Goal: Information Seeking & Learning: Learn about a topic

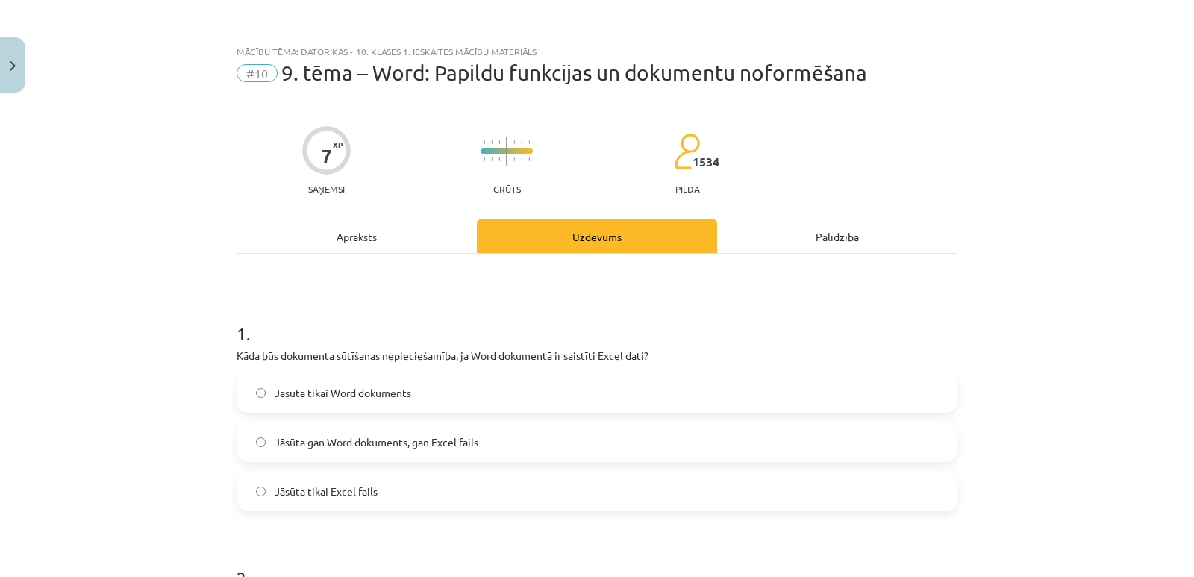
scroll to position [1818, 0]
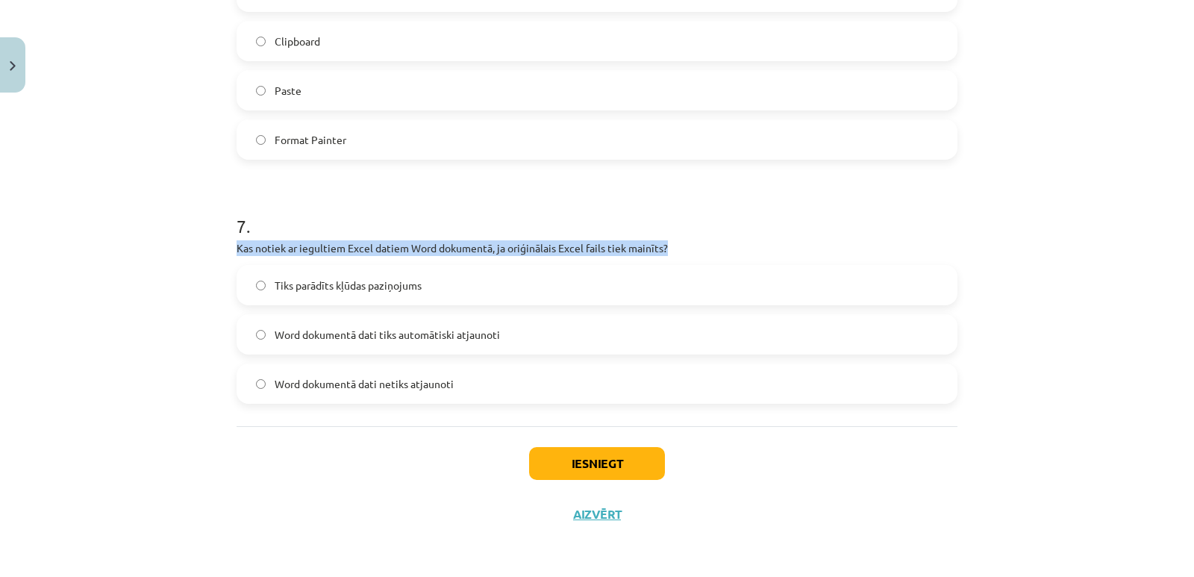
drag, startPoint x: 232, startPoint y: 243, endPoint x: 672, endPoint y: 243, distance: 440.2
click at [672, 243] on p "Kas notiek ar iegultiem Excel datiem Word dokumentā, ja oriģinālais Excel fails…" at bounding box center [597, 248] width 721 height 16
copy p "Kas notiek ar iegultiem Excel datiem Word dokumentā, ja oriģinālais Excel fails…"
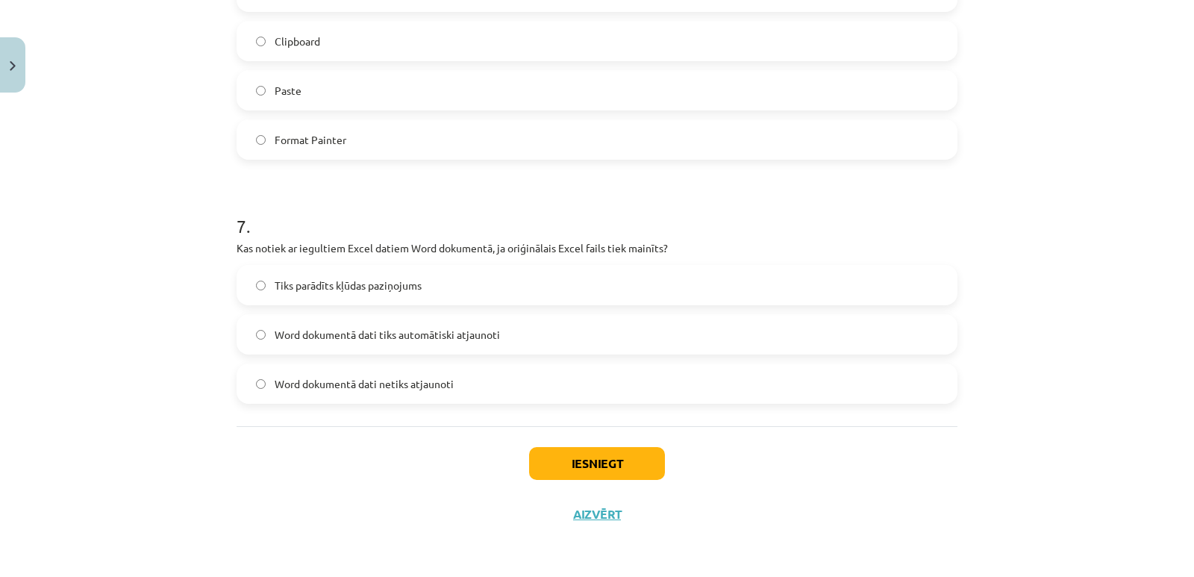
click at [431, 210] on h1 "7 ." at bounding box center [597, 213] width 721 height 46
click at [361, 340] on span "Word dokumentā dati tiks automātiski atjaunoti" at bounding box center [387, 335] width 225 height 16
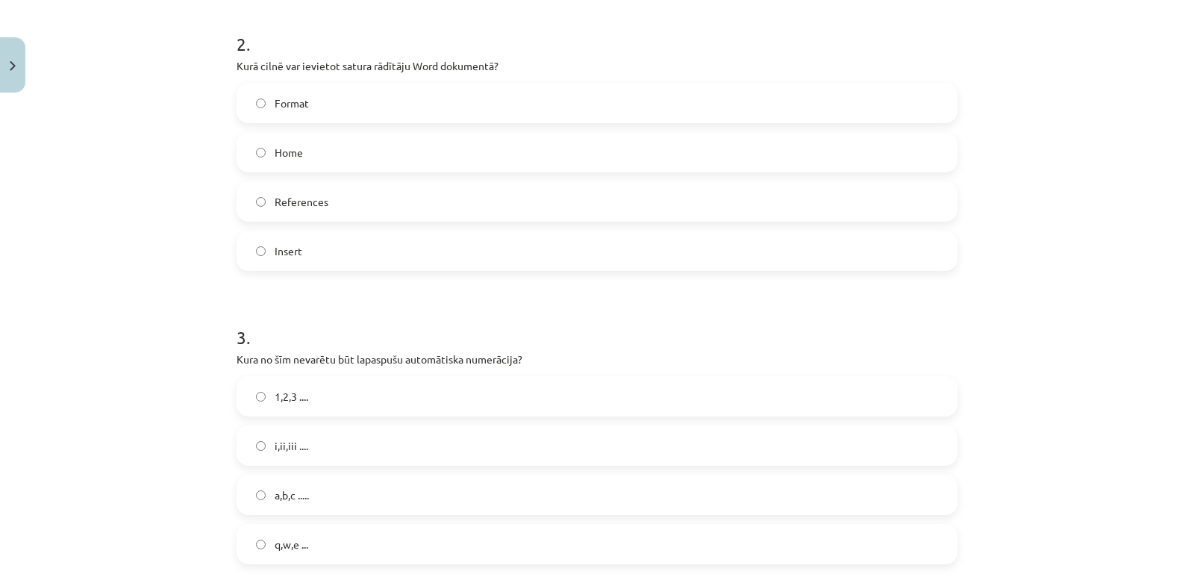
scroll to position [475, 0]
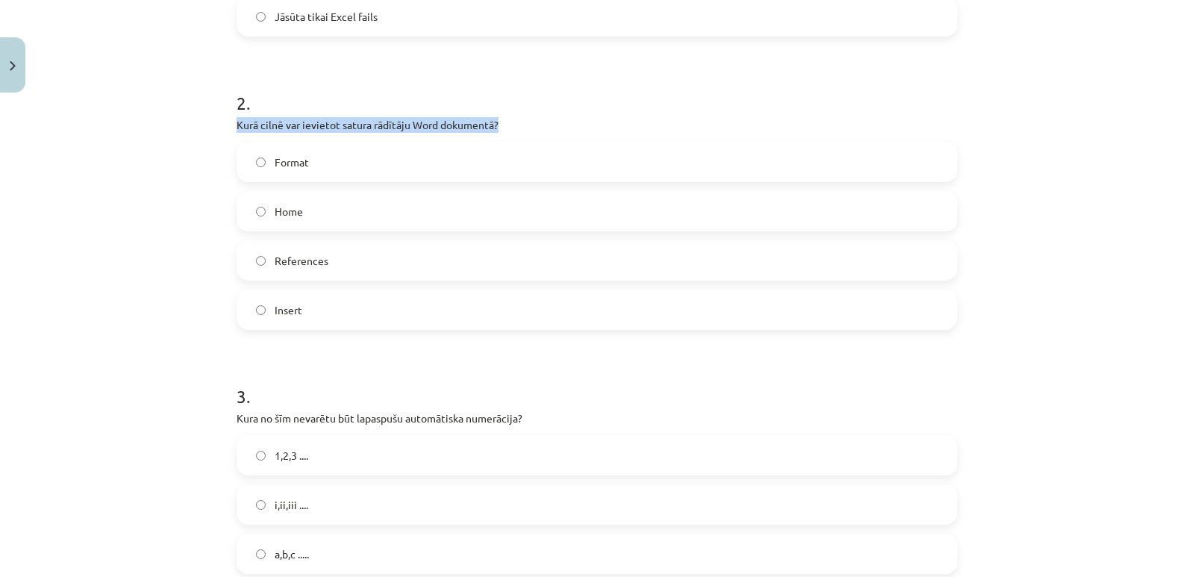
drag, startPoint x: 497, startPoint y: 125, endPoint x: 226, endPoint y: 119, distance: 270.9
copy p "Kurā cilnē var ievietot satura rādītāju Word dokumentā?"
click at [525, 100] on h1 "2 ." at bounding box center [597, 89] width 721 height 46
click at [298, 260] on span "References" at bounding box center [302, 261] width 54 height 16
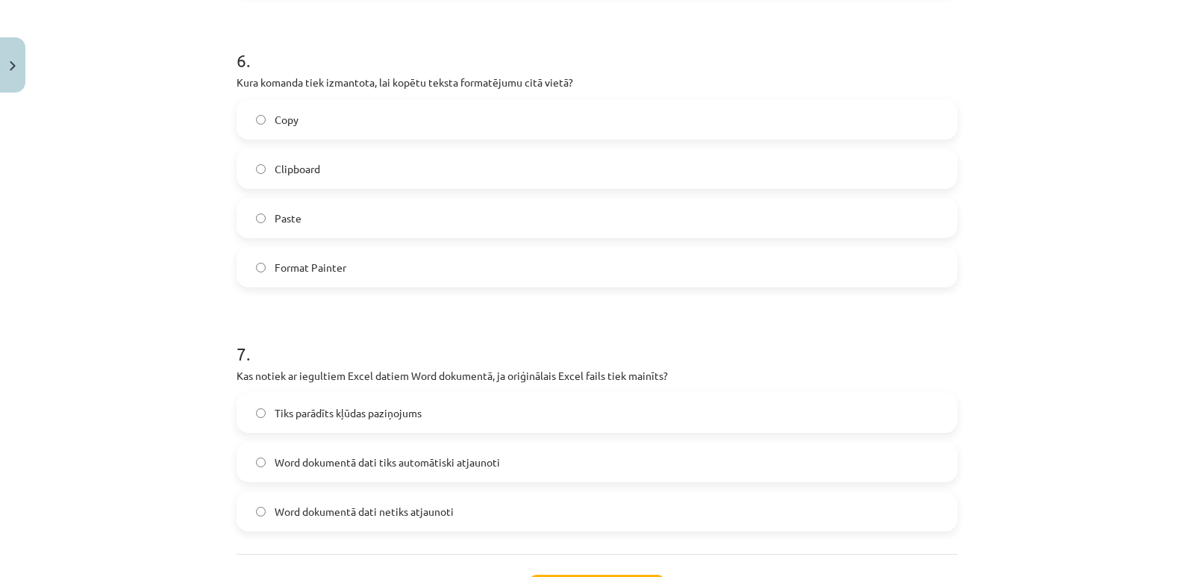
scroll to position [1818, 0]
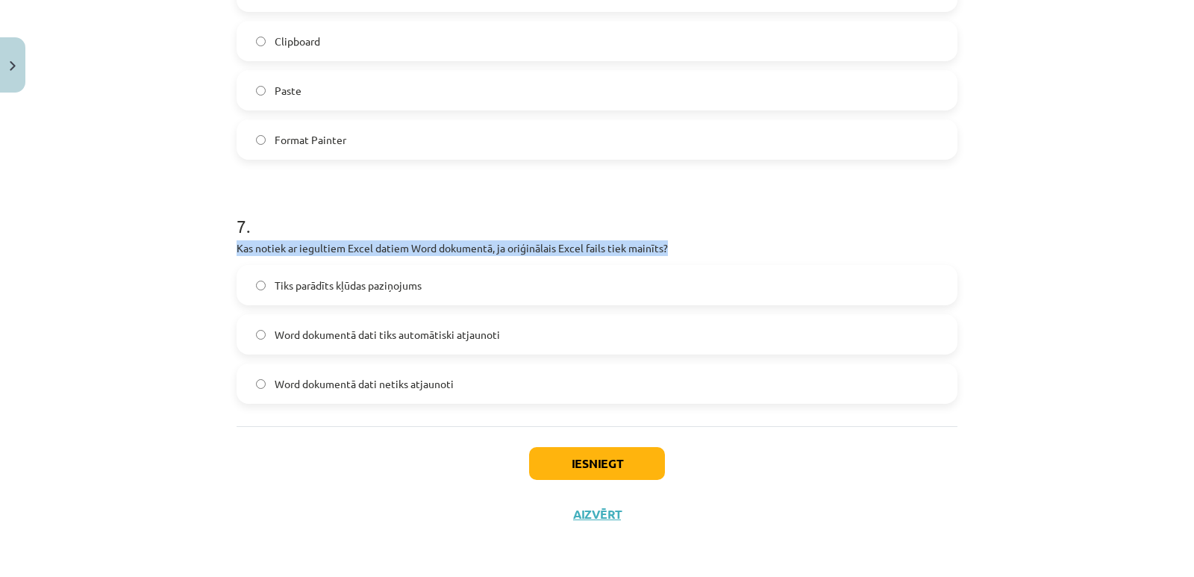
drag, startPoint x: 231, startPoint y: 246, endPoint x: 670, endPoint y: 244, distance: 438.7
click at [670, 244] on p "Kas notiek ar iegultiem Excel datiem Word dokumentā, ja oriģinālais Excel fails…" at bounding box center [597, 248] width 721 height 16
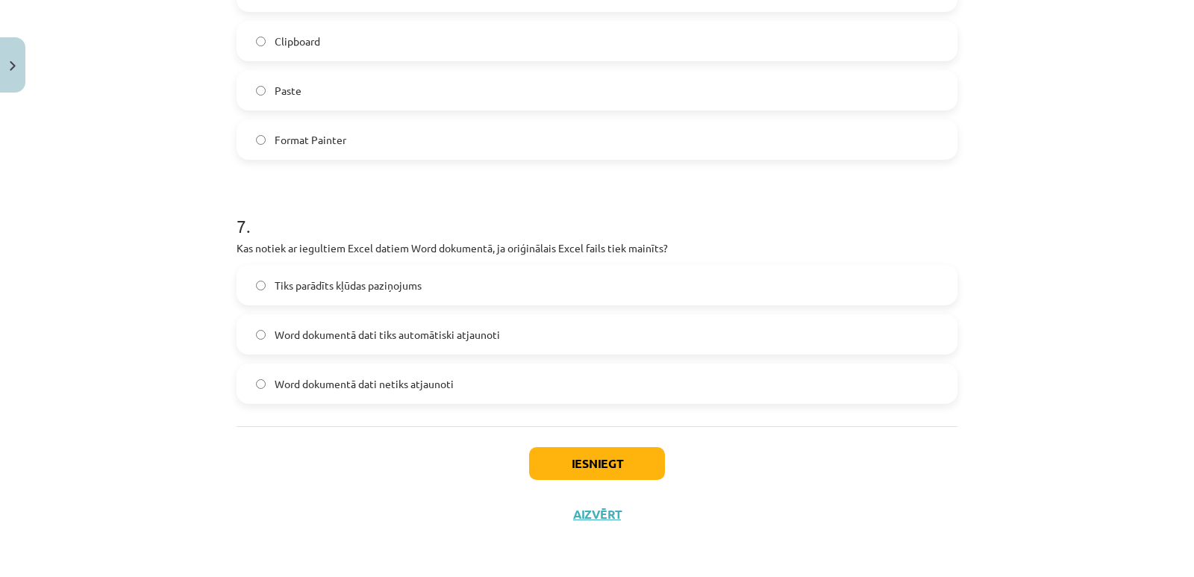
drag, startPoint x: 639, startPoint y: 248, endPoint x: 681, endPoint y: 542, distance: 297.0
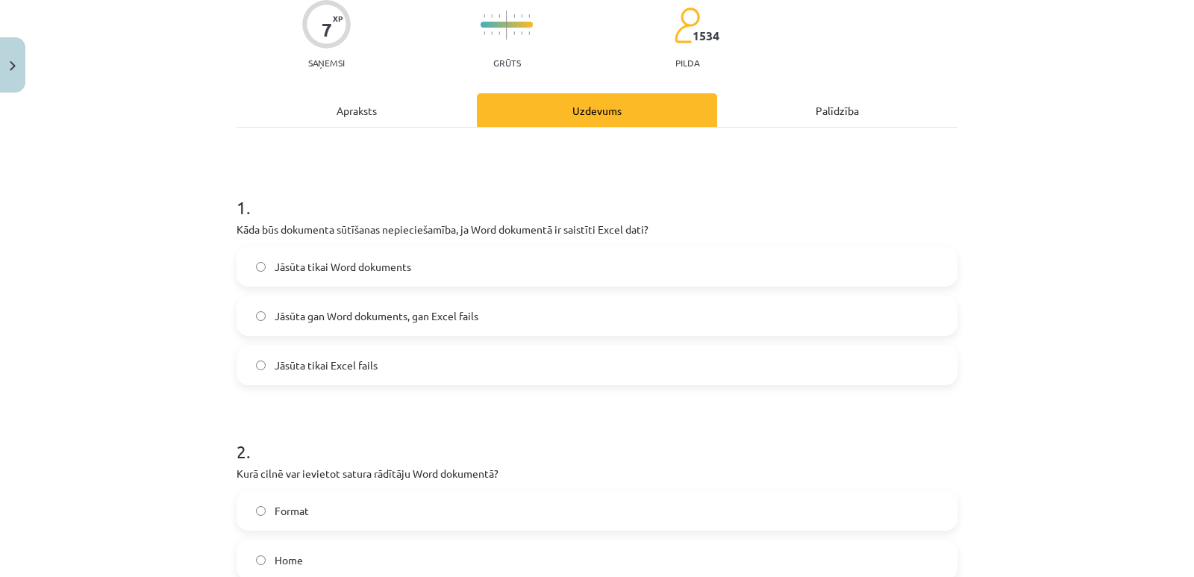
scroll to position [101, 0]
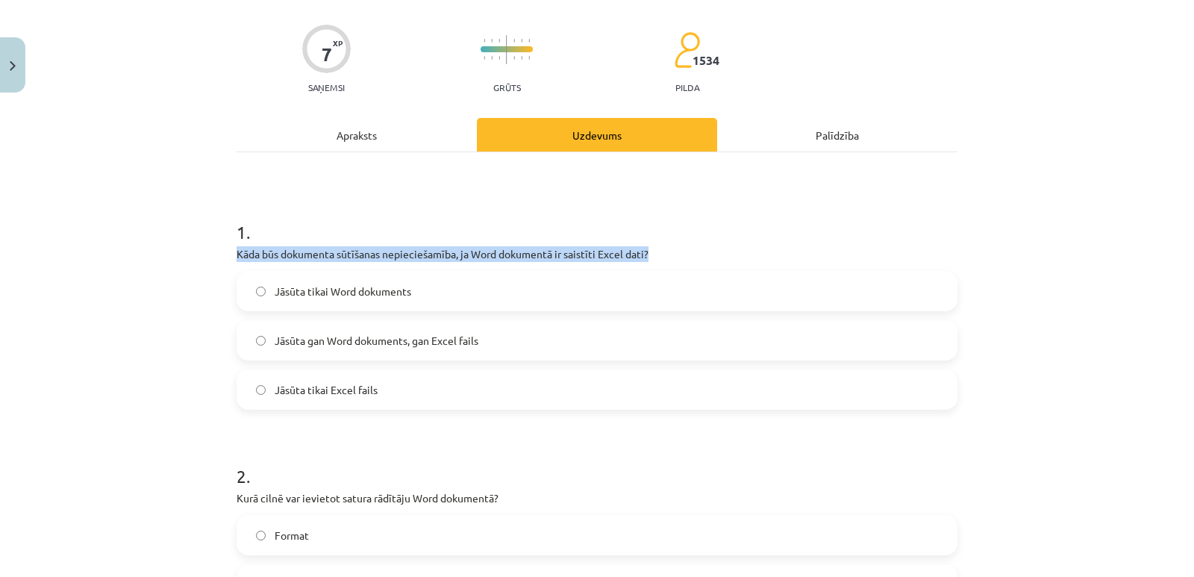
drag, startPoint x: 669, startPoint y: 247, endPoint x: 231, endPoint y: 256, distance: 438.1
click at [237, 256] on p "Kāda būs dokumenta sūtīšanas nepieciešamība, ja Word dokumentā ir saistīti Exce…" at bounding box center [597, 254] width 721 height 16
copy p "Kāda būs dokumenta sūtīšanas nepieciešamība, ja Word dokumentā ir saistīti Exce…"
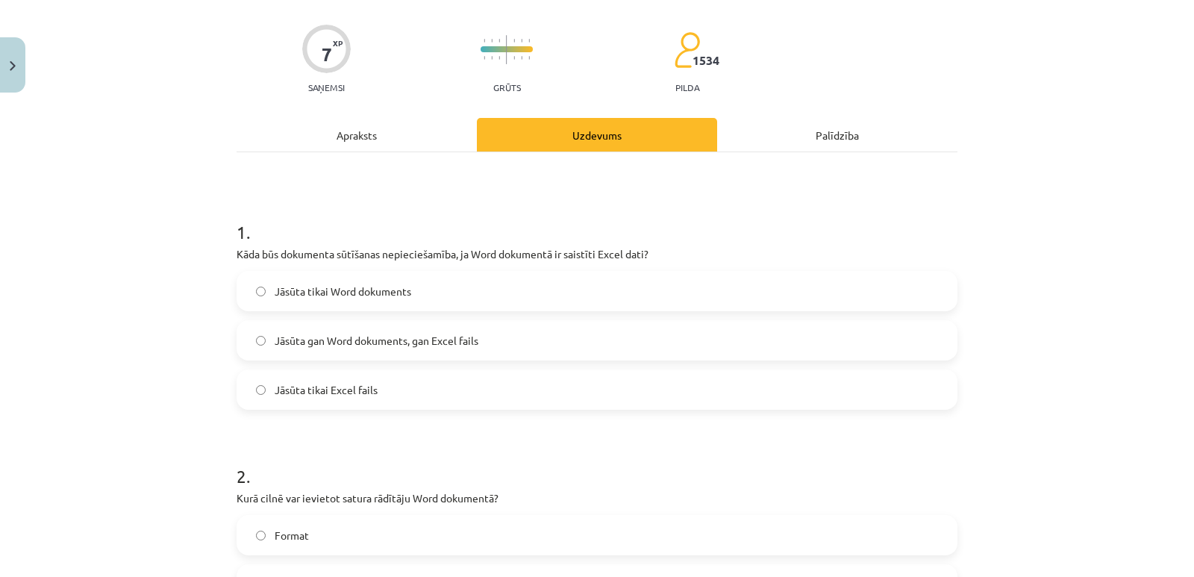
click at [791, 213] on h1 "1 ." at bounding box center [597, 218] width 721 height 46
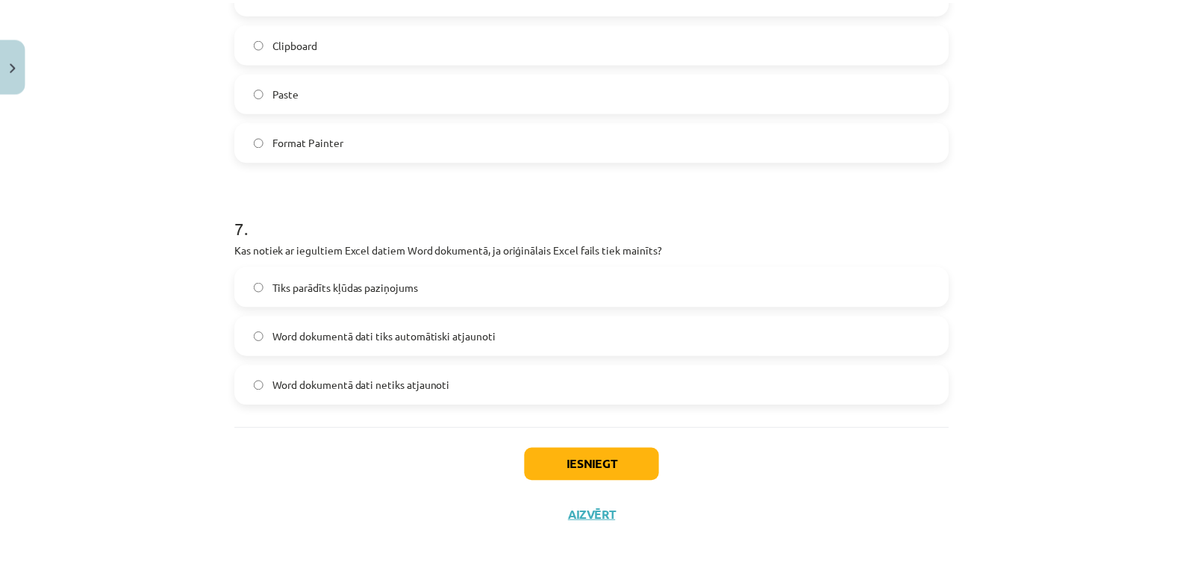
scroll to position [1818, 0]
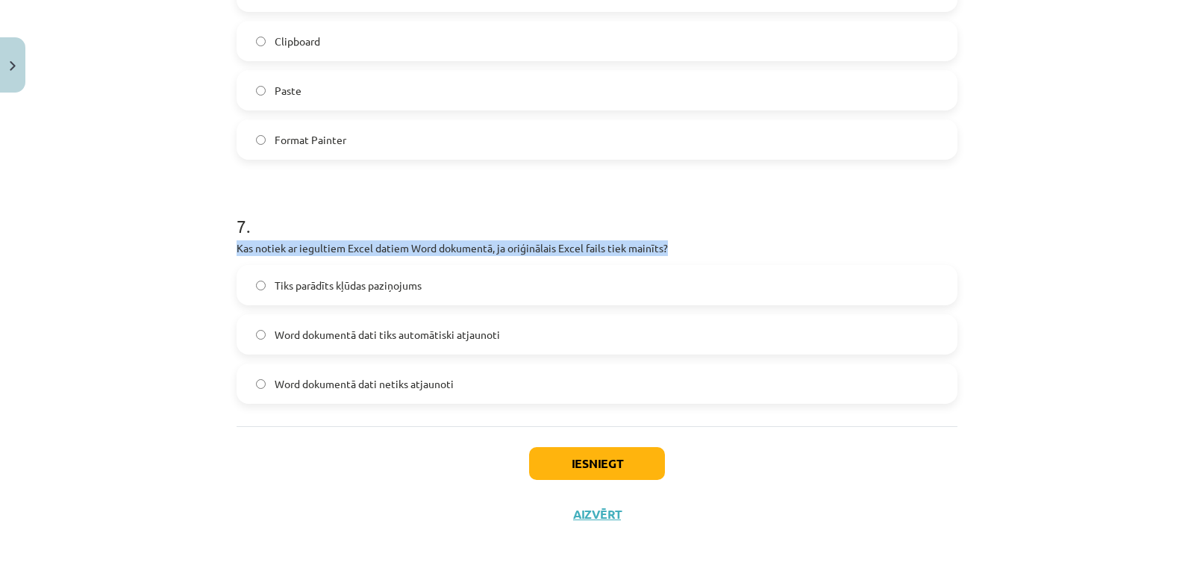
drag, startPoint x: 670, startPoint y: 251, endPoint x: 228, endPoint y: 248, distance: 442.5
copy p "Kas notiek ar iegultiem Excel datiem Word dokumentā, ja oriģinālais Excel fails…"
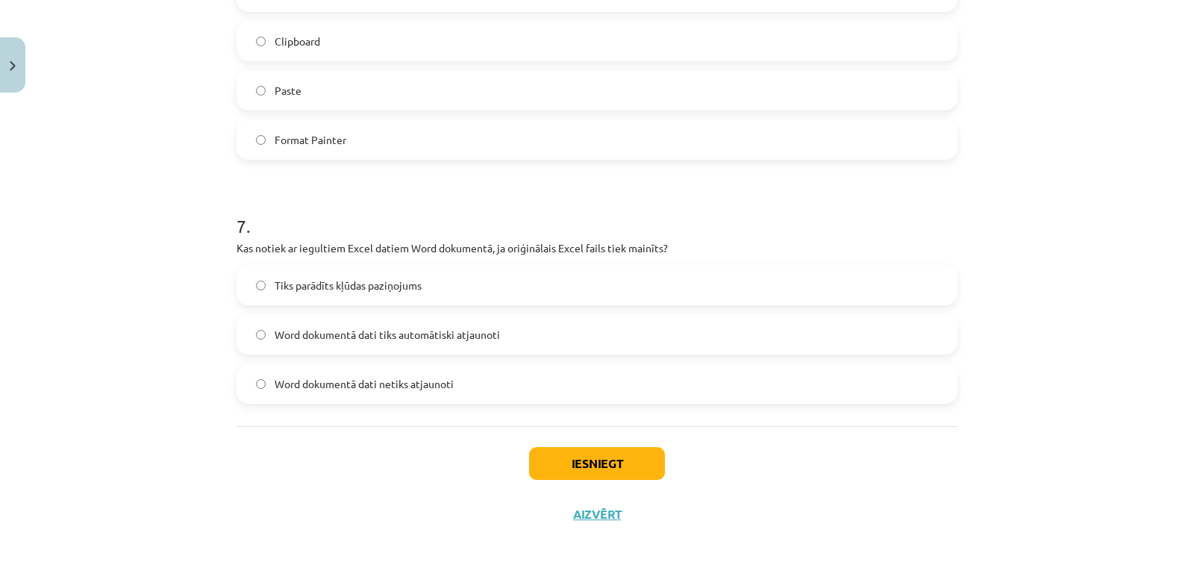
click at [479, 201] on h1 "7 ." at bounding box center [597, 213] width 721 height 46
click at [12, 54] on button "Close" at bounding box center [12, 64] width 25 height 55
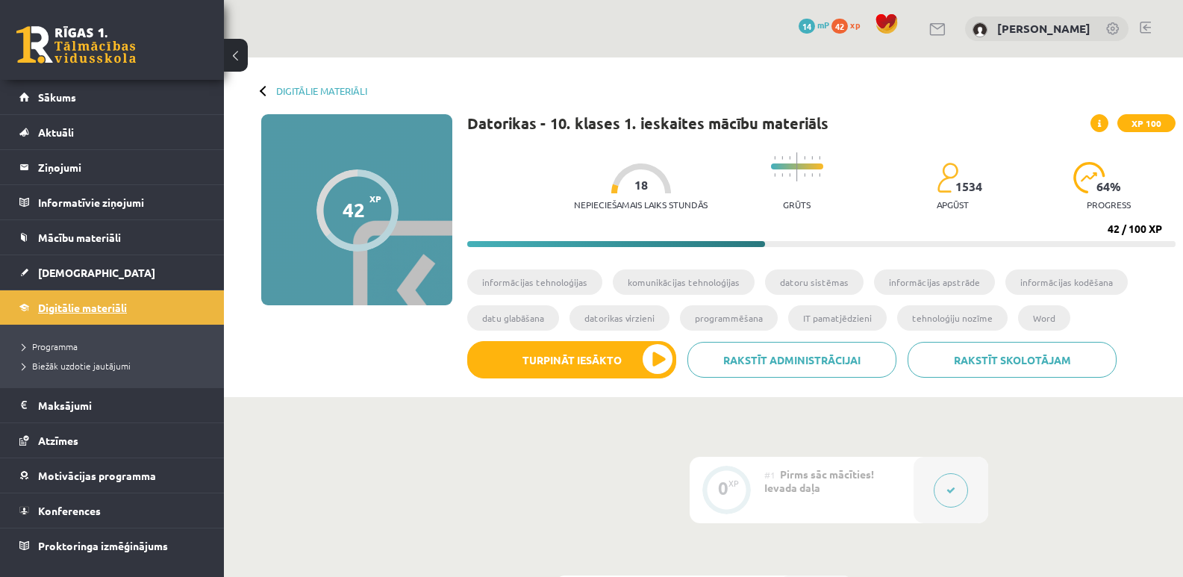
click at [156, 313] on link "Digitālie materiāli" at bounding box center [112, 307] width 186 height 34
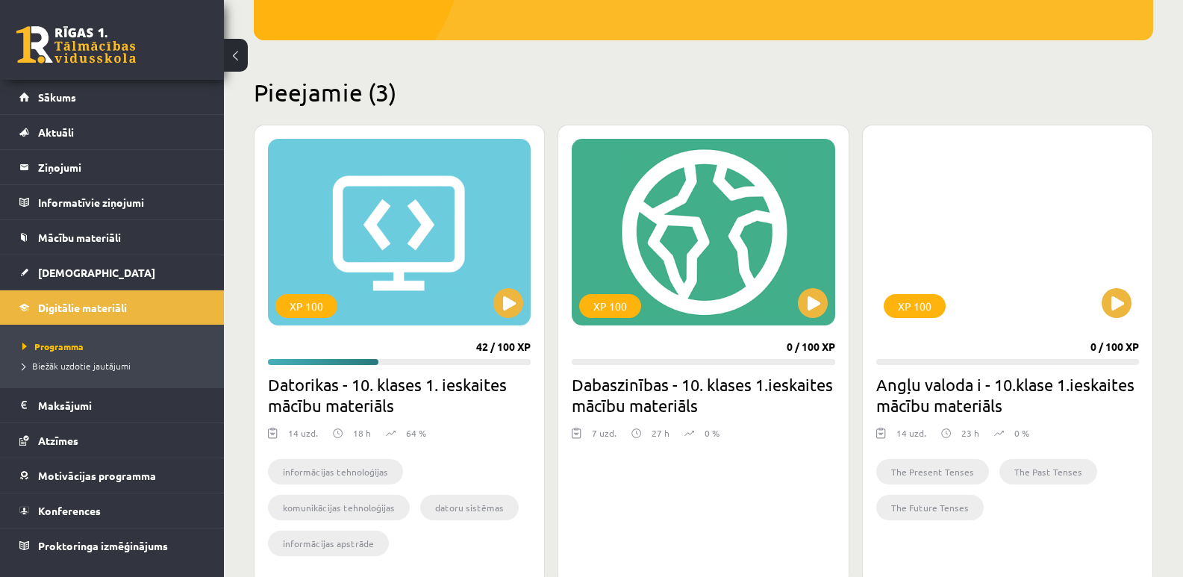
scroll to position [373, 0]
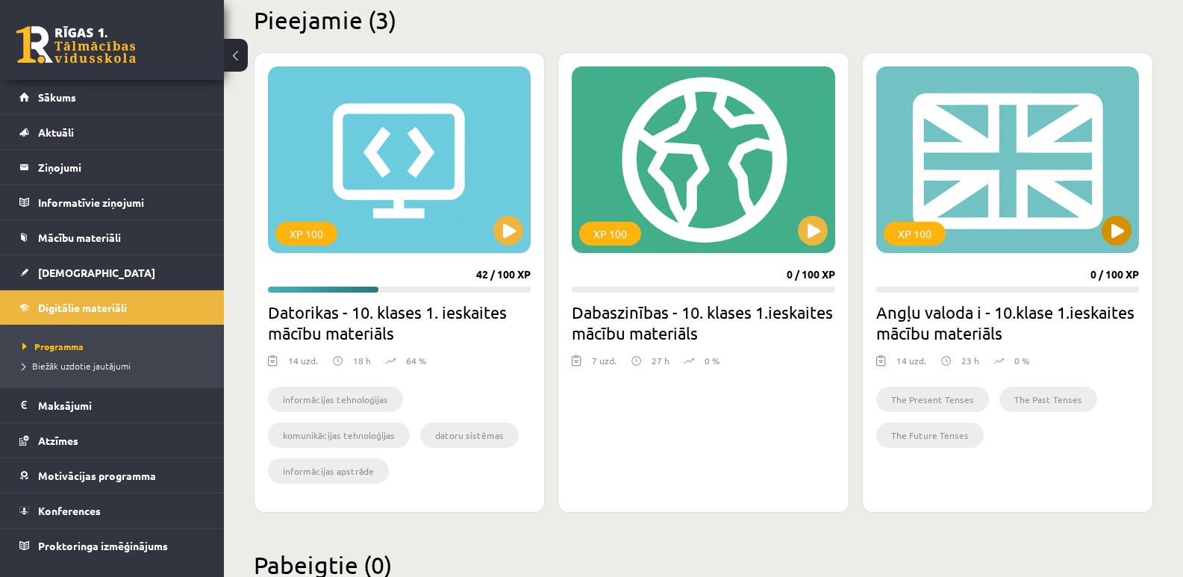
click at [974, 171] on div "XP 100" at bounding box center [1007, 159] width 263 height 187
click at [934, 210] on div "XP 100" at bounding box center [1007, 159] width 263 height 187
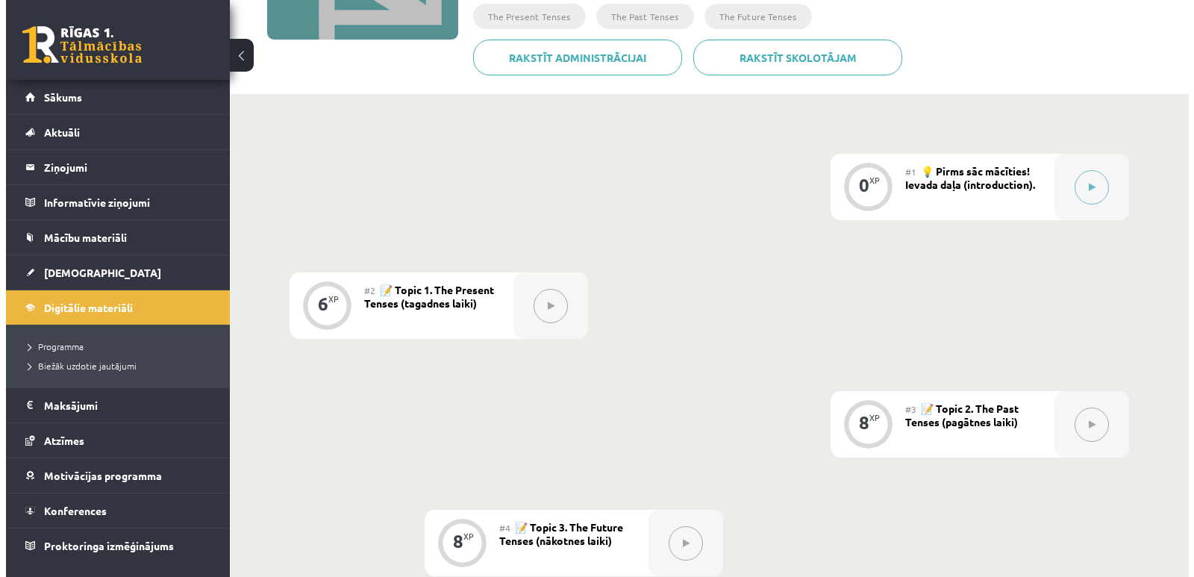
scroll to position [298, 0]
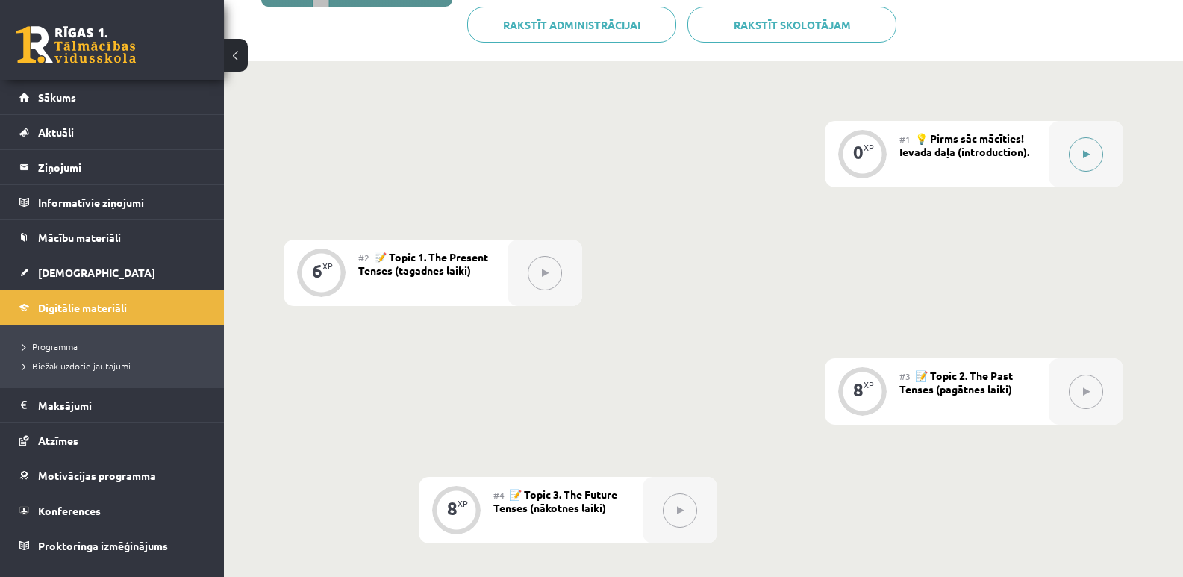
click at [1085, 151] on icon at bounding box center [1086, 154] width 7 height 9
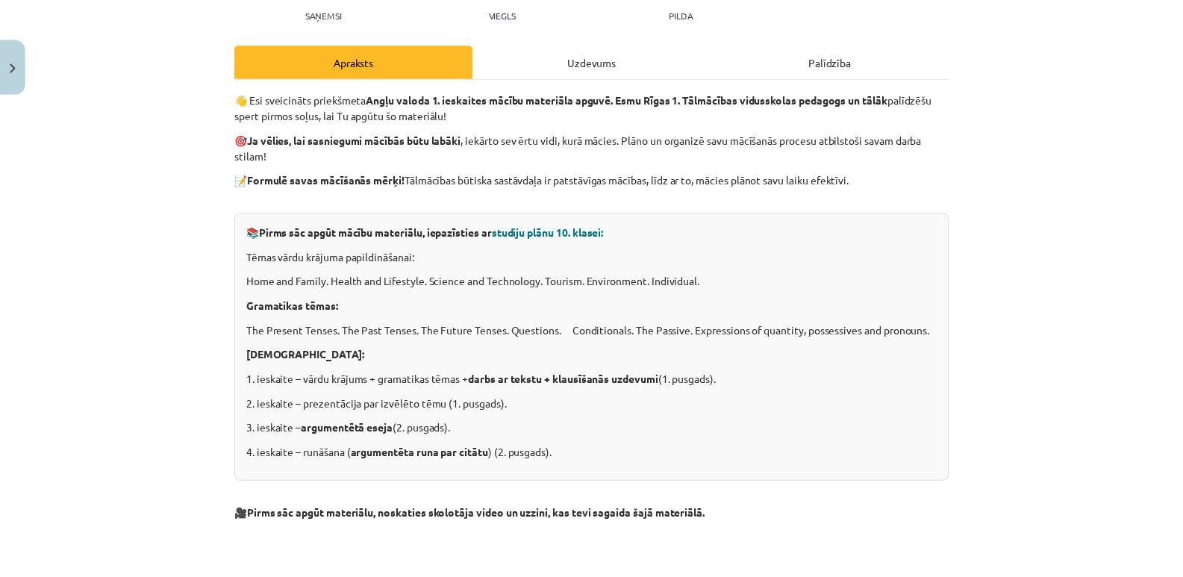
scroll to position [149, 0]
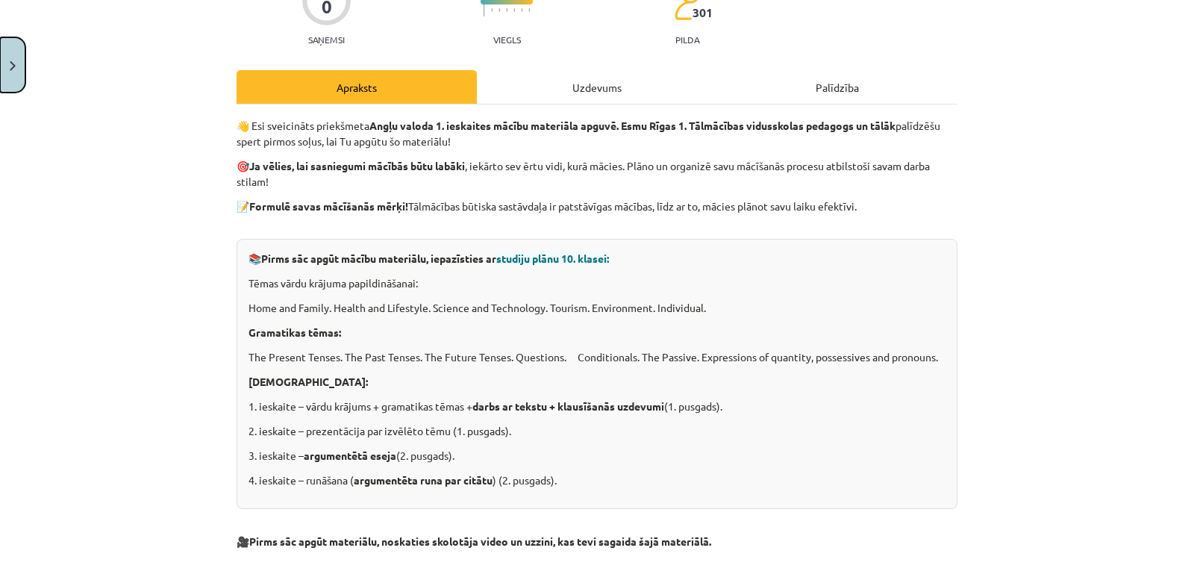
click at [9, 66] on button "Close" at bounding box center [12, 64] width 25 height 55
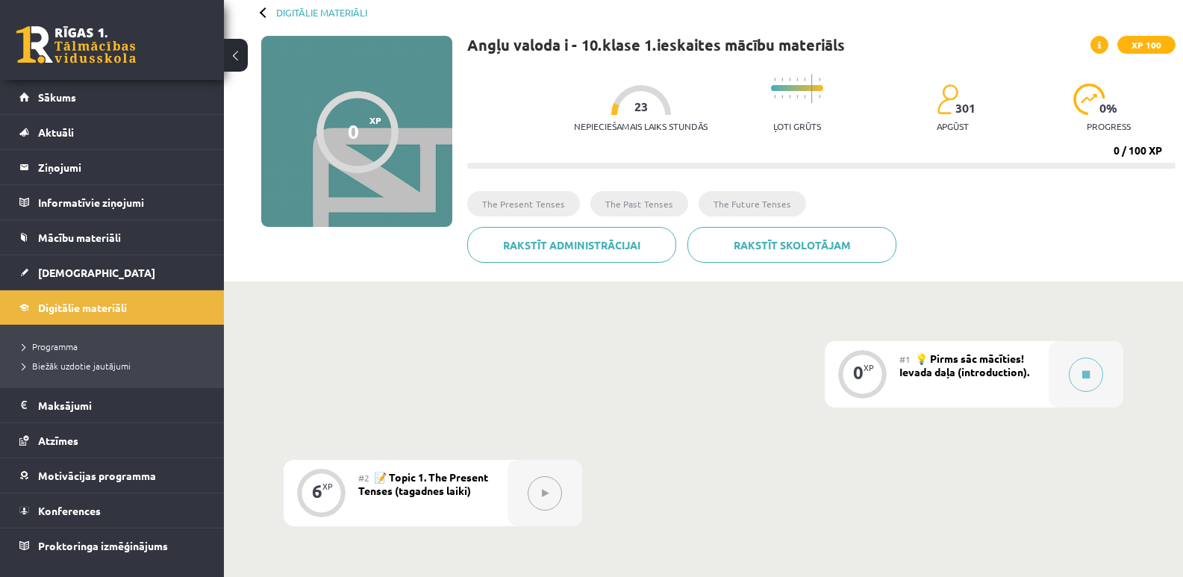
scroll to position [75, 0]
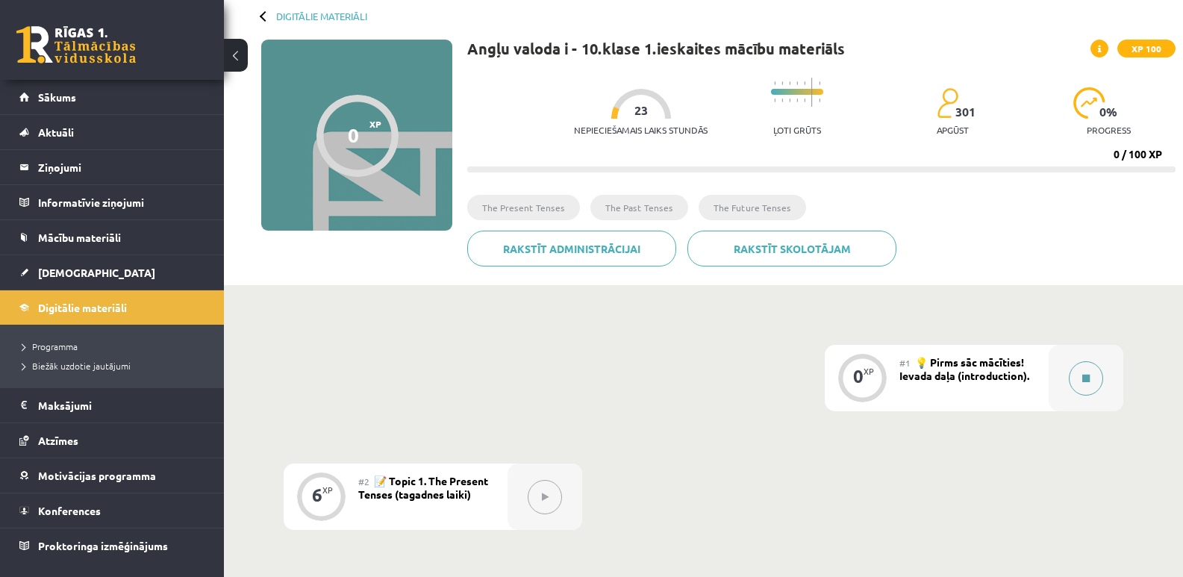
click at [1083, 374] on icon at bounding box center [1085, 378] width 7 height 9
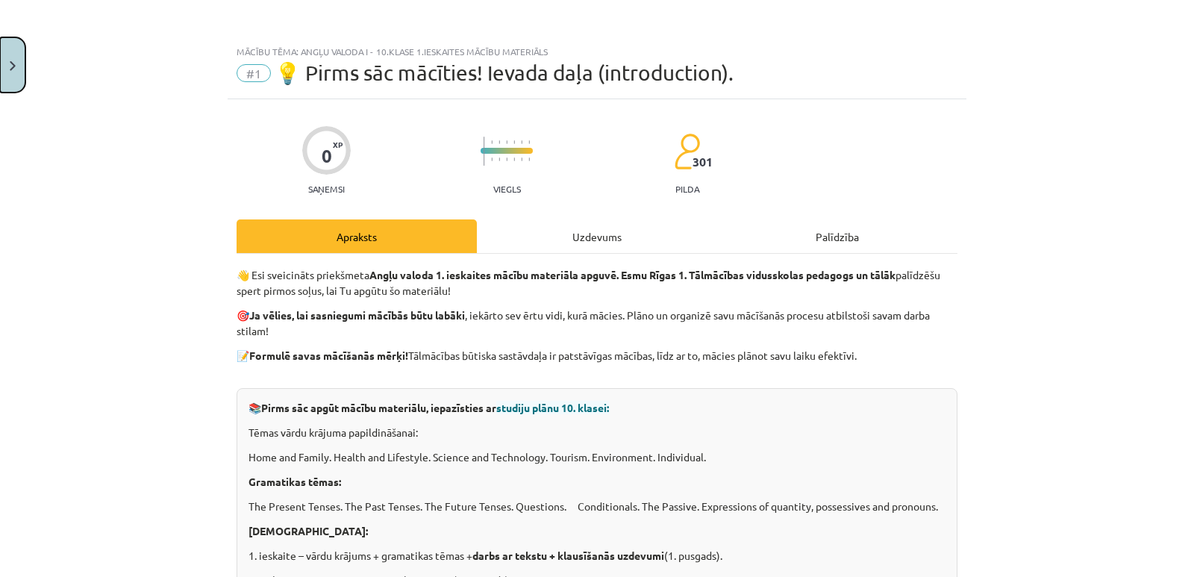
click at [17, 69] on button "Close" at bounding box center [12, 64] width 25 height 55
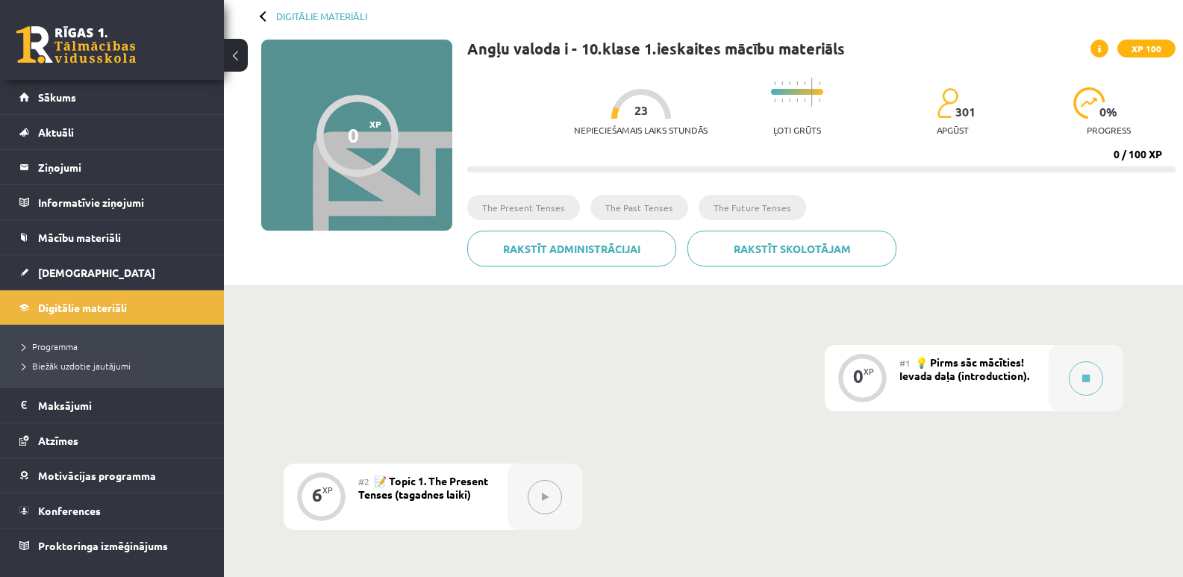
click at [98, 52] on link at bounding box center [75, 44] width 119 height 37
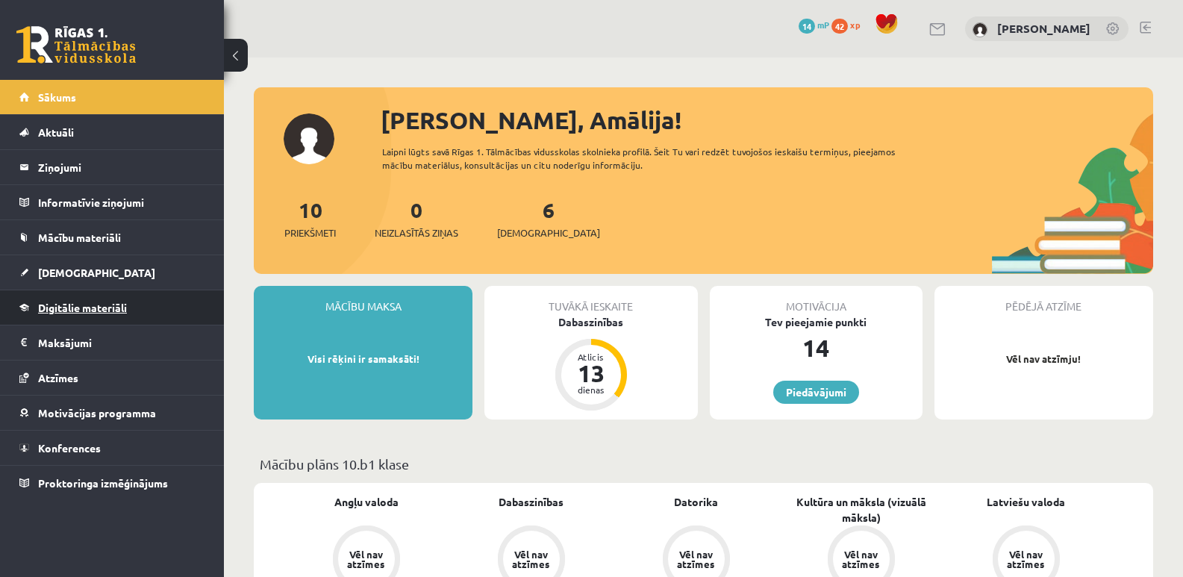
click at [106, 310] on span "Digitālie materiāli" at bounding box center [82, 307] width 89 height 13
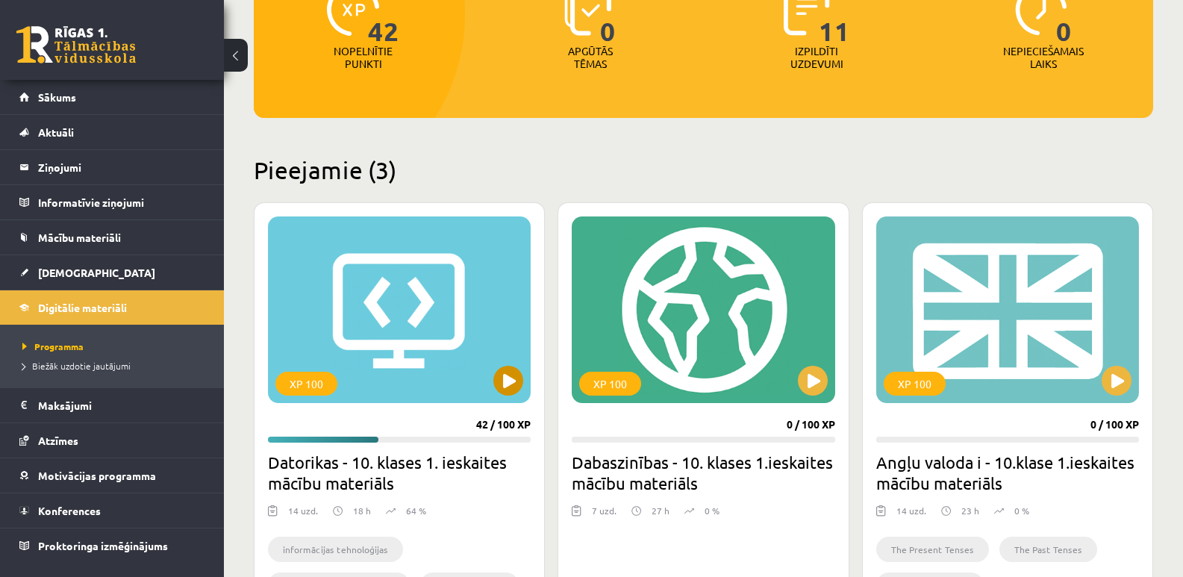
scroll to position [224, 0]
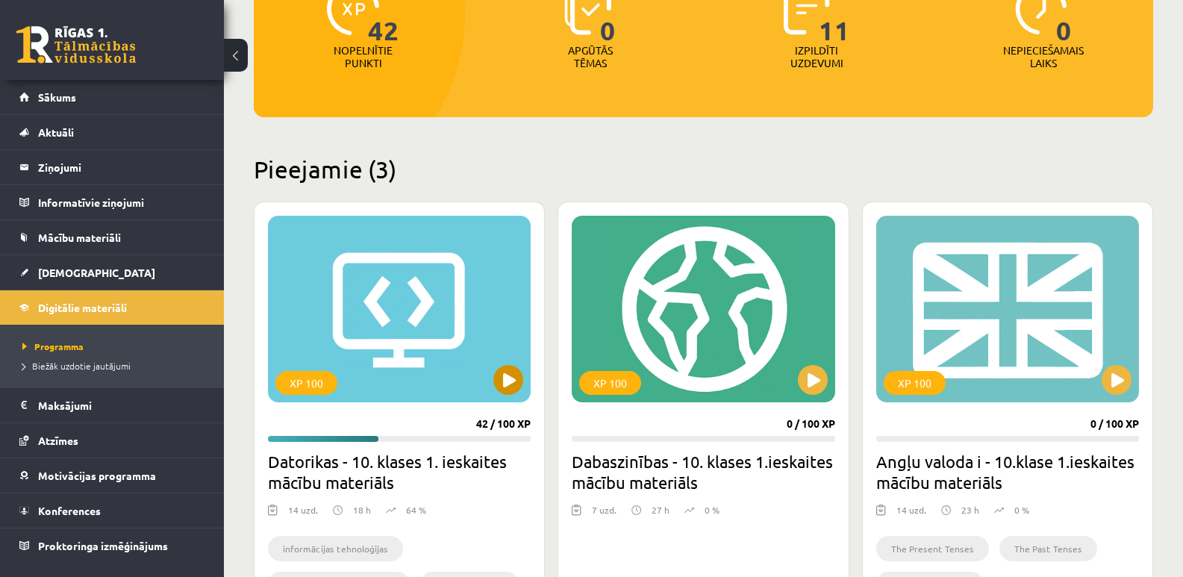
click at [401, 344] on div "XP 100" at bounding box center [399, 309] width 263 height 187
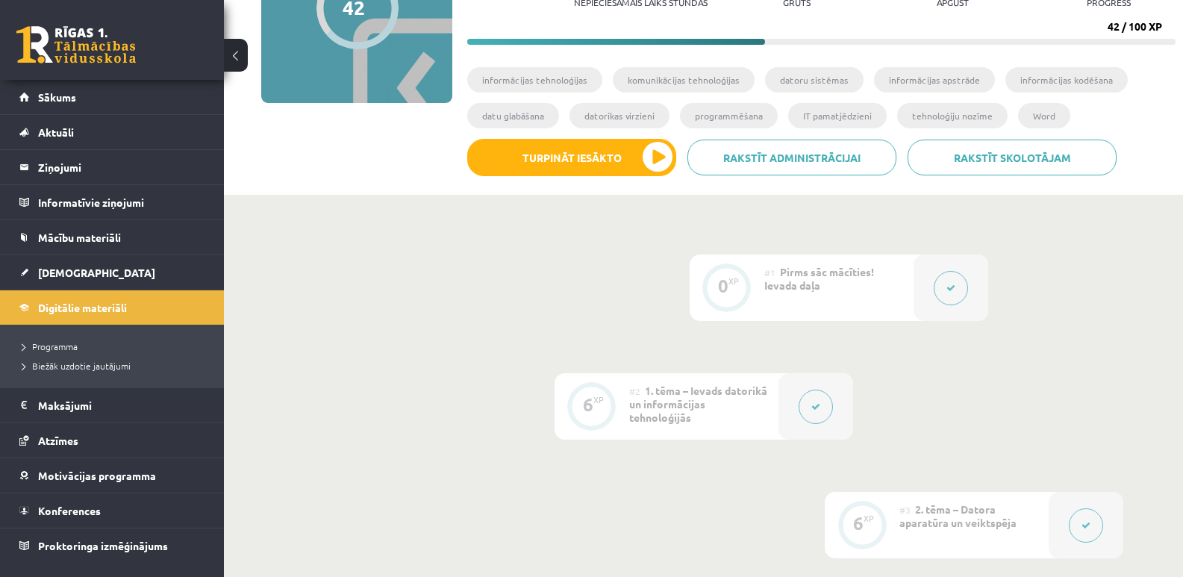
scroll to position [224, 0]
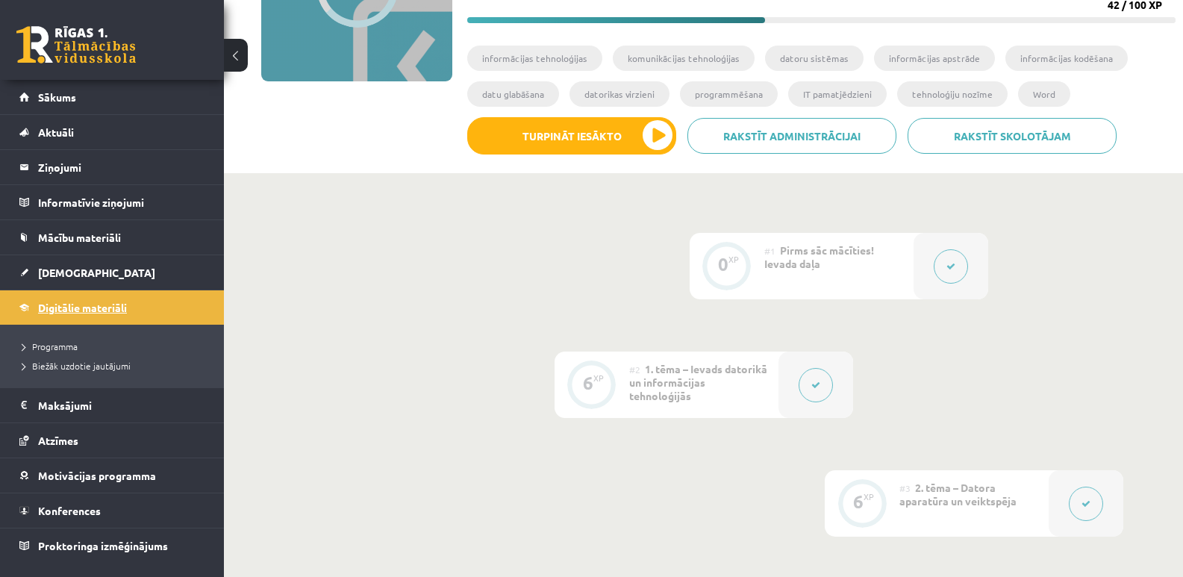
click at [78, 311] on span "Digitālie materiāli" at bounding box center [82, 307] width 89 height 13
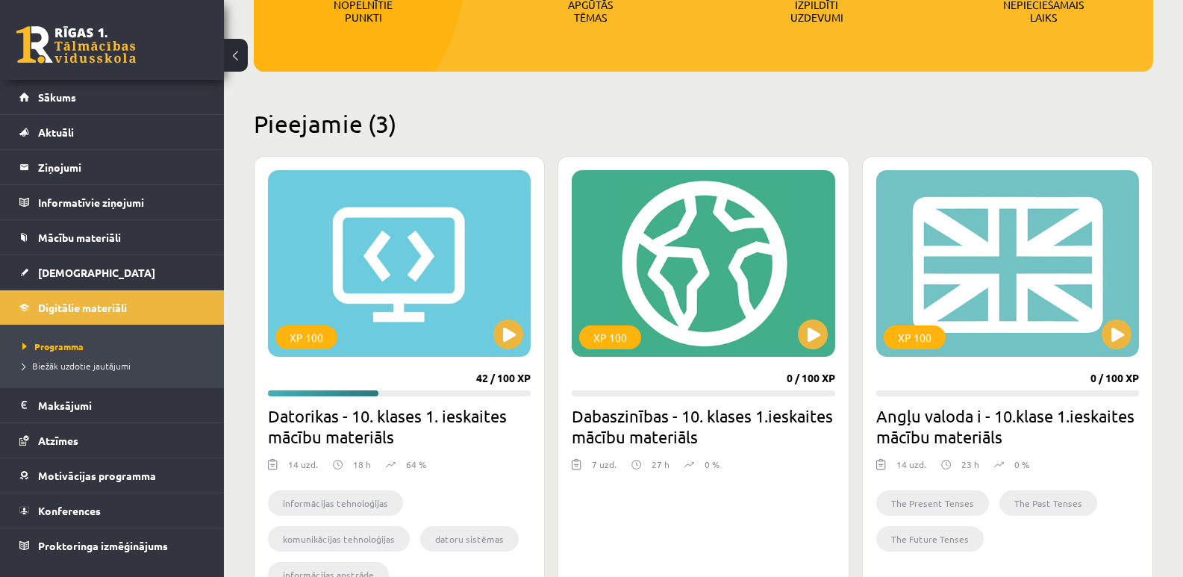
scroll to position [298, 0]
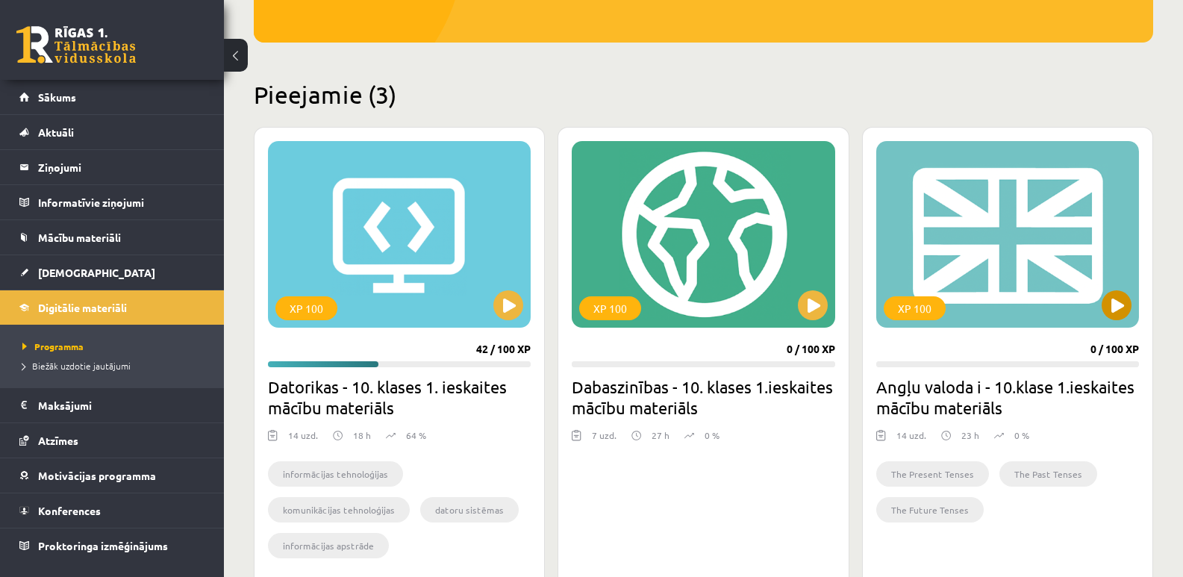
click at [943, 235] on div "XP 100" at bounding box center [1007, 234] width 263 height 187
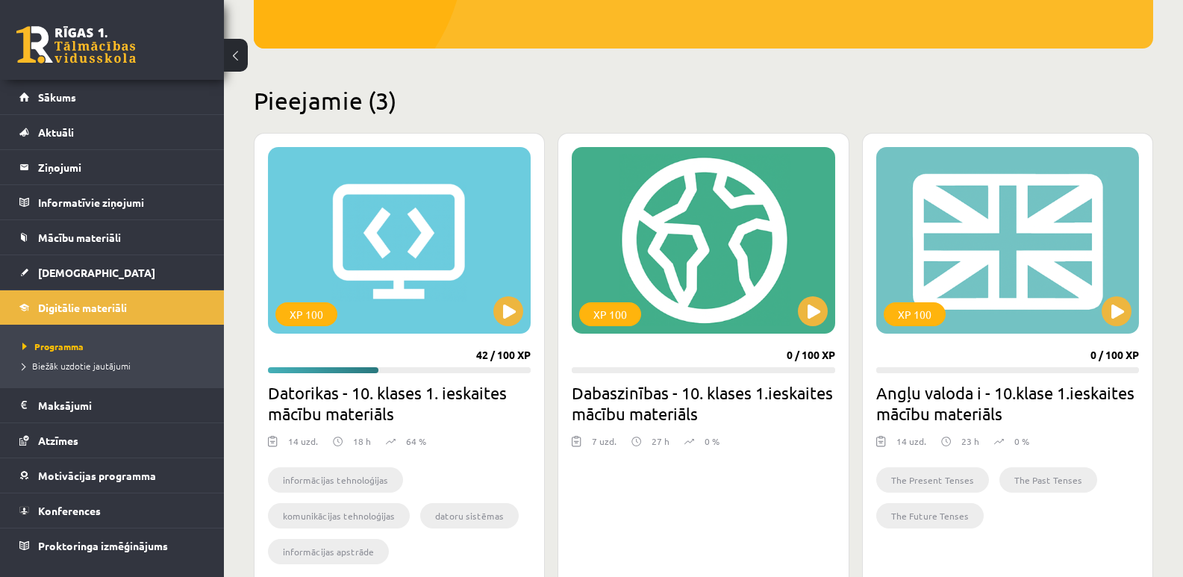
scroll to position [274, 0]
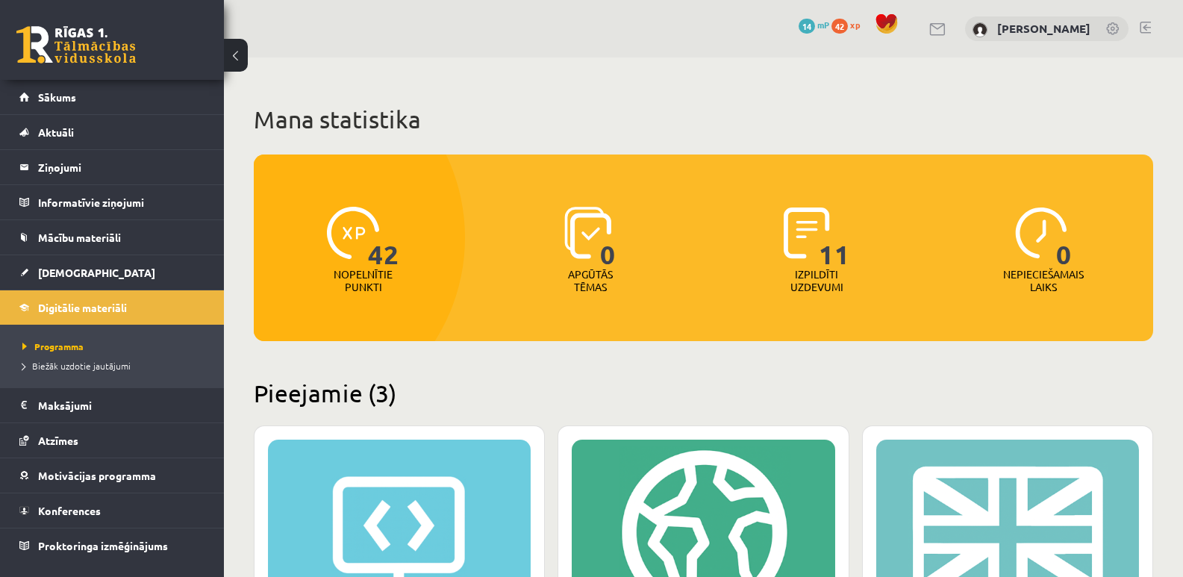
scroll to position [224, 0]
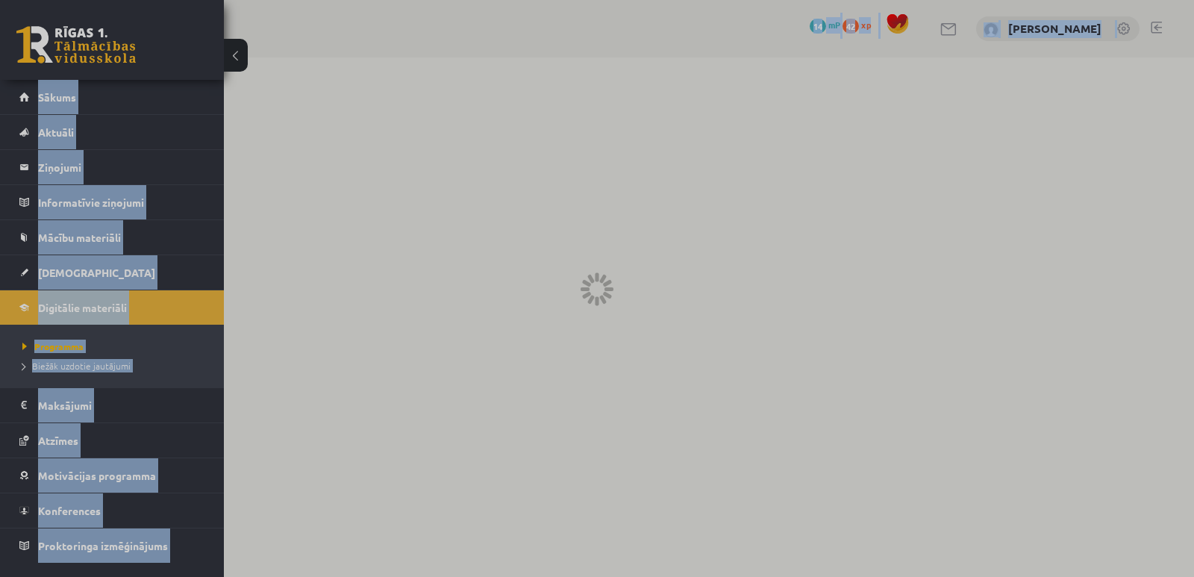
click at [610, 291] on body "0 Dāvanas 14 mP 42 xp [PERSON_NAME] Sākums Aktuāli Kā mācīties eSKOLĀ Kontakti …" at bounding box center [597, 288] width 1194 height 577
click at [425, 251] on div at bounding box center [597, 288] width 1194 height 577
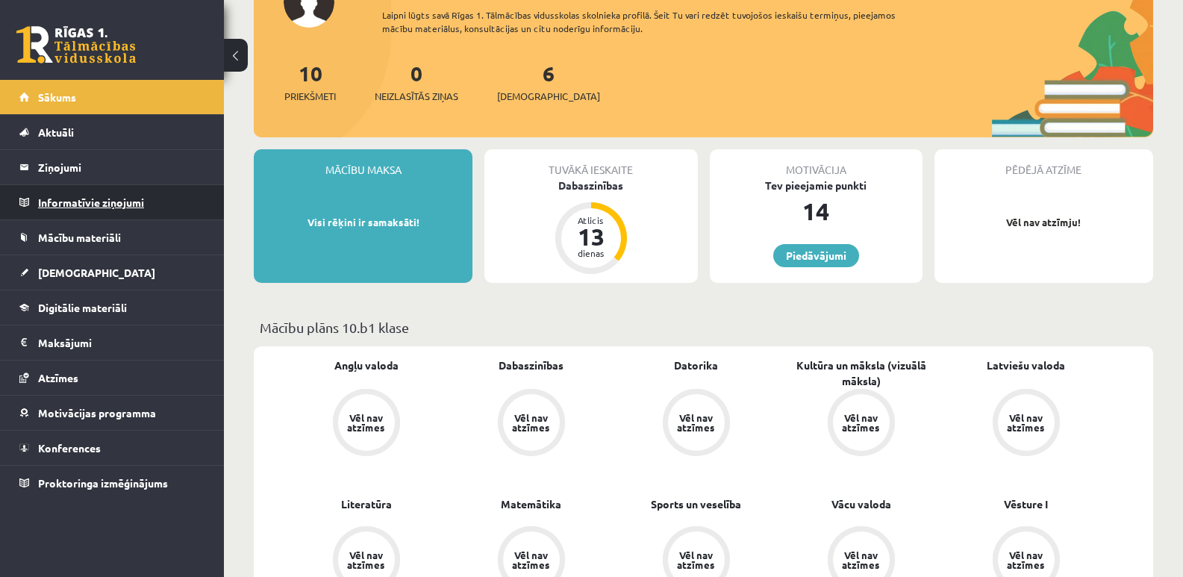
scroll to position [149, 0]
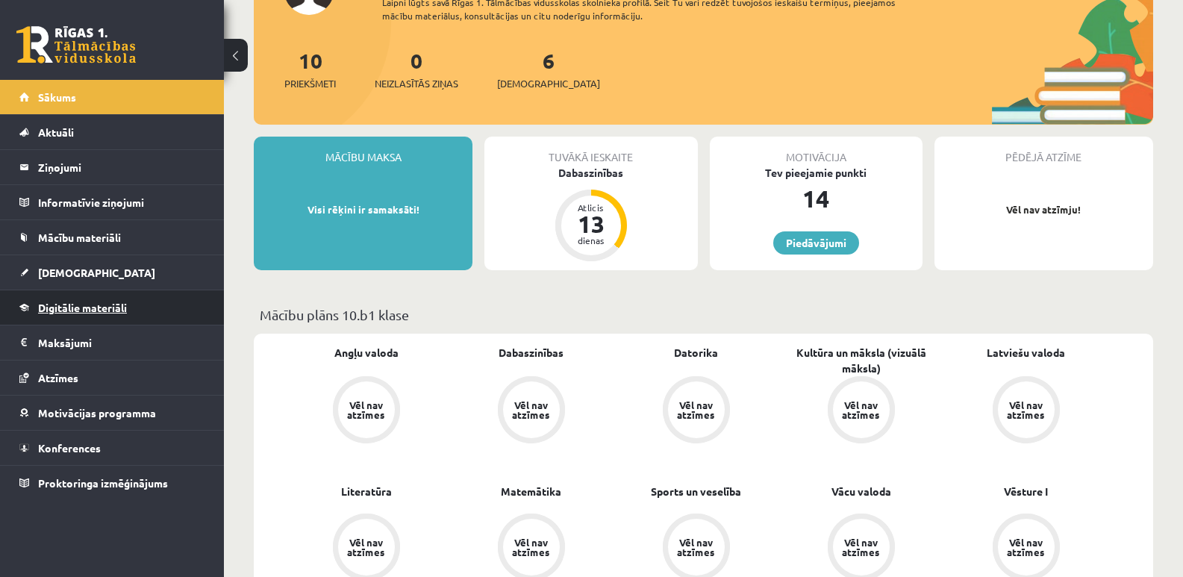
click at [72, 304] on span "Digitālie materiāli" at bounding box center [82, 307] width 89 height 13
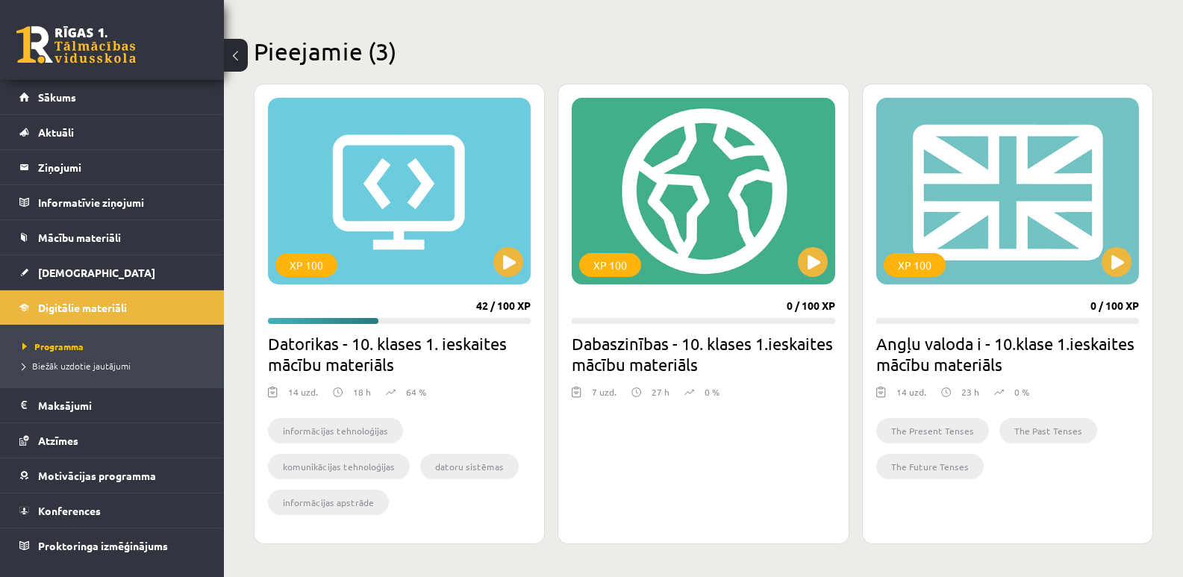
scroll to position [373, 0]
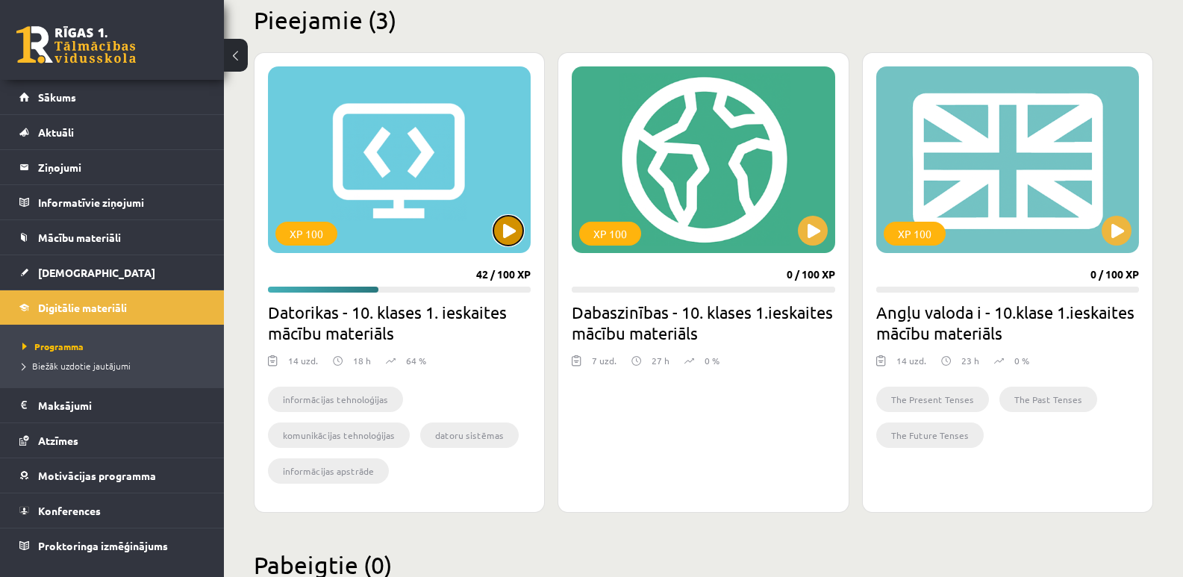
click at [507, 232] on button at bounding box center [508, 231] width 30 height 30
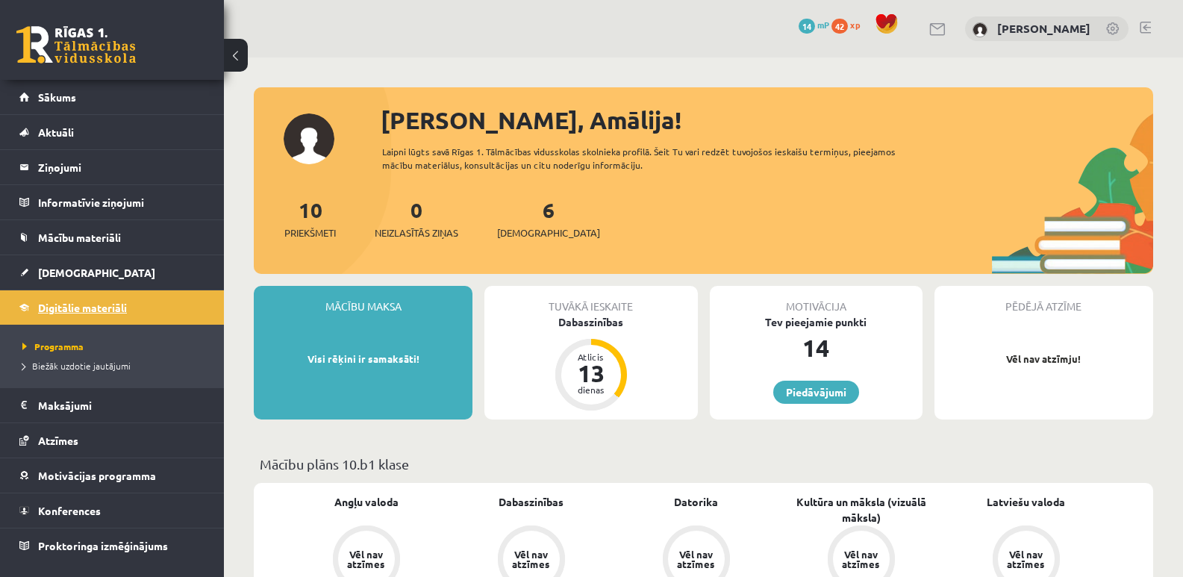
click at [77, 307] on span "Digitālie materiāli" at bounding box center [82, 307] width 89 height 13
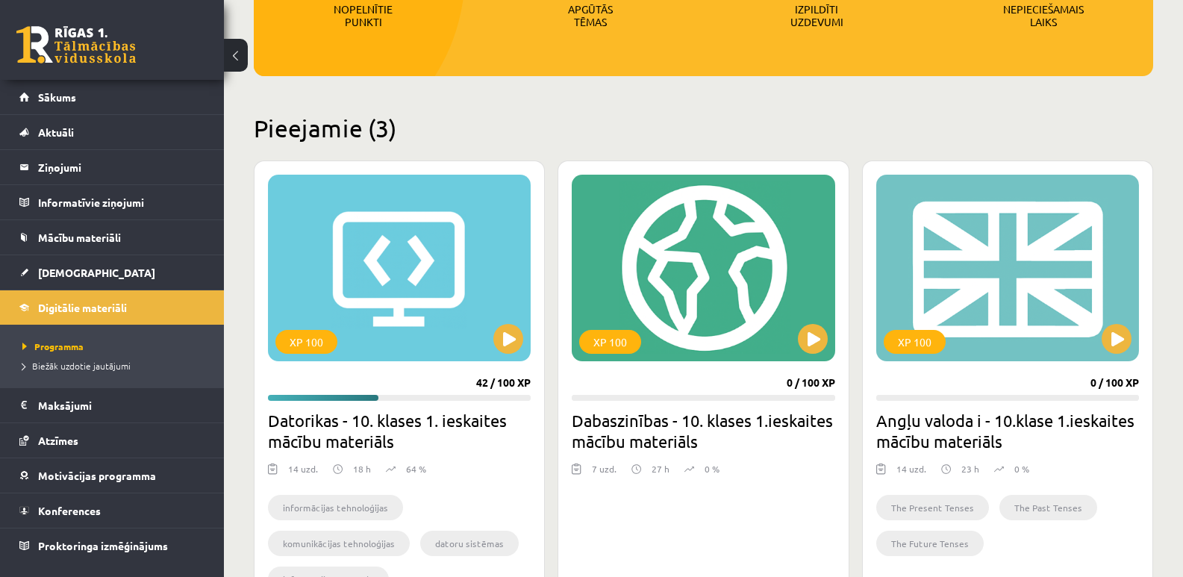
scroll to position [373, 0]
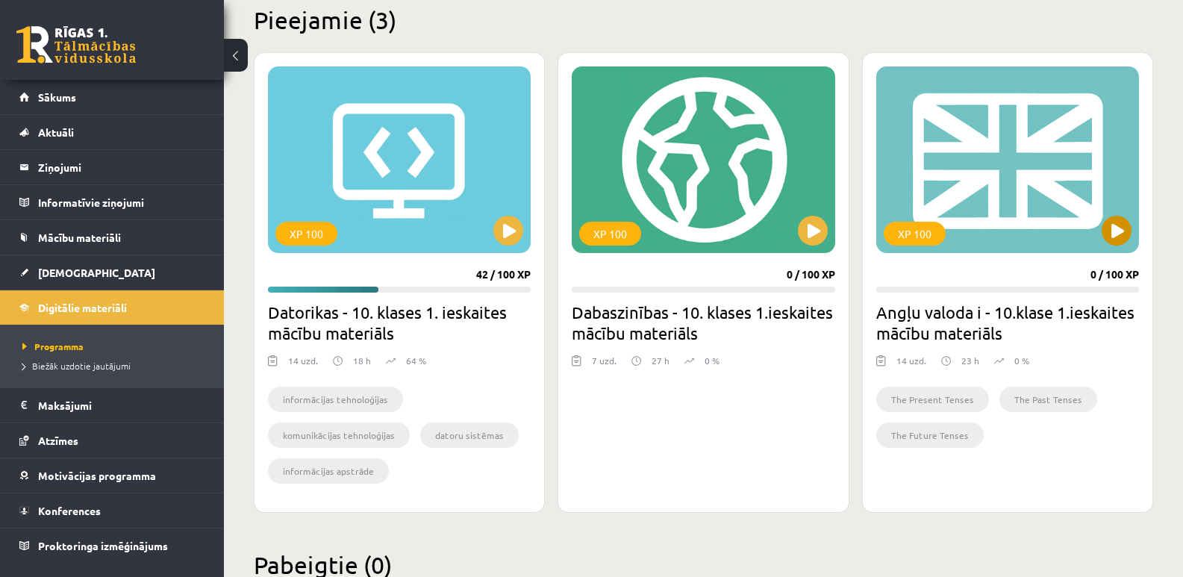
click at [955, 197] on div "XP 100" at bounding box center [1007, 159] width 263 height 187
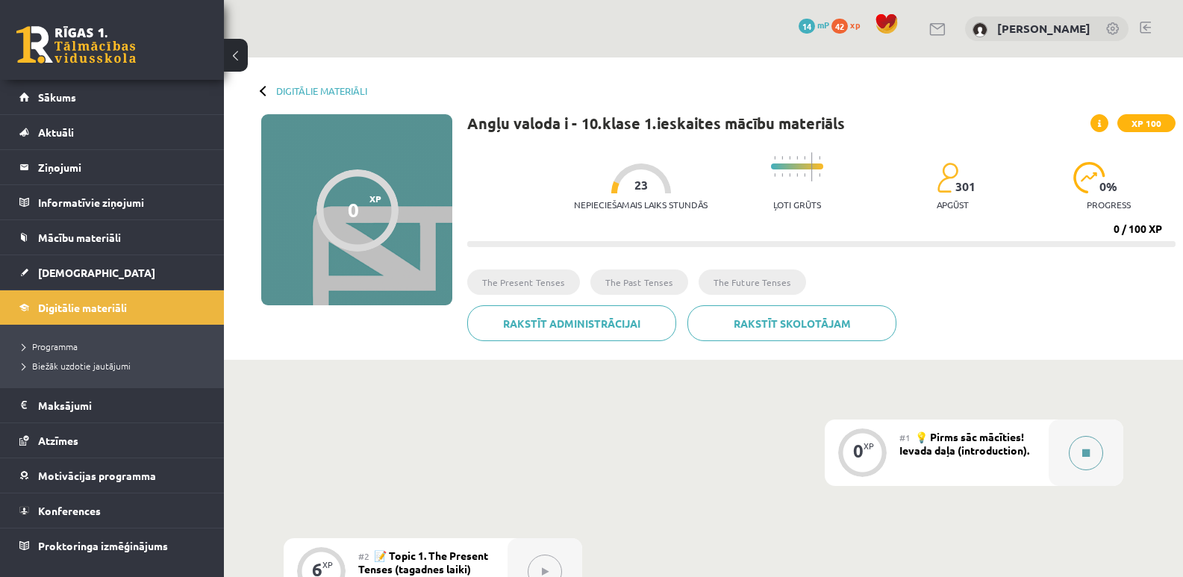
click at [1083, 457] on button at bounding box center [1085, 453] width 34 height 34
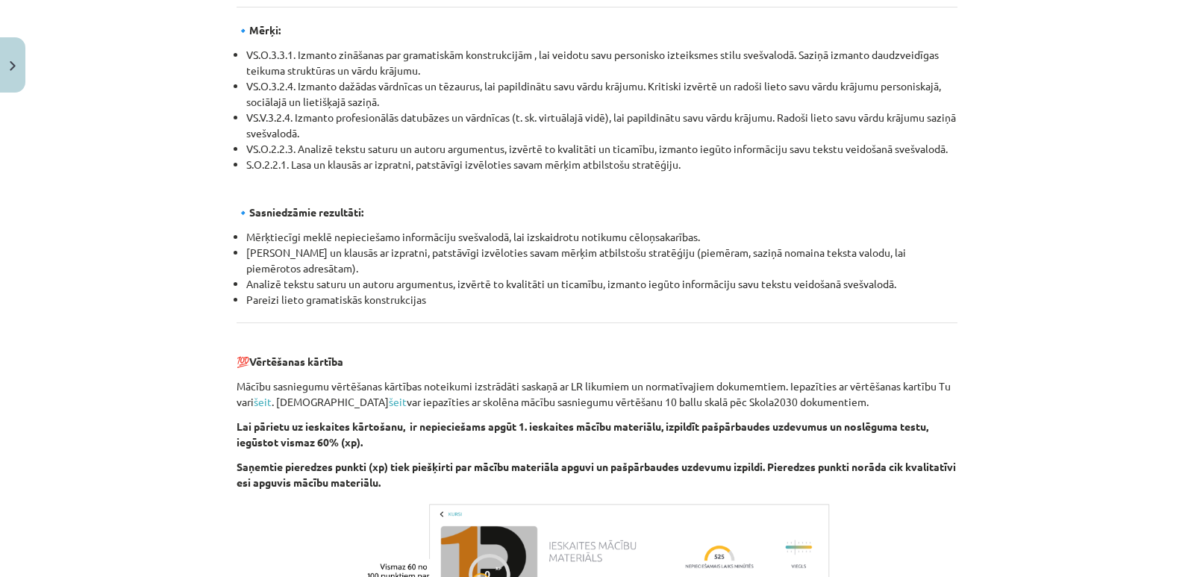
scroll to position [1419, 0]
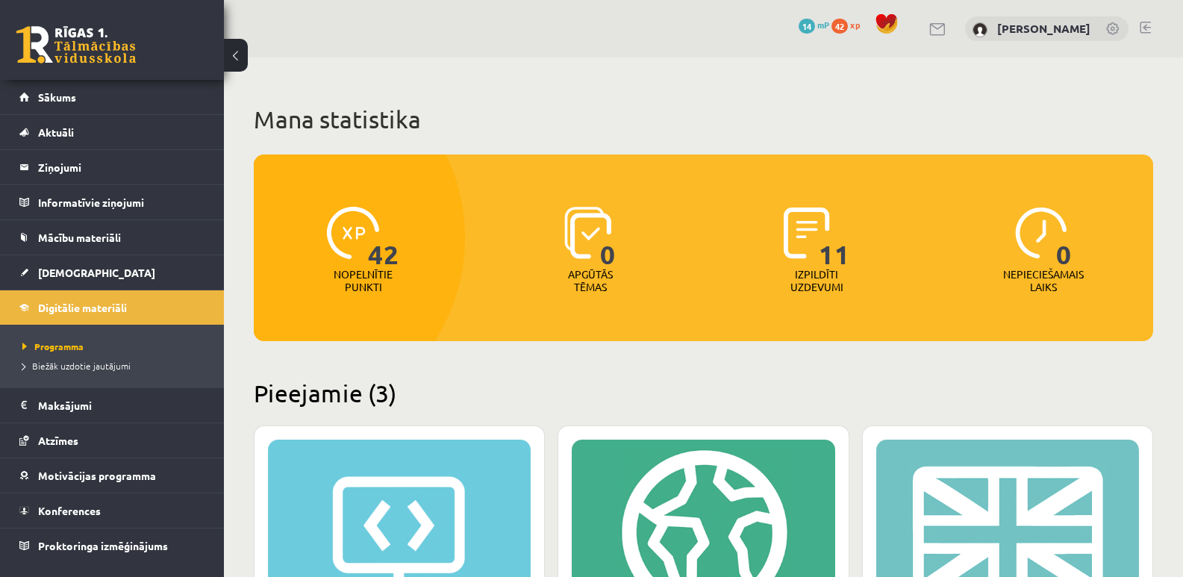
scroll to position [373, 0]
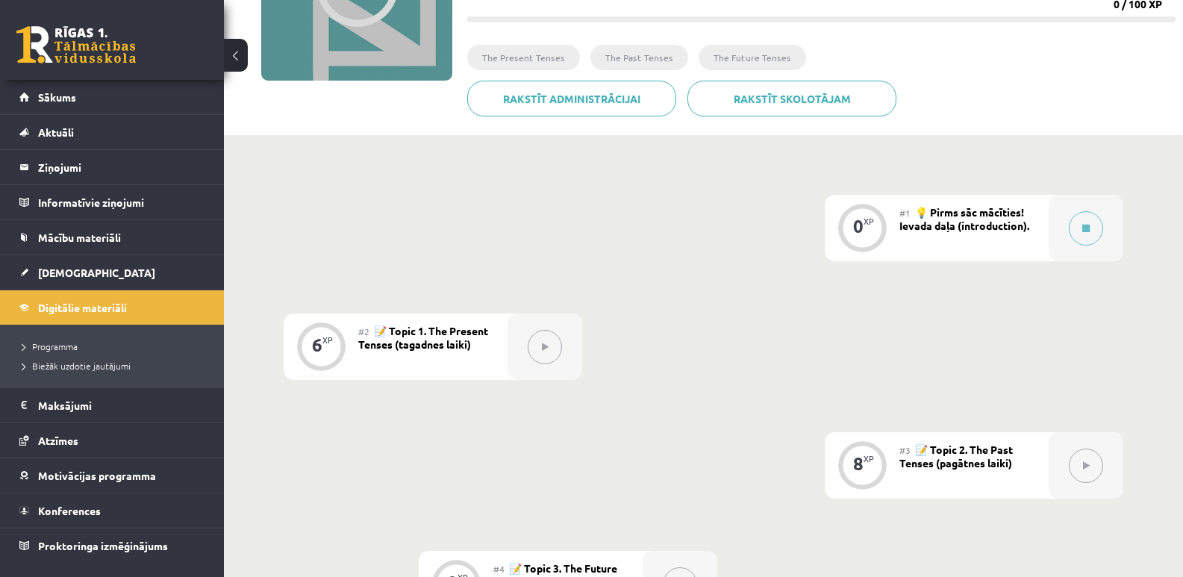
scroll to position [224, 0]
click at [71, 345] on span "Programma" at bounding box center [49, 346] width 55 height 12
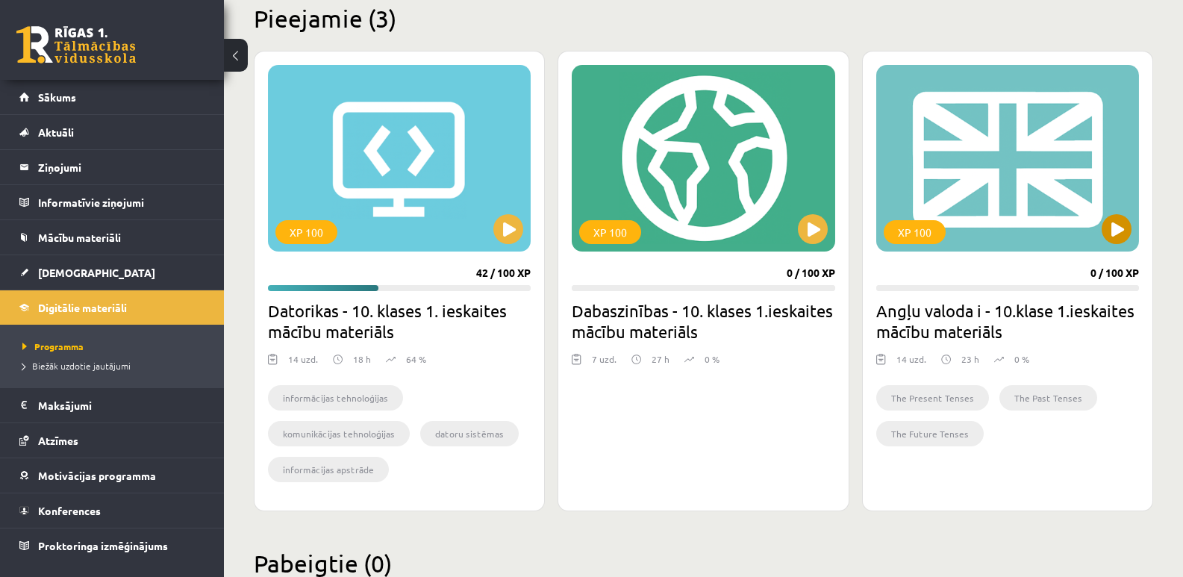
scroll to position [348, 0]
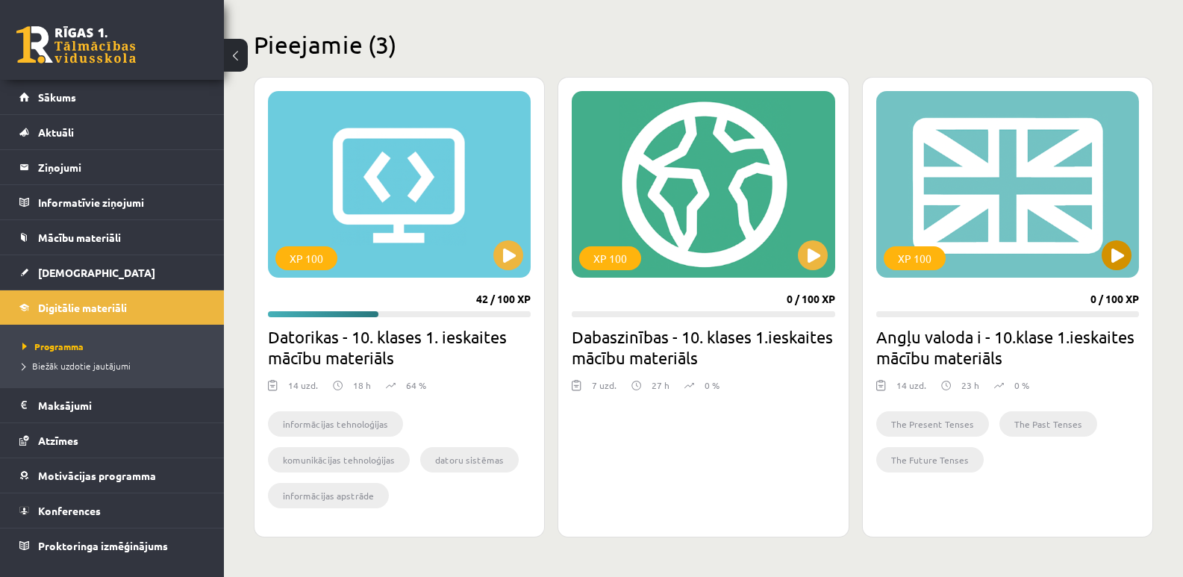
click at [971, 224] on div "XP 100" at bounding box center [1007, 184] width 263 height 187
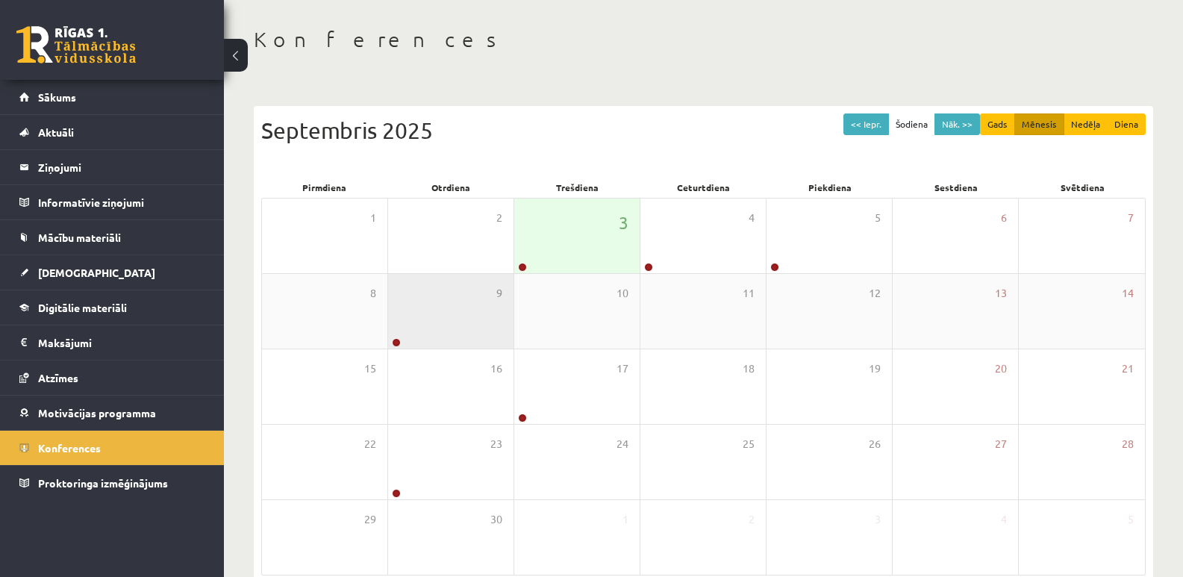
scroll to position [137, 0]
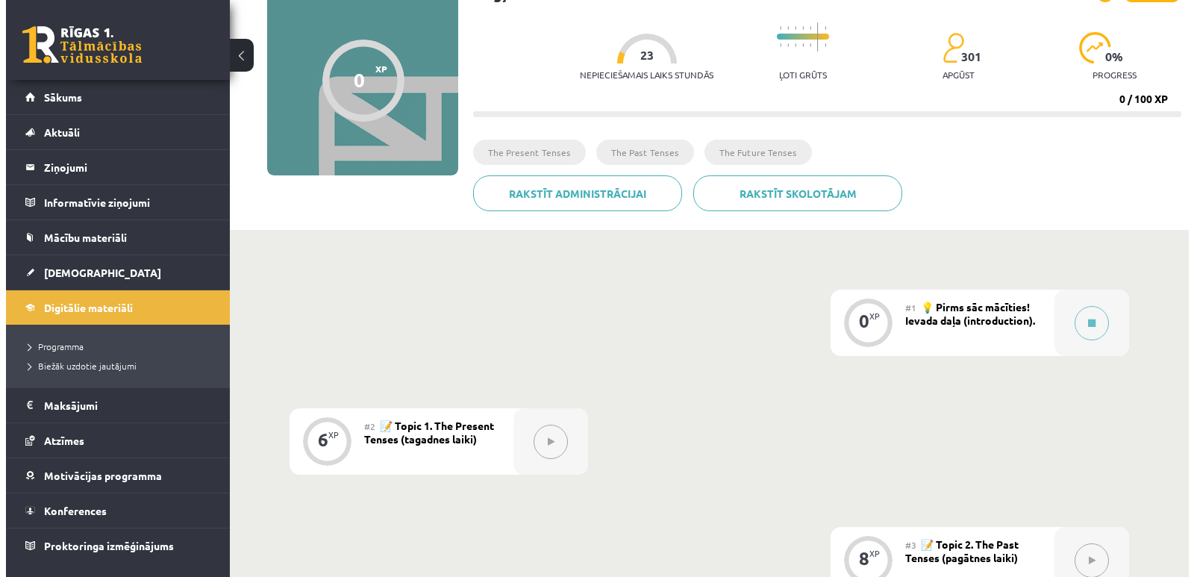
scroll to position [149, 0]
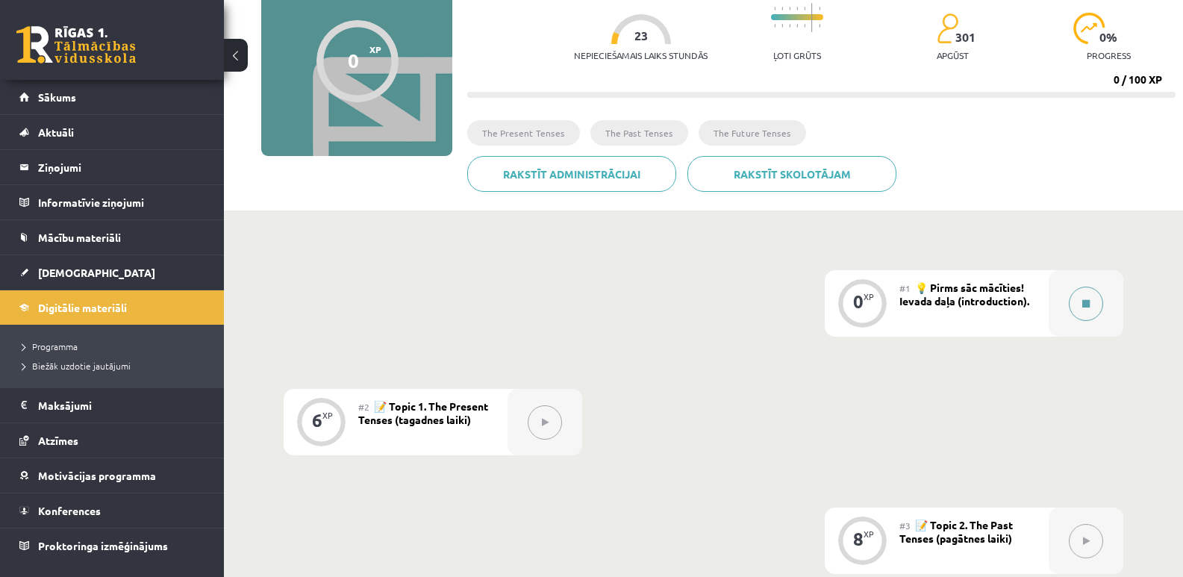
click at [1089, 314] on button at bounding box center [1085, 304] width 34 height 34
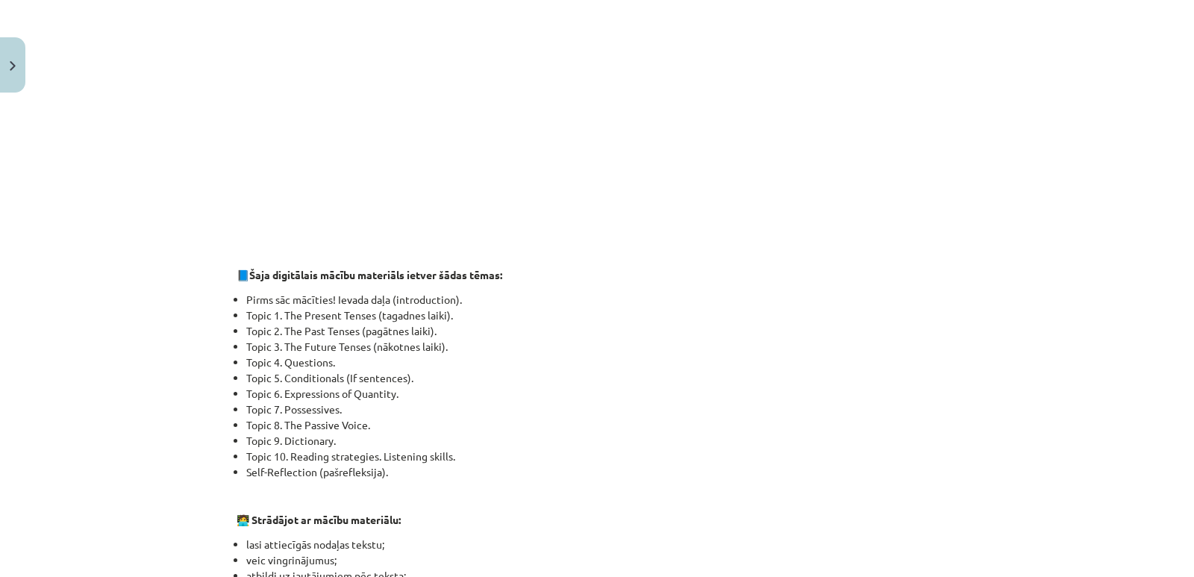
scroll to position [895, 0]
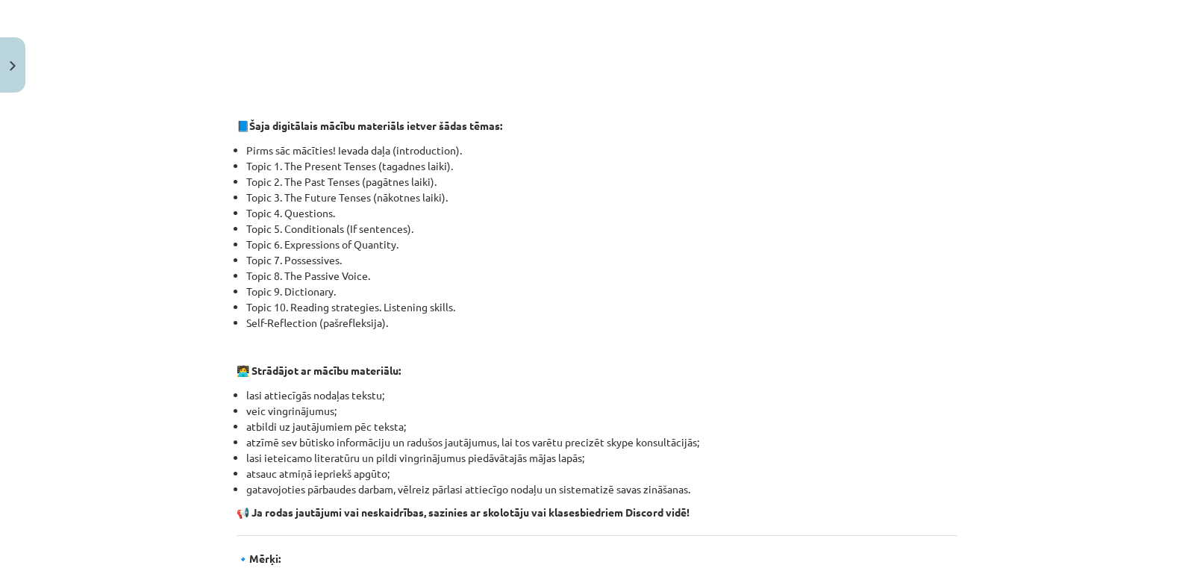
click at [648, 254] on li "Topic 7. Possessives." at bounding box center [601, 260] width 711 height 16
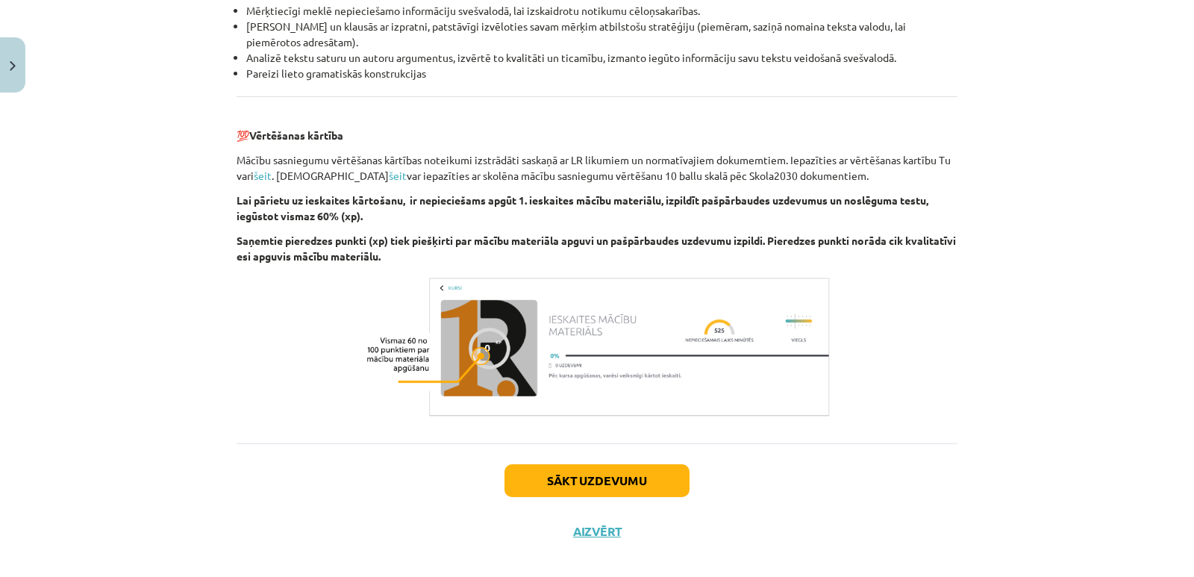
scroll to position [1668, 0]
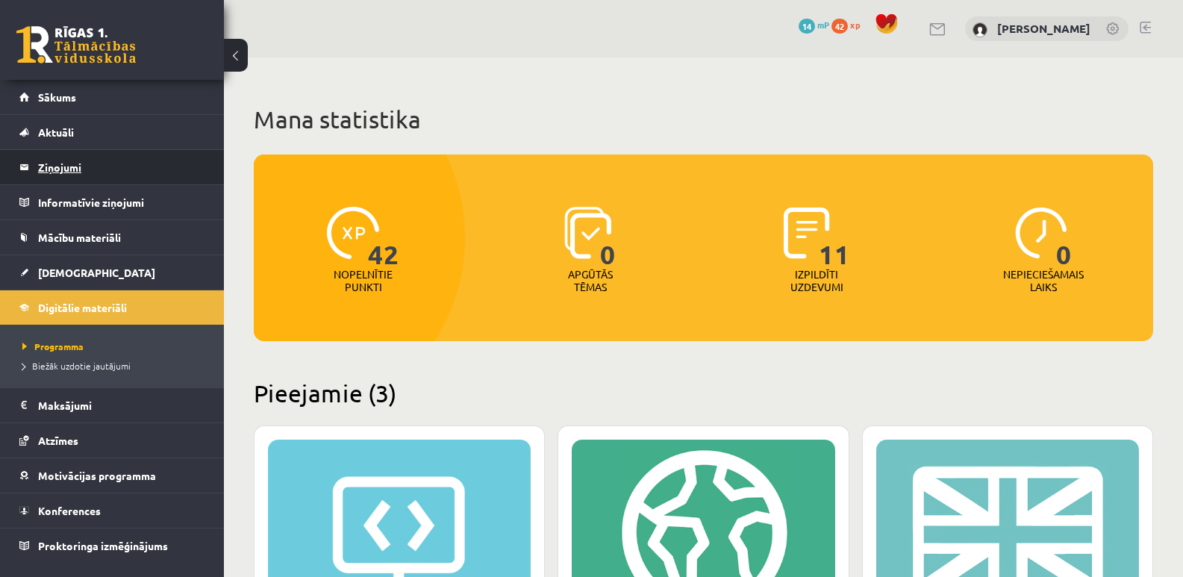
scroll to position [348, 0]
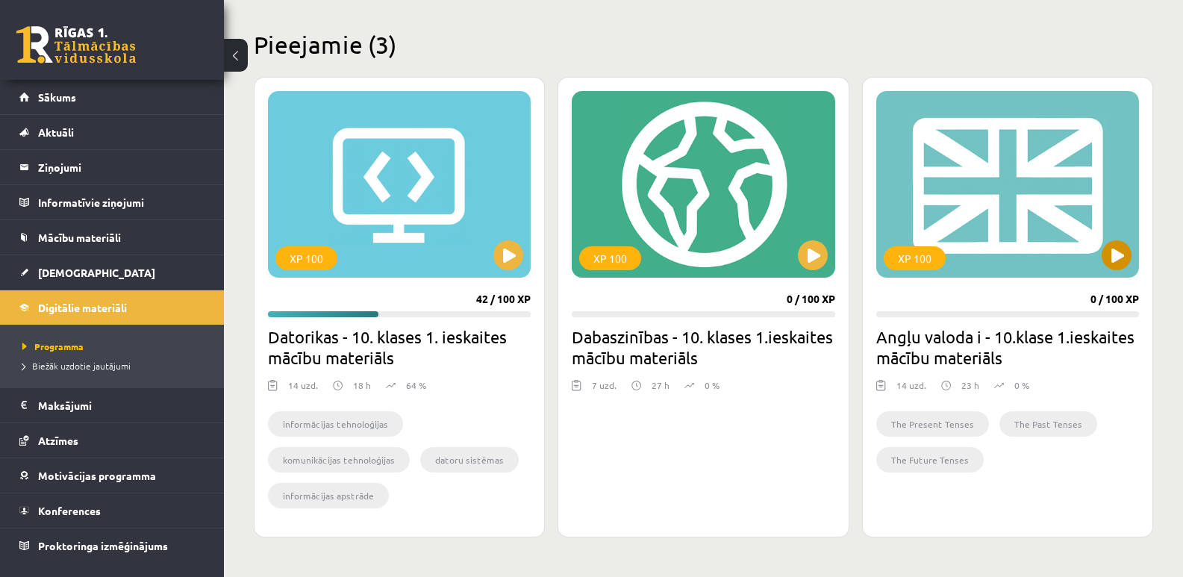
click at [981, 253] on div "XP 100" at bounding box center [1007, 184] width 263 height 187
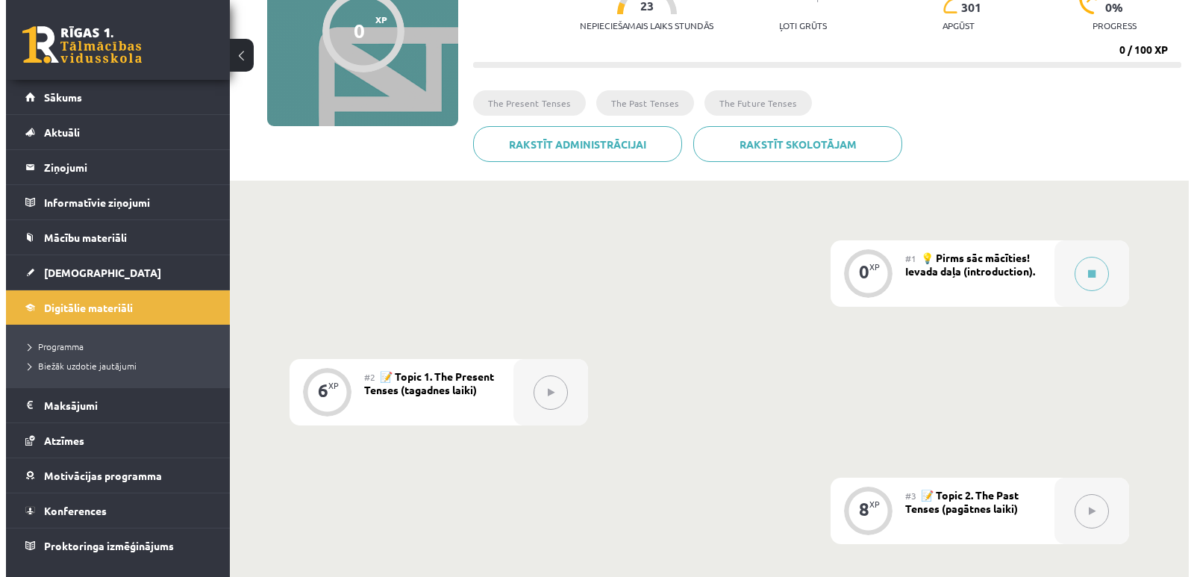
scroll to position [224, 0]
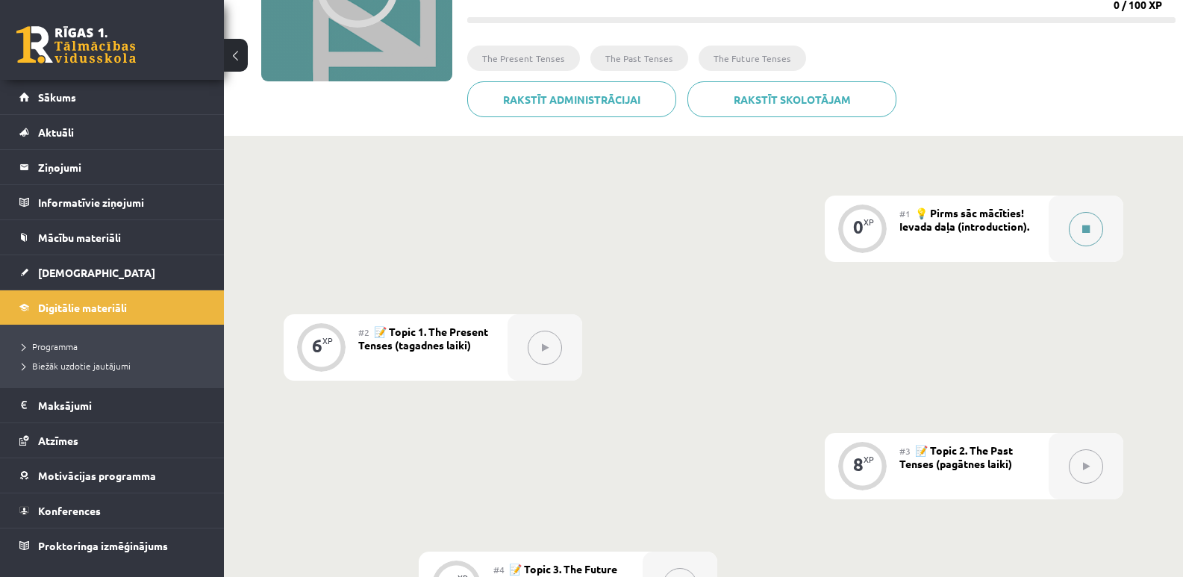
click at [1087, 229] on icon at bounding box center [1085, 229] width 7 height 9
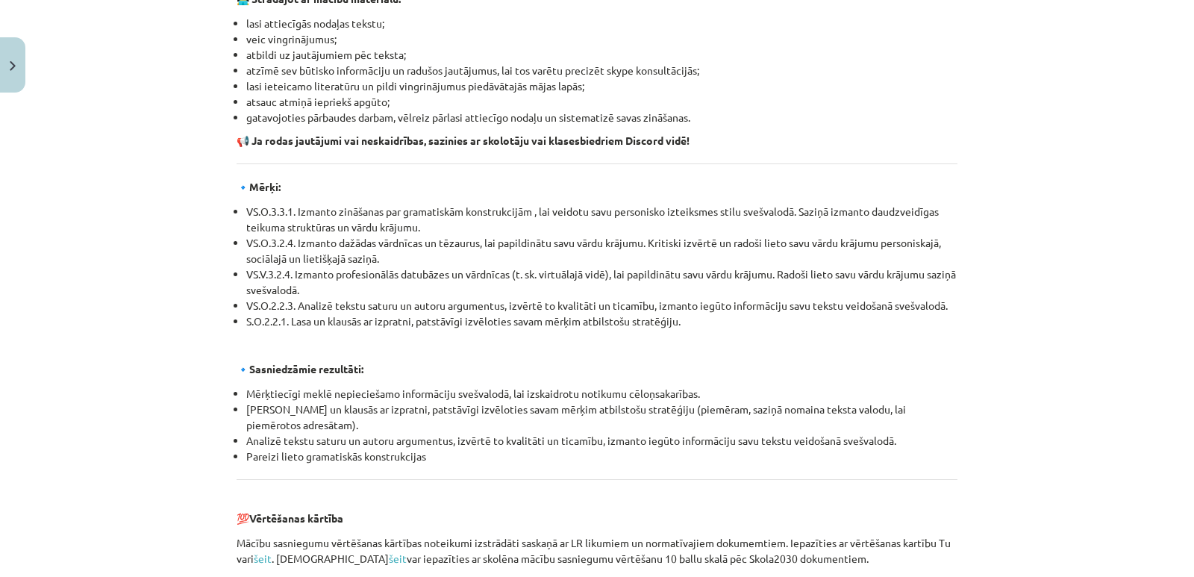
scroll to position [1268, 0]
click at [701, 46] on li "atbildi uz jautājumiem pēc teksta;" at bounding box center [601, 54] width 711 height 16
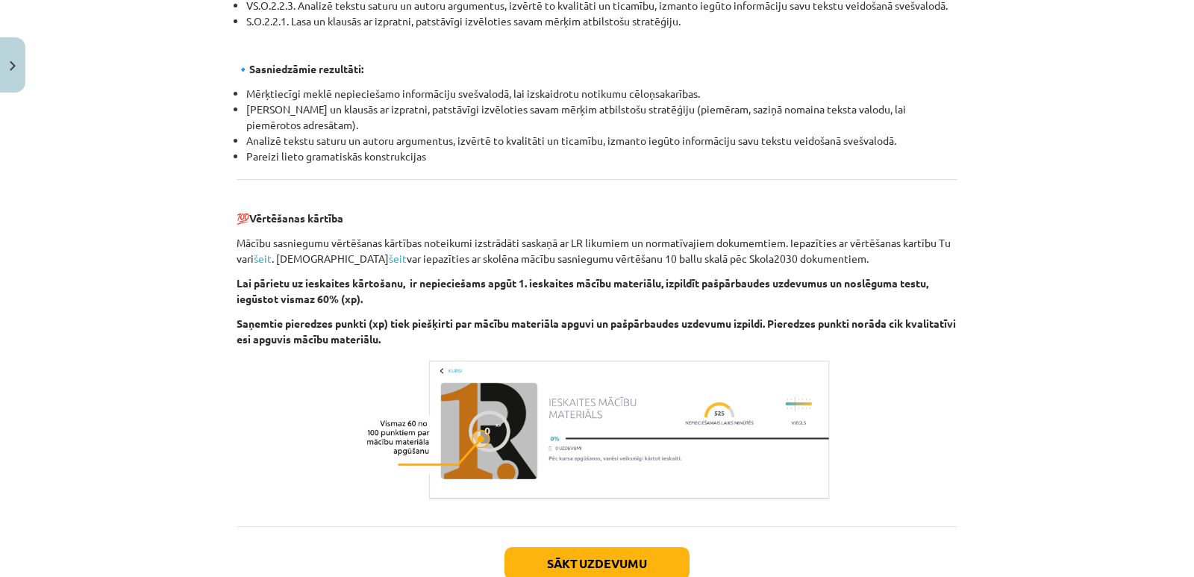
scroll to position [1641, 0]
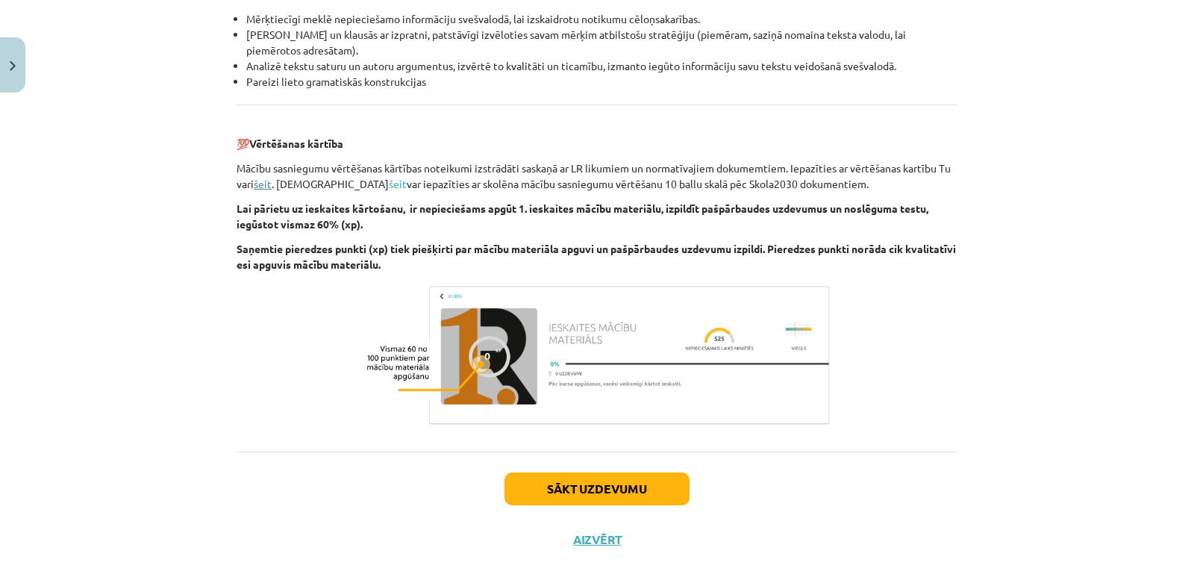
click at [261, 186] on link "šeit" at bounding box center [263, 183] width 18 height 13
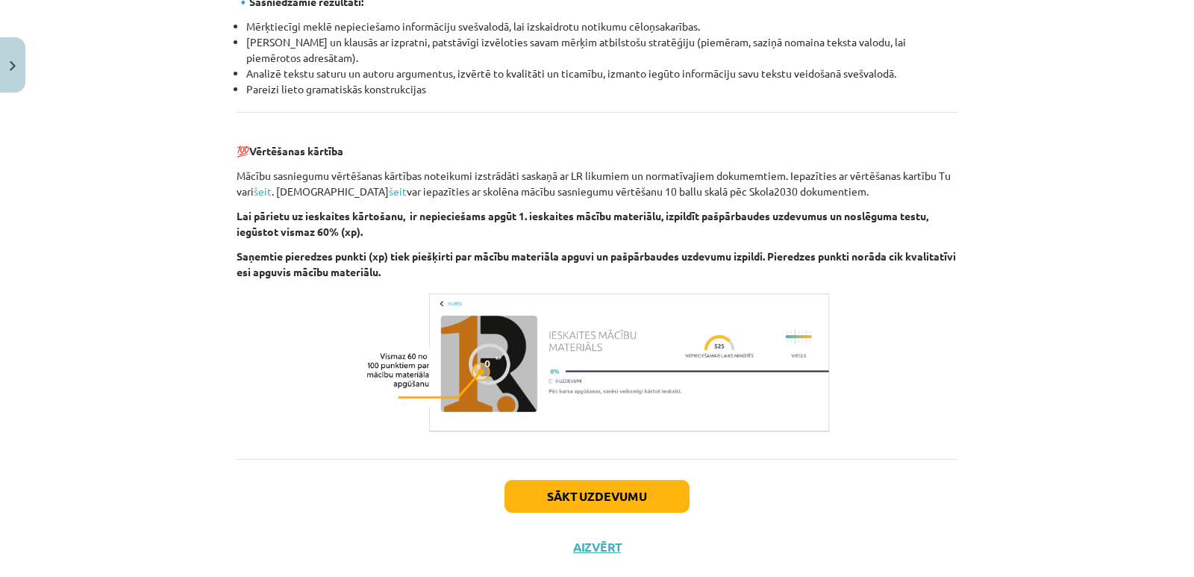
scroll to position [1668, 0]
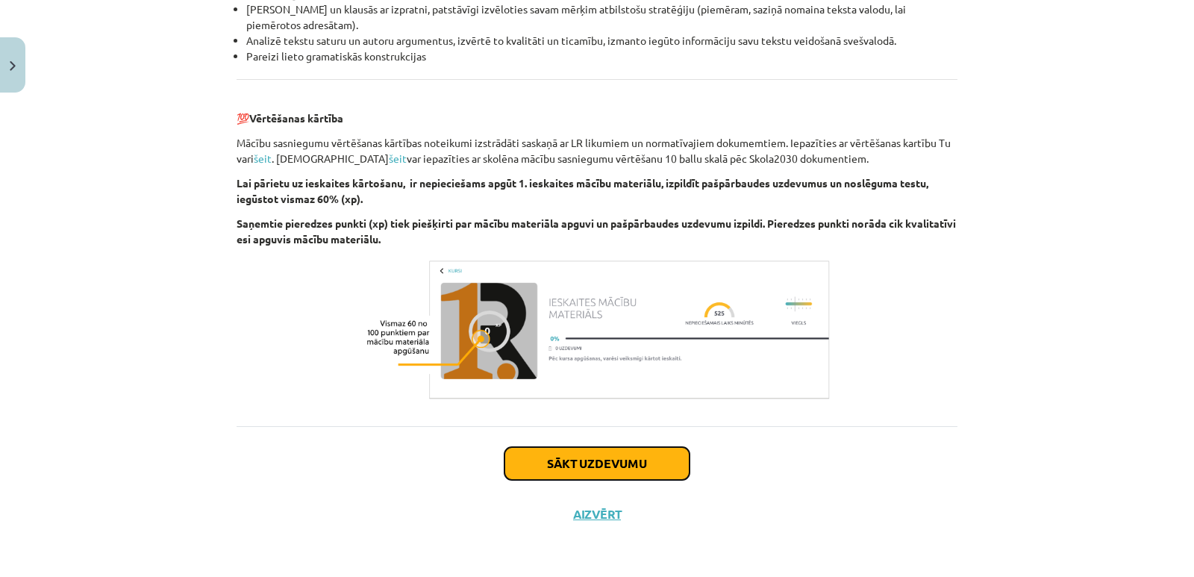
click at [593, 469] on button "Sākt uzdevumu" at bounding box center [596, 463] width 185 height 33
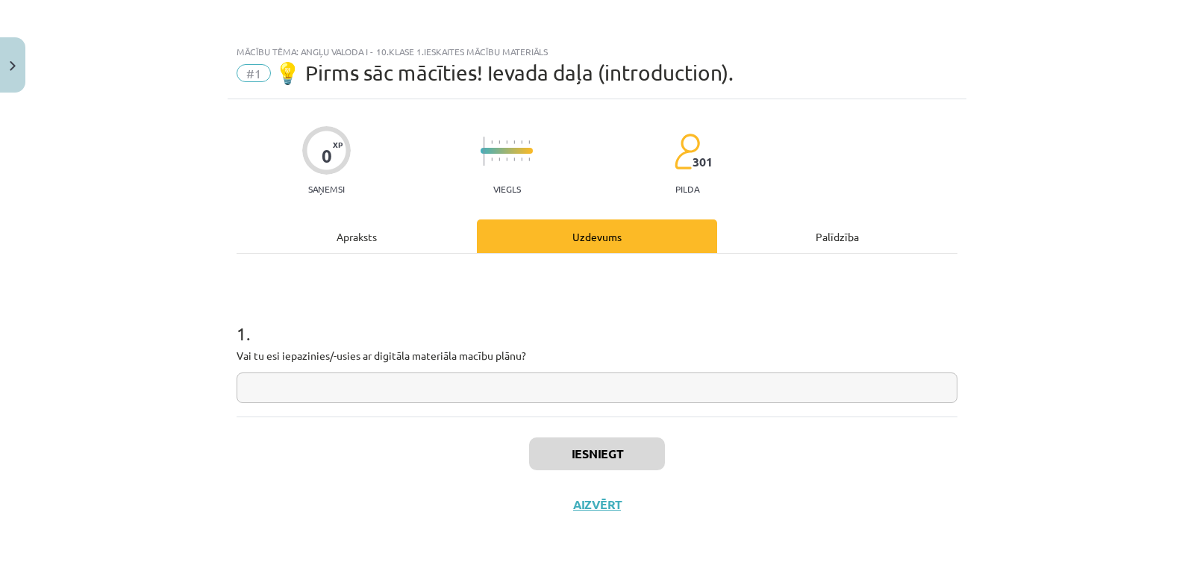
scroll to position [0, 0]
click at [407, 386] on input "text" at bounding box center [597, 387] width 721 height 31
type input "*"
click at [337, 389] on input "**********" at bounding box center [597, 387] width 721 height 31
click at [376, 388] on input "**********" at bounding box center [597, 387] width 721 height 31
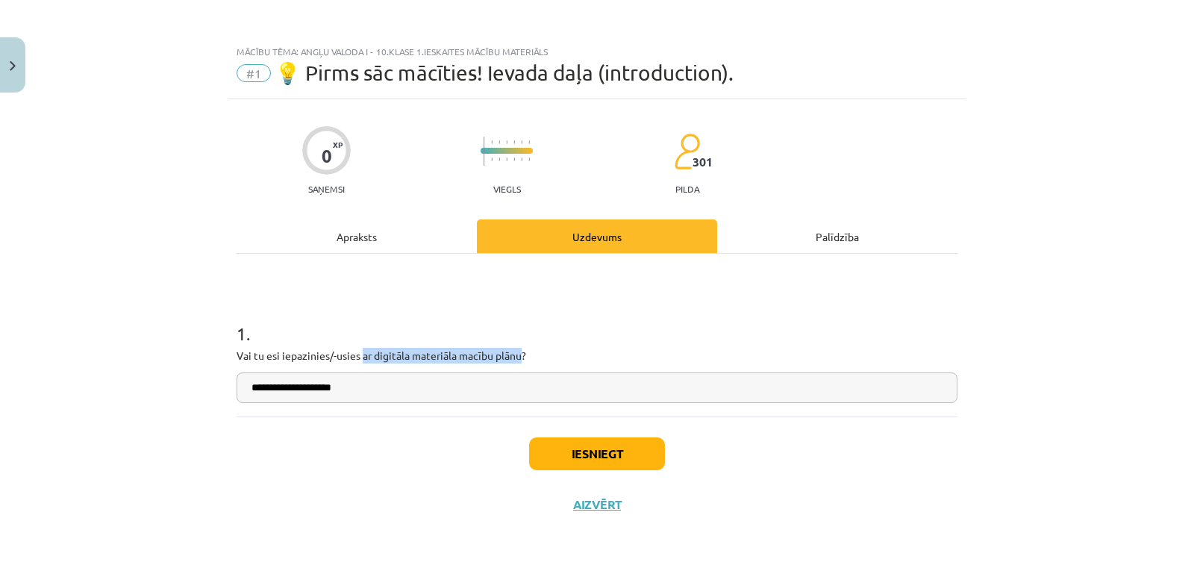
drag, startPoint x: 363, startPoint y: 357, endPoint x: 522, endPoint y: 357, distance: 159.7
click at [522, 357] on p "Vai tu esi iepazinies/-usies ar digitāla materiāla macību plānu?" at bounding box center [597, 356] width 721 height 16
copy p "ar digitāla materiāla macību plānu"
paste input "**********"
click at [351, 388] on input "**********" at bounding box center [597, 387] width 721 height 31
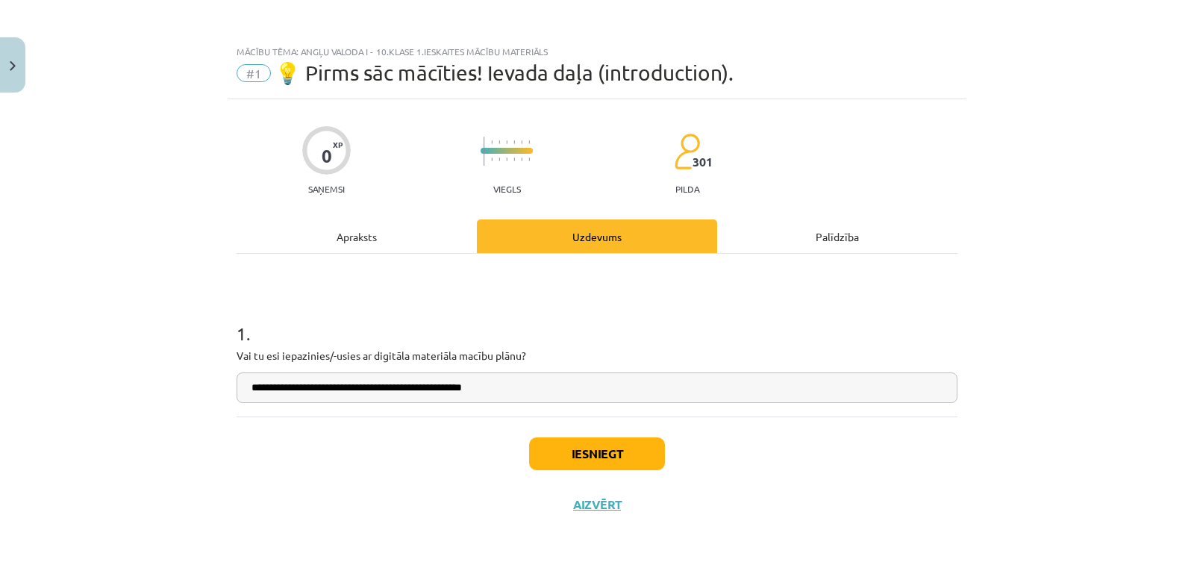
click at [601, 389] on input "**********" at bounding box center [597, 387] width 721 height 31
type input "**********"
click at [572, 455] on button "Iesniegt" at bounding box center [597, 453] width 136 height 33
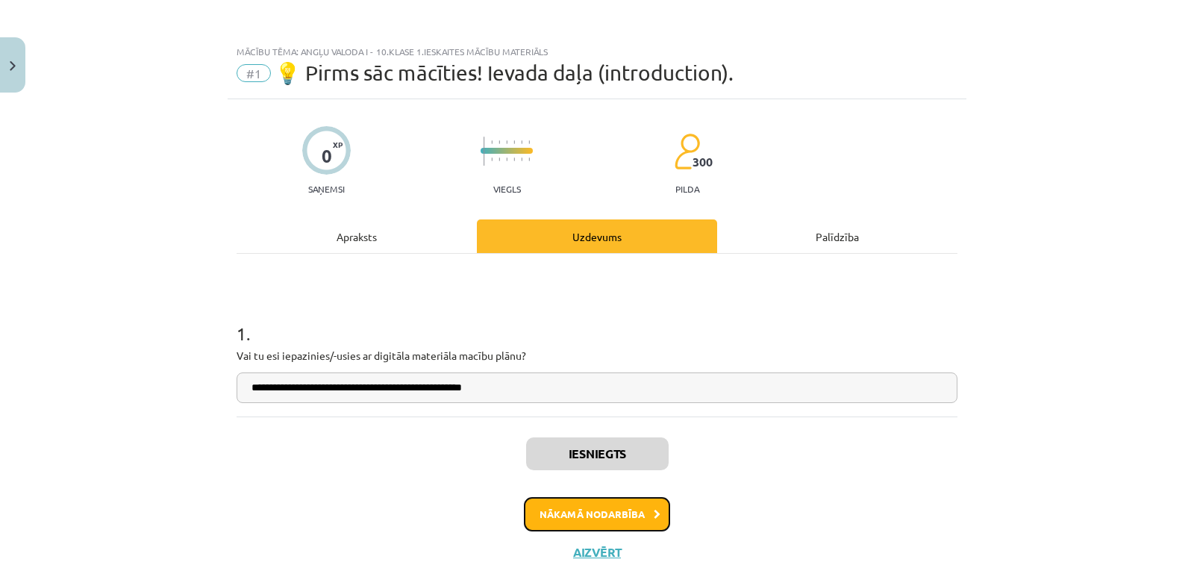
click at [587, 517] on button "Nākamā nodarbība" at bounding box center [597, 514] width 146 height 34
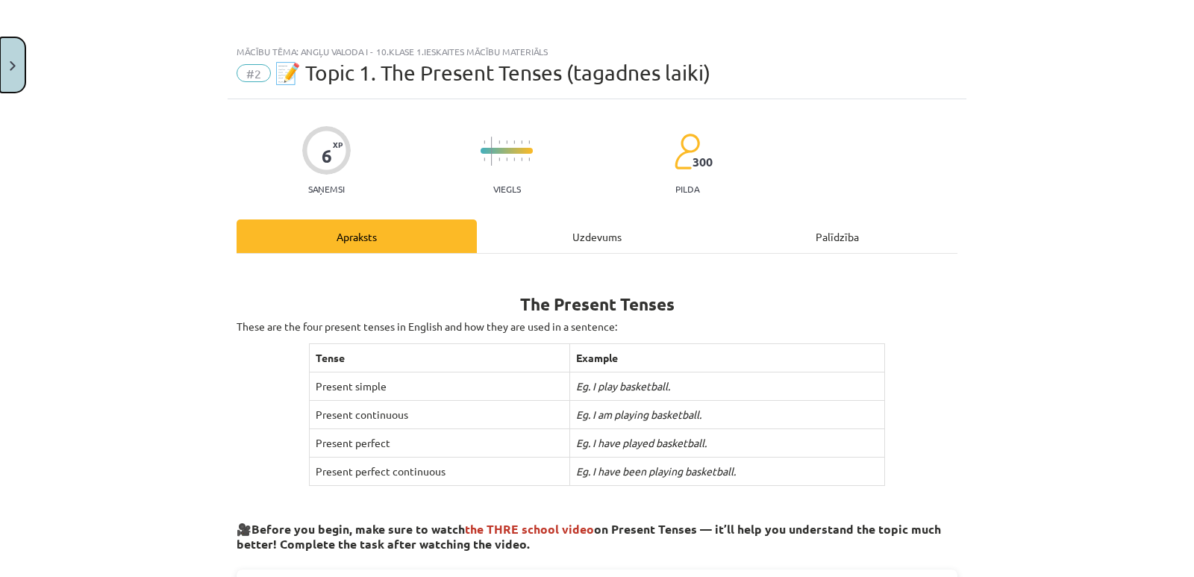
click at [10, 64] on img "Close" at bounding box center [13, 66] width 6 height 10
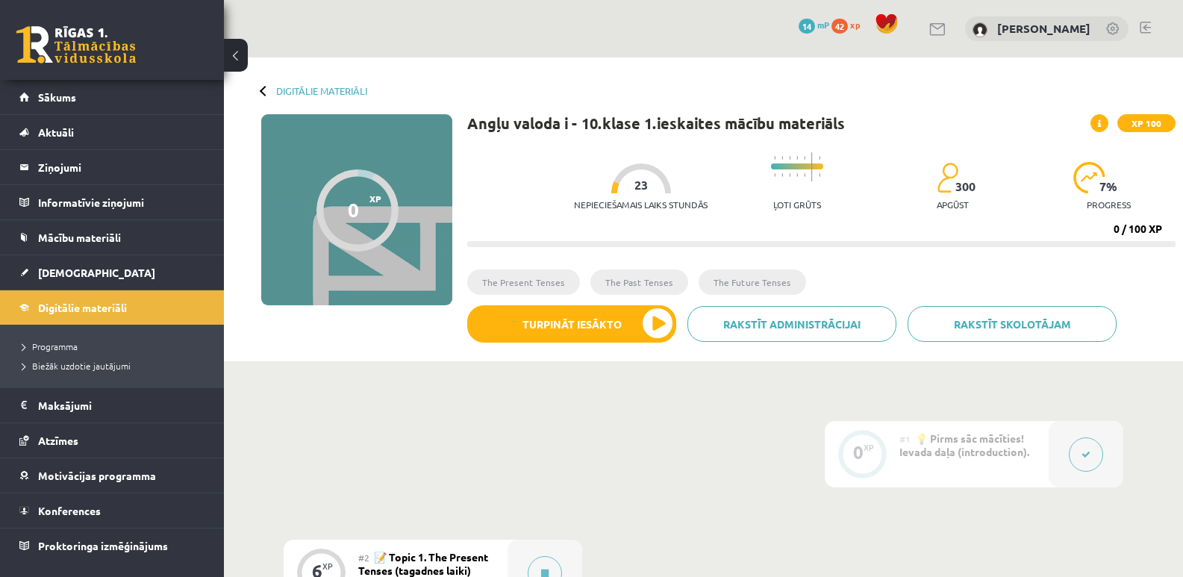
click at [843, 27] on span "42" at bounding box center [839, 26] width 16 height 15
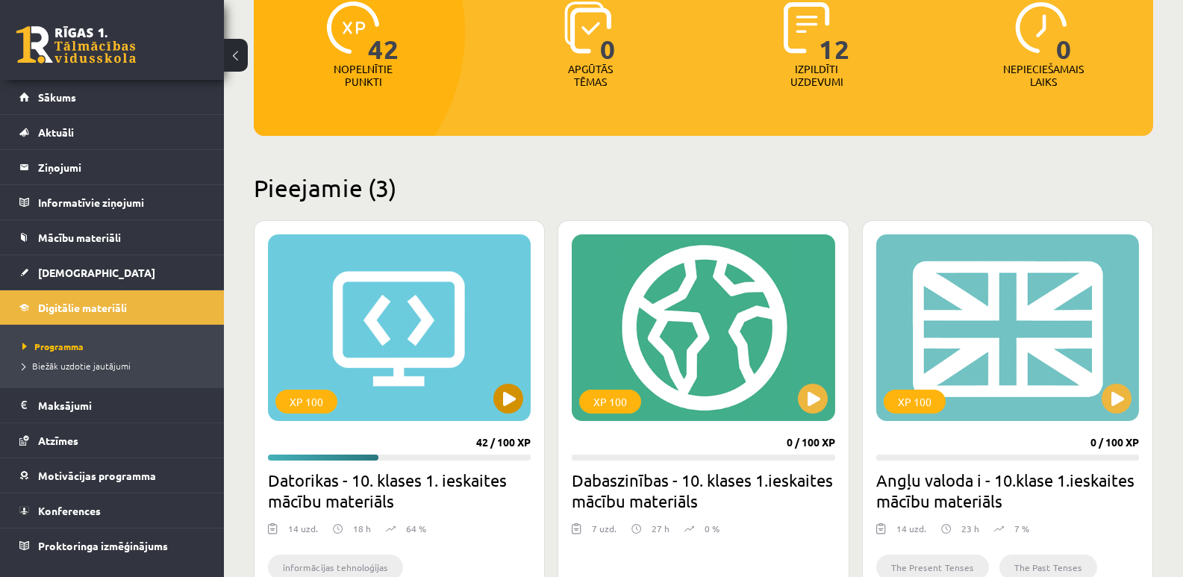
scroll to position [298, 0]
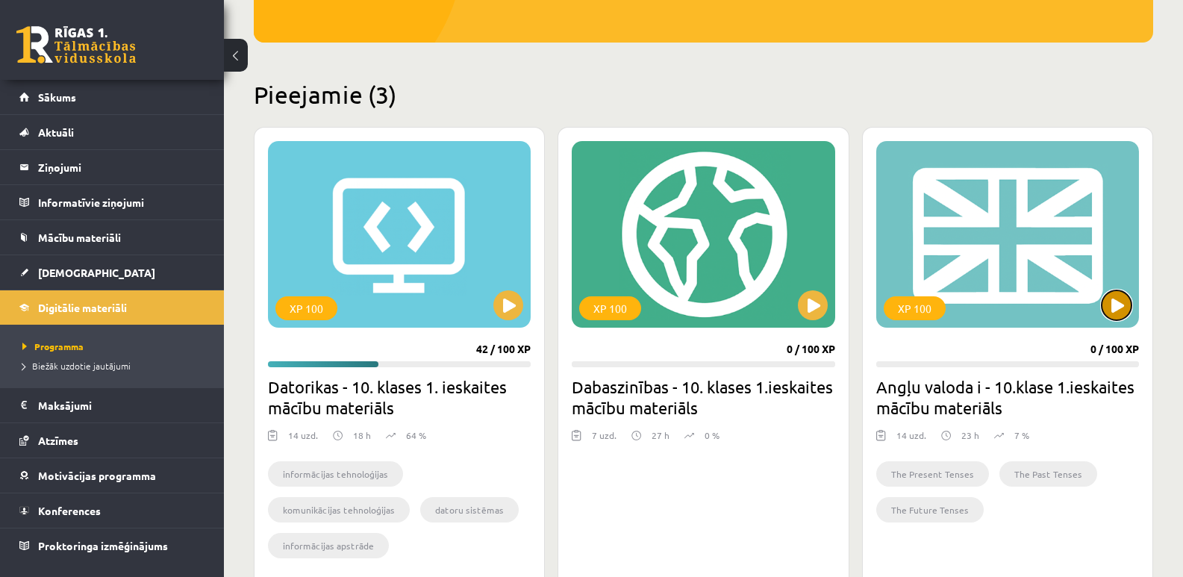
click at [1116, 304] on button at bounding box center [1116, 305] width 30 height 30
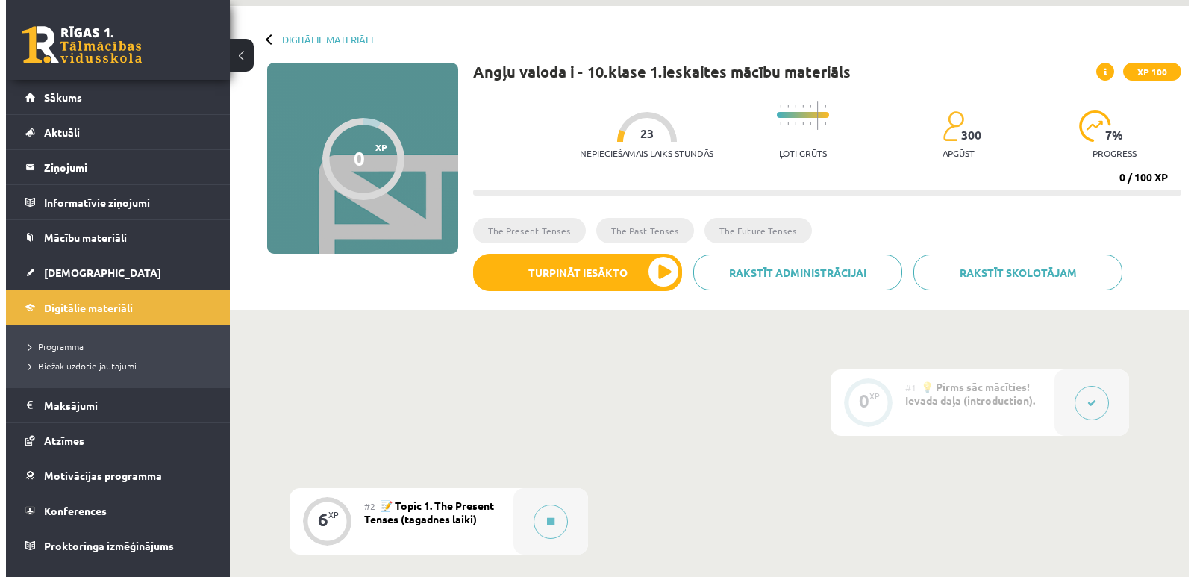
scroll to position [75, 0]
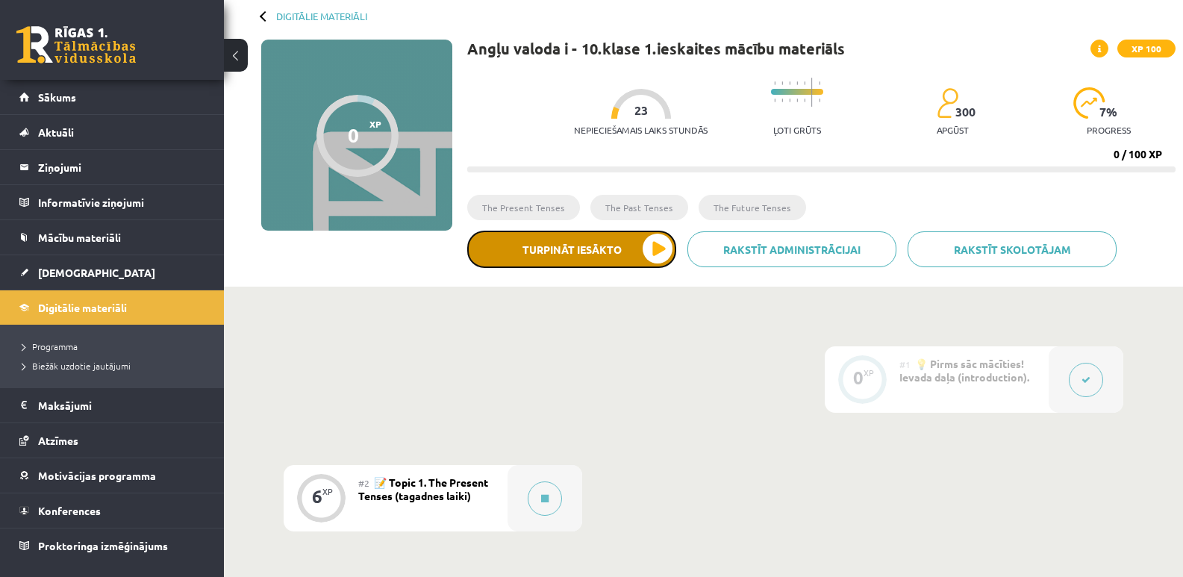
click at [654, 248] on button "Turpināt iesākto" at bounding box center [571, 249] width 209 height 37
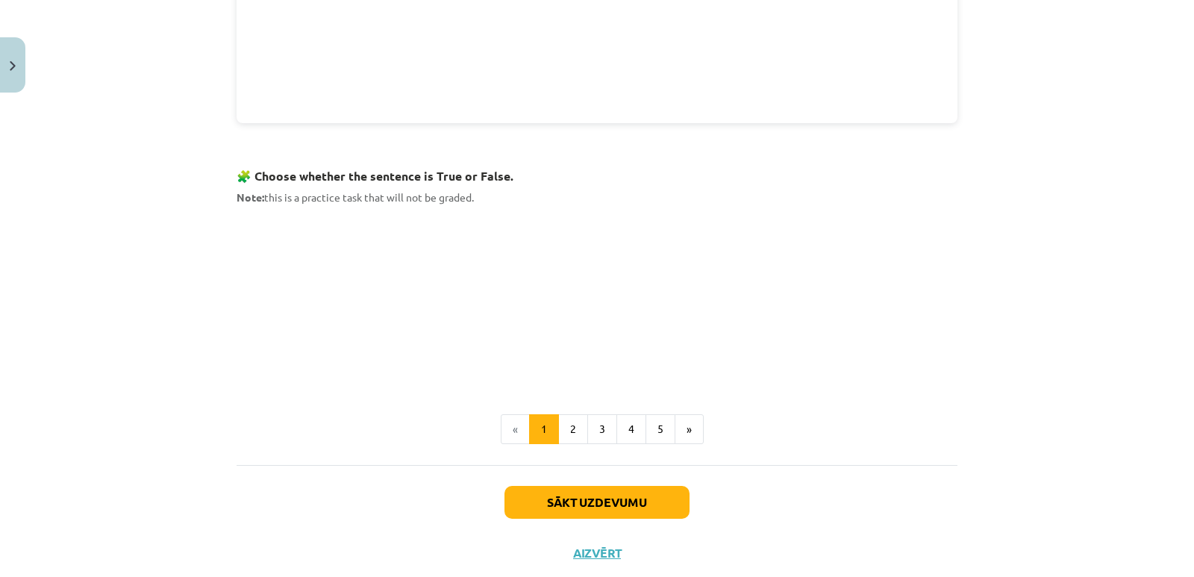
scroll to position [888, 0]
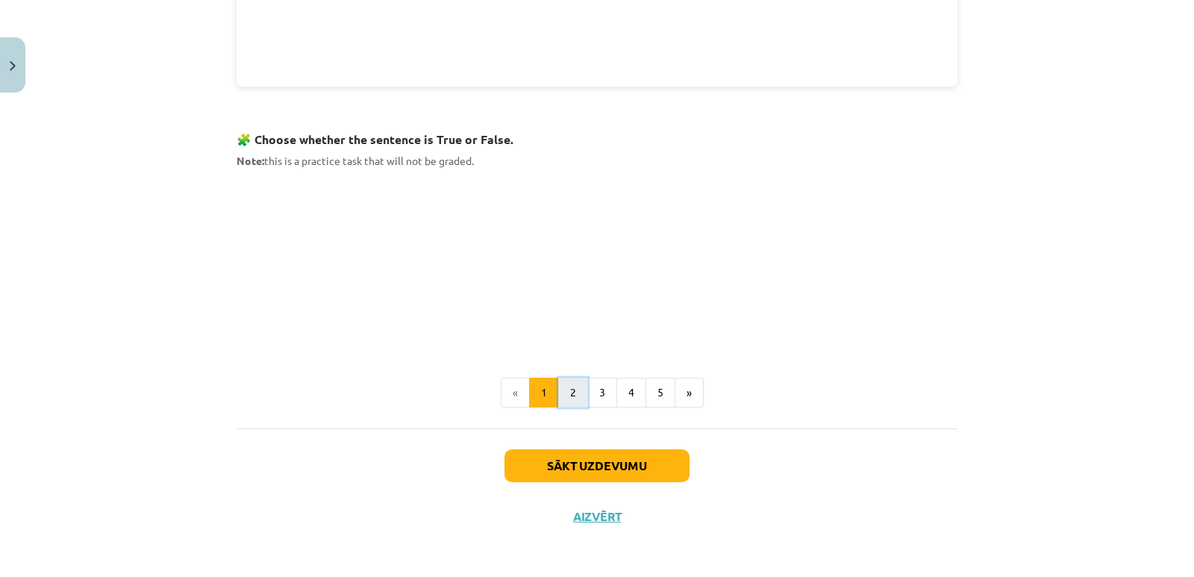
click at [568, 391] on button "2" at bounding box center [573, 393] width 30 height 30
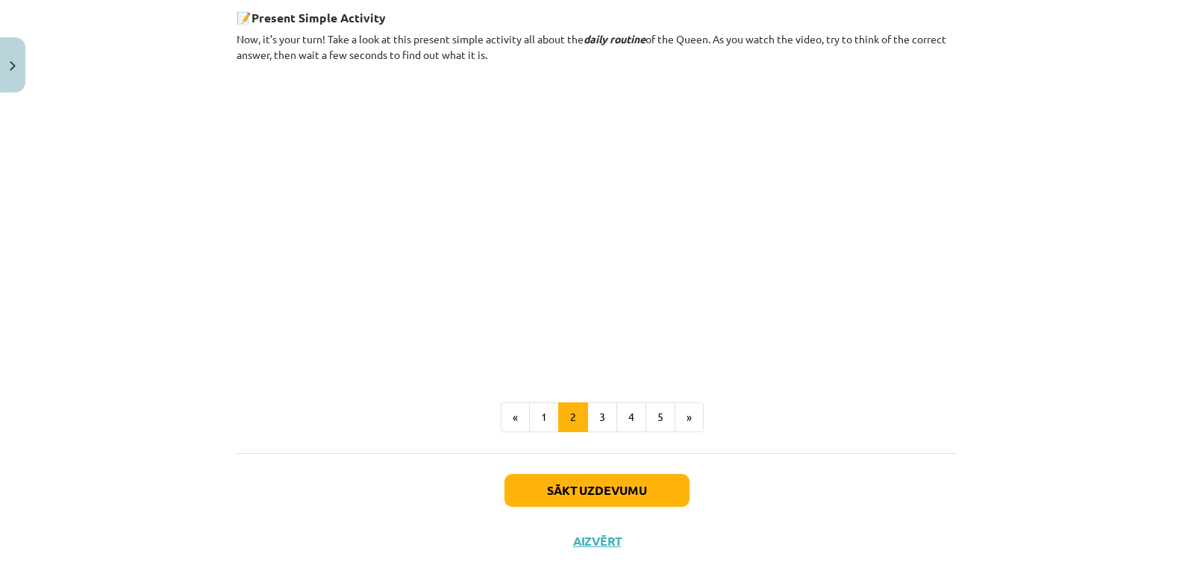
scroll to position [895, 0]
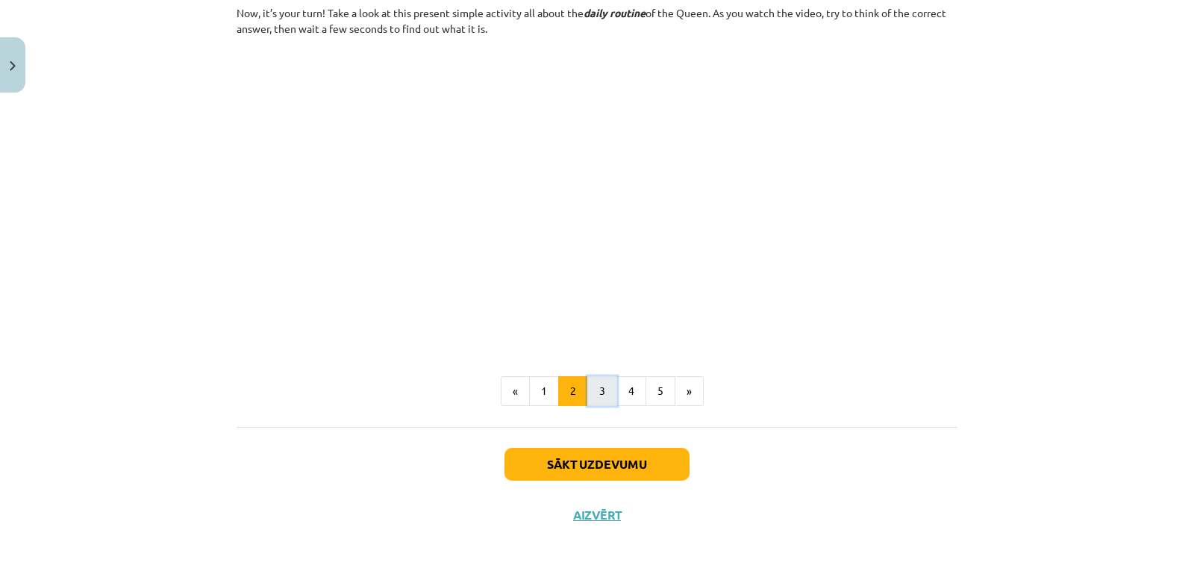
click at [602, 390] on button "3" at bounding box center [602, 391] width 30 height 30
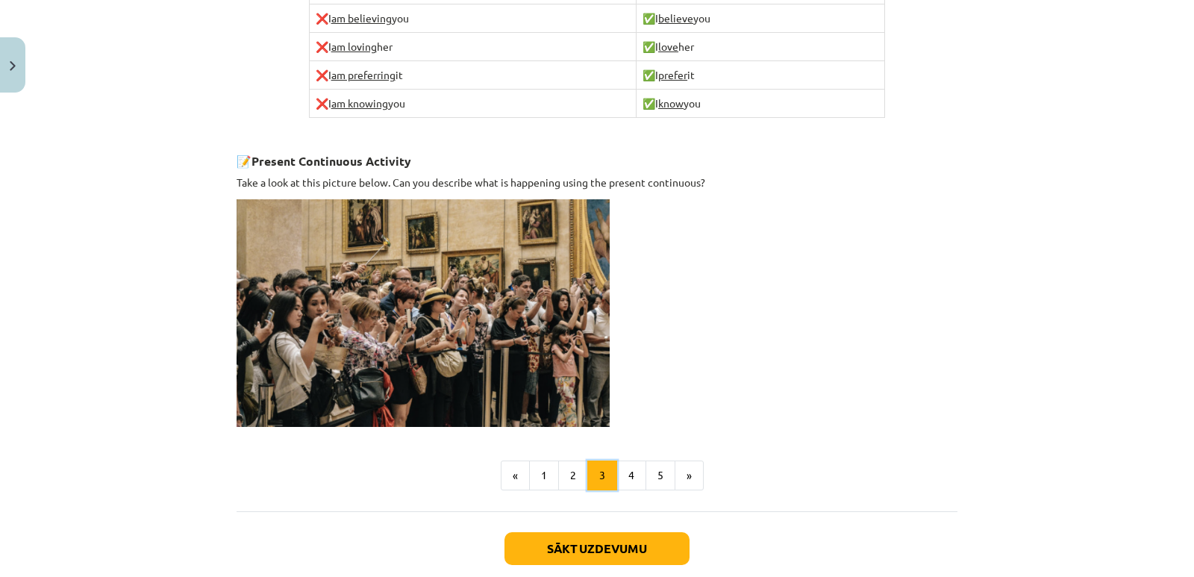
scroll to position [939, 0]
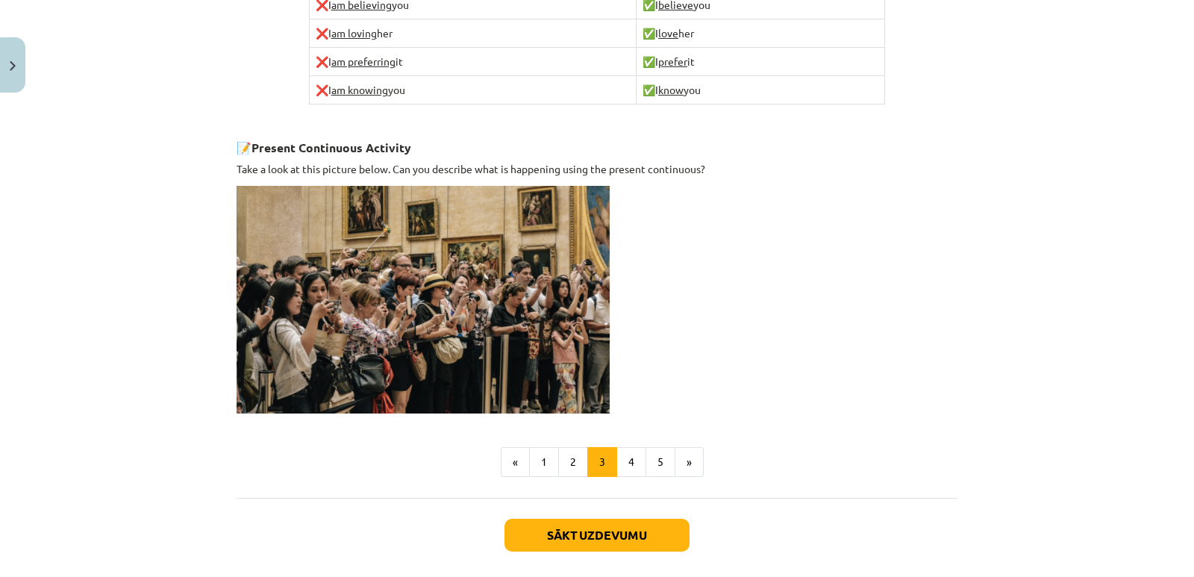
click at [428, 367] on img at bounding box center [423, 300] width 373 height 228
click at [623, 462] on button "4" at bounding box center [631, 462] width 30 height 30
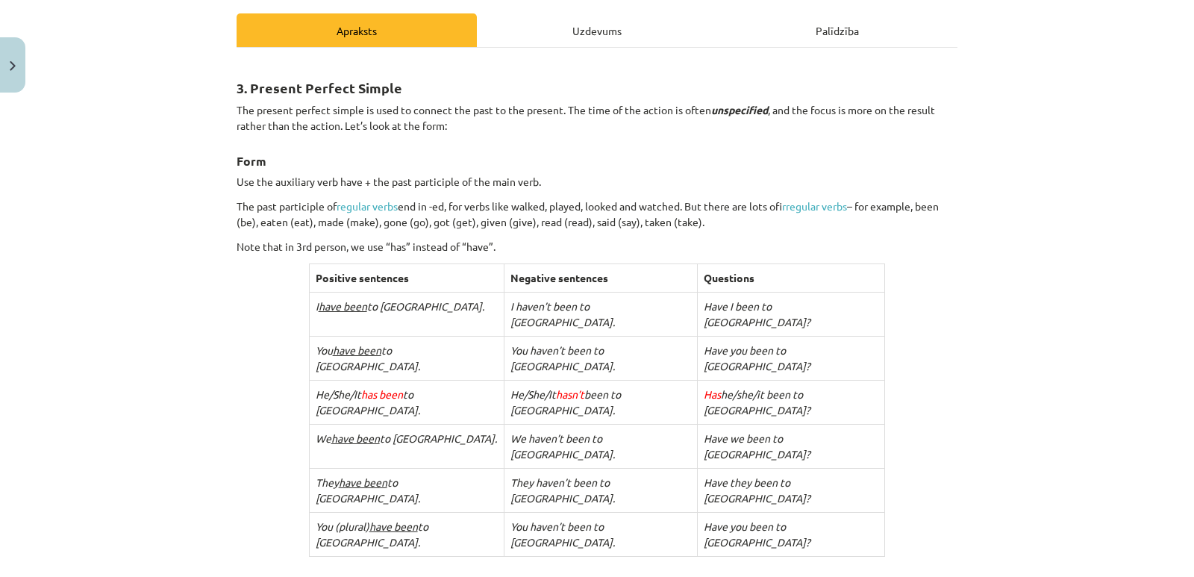
scroll to position [131, 0]
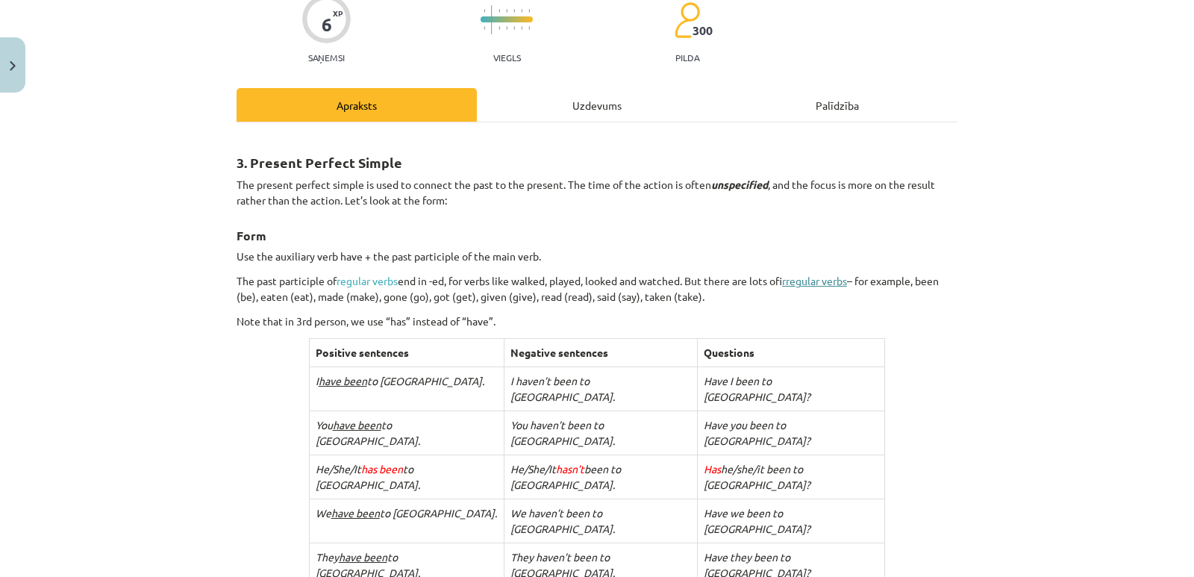
click at [812, 276] on link "irregular verbs" at bounding box center [814, 280] width 65 height 13
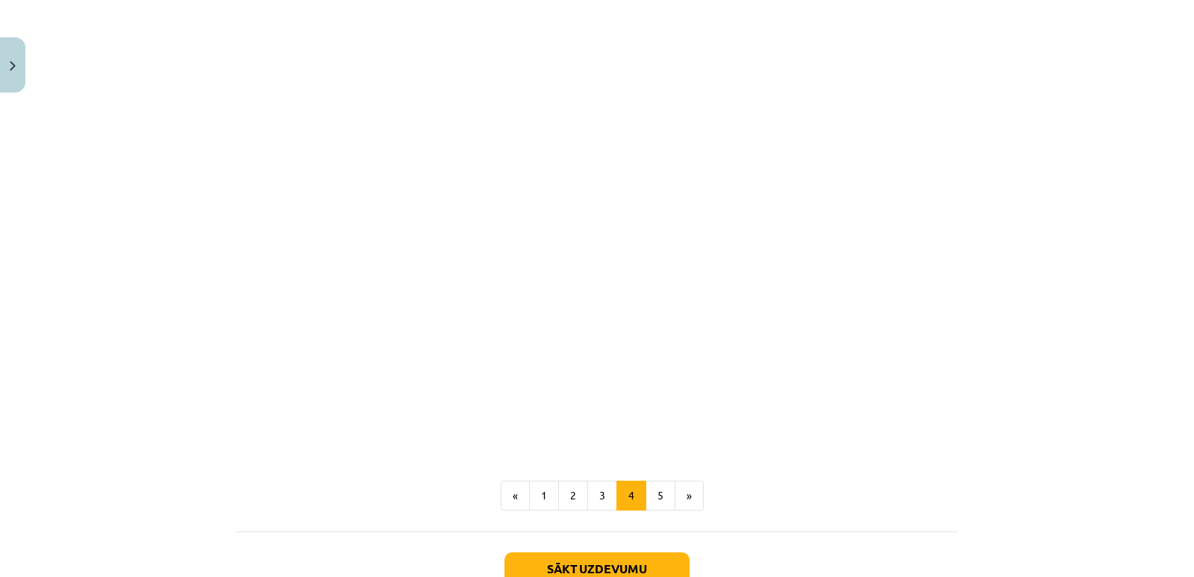
scroll to position [1624, 0]
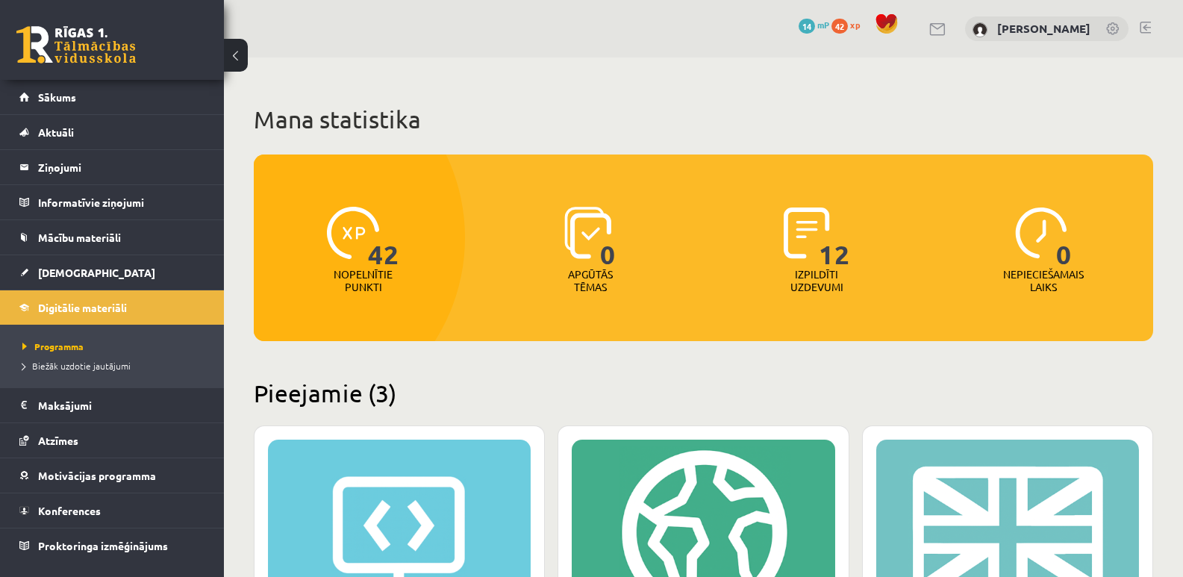
scroll to position [298, 0]
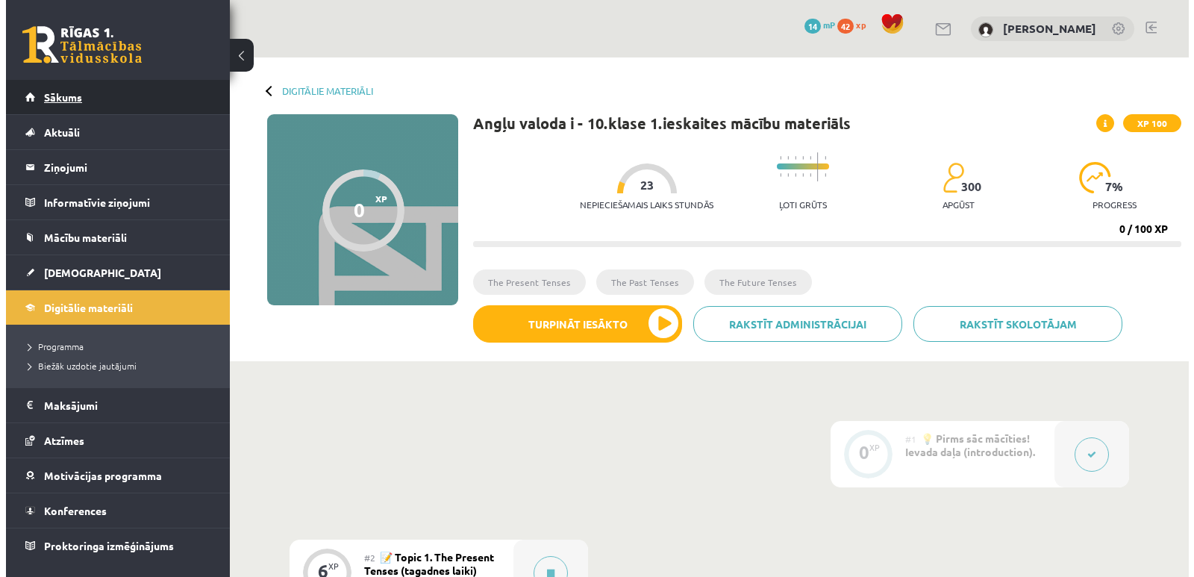
scroll to position [75, 0]
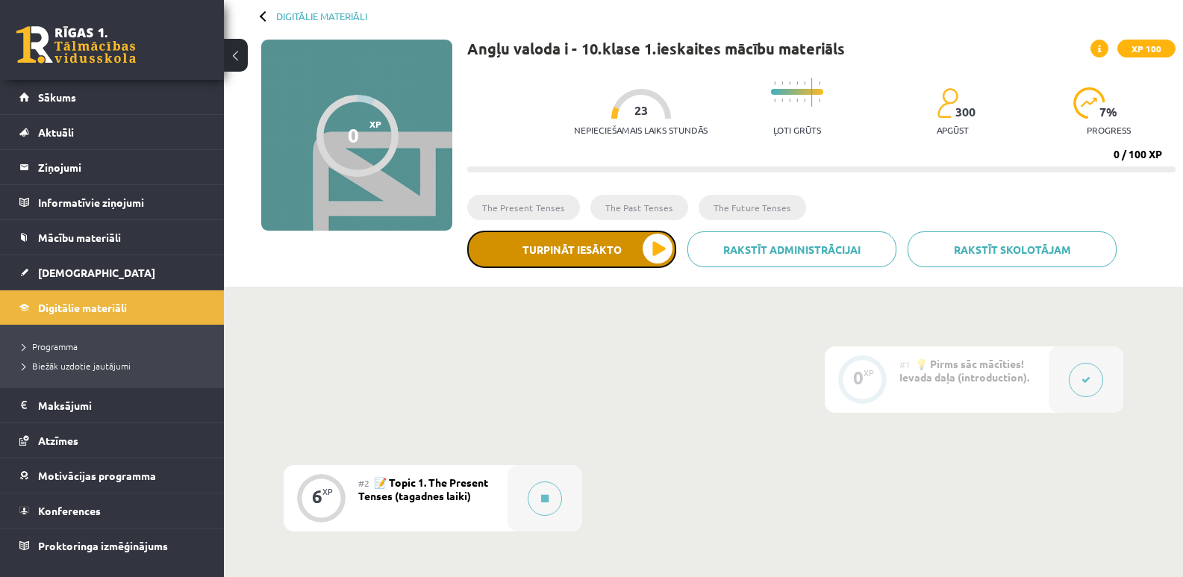
click at [566, 244] on button "Turpināt iesākto" at bounding box center [571, 249] width 209 height 37
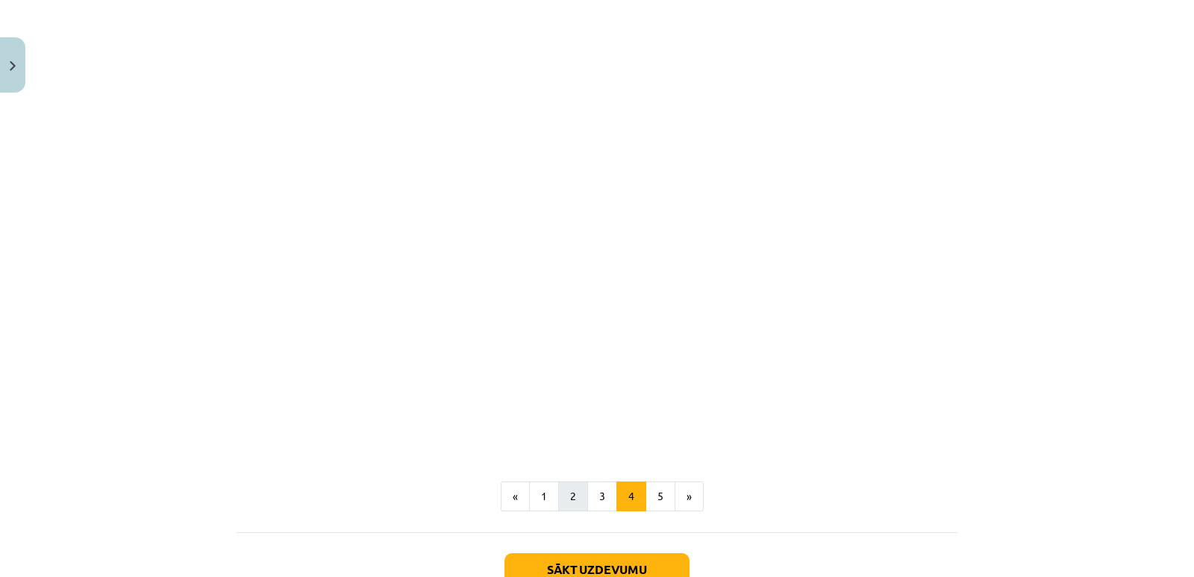
scroll to position [1295, 0]
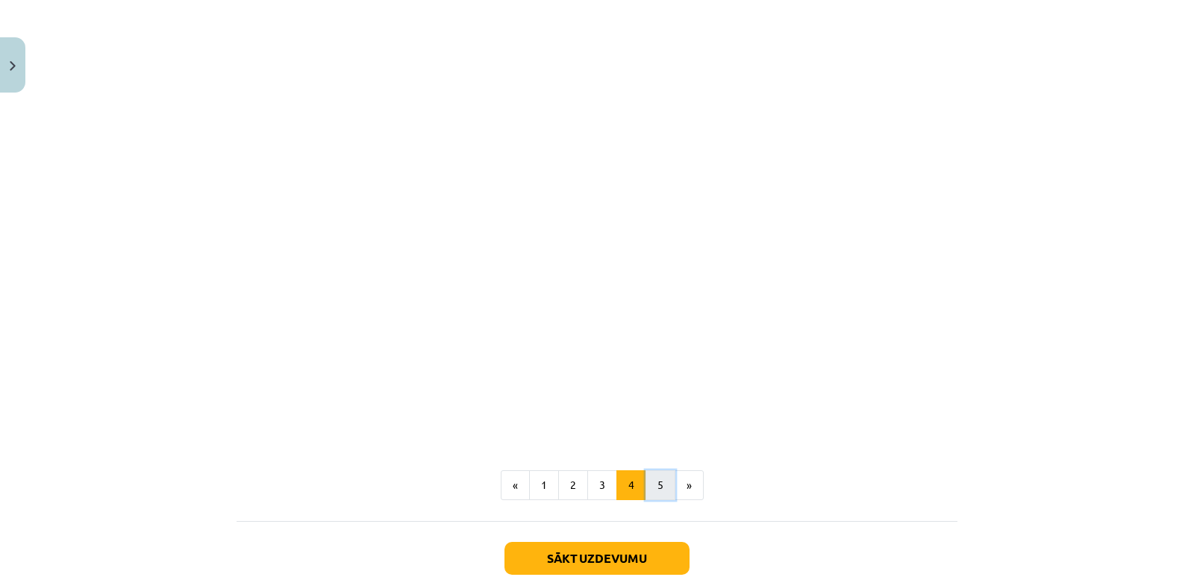
click at [661, 470] on button "5" at bounding box center [660, 485] width 30 height 30
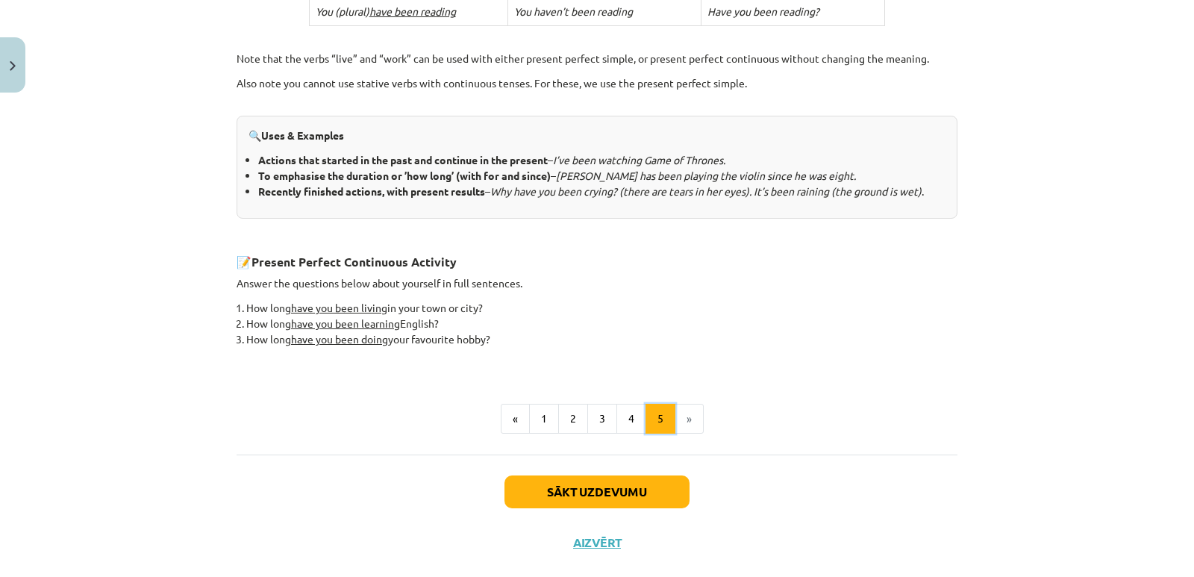
scroll to position [604, 0]
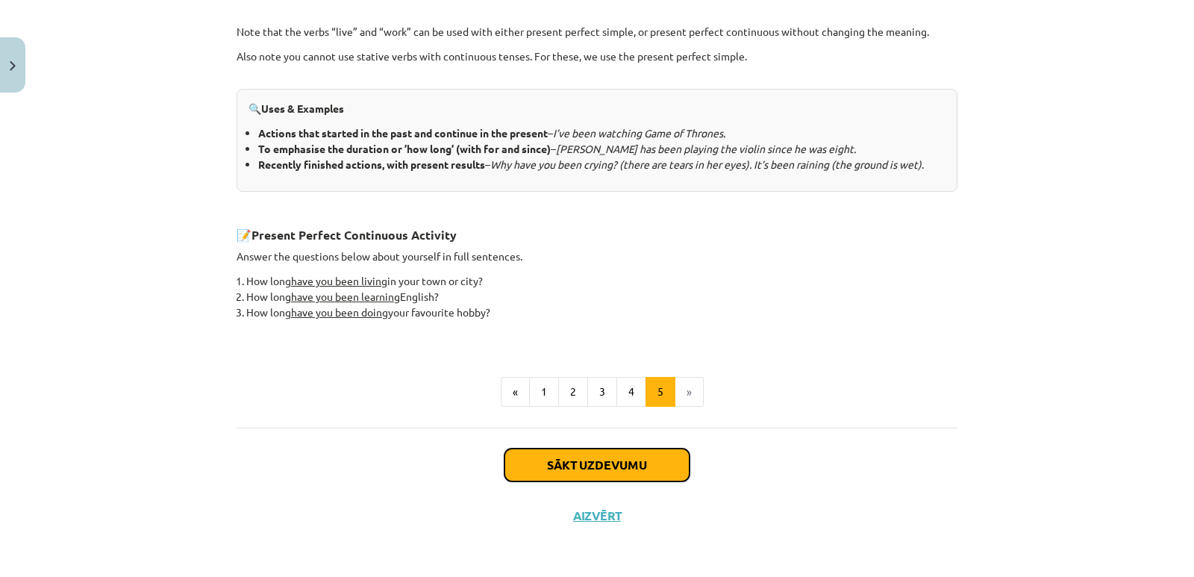
click at [651, 463] on button "Sākt uzdevumu" at bounding box center [596, 464] width 185 height 33
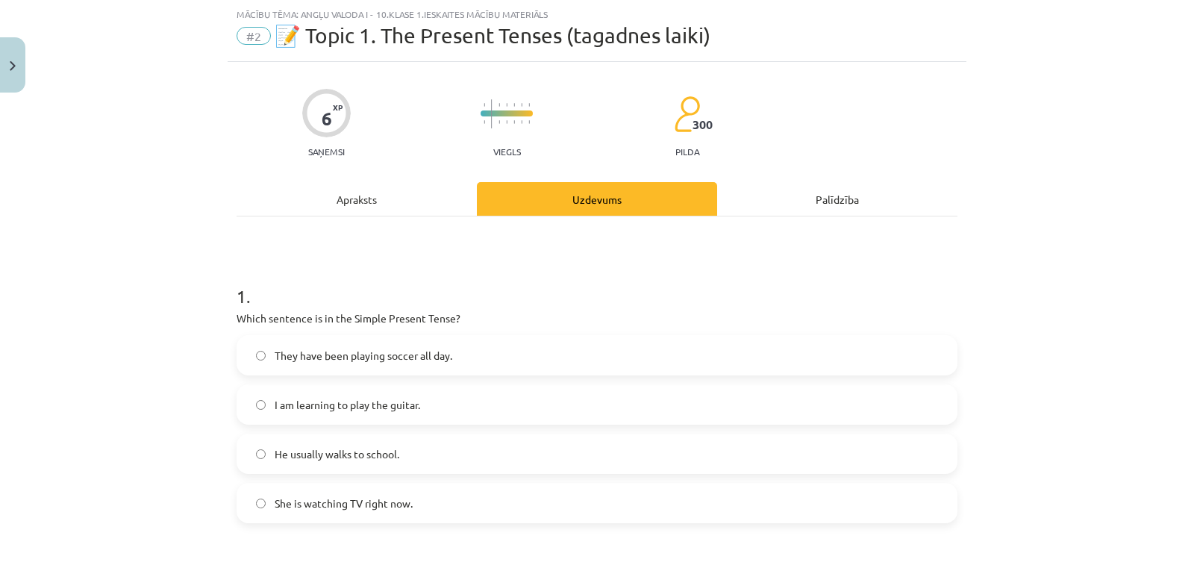
scroll to position [112, 0]
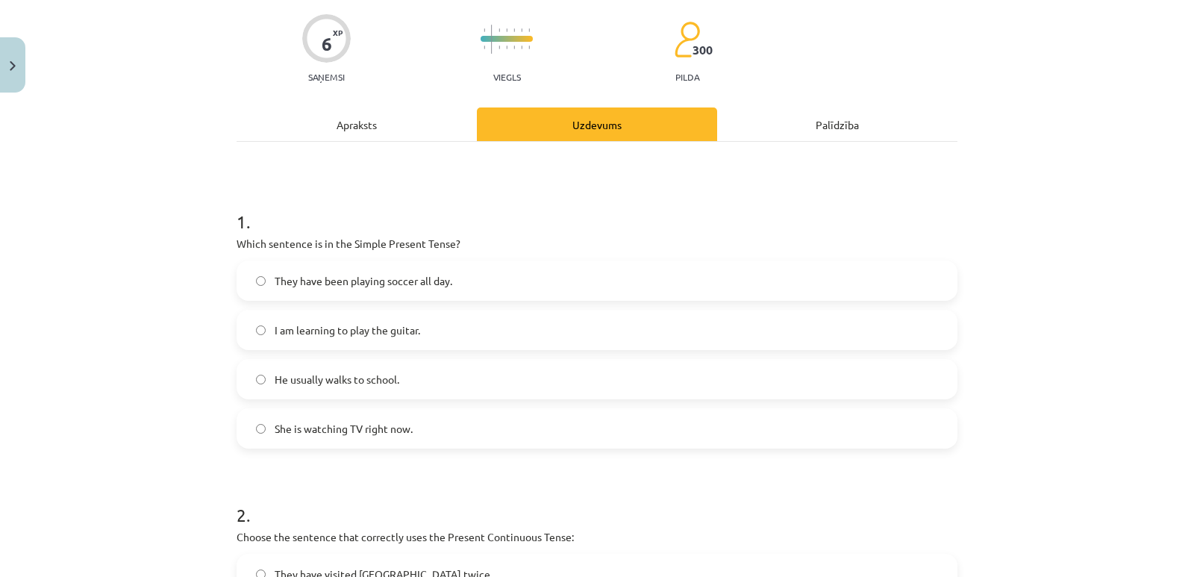
click at [345, 383] on span "He usually walks to school." at bounding box center [337, 380] width 125 height 16
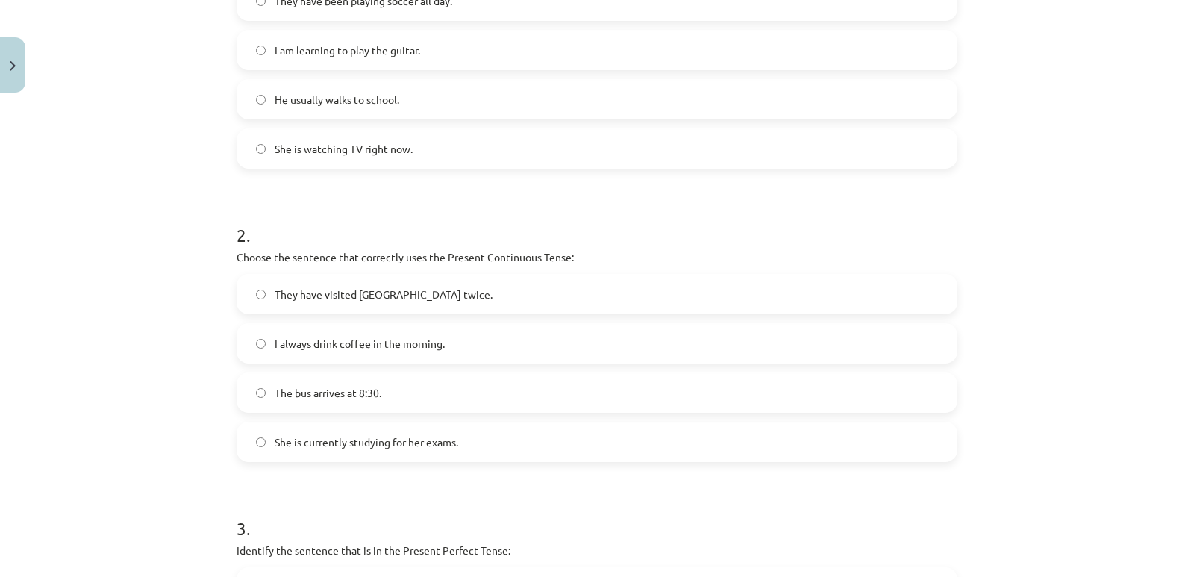
scroll to position [410, 0]
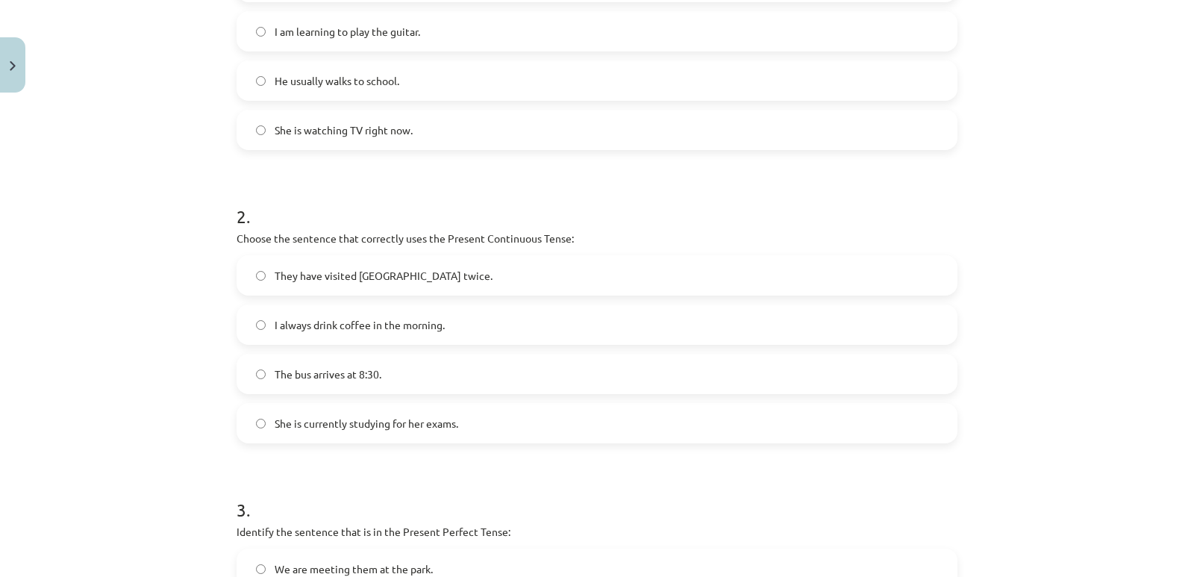
click at [363, 427] on span "She is currently studying for her exams." at bounding box center [367, 424] width 184 height 16
click at [369, 445] on form "1 . Which sentence is in the Simple Present Tense? They have been playing socce…" at bounding box center [597, 312] width 721 height 850
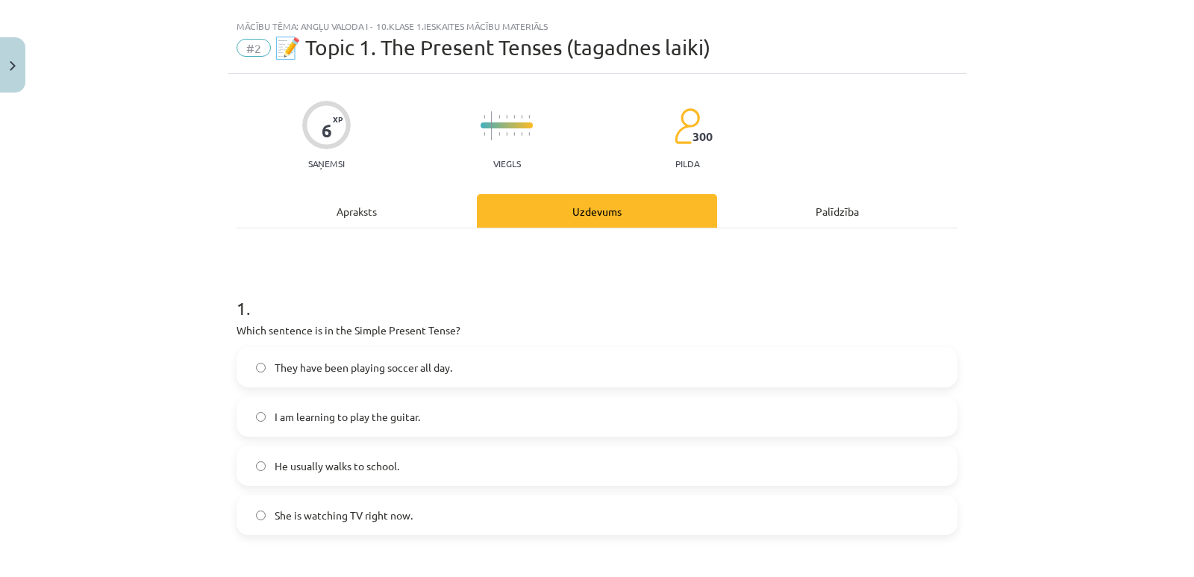
scroll to position [0, 0]
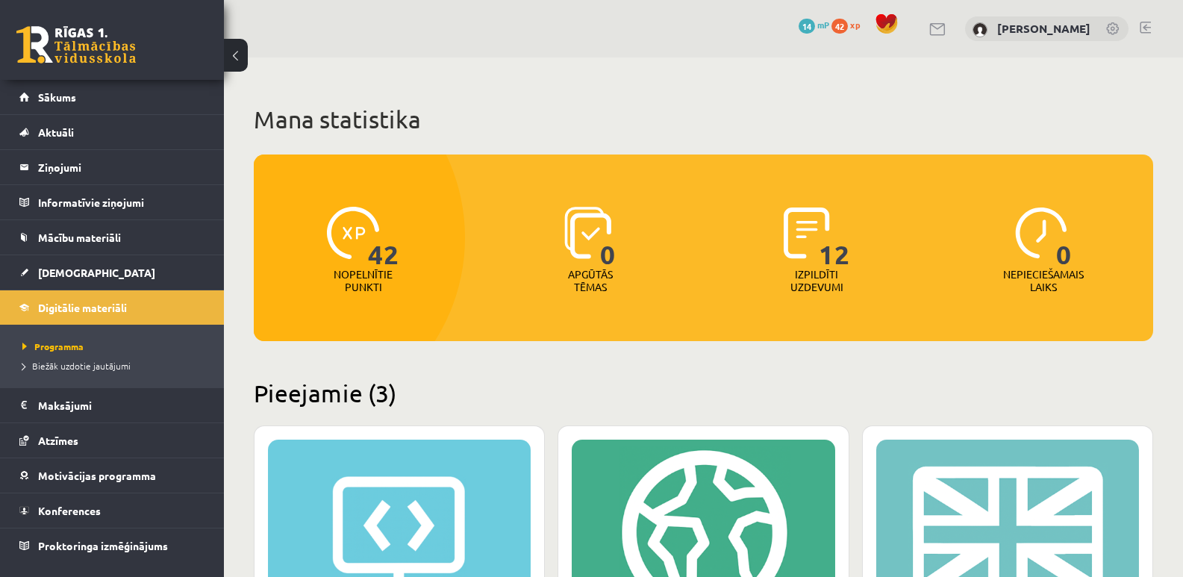
scroll to position [298, 0]
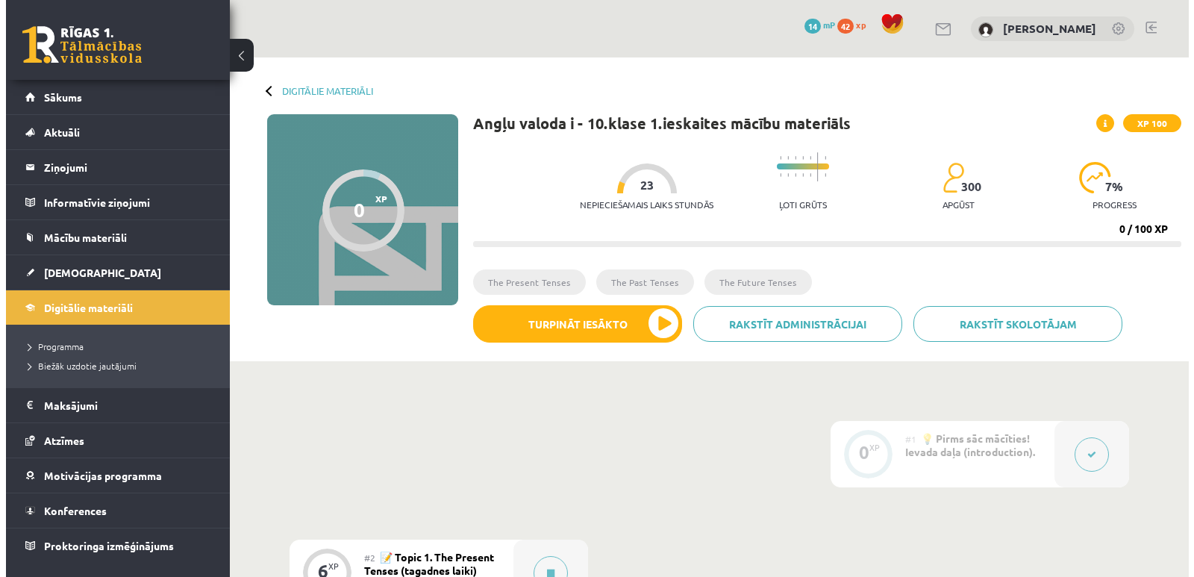
scroll to position [75, 0]
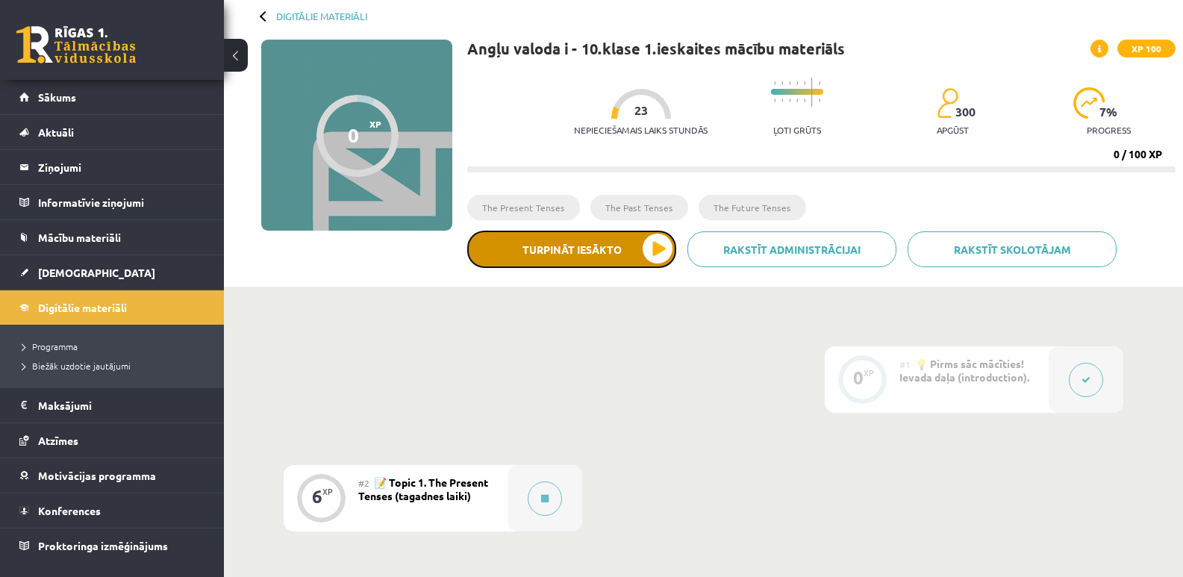
click at [526, 251] on button "Turpināt iesākto" at bounding box center [571, 249] width 209 height 37
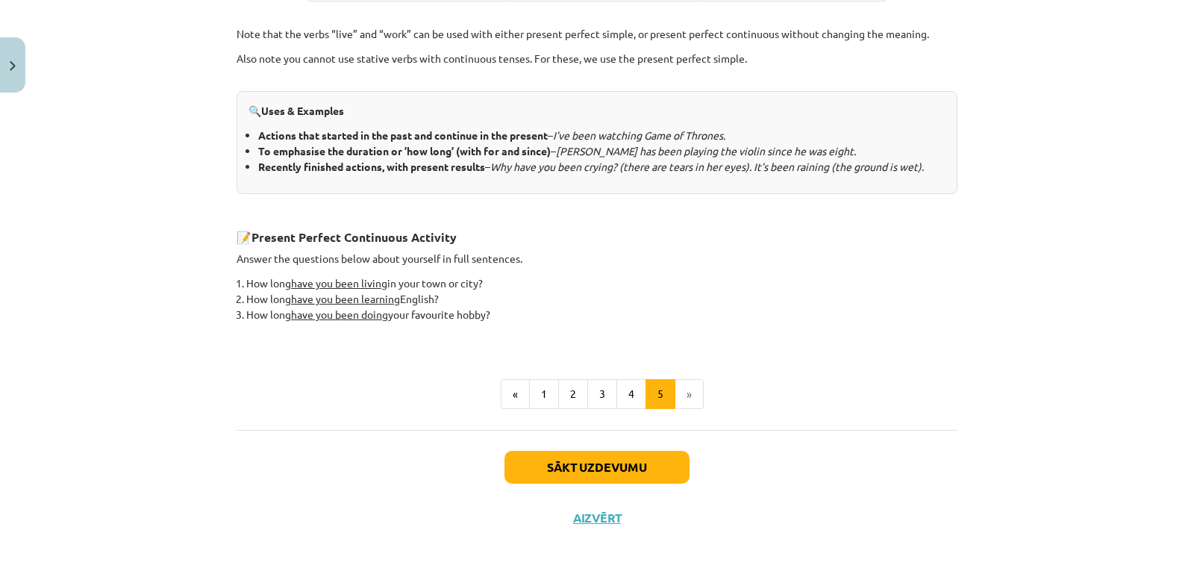
scroll to position [604, 0]
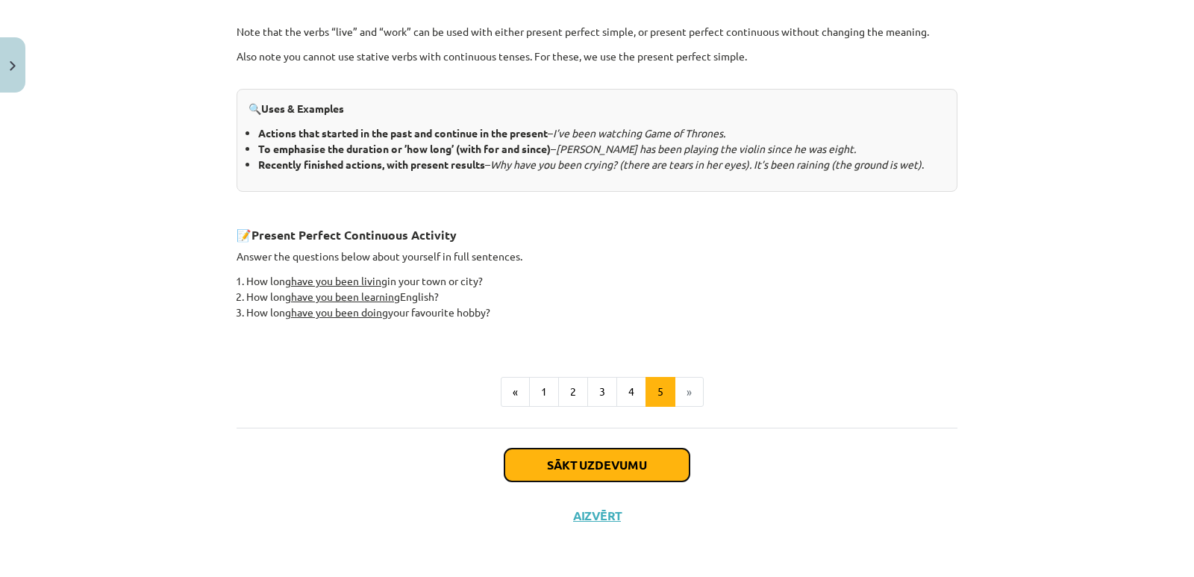
click at [654, 460] on button "Sākt uzdevumu" at bounding box center [596, 464] width 185 height 33
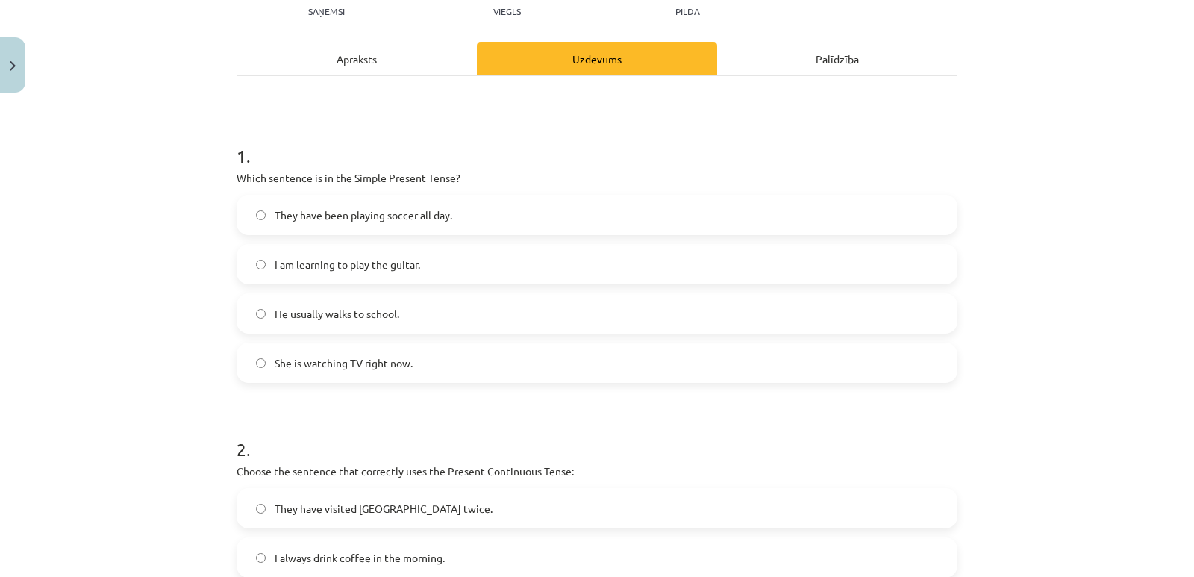
scroll to position [0, 0]
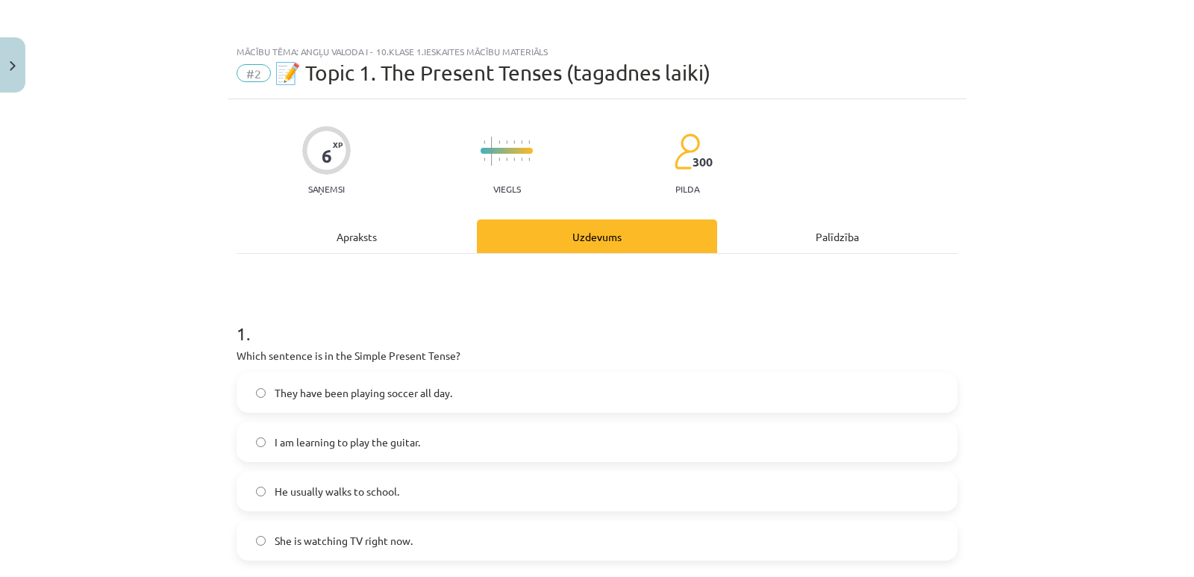
drag, startPoint x: 372, startPoint y: 238, endPoint x: 349, endPoint y: 238, distance: 22.4
click at [349, 238] on div "Apraksts" at bounding box center [357, 236] width 240 height 34
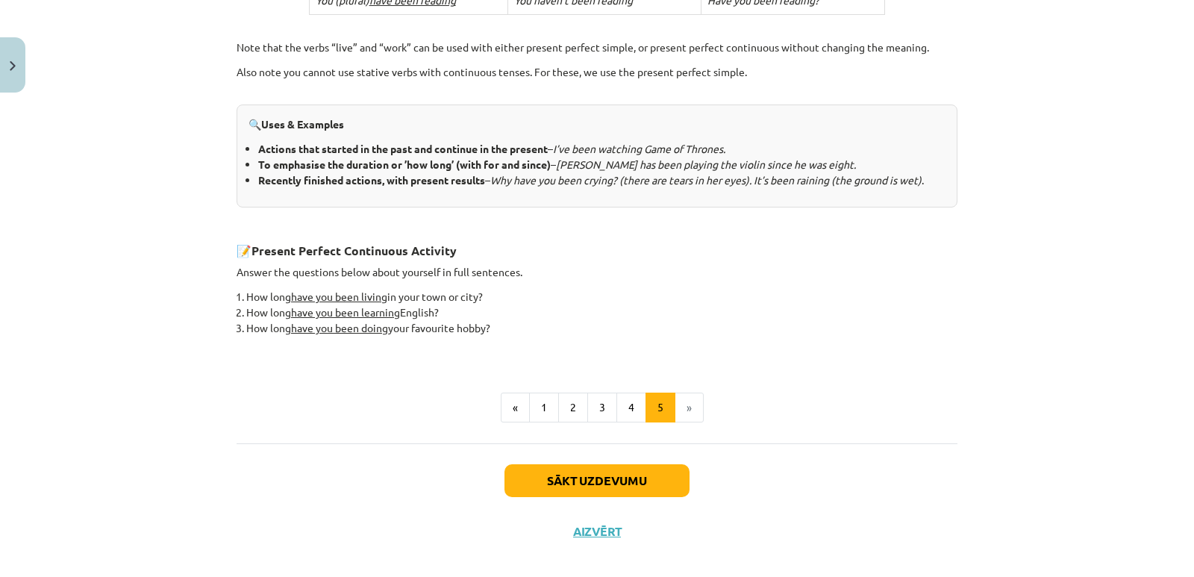
scroll to position [604, 0]
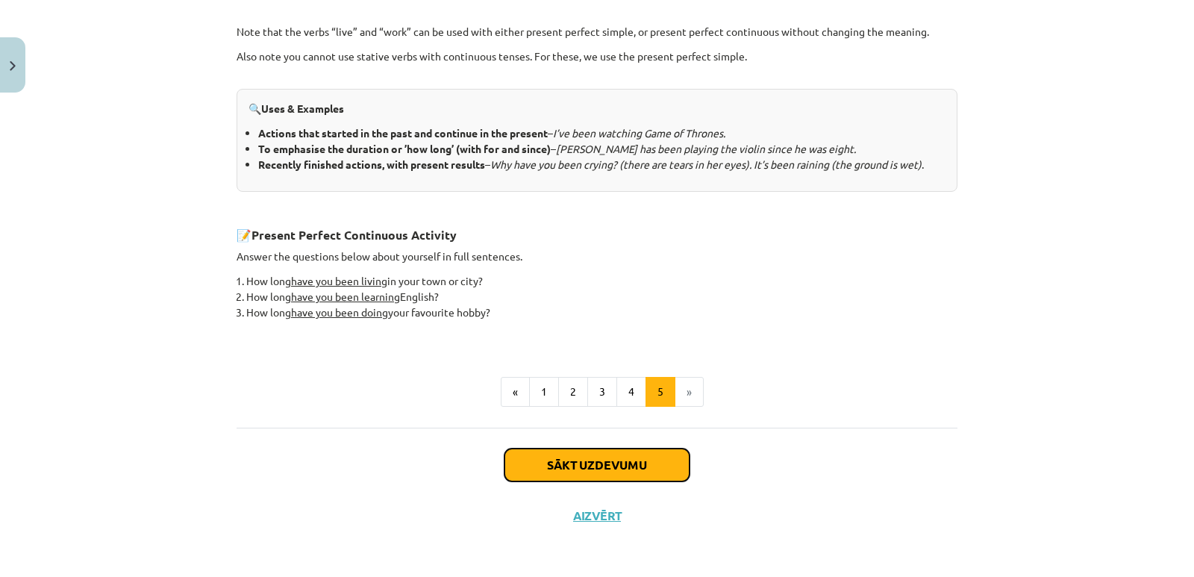
click at [592, 462] on button "Sākt uzdevumu" at bounding box center [596, 464] width 185 height 33
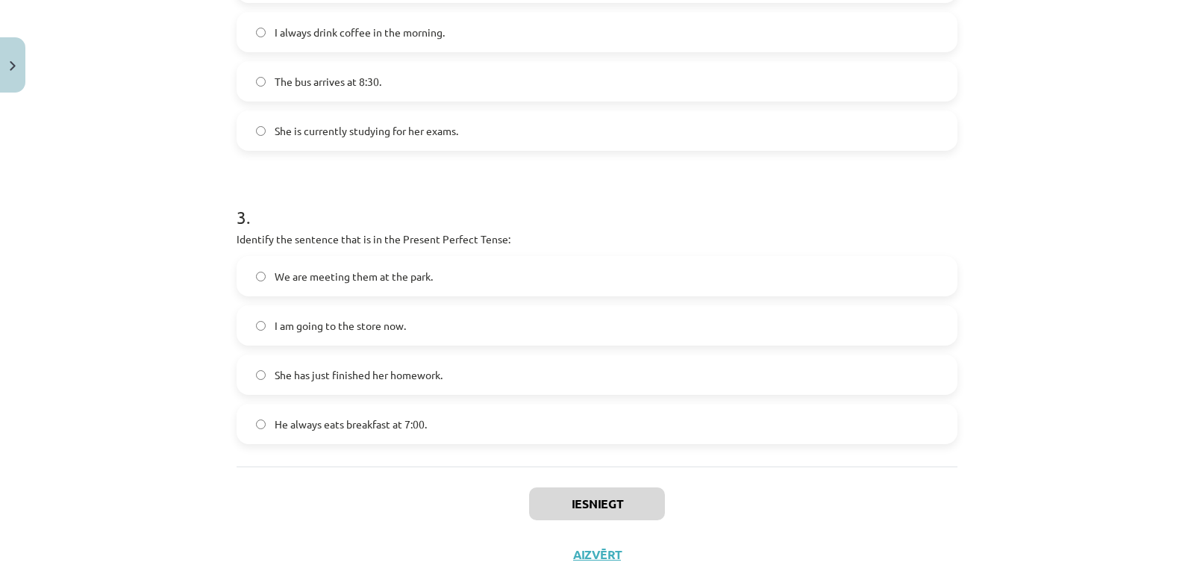
scroll to position [743, 0]
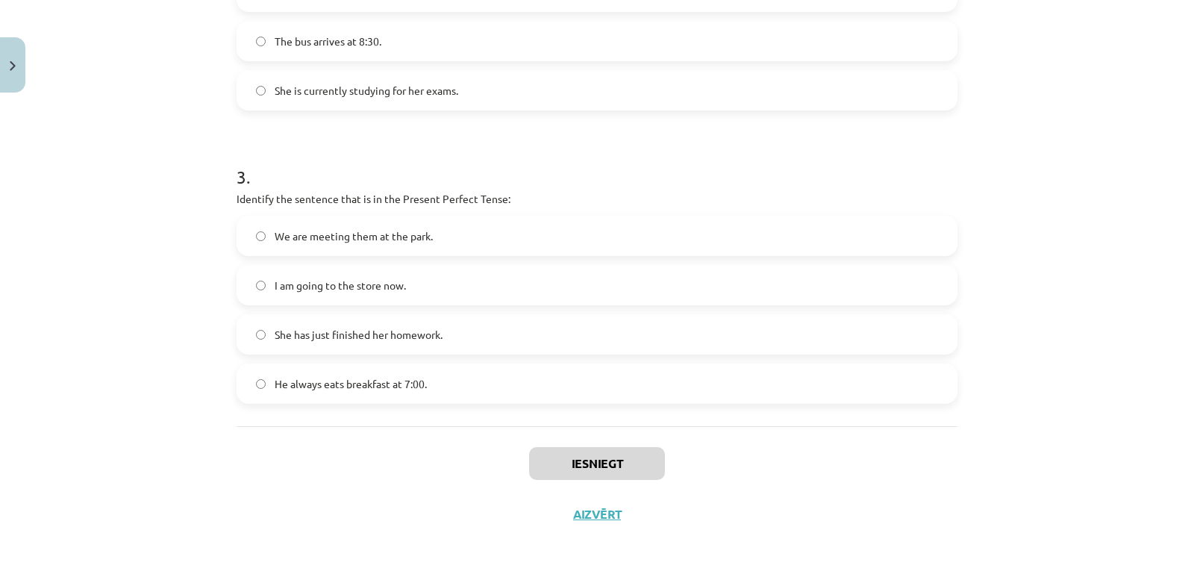
click at [409, 337] on span "She has just finished her homework." at bounding box center [359, 335] width 168 height 16
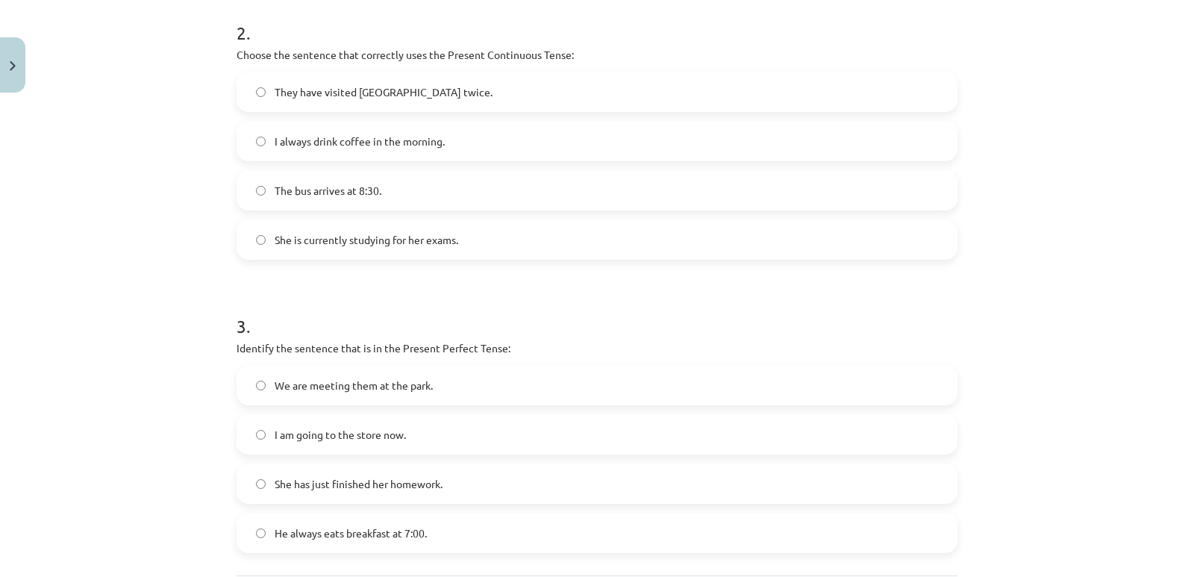
scroll to position [519, 0]
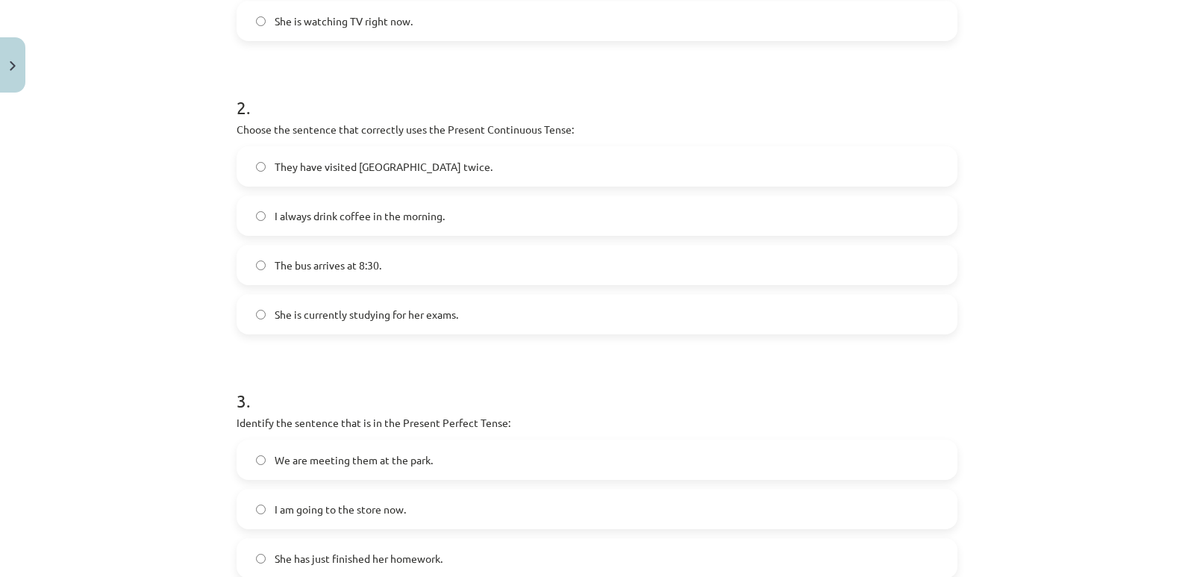
click at [406, 315] on span "She is currently studying for her exams." at bounding box center [367, 315] width 184 height 16
click at [475, 352] on form "1 . Which sentence is in the Simple Present Tense? They have been playing socce…" at bounding box center [597, 203] width 721 height 850
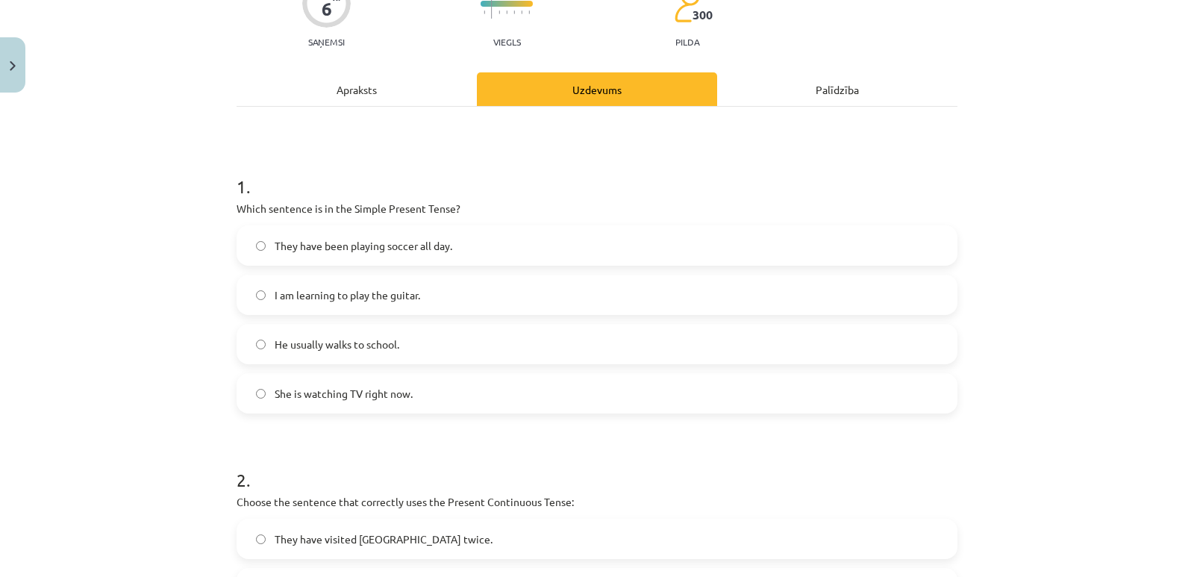
scroll to position [146, 0]
click at [339, 347] on span "He usually walks to school." at bounding box center [337, 345] width 125 height 16
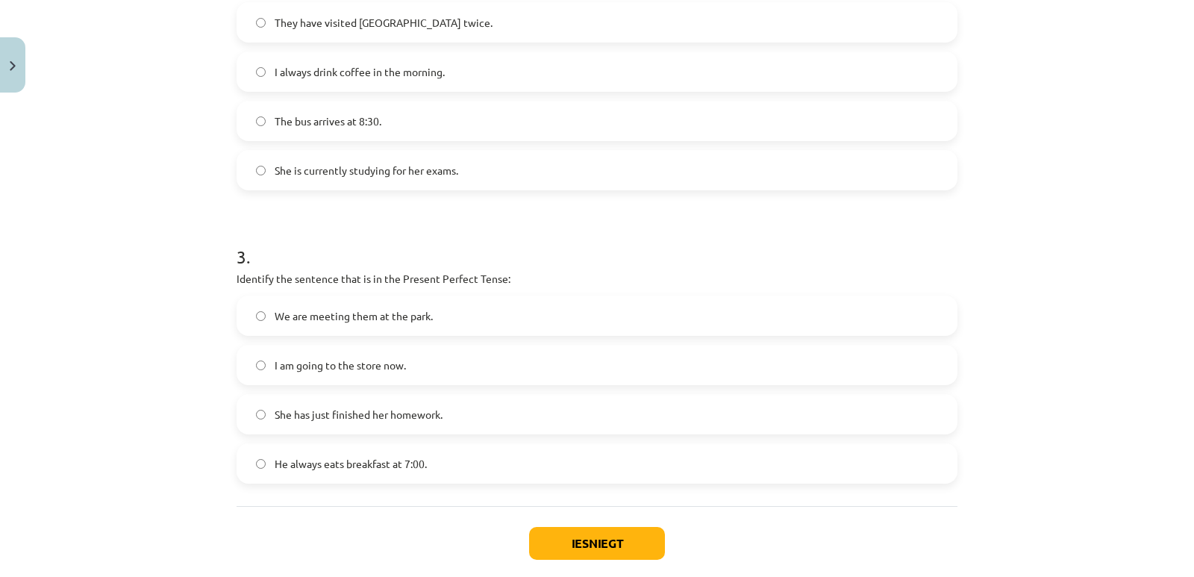
scroll to position [743, 0]
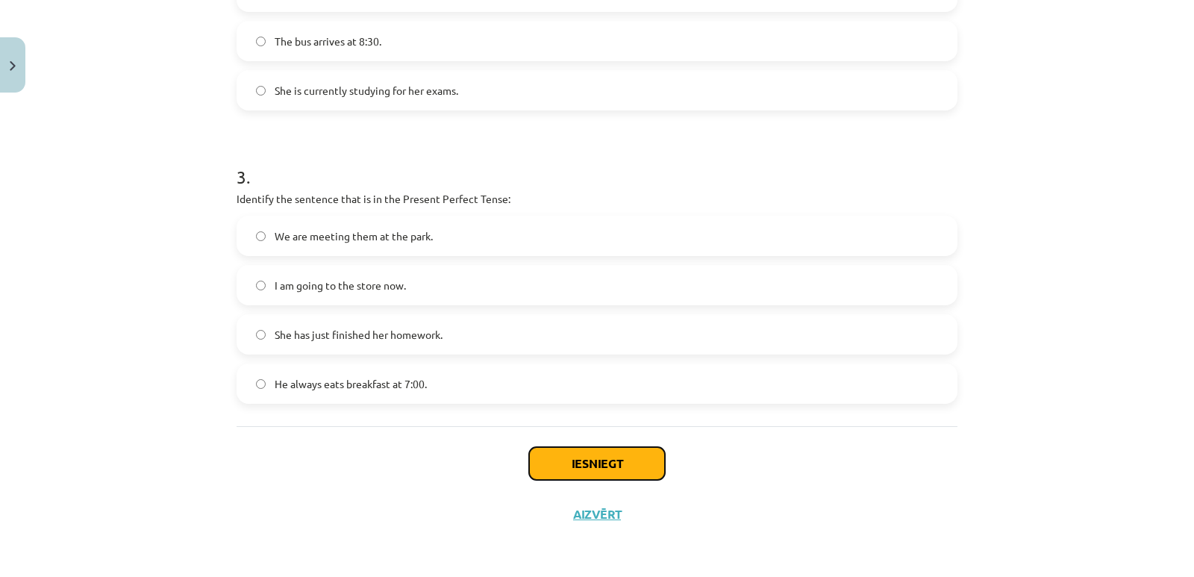
click at [582, 463] on button "Iesniegt" at bounding box center [597, 463] width 136 height 33
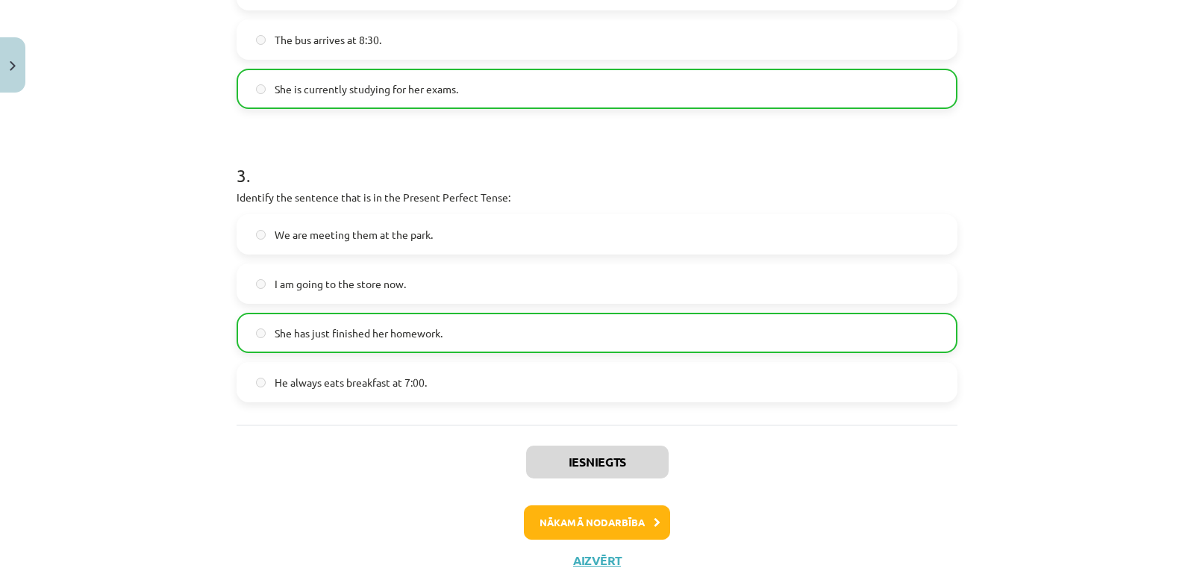
scroll to position [791, 0]
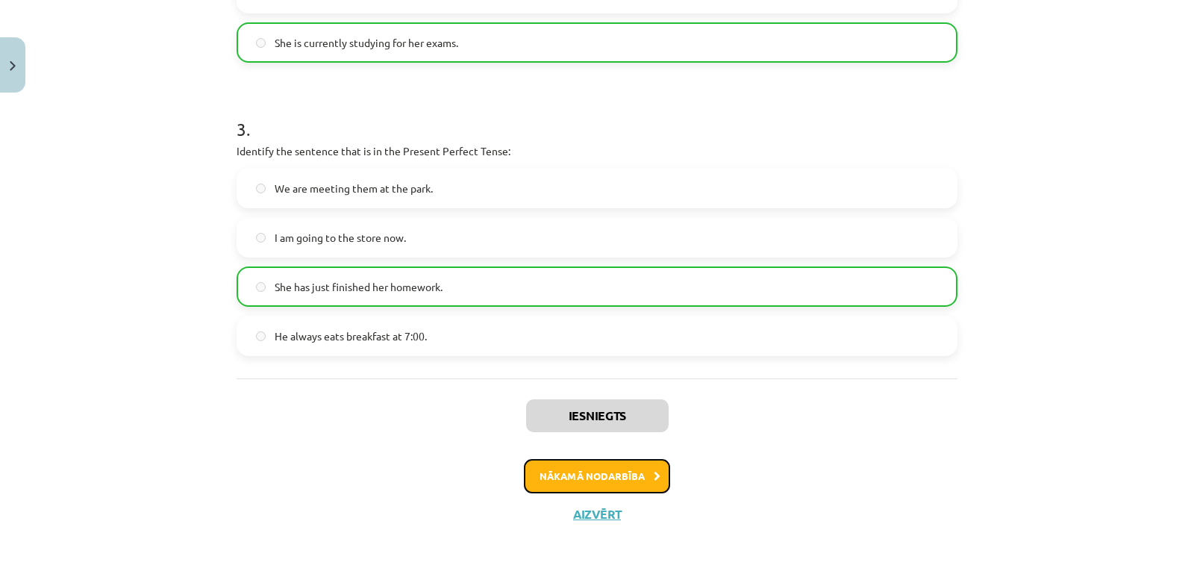
click at [596, 467] on button "Nākamā nodarbība" at bounding box center [597, 476] width 146 height 34
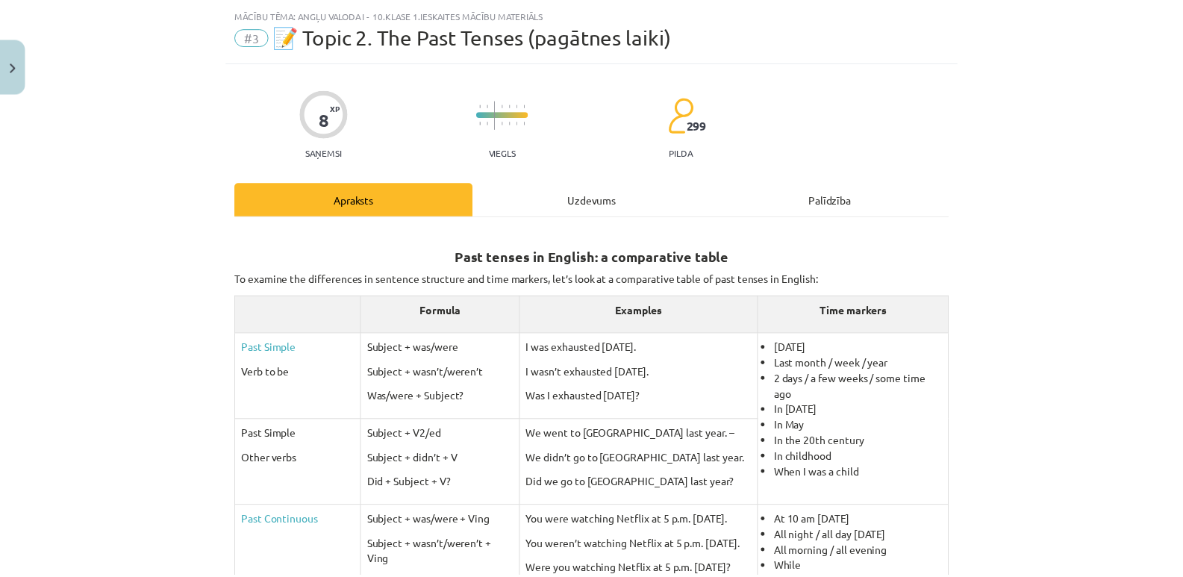
scroll to position [0, 0]
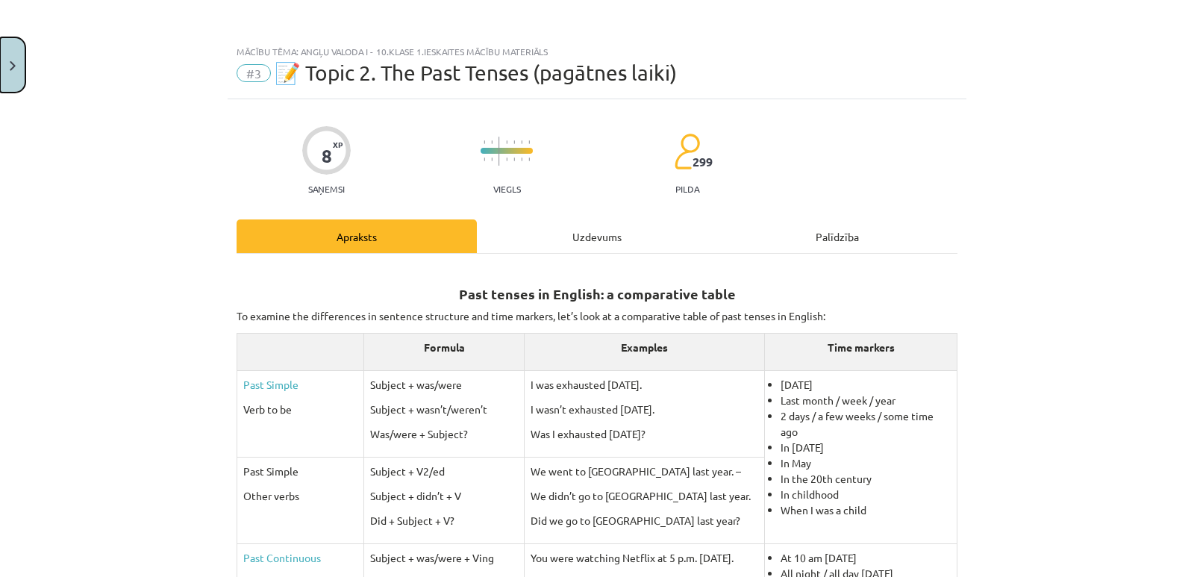
click at [19, 78] on button "Close" at bounding box center [12, 64] width 25 height 55
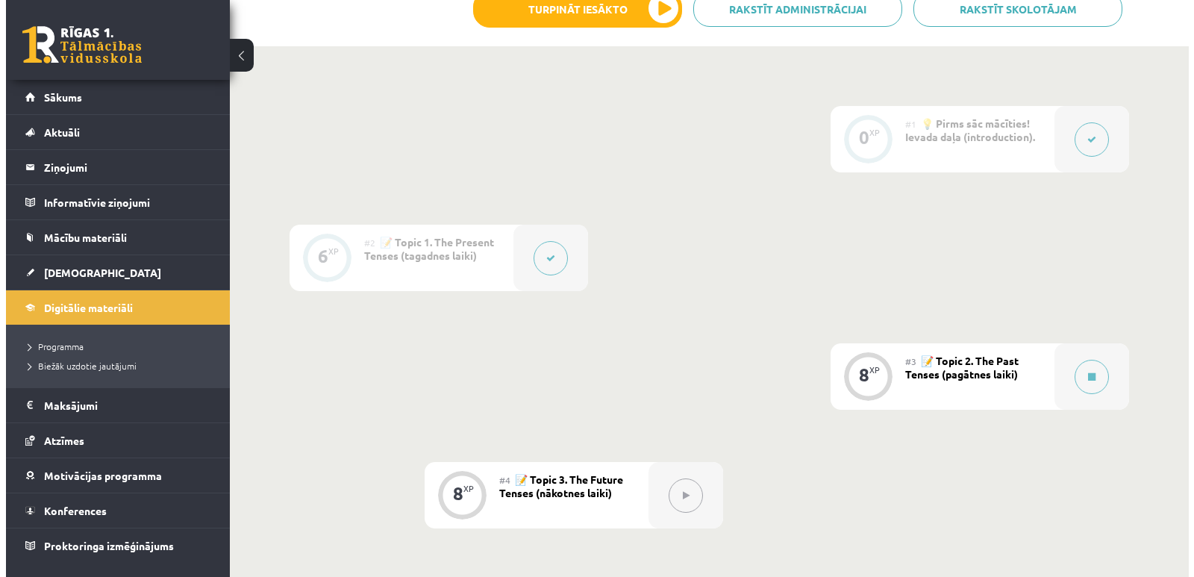
scroll to position [373, 0]
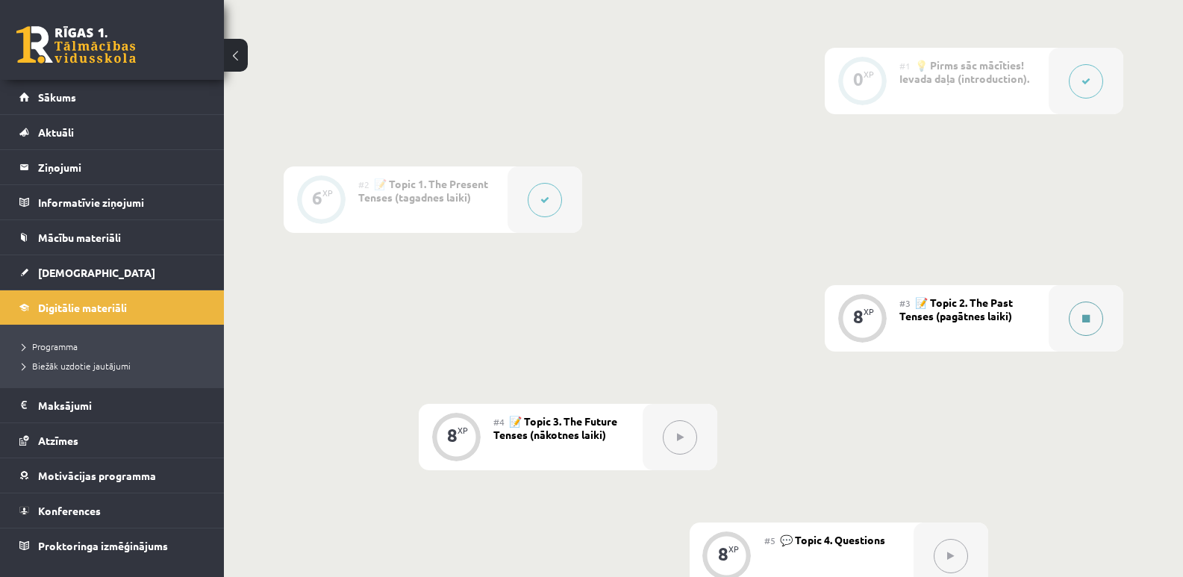
click at [1087, 326] on button at bounding box center [1085, 318] width 34 height 34
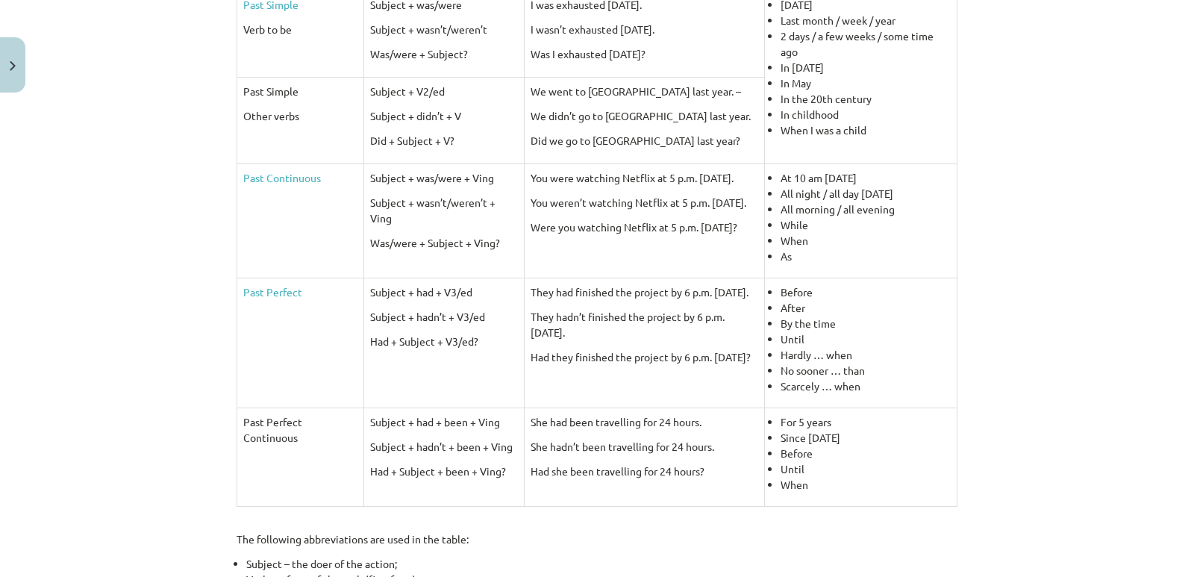
scroll to position [298, 0]
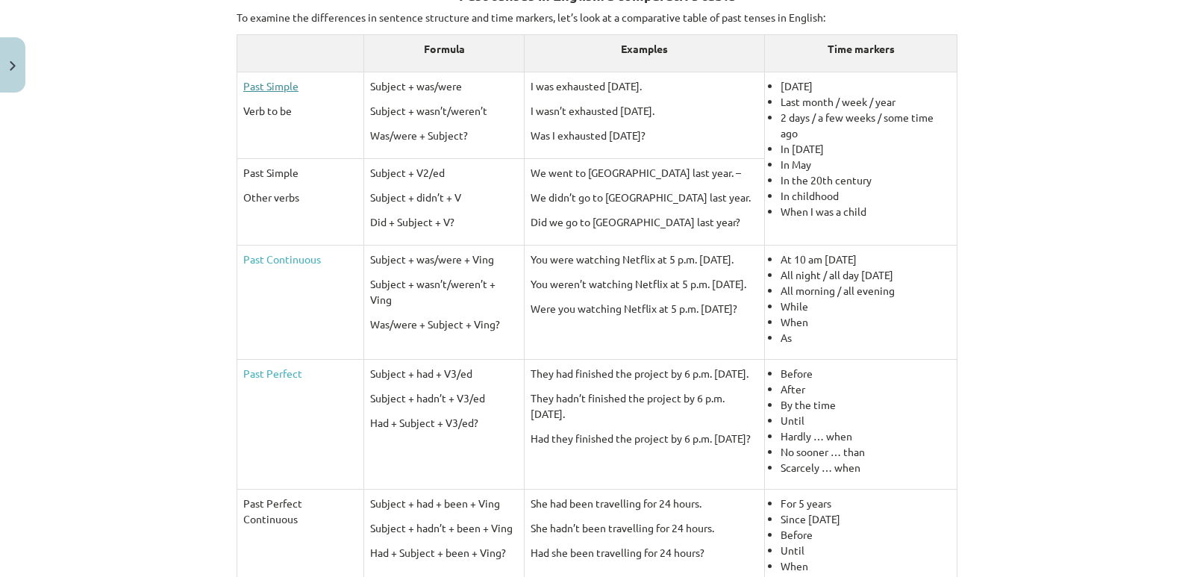
click at [270, 89] on link "Past Simple" at bounding box center [270, 85] width 55 height 13
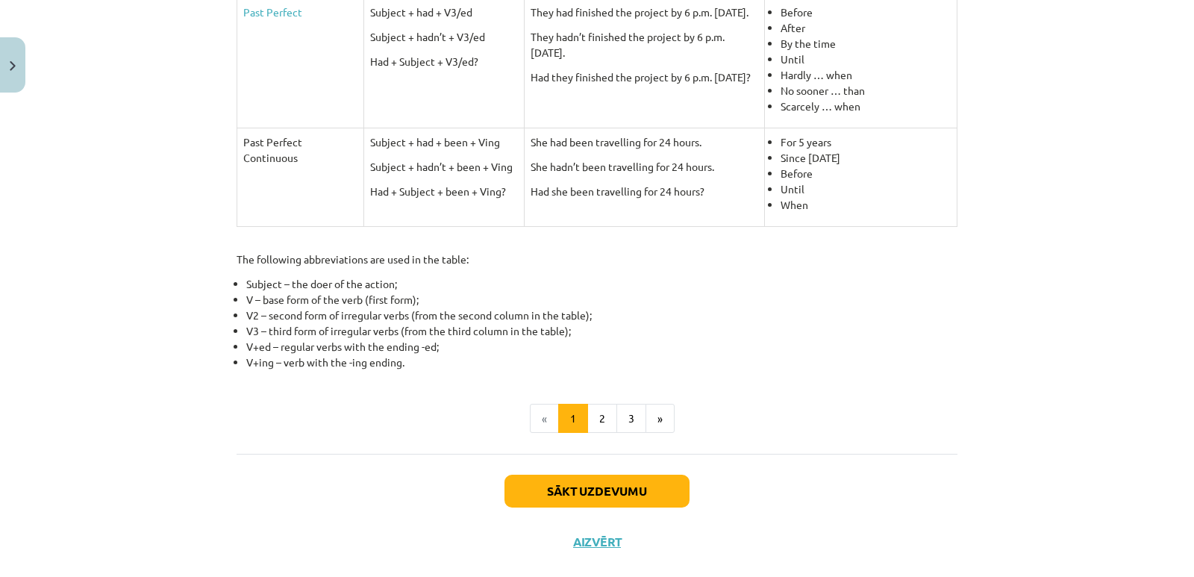
scroll to position [672, 0]
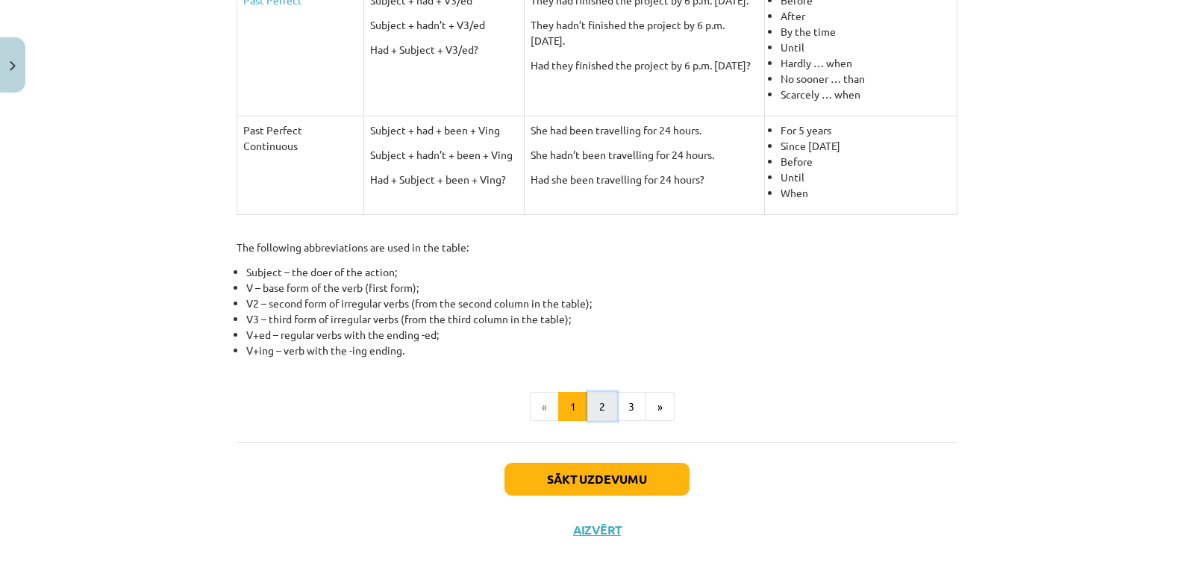
click at [598, 413] on button "2" at bounding box center [602, 407] width 30 height 30
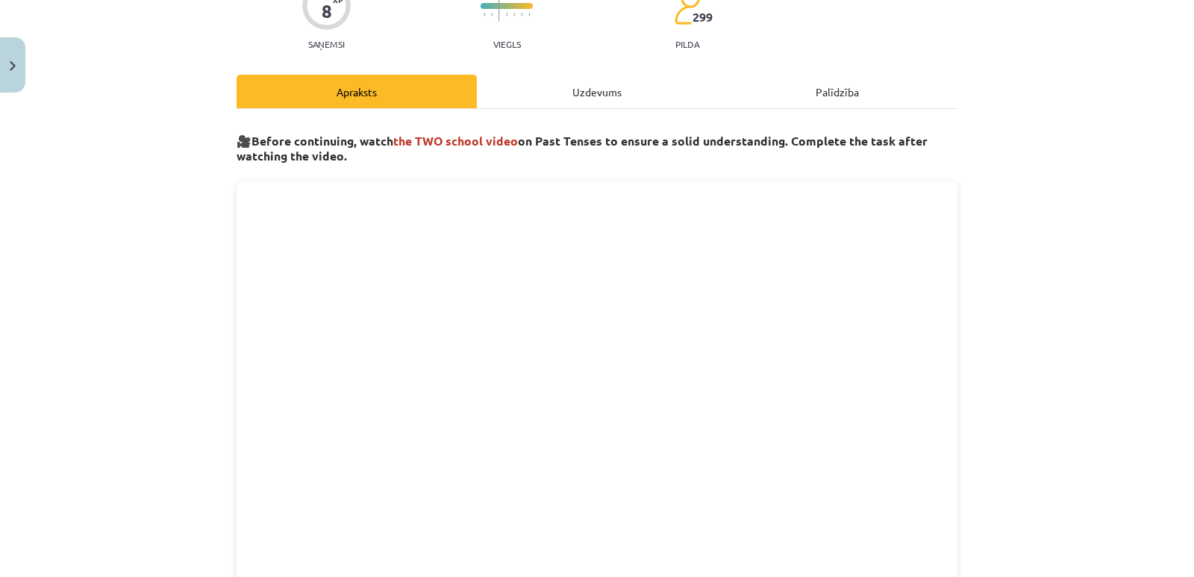
scroll to position [0, 0]
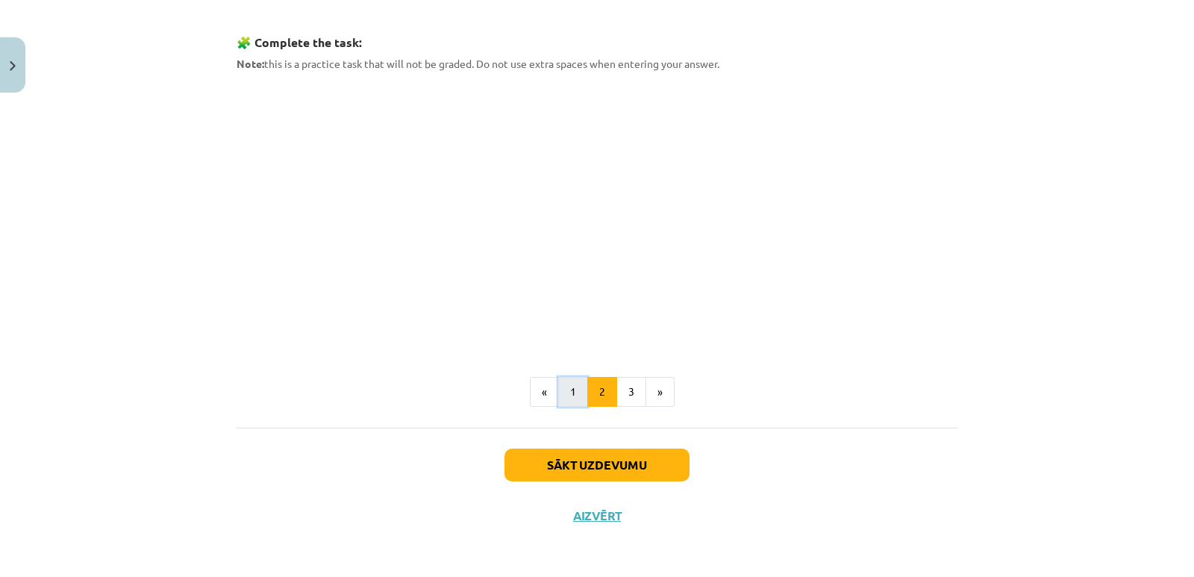
click at [565, 389] on button "1" at bounding box center [573, 392] width 30 height 30
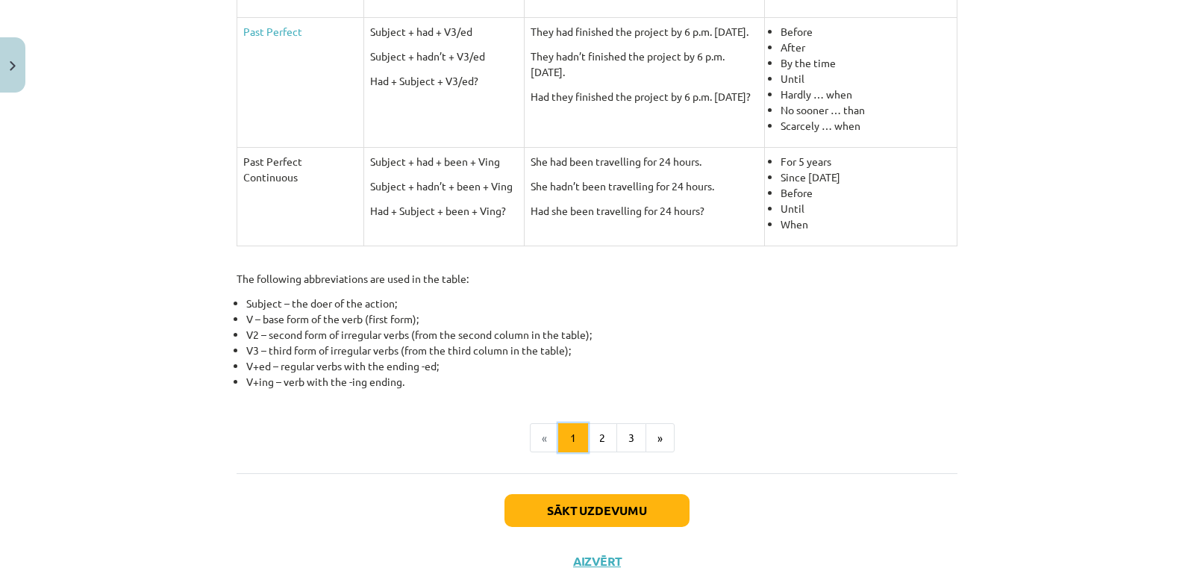
scroll to position [687, 0]
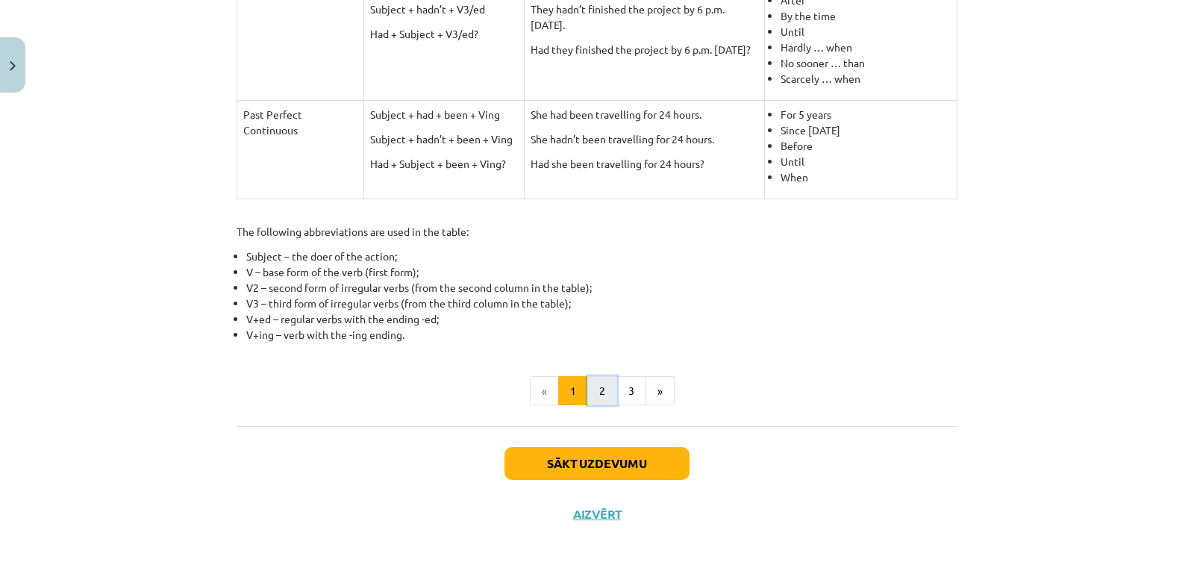
click at [600, 396] on button "2" at bounding box center [602, 391] width 30 height 30
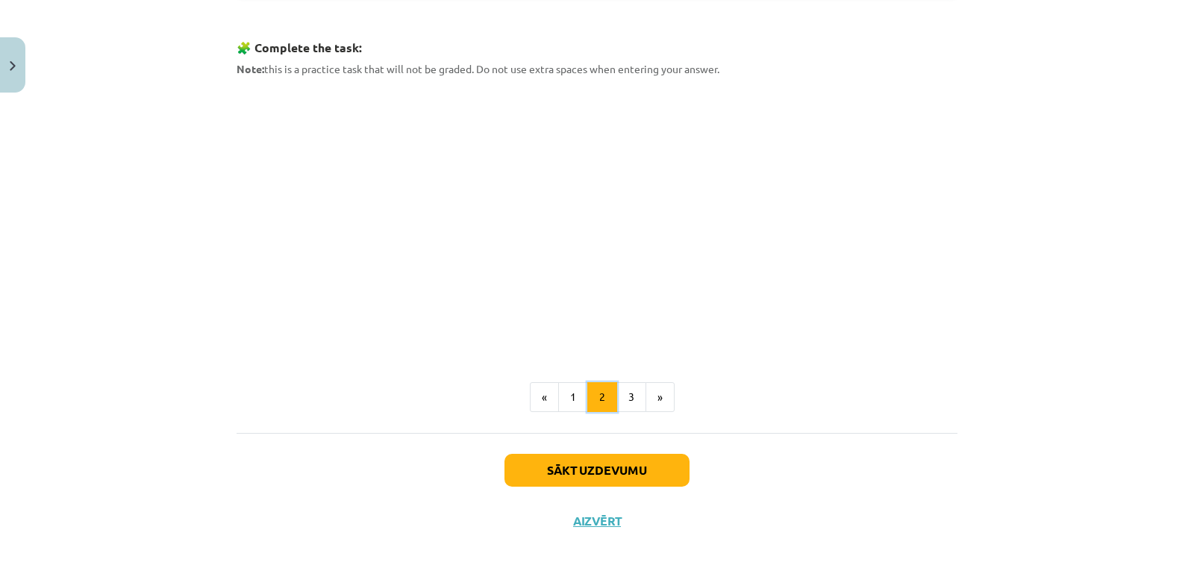
scroll to position [742, 0]
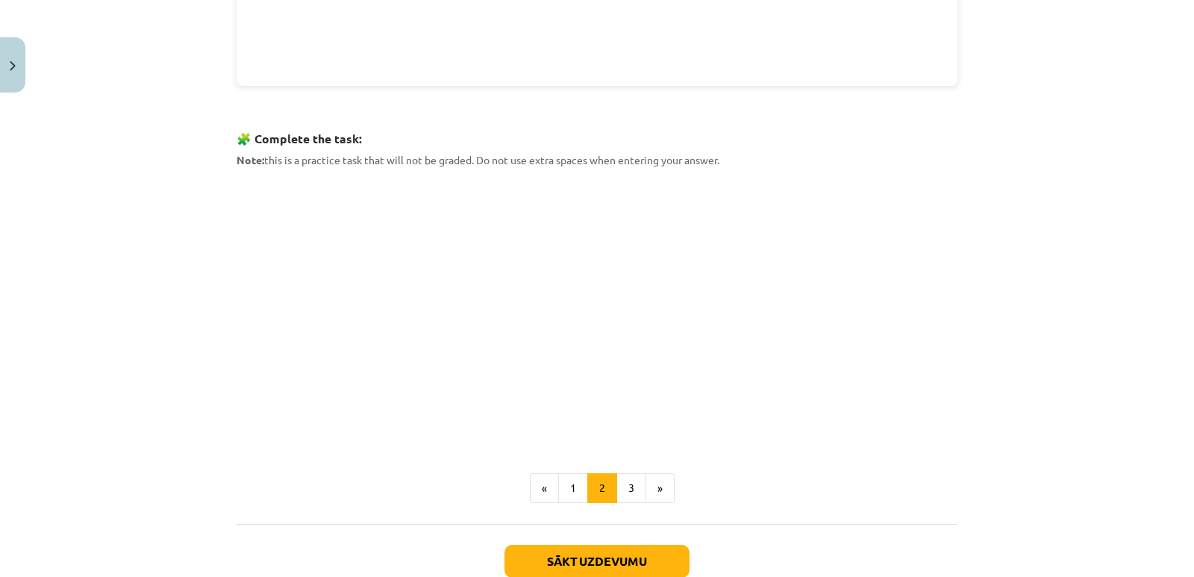
scroll to position [667, 0]
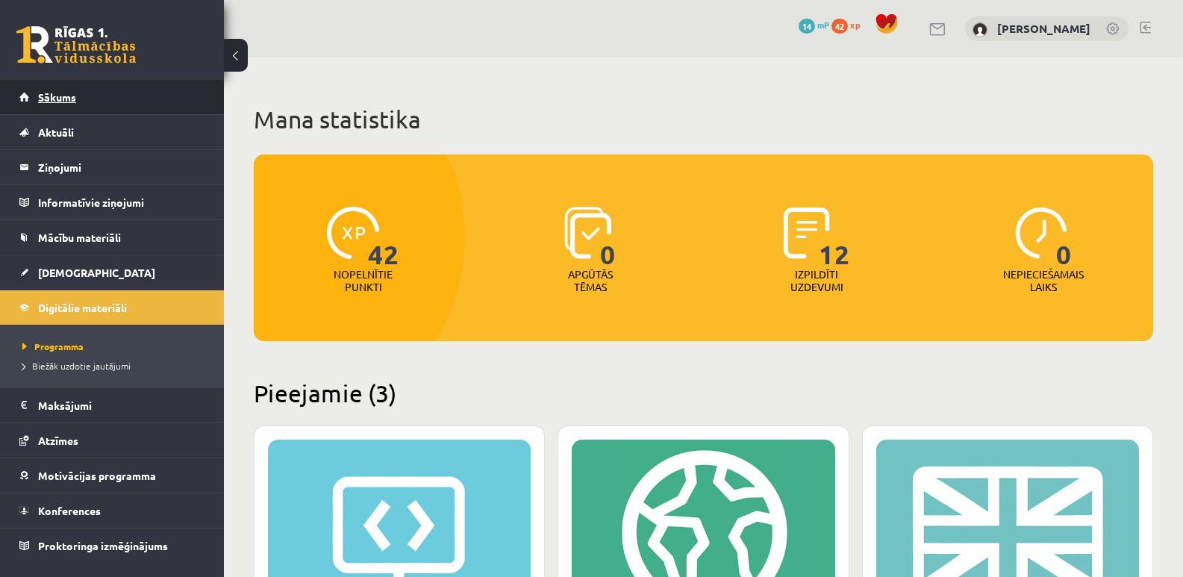
scroll to position [298, 0]
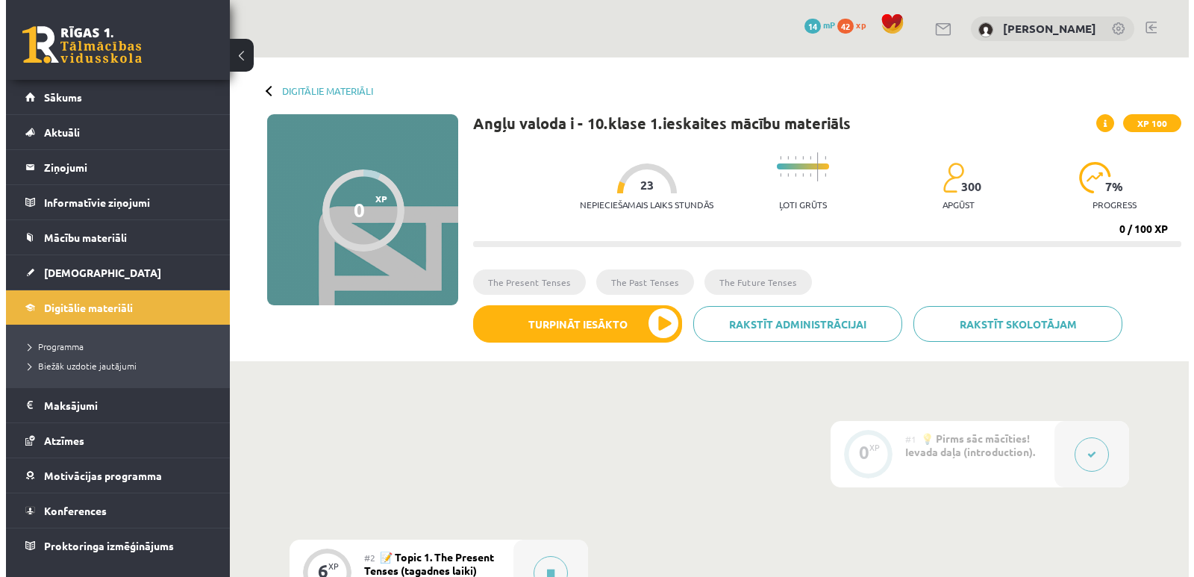
scroll to position [373, 0]
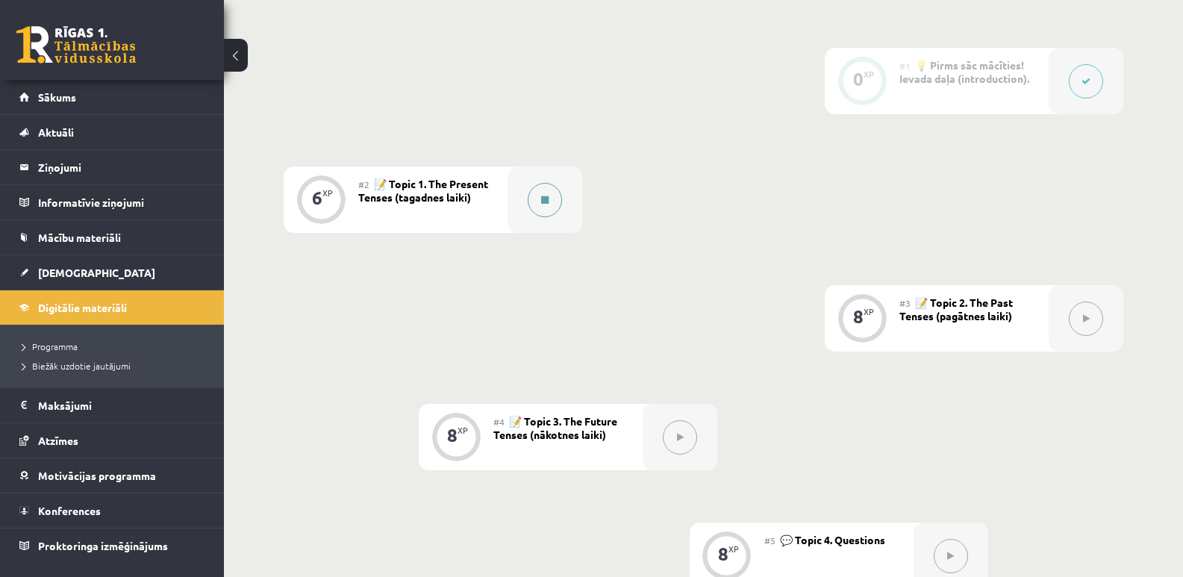
click at [534, 205] on button at bounding box center [545, 200] width 34 height 34
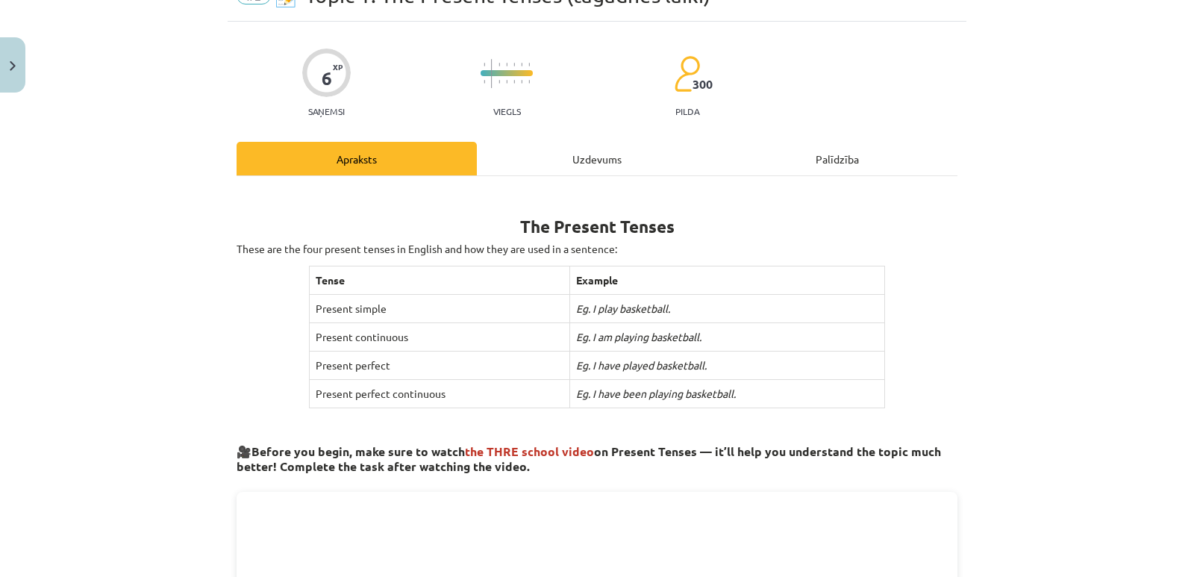
scroll to position [0, 0]
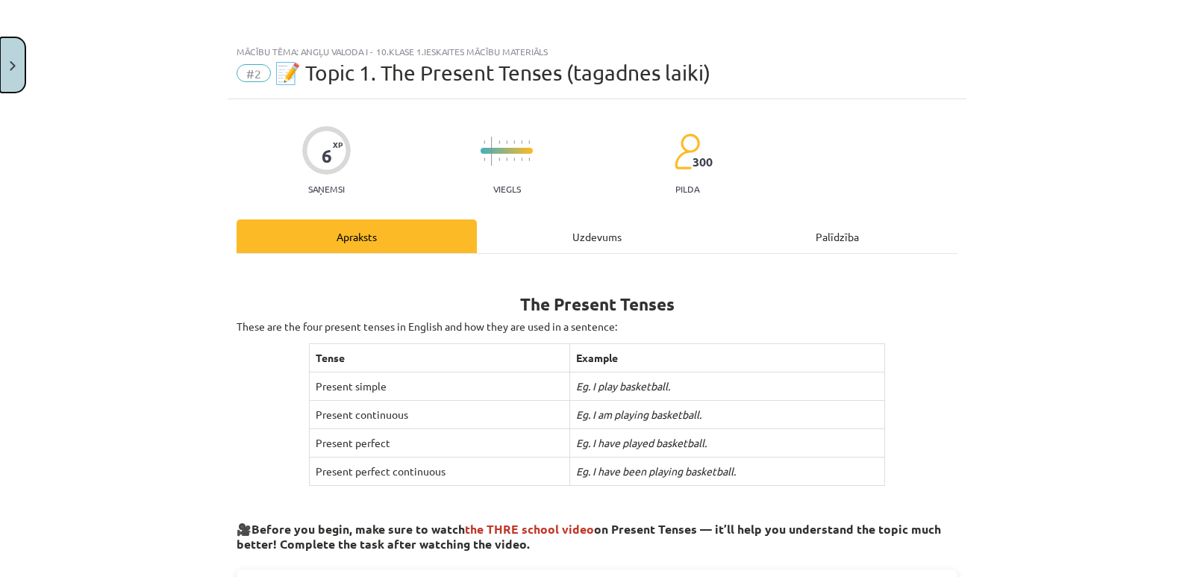
click at [10, 62] on img "Close" at bounding box center [13, 66] width 6 height 10
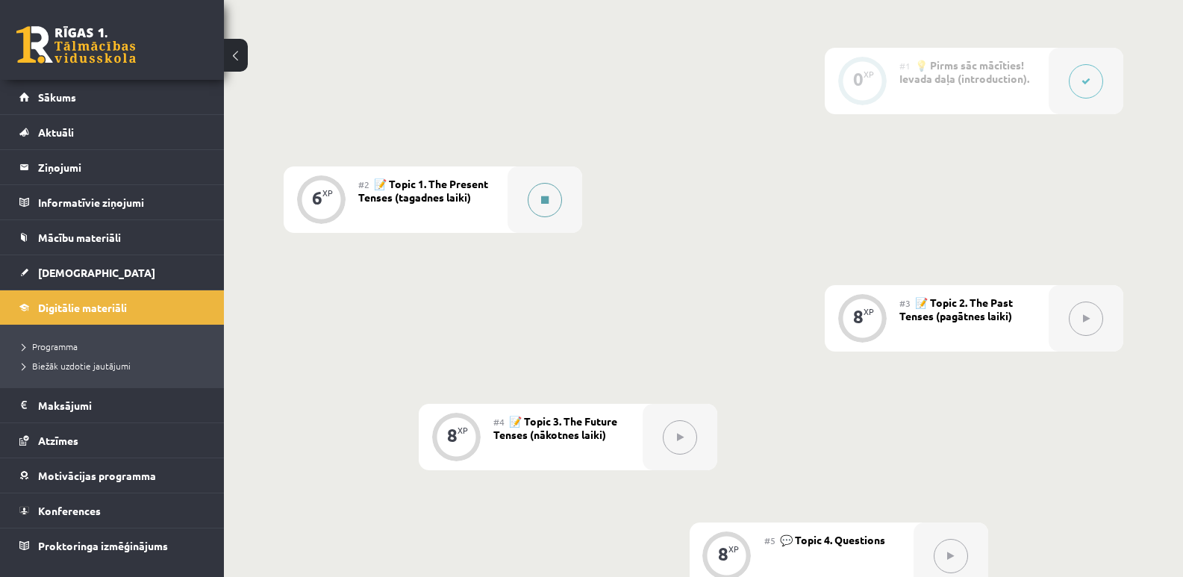
click at [551, 204] on button at bounding box center [545, 200] width 34 height 34
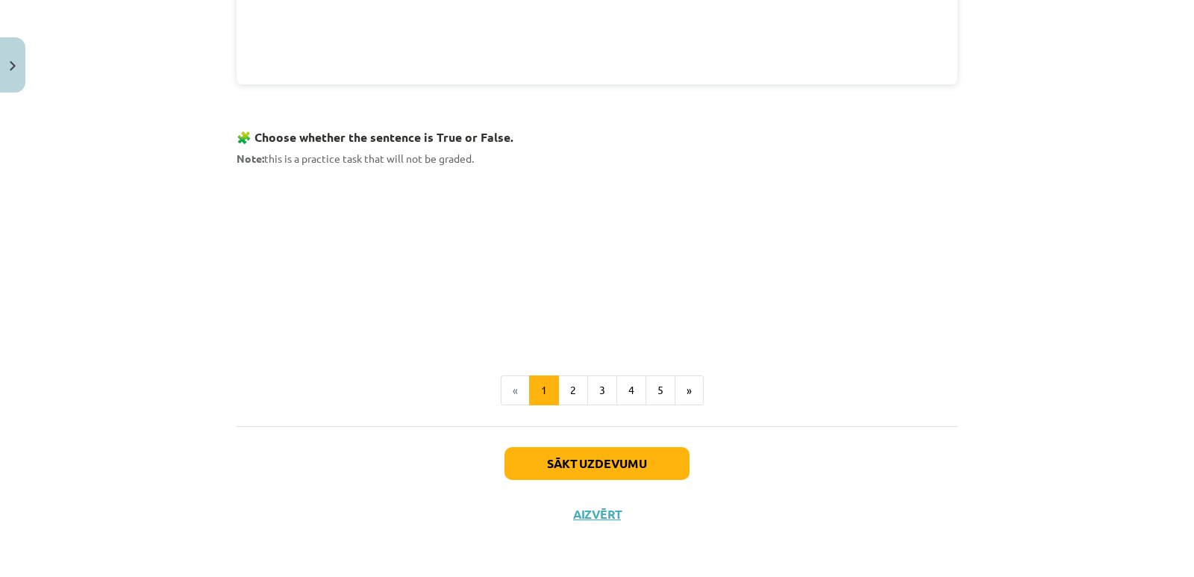
scroll to position [888, 0]
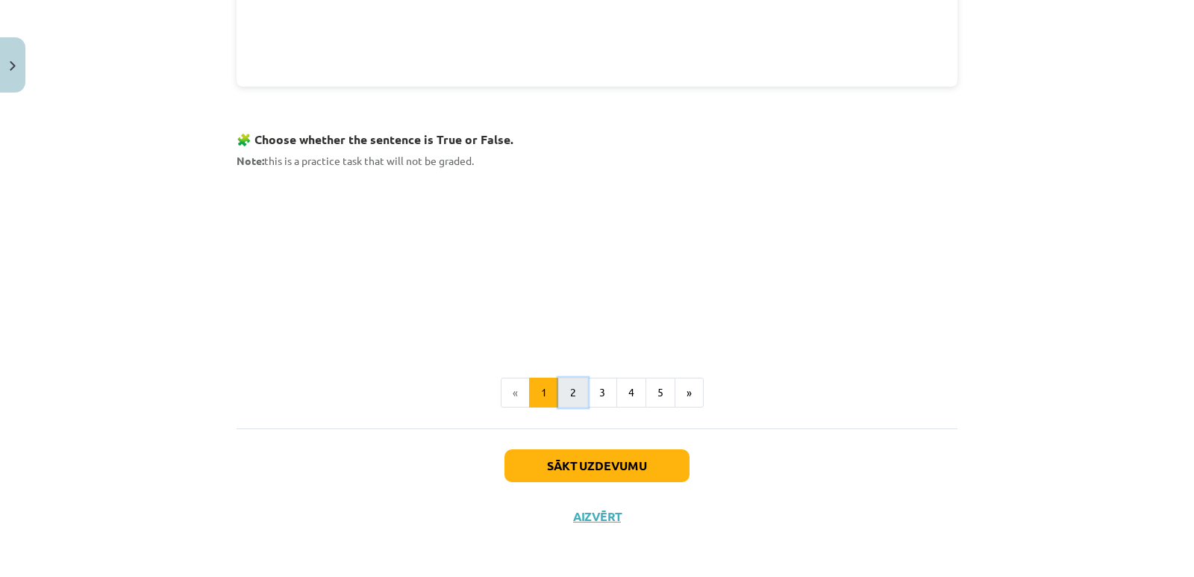
click at [569, 389] on button "2" at bounding box center [573, 393] width 30 height 30
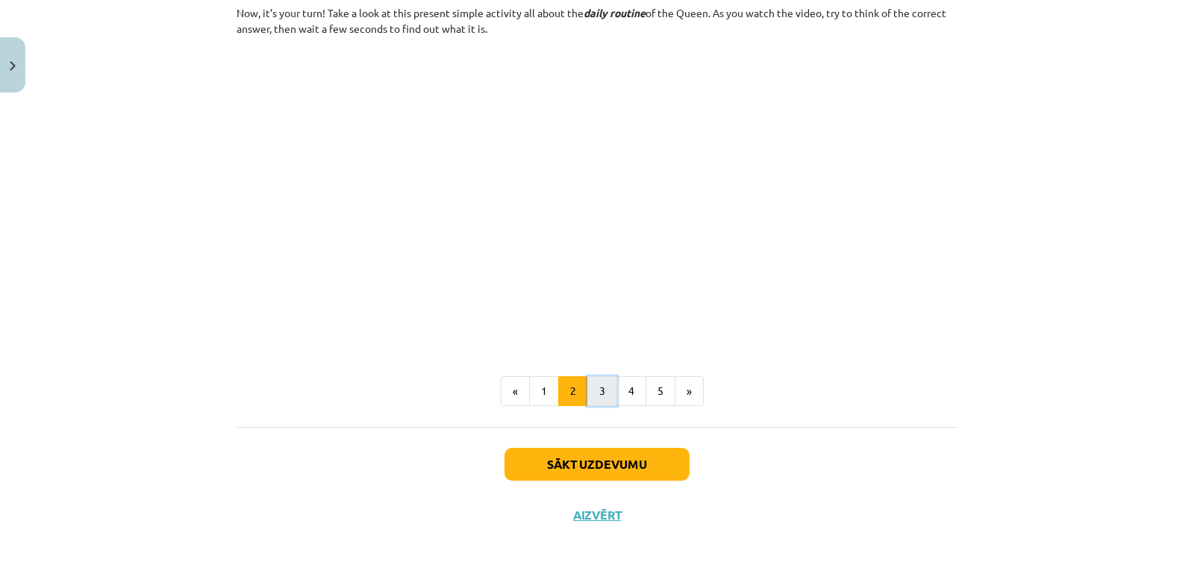
click at [607, 390] on button "3" at bounding box center [602, 391] width 30 height 30
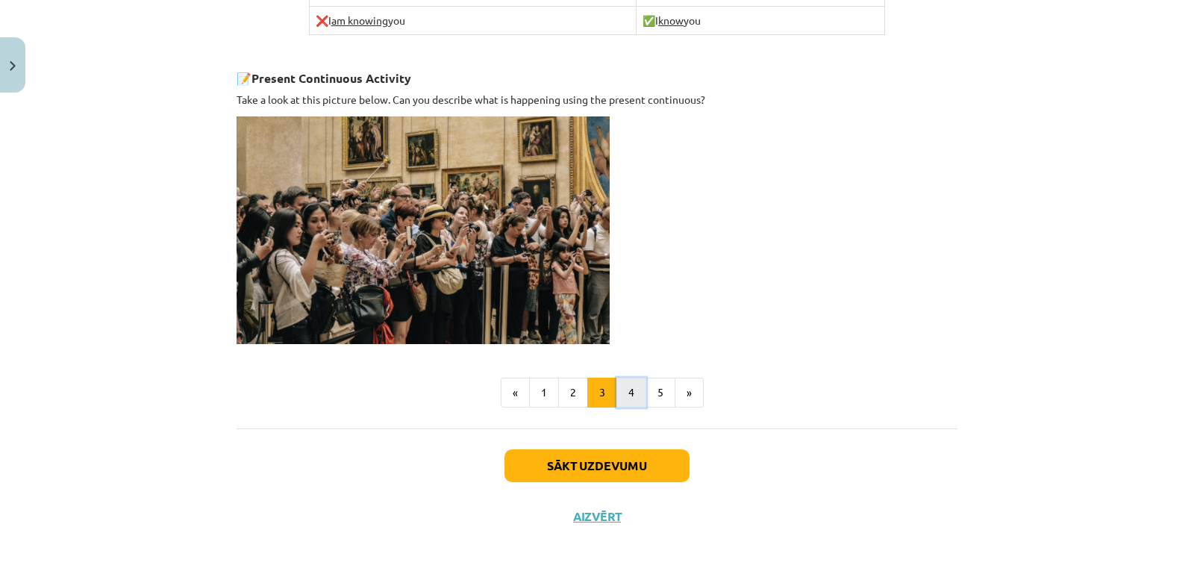
click at [628, 395] on button "4" at bounding box center [631, 393] width 30 height 30
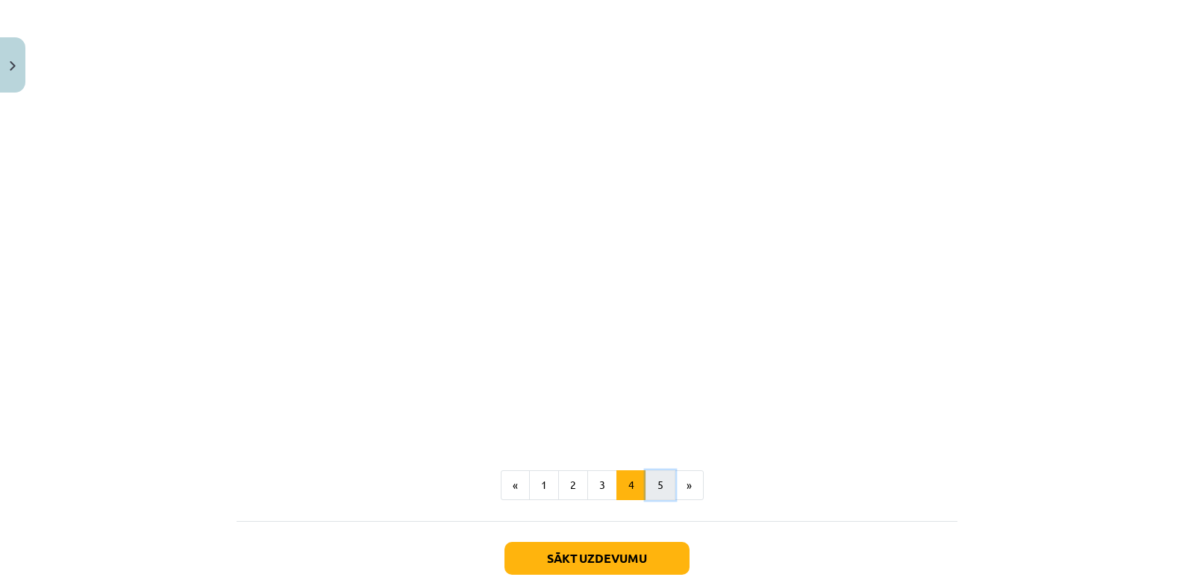
click at [651, 470] on button "5" at bounding box center [660, 485] width 30 height 30
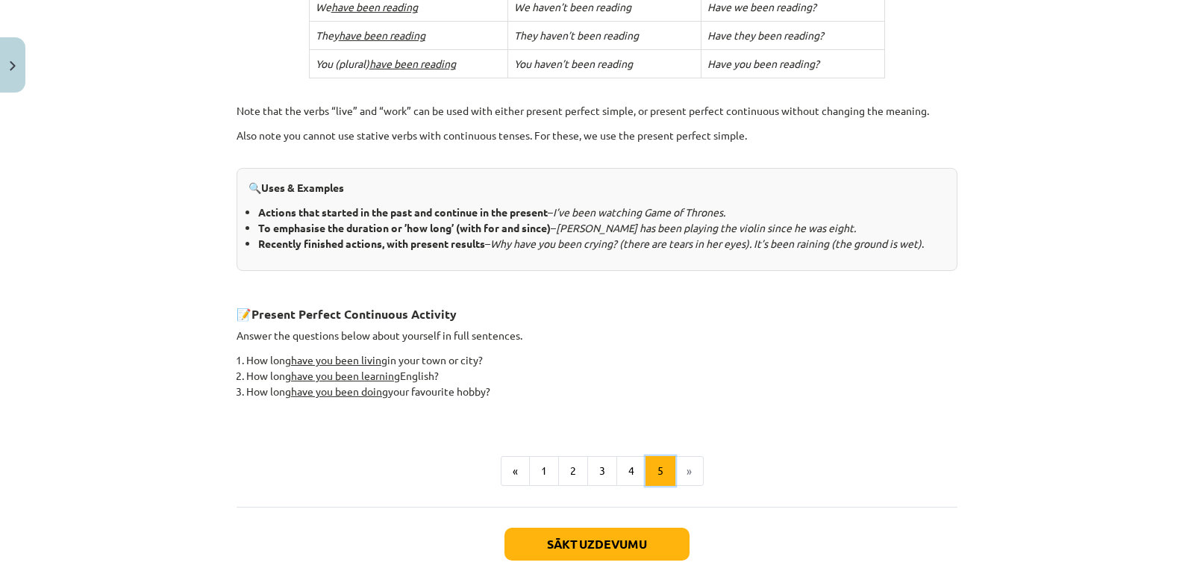
scroll to position [566, 0]
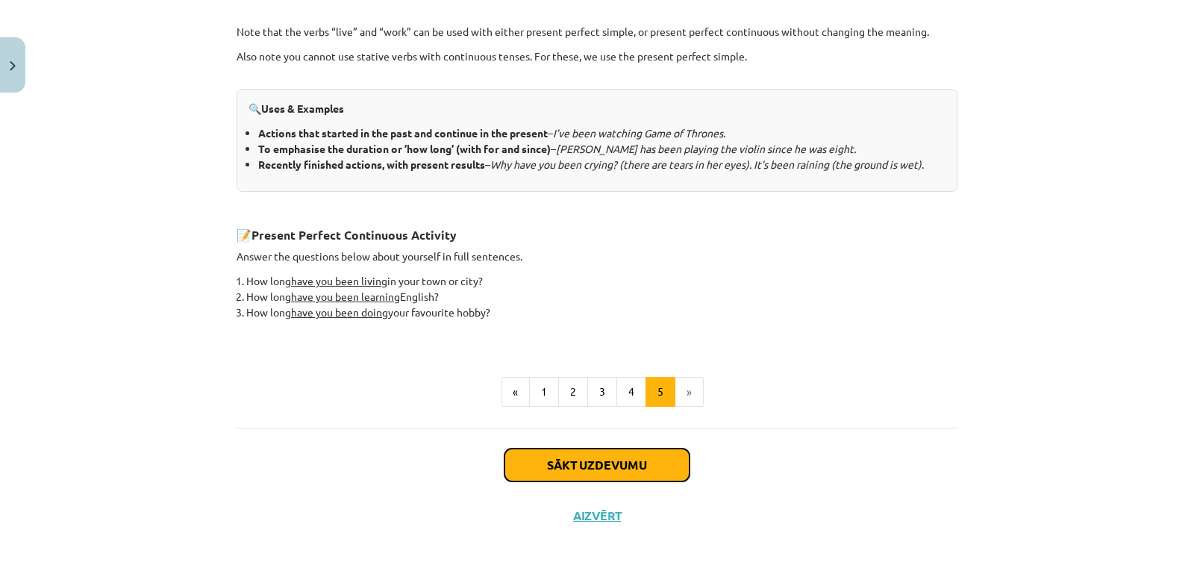
click at [644, 463] on button "Sākt uzdevumu" at bounding box center [596, 464] width 185 height 33
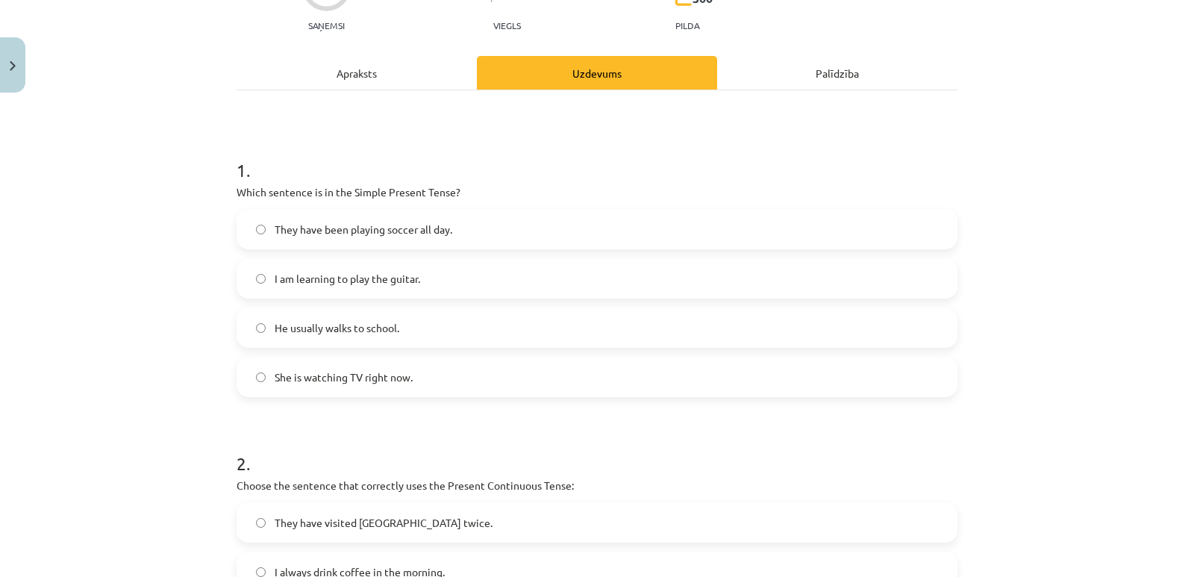
scroll to position [187, 0]
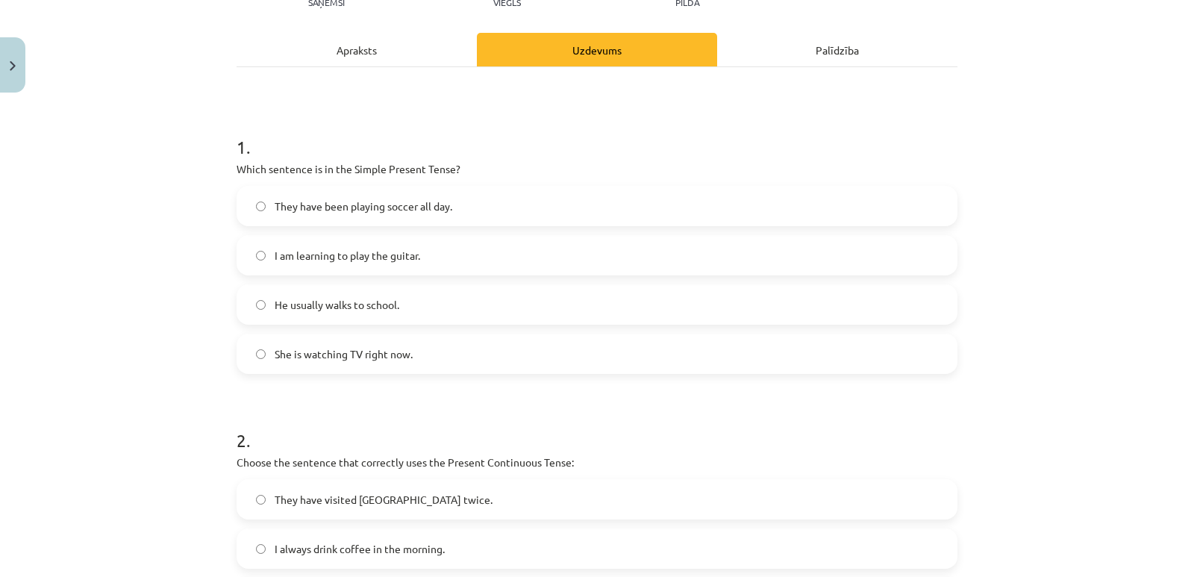
click at [386, 307] on span "He usually walks to school." at bounding box center [337, 305] width 125 height 16
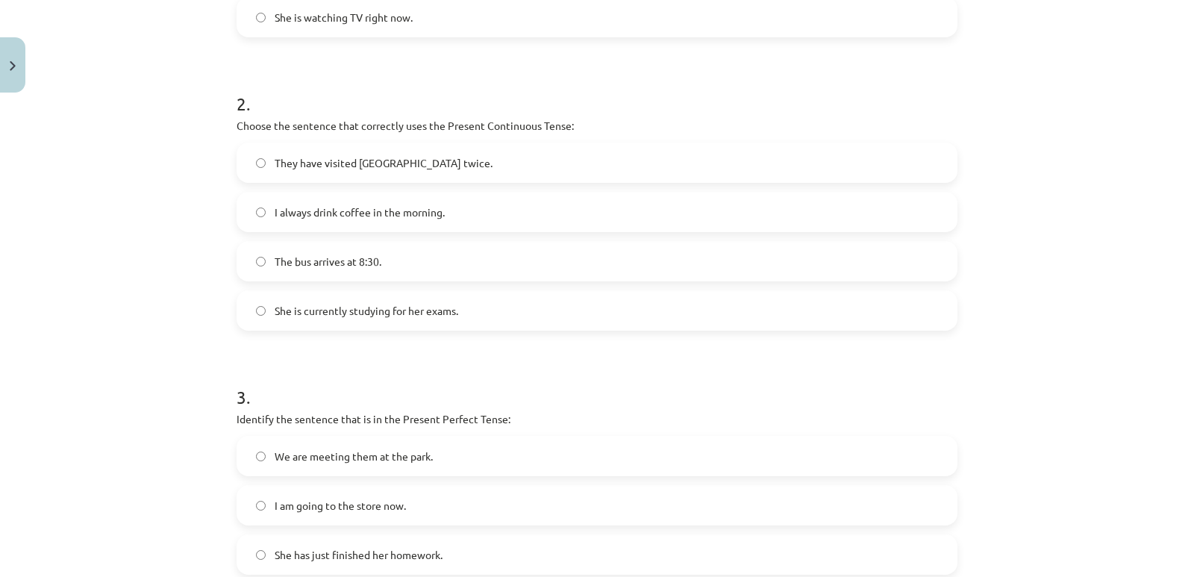
scroll to position [560, 0]
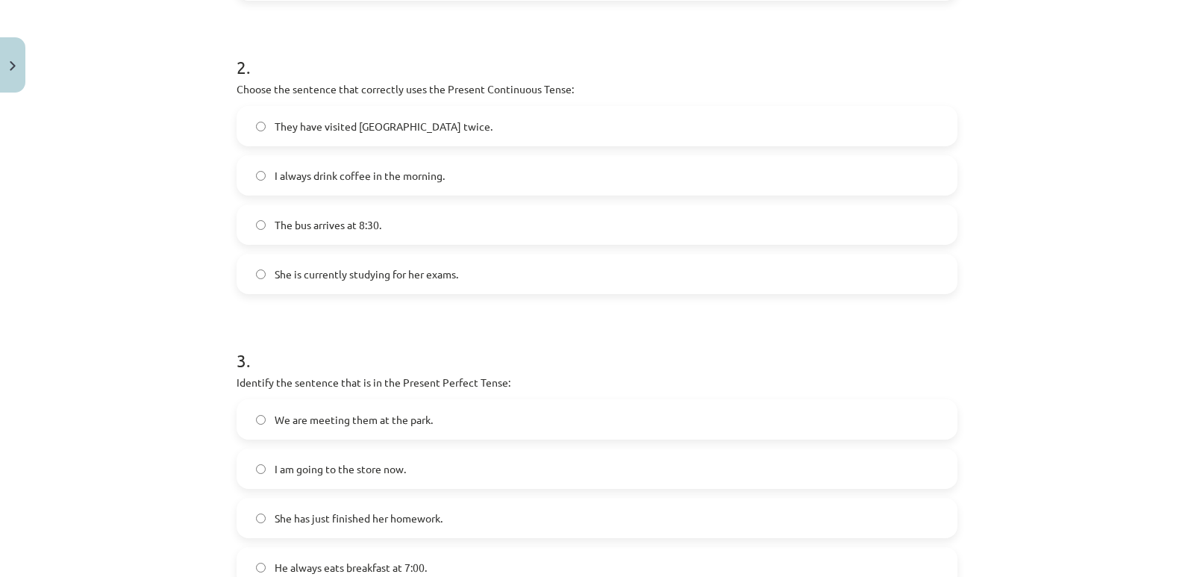
click at [372, 269] on span "She is currently studying for her exams." at bounding box center [367, 274] width 184 height 16
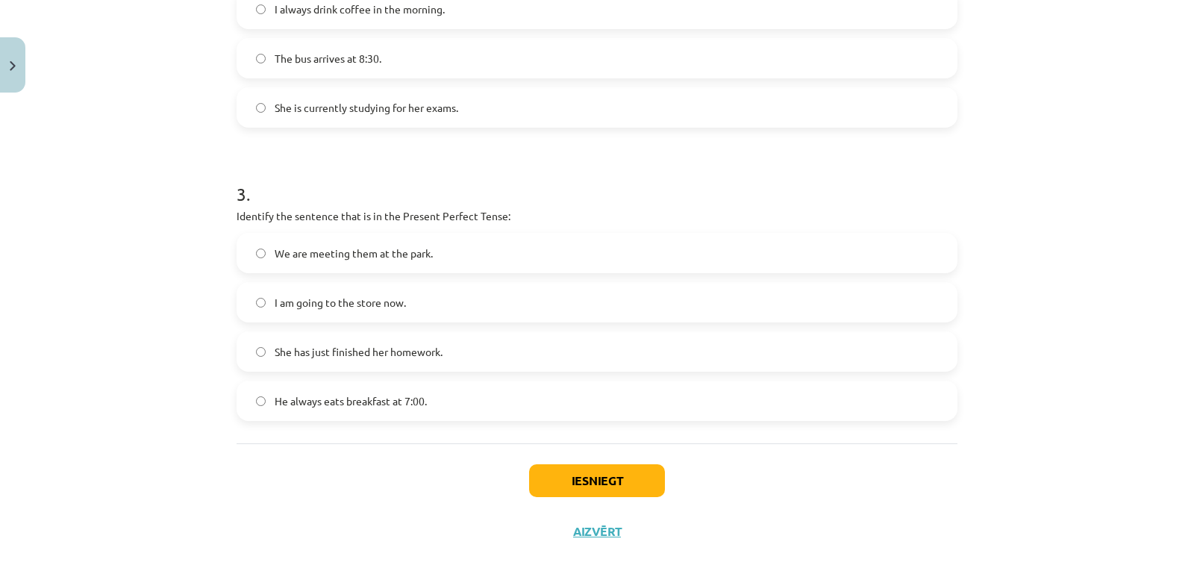
scroll to position [743, 0]
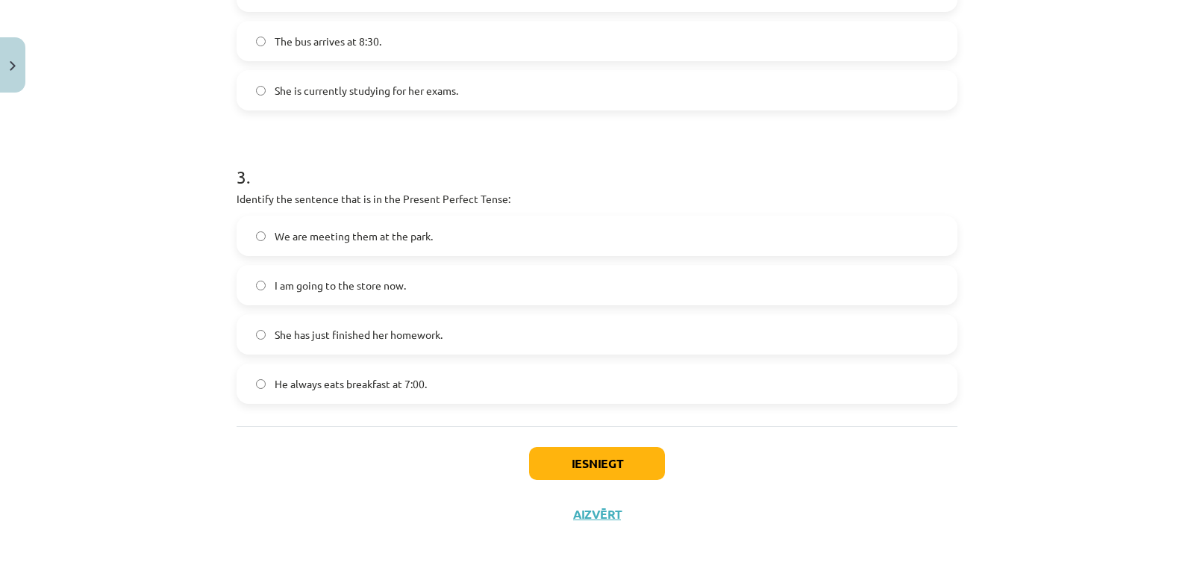
drag, startPoint x: 329, startPoint y: 336, endPoint x: 453, endPoint y: 412, distance: 145.4
click at [331, 337] on span "She has just finished her homework." at bounding box center [359, 335] width 168 height 16
click at [581, 465] on button "Iesniegt" at bounding box center [597, 463] width 136 height 33
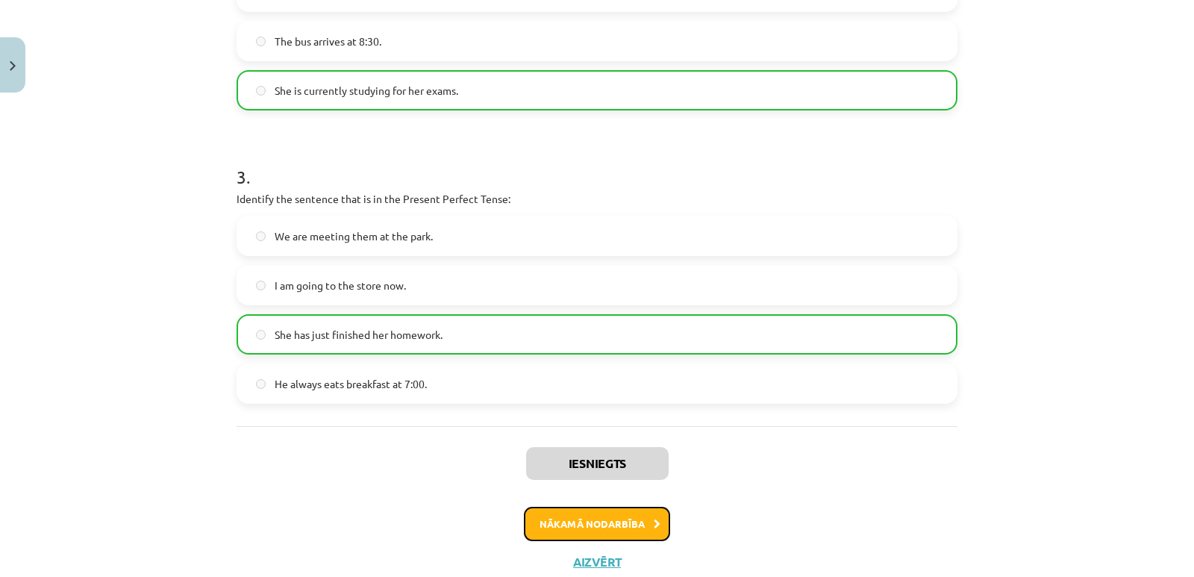
click at [605, 513] on button "Nākamā nodarbība" at bounding box center [597, 524] width 146 height 34
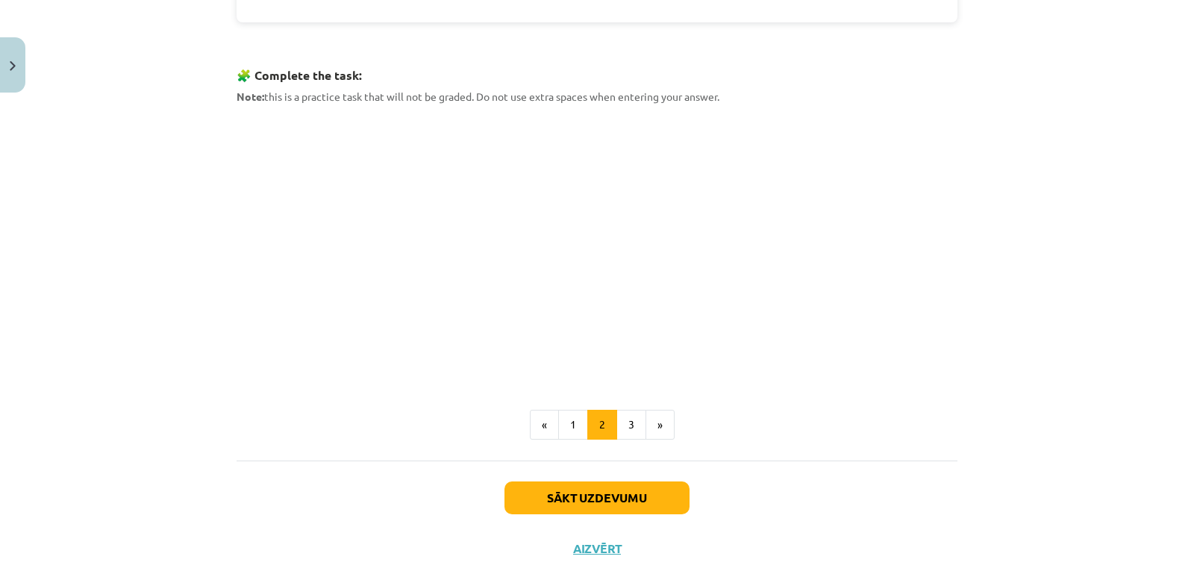
scroll to position [742, 0]
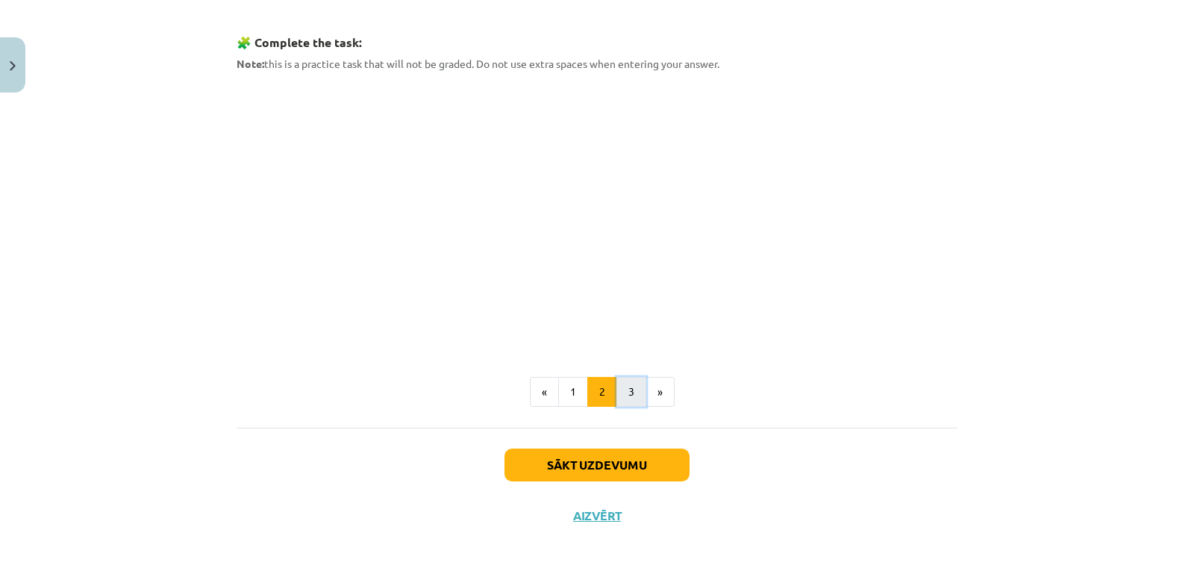
click at [629, 391] on button "3" at bounding box center [631, 392] width 30 height 30
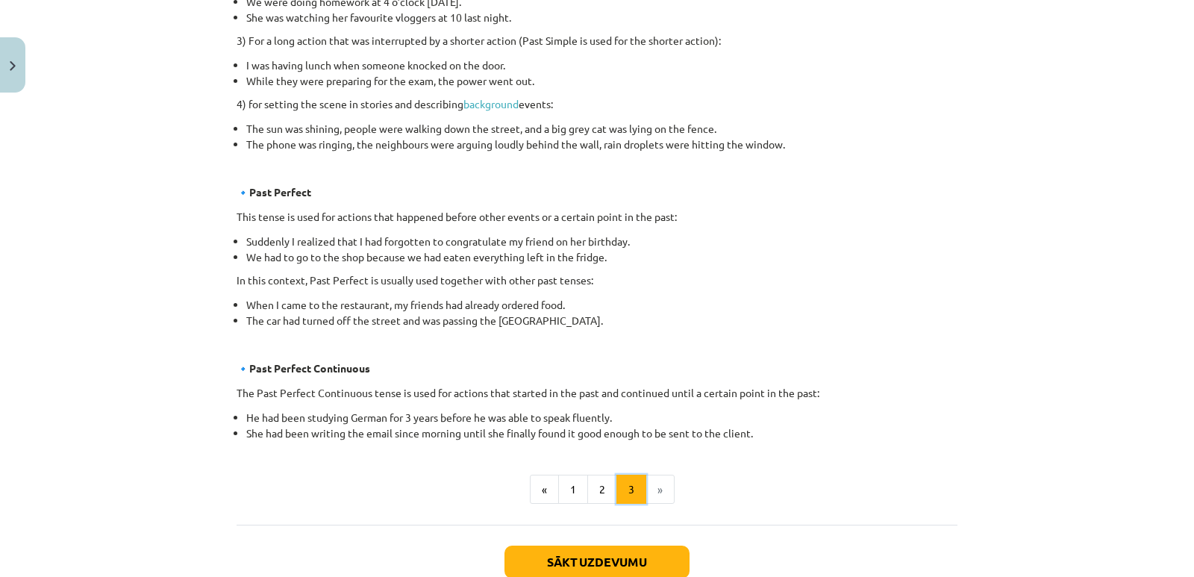
scroll to position [764, 0]
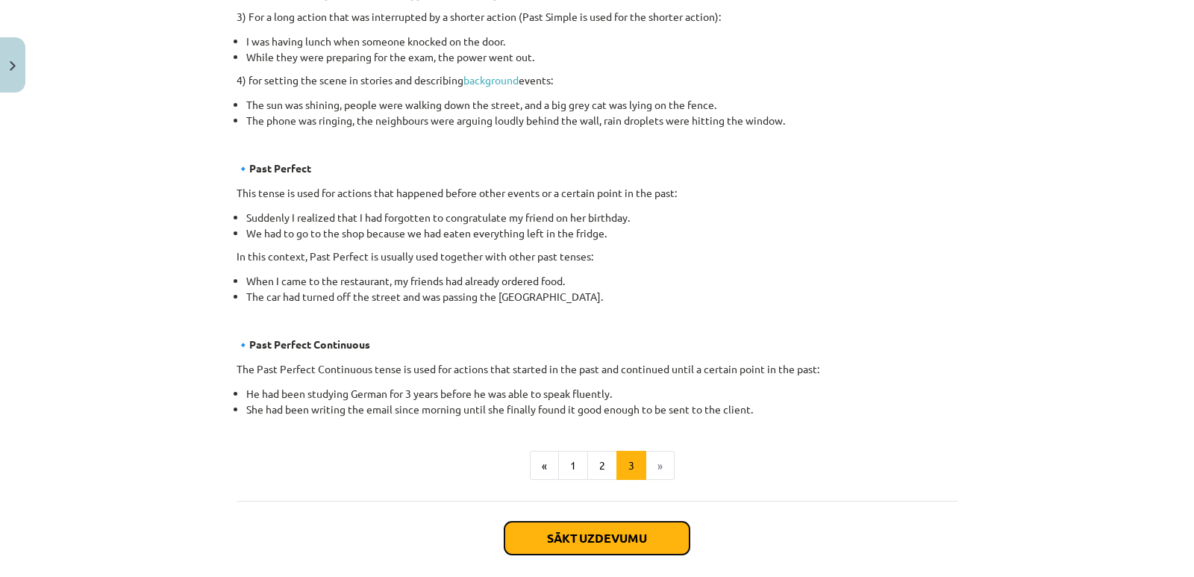
click at [613, 536] on button "Sākt uzdevumu" at bounding box center [596, 538] width 185 height 33
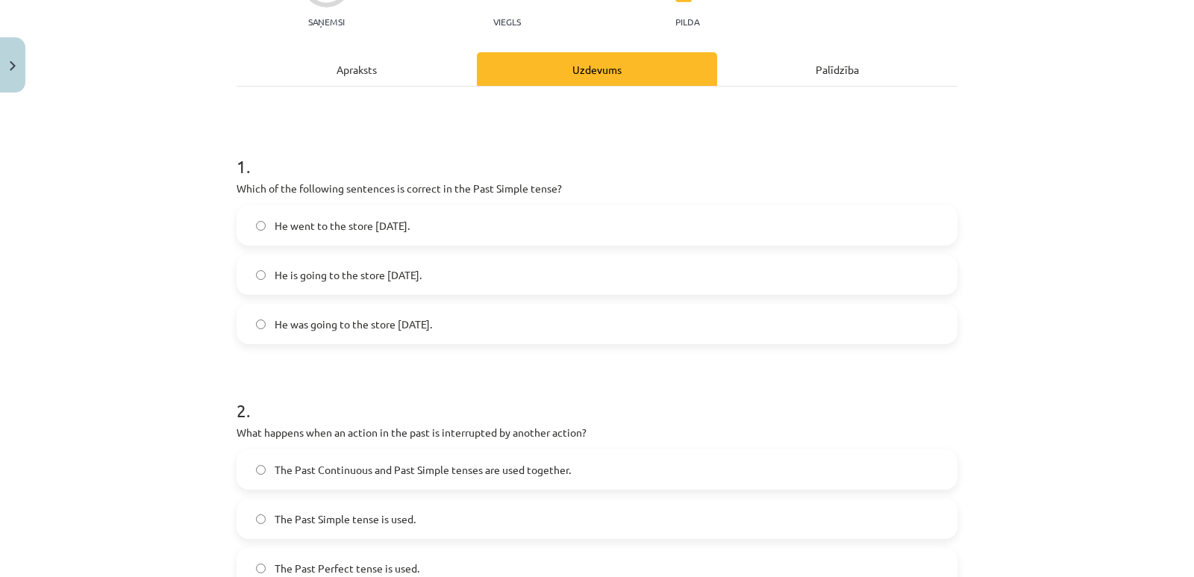
scroll to position [187, 0]
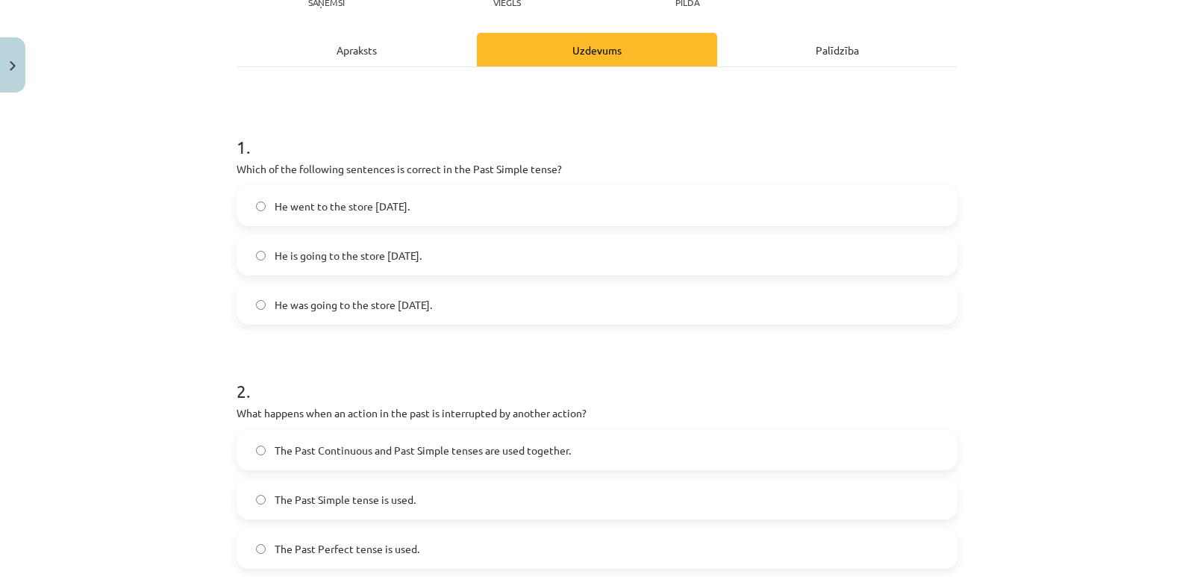
click at [328, 205] on span "He went to the store yesterday." at bounding box center [342, 206] width 135 height 16
click at [511, 332] on form "1 . Which of the following sentences is correct in the Past Simple tense? He we…" at bounding box center [597, 583] width 721 height 946
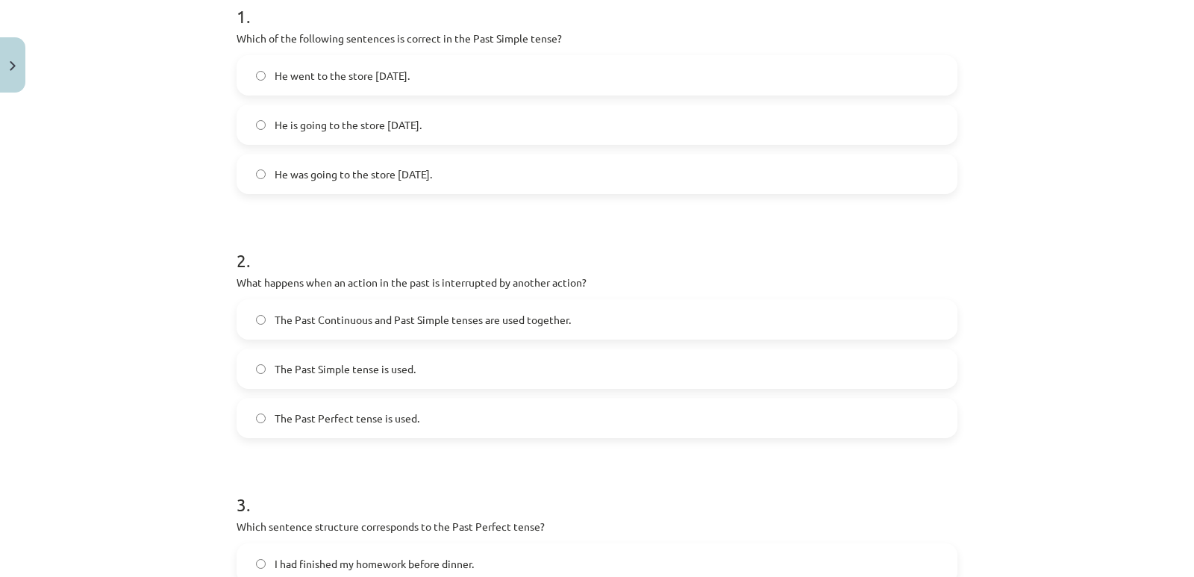
scroll to position [336, 0]
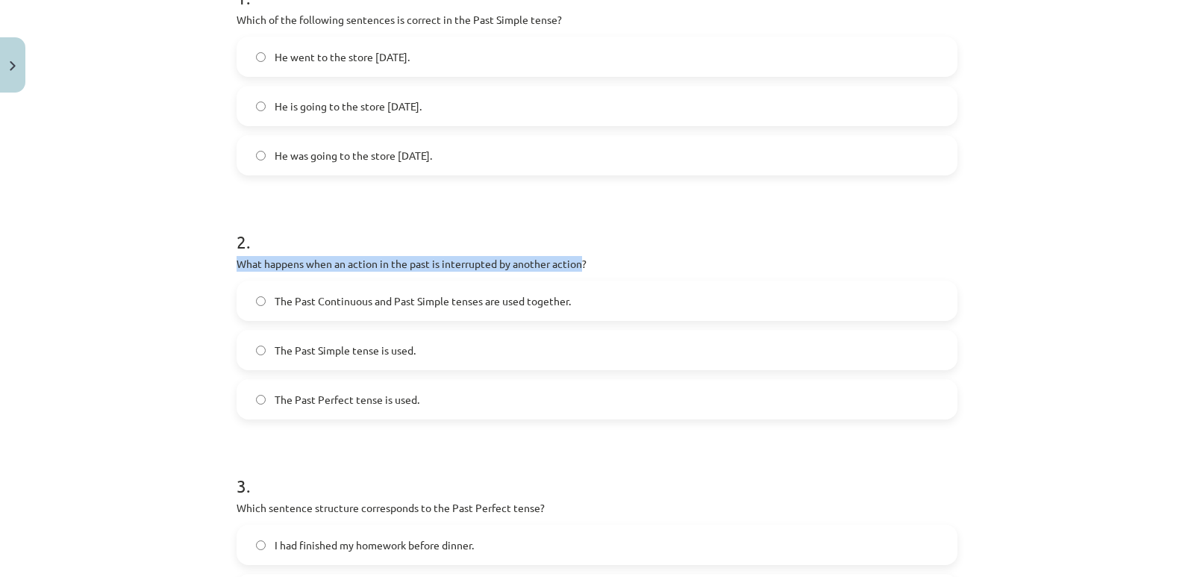
drag, startPoint x: 578, startPoint y: 259, endPoint x: 374, endPoint y: 239, distance: 205.4
click at [374, 239] on div "2 . What happens when an action in the past is interrupted by another action? T…" at bounding box center [597, 312] width 721 height 214
click at [598, 278] on div "2 . What happens when an action in the past is interrupted by another action? T…" at bounding box center [597, 312] width 721 height 214
drag, startPoint x: 598, startPoint y: 263, endPoint x: 207, endPoint y: 262, distance: 390.2
click at [207, 262] on div "Mācību tēma: Angļu valoda i - 10.klase 1.ieskaites mācību materiāls #3 📝 Topic …" at bounding box center [597, 288] width 1194 height 577
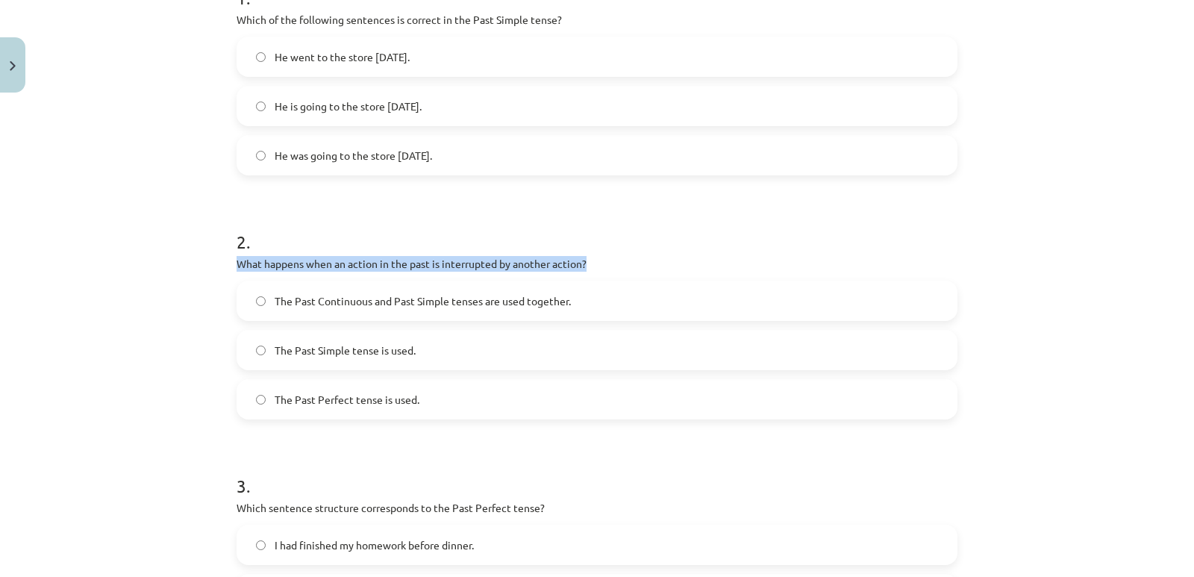
copy p "What happens when an action in the past is interrupted by another action?"
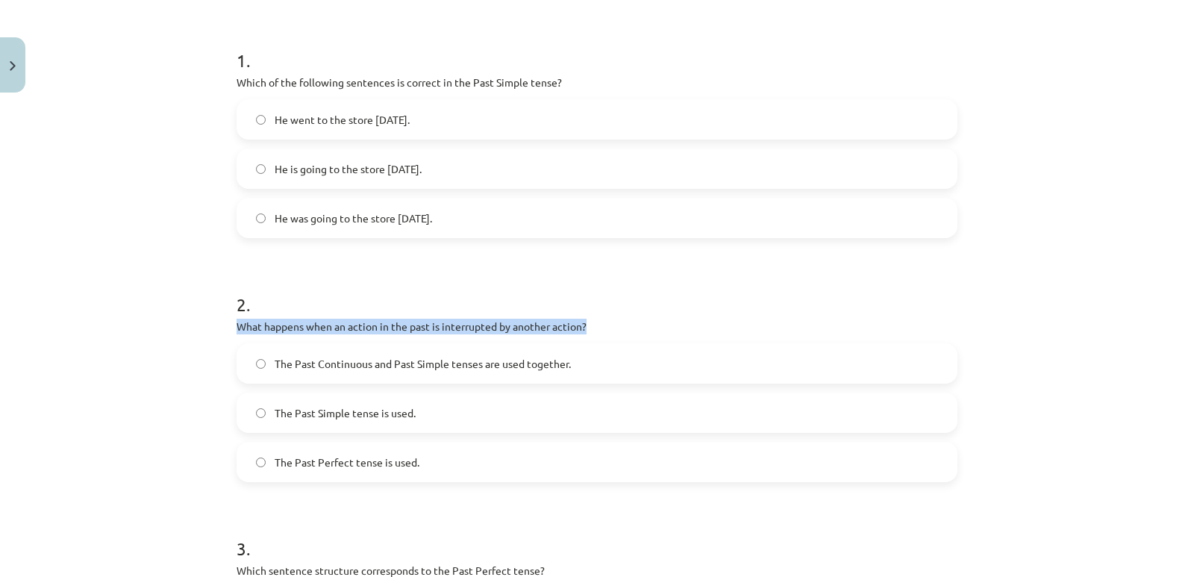
scroll to position [298, 0]
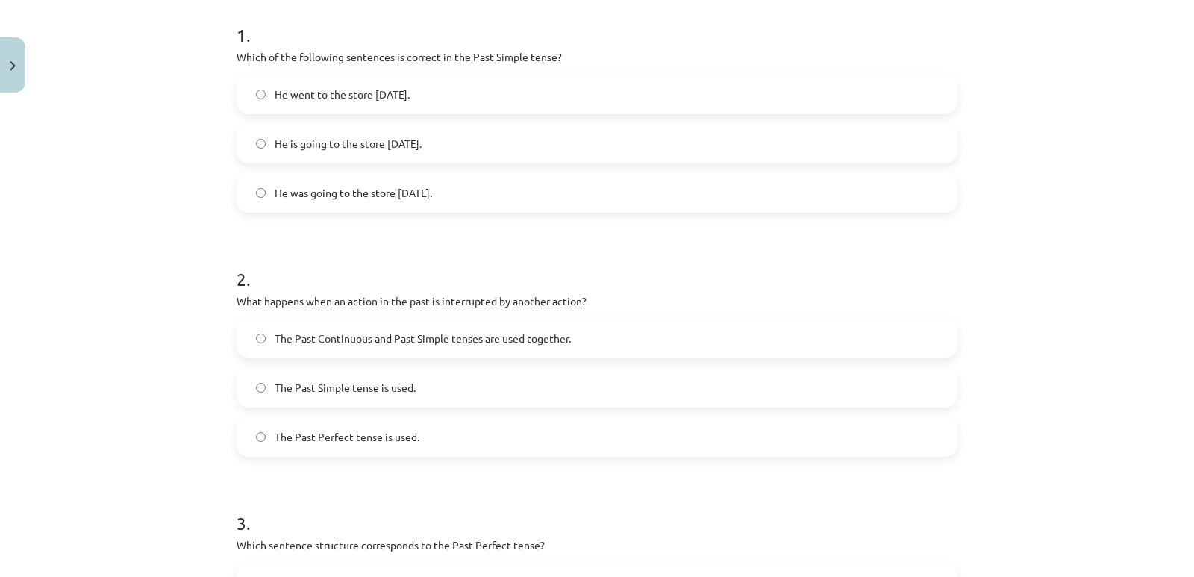
click at [655, 333] on label "The Past Continuous and Past Simple tenses are used together." at bounding box center [597, 337] width 718 height 37
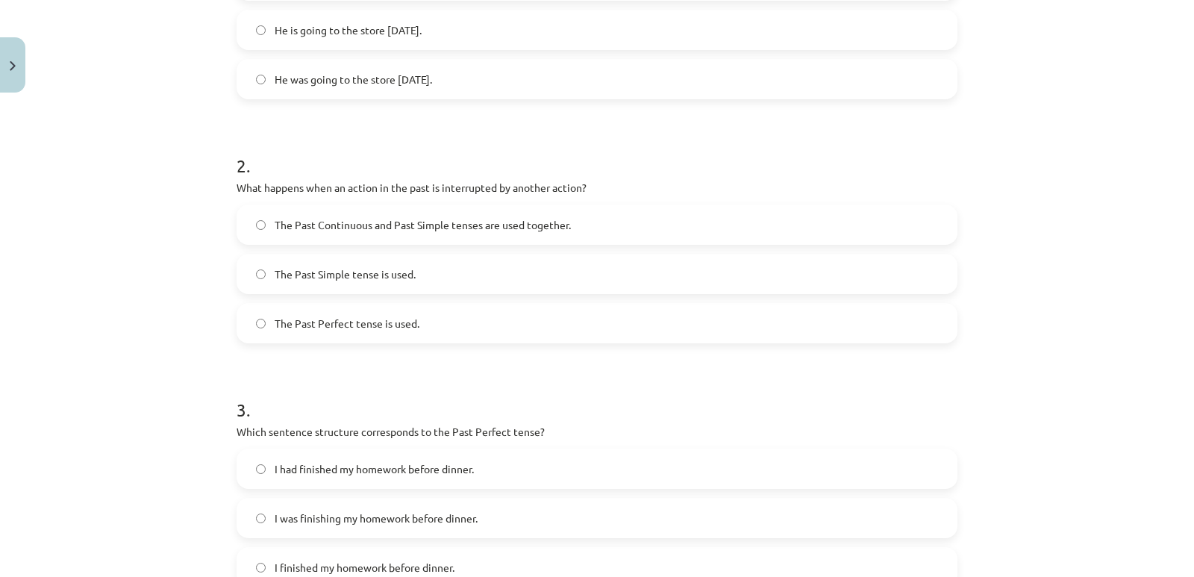
scroll to position [448, 0]
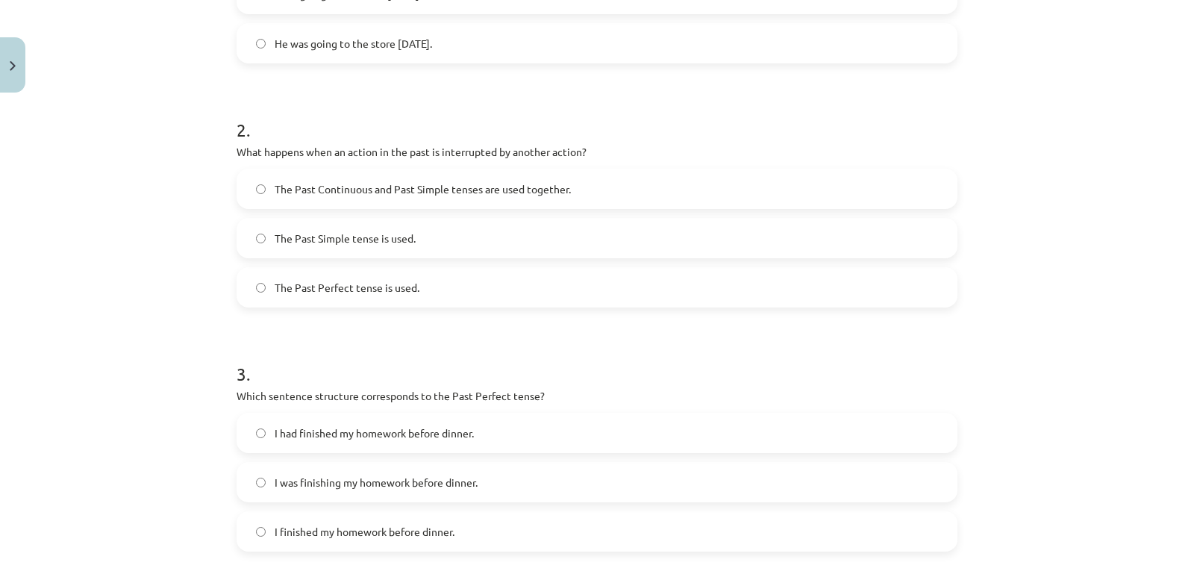
click at [541, 354] on h1 "3 ." at bounding box center [597, 360] width 721 height 46
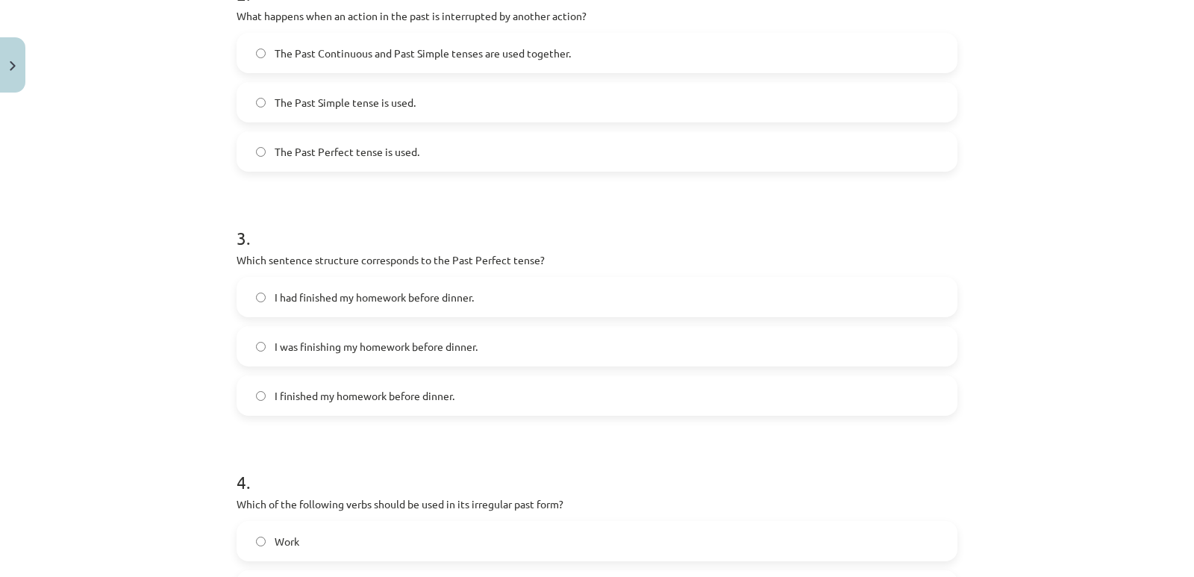
scroll to position [597, 0]
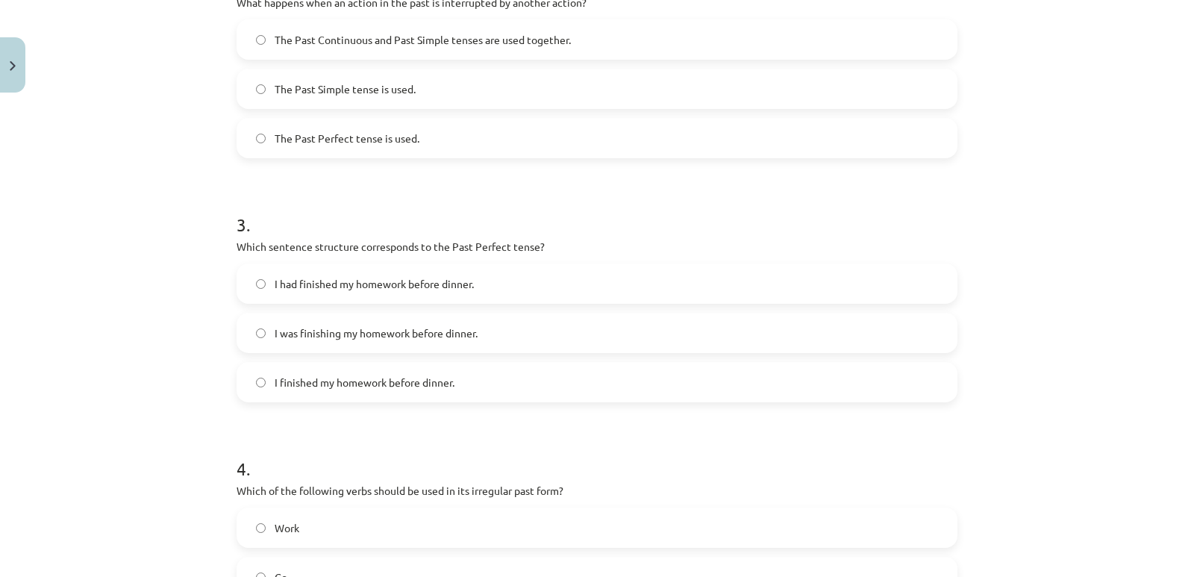
click at [331, 337] on span "I was finishing my homework before dinner." at bounding box center [376, 333] width 203 height 16
click at [329, 283] on span "I had finished my homework before dinner." at bounding box center [374, 284] width 199 height 16
click at [354, 382] on span "I finished my homework before dinner." at bounding box center [365, 383] width 180 height 16
drag, startPoint x: 338, startPoint y: 272, endPoint x: 337, endPoint y: 279, distance: 7.6
click at [337, 279] on label "I had finished my homework before dinner." at bounding box center [597, 283] width 718 height 37
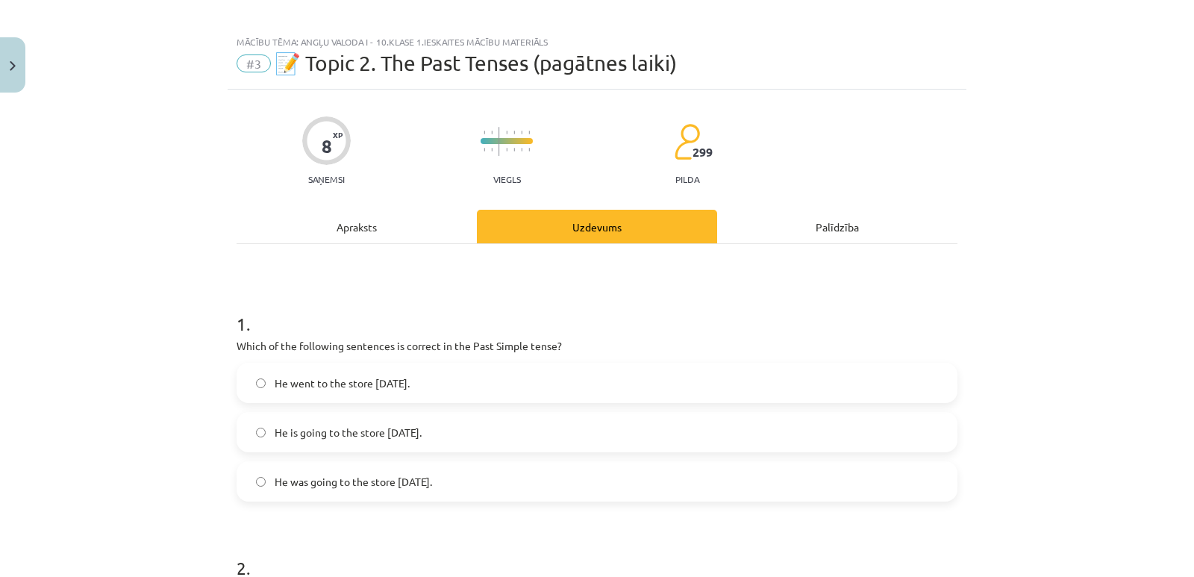
scroll to position [0, 0]
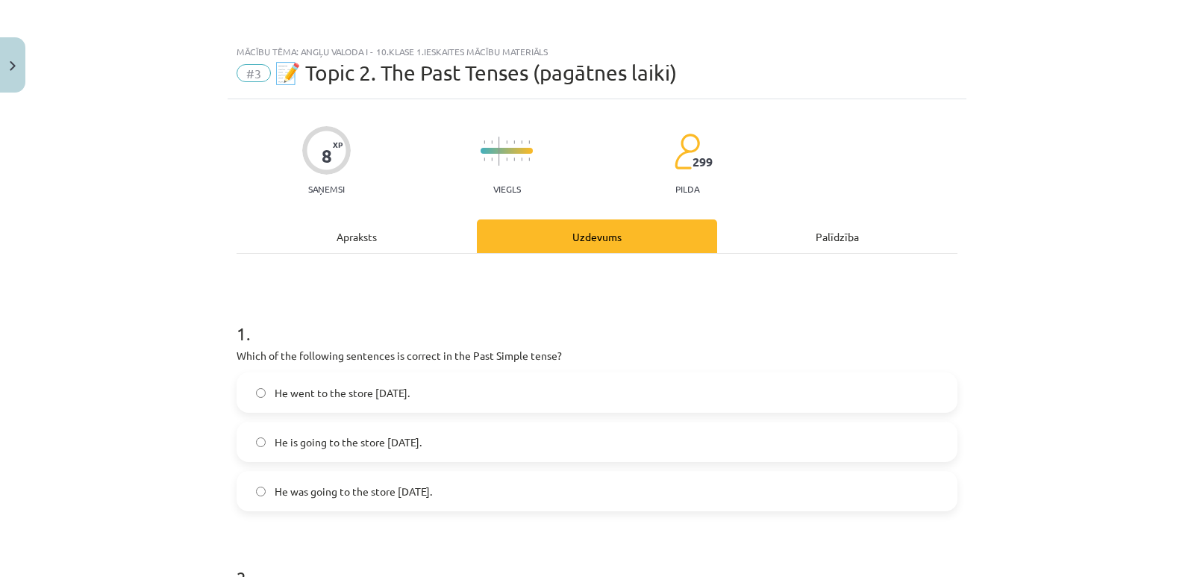
click at [384, 240] on div "Apraksts" at bounding box center [357, 236] width 240 height 34
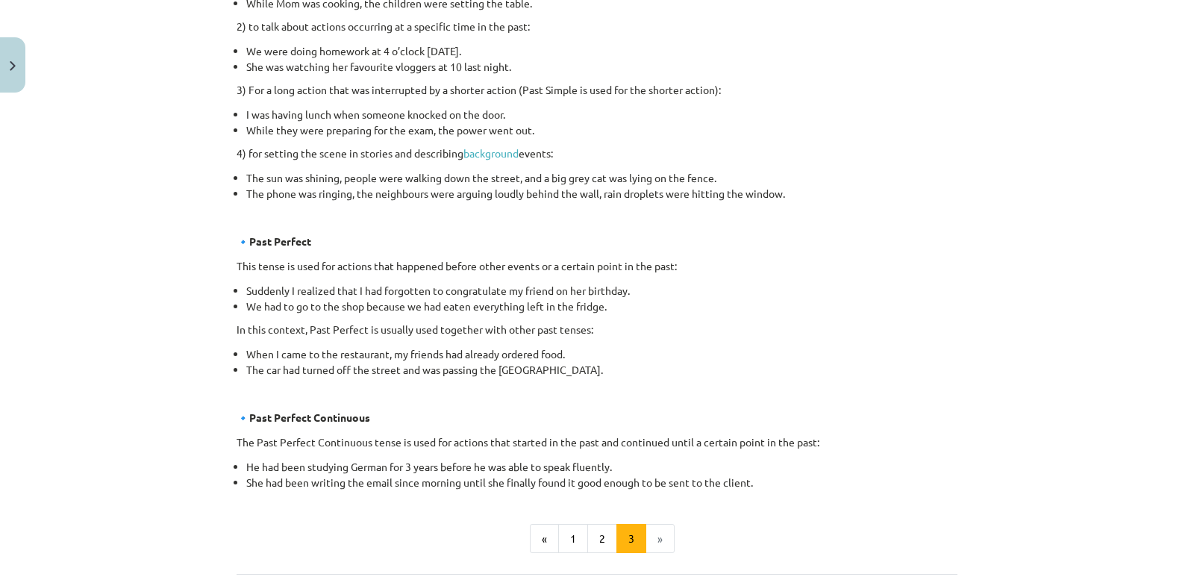
scroll to position [689, 0]
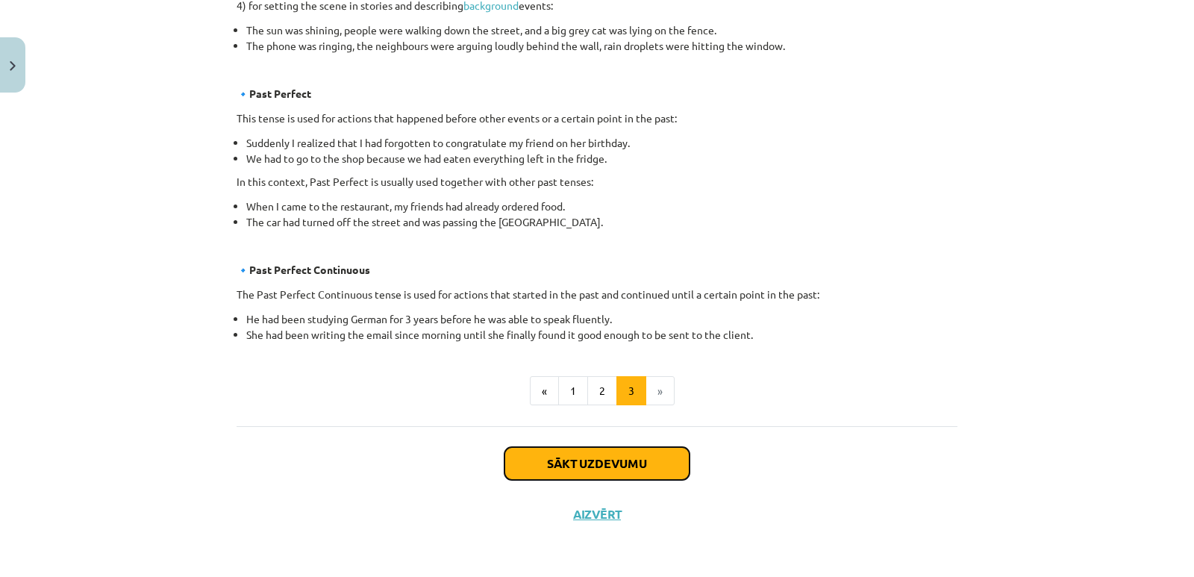
click at [598, 454] on button "Sākt uzdevumu" at bounding box center [596, 463] width 185 height 33
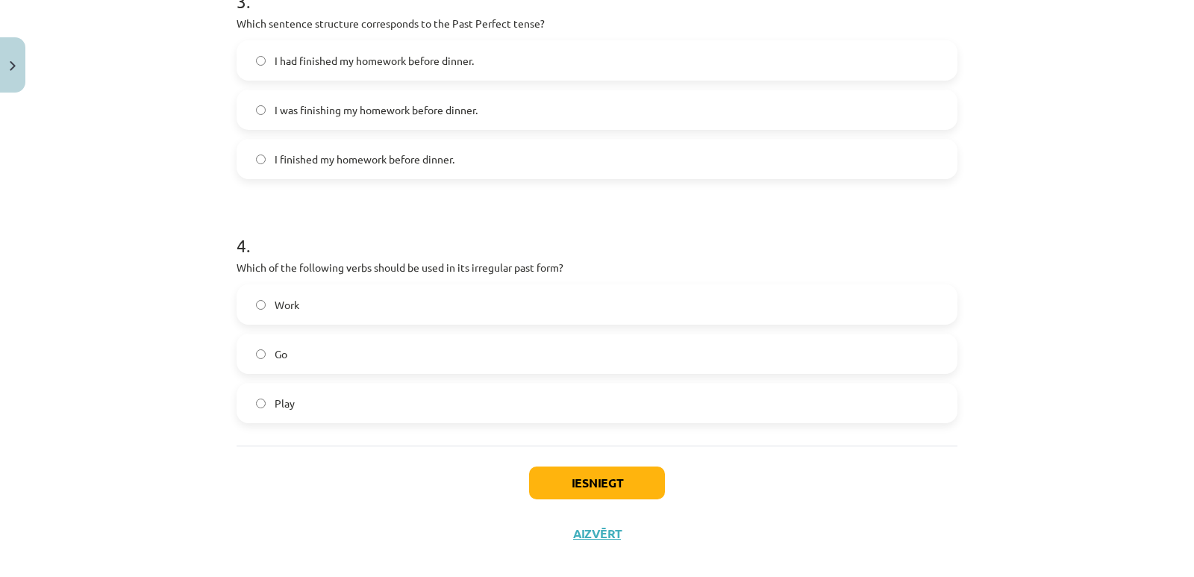
scroll to position [839, 0]
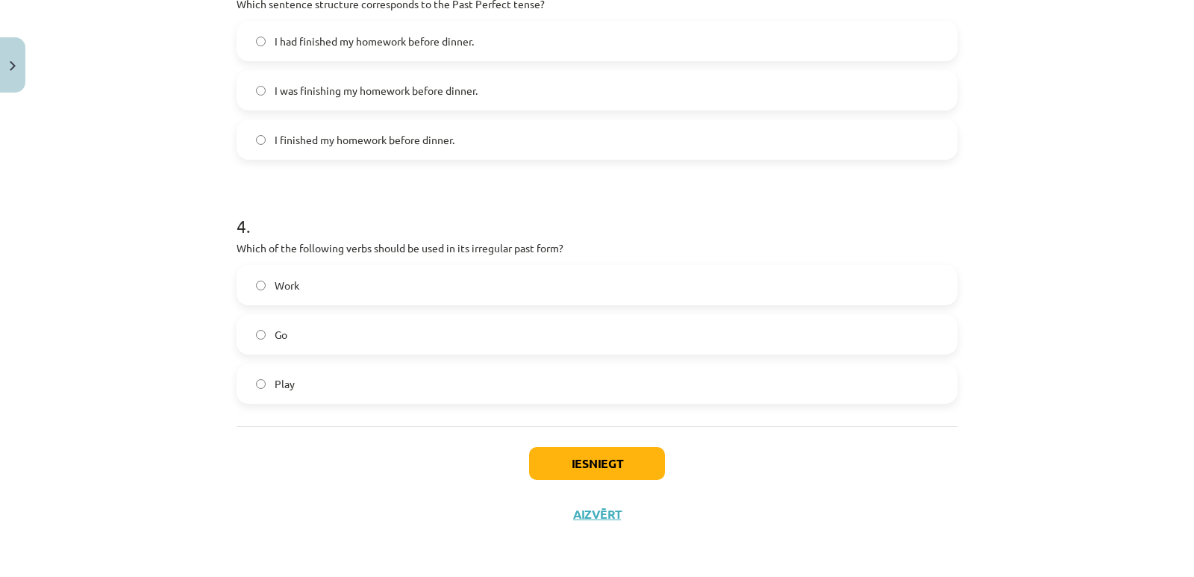
click at [275, 336] on span "Go" at bounding box center [281, 335] width 13 height 16
click at [594, 462] on button "Iesniegt" at bounding box center [597, 463] width 136 height 33
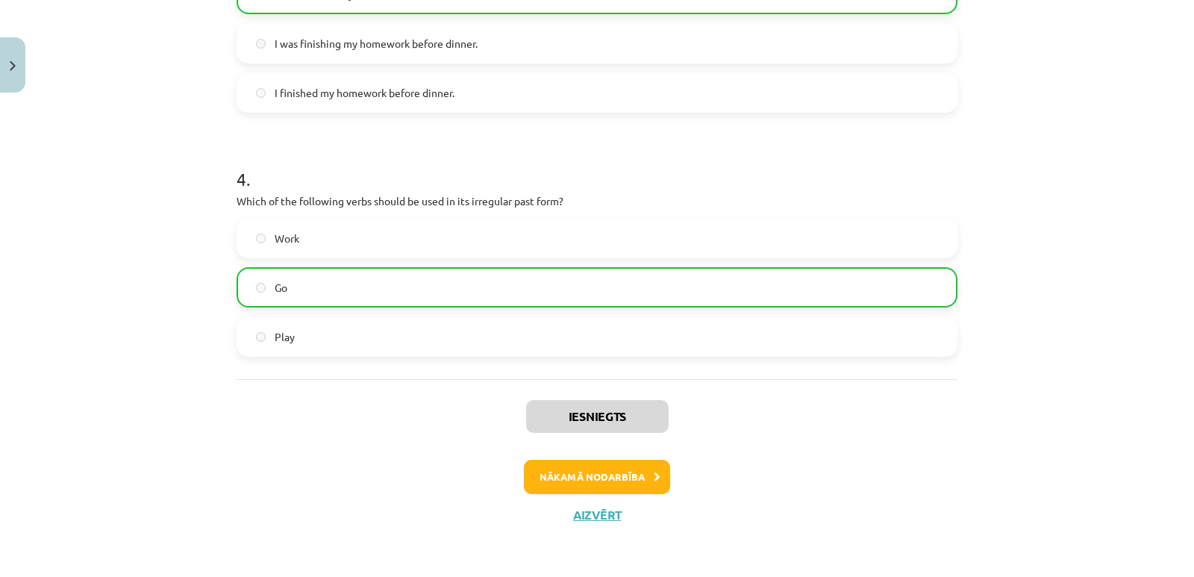
scroll to position [887, 0]
click at [581, 469] on button "Nākamā nodarbība" at bounding box center [597, 476] width 146 height 34
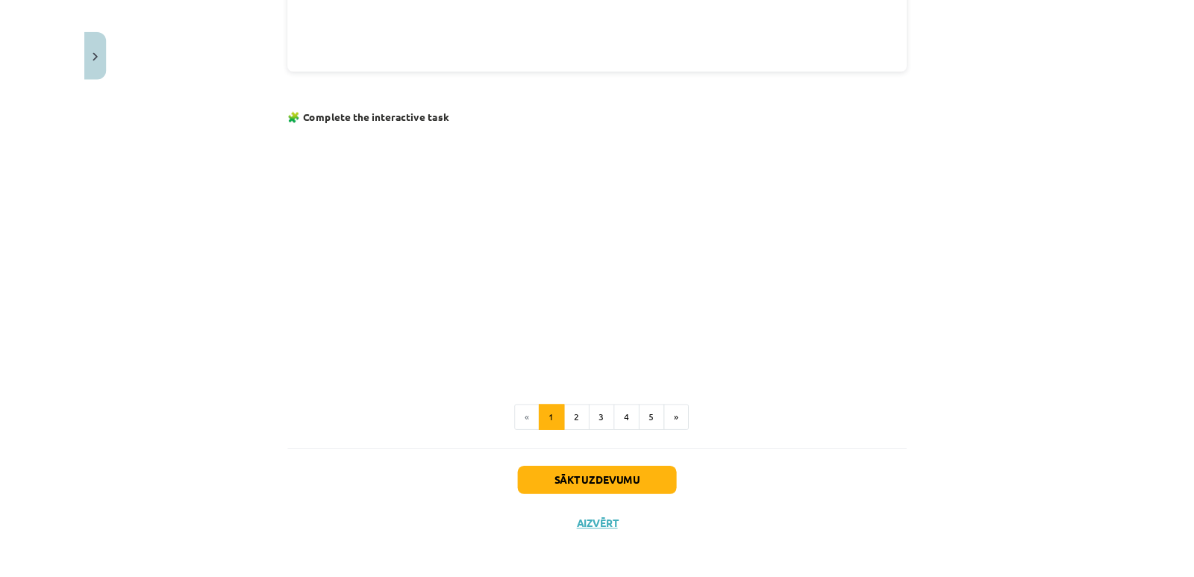
scroll to position [549, 0]
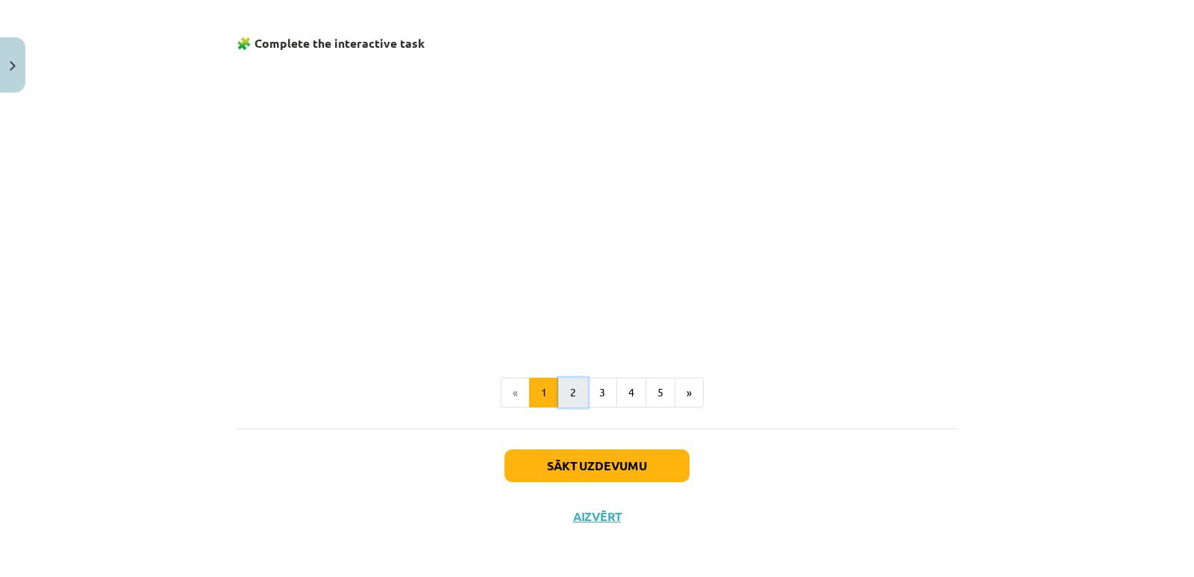
click at [570, 398] on button "2" at bounding box center [573, 393] width 30 height 30
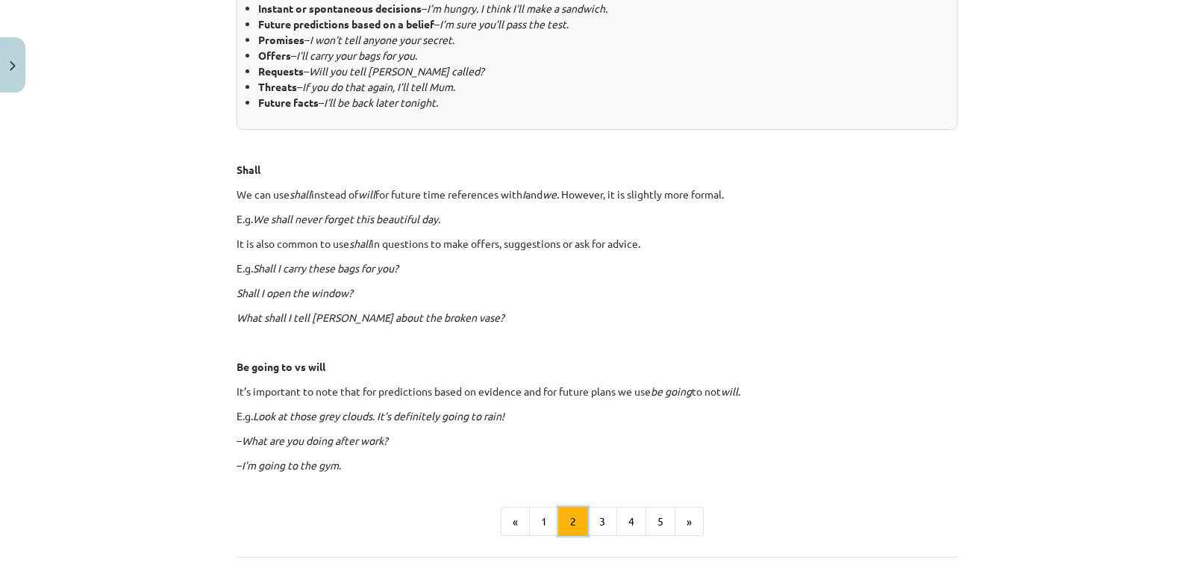
scroll to position [746, 0]
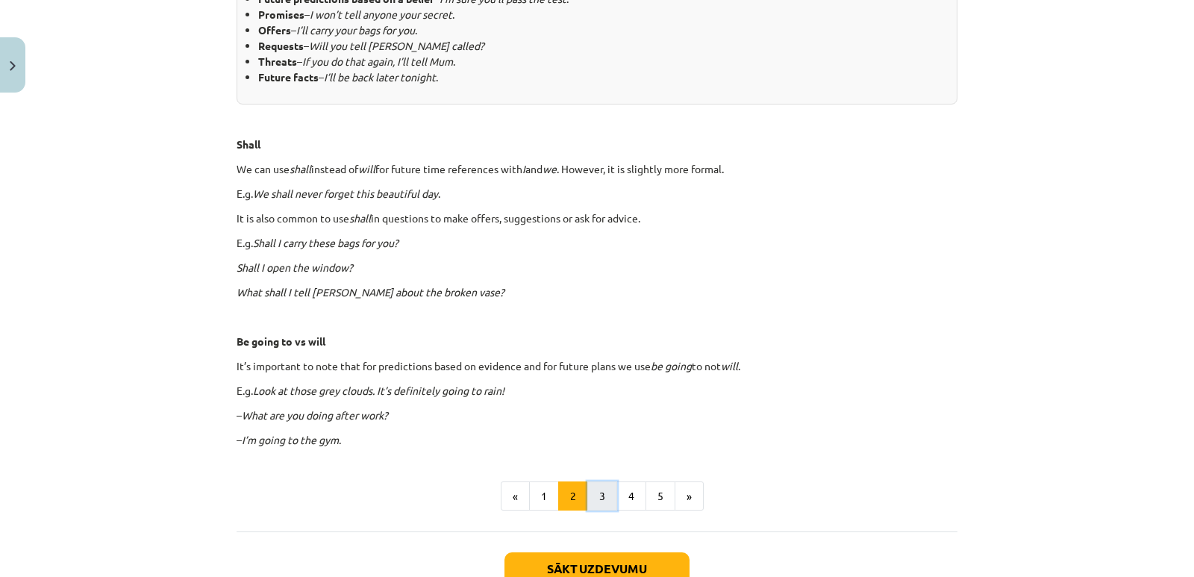
click at [594, 492] on button "3" at bounding box center [602, 496] width 30 height 30
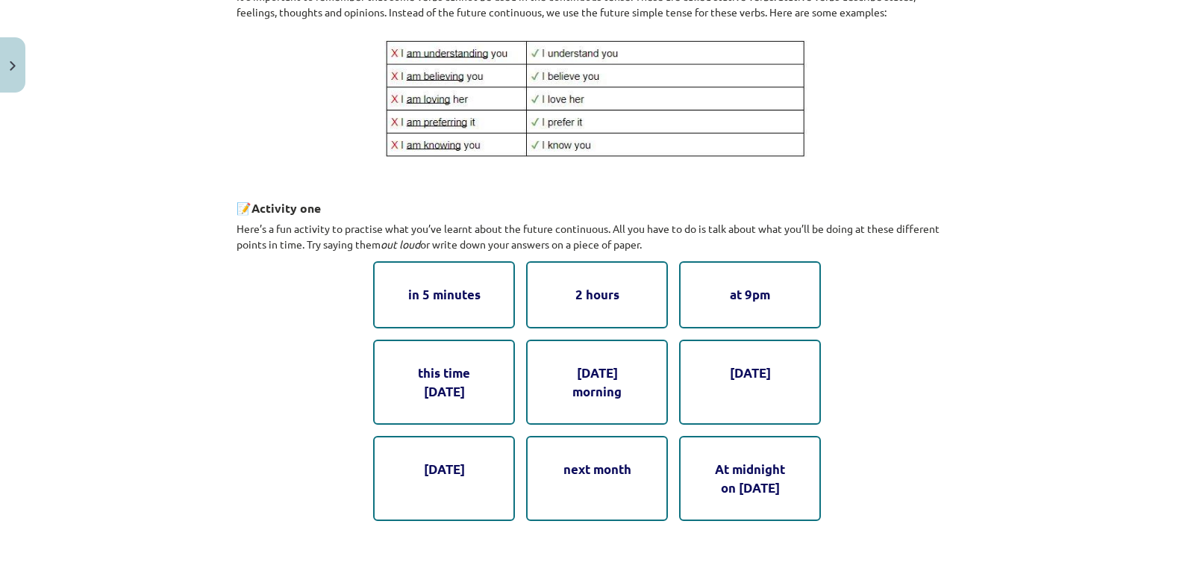
scroll to position [640, 0]
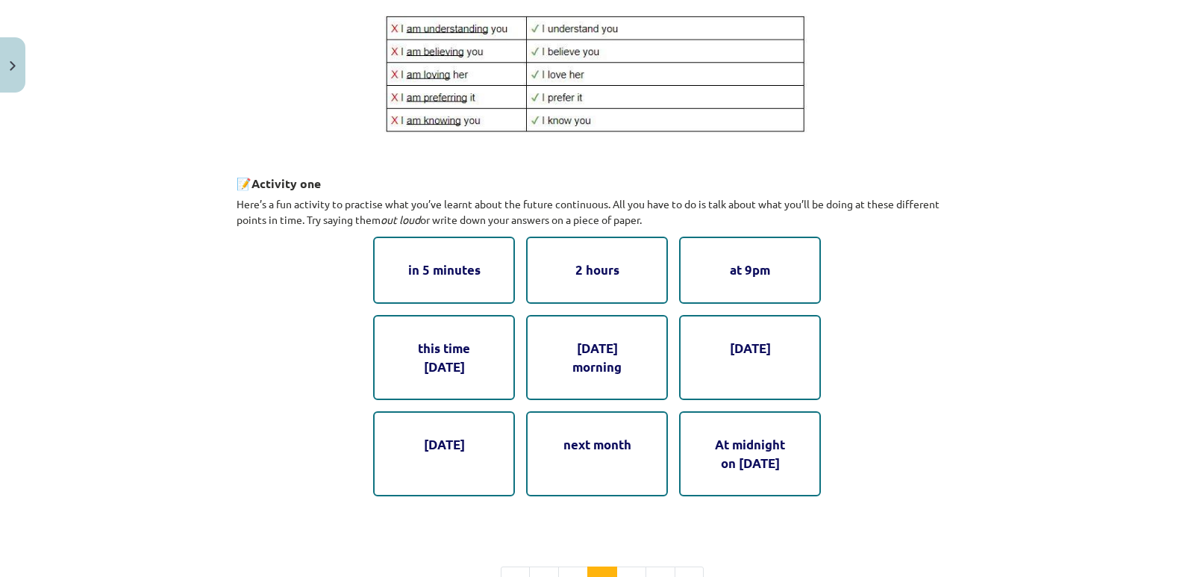
click at [460, 280] on div "in 5 minutes" at bounding box center [444, 270] width 142 height 66
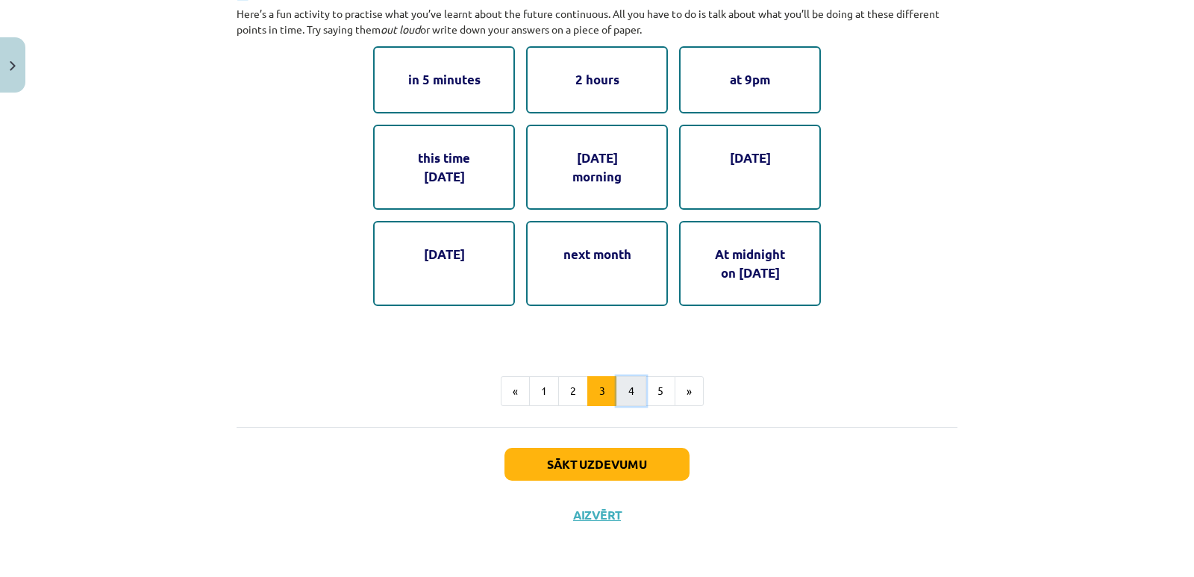
click at [616, 391] on button "4" at bounding box center [631, 391] width 30 height 30
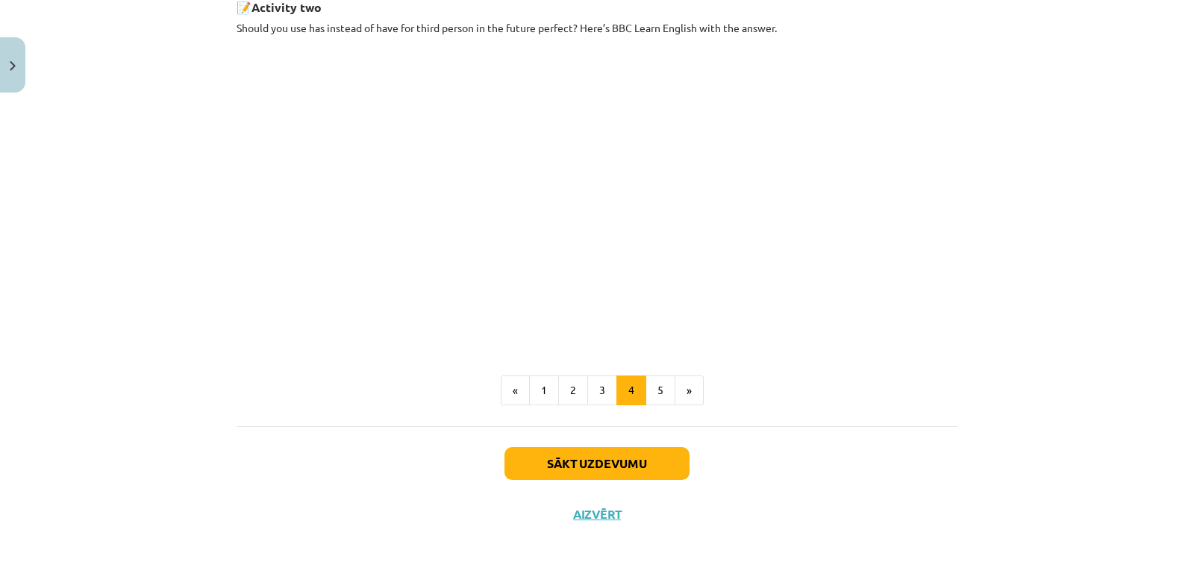
scroll to position [817, 0]
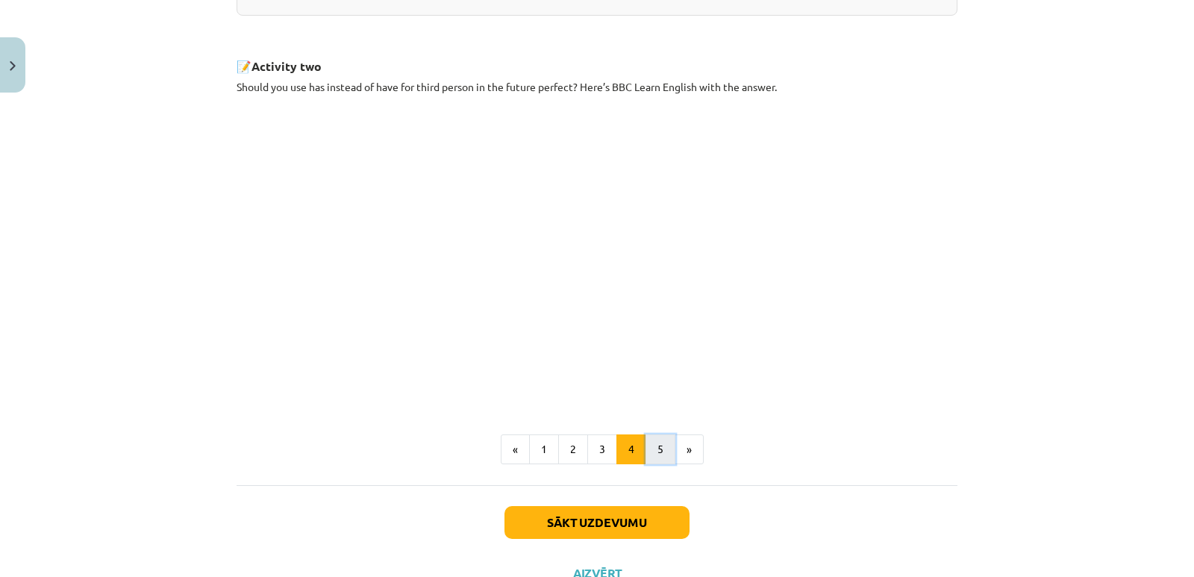
click at [659, 464] on button "5" at bounding box center [660, 449] width 30 height 30
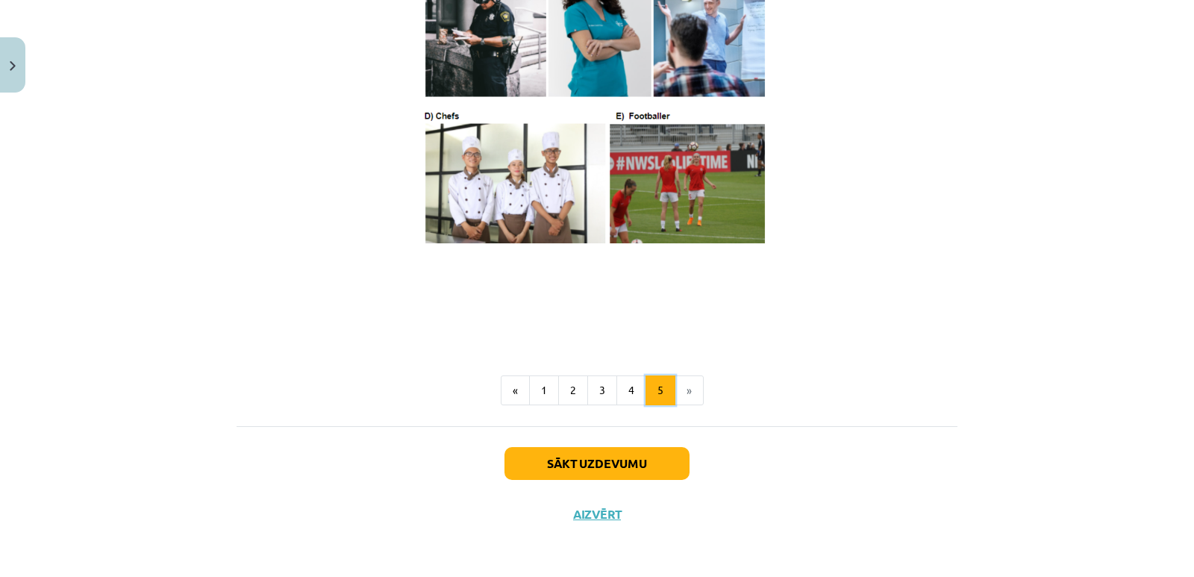
scroll to position [901, 0]
click at [622, 463] on button "Sākt uzdevumu" at bounding box center [596, 463] width 185 height 33
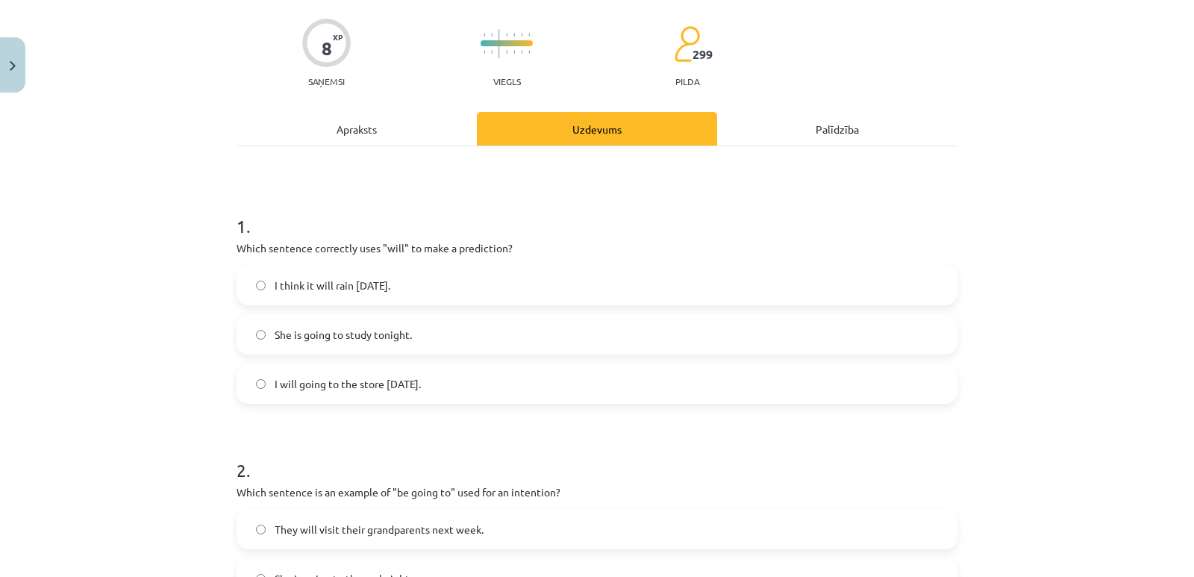
scroll to position [37, 0]
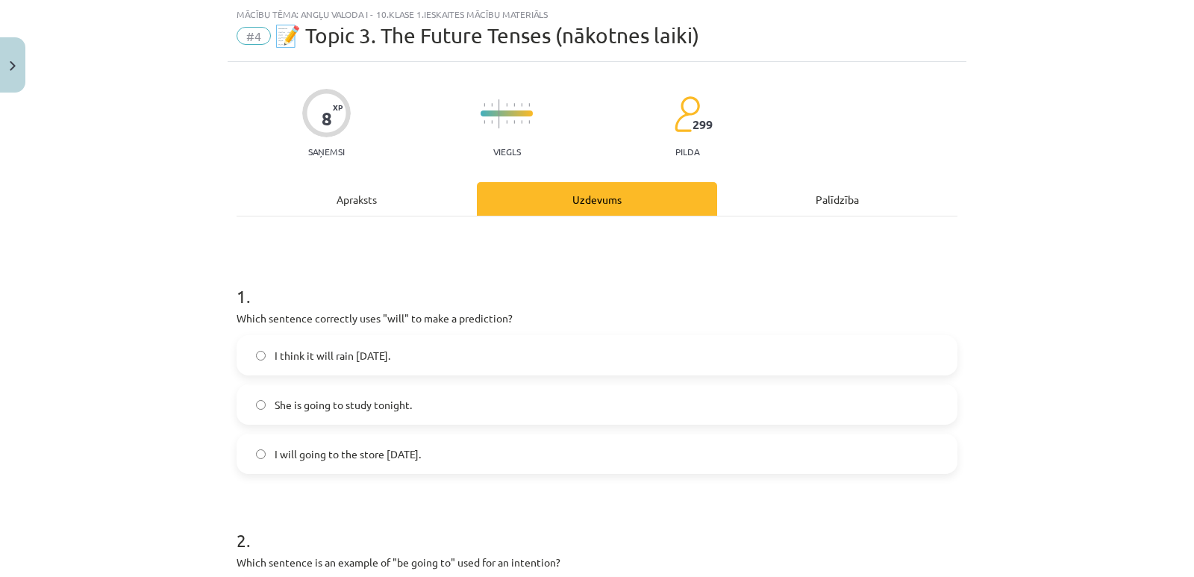
click at [326, 458] on span "I will going to the store tomorrow." at bounding box center [348, 454] width 146 height 16
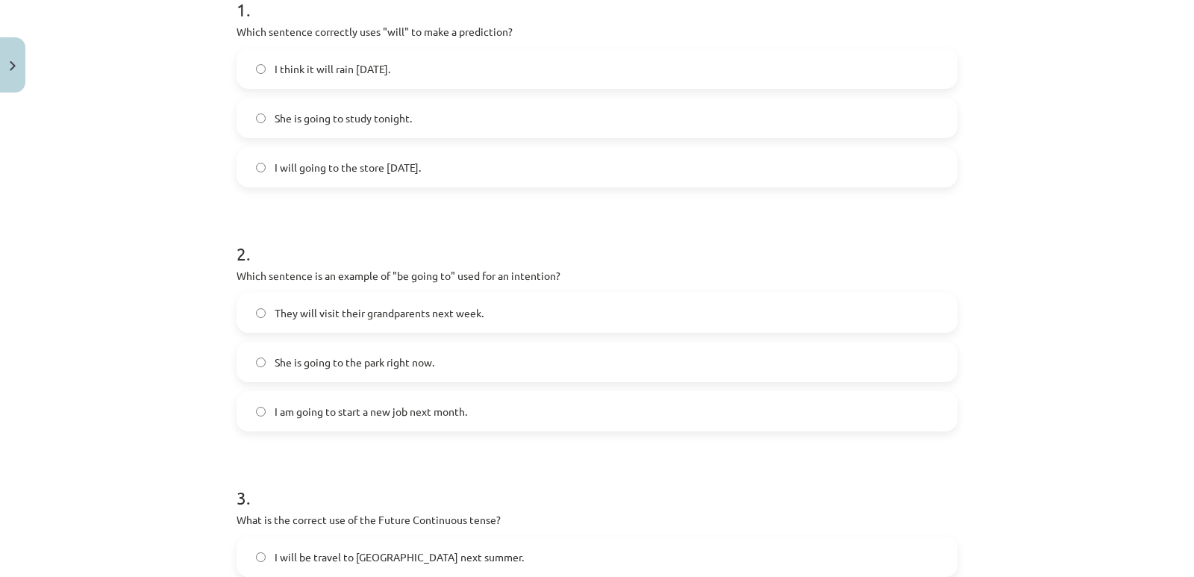
scroll to position [336, 0]
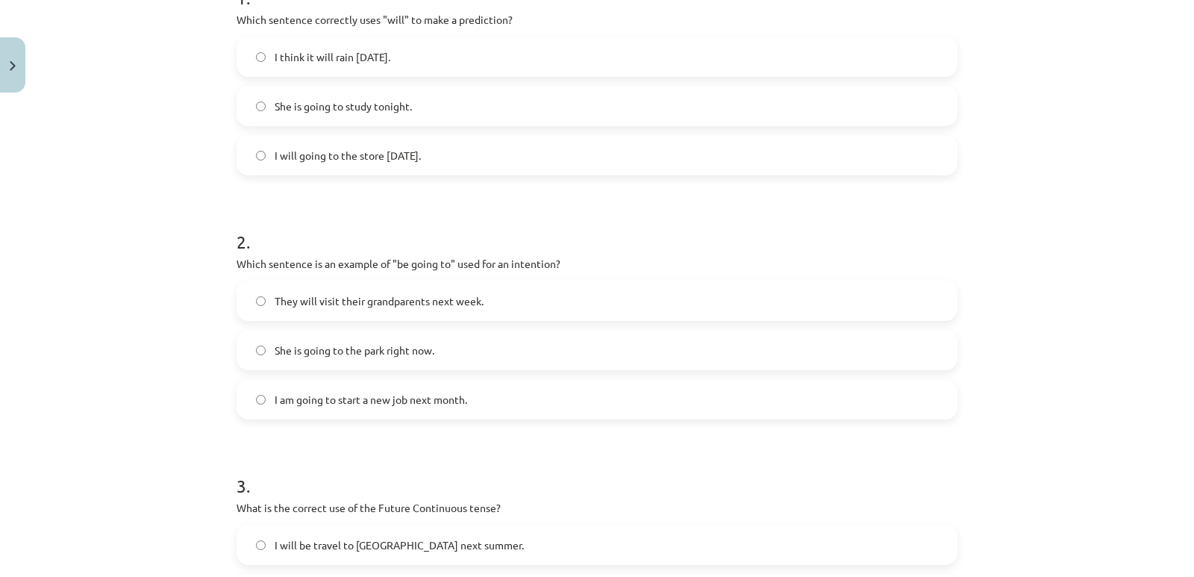
click at [314, 404] on span "I am going to start a new job next month." at bounding box center [371, 400] width 193 height 16
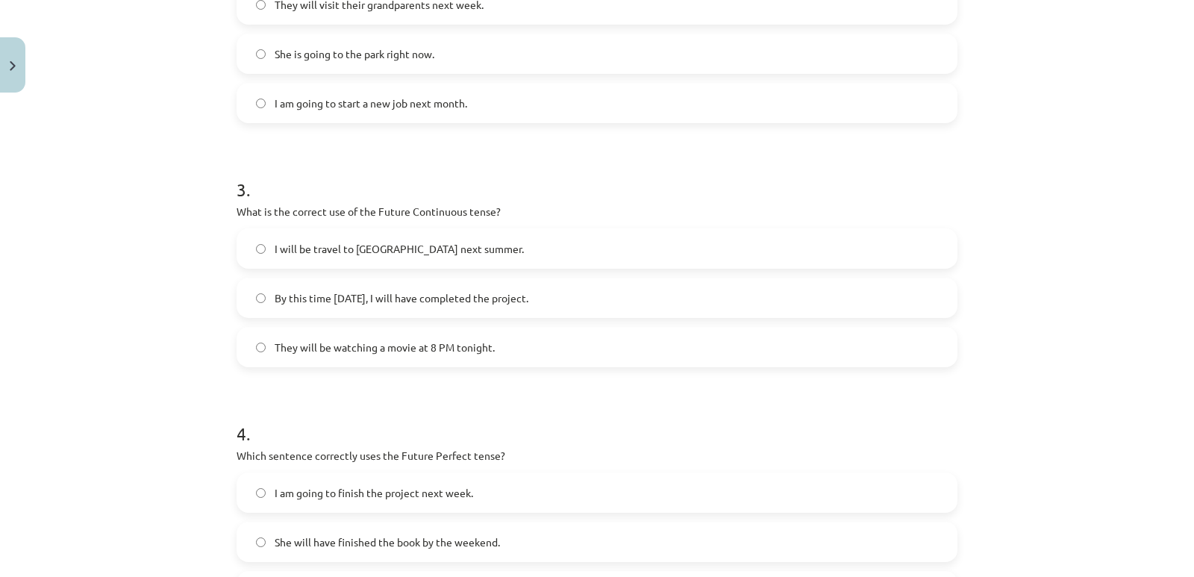
scroll to position [634, 0]
click at [358, 349] on span "They will be watching a movie at 8 PM tonight." at bounding box center [385, 345] width 220 height 16
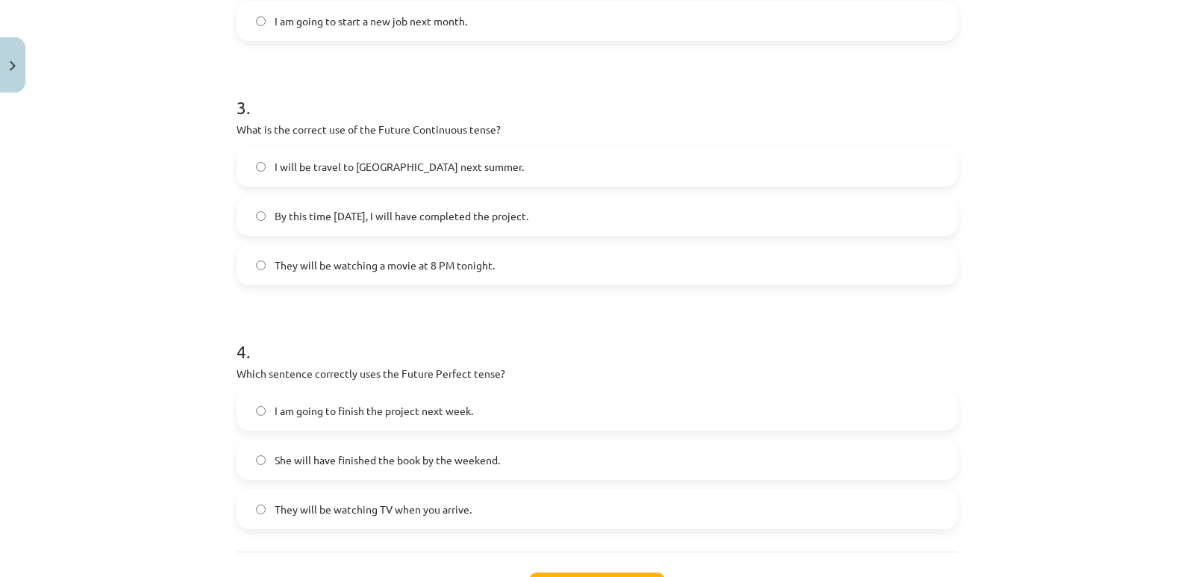
scroll to position [839, 0]
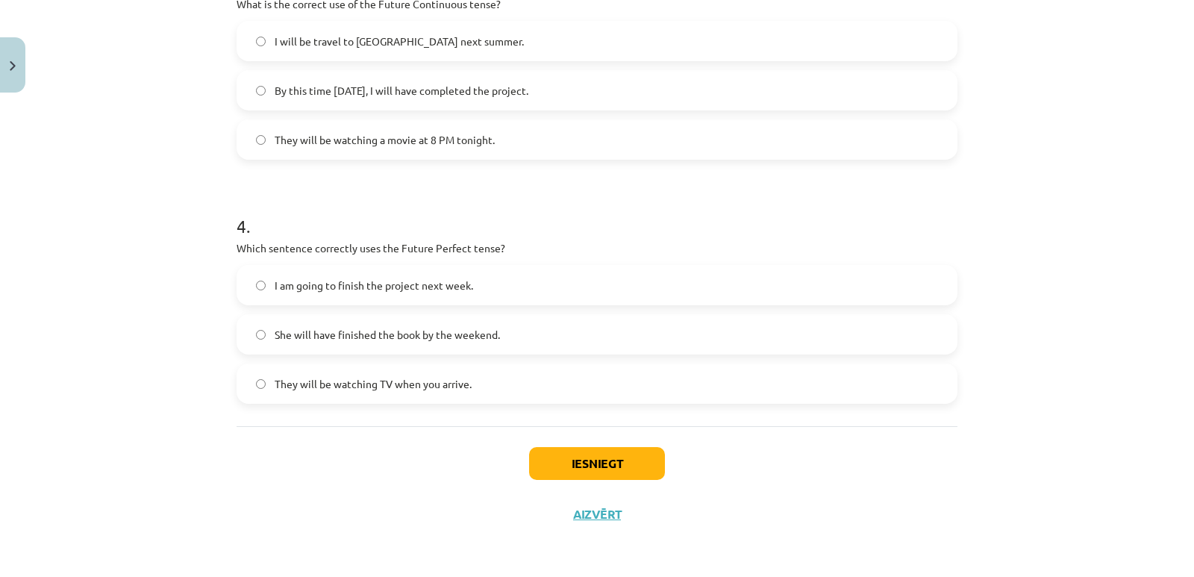
click at [348, 327] on span "She will have finished the book by the weekend." at bounding box center [387, 335] width 225 height 16
click at [626, 465] on button "Iesniegt" at bounding box center [597, 463] width 136 height 33
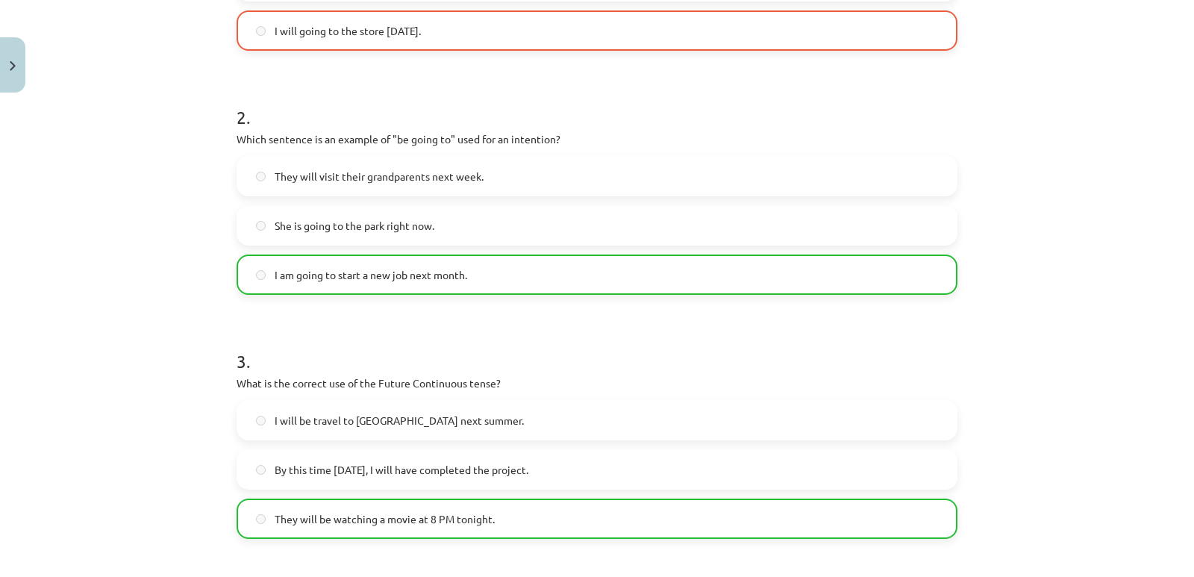
scroll to position [466, 0]
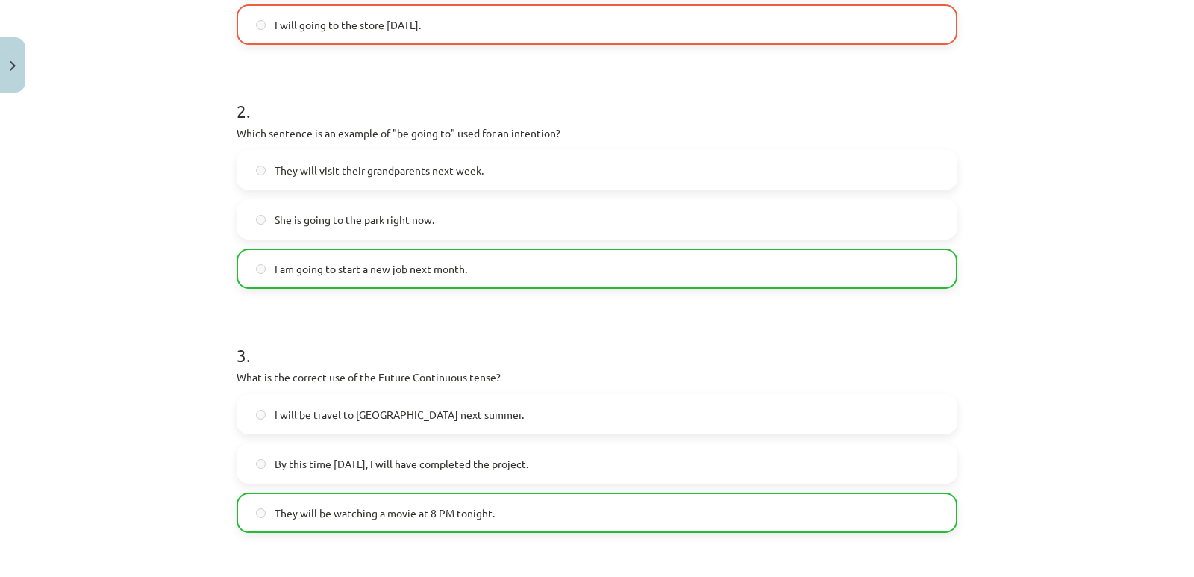
click at [324, 35] on label "I will going to the store tomorrow." at bounding box center [597, 24] width 718 height 37
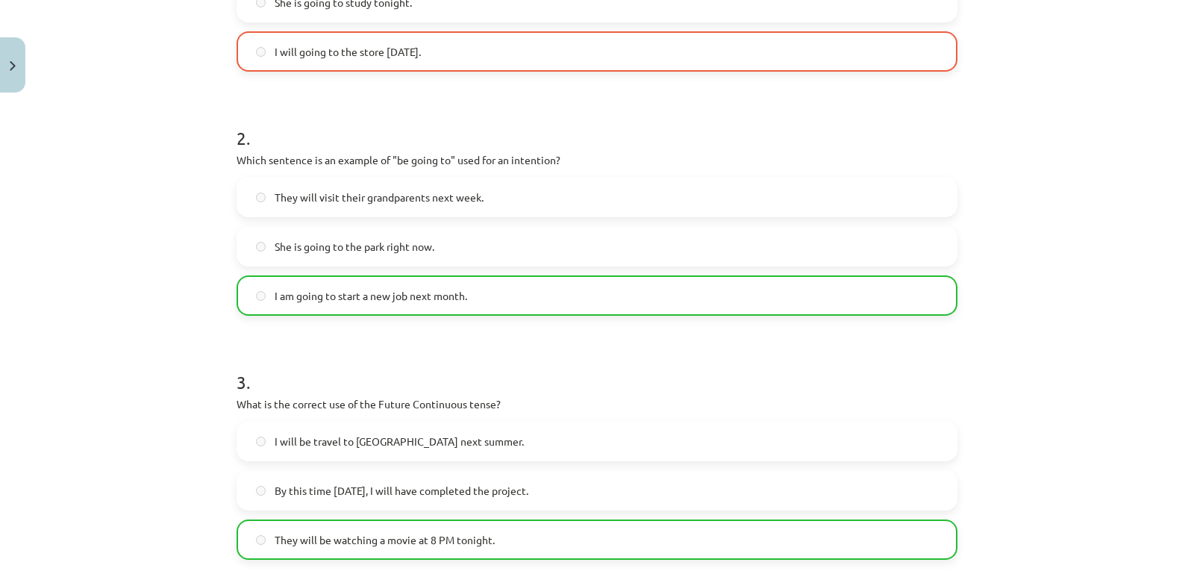
scroll to position [216, 0]
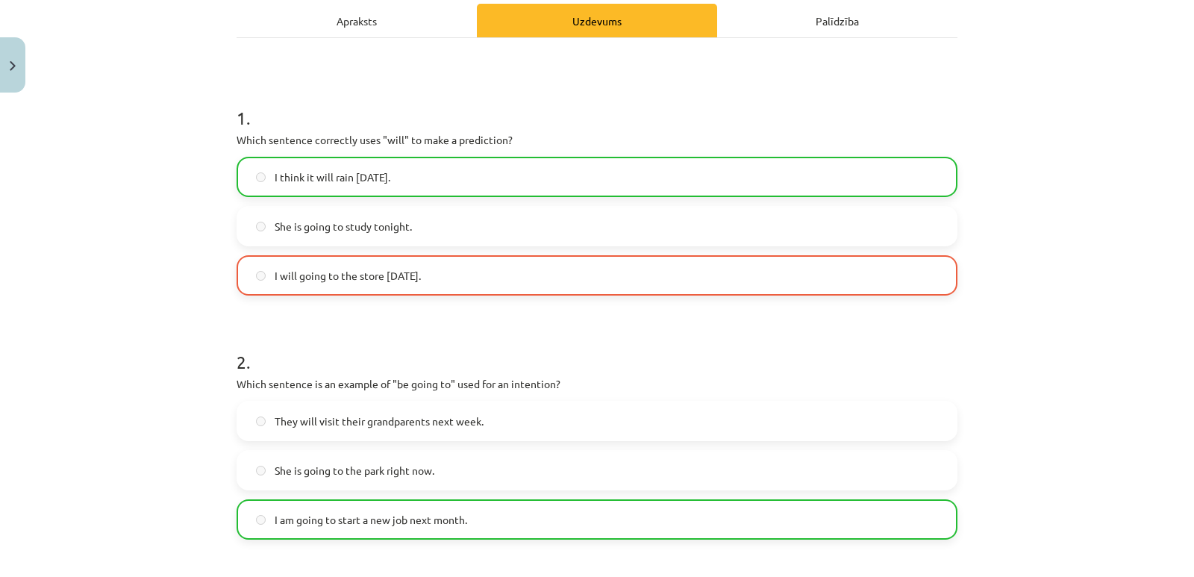
click at [421, 276] on span "I will going to the store tomorrow." at bounding box center [348, 276] width 146 height 16
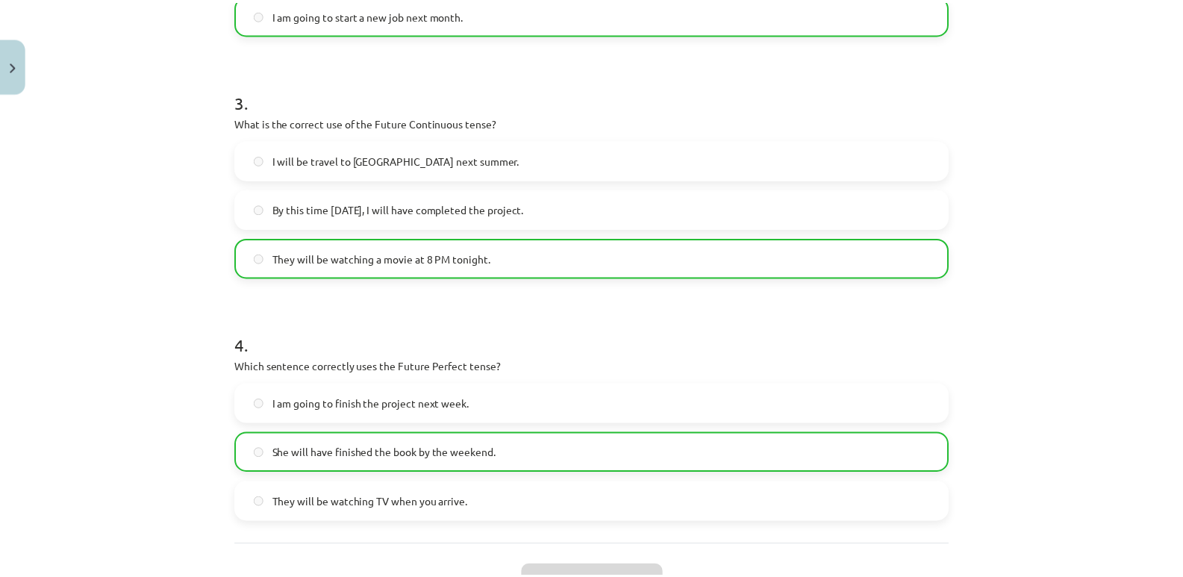
scroll to position [887, 0]
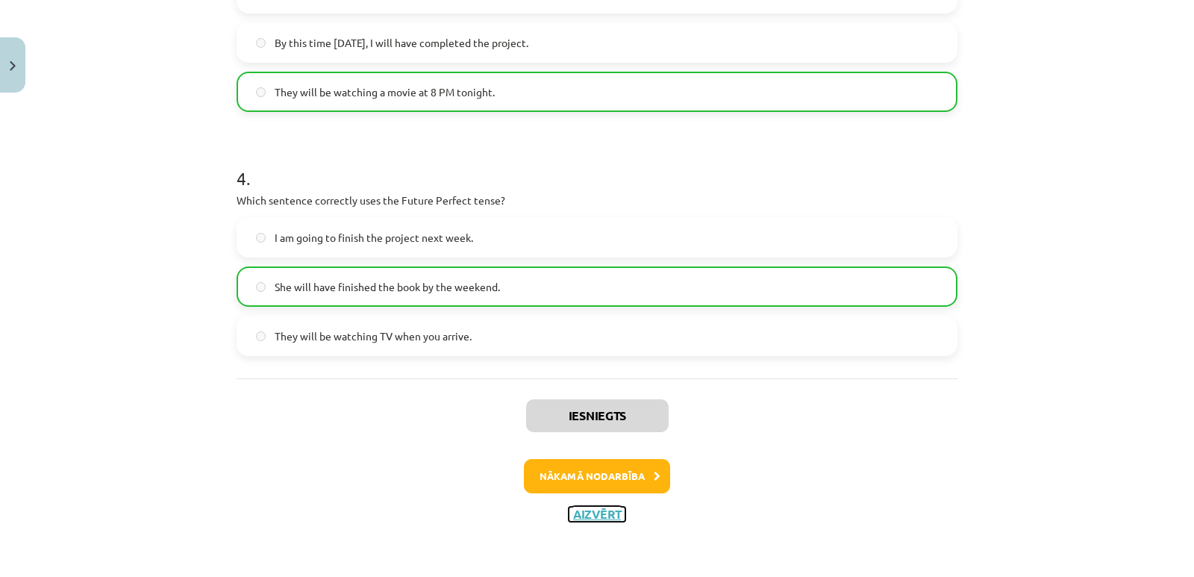
click at [587, 517] on button "Aizvērt" at bounding box center [597, 514] width 57 height 15
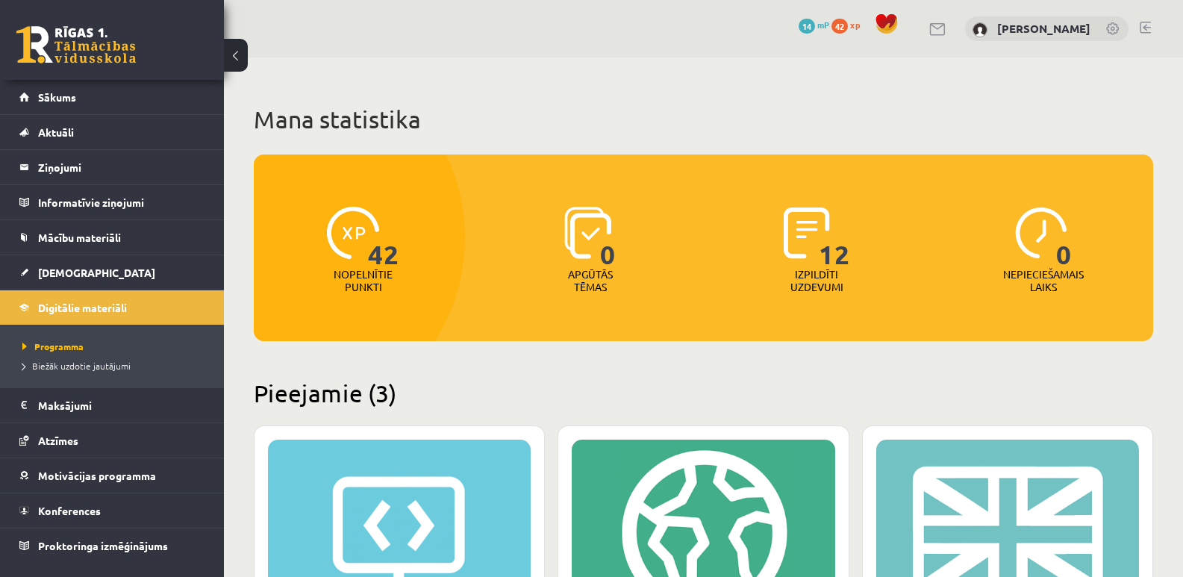
scroll to position [298, 0]
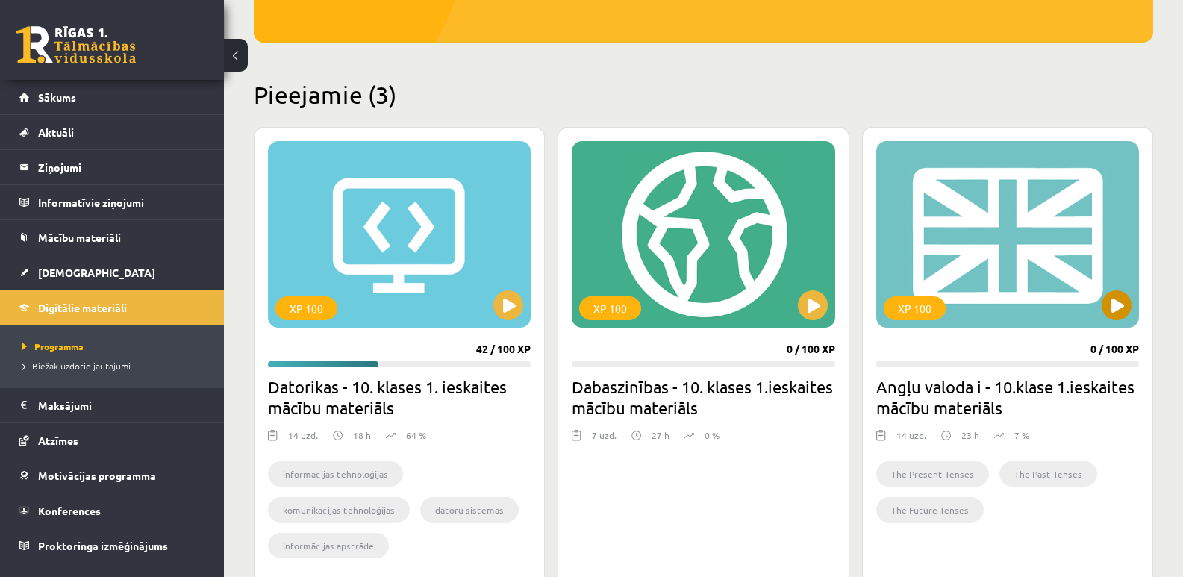
click at [924, 287] on div "XP 100" at bounding box center [1007, 234] width 263 height 187
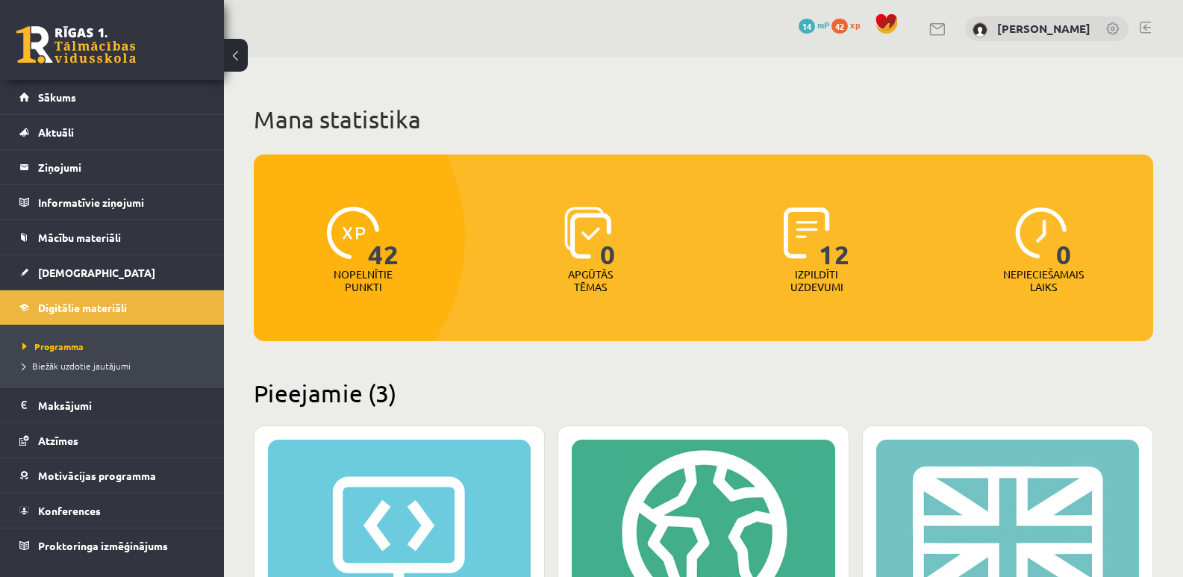
scroll to position [348, 0]
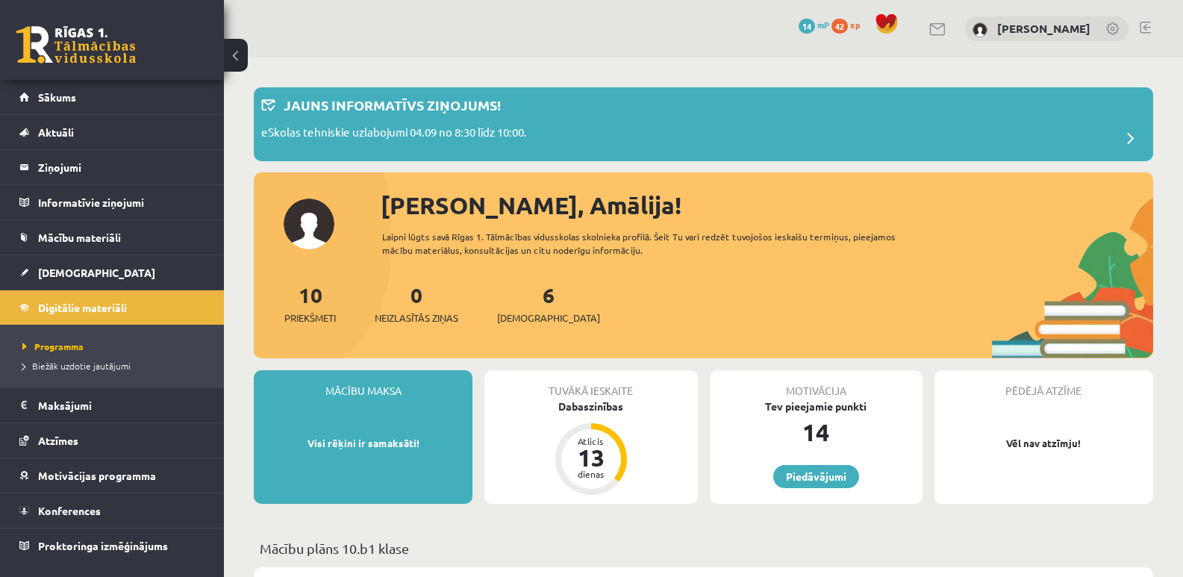
scroll to position [348, 0]
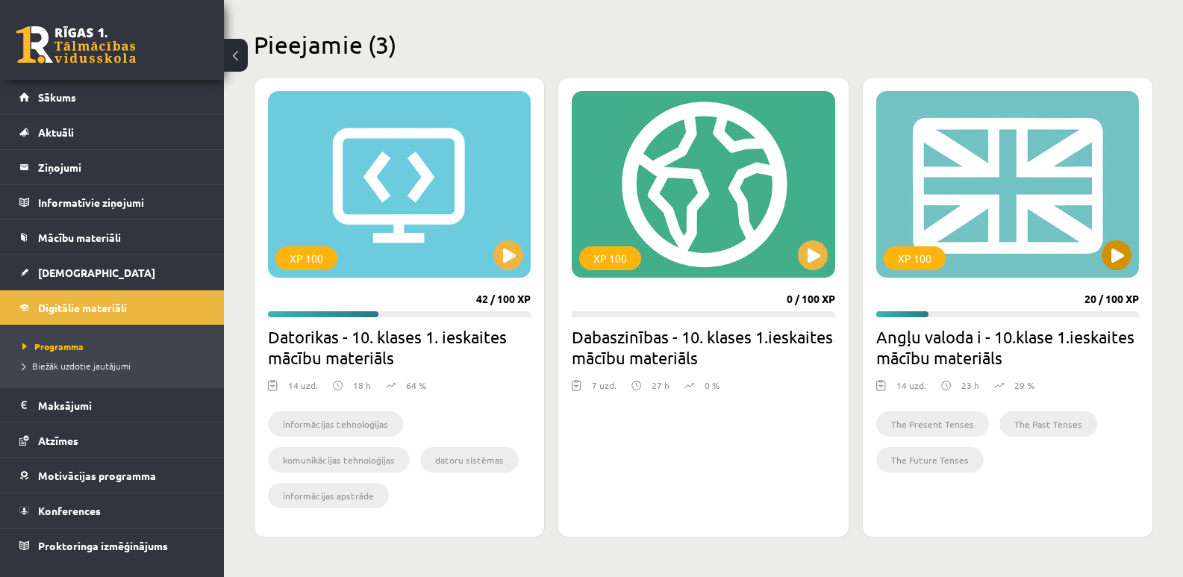
click at [966, 214] on div "XP 100" at bounding box center [1007, 184] width 263 height 187
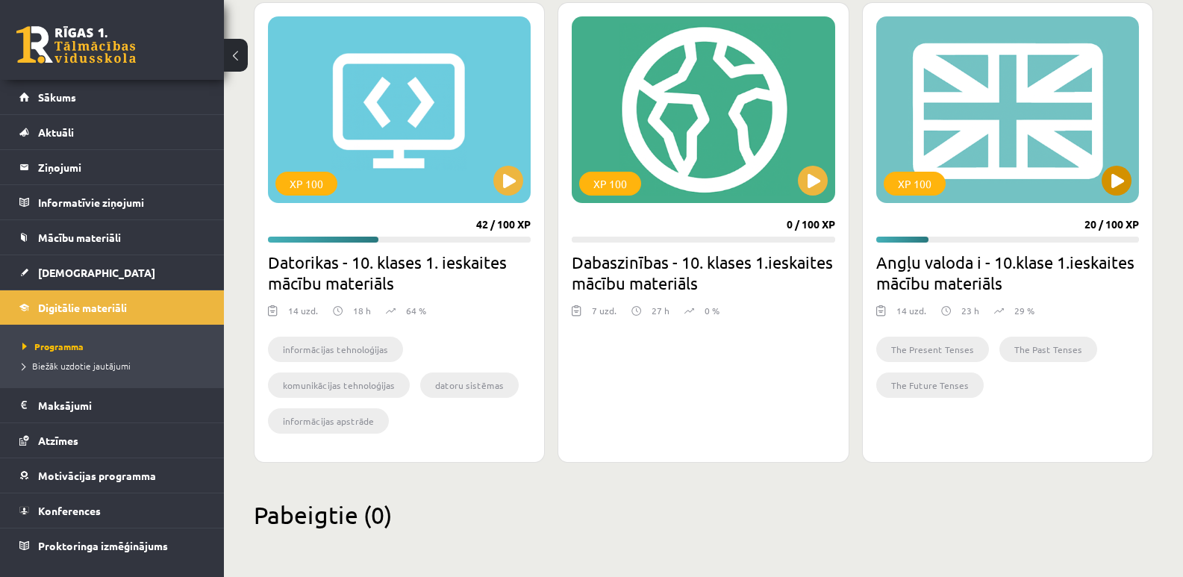
click at [929, 183] on div "XP 100" at bounding box center [914, 184] width 62 height 24
click at [971, 152] on div "XP 100" at bounding box center [1007, 109] width 263 height 187
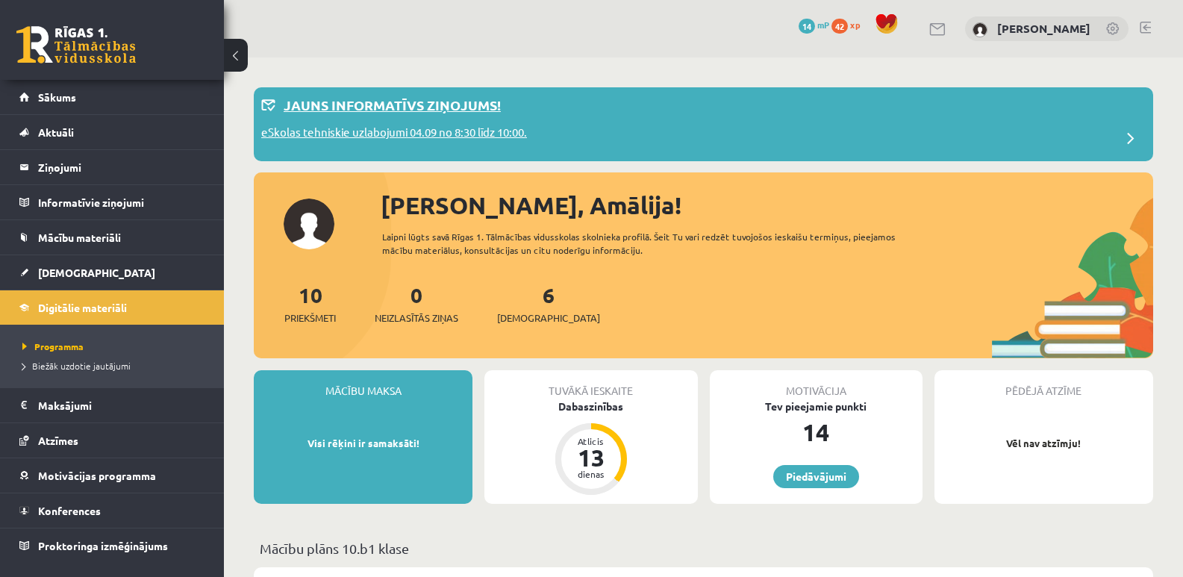
click at [1129, 135] on span at bounding box center [1130, 139] width 30 height 30
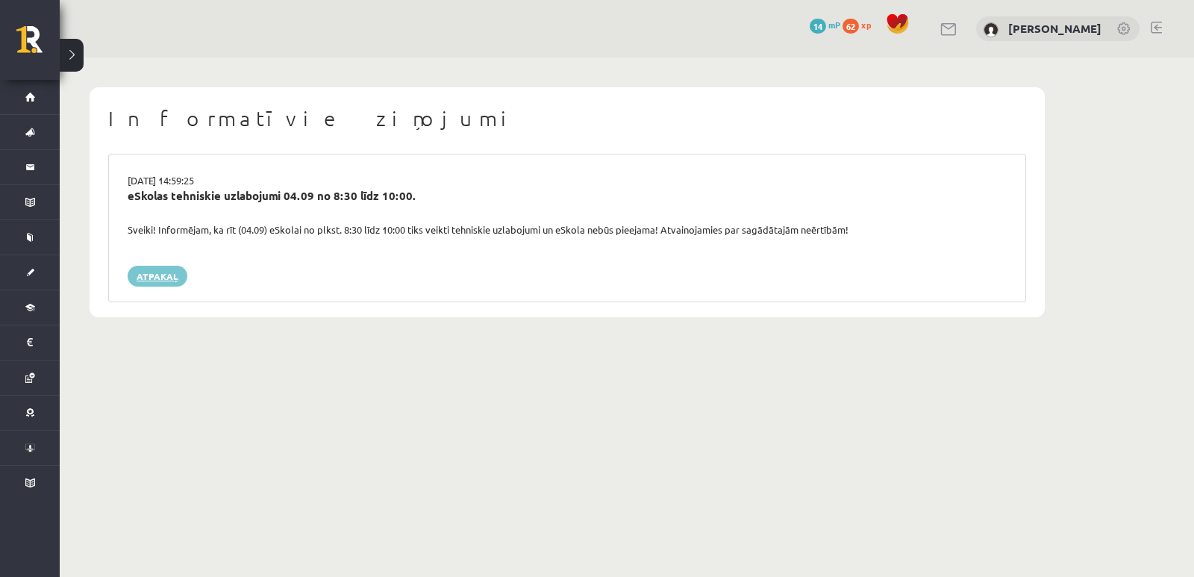
click at [156, 274] on link "Atpakaļ" at bounding box center [158, 276] width 60 height 21
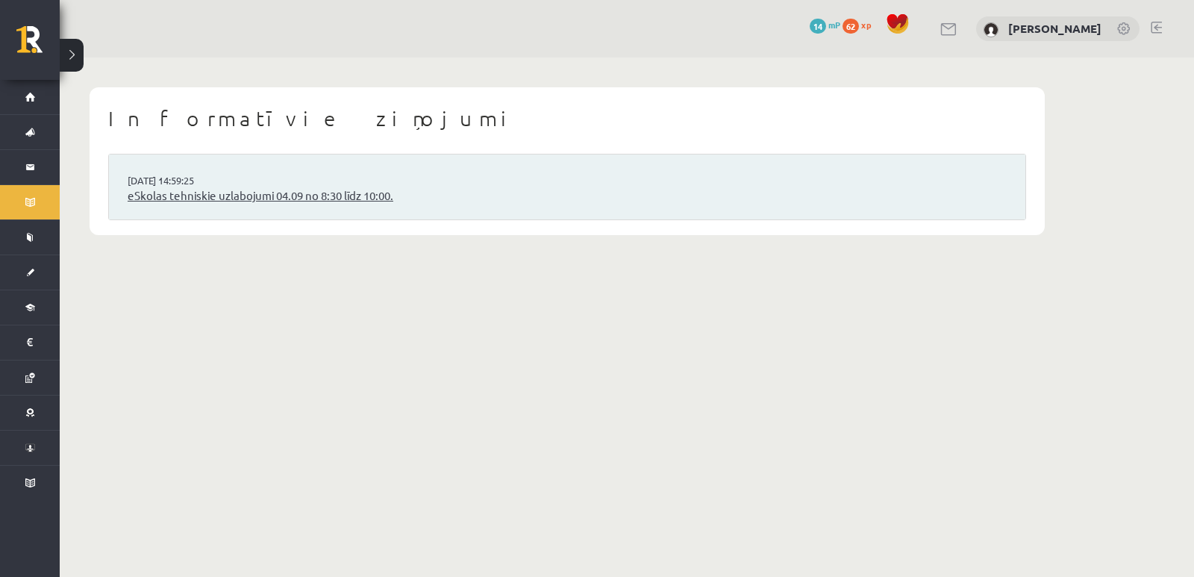
click at [197, 194] on link "eSkolas tehniskie uzlabojumi 04.09 no 8:30 līdz 10:00." at bounding box center [567, 195] width 879 height 17
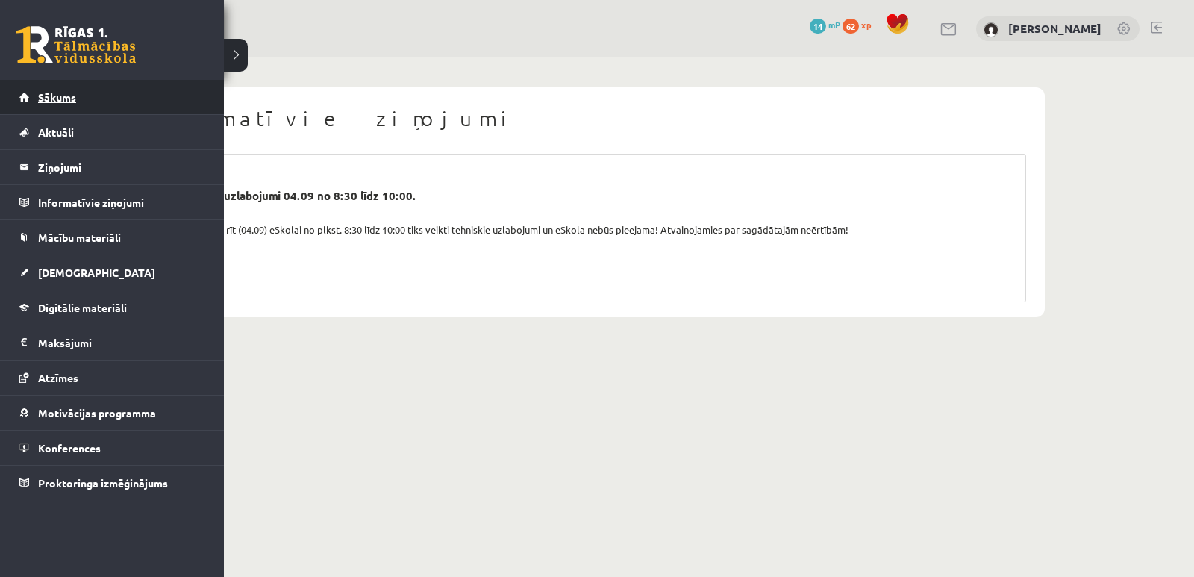
click at [52, 94] on span "Sākums" at bounding box center [57, 96] width 38 height 13
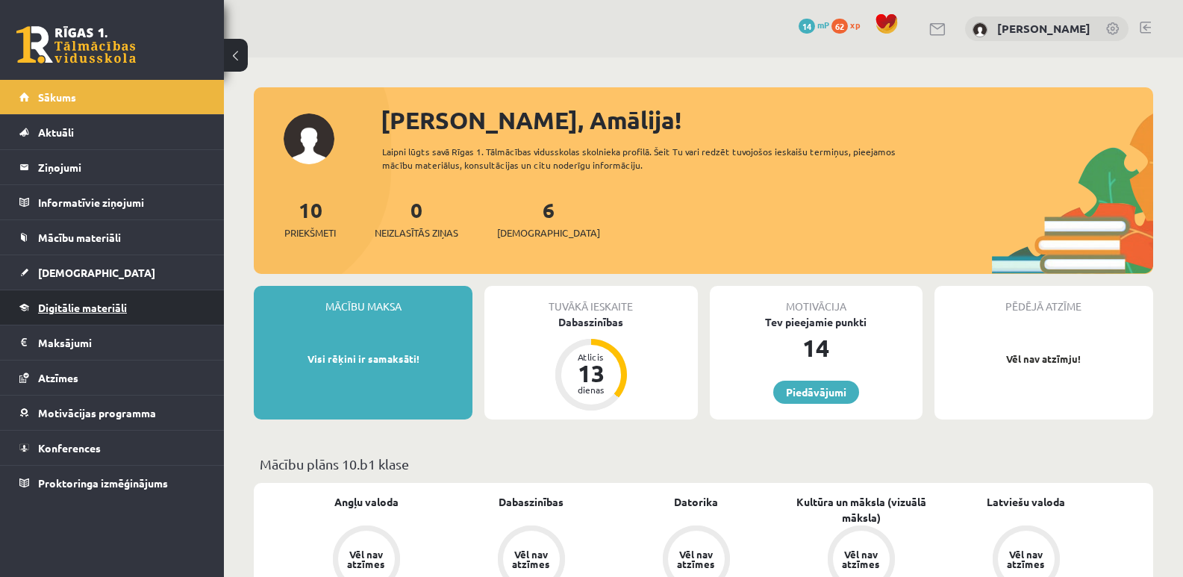
click at [101, 314] on link "Digitālie materiāli" at bounding box center [112, 307] width 186 height 34
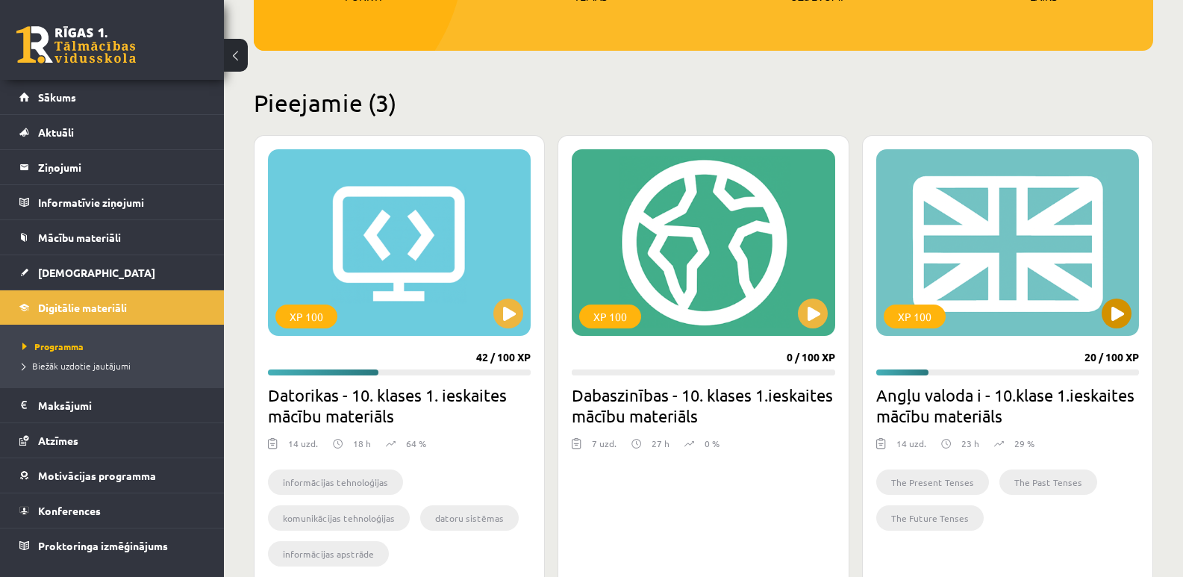
scroll to position [298, 0]
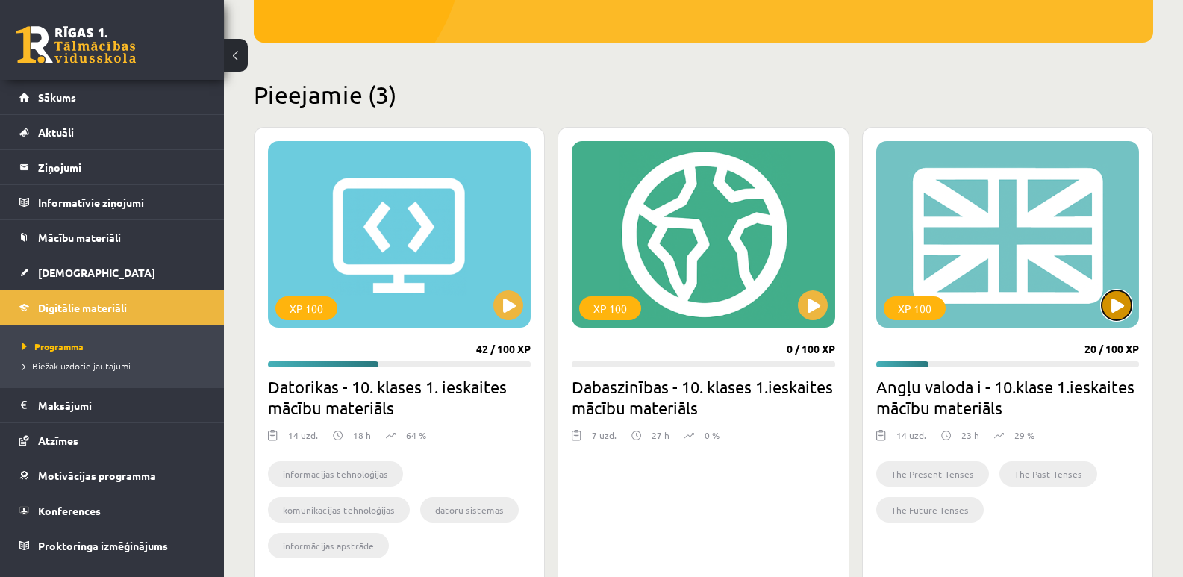
click at [1118, 305] on button at bounding box center [1116, 305] width 30 height 30
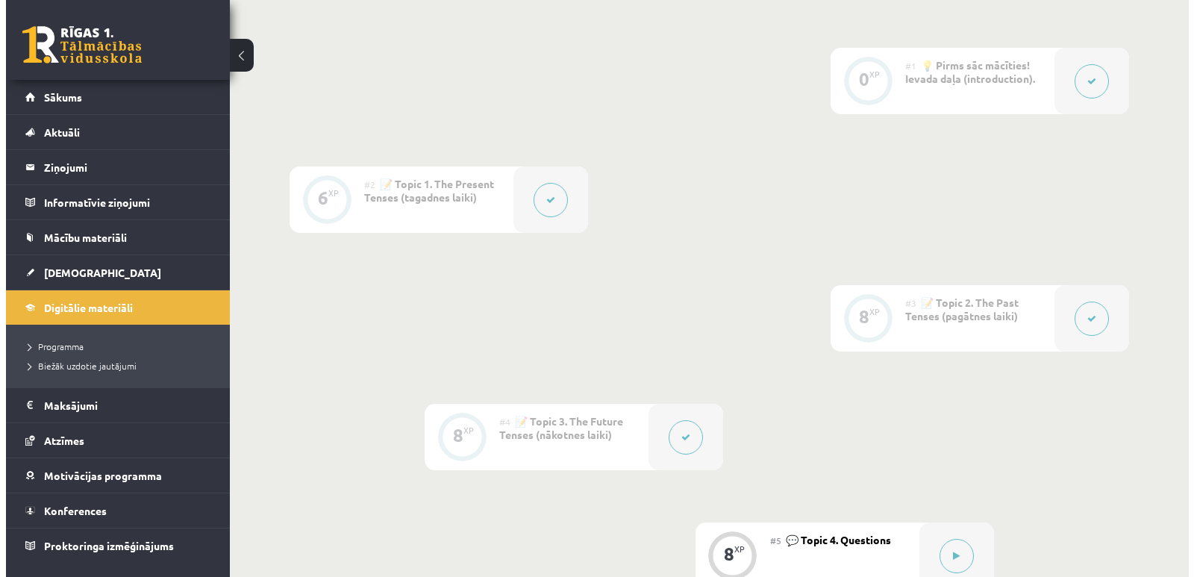
scroll to position [597, 0]
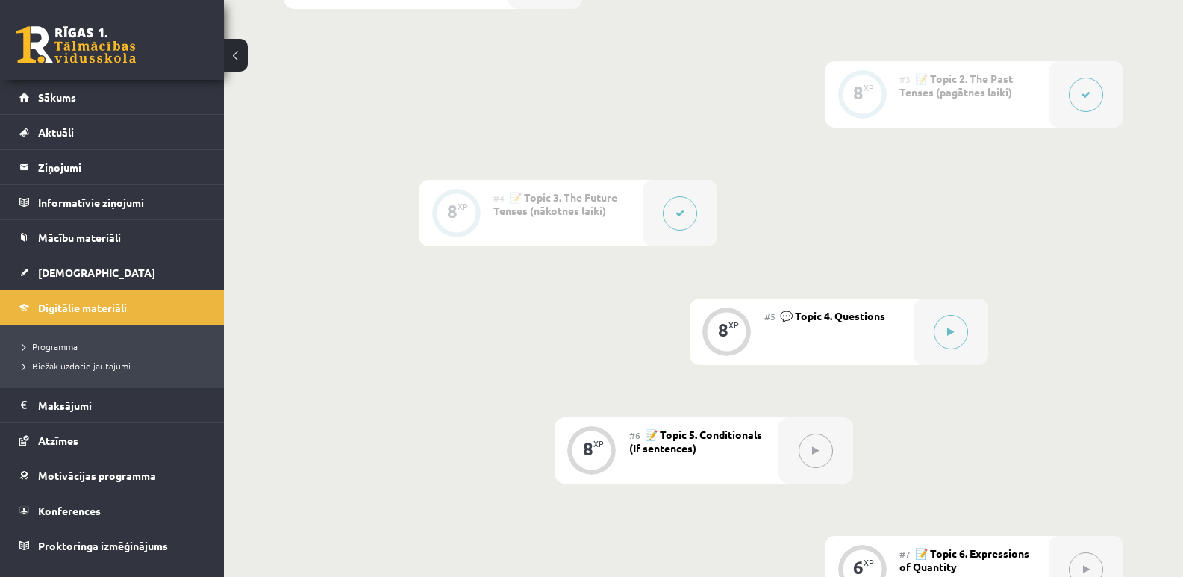
click at [683, 206] on button at bounding box center [680, 213] width 34 height 34
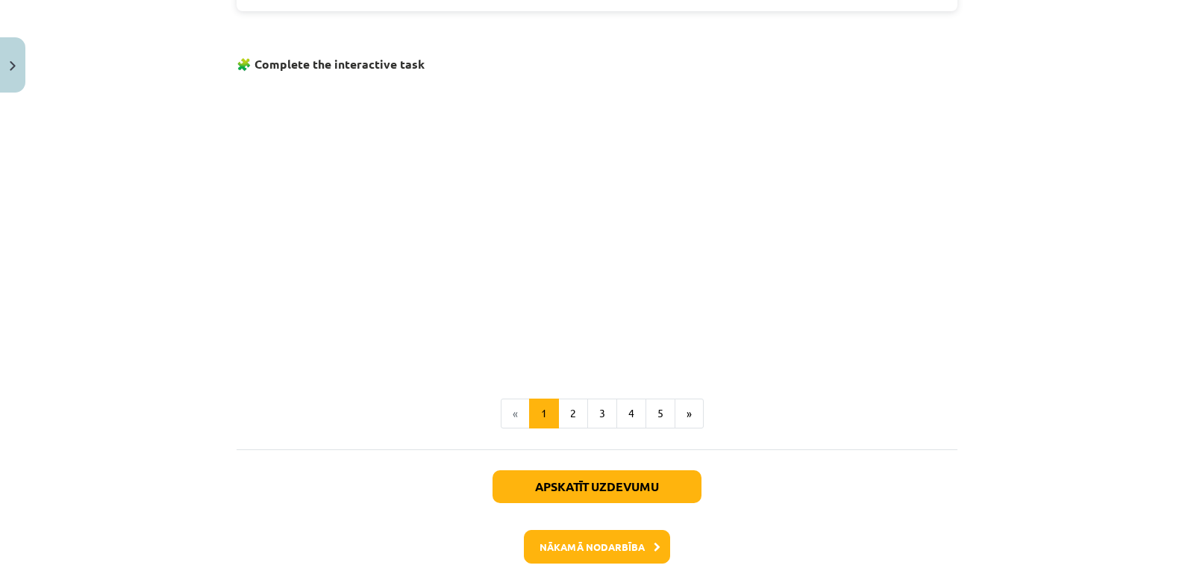
scroll to position [983, 0]
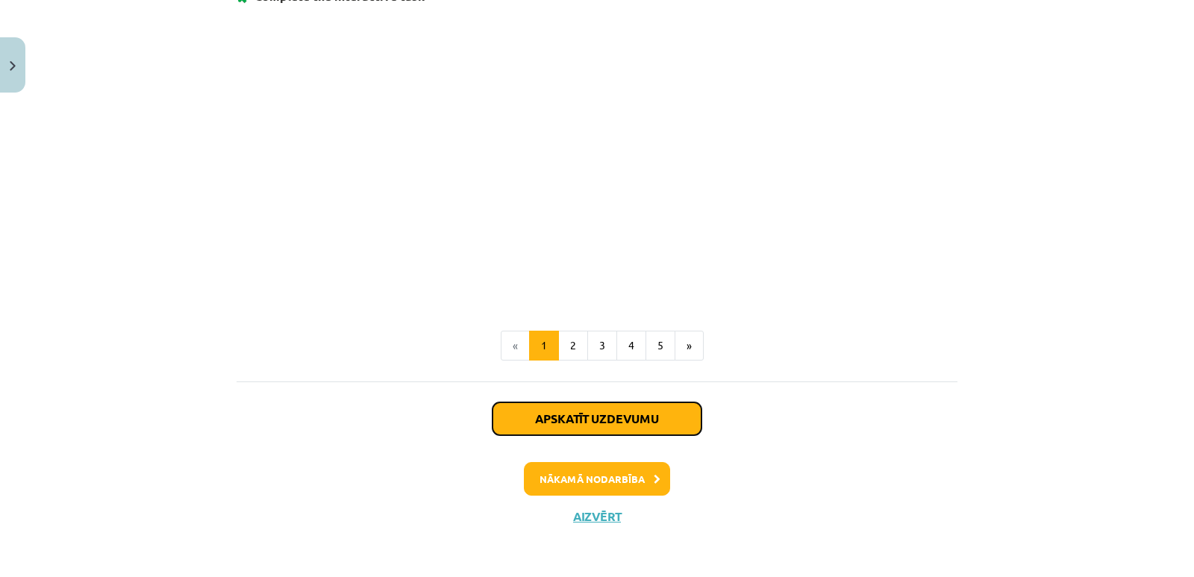
click at [590, 414] on button "Apskatīt uzdevumu" at bounding box center [596, 418] width 209 height 33
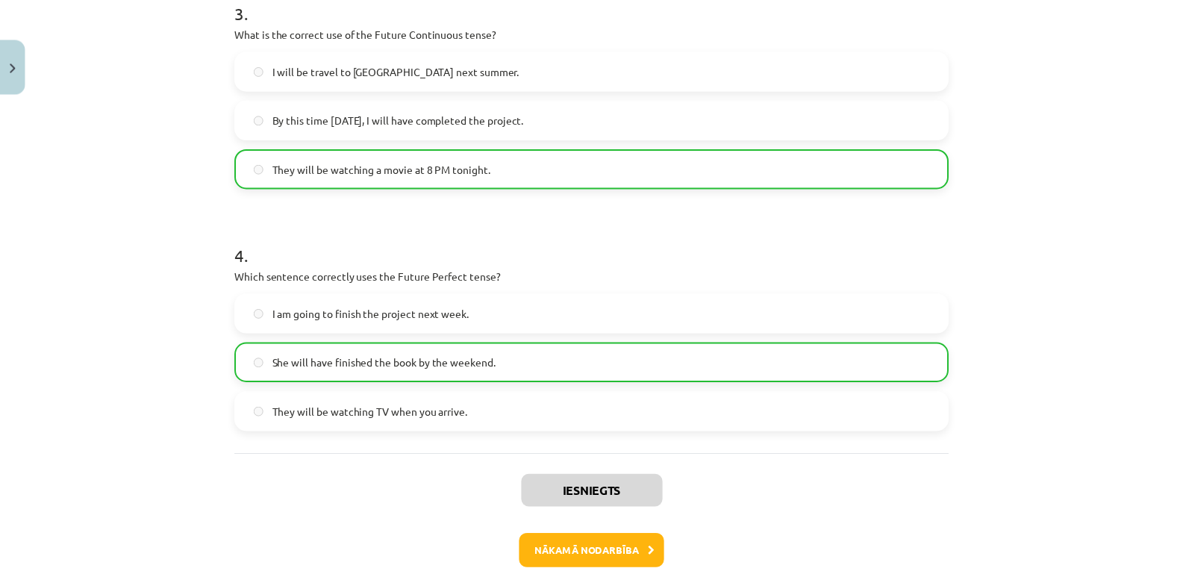
scroll to position [887, 0]
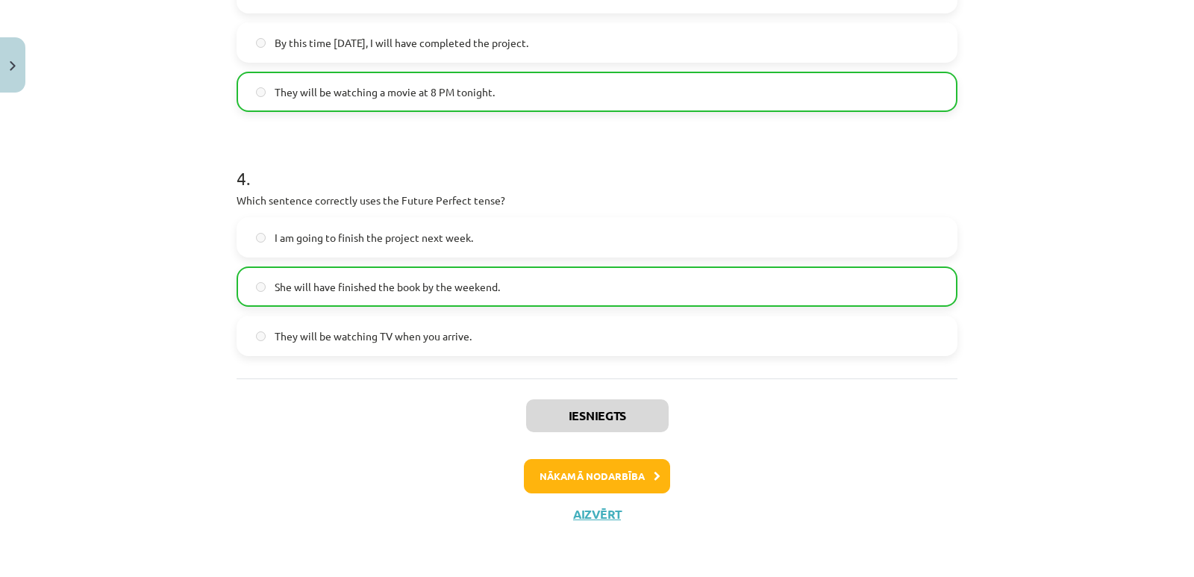
click at [431, 281] on span "She will have finished the book by the weekend." at bounding box center [387, 287] width 225 height 16
click at [586, 512] on button "Aizvērt" at bounding box center [597, 514] width 57 height 15
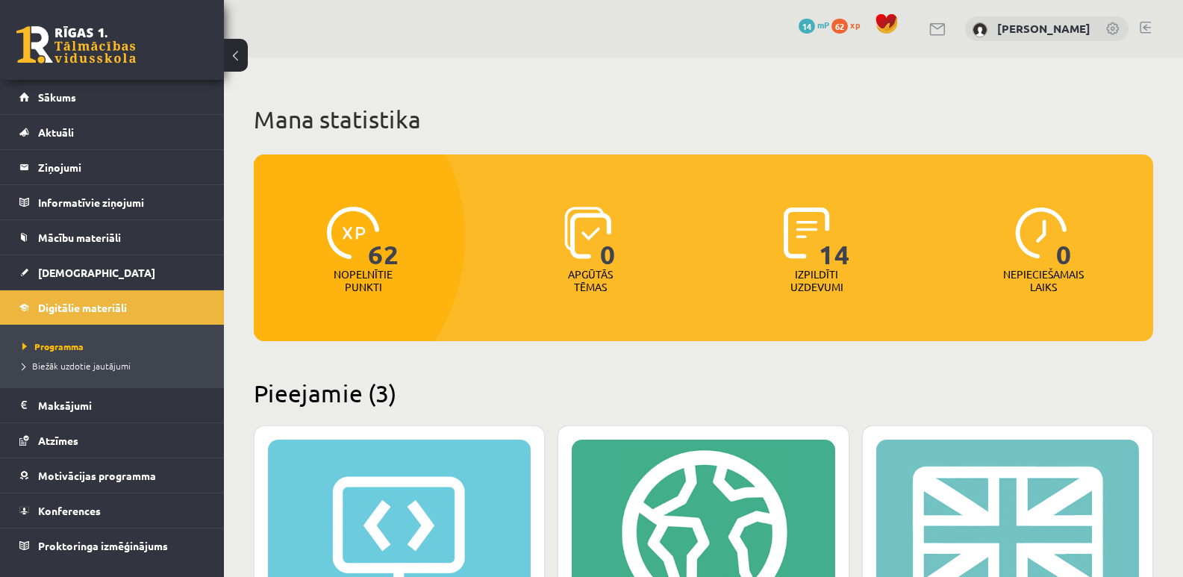
scroll to position [298, 0]
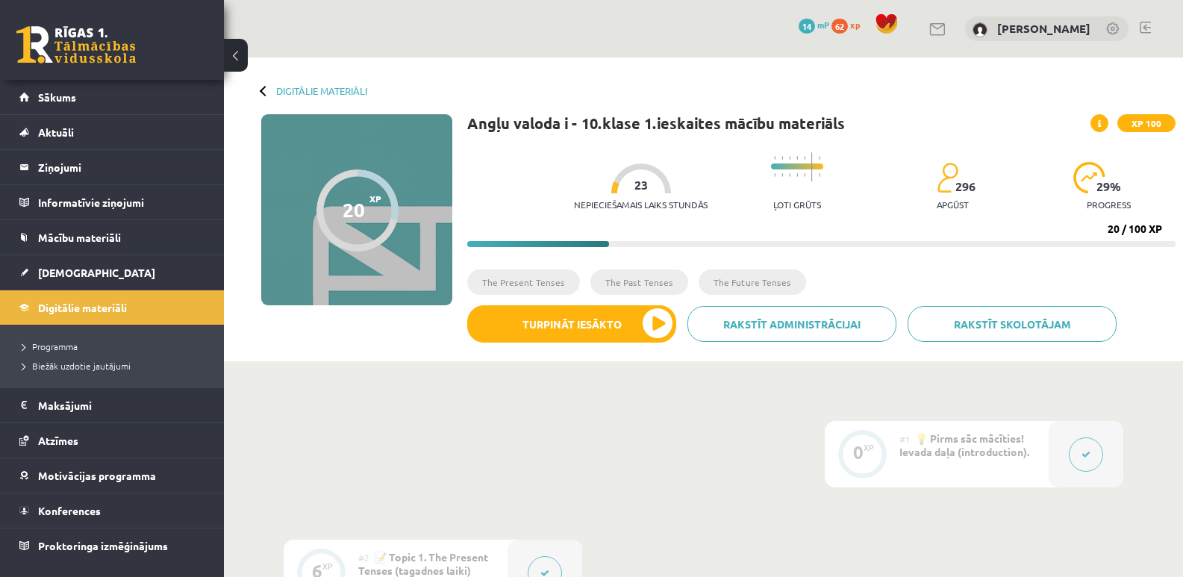
scroll to position [597, 0]
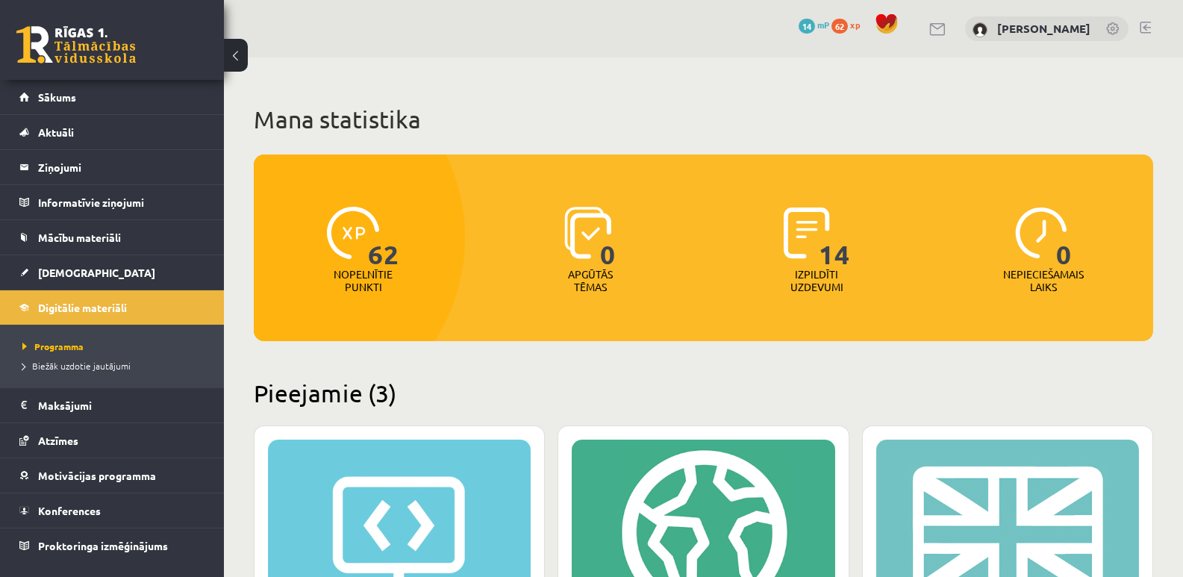
scroll to position [298, 0]
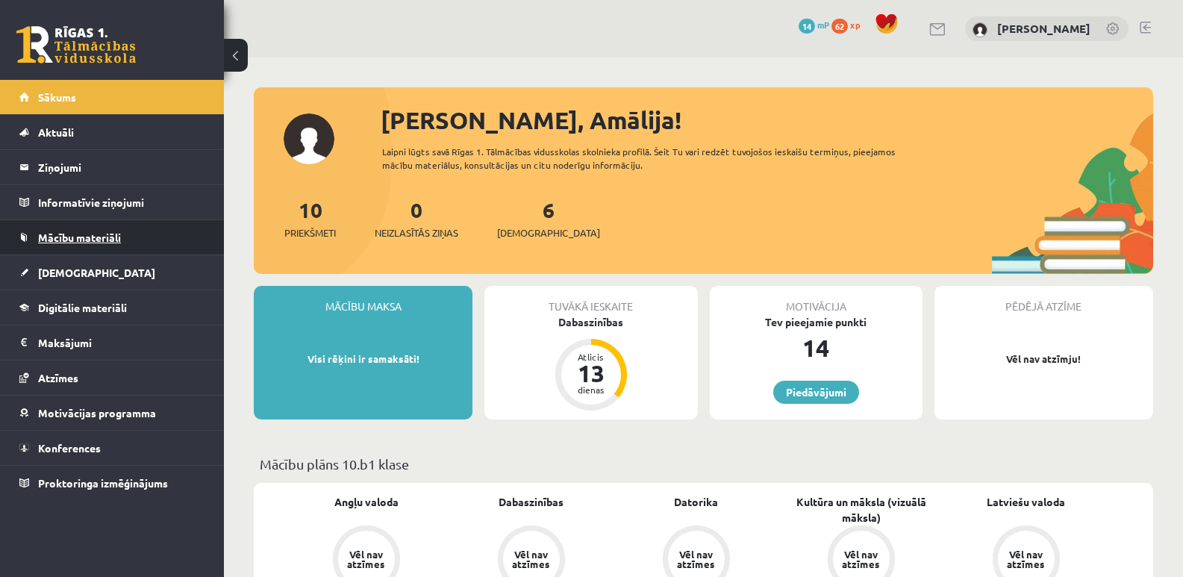
click at [93, 244] on link "Mācību materiāli" at bounding box center [112, 237] width 186 height 34
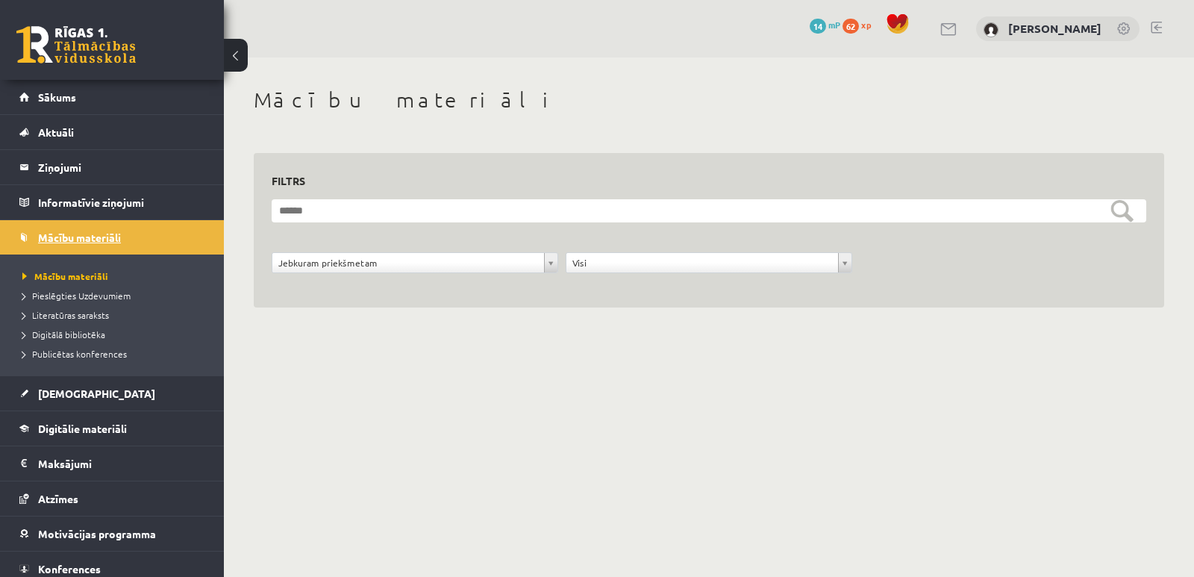
click at [85, 233] on span "Mācību materiāli" at bounding box center [79, 237] width 83 height 13
click at [76, 394] on span "[DEMOGRAPHIC_DATA]" at bounding box center [96, 392] width 117 height 13
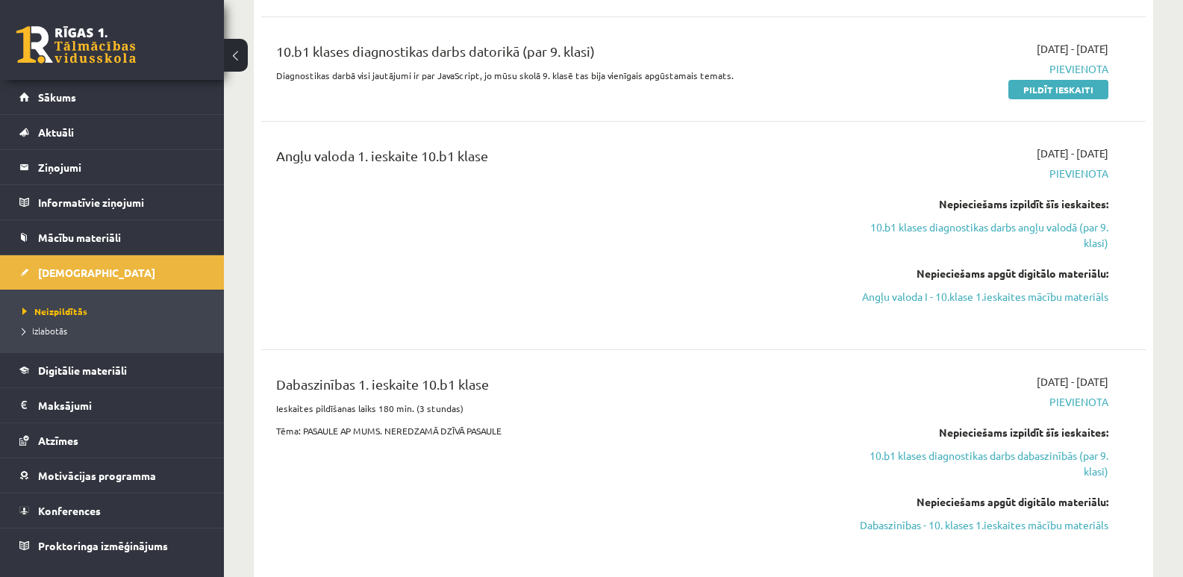
scroll to position [373, 0]
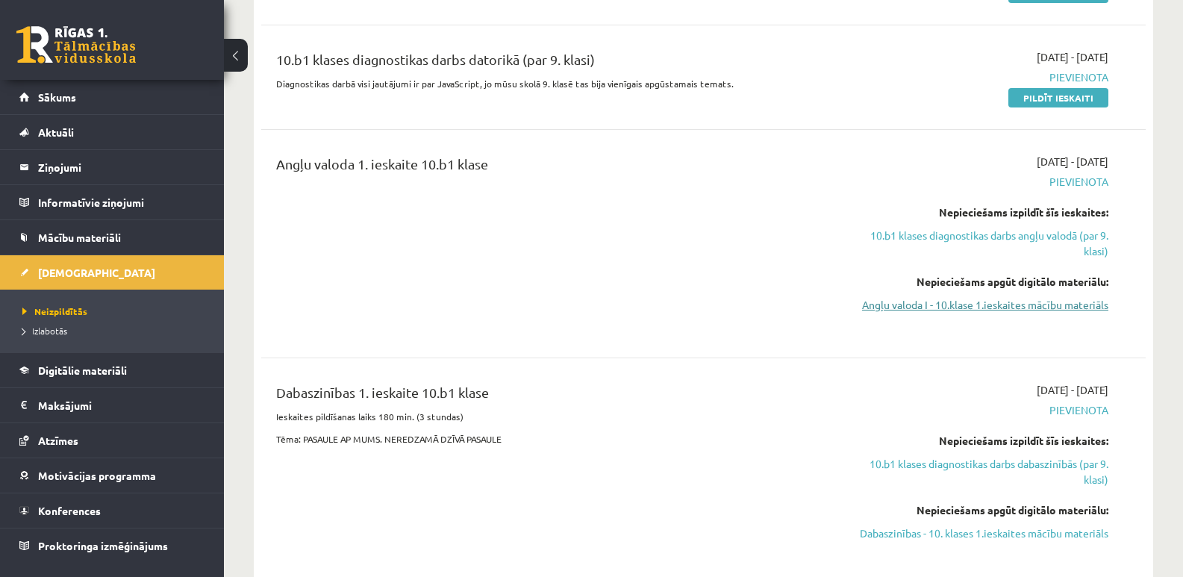
click at [942, 301] on link "Angļu valoda I - 10.klase 1.ieskaites mācību materiāls" at bounding box center [976, 305] width 263 height 16
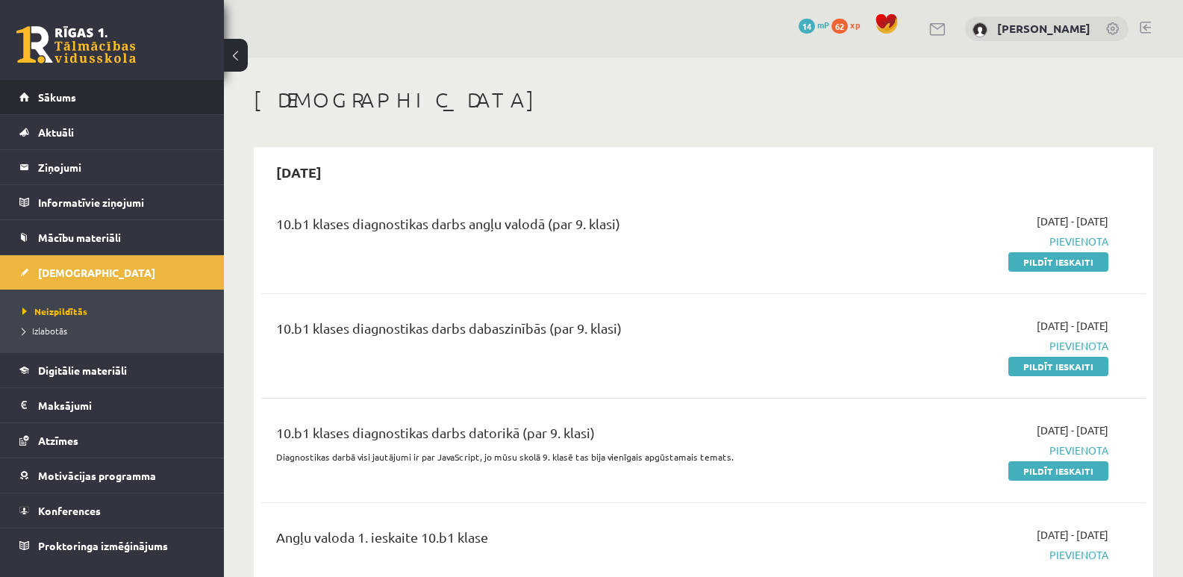
scroll to position [373, 0]
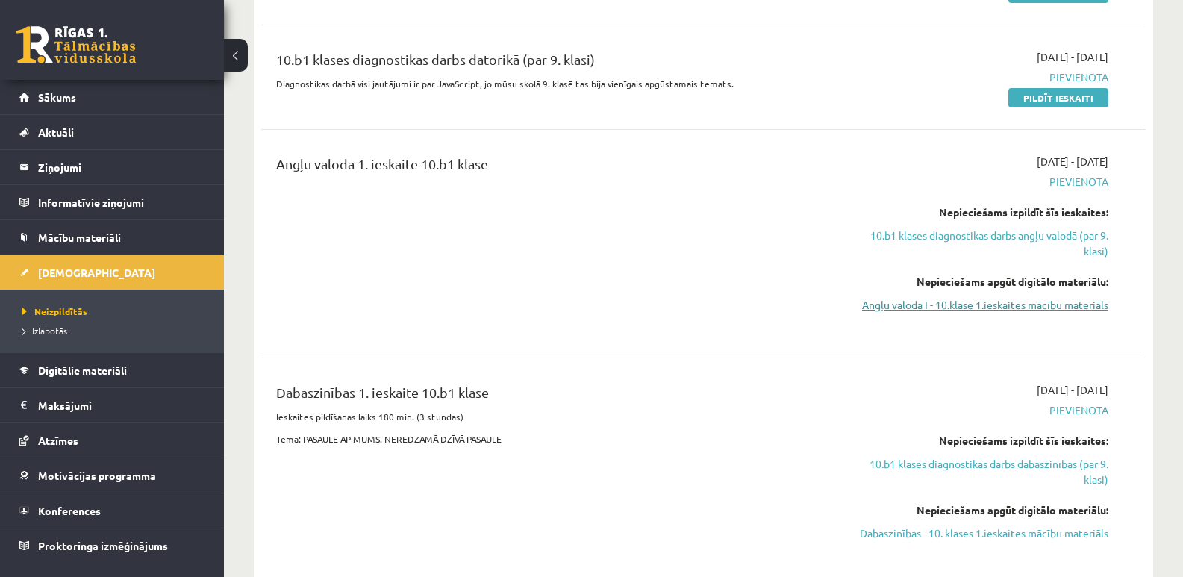
click at [904, 308] on link "Angļu valoda I - 10.klase 1.ieskaites mācību materiāls" at bounding box center [976, 305] width 263 height 16
click at [101, 363] on link "Digitālie materiāli" at bounding box center [112, 370] width 186 height 34
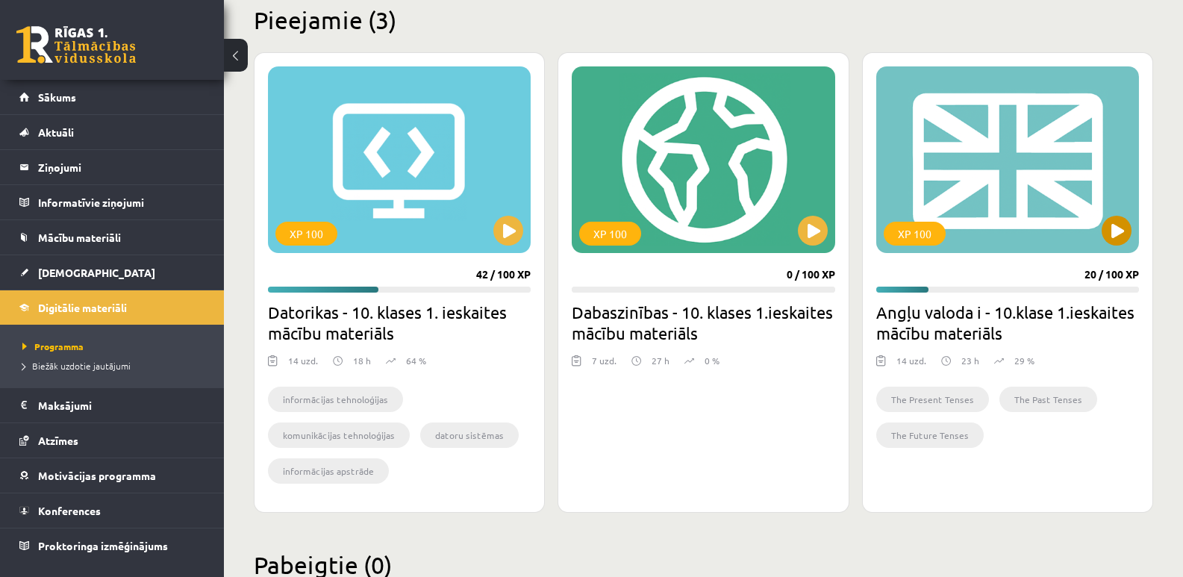
click at [949, 207] on div "XP 100" at bounding box center [1007, 159] width 263 height 187
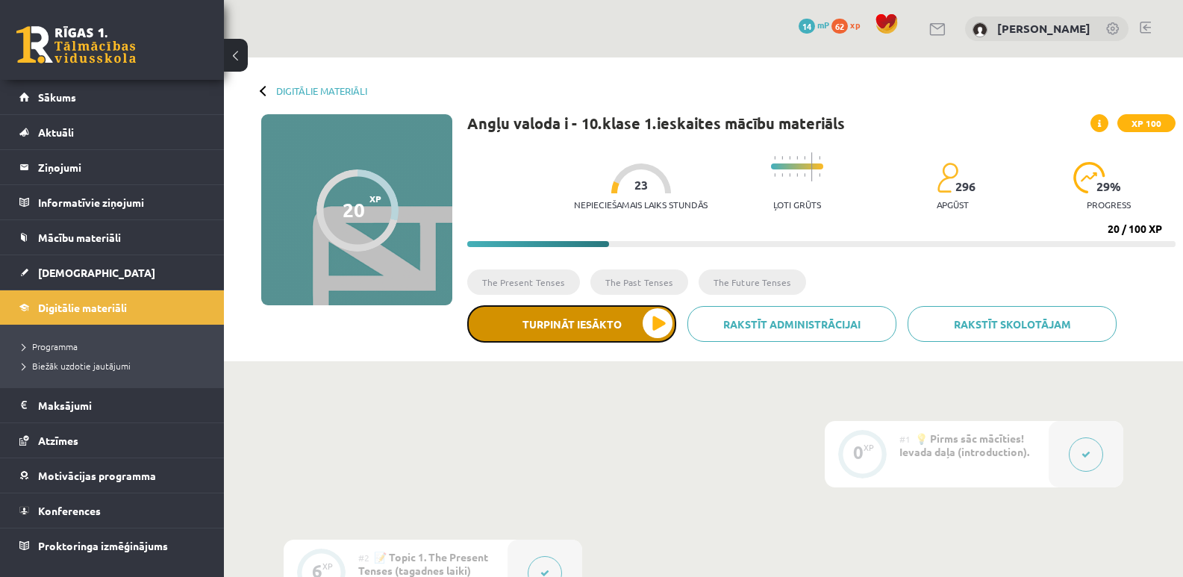
click at [527, 323] on button "Turpināt iesākto" at bounding box center [571, 323] width 209 height 37
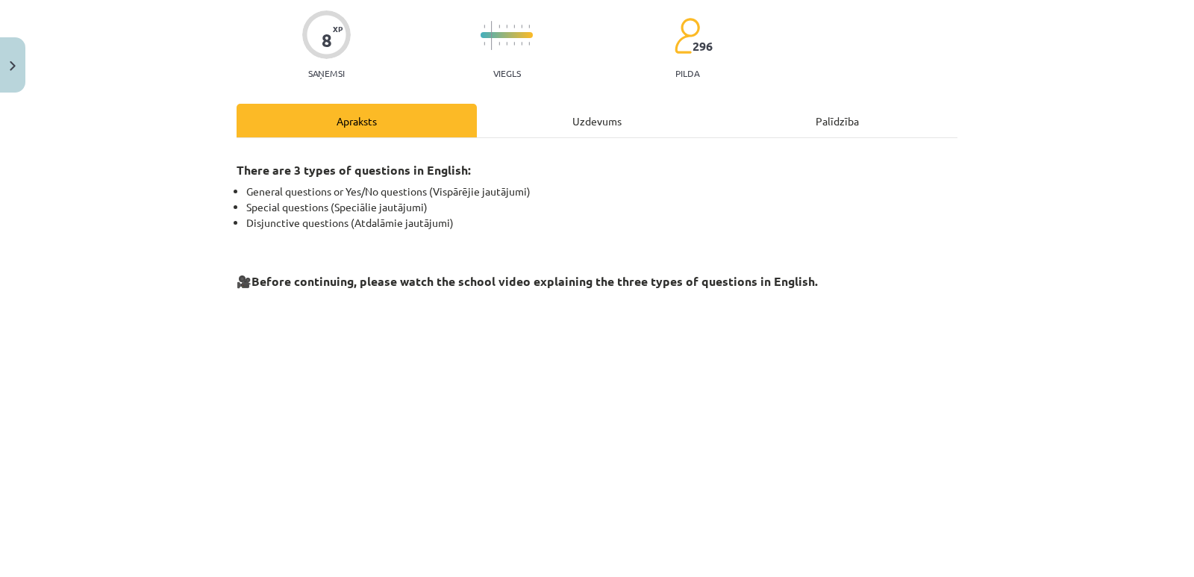
scroll to position [339, 0]
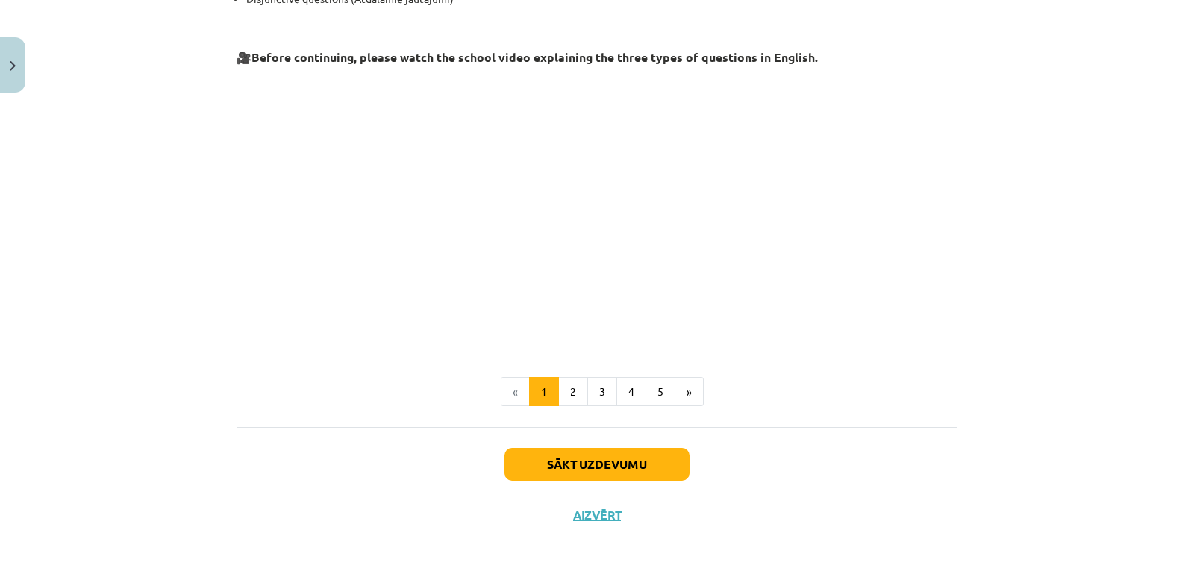
click at [511, 391] on li "«" at bounding box center [515, 392] width 29 height 30
click at [568, 392] on button "2" at bounding box center [573, 392] width 30 height 30
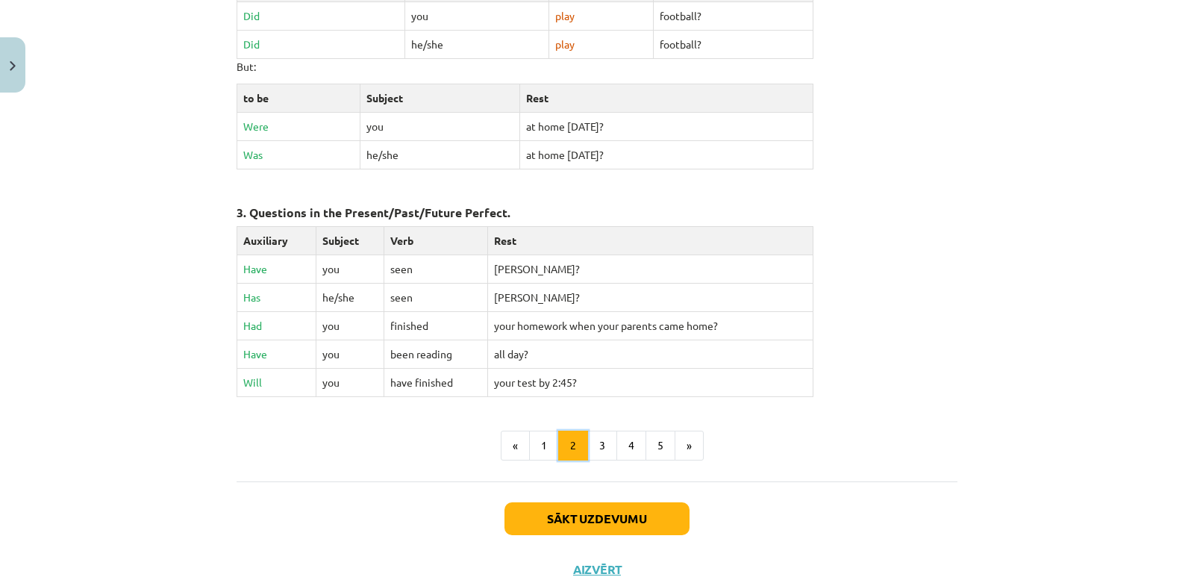
scroll to position [693, 0]
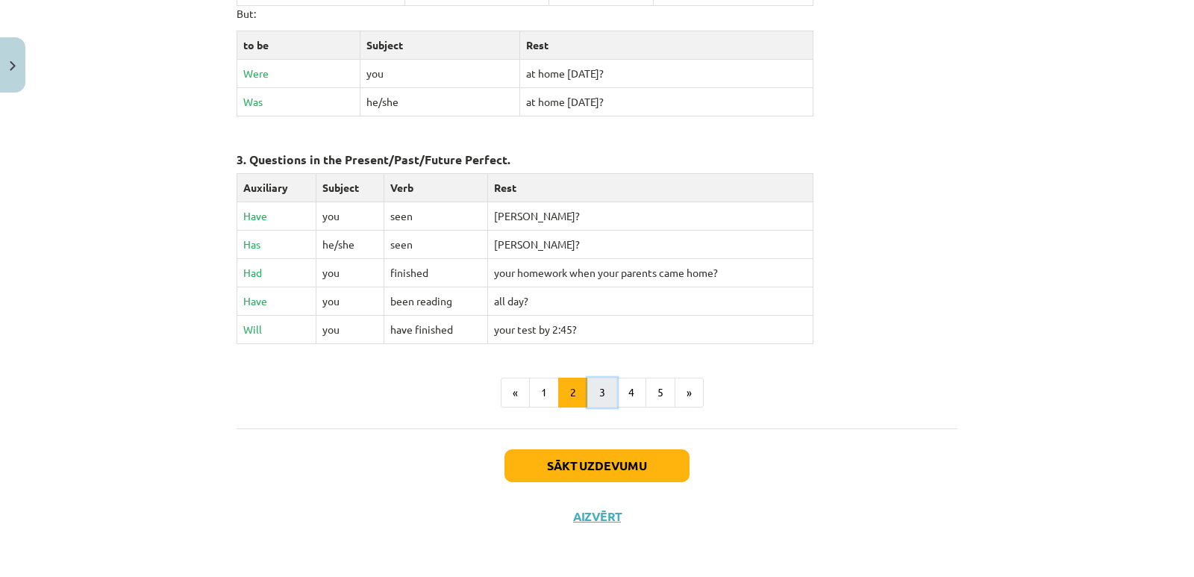
click at [598, 396] on button "3" at bounding box center [602, 393] width 30 height 30
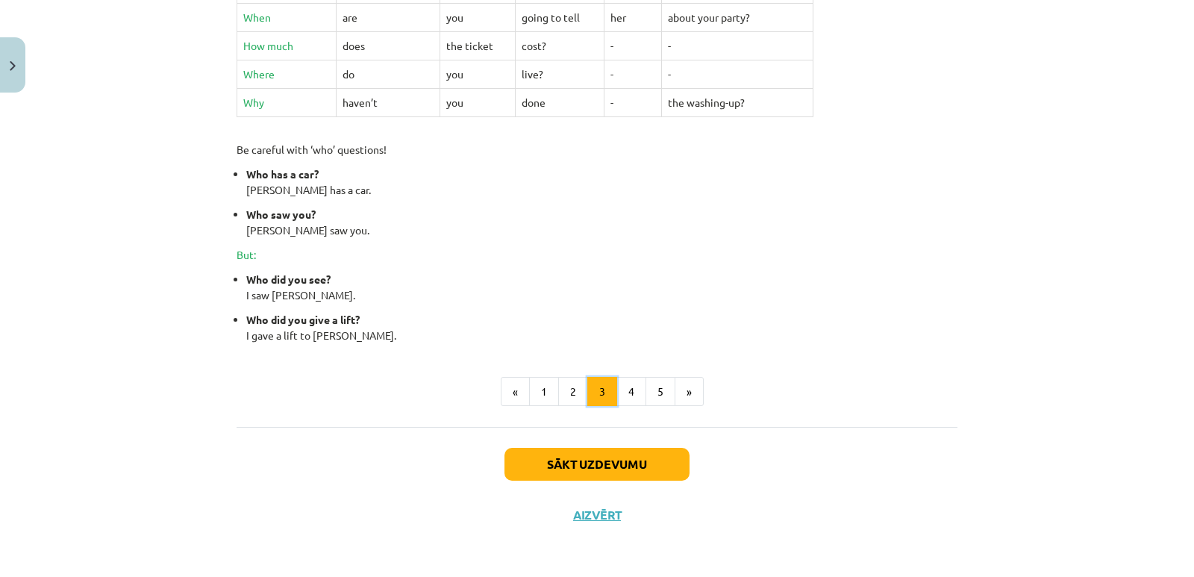
scroll to position [632, 0]
click at [627, 394] on button "4" at bounding box center [631, 391] width 30 height 30
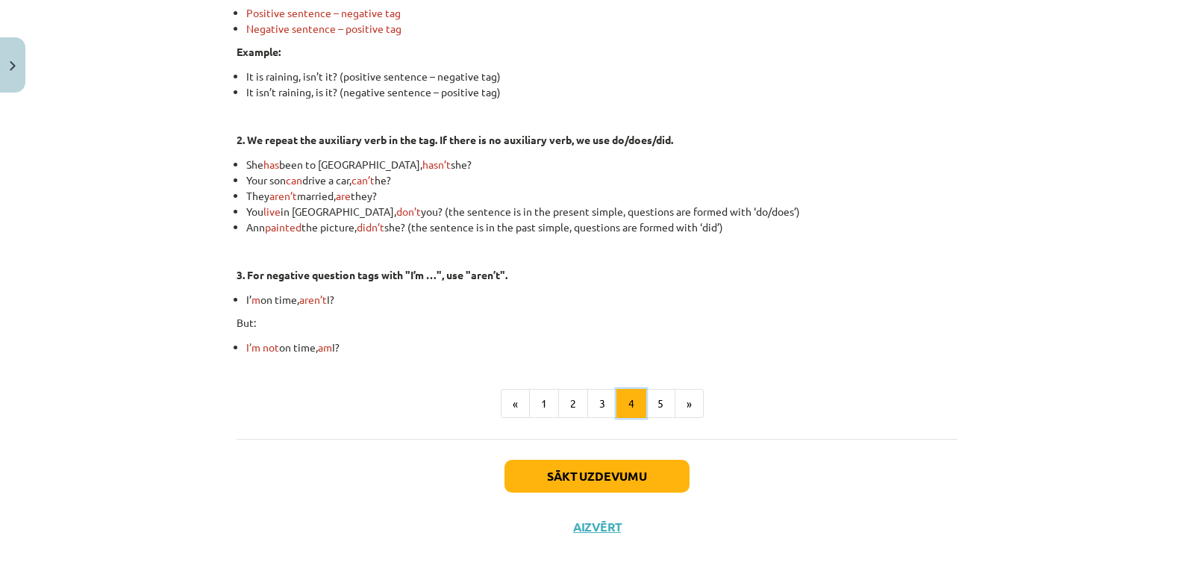
scroll to position [404, 0]
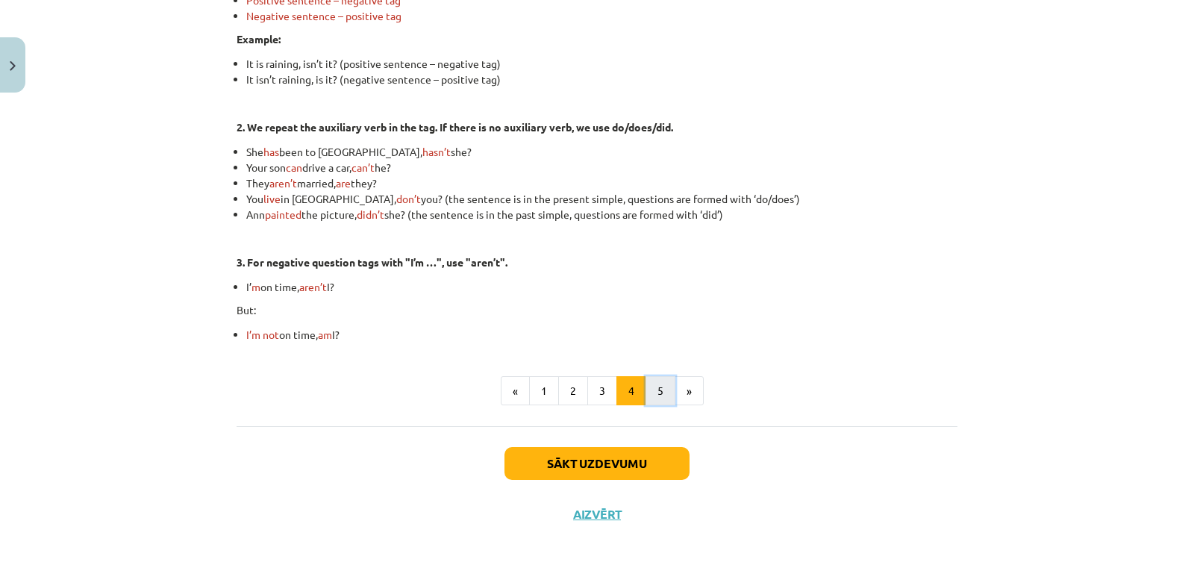
click at [666, 391] on button "5" at bounding box center [660, 391] width 30 height 30
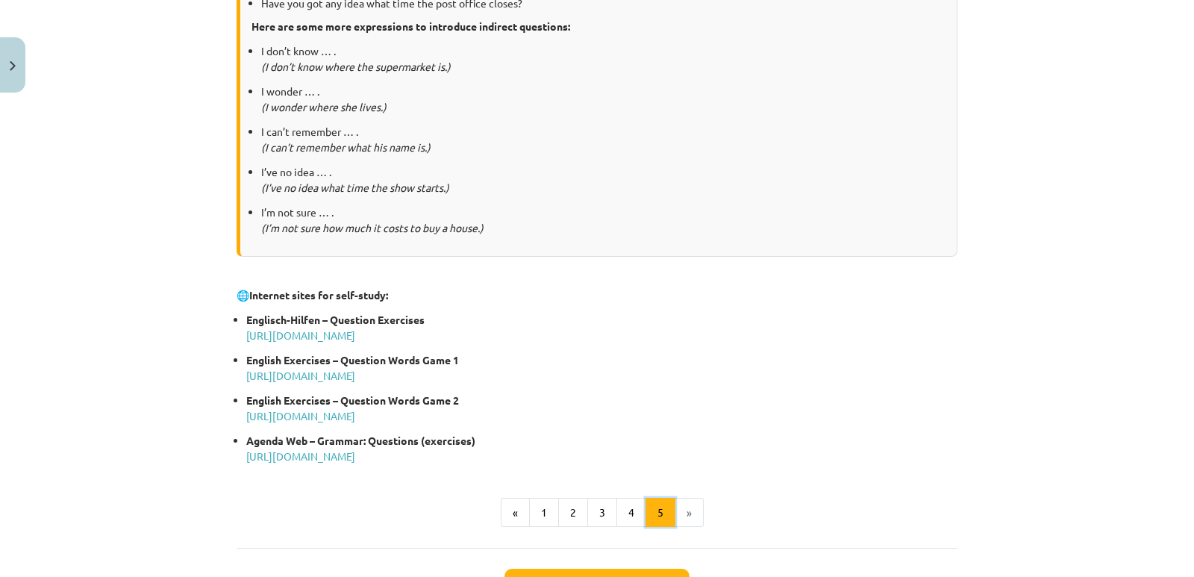
scroll to position [762, 0]
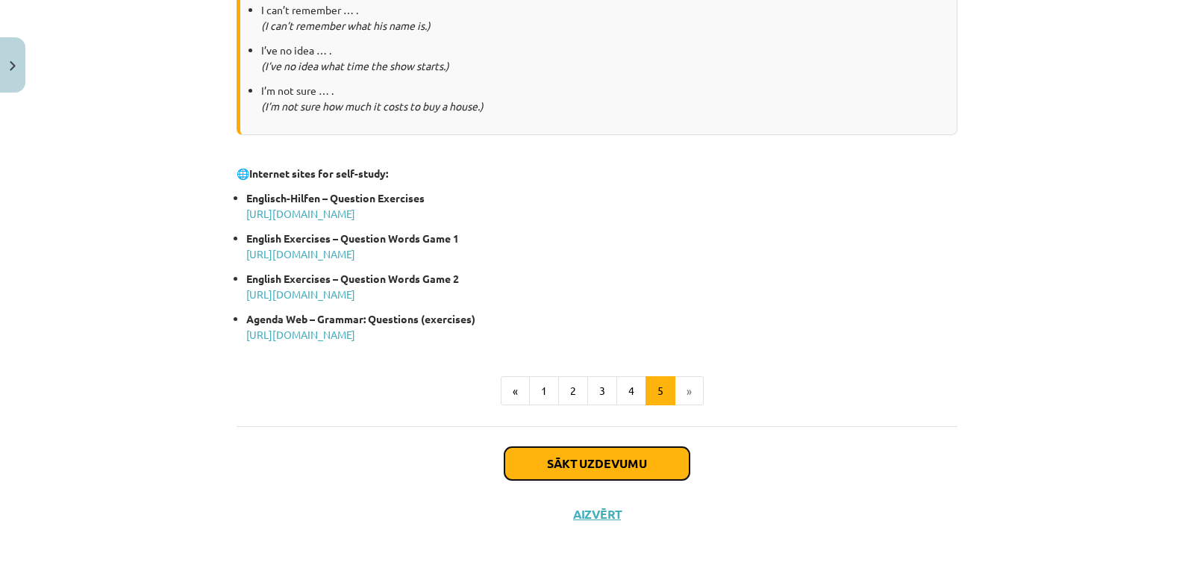
click at [641, 458] on button "Sākt uzdevumu" at bounding box center [596, 463] width 185 height 33
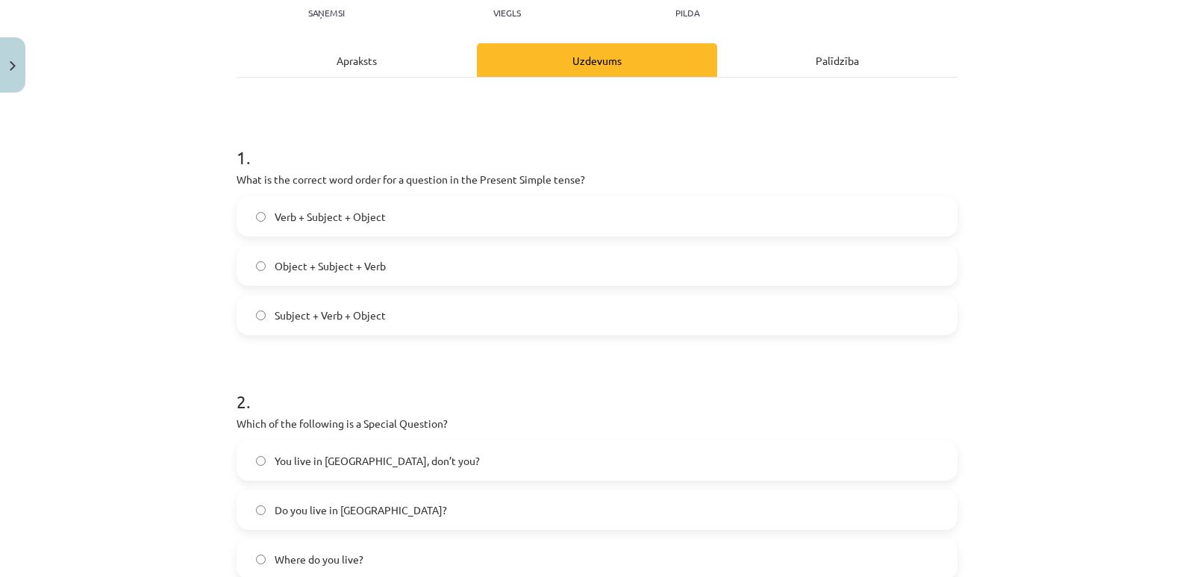
scroll to position [187, 0]
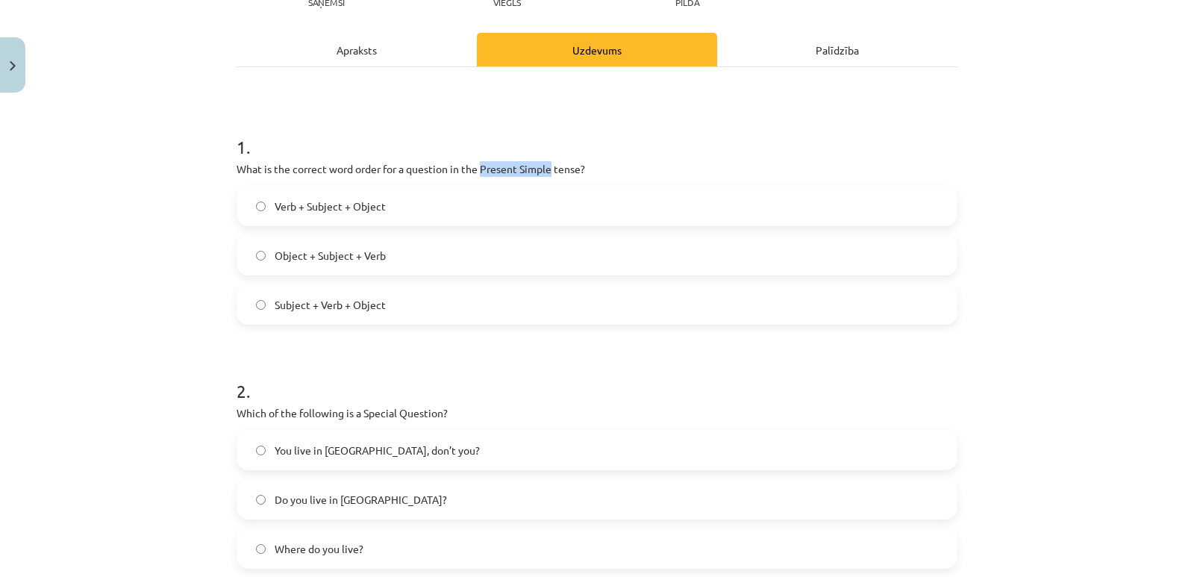
drag, startPoint x: 478, startPoint y: 169, endPoint x: 546, endPoint y: 170, distance: 68.7
click at [546, 170] on p "What is the correct word order for a question in the Present Simple tense?" at bounding box center [597, 169] width 721 height 16
click at [326, 308] on span "Subject + Verb + Object" at bounding box center [330, 305] width 111 height 16
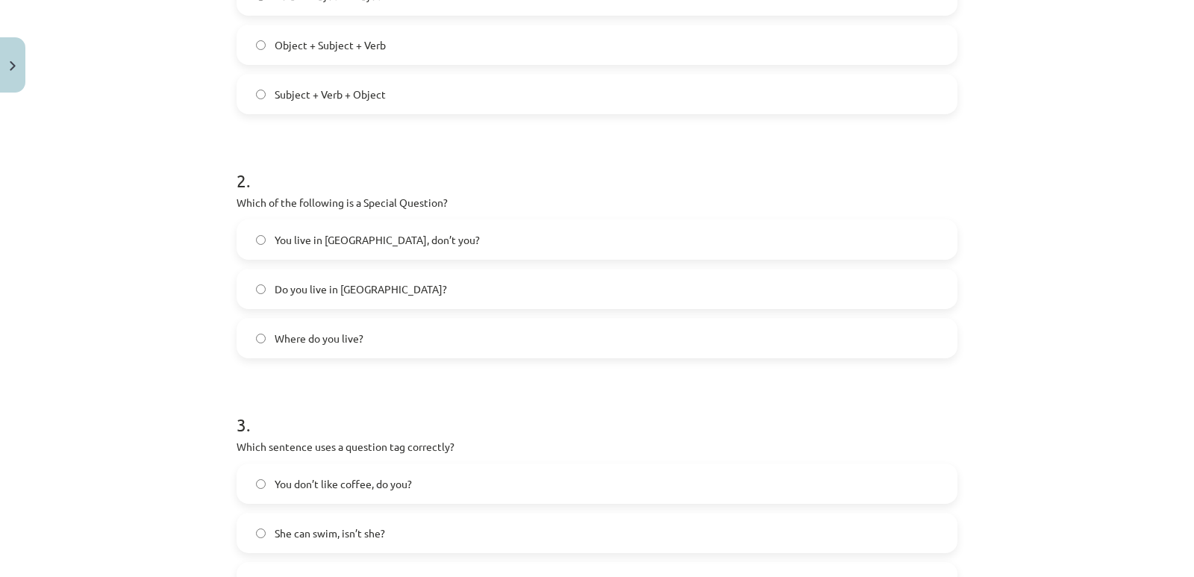
scroll to position [410, 0]
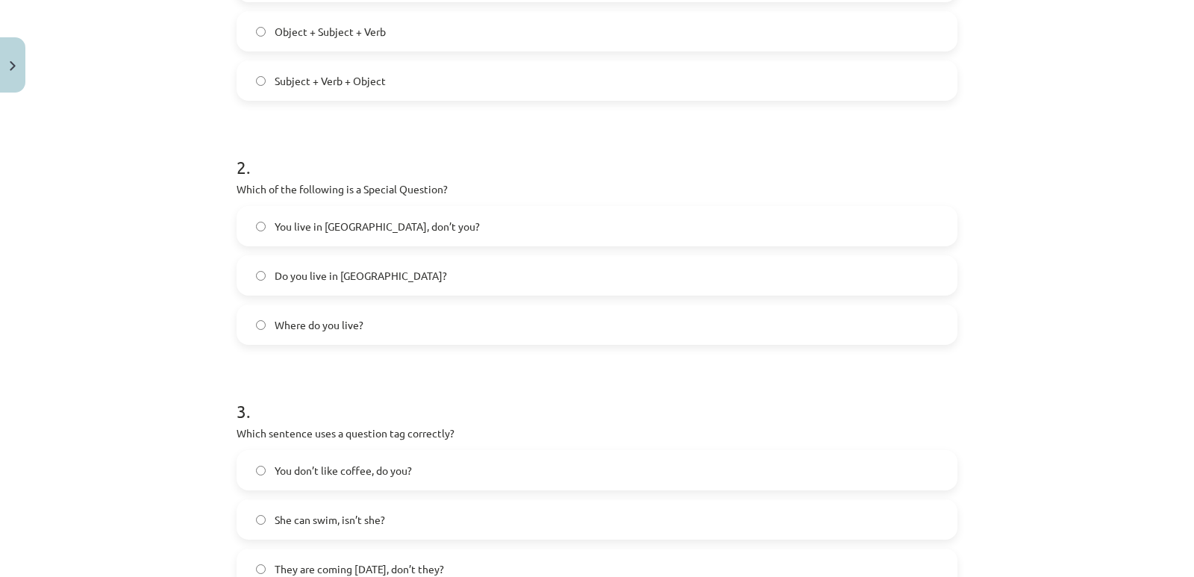
click at [338, 132] on h1 "2 ." at bounding box center [597, 154] width 721 height 46
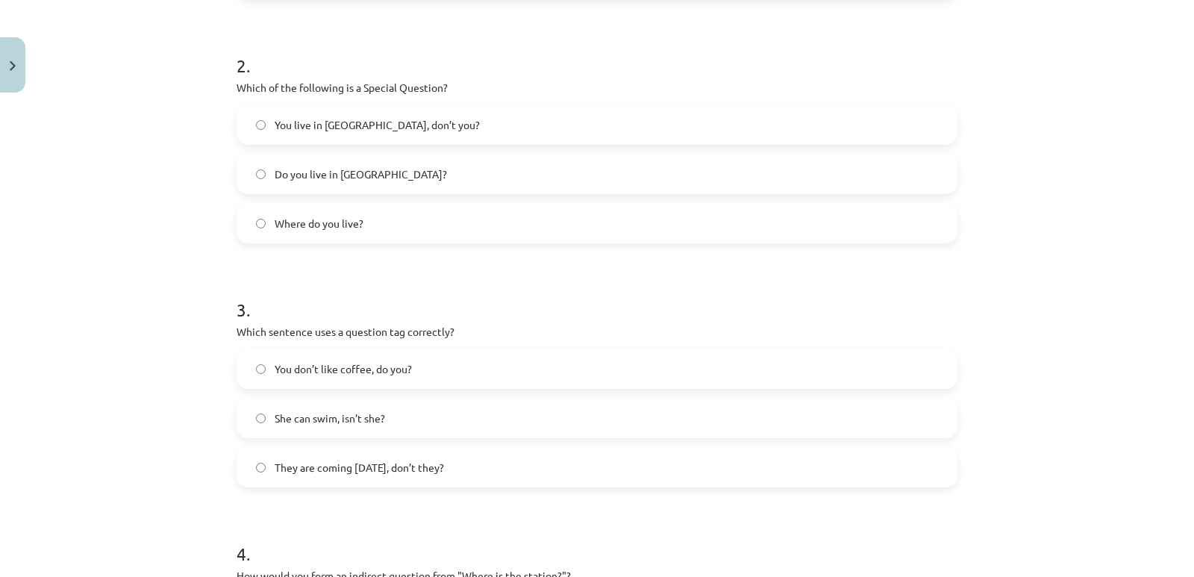
scroll to position [485, 0]
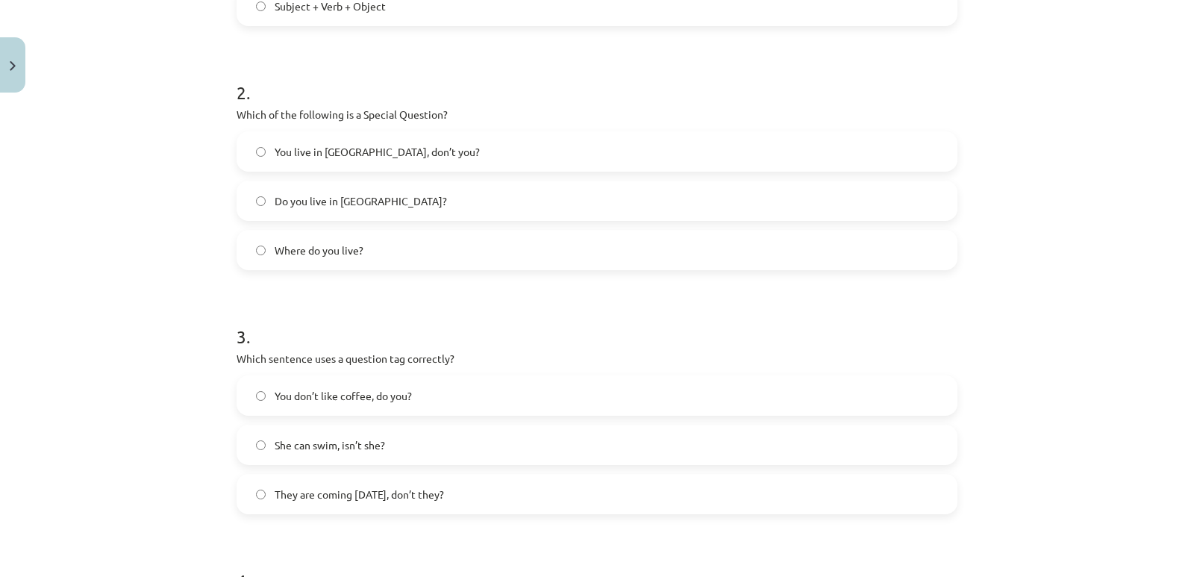
click at [325, 248] on span "Where do you live?" at bounding box center [319, 250] width 89 height 16
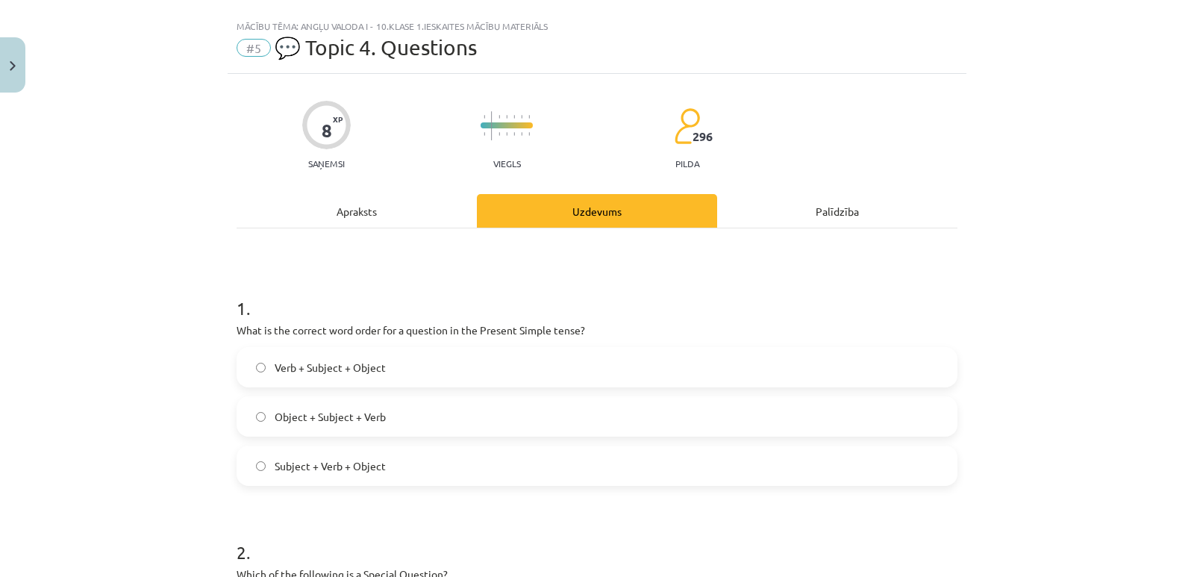
scroll to position [0, 0]
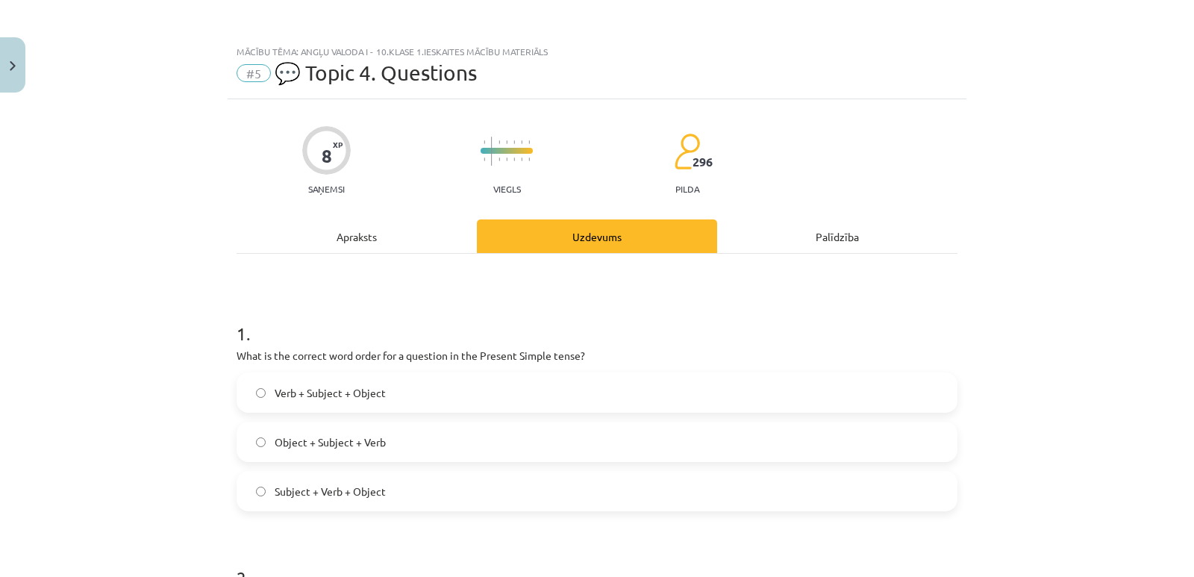
click at [364, 237] on div "Apraksts" at bounding box center [357, 236] width 240 height 34
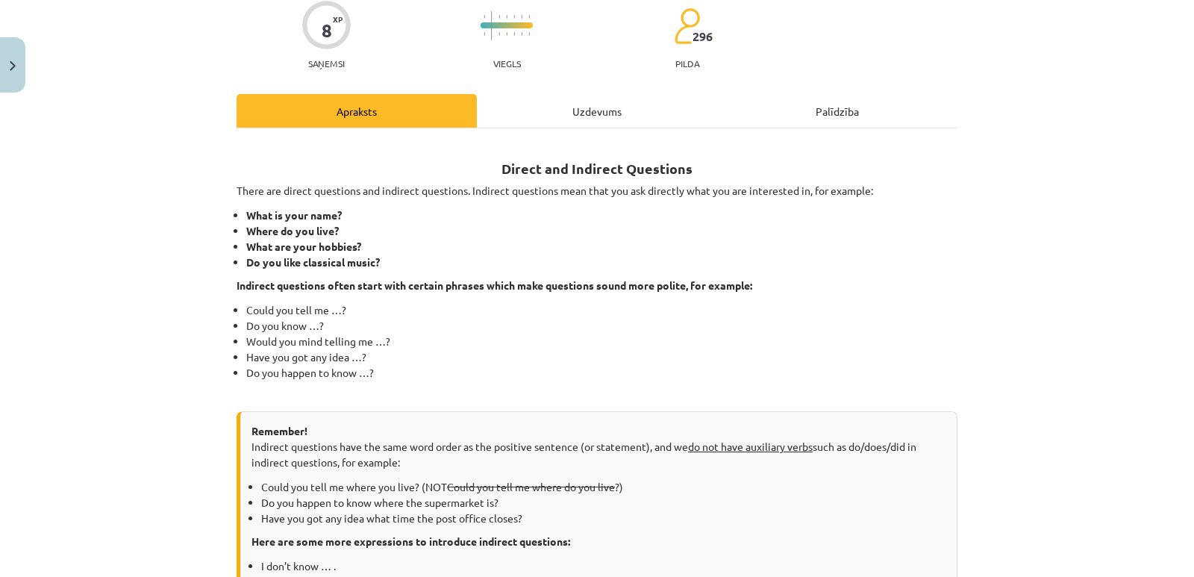
scroll to position [112, 0]
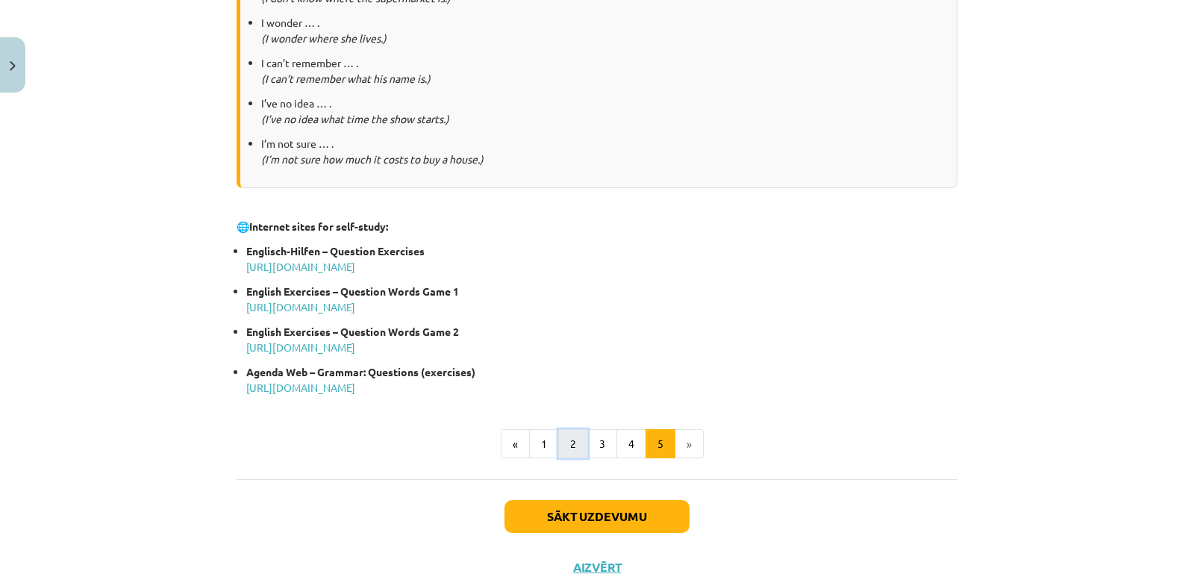
click at [566, 448] on button "2" at bounding box center [573, 444] width 30 height 30
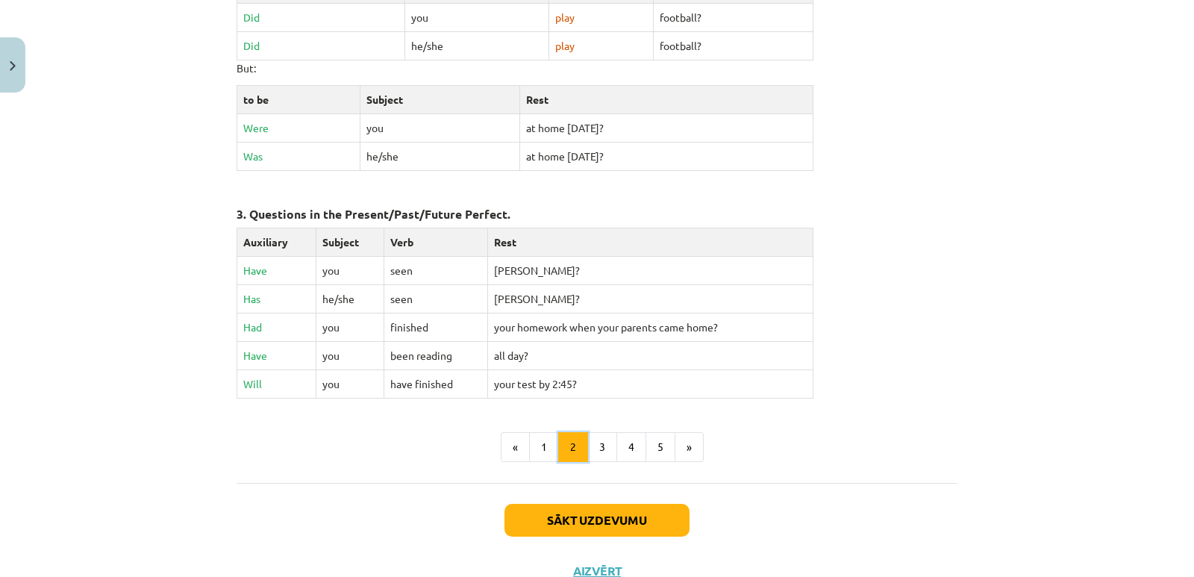
scroll to position [640, 0]
click at [604, 443] on button "3" at bounding box center [602, 446] width 30 height 30
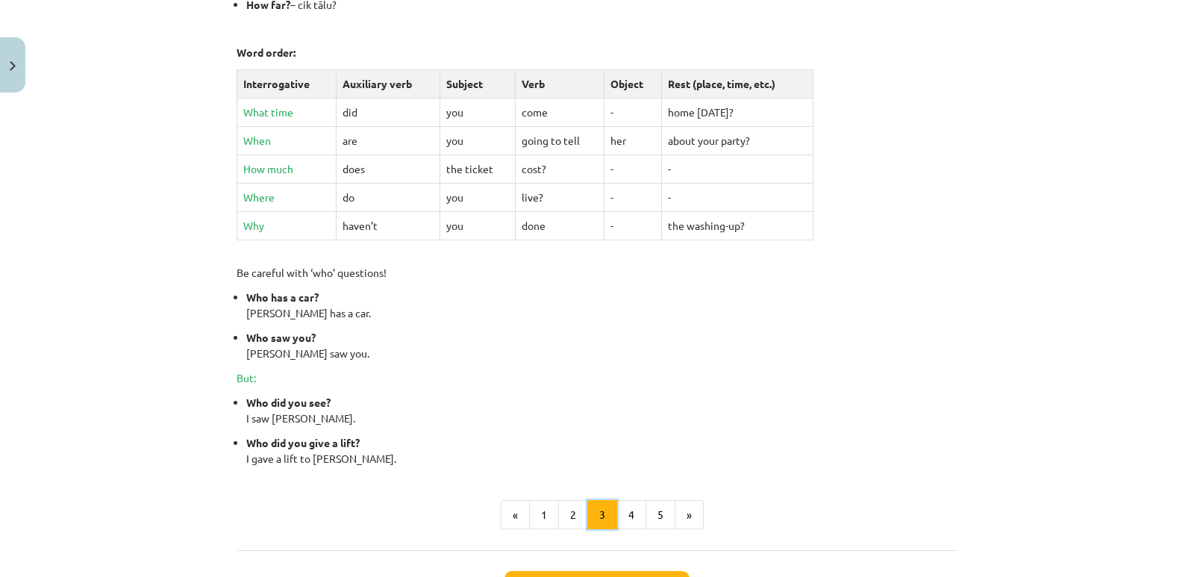
scroll to position [483, 0]
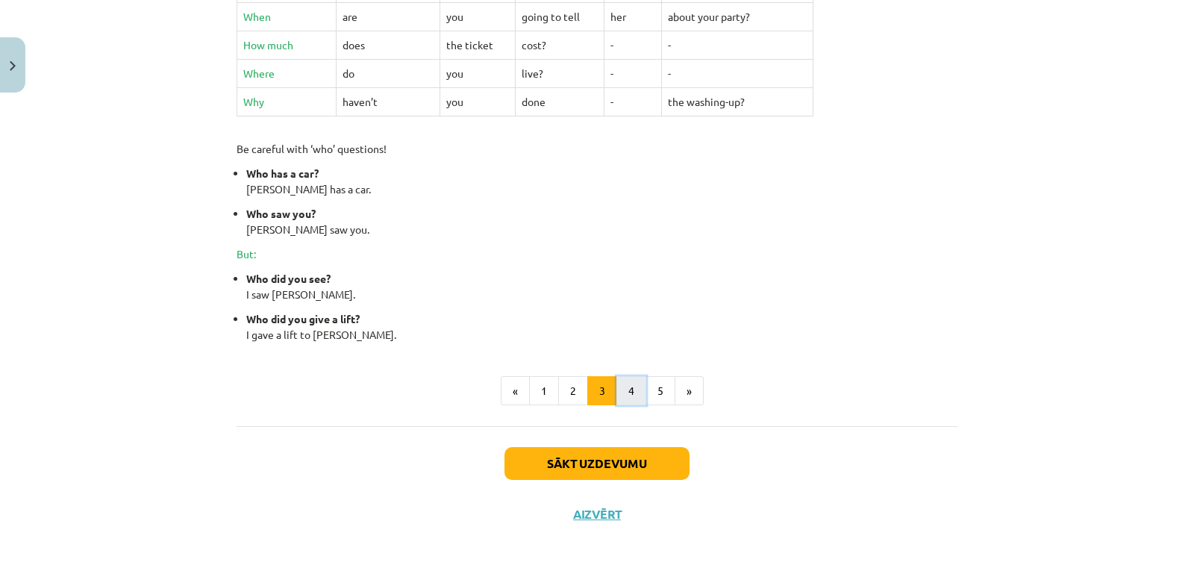
click at [628, 392] on button "4" at bounding box center [631, 391] width 30 height 30
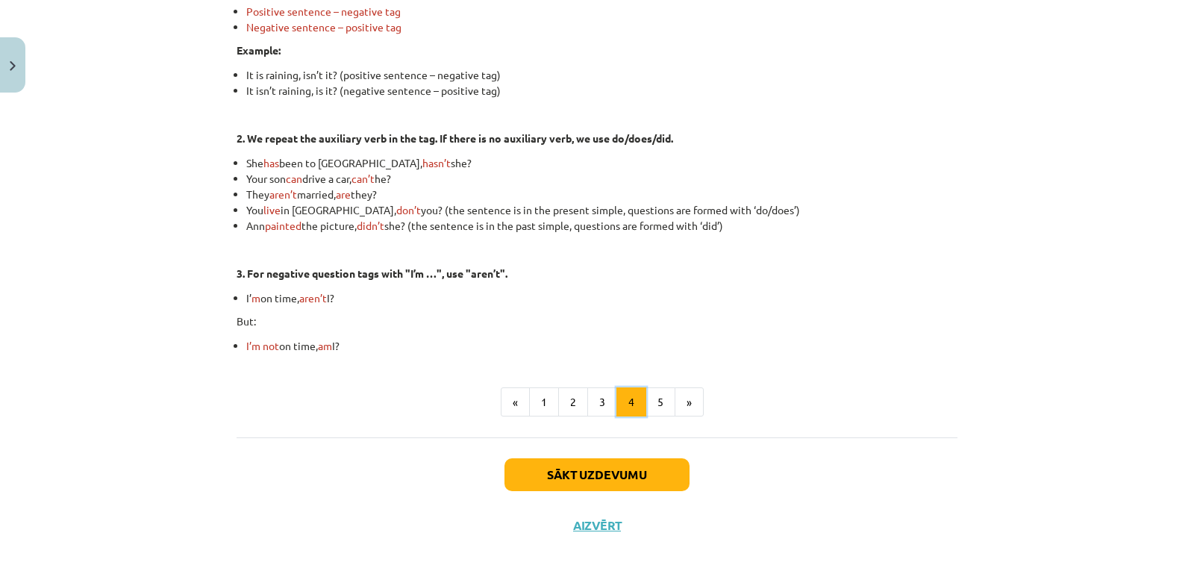
scroll to position [404, 0]
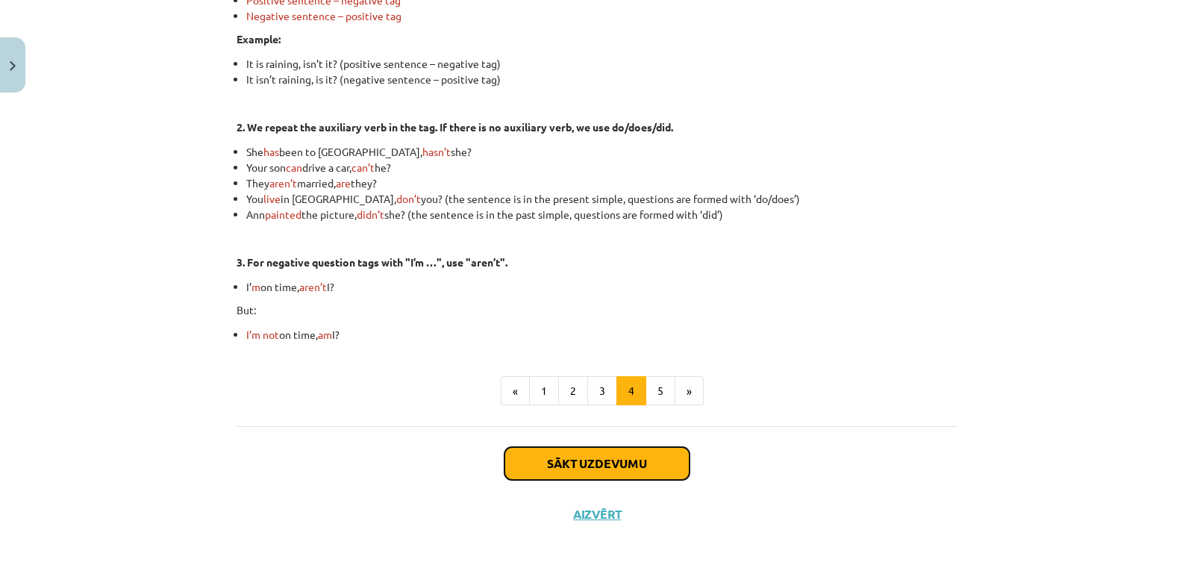
click at [636, 475] on button "Sākt uzdevumu" at bounding box center [596, 463] width 185 height 33
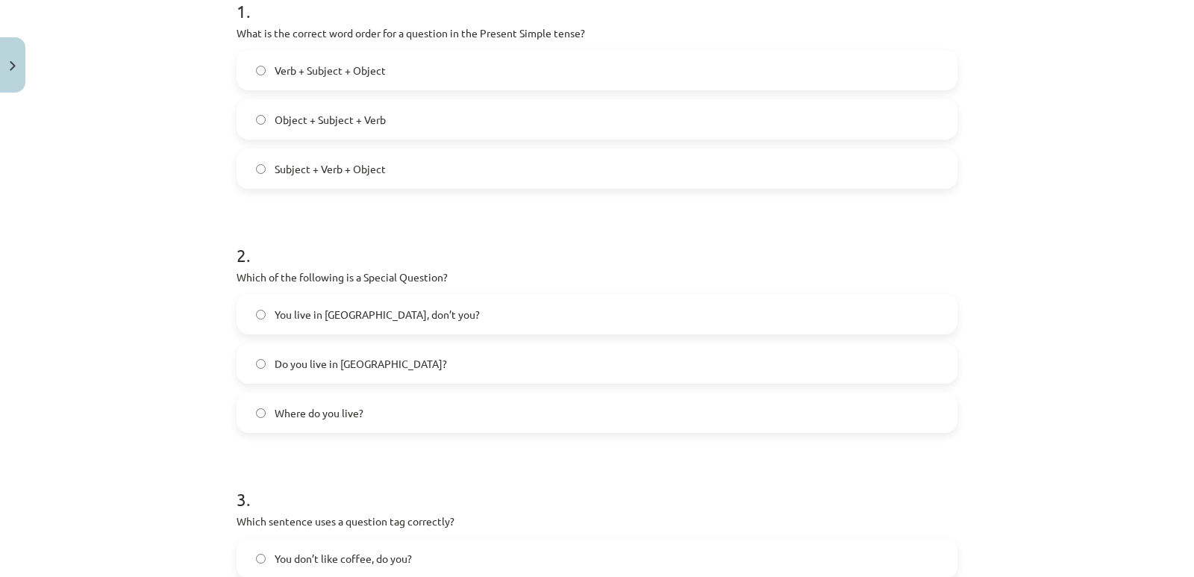
scroll to position [336, 0]
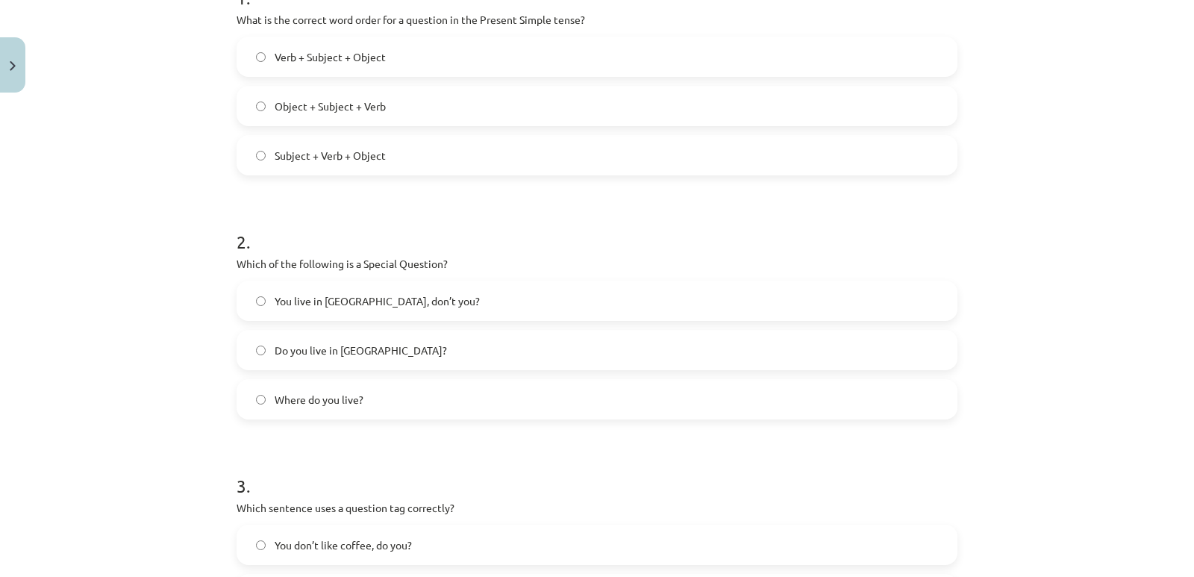
click at [304, 298] on span "You live in Riga, don’t you?" at bounding box center [377, 301] width 205 height 16
click at [292, 398] on span "Where do you live?" at bounding box center [319, 400] width 89 height 16
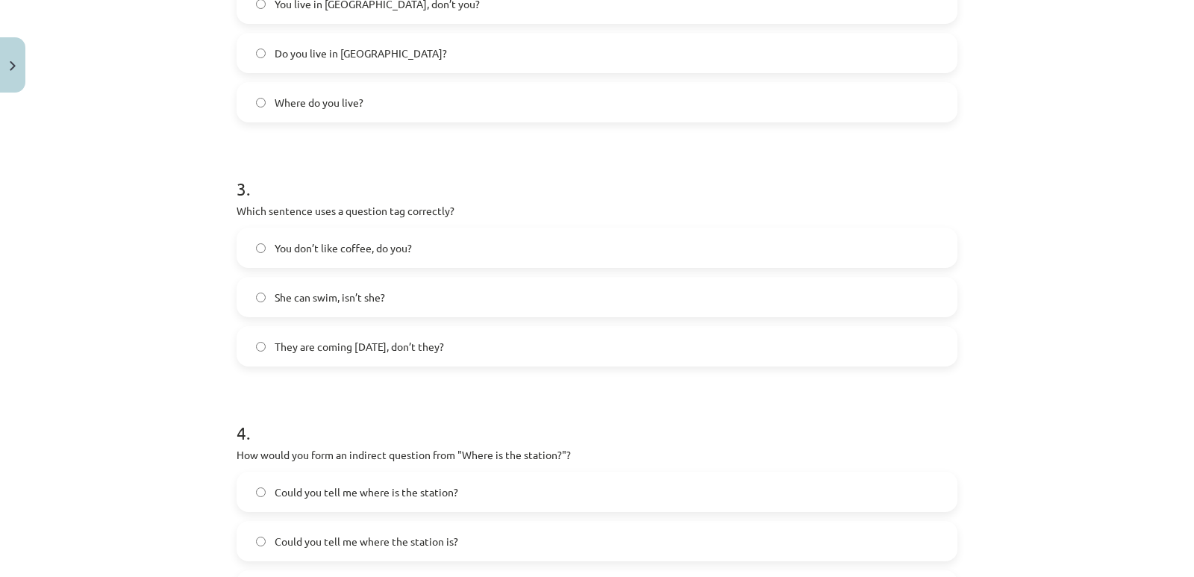
scroll to position [634, 0]
click at [310, 243] on span "You don’t like coffee, do you?" at bounding box center [343, 247] width 137 height 16
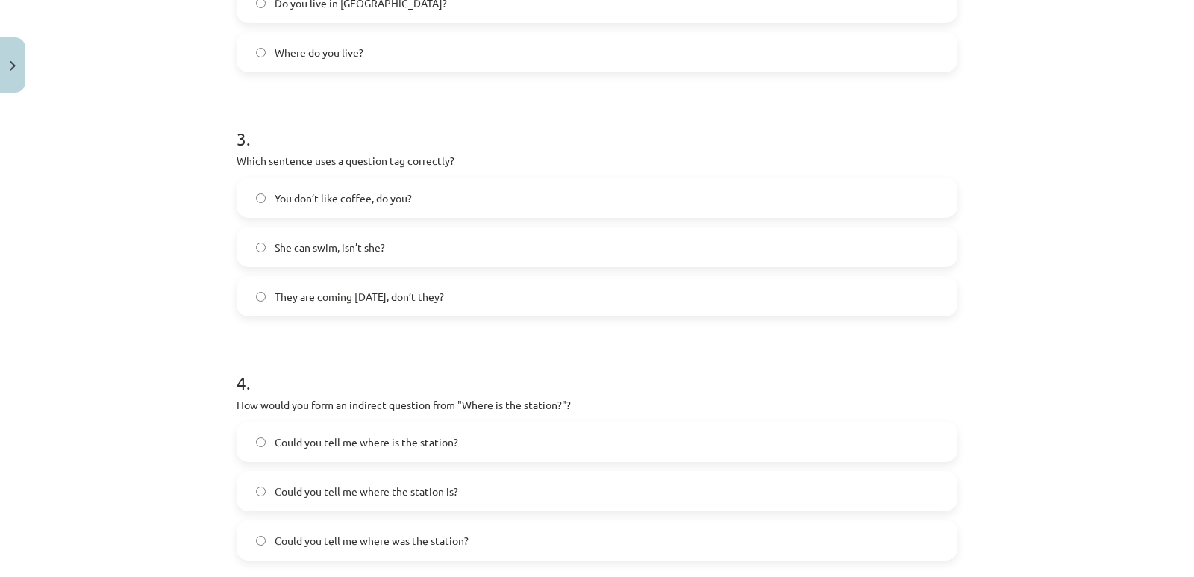
scroll to position [709, 0]
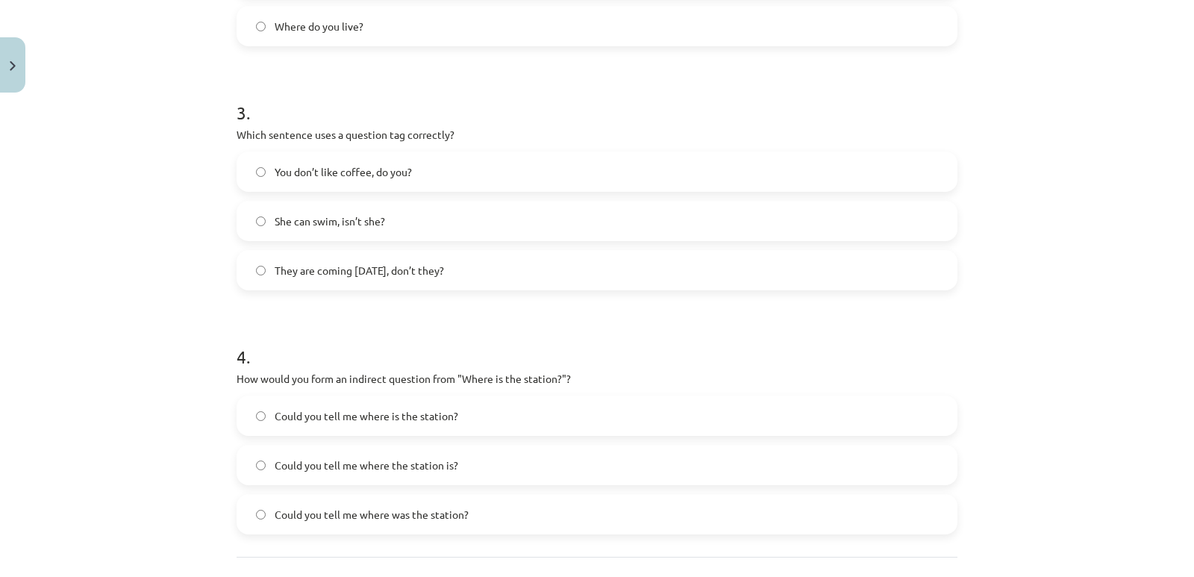
click at [795, 352] on h1 "4 ." at bounding box center [597, 343] width 721 height 46
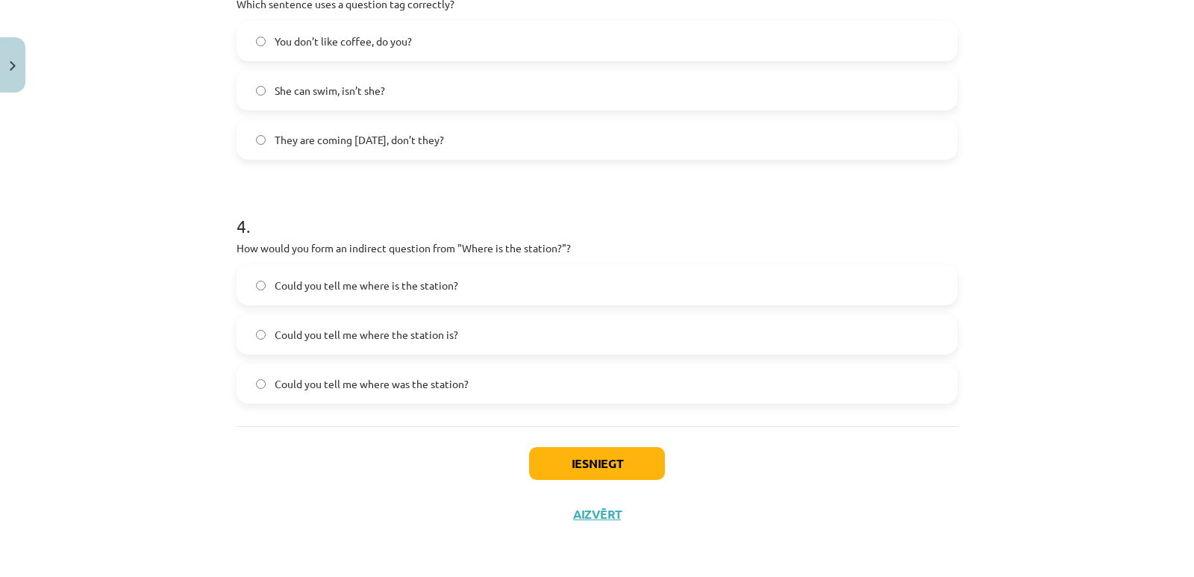
scroll to position [765, 0]
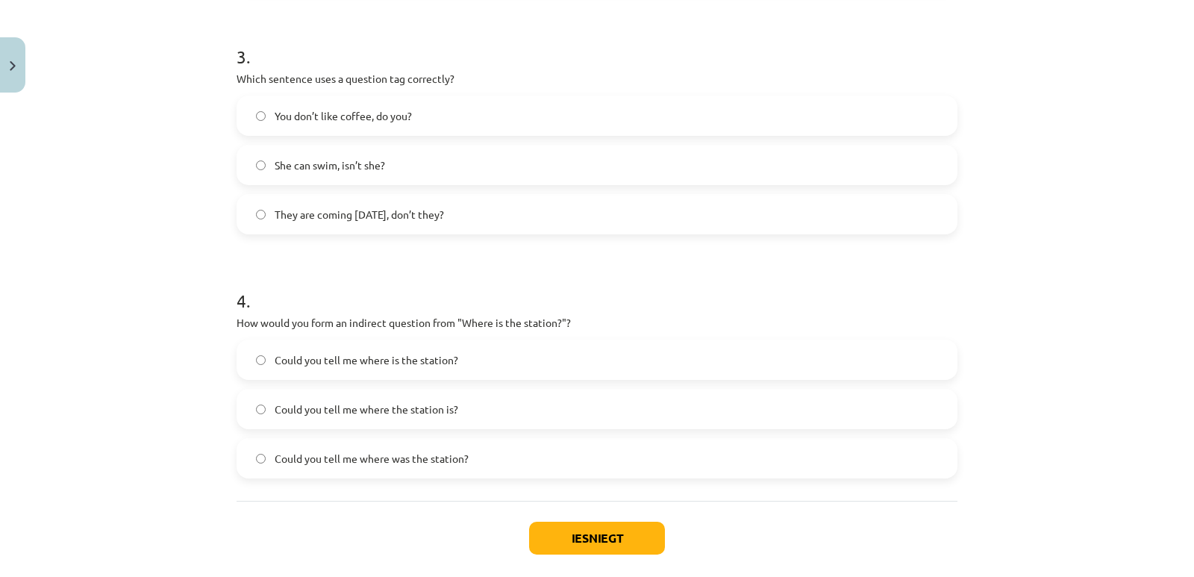
click at [351, 166] on span "She can swim, isn’t she?" at bounding box center [330, 165] width 110 height 16
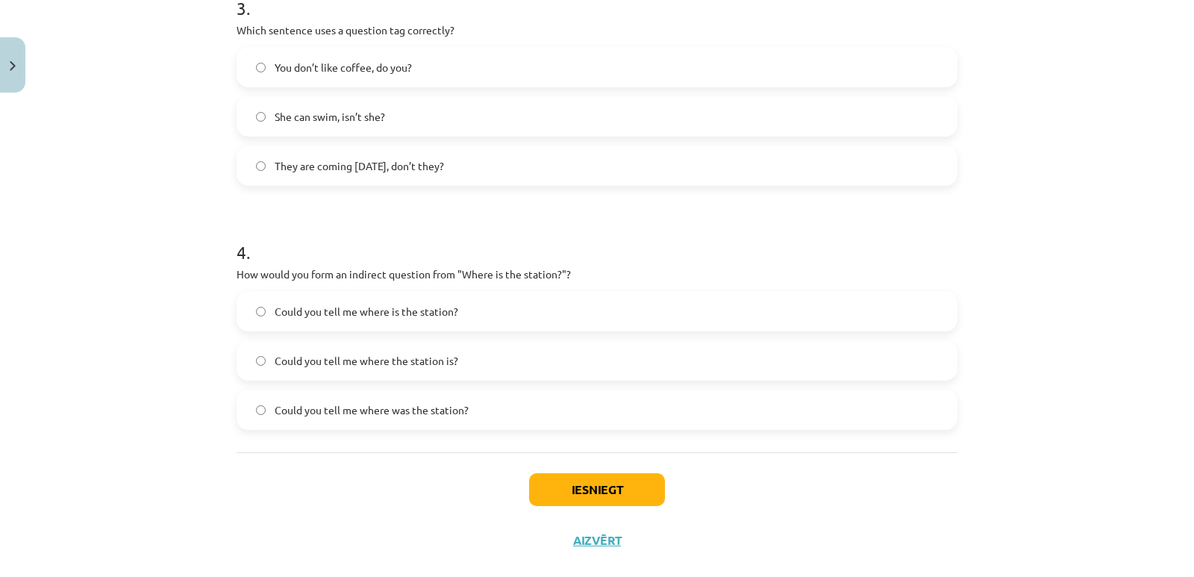
scroll to position [839, 0]
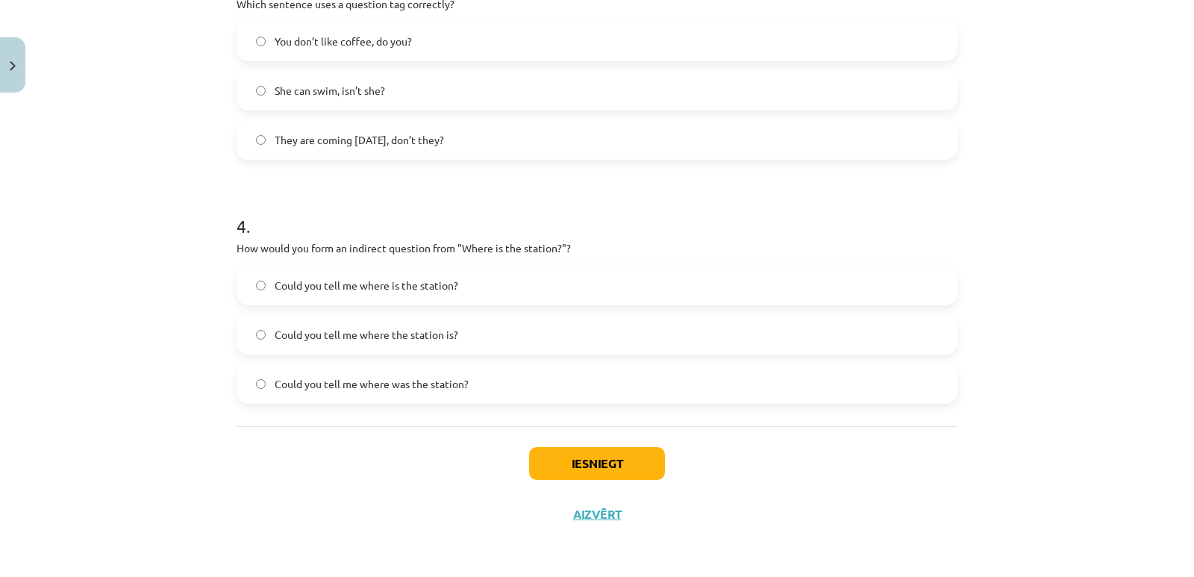
click at [389, 335] on span "Could you tell me where the station is?" at bounding box center [367, 335] width 184 height 16
click at [579, 459] on button "Iesniegt" at bounding box center [597, 463] width 136 height 33
click at [260, 337] on label "Could you tell me where the station is?" at bounding box center [597, 334] width 718 height 37
click at [262, 283] on label "Could you tell me where is the station?" at bounding box center [597, 284] width 718 height 37
click at [579, 463] on button "Iesniegt" at bounding box center [597, 463] width 136 height 33
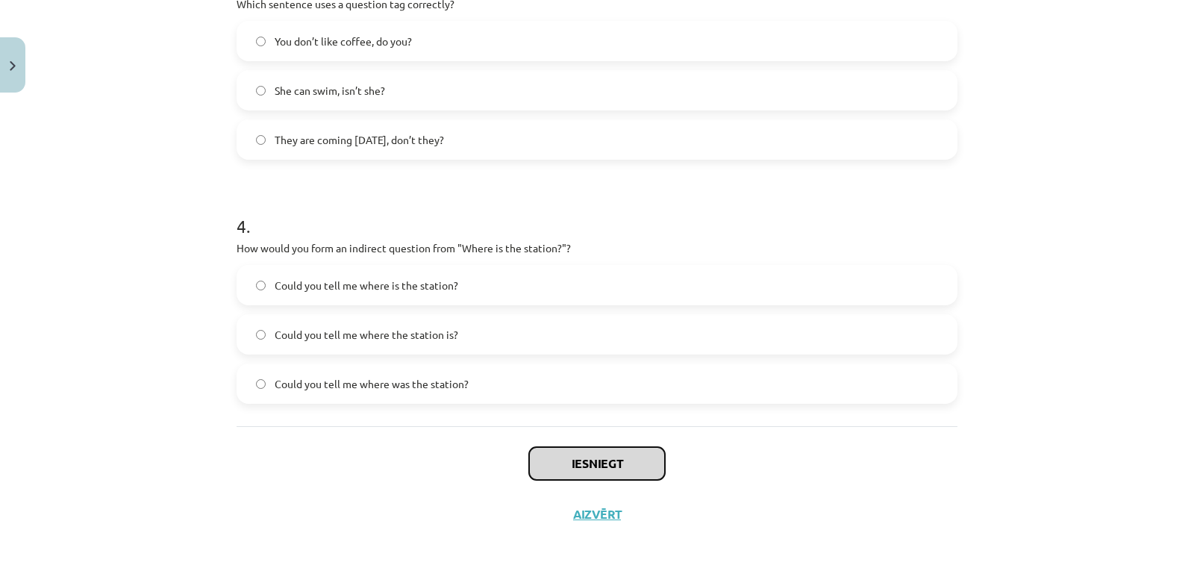
click at [579, 469] on button "Iesniegt" at bounding box center [597, 463] width 136 height 33
click at [376, 332] on span "Could you tell me where the station is?" at bounding box center [367, 335] width 184 height 16
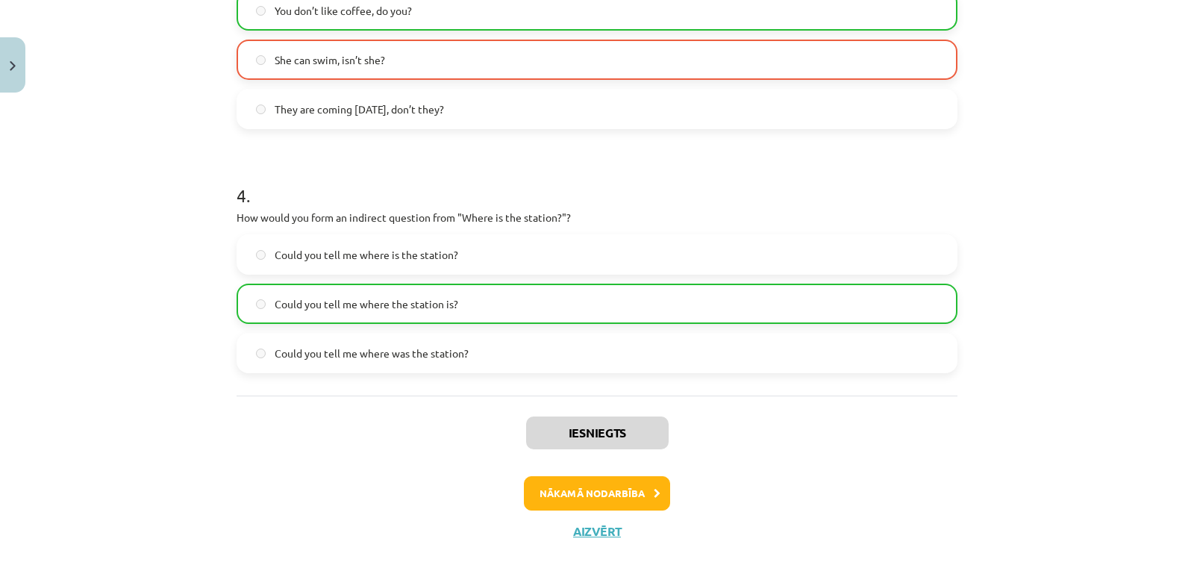
scroll to position [887, 0]
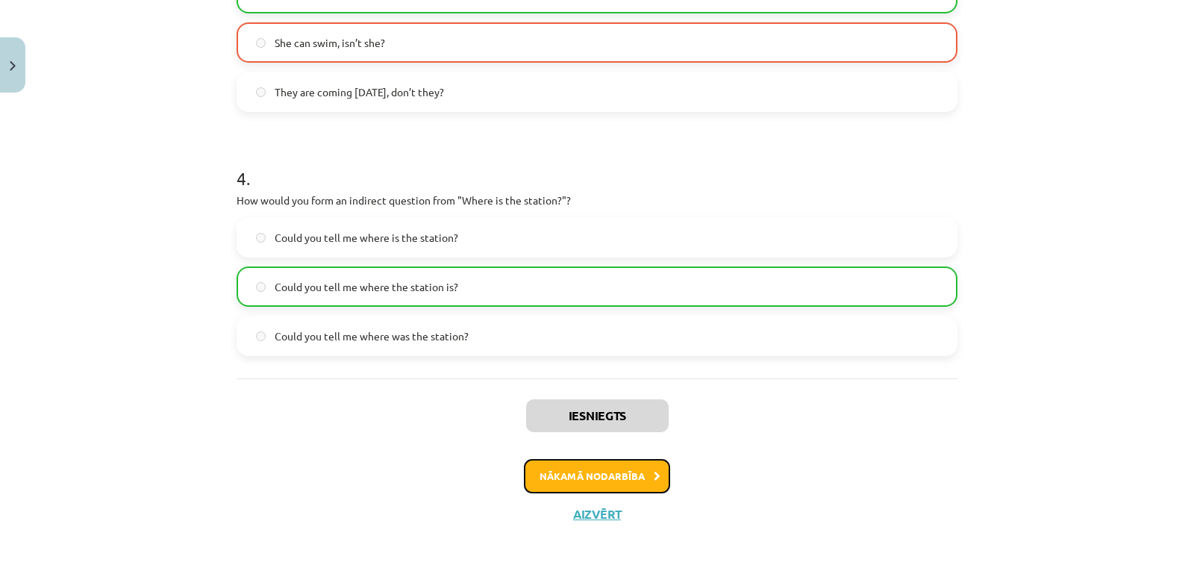
click at [601, 481] on button "Nākamā nodarbība" at bounding box center [597, 476] width 146 height 34
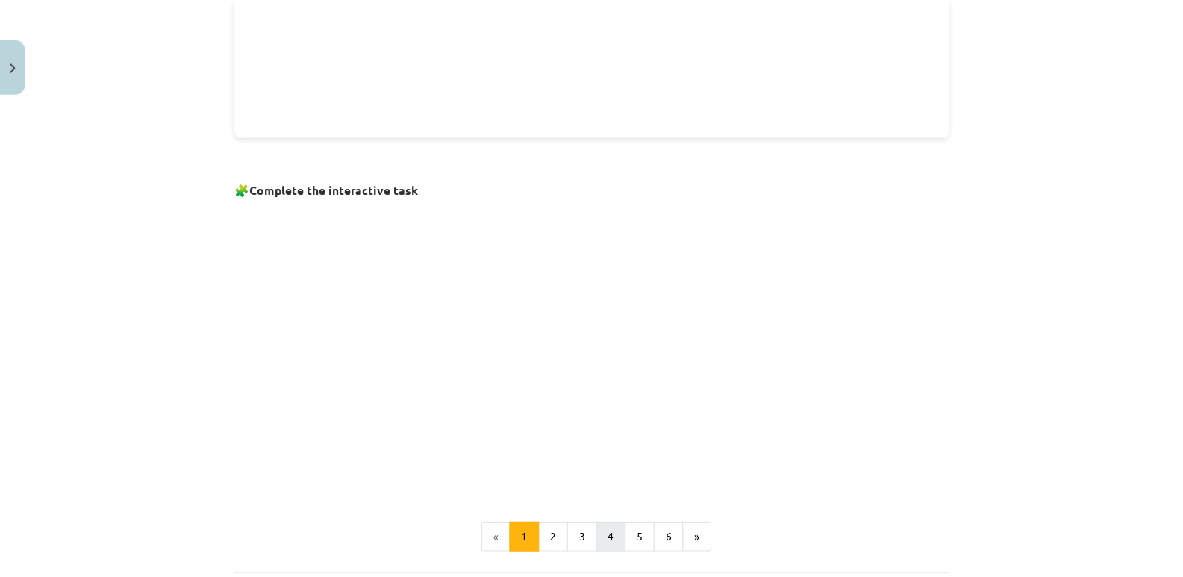
scroll to position [986, 0]
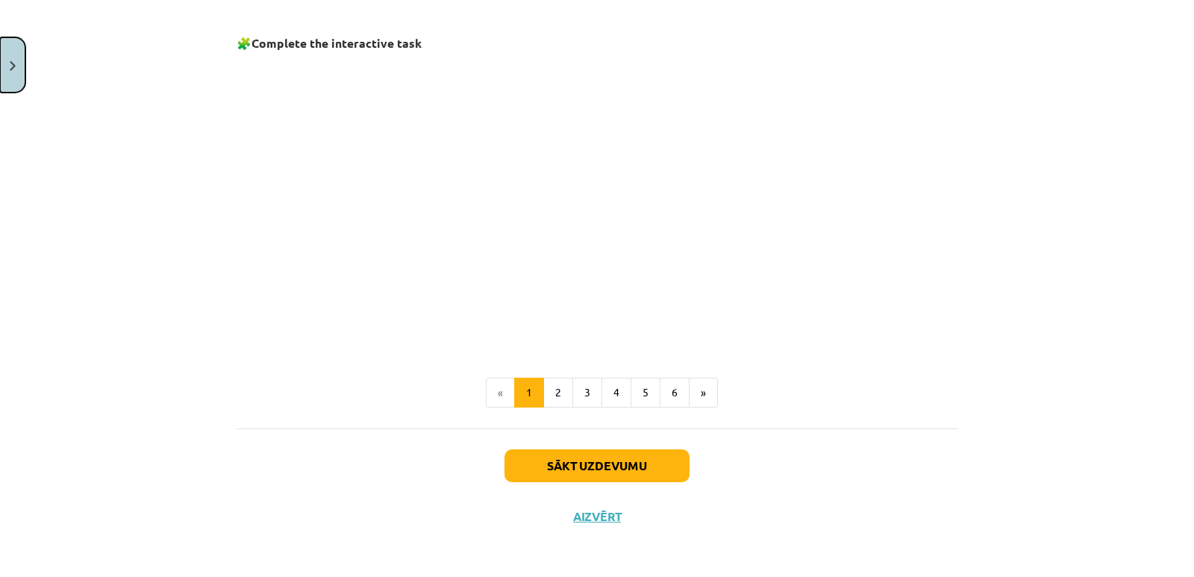
click at [19, 73] on button "Close" at bounding box center [12, 64] width 25 height 55
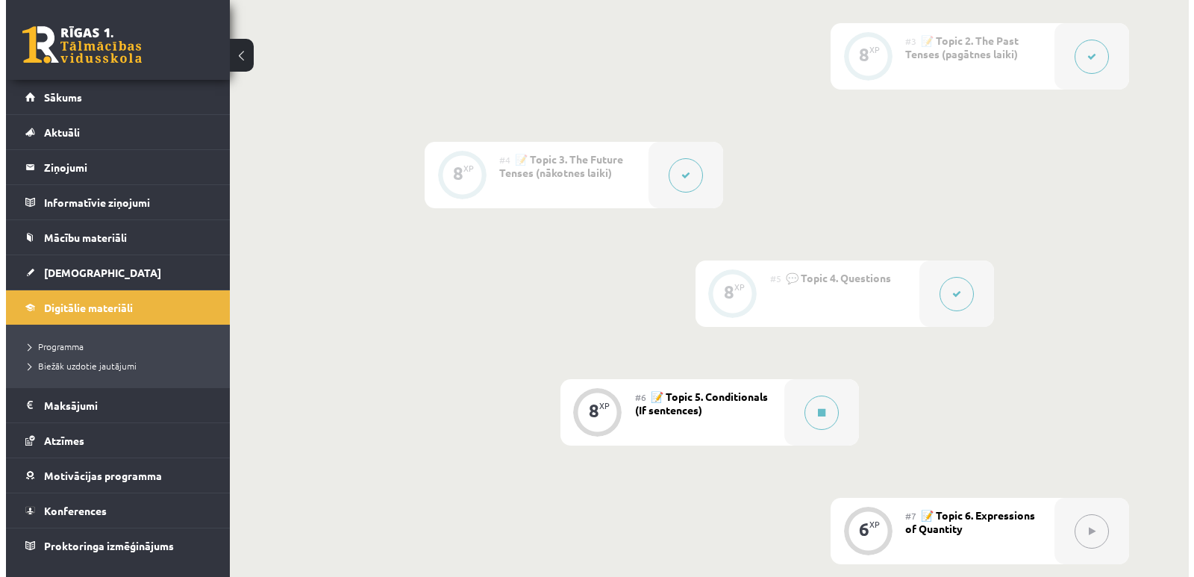
scroll to position [672, 0]
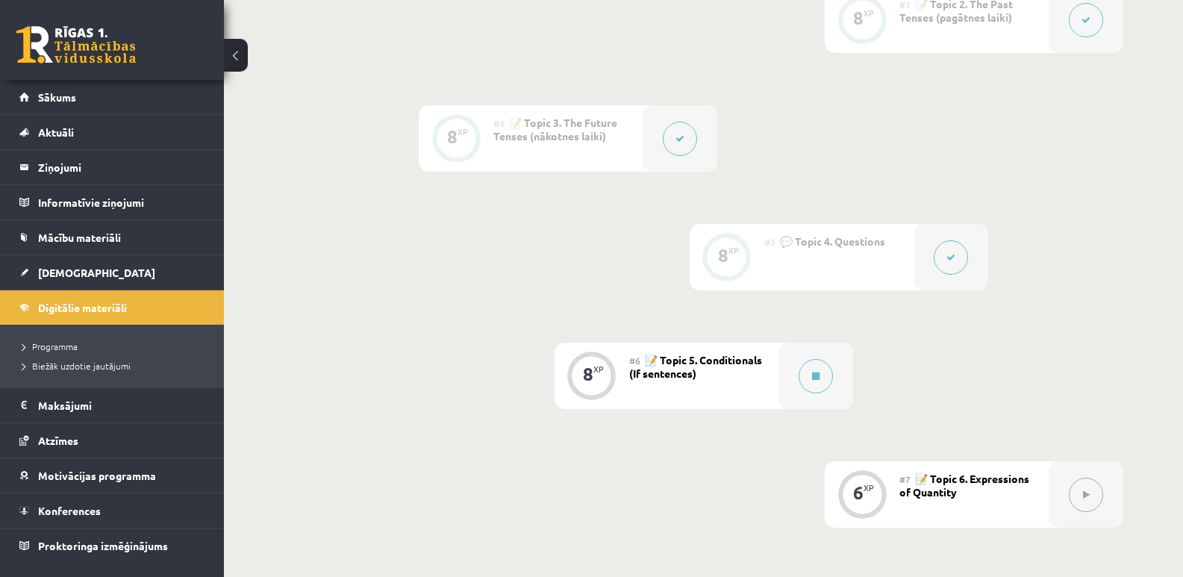
click at [675, 143] on button at bounding box center [680, 139] width 34 height 34
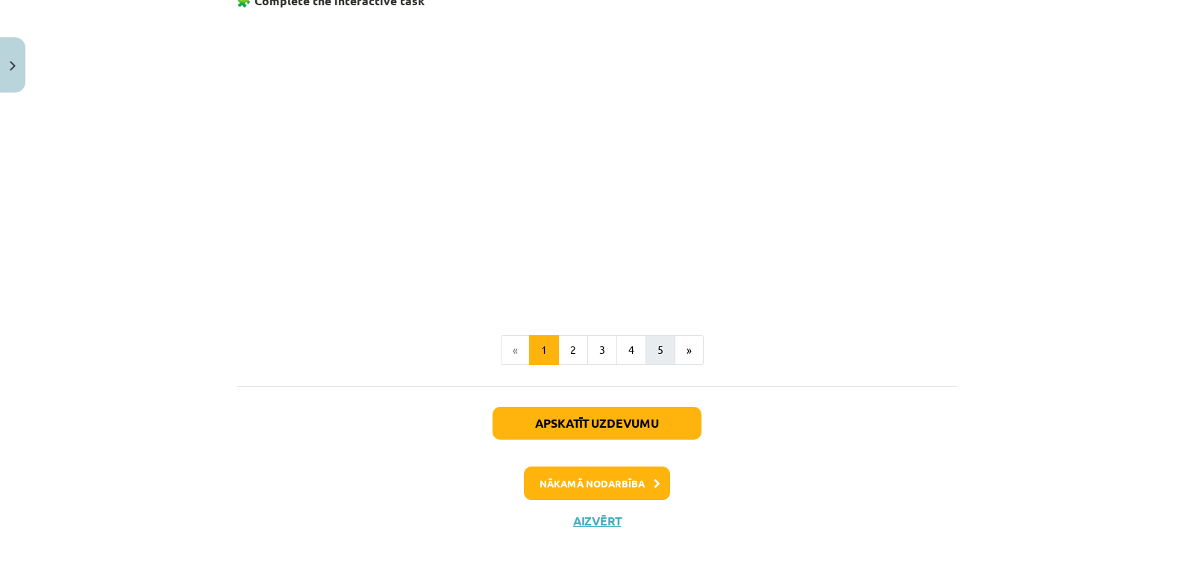
scroll to position [983, 0]
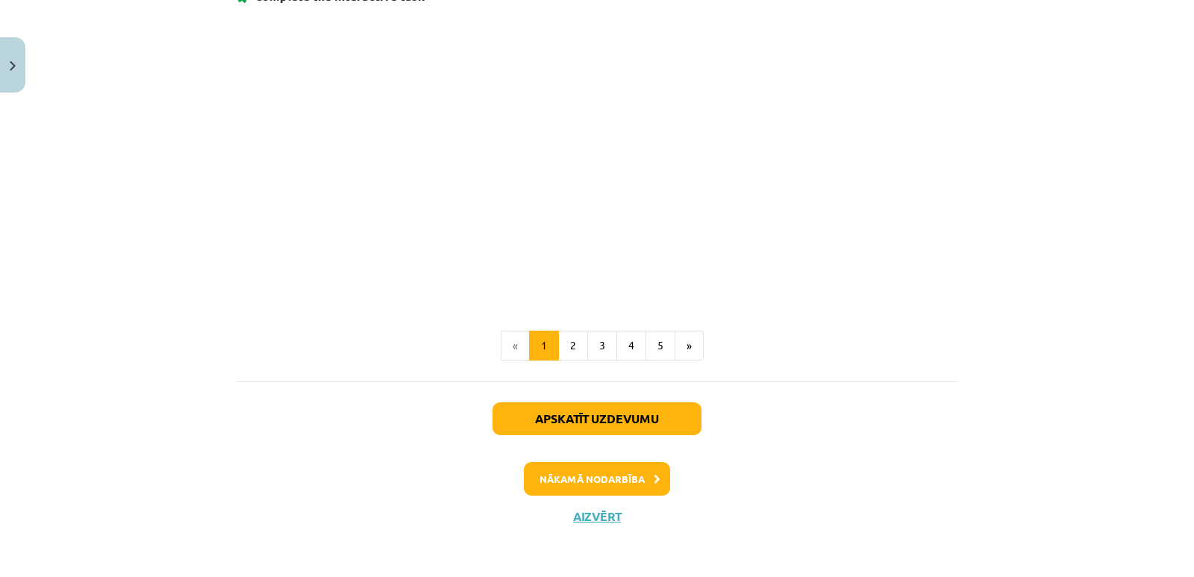
drag, startPoint x: 619, startPoint y: 412, endPoint x: 733, endPoint y: 465, distance: 125.9
click at [733, 465] on div "Nākamā nodarbība" at bounding box center [596, 479] width 703 height 34
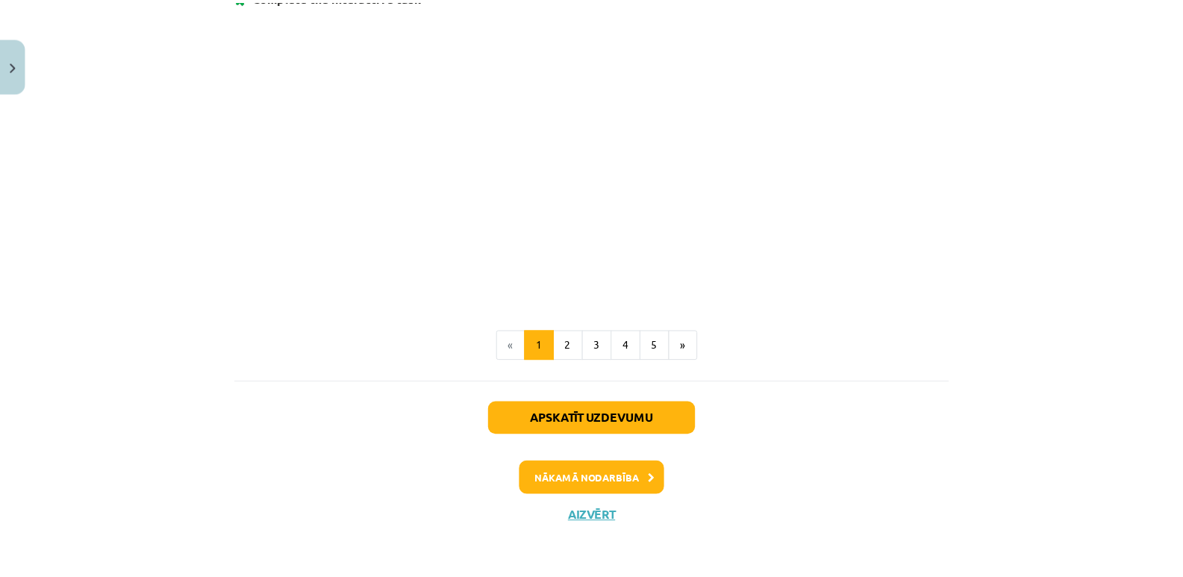
scroll to position [909, 0]
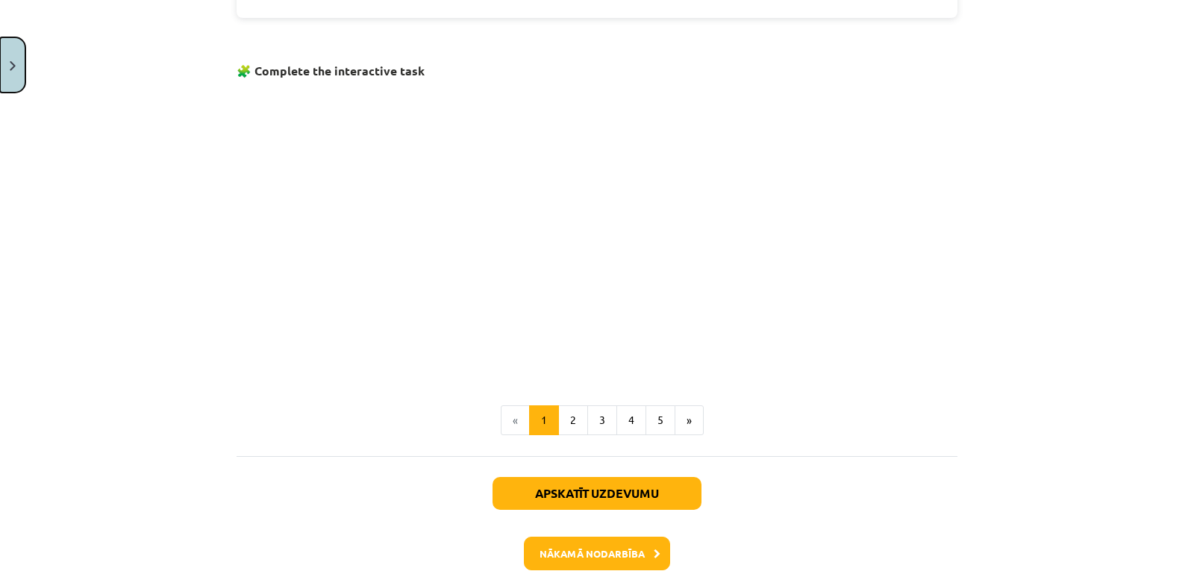
click at [23, 76] on button "Close" at bounding box center [12, 64] width 25 height 55
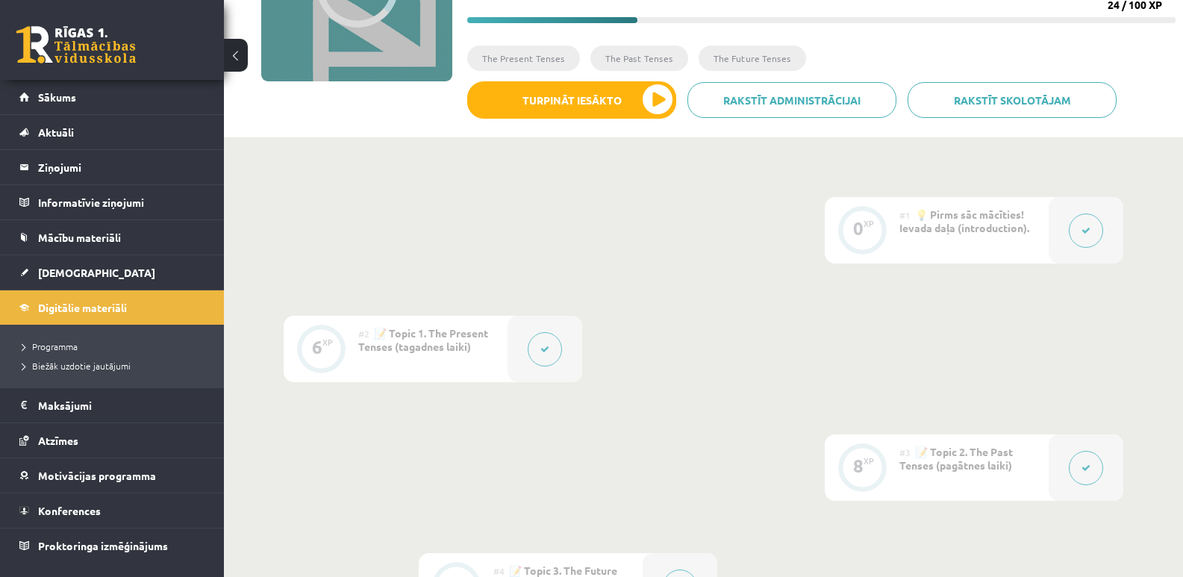
scroll to position [0, 0]
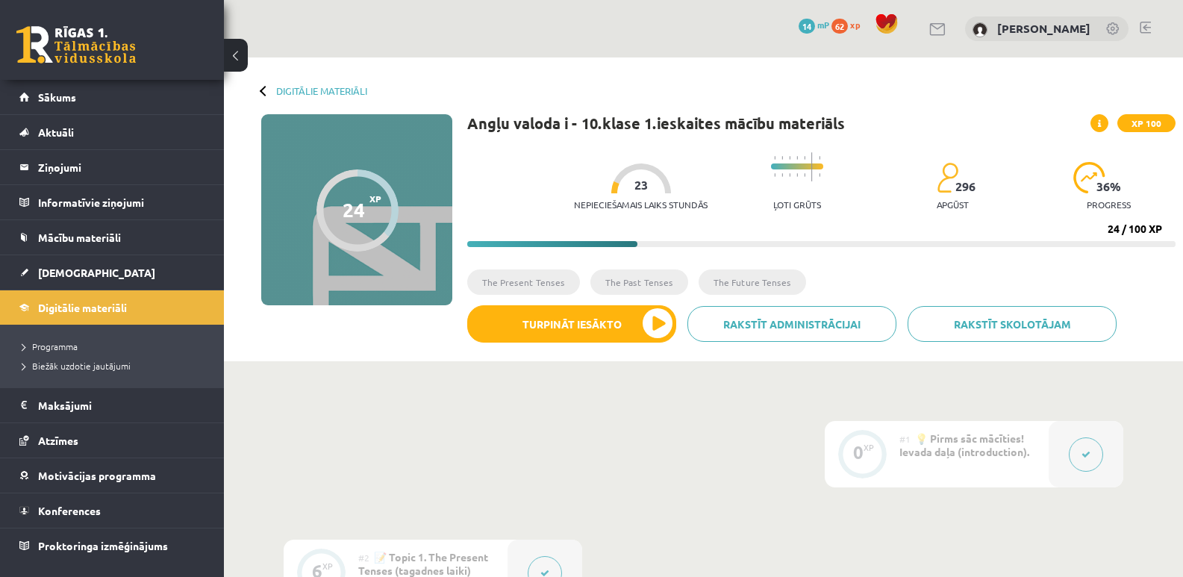
click at [372, 220] on div at bounding box center [357, 210] width 82 height 82
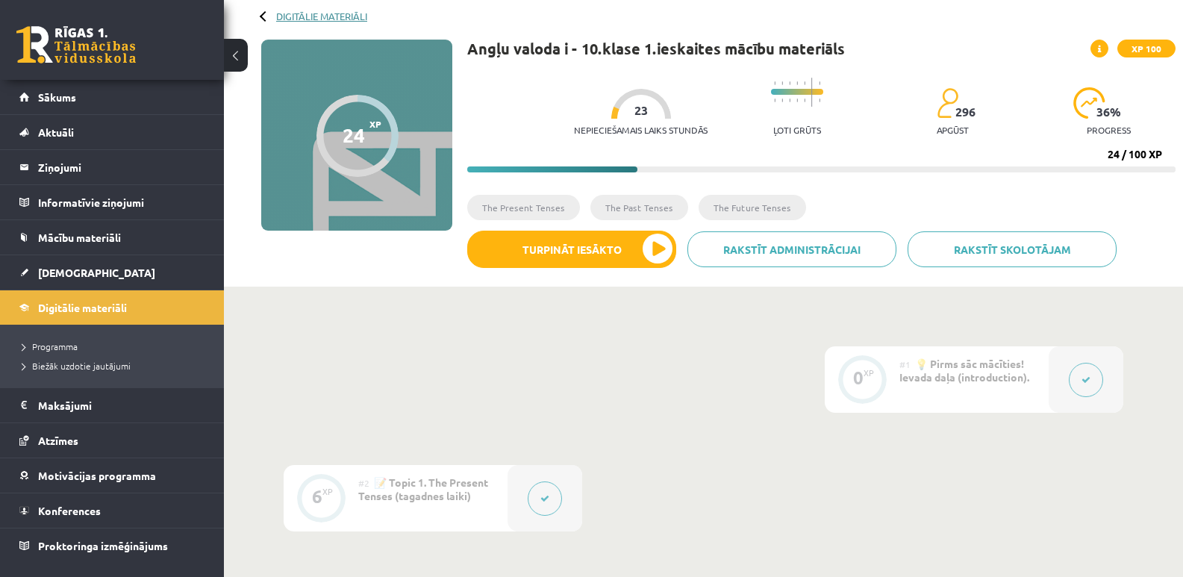
click at [326, 15] on link "Digitālie materiāli" at bounding box center [321, 15] width 91 height 11
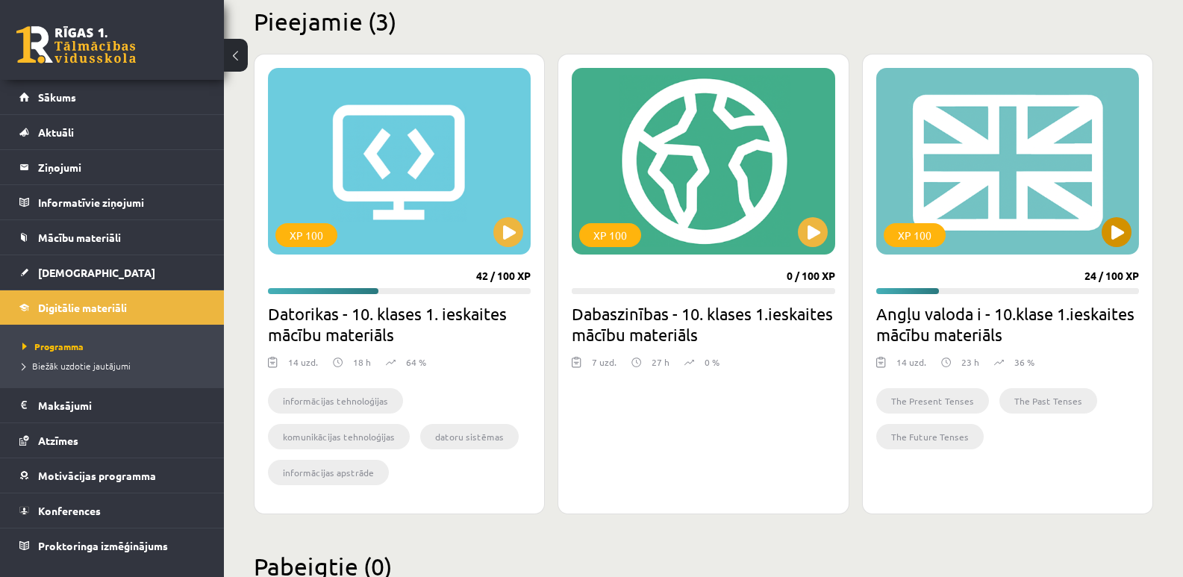
scroll to position [373, 0]
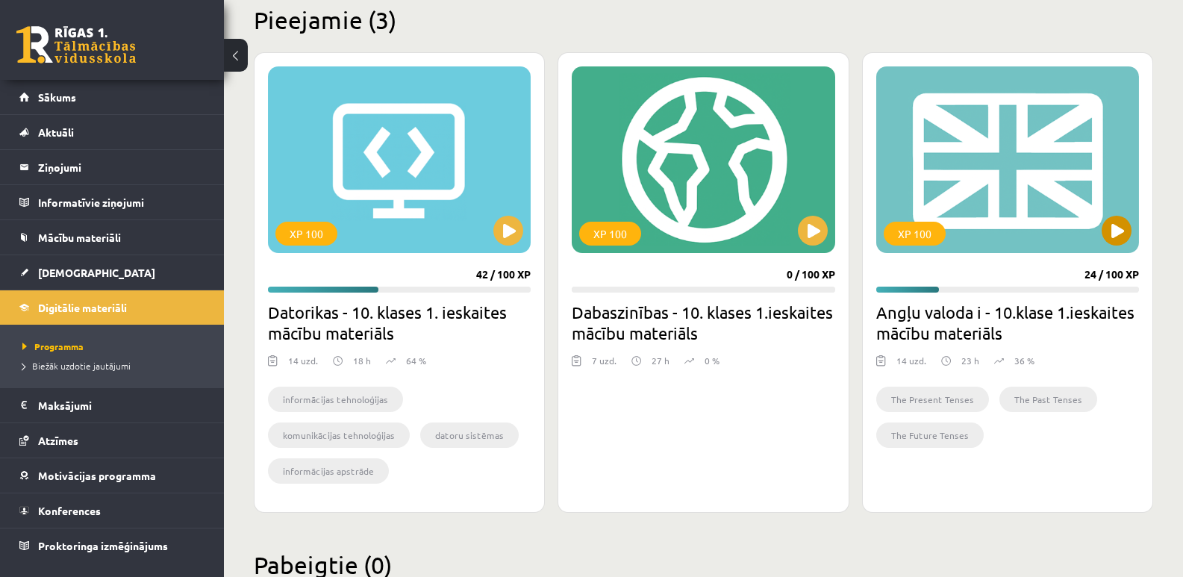
click at [967, 213] on div "XP 100" at bounding box center [1007, 159] width 263 height 187
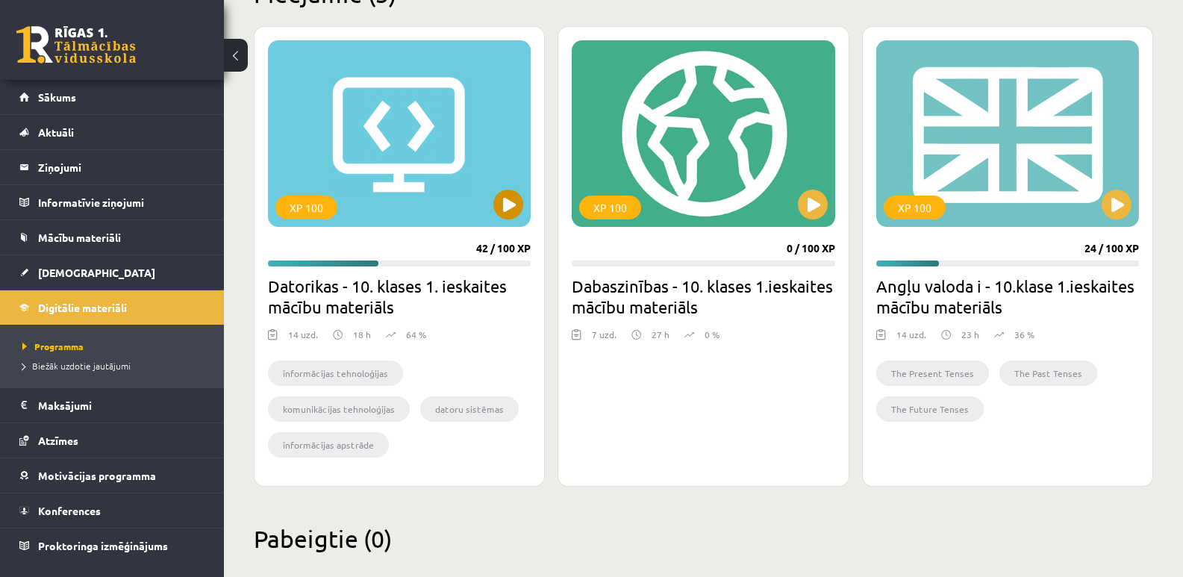
scroll to position [423, 0]
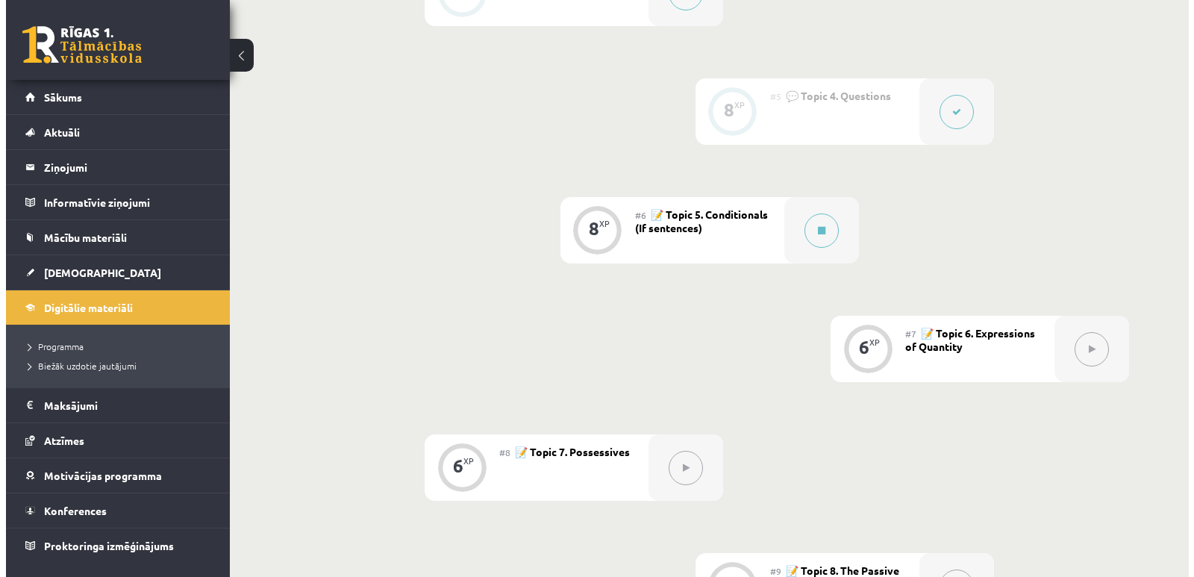
scroll to position [821, 0]
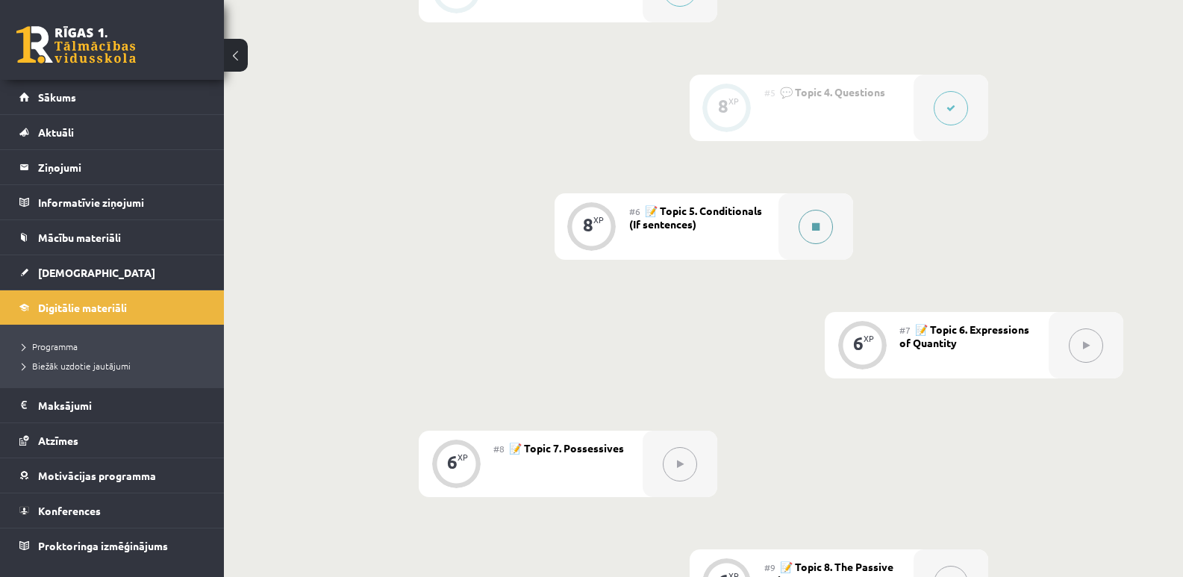
click at [814, 228] on icon at bounding box center [815, 226] width 7 height 9
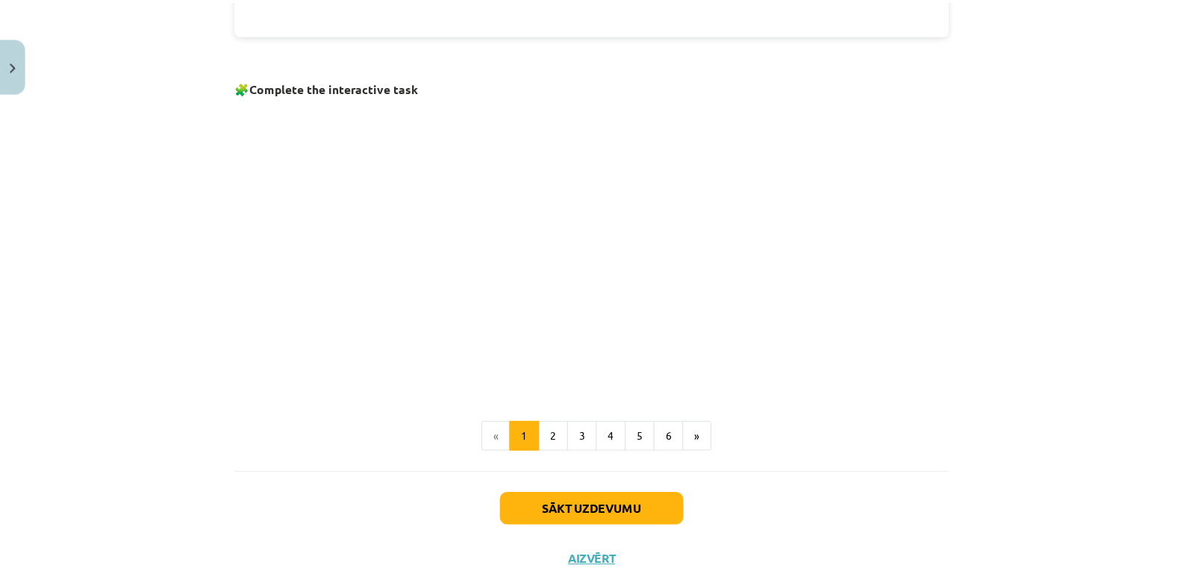
scroll to position [986, 0]
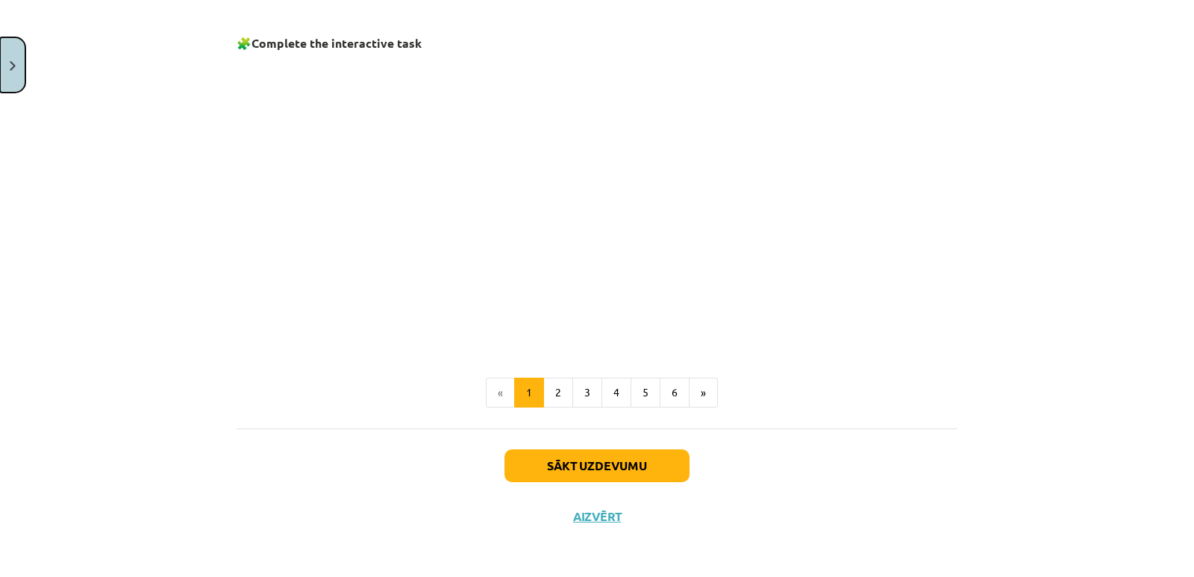
click at [10, 68] on img "Close" at bounding box center [13, 66] width 6 height 10
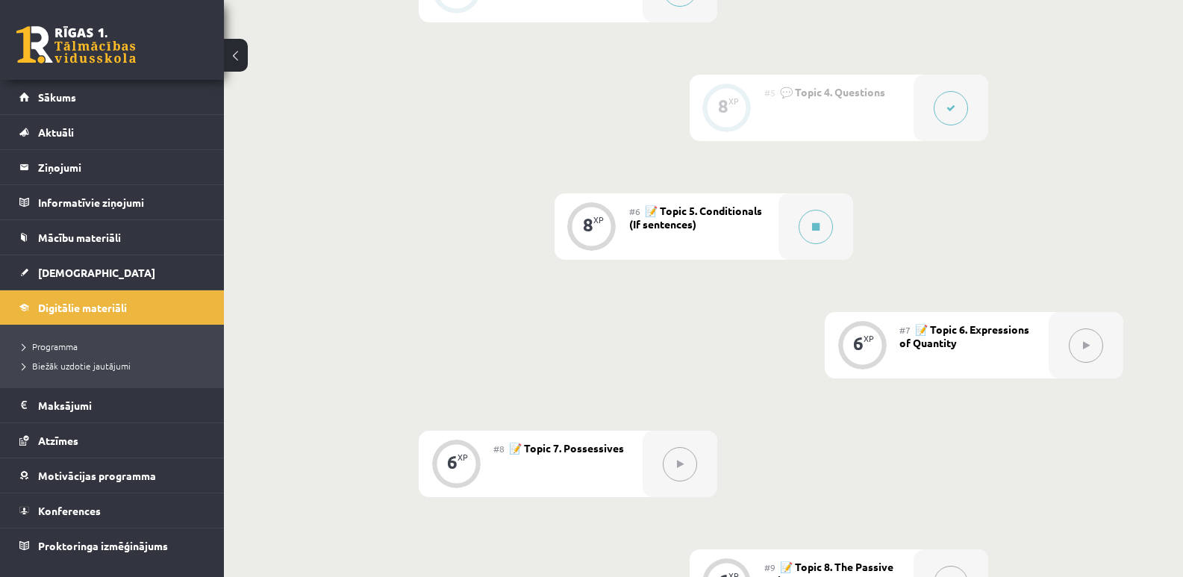
click at [776, 227] on div "#6 📝 Topic 5. Conditionals (If sentences)" at bounding box center [703, 226] width 149 height 66
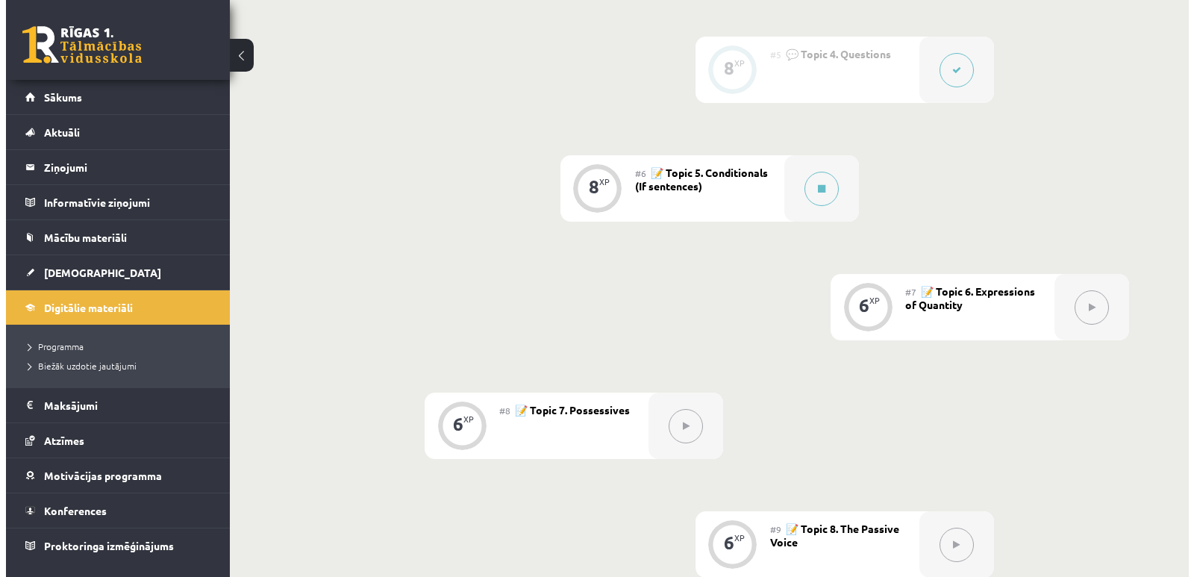
scroll to position [895, 0]
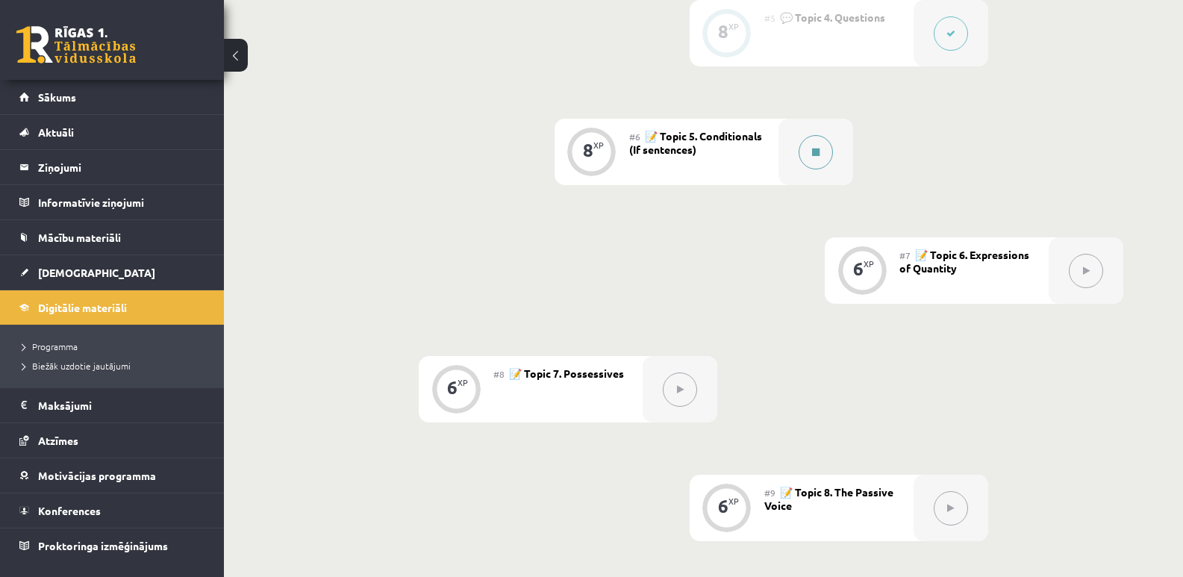
click at [819, 163] on button at bounding box center [815, 152] width 34 height 34
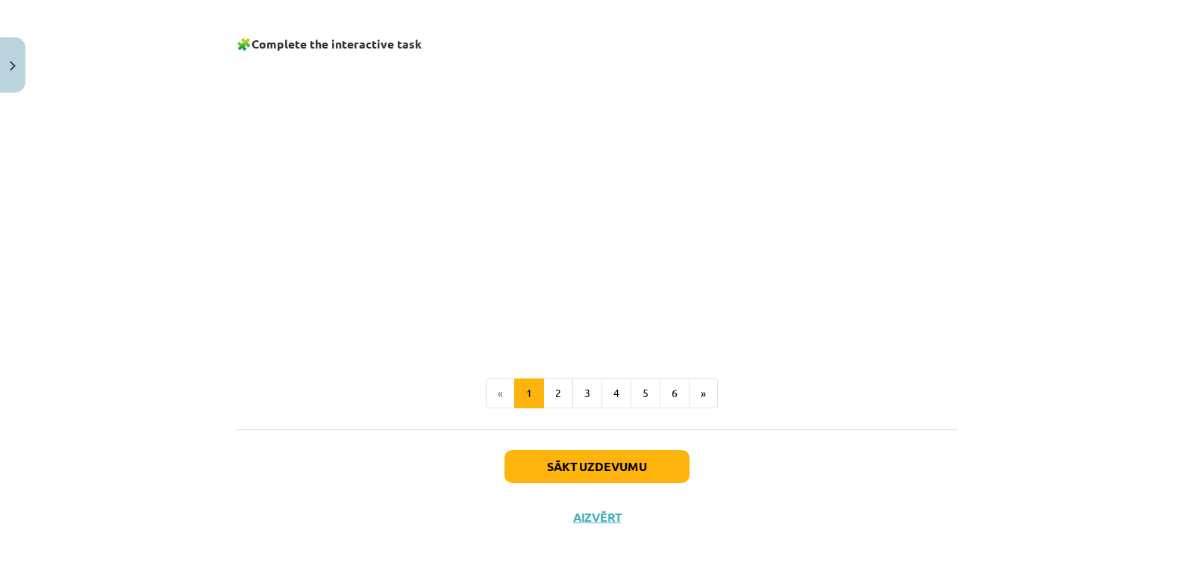
scroll to position [986, 0]
click at [555, 389] on button "2" at bounding box center [558, 393] width 30 height 30
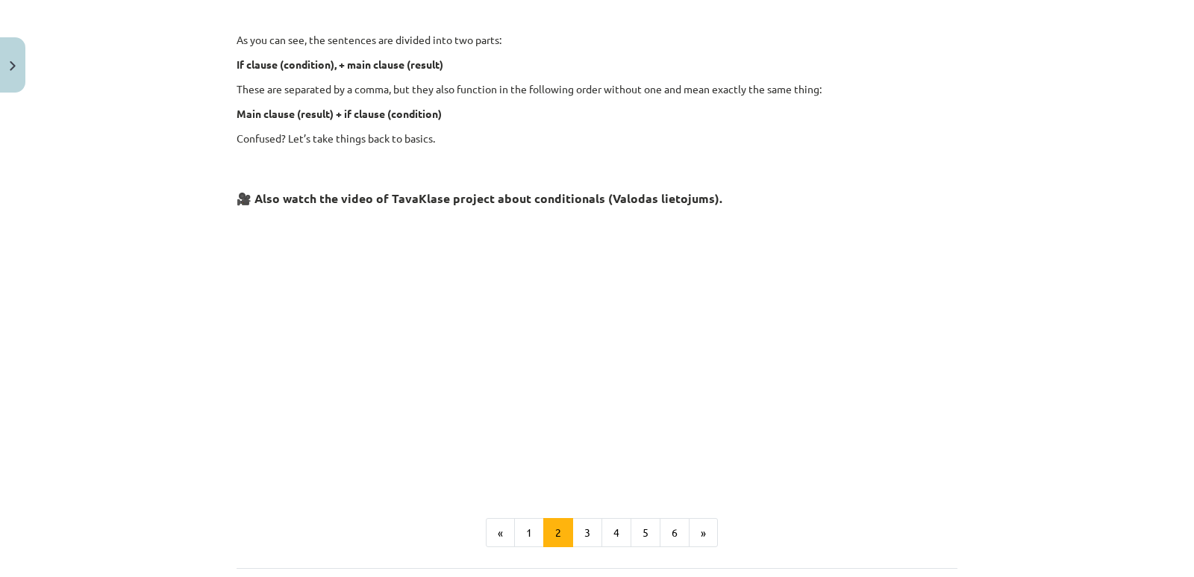
scroll to position [260, 0]
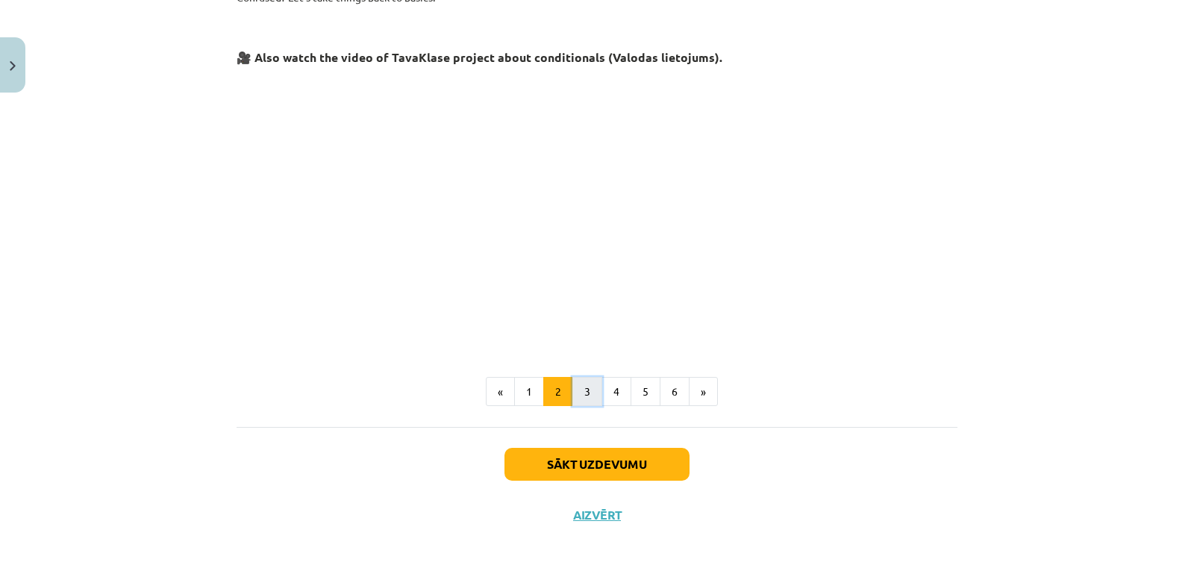
click at [588, 390] on button "3" at bounding box center [587, 392] width 30 height 30
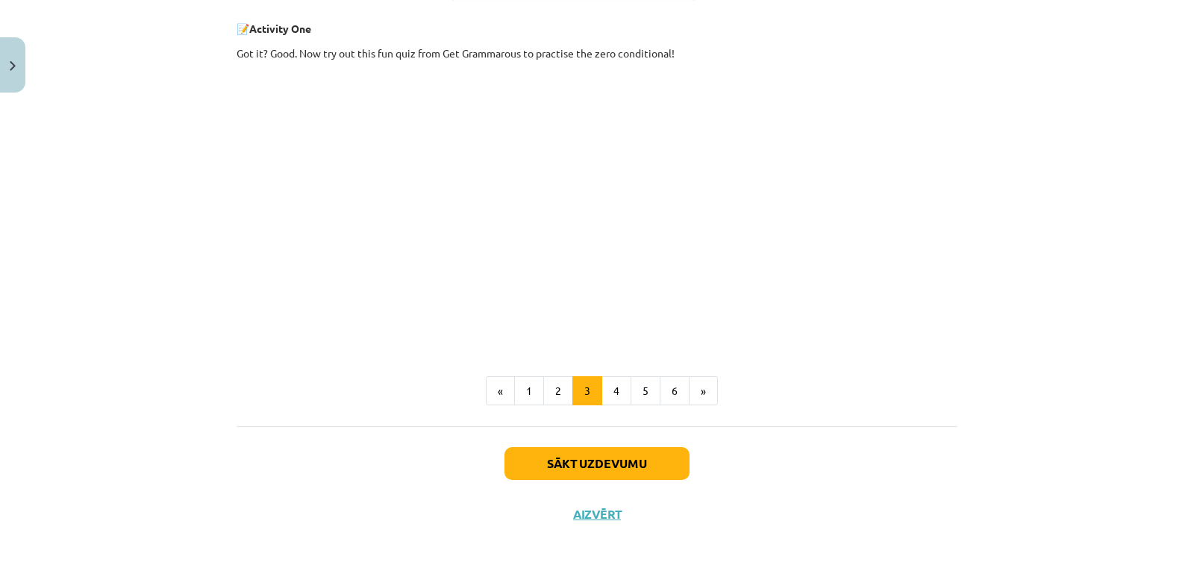
scroll to position [641, 0]
click at [616, 390] on button "4" at bounding box center [616, 391] width 30 height 30
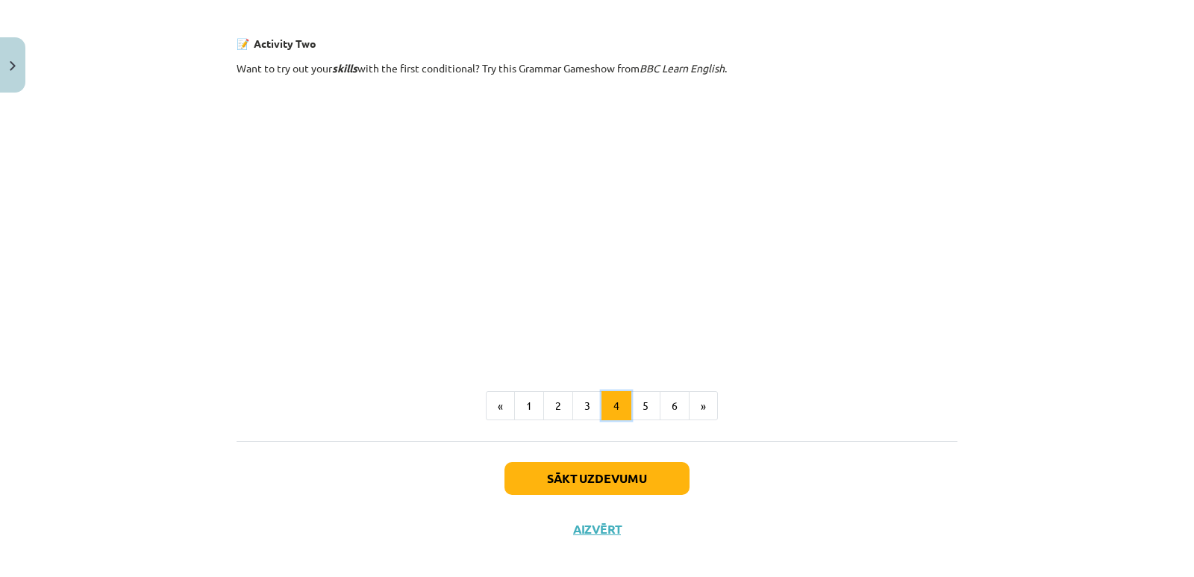
scroll to position [970, 0]
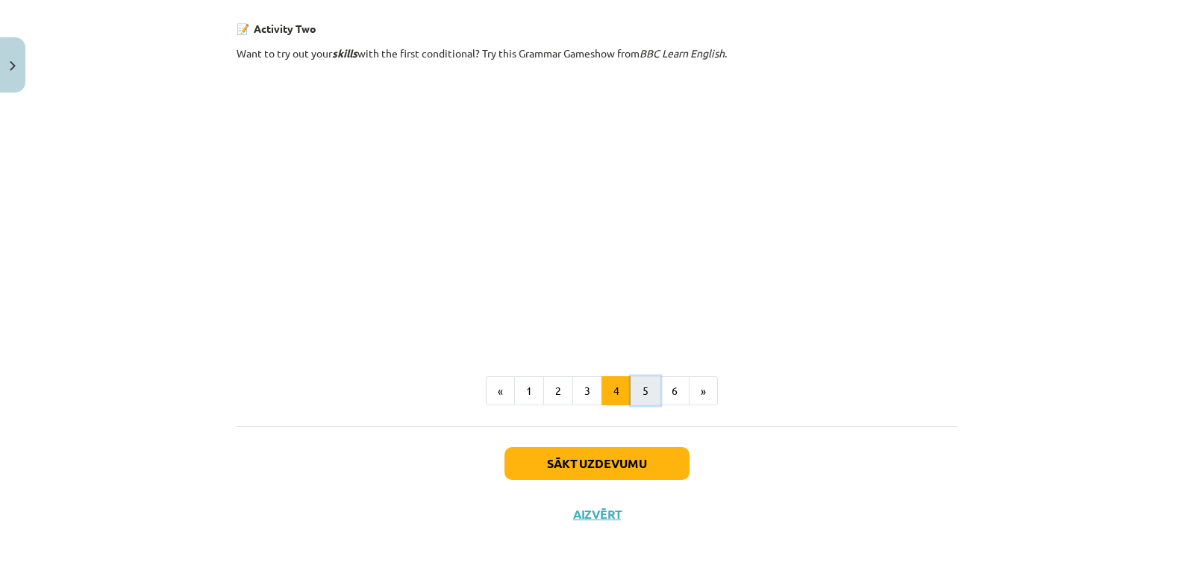
click at [648, 380] on button "5" at bounding box center [645, 391] width 30 height 30
click at [677, 398] on button "6" at bounding box center [675, 391] width 30 height 30
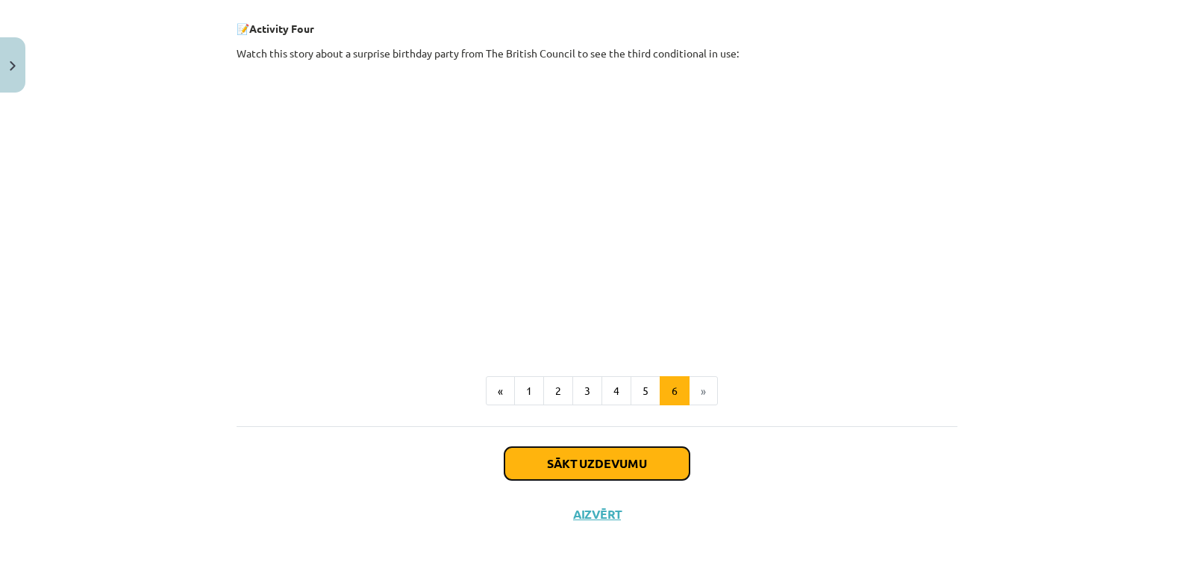
click at [654, 460] on button "Sākt uzdevumu" at bounding box center [596, 463] width 185 height 33
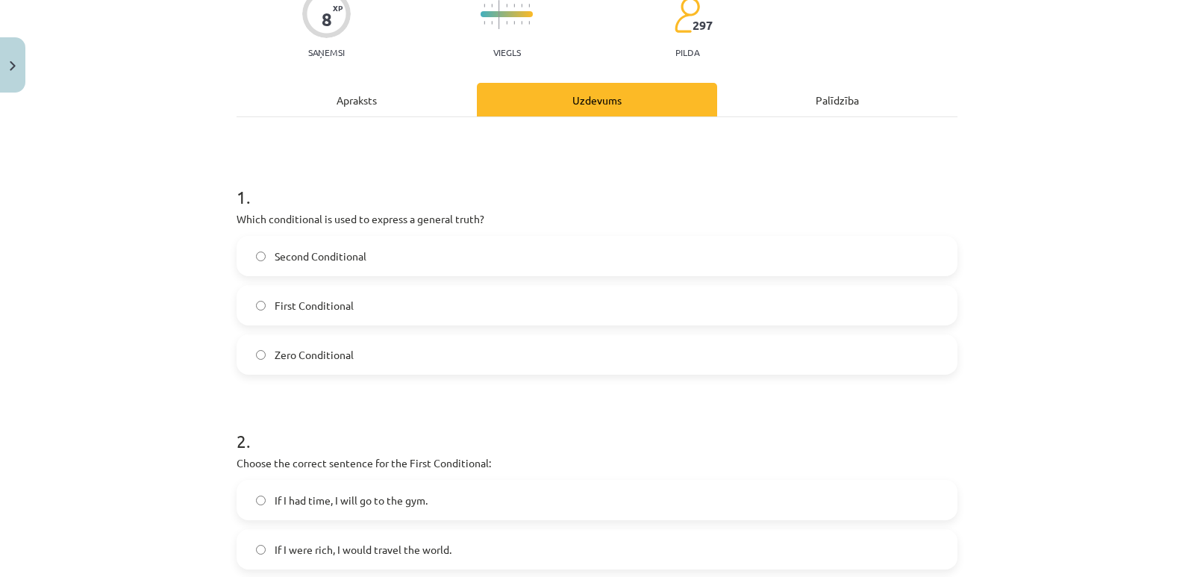
scroll to position [112, 0]
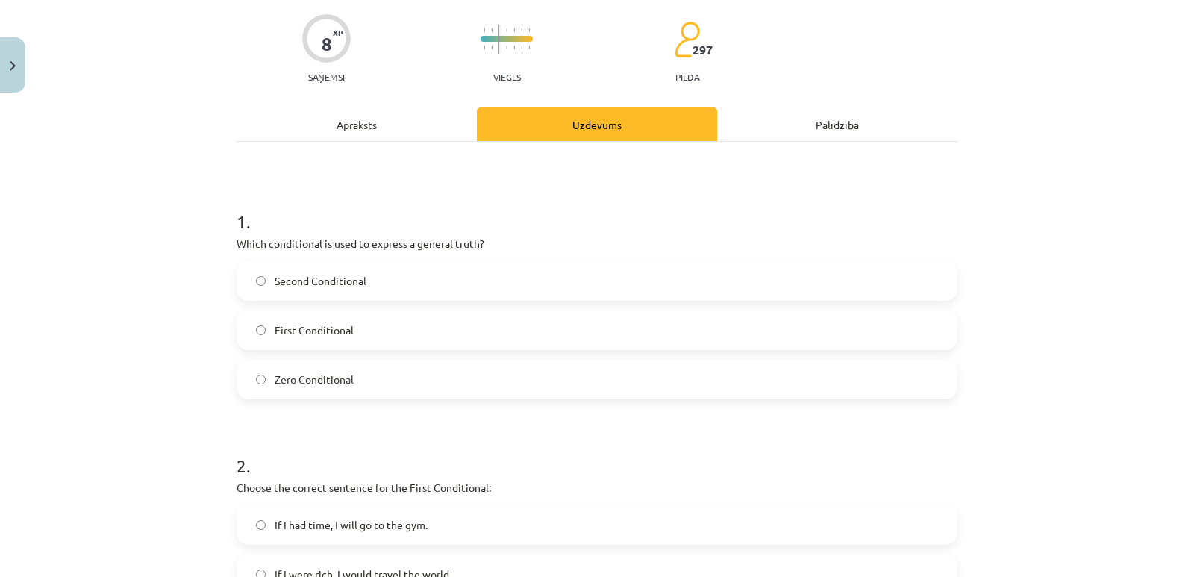
click at [323, 383] on span "Zero Conditional" at bounding box center [314, 380] width 79 height 16
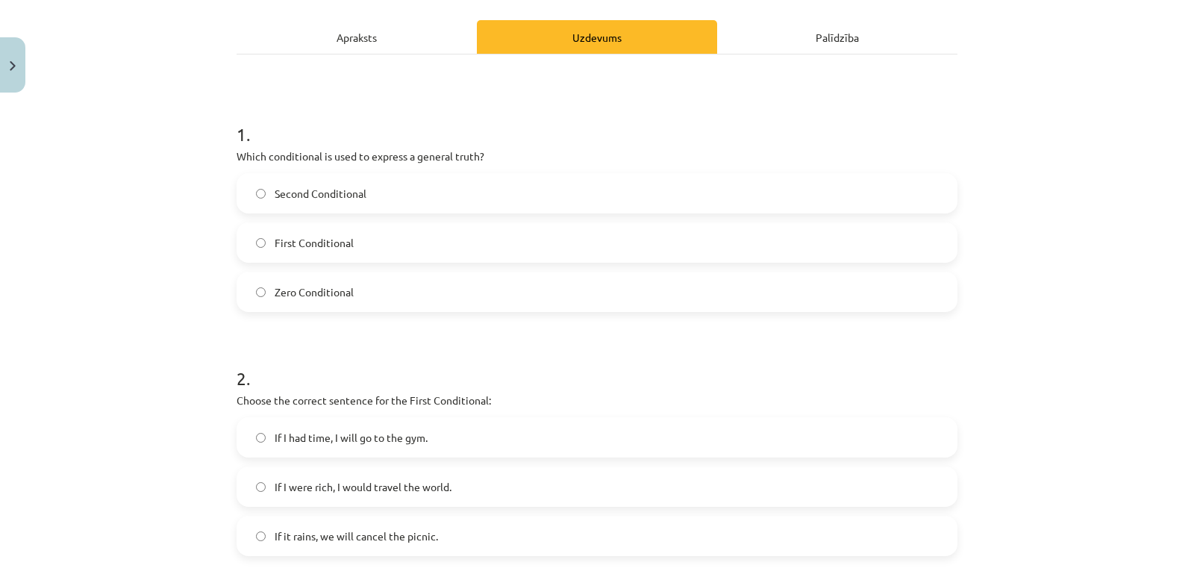
scroll to position [187, 0]
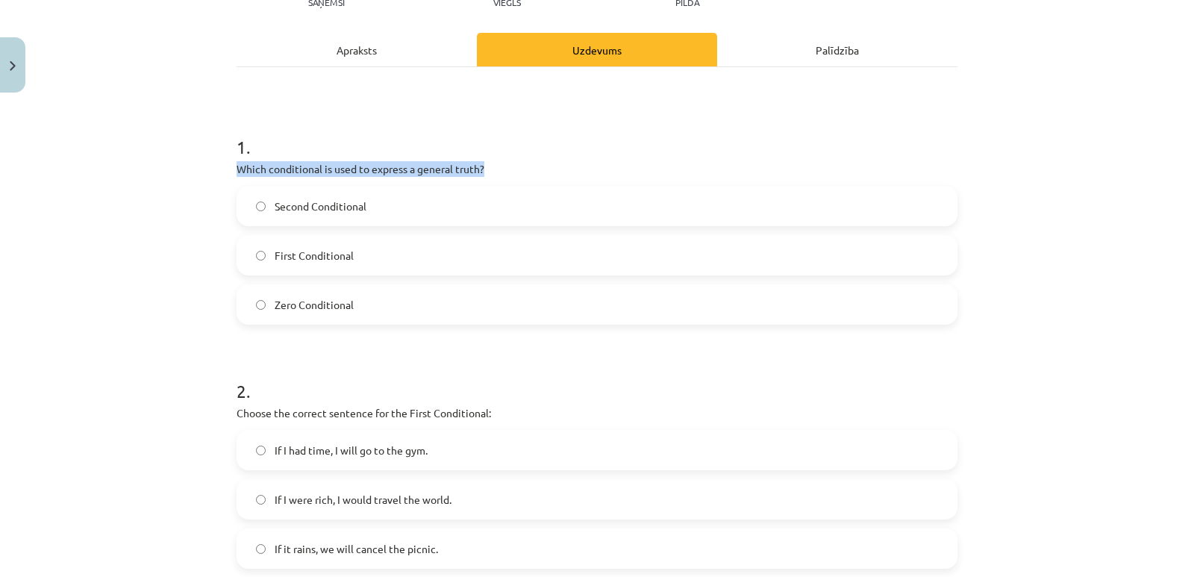
drag, startPoint x: 233, startPoint y: 169, endPoint x: 491, endPoint y: 169, distance: 258.2
click at [491, 169] on p "Which conditional is used to express a general truth?" at bounding box center [597, 169] width 721 height 16
copy p "Which conditional is used to express a general truth?"
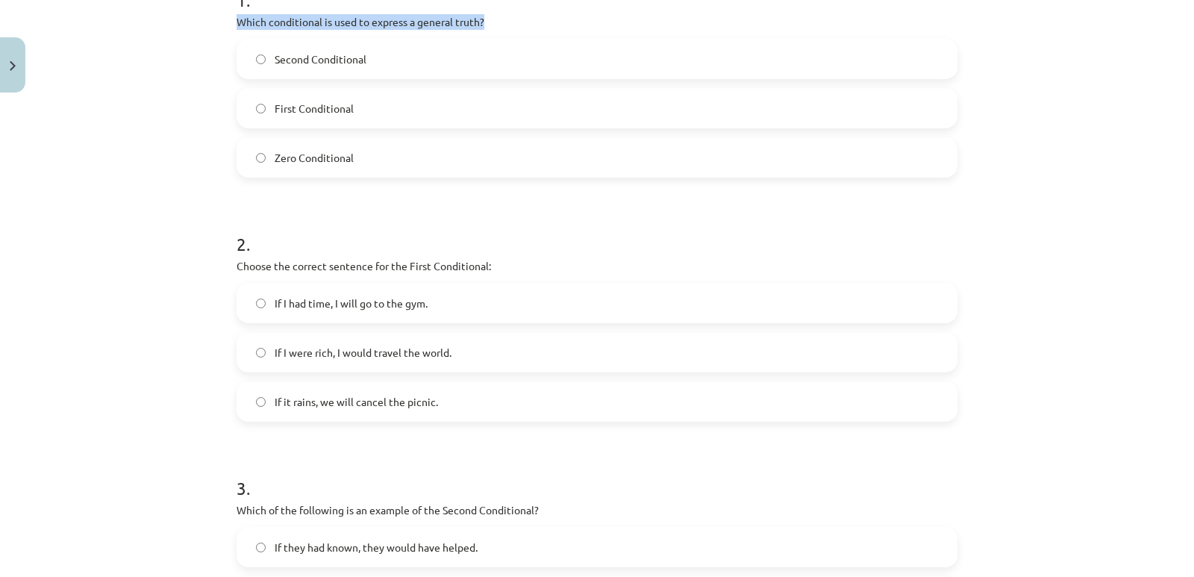
scroll to position [336, 0]
click at [287, 202] on form "1 . Which conditional is used to express a general truth? Second Conditional Fi…" at bounding box center [597, 434] width 721 height 946
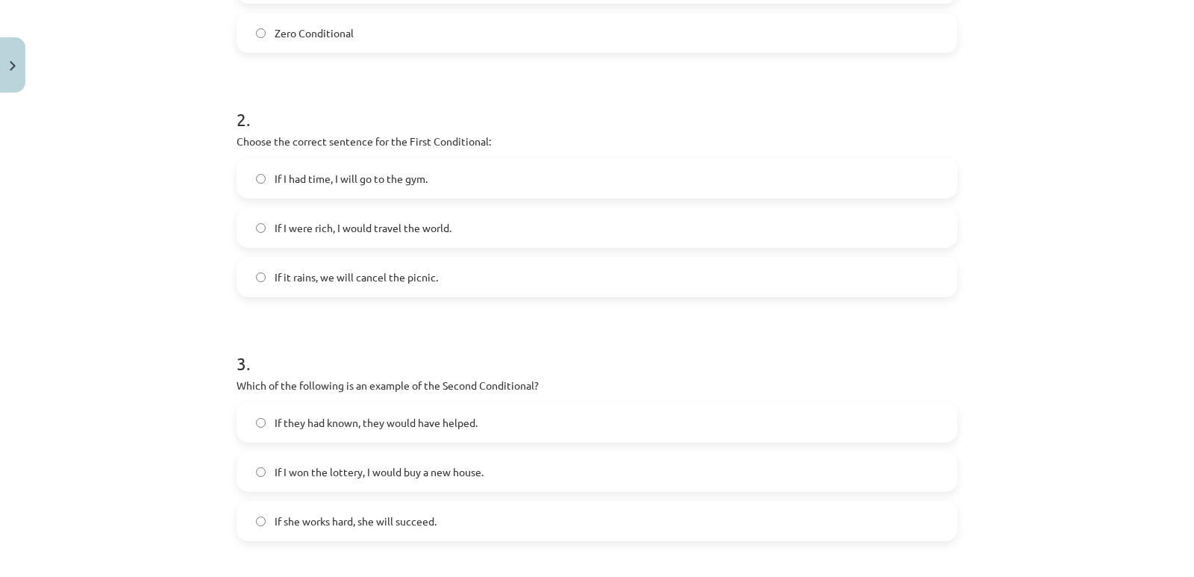
scroll to position [485, 0]
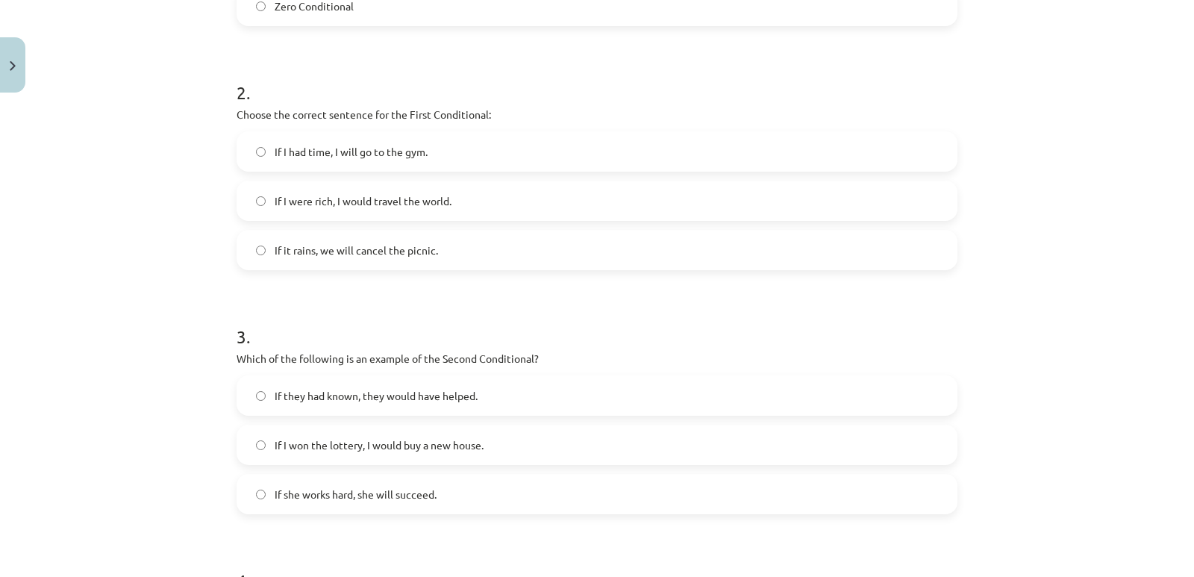
click at [345, 154] on span "If I had time, I will go to the gym." at bounding box center [351, 152] width 153 height 16
click at [357, 207] on span "If I were rich, I would travel the world." at bounding box center [363, 201] width 177 height 16
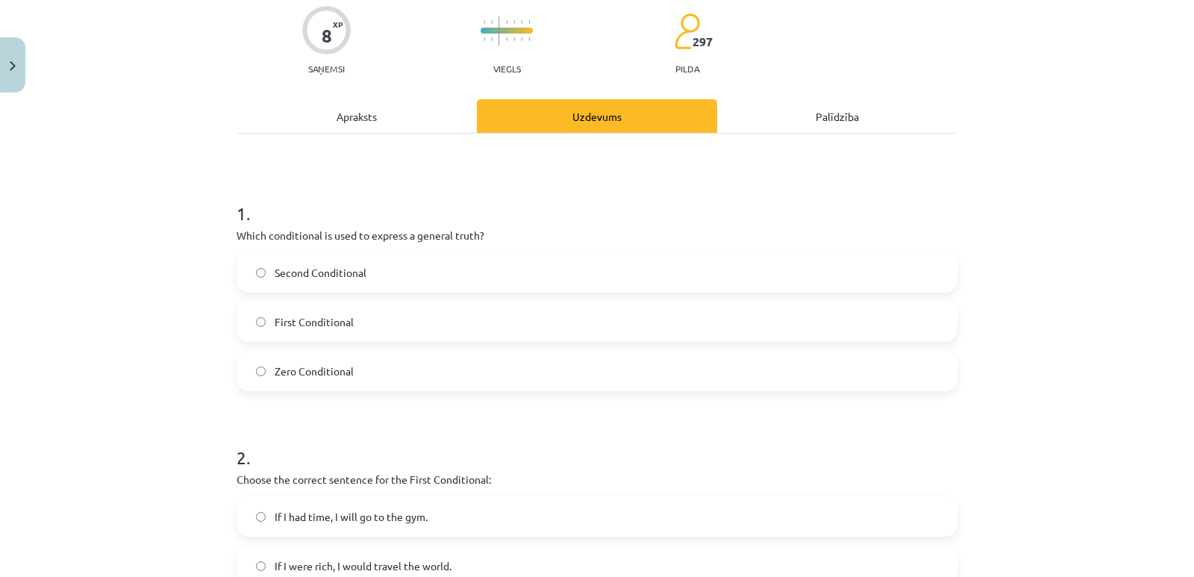
scroll to position [112, 0]
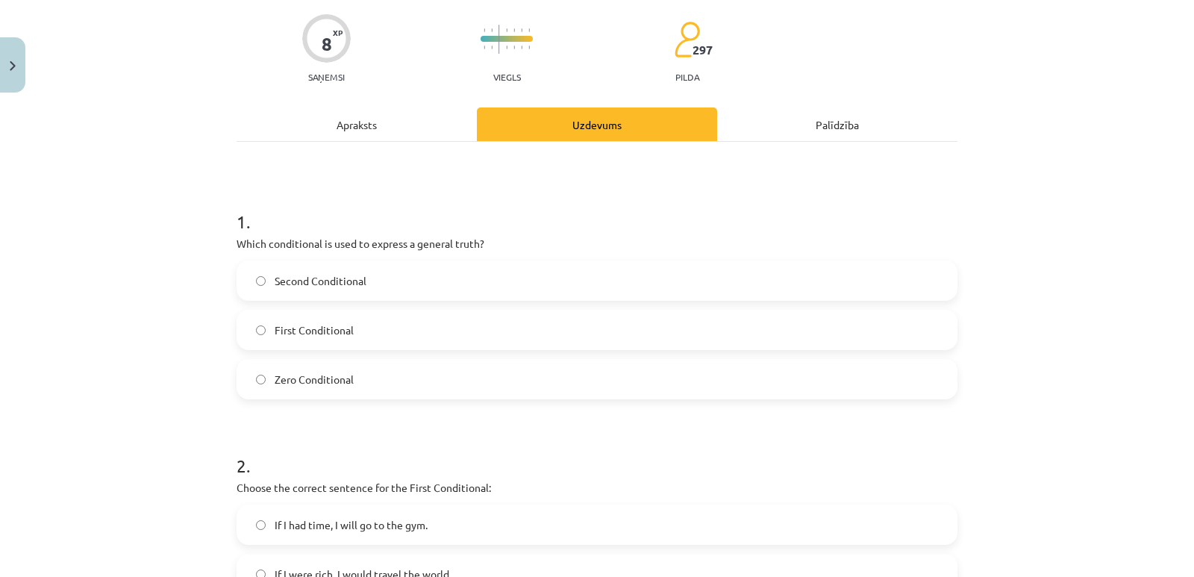
click at [364, 128] on div "Apraksts" at bounding box center [357, 124] width 240 height 34
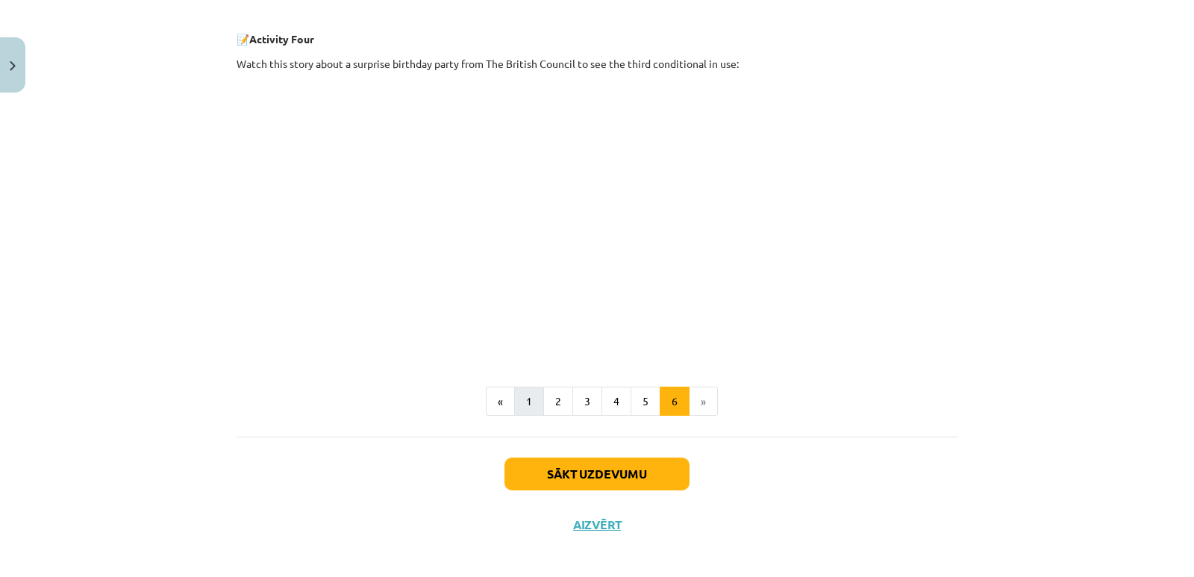
scroll to position [591, 0]
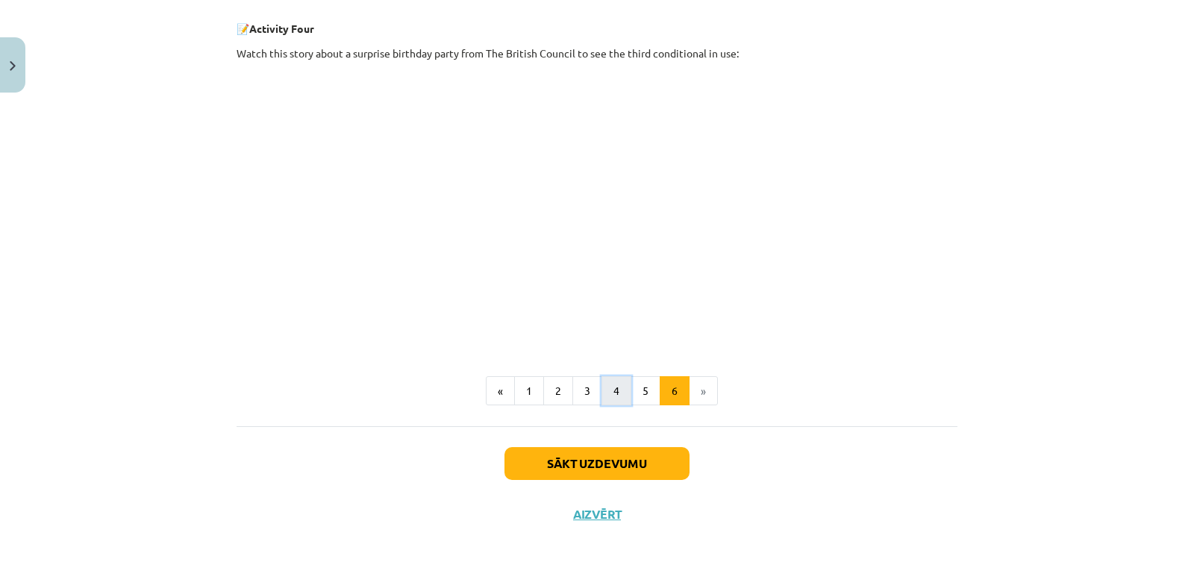
click at [607, 390] on button "4" at bounding box center [616, 391] width 30 height 30
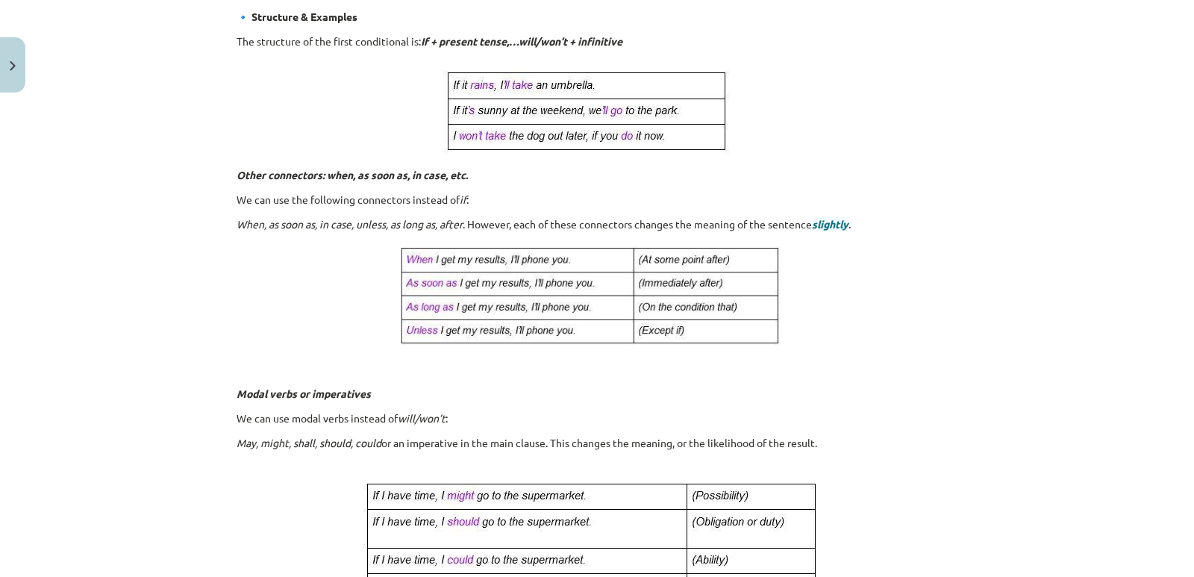
scroll to position [267, 0]
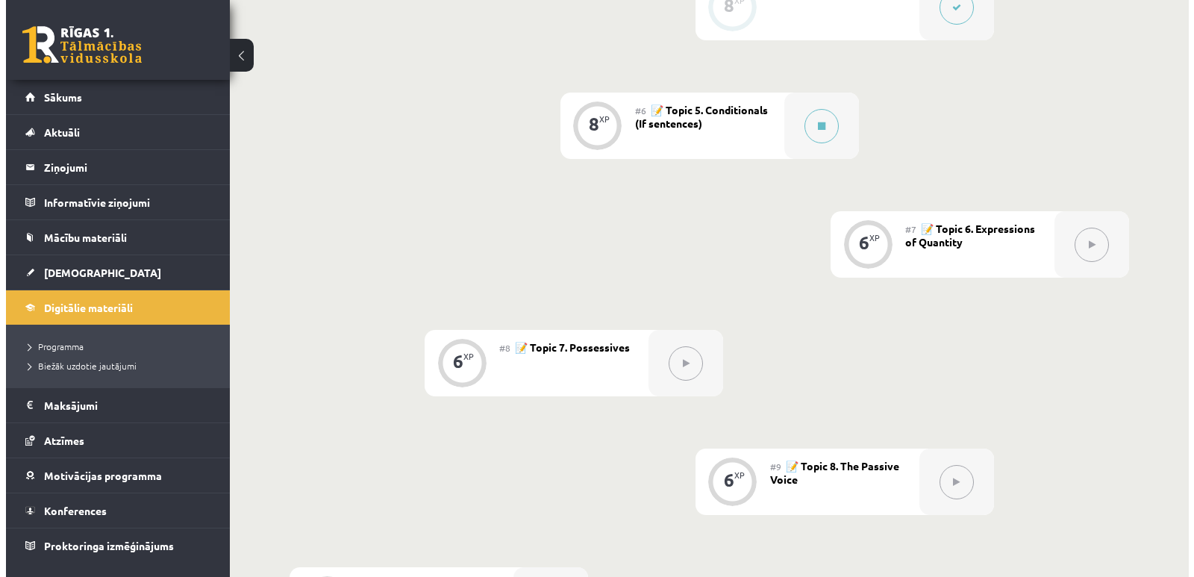
scroll to position [895, 0]
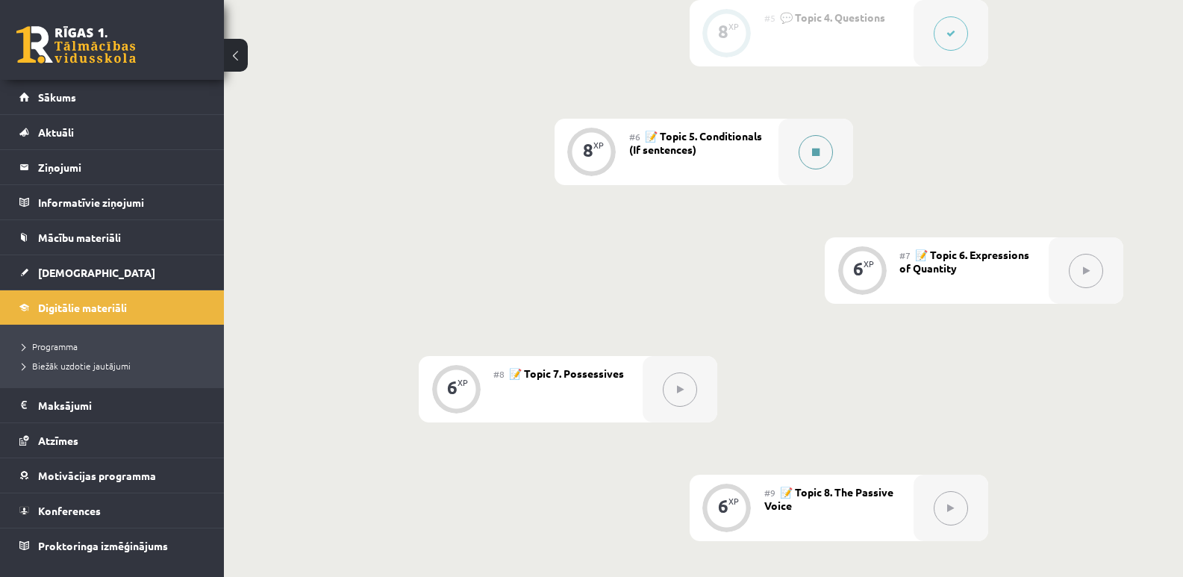
click at [823, 154] on button at bounding box center [815, 152] width 34 height 34
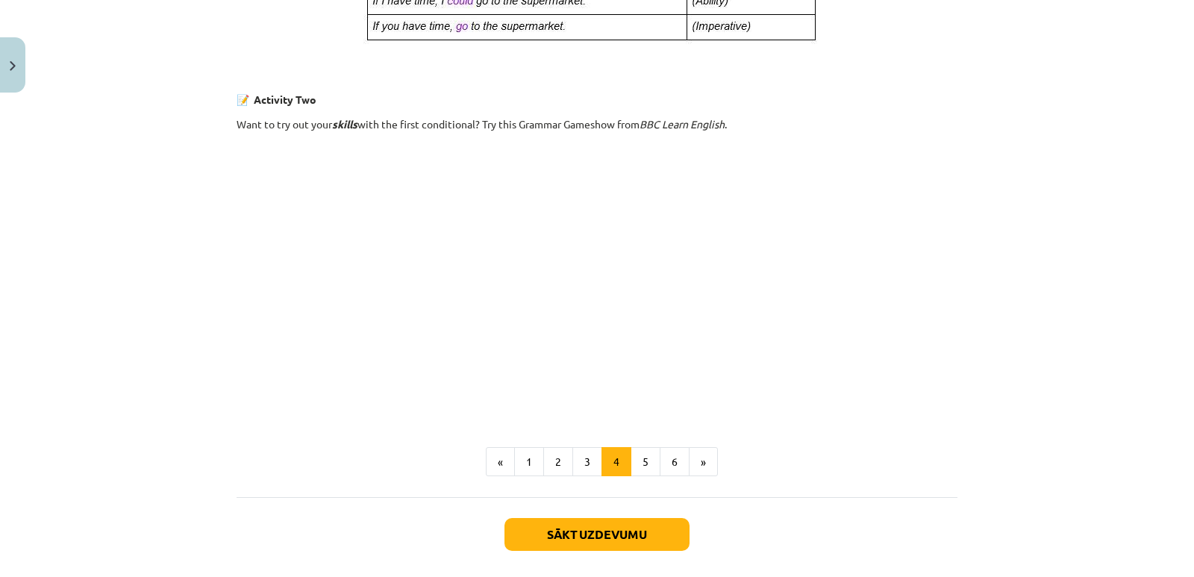
scroll to position [970, 0]
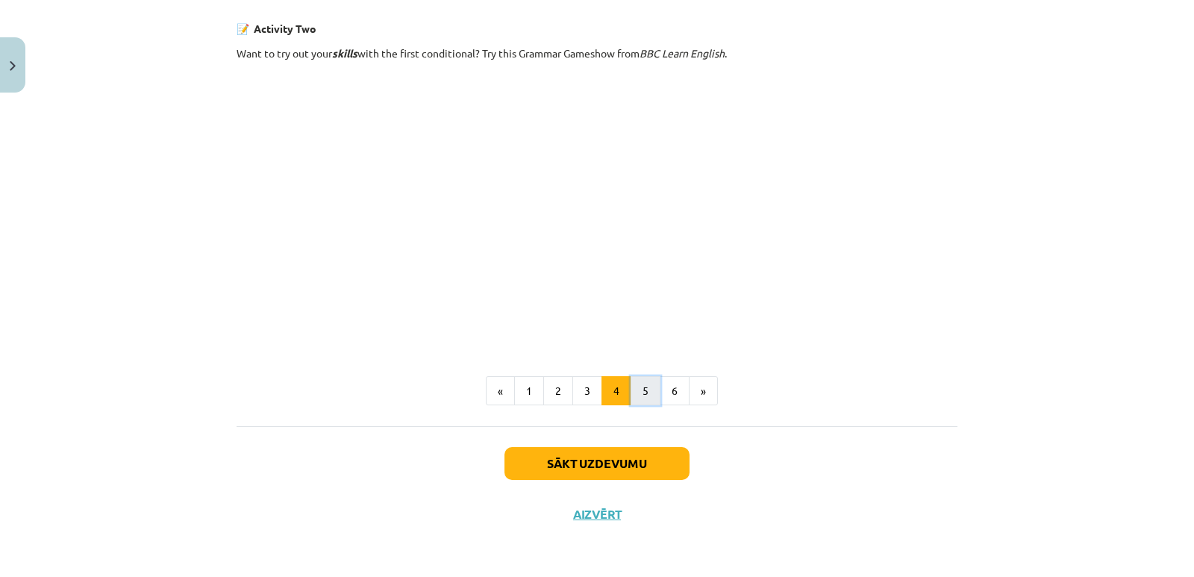
click at [633, 394] on button "5" at bounding box center [645, 391] width 30 height 30
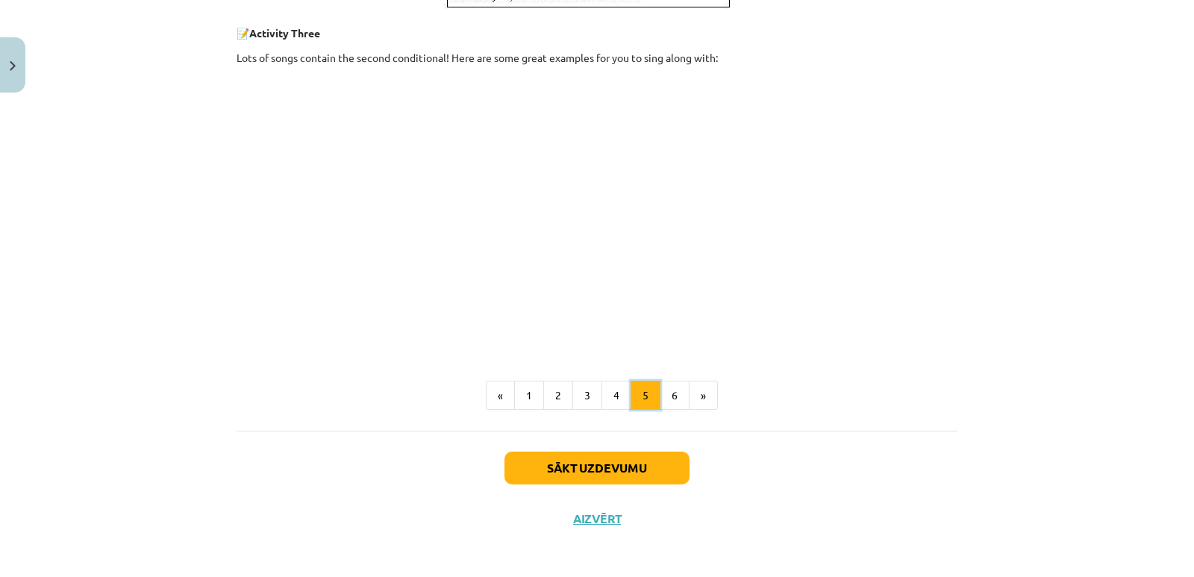
scroll to position [789, 0]
click at [587, 464] on button "Sākt uzdevumu" at bounding box center [596, 465] width 185 height 33
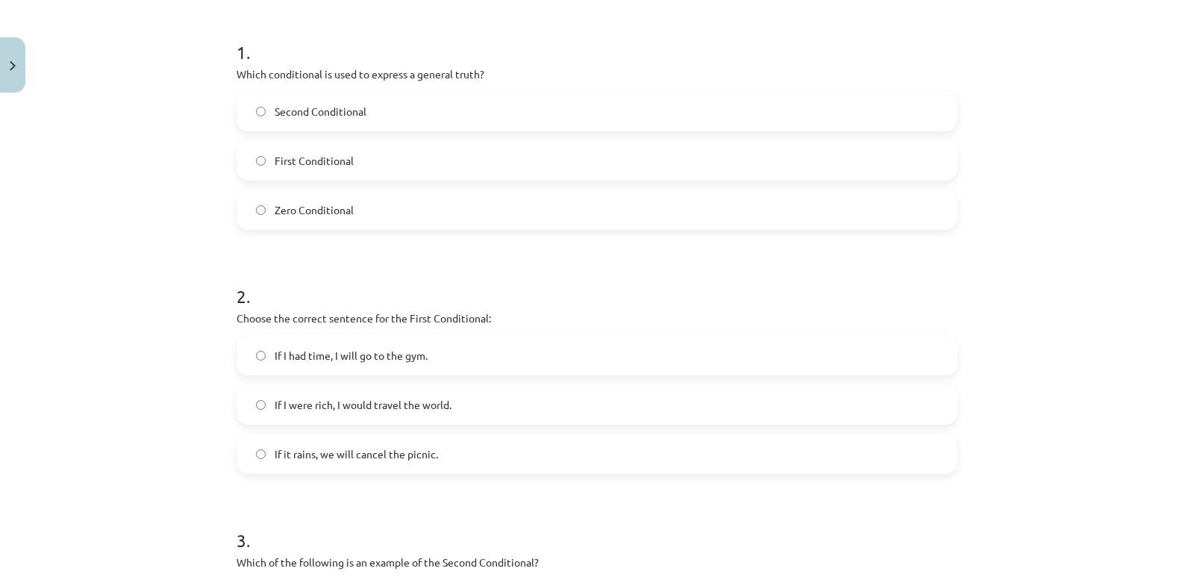
scroll to position [261, 0]
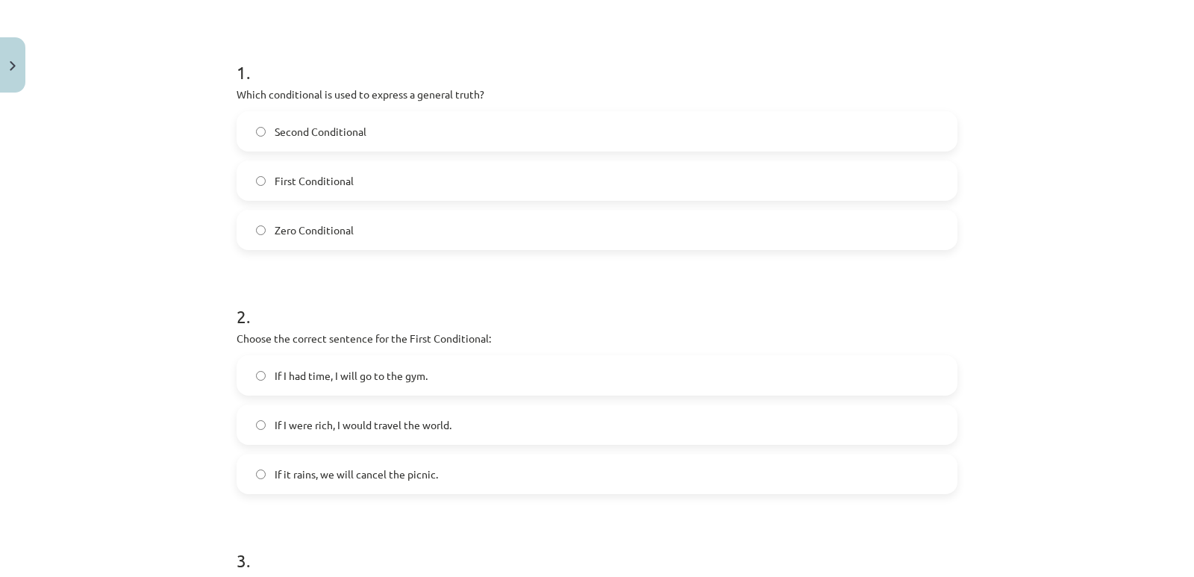
click at [299, 231] on span "Zero Conditional" at bounding box center [314, 230] width 79 height 16
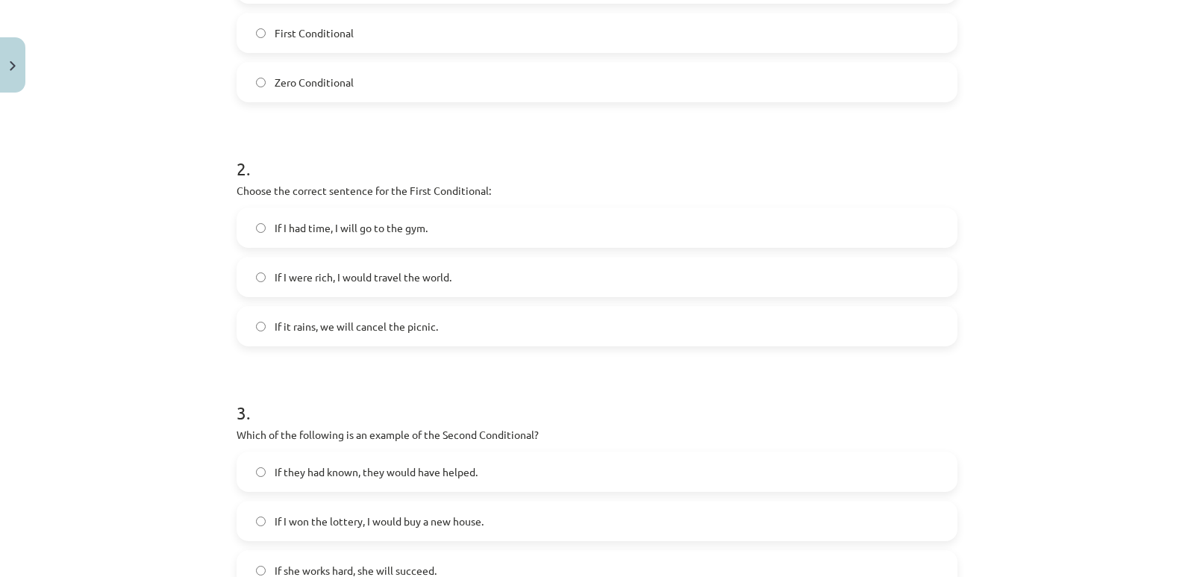
scroll to position [410, 0]
click at [386, 324] on span "If it rains, we will cancel the picnic." at bounding box center [356, 325] width 163 height 16
click at [354, 228] on span "If I had time, I will go to the gym." at bounding box center [351, 227] width 153 height 16
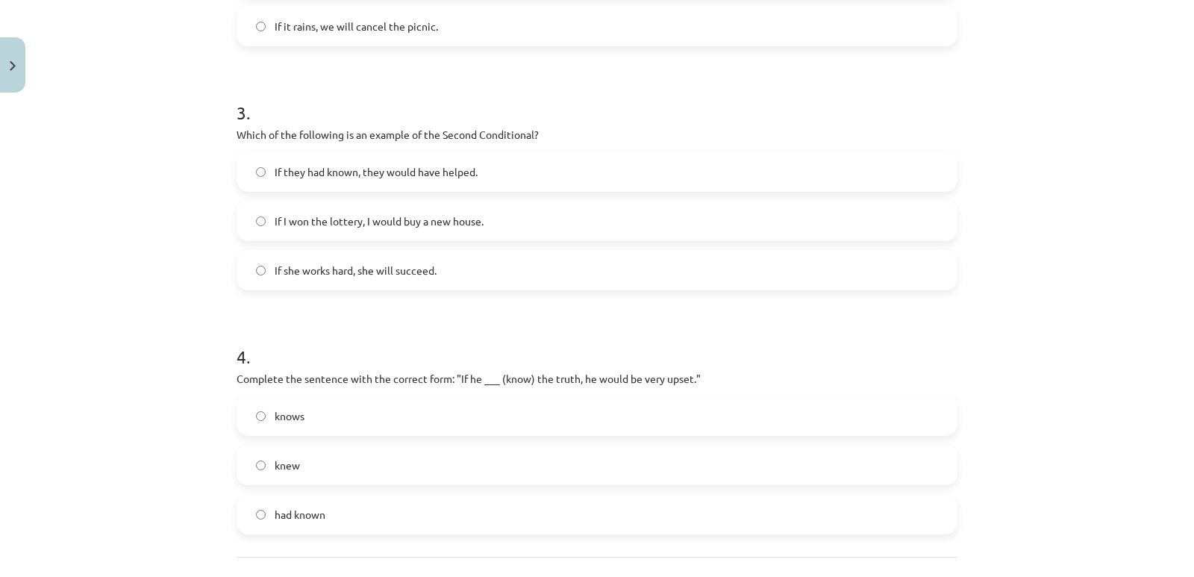
scroll to position [634, 0]
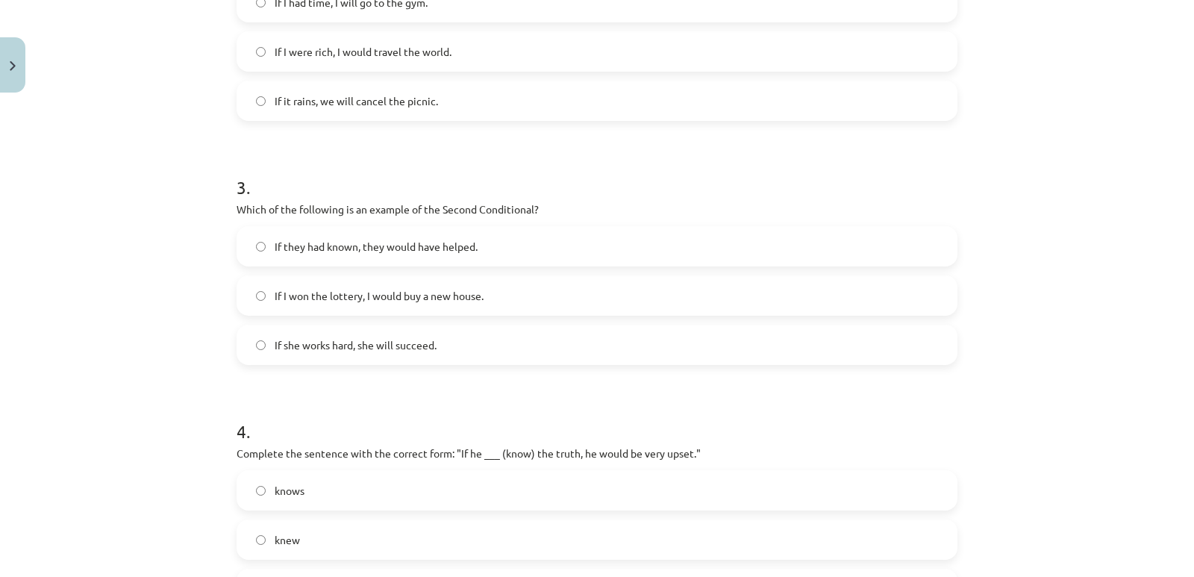
click at [339, 102] on span "If it rains, we will cancel the picnic." at bounding box center [356, 101] width 163 height 16
click at [321, 11] on label "If I had time, I will go to the gym." at bounding box center [597, 2] width 718 height 37
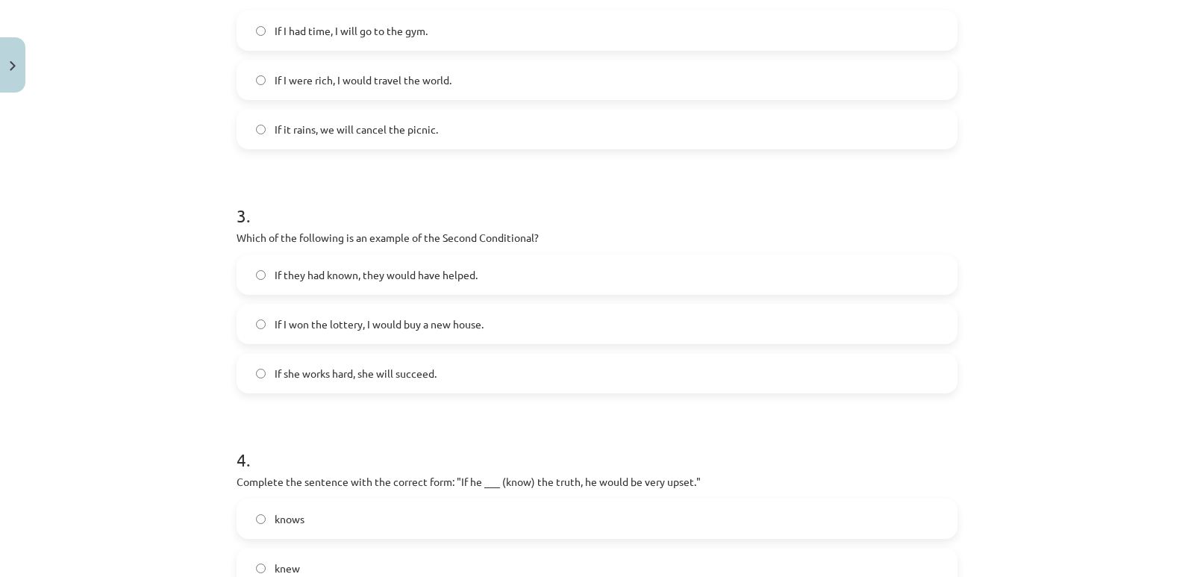
scroll to position [632, 0]
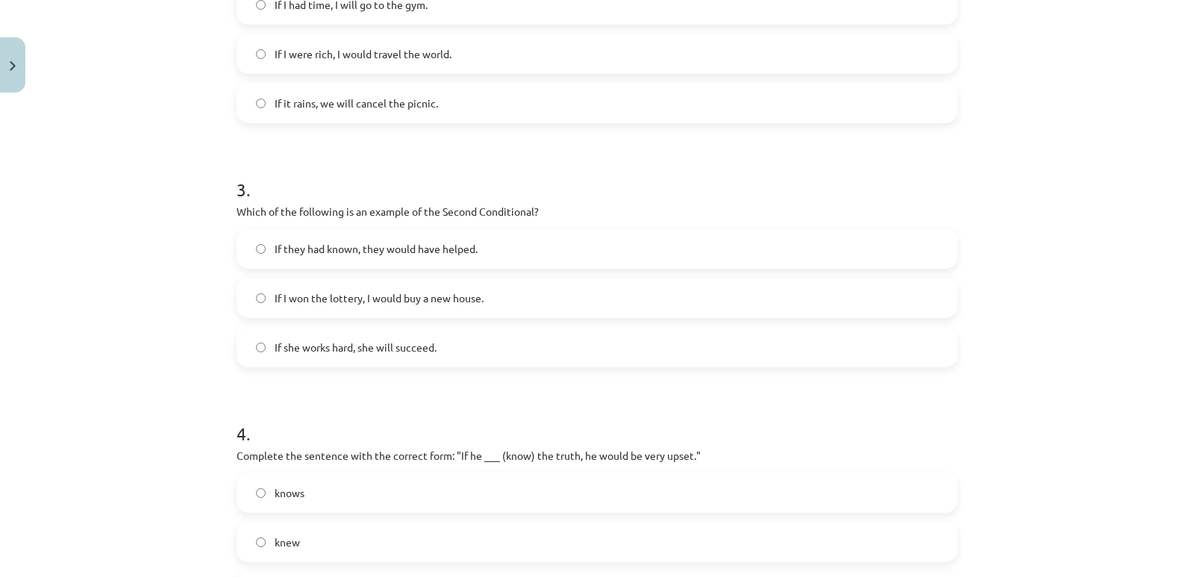
click at [376, 296] on span "If I won the lottery, I would buy a new house." at bounding box center [379, 298] width 209 height 16
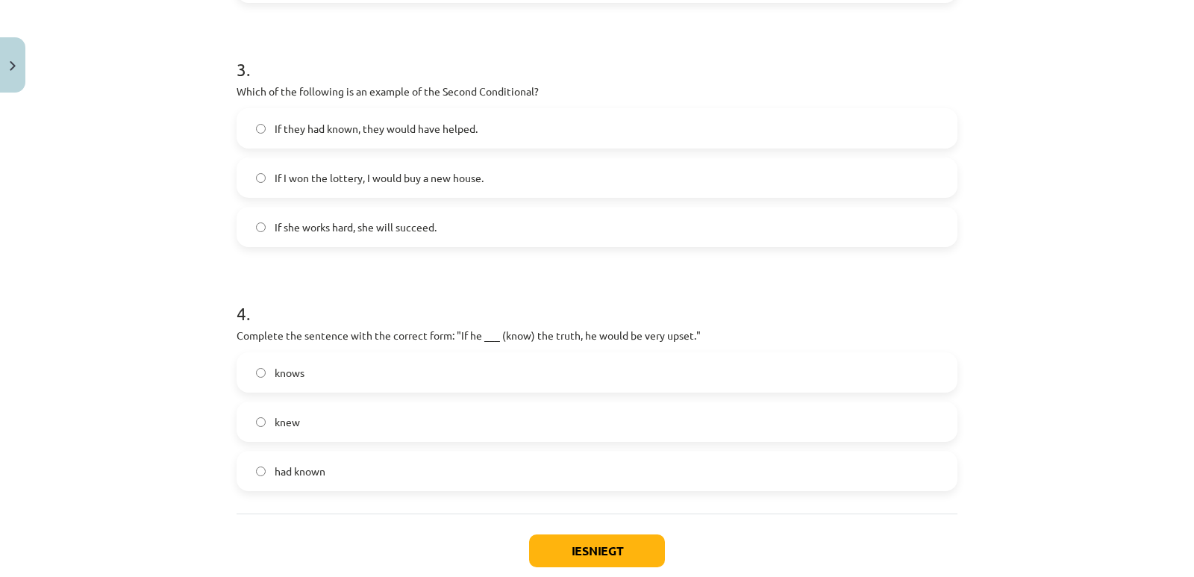
scroll to position [781, 0]
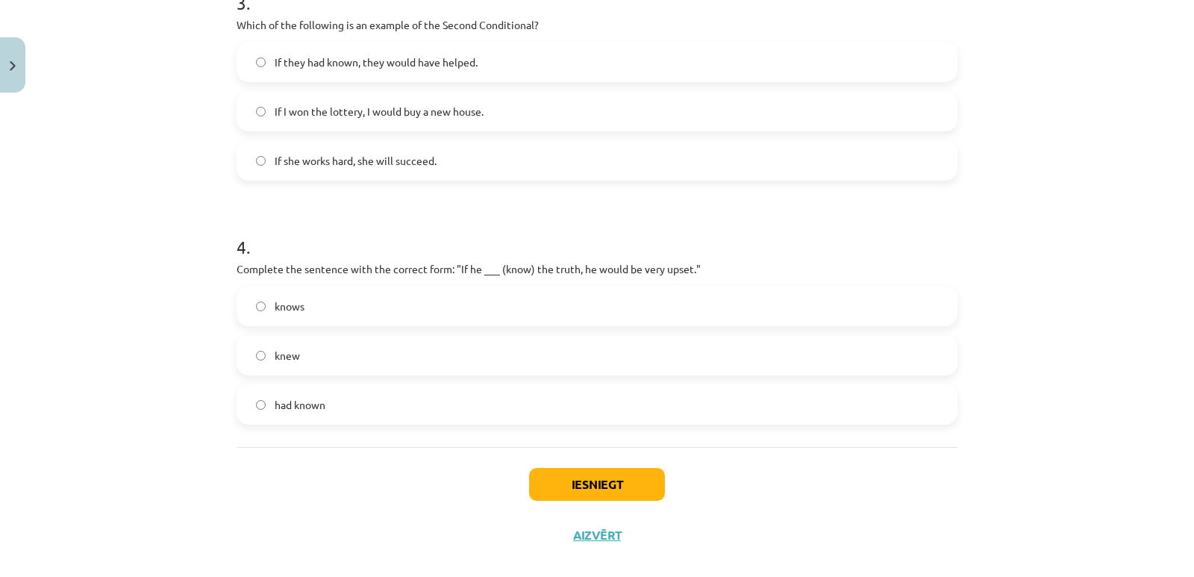
scroll to position [839, 0]
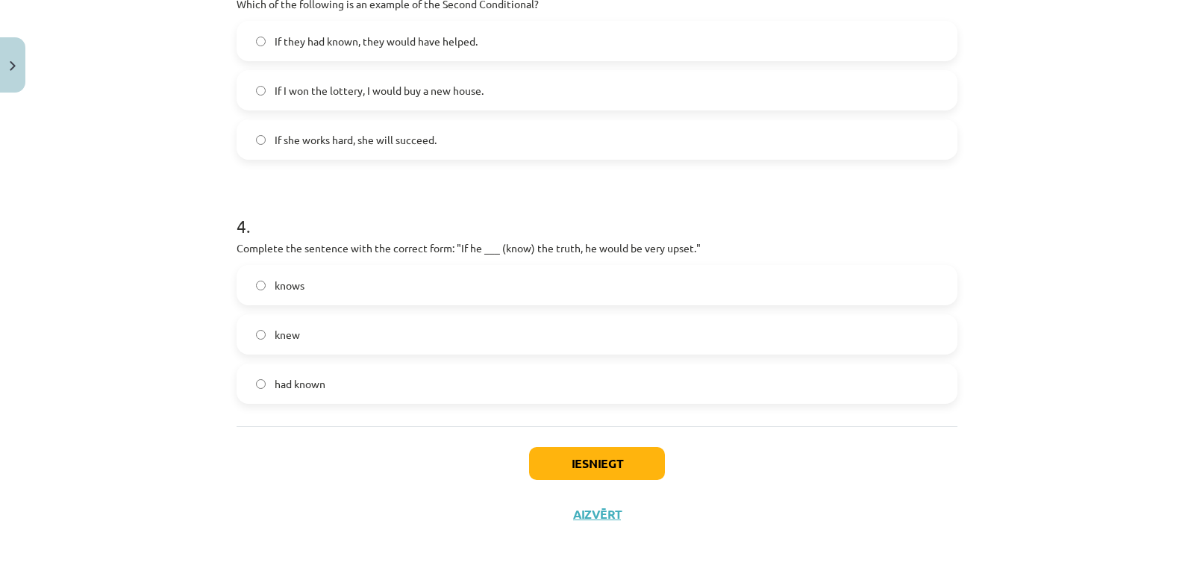
click at [292, 287] on span "knows" at bounding box center [290, 286] width 30 height 16
click at [302, 386] on span "had known" at bounding box center [300, 384] width 51 height 16
click at [300, 295] on label "knows" at bounding box center [597, 284] width 718 height 37
click at [304, 381] on span "had known" at bounding box center [300, 384] width 51 height 16
click at [578, 459] on button "Iesniegt" at bounding box center [597, 463] width 136 height 33
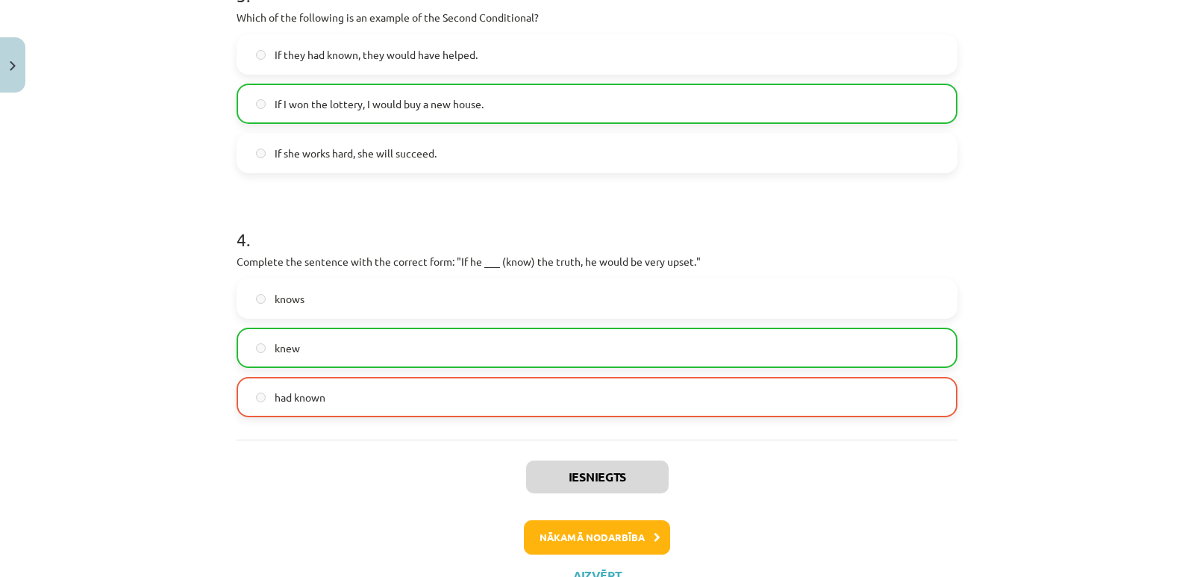
scroll to position [887, 0]
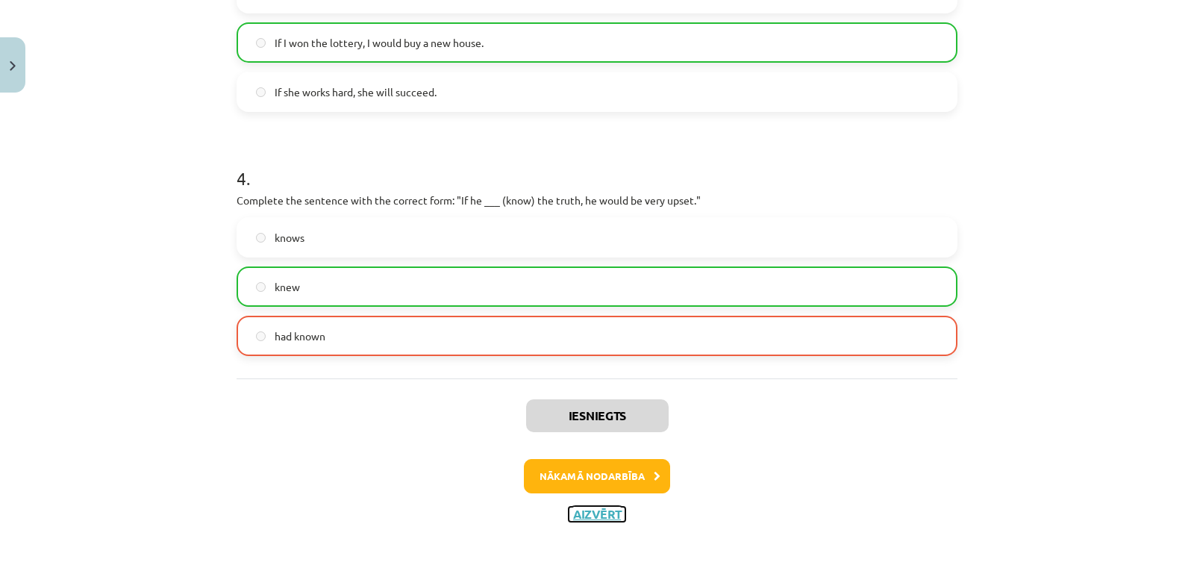
click at [587, 510] on button "Aizvērt" at bounding box center [597, 514] width 57 height 15
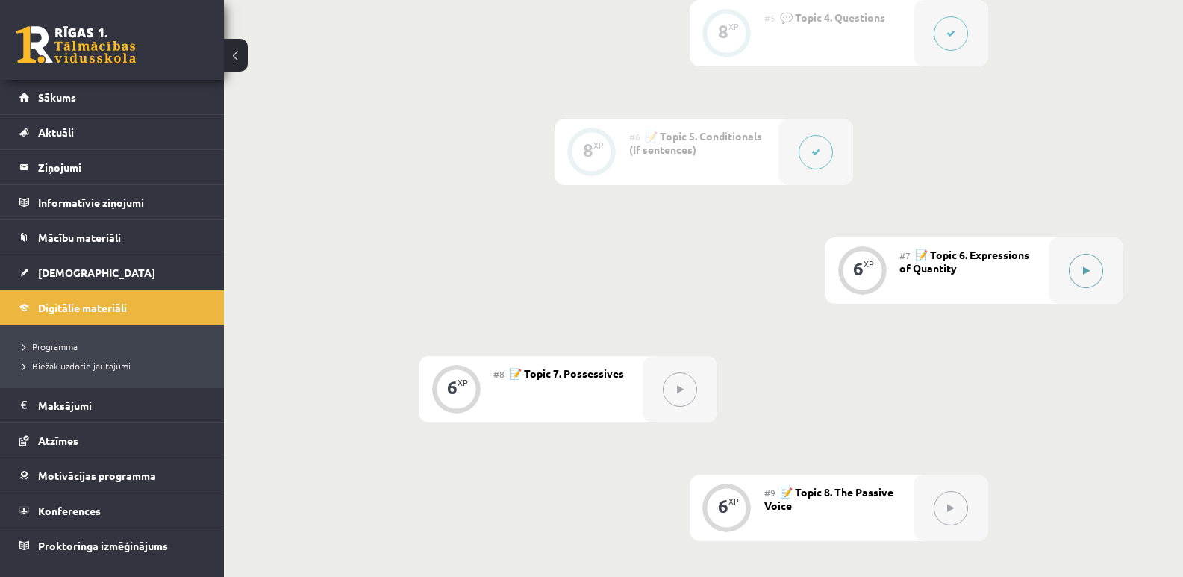
click at [1083, 269] on icon at bounding box center [1086, 270] width 7 height 9
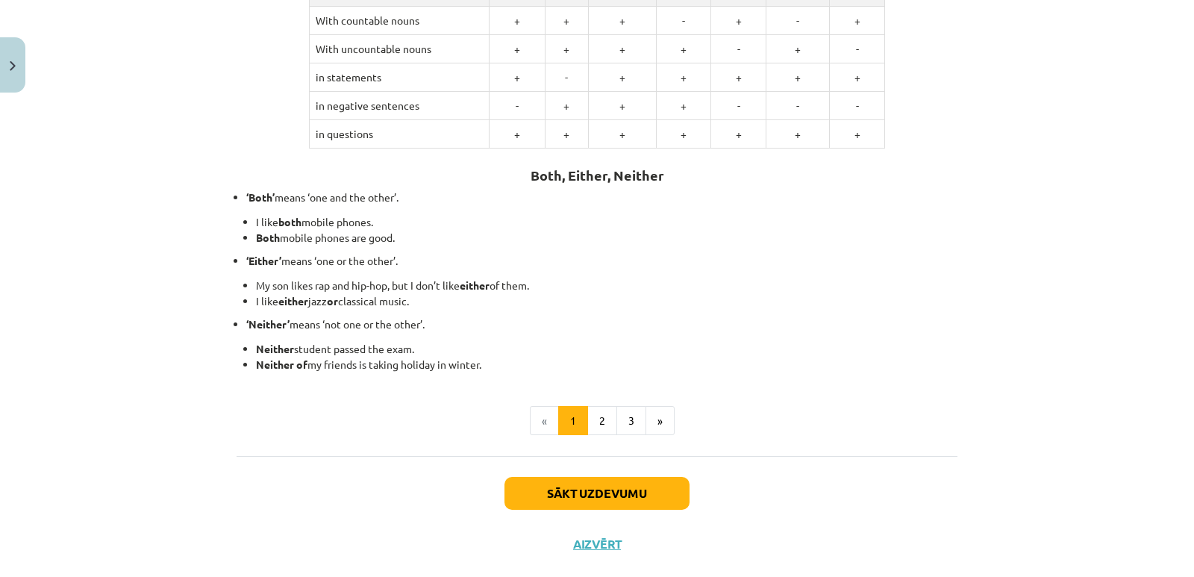
scroll to position [344, 0]
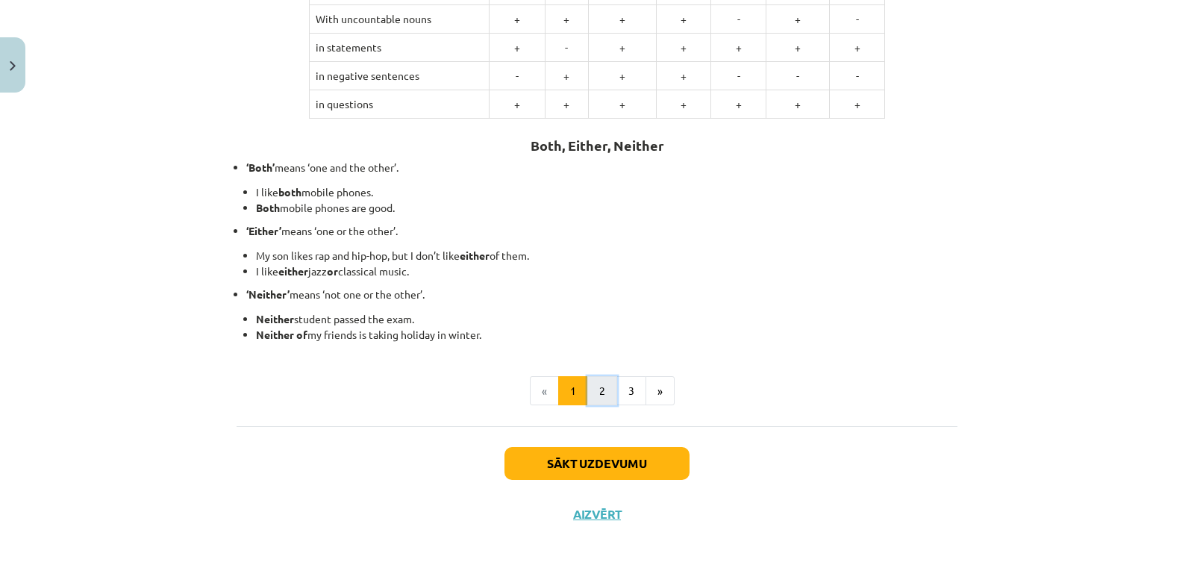
click at [592, 392] on button "2" at bounding box center [602, 391] width 30 height 30
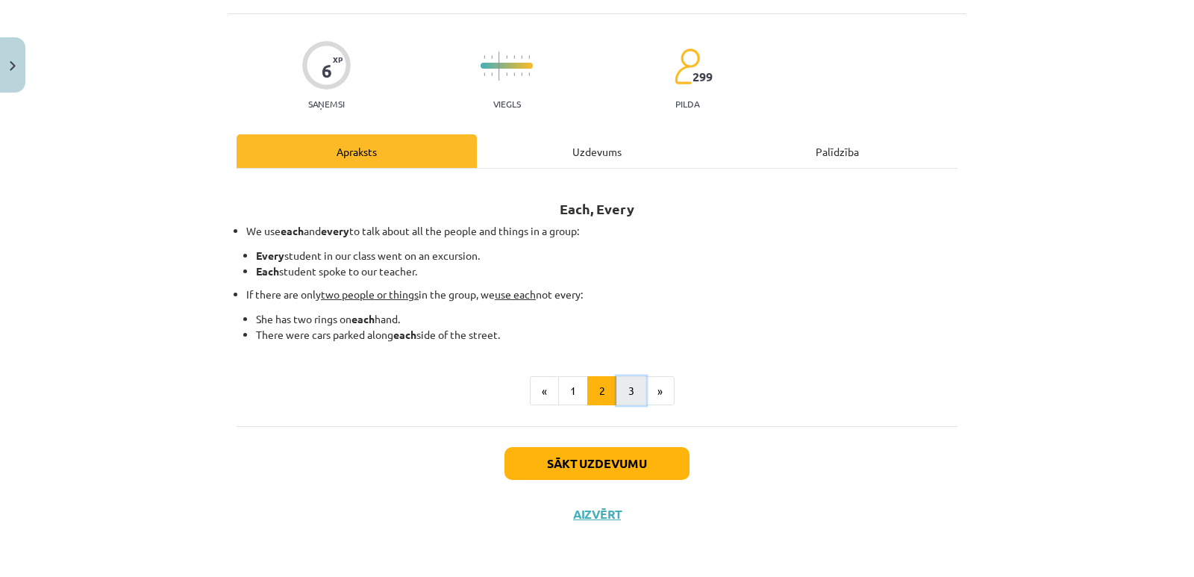
click at [625, 395] on button "3" at bounding box center [631, 391] width 30 height 30
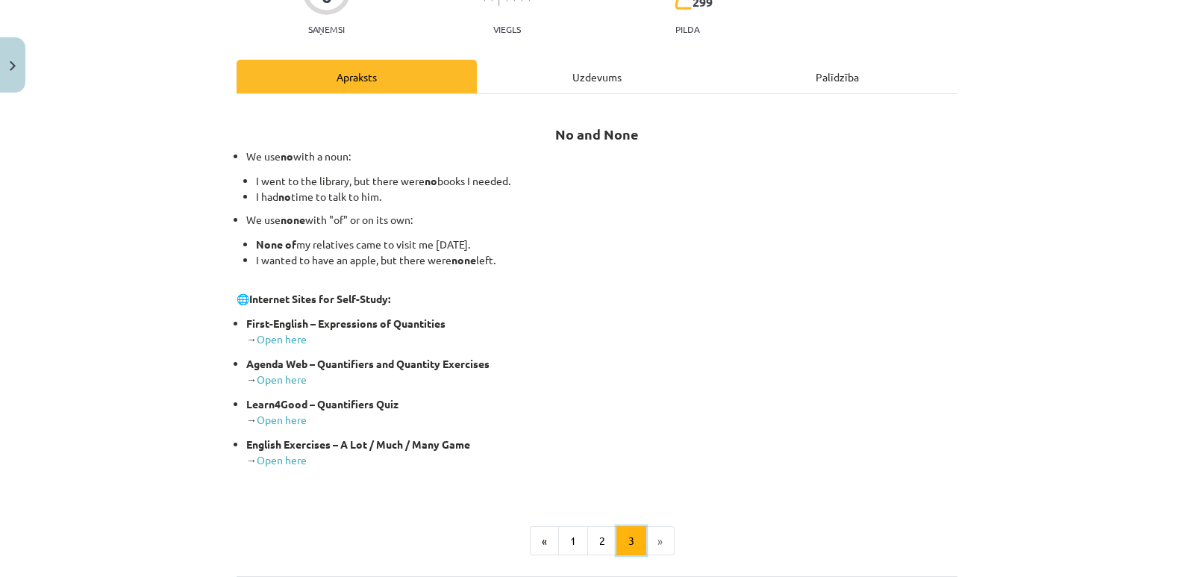
scroll to position [234, 0]
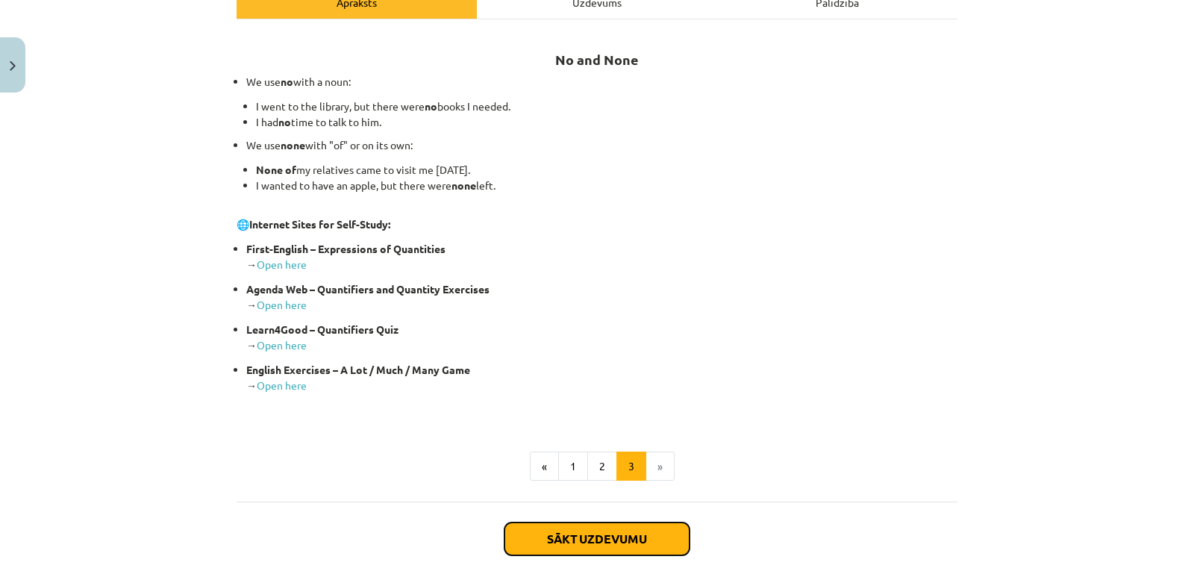
click at [616, 544] on button "Sākt uzdevumu" at bounding box center [596, 538] width 185 height 33
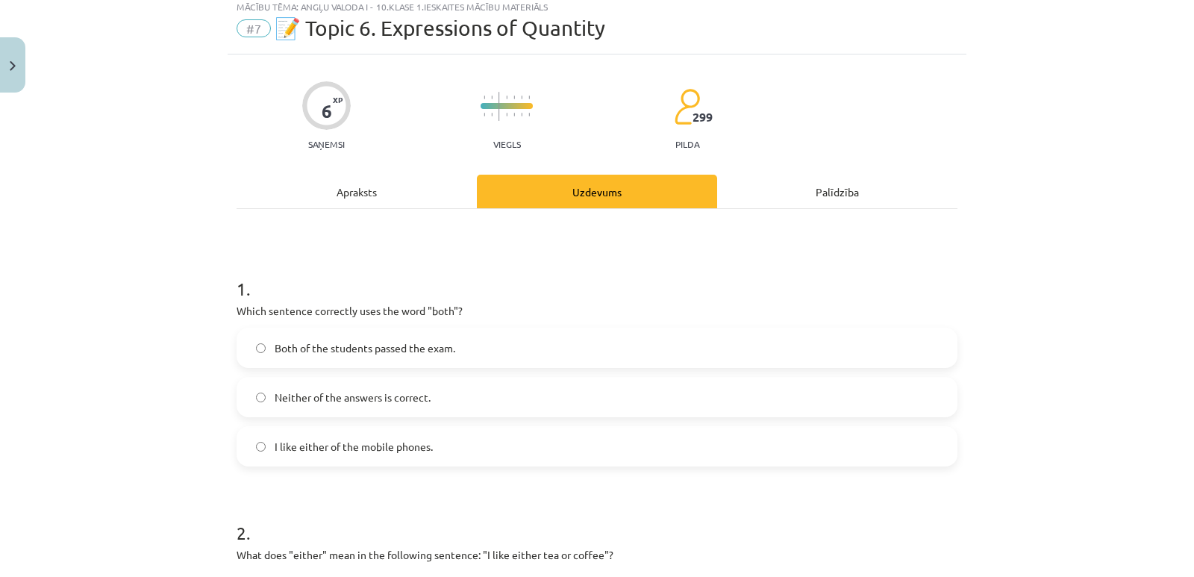
scroll to position [37, 0]
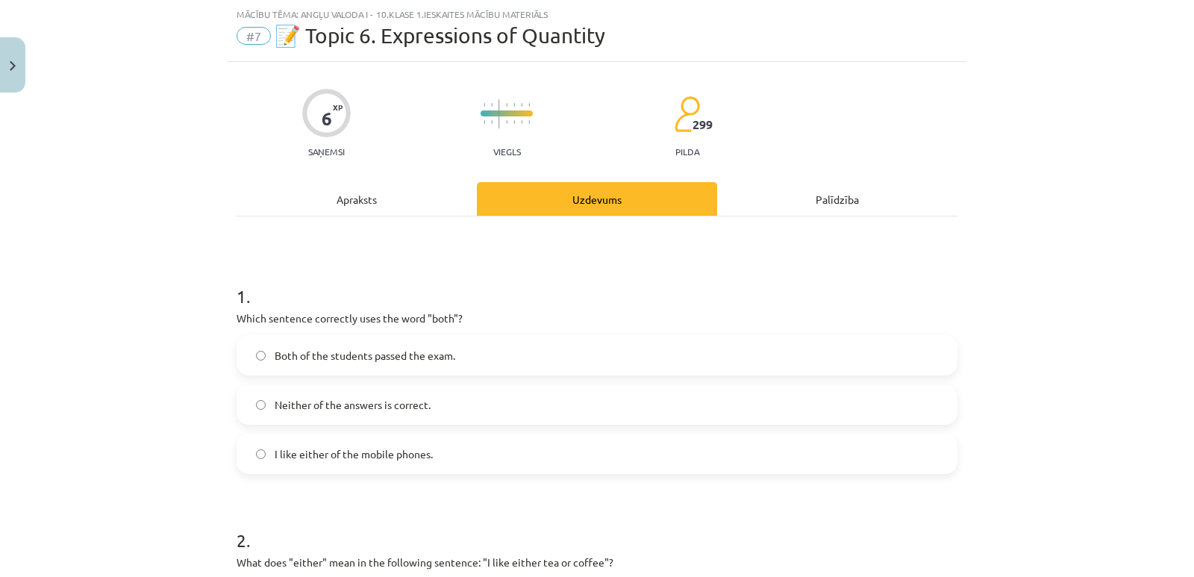
click at [325, 356] on span "Both of the students passed the exam." at bounding box center [365, 356] width 181 height 16
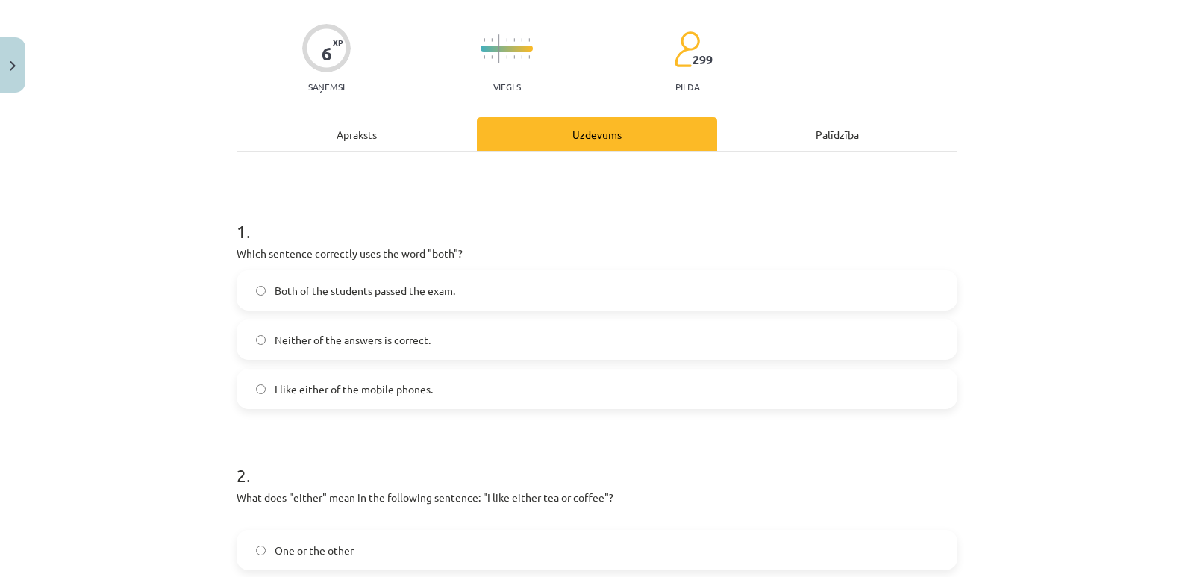
scroll to position [187, 0]
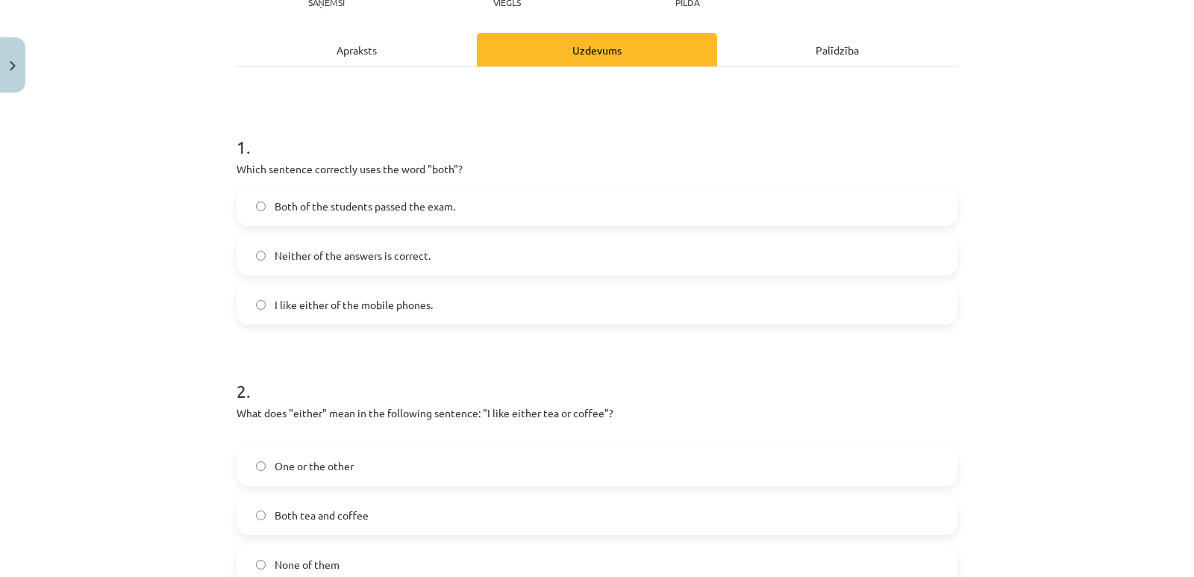
click at [417, 377] on h1 "2 ." at bounding box center [597, 377] width 721 height 46
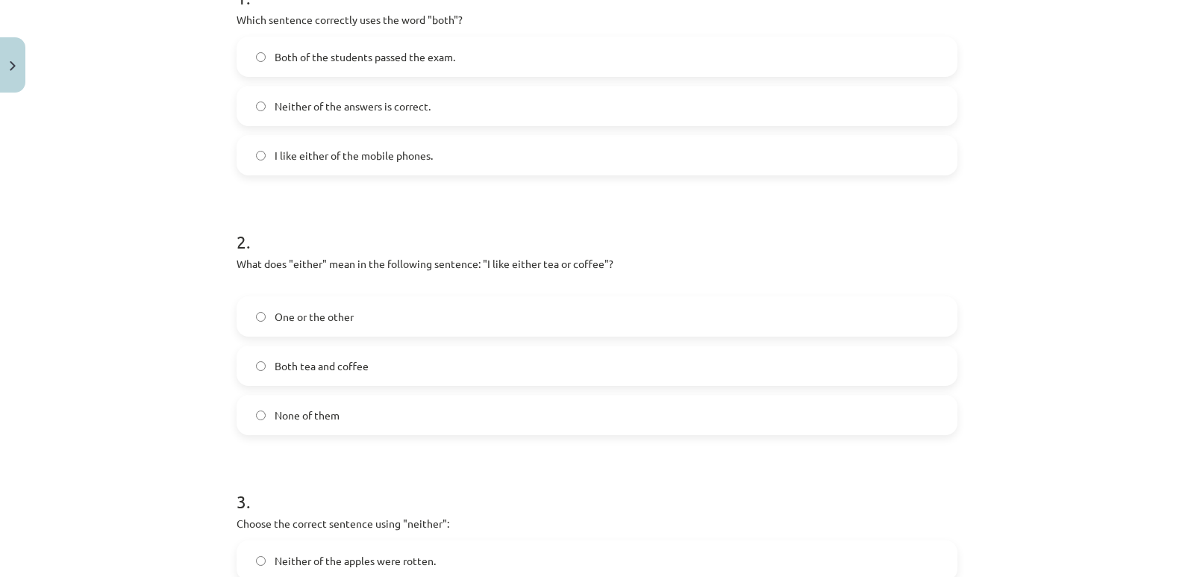
scroll to position [410, 0]
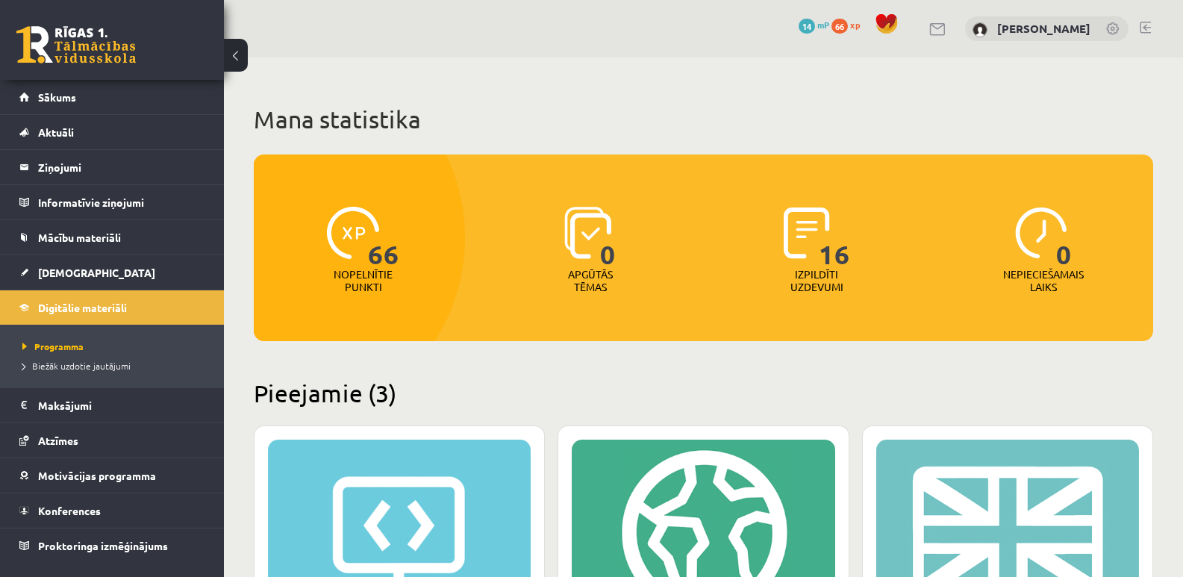
scroll to position [423, 0]
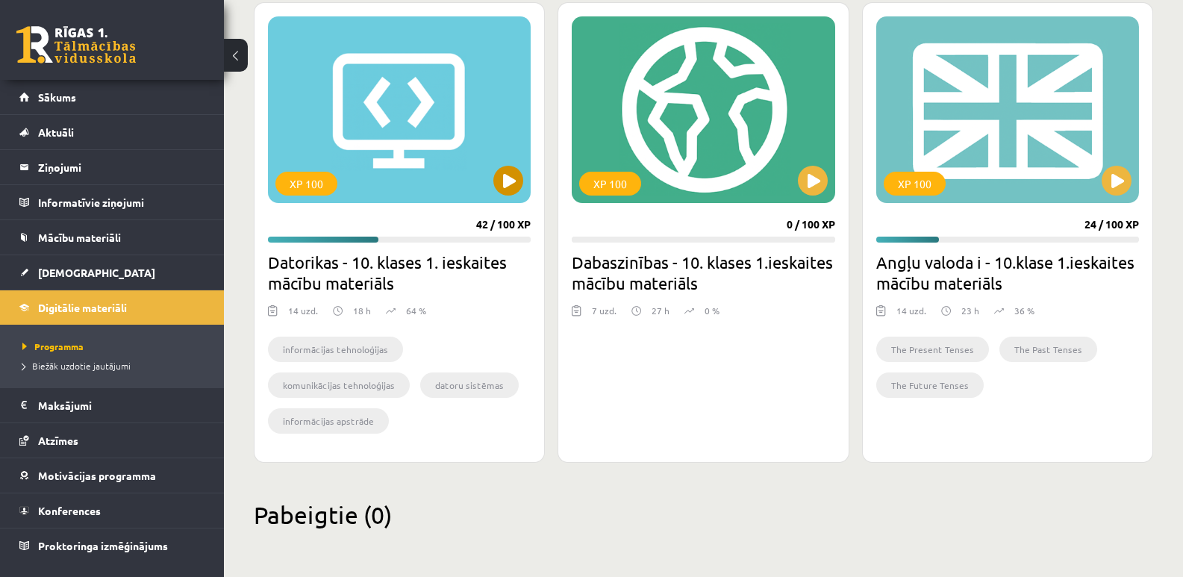
click at [366, 170] on div "XP 100" at bounding box center [399, 109] width 263 height 187
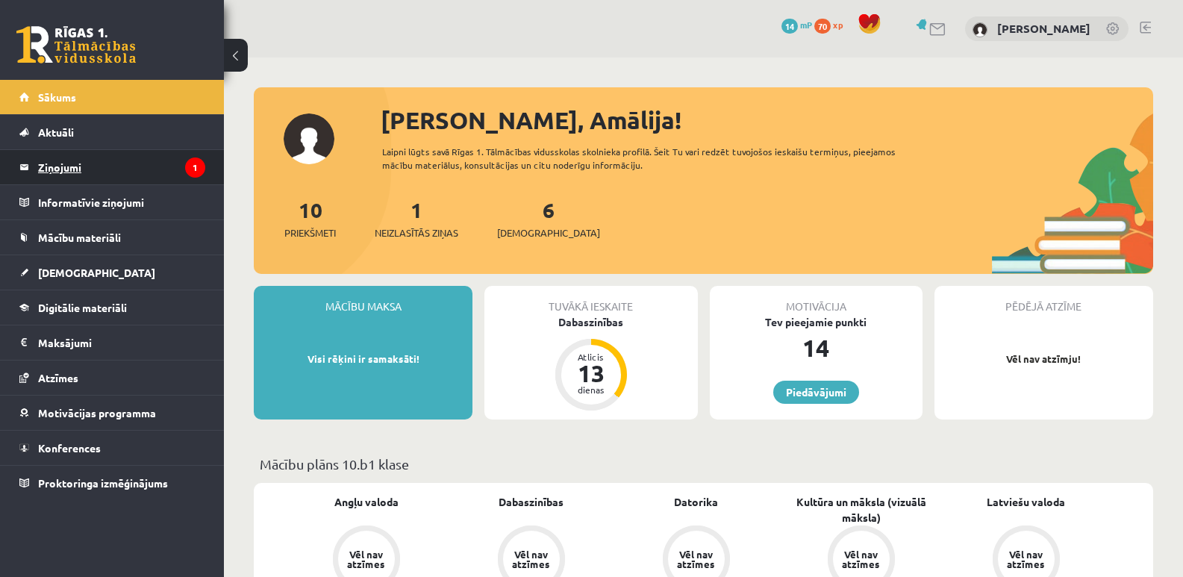
click at [122, 171] on legend "Ziņojumi 1" at bounding box center [121, 167] width 167 height 34
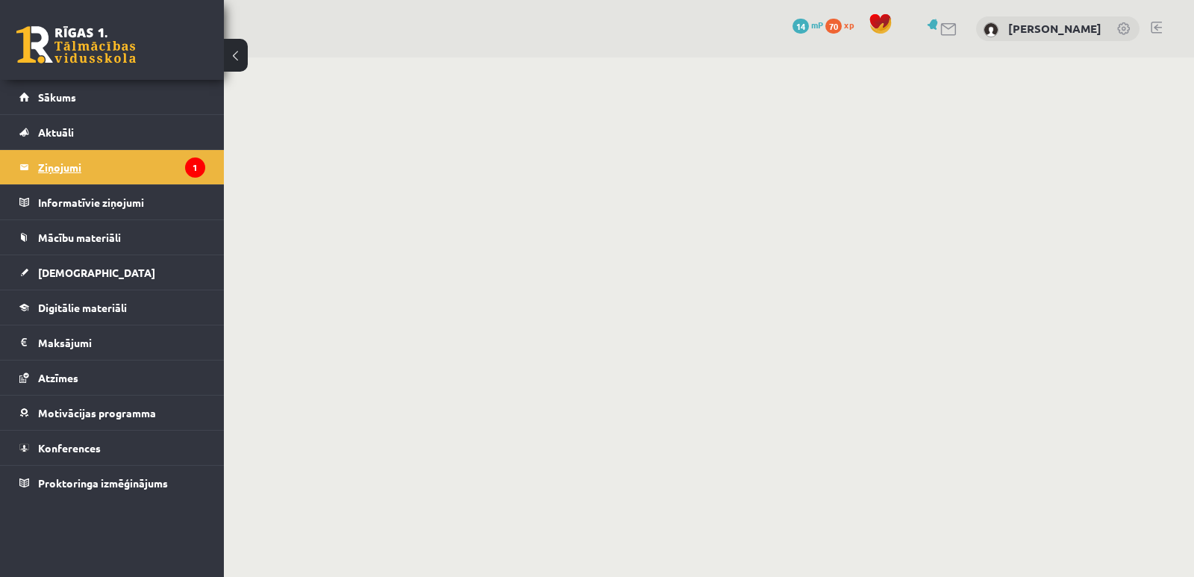
click at [188, 171] on icon "1" at bounding box center [195, 167] width 20 height 20
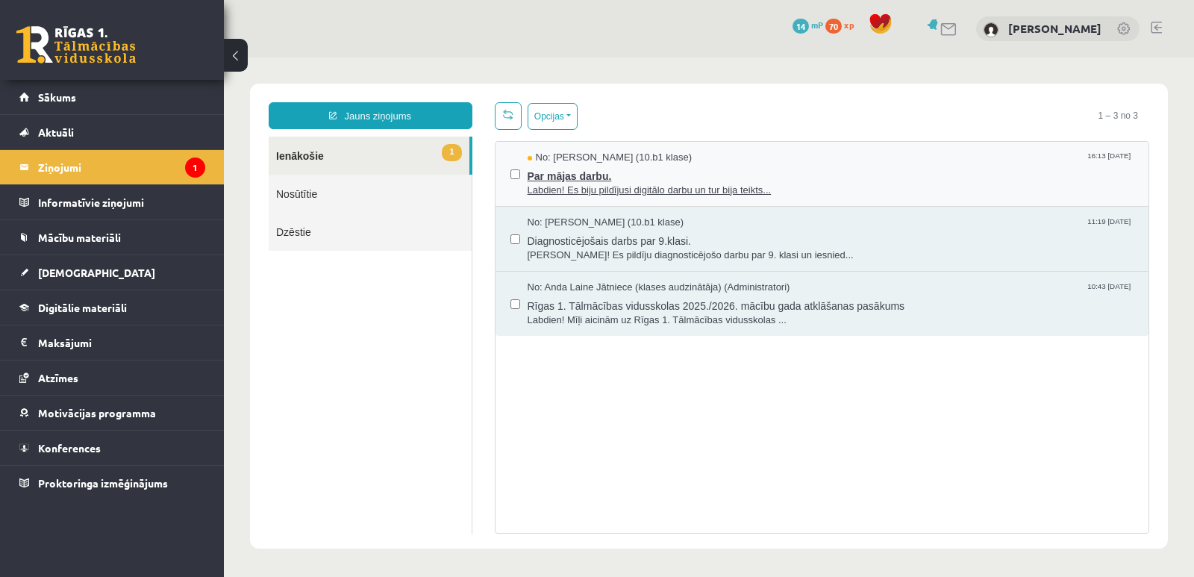
click at [569, 184] on span "Labdien! Es biju pildījusi digitālo darbu un tur bija teikts..." at bounding box center [831, 191] width 607 height 14
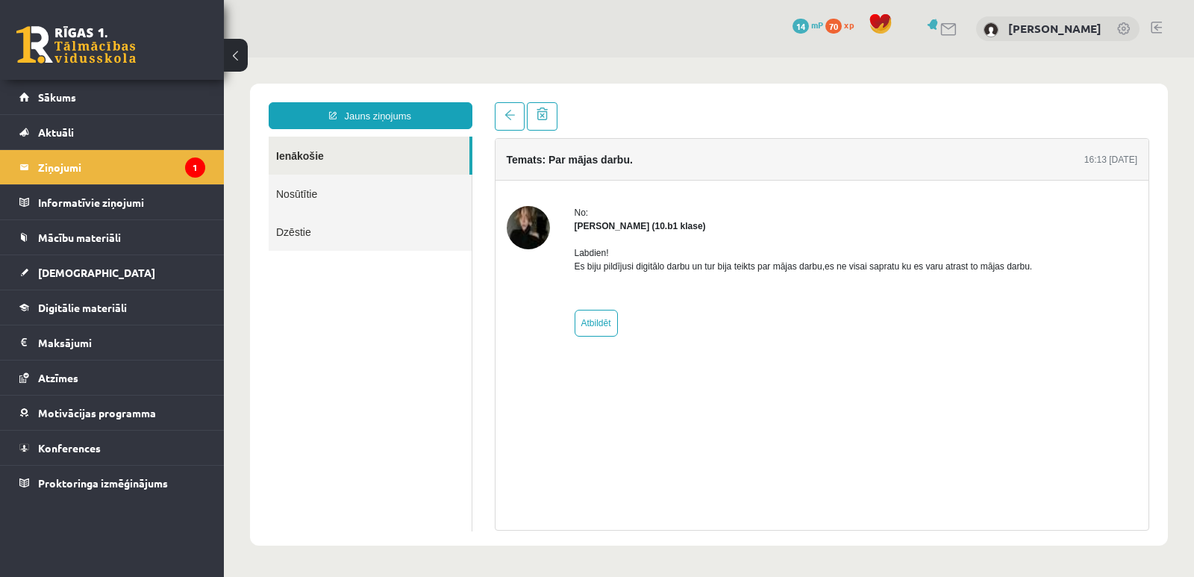
click at [524, 226] on img at bounding box center [528, 227] width 43 height 43
click at [194, 164] on icon "1" at bounding box center [195, 167] width 20 height 20
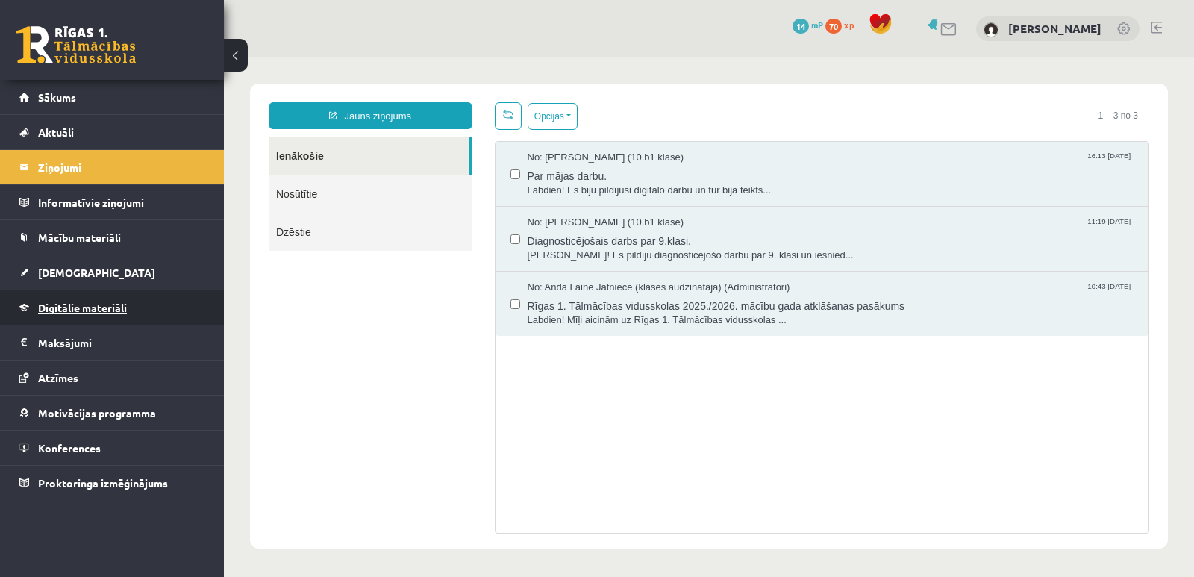
click at [88, 301] on link "Digitālie materiāli" at bounding box center [112, 307] width 186 height 34
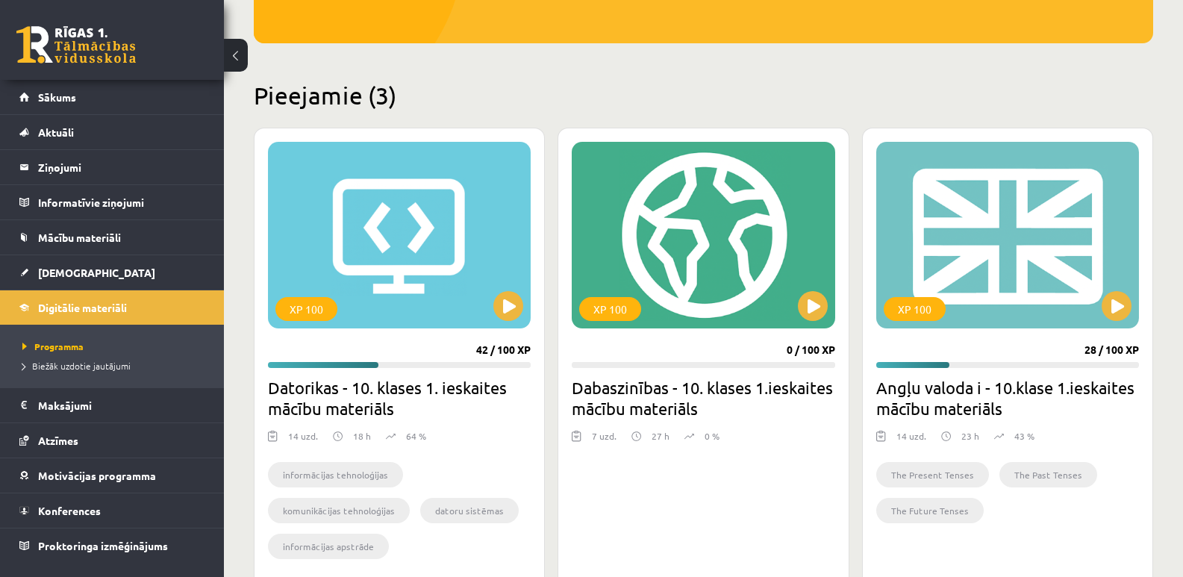
scroll to position [298, 0]
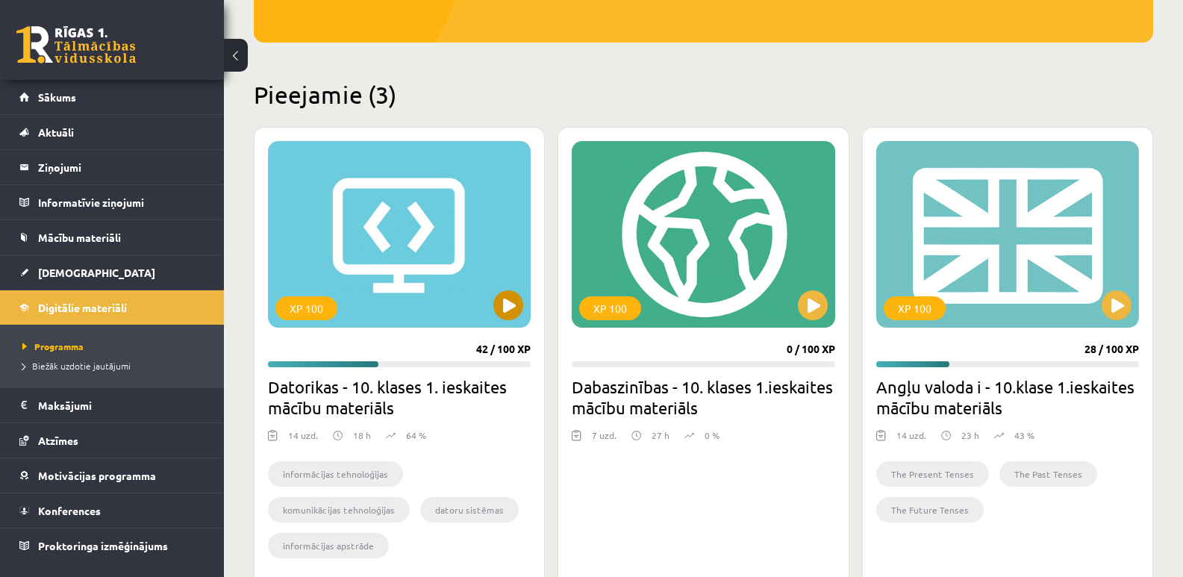
click at [439, 272] on div "XP 100" at bounding box center [399, 234] width 263 height 187
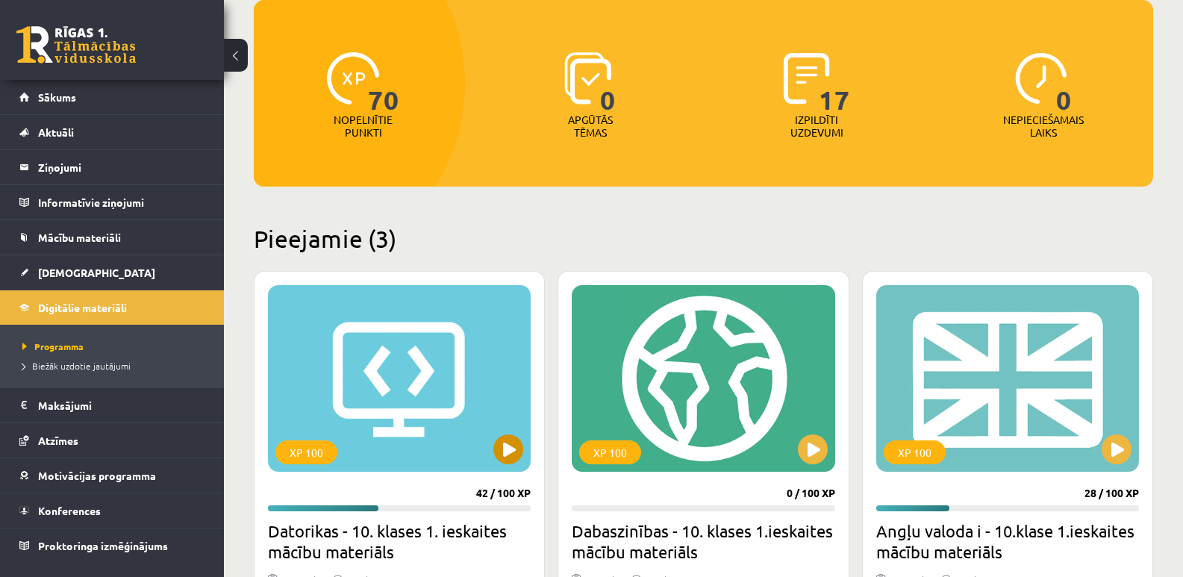
scroll to position [125, 0]
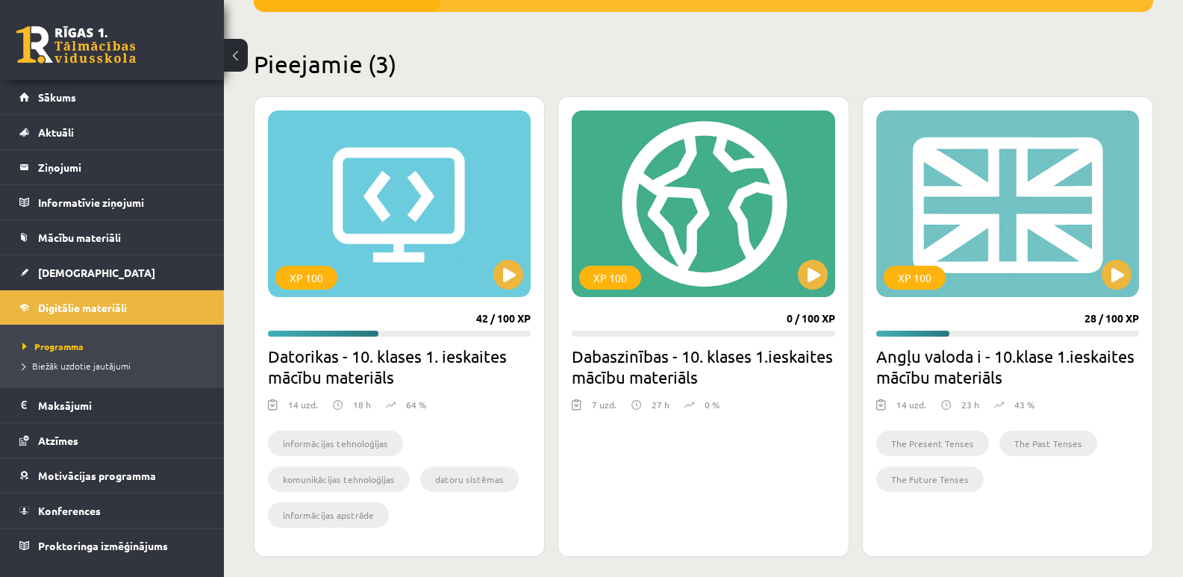
scroll to position [347, 0]
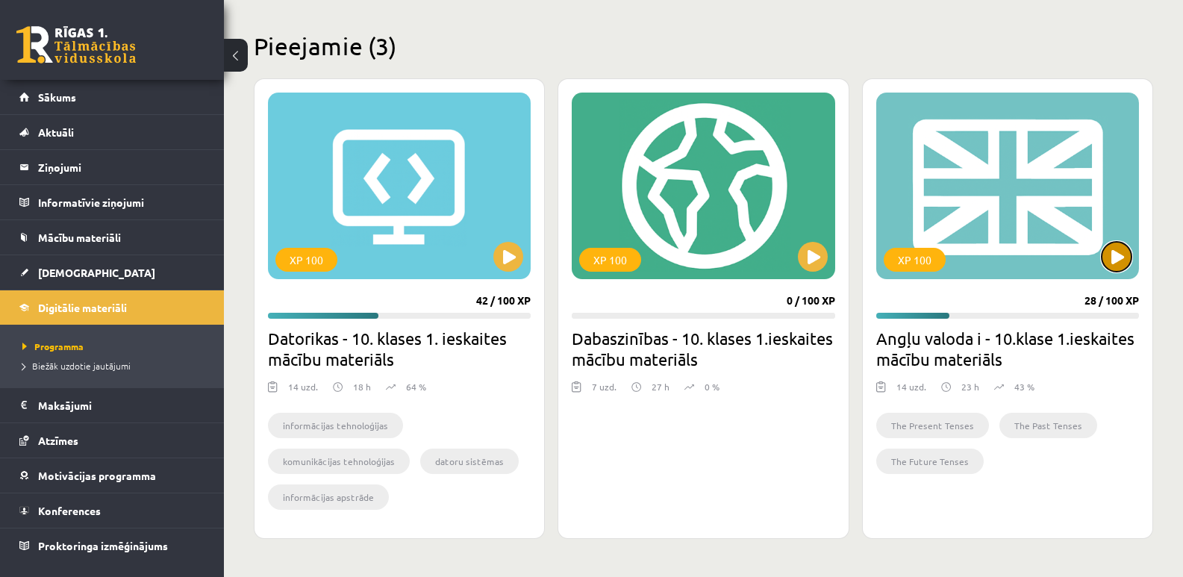
click at [1118, 259] on button at bounding box center [1116, 257] width 30 height 30
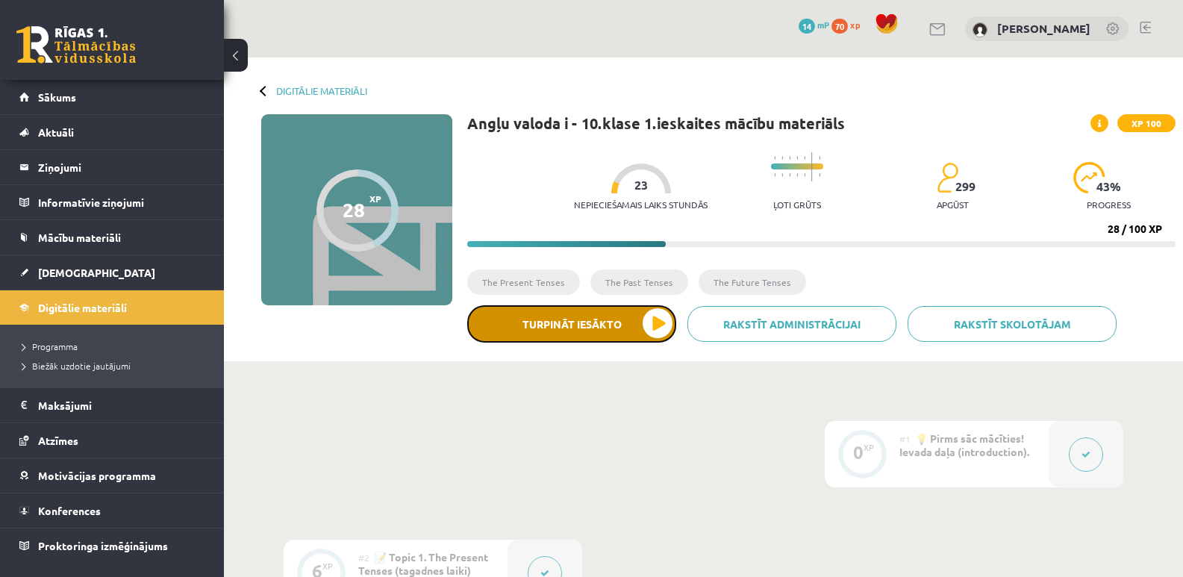
click at [578, 324] on button "Turpināt iesākto" at bounding box center [571, 323] width 209 height 37
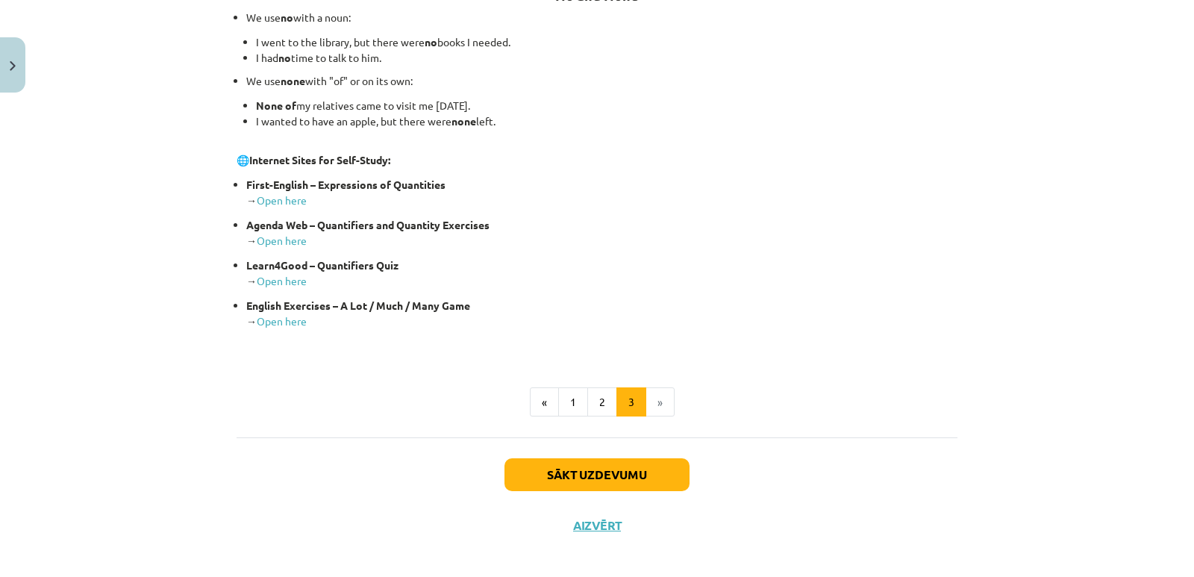
scroll to position [224, 0]
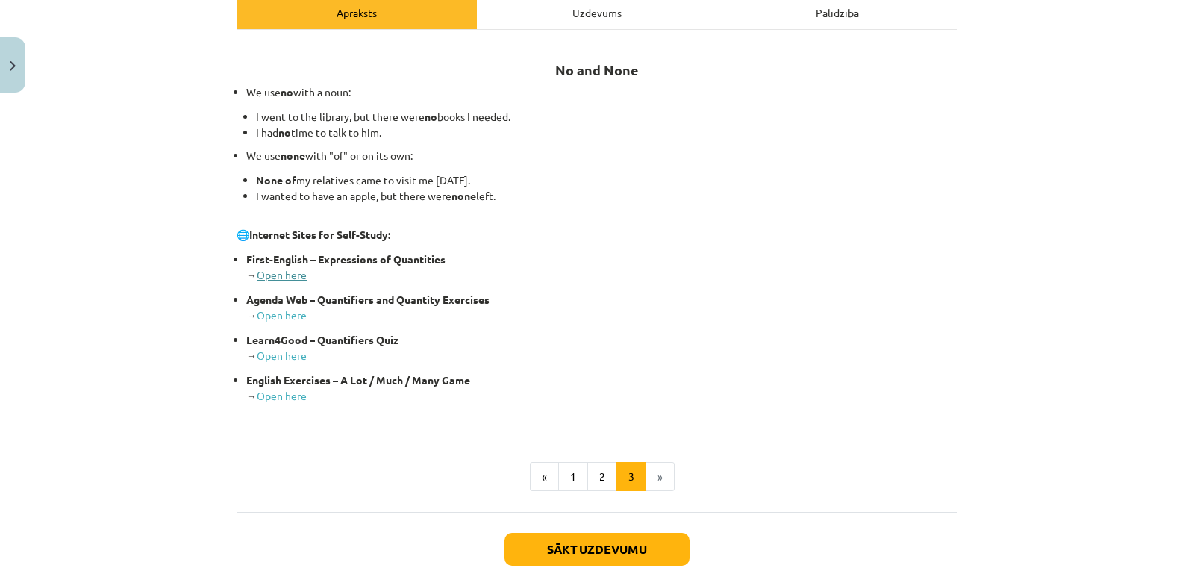
click at [283, 271] on link "Open here" at bounding box center [282, 274] width 50 height 13
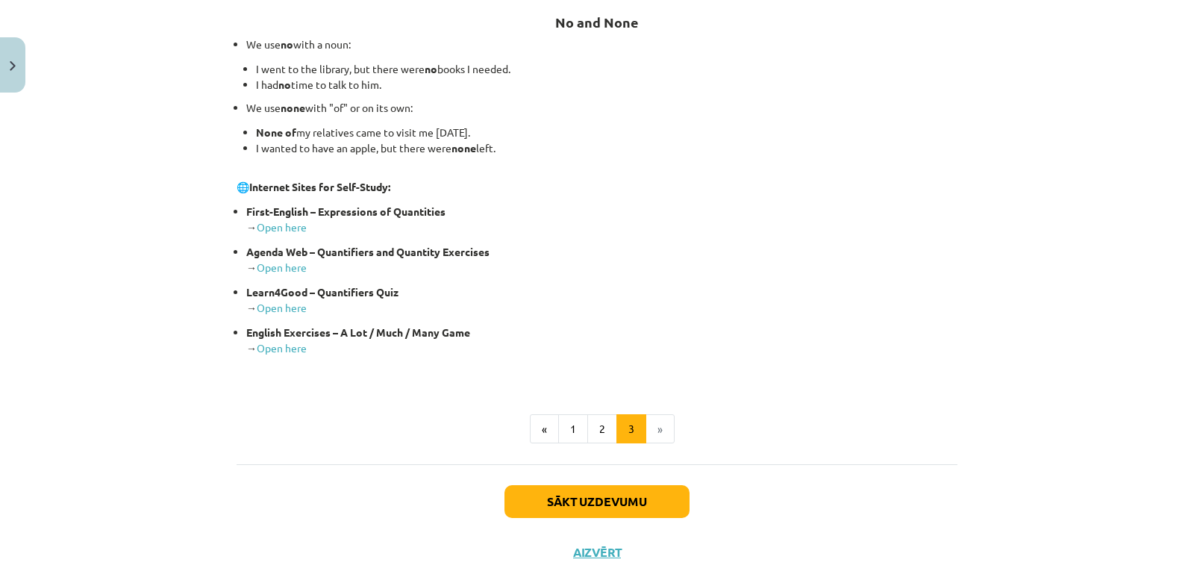
scroll to position [310, 0]
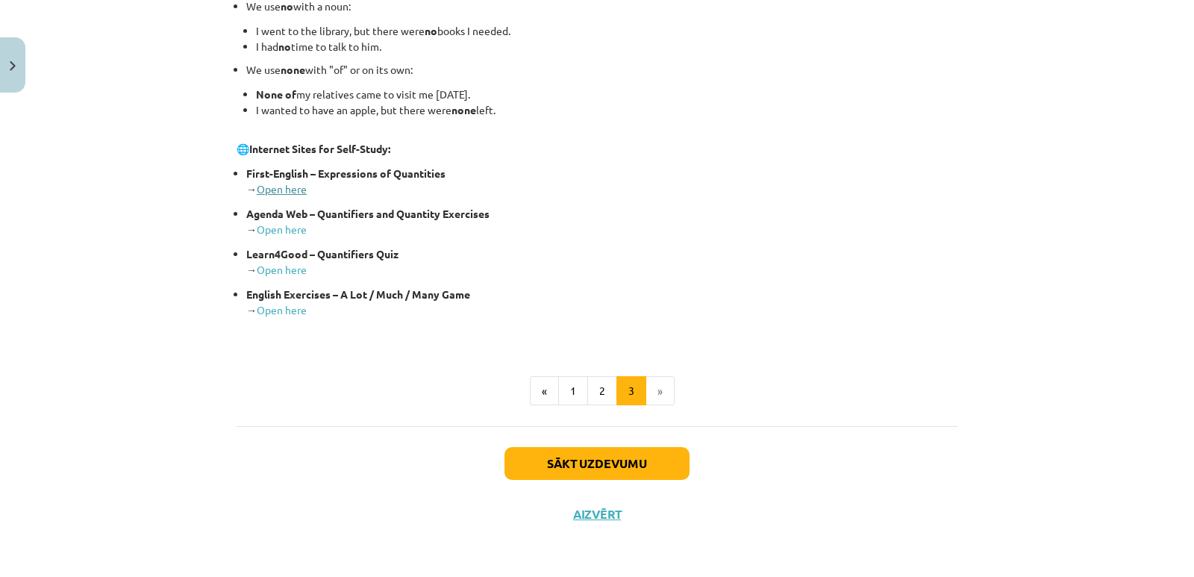
click at [266, 184] on link "Open here" at bounding box center [282, 188] width 50 height 13
click at [281, 182] on link "Open here" at bounding box center [282, 188] width 50 height 13
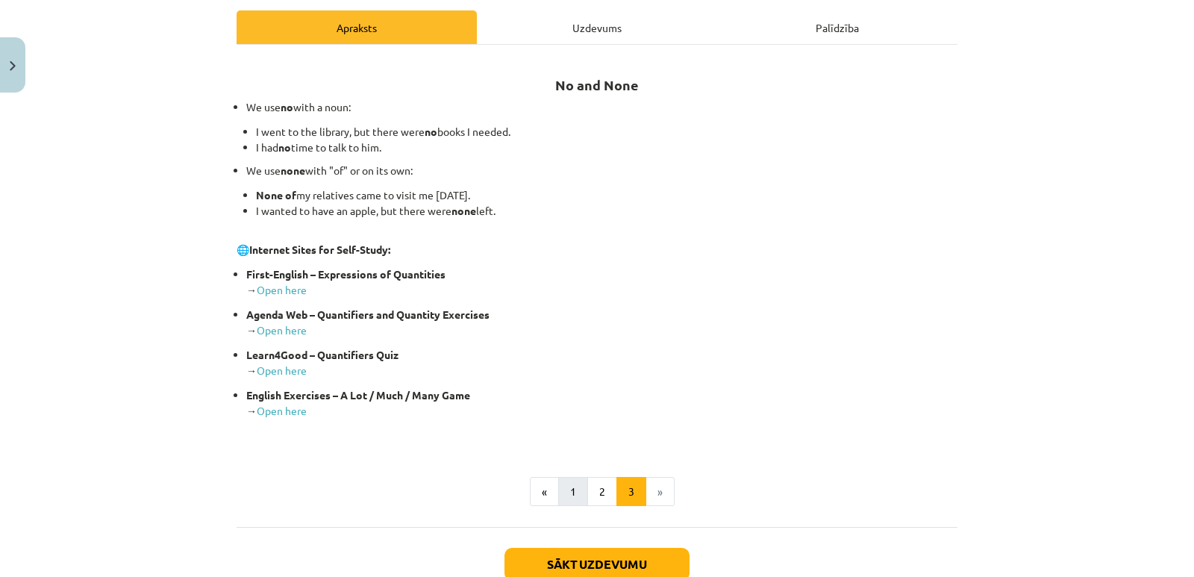
scroll to position [235, 0]
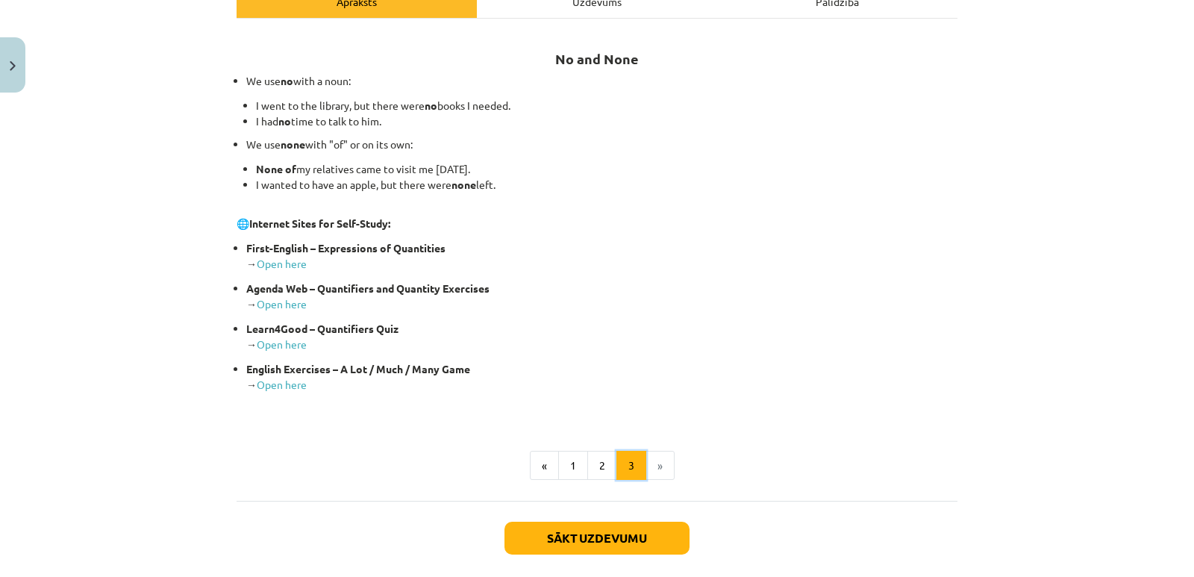
click at [623, 469] on button "3" at bounding box center [631, 466] width 30 height 30
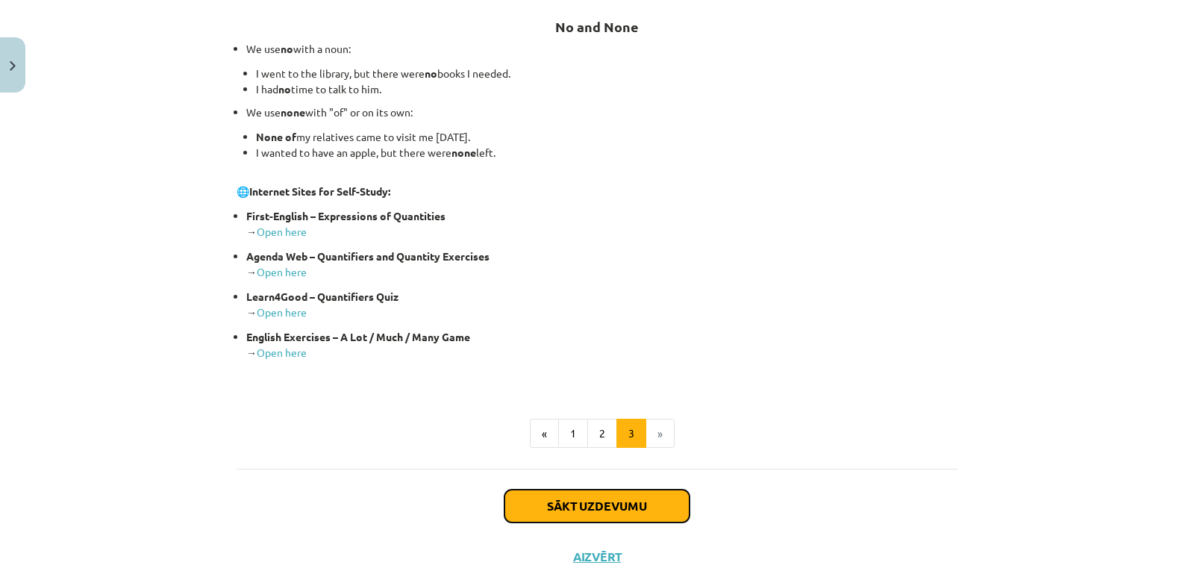
click at [609, 503] on button "Sākt uzdevumu" at bounding box center [596, 505] width 185 height 33
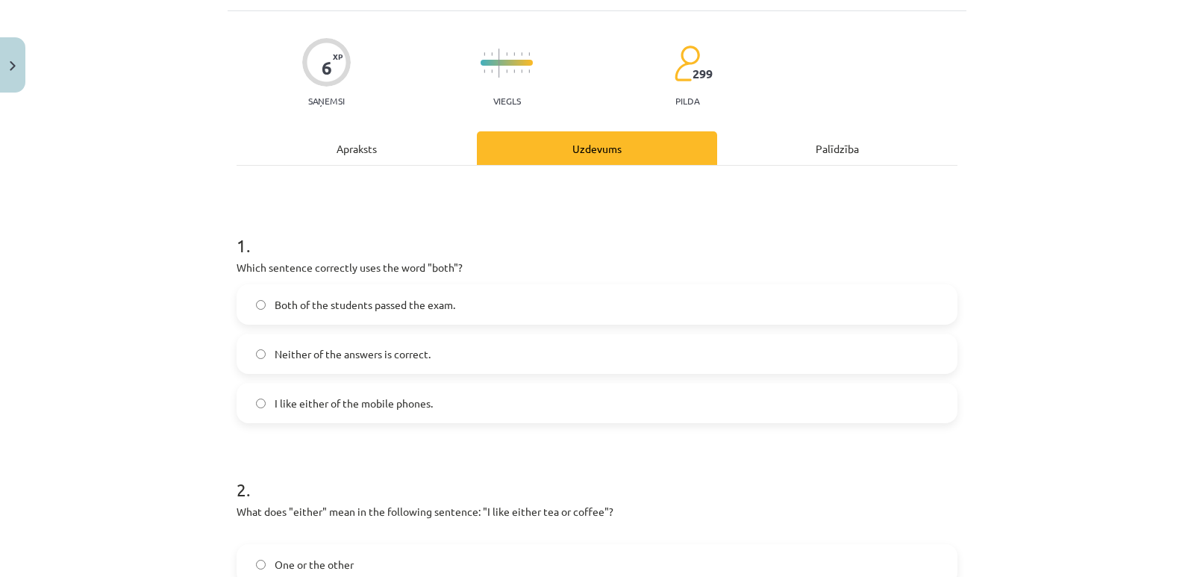
scroll to position [112, 0]
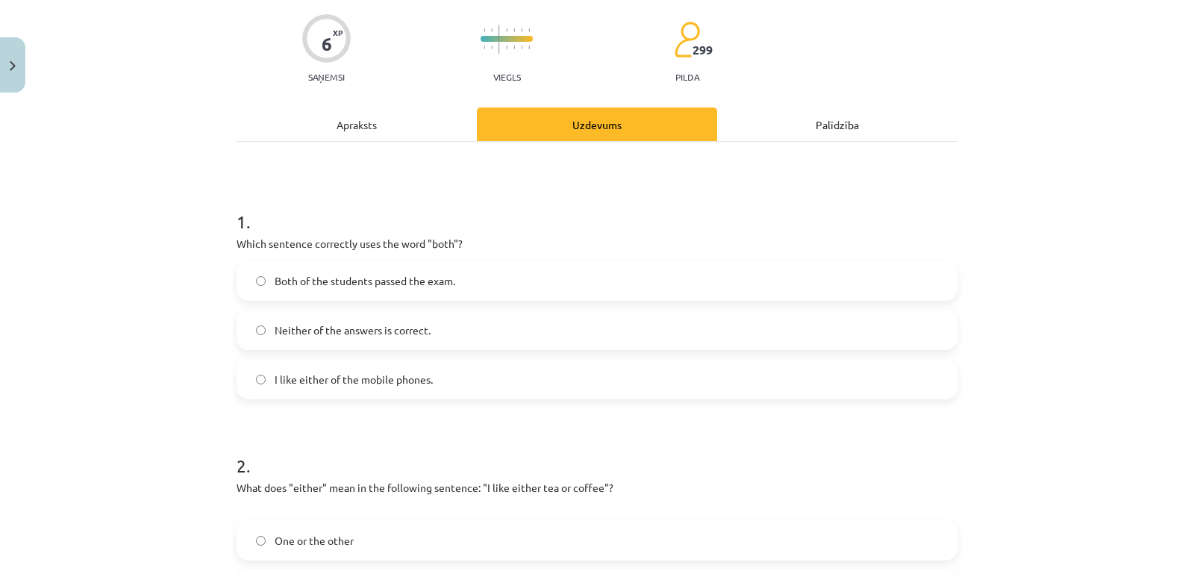
click at [378, 281] on span "Both of the students passed the exam." at bounding box center [365, 281] width 181 height 16
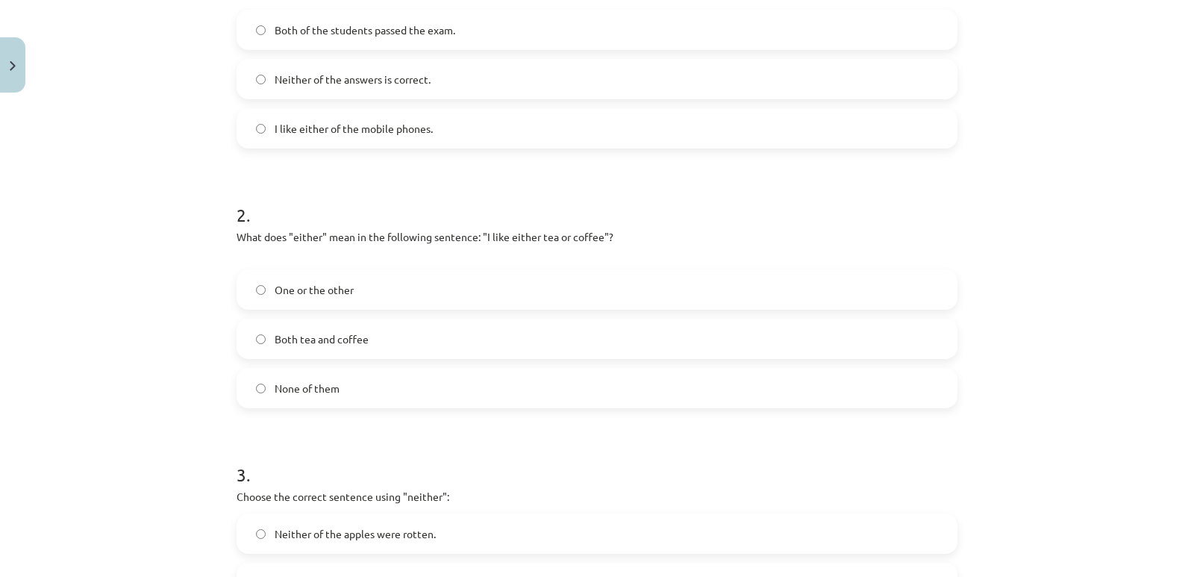
scroll to position [410, 0]
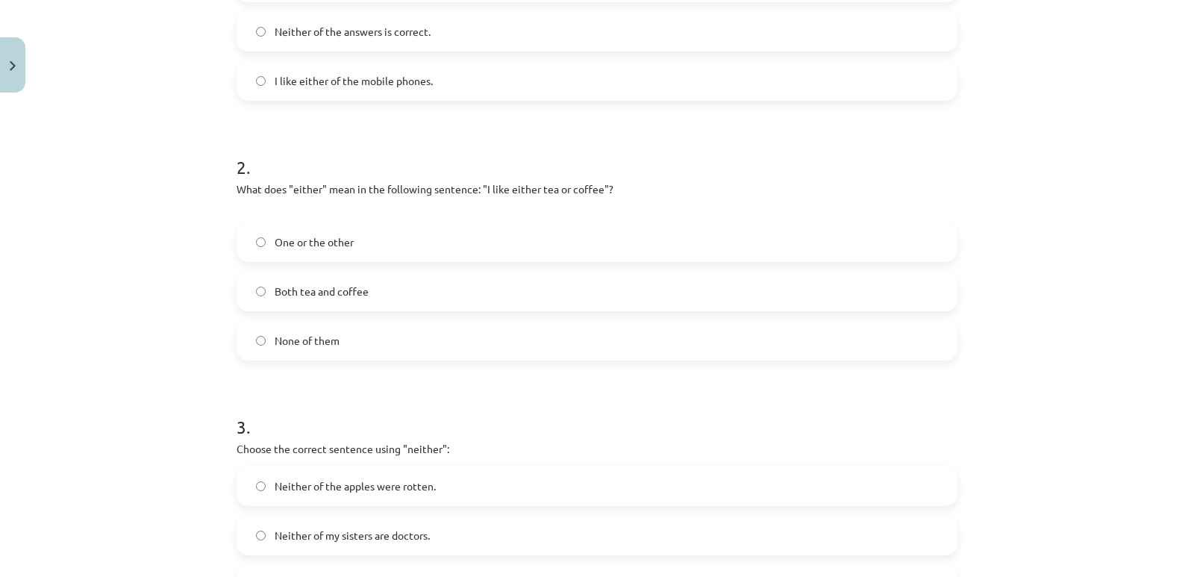
click at [291, 190] on p "What does "either" mean in the following sentence: "I like either tea or coffee…" at bounding box center [597, 196] width 721 height 31
click at [322, 202] on p "What does "either" mean in the following sentence: "I like either tea or coffee…" at bounding box center [597, 196] width 721 height 31
click at [311, 240] on span "One or the other" at bounding box center [314, 242] width 79 height 16
click at [326, 294] on span "Both tea and coffee" at bounding box center [322, 292] width 94 height 16
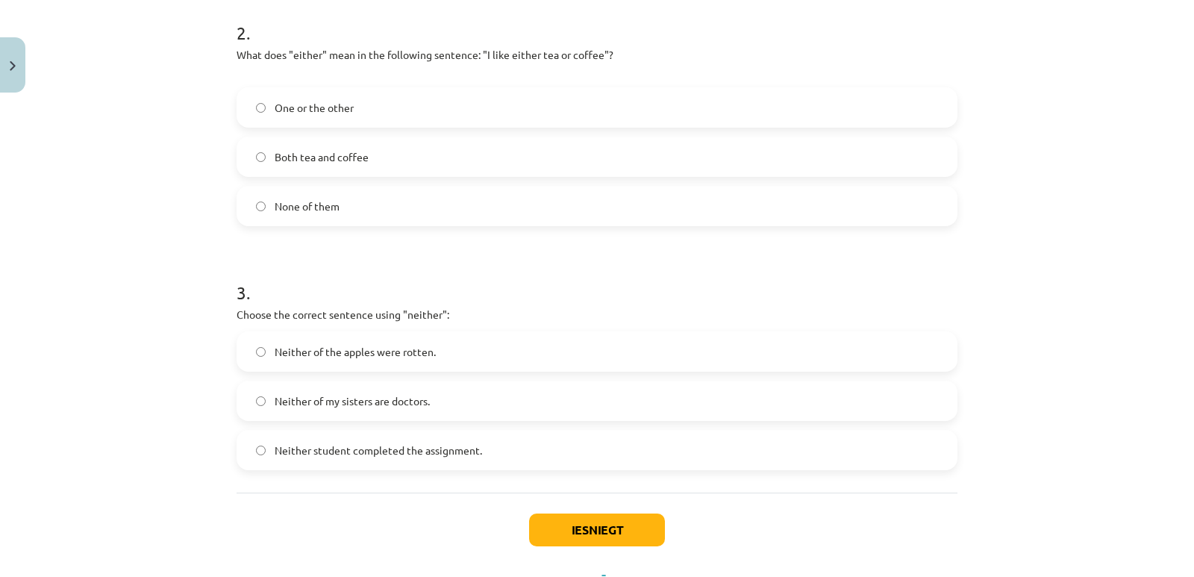
scroll to position [560, 0]
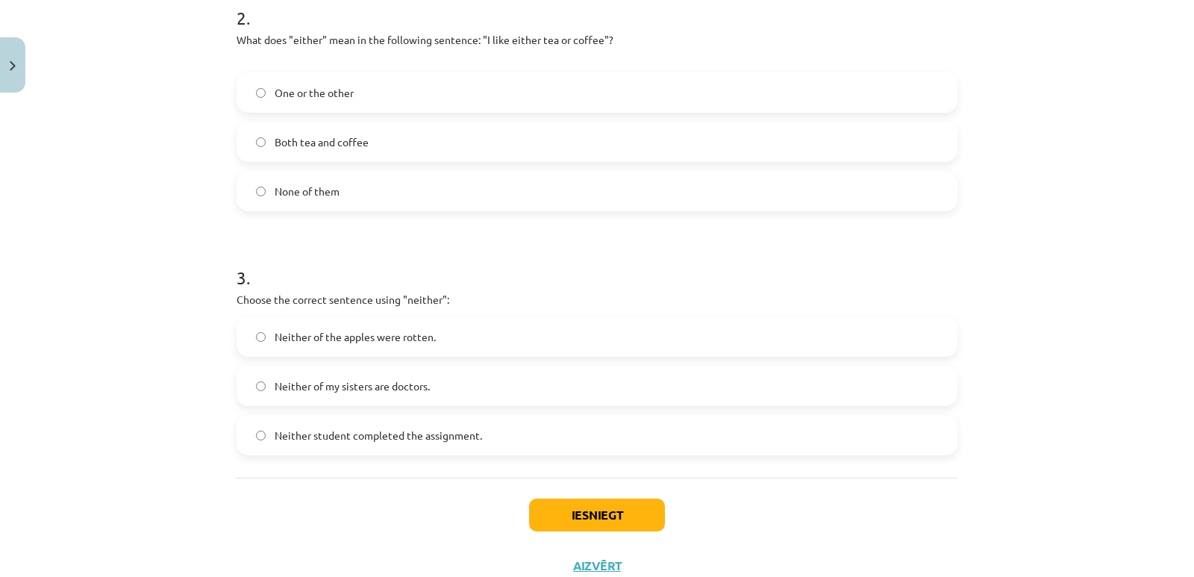
drag, startPoint x: 352, startPoint y: 331, endPoint x: 363, endPoint y: 345, distance: 17.0
click at [352, 332] on span "Neither of the apples were rotten." at bounding box center [355, 337] width 161 height 16
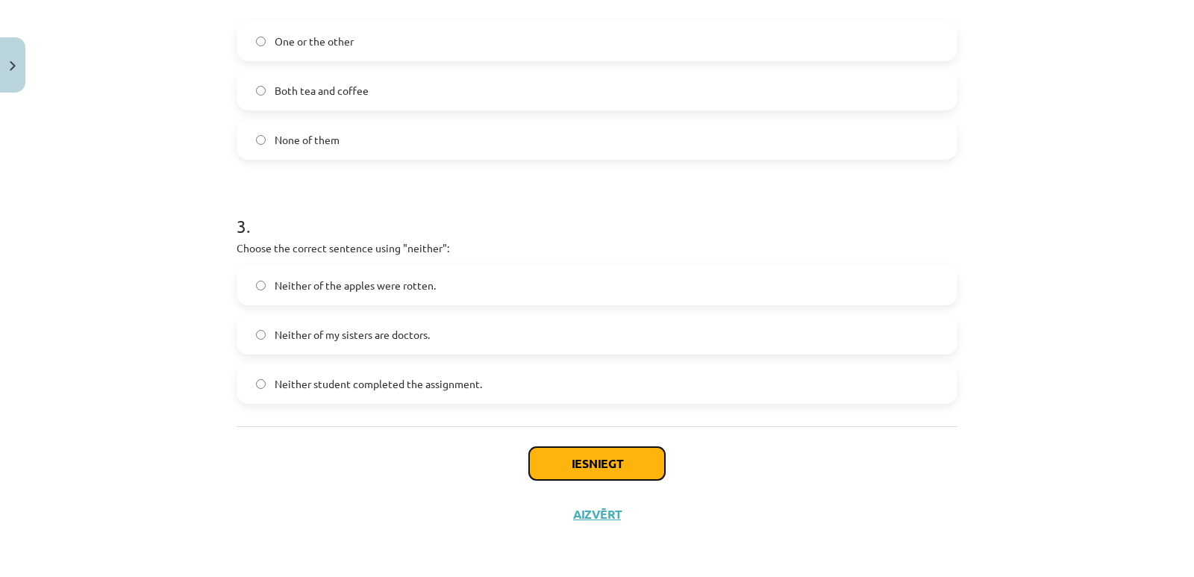
drag, startPoint x: 563, startPoint y: 448, endPoint x: 567, endPoint y: 460, distance: 11.8
click at [566, 454] on button "Iesniegt" at bounding box center [597, 463] width 136 height 33
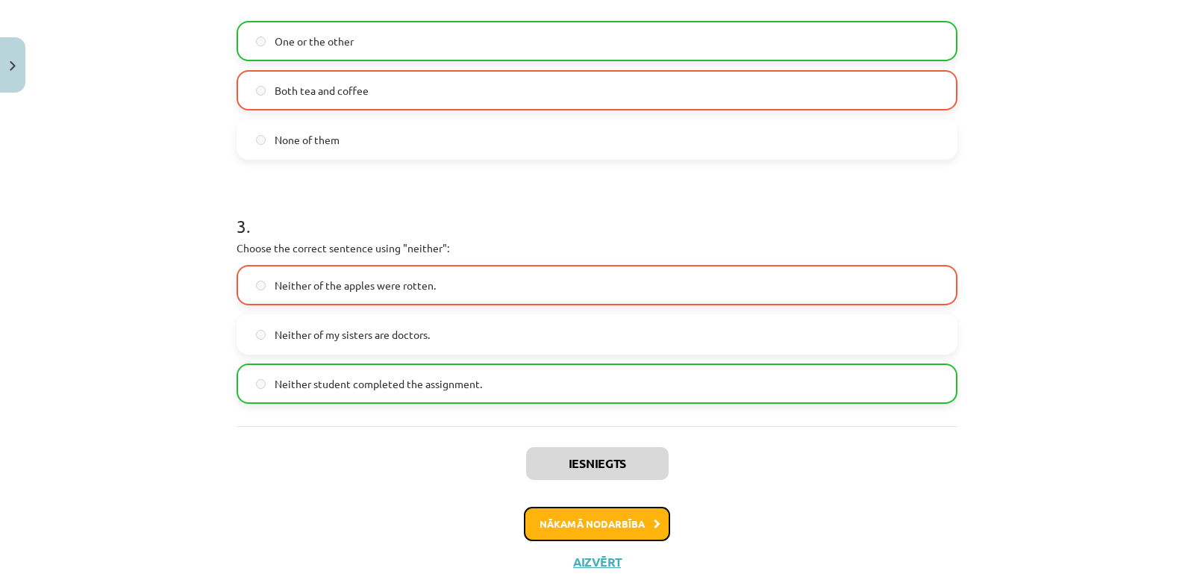
click at [613, 530] on button "Nākamā nodarbība" at bounding box center [597, 524] width 146 height 34
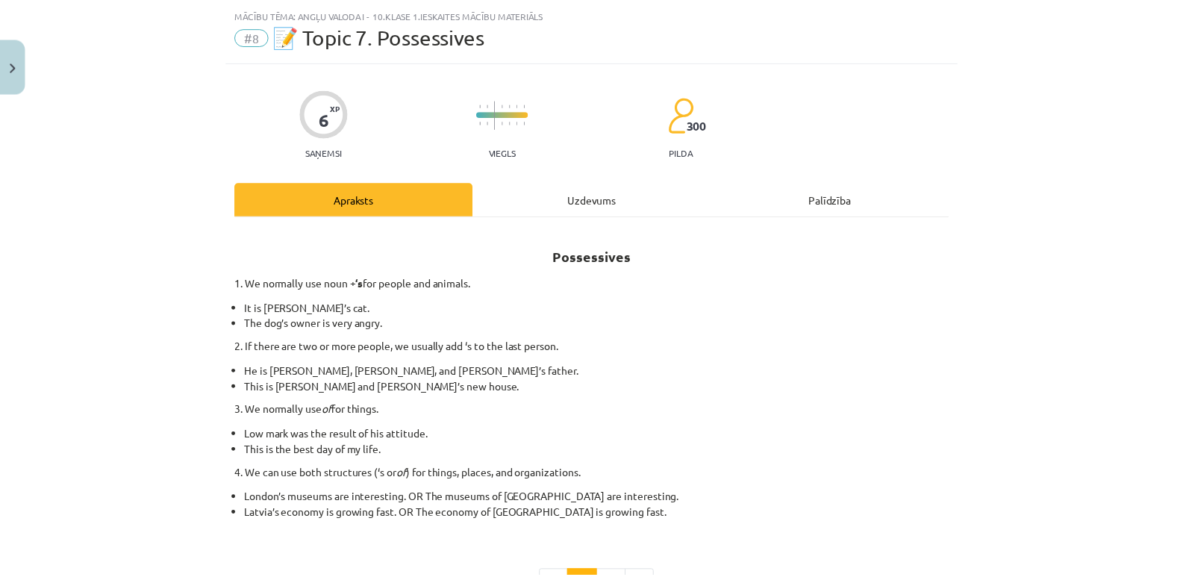
scroll to position [0, 0]
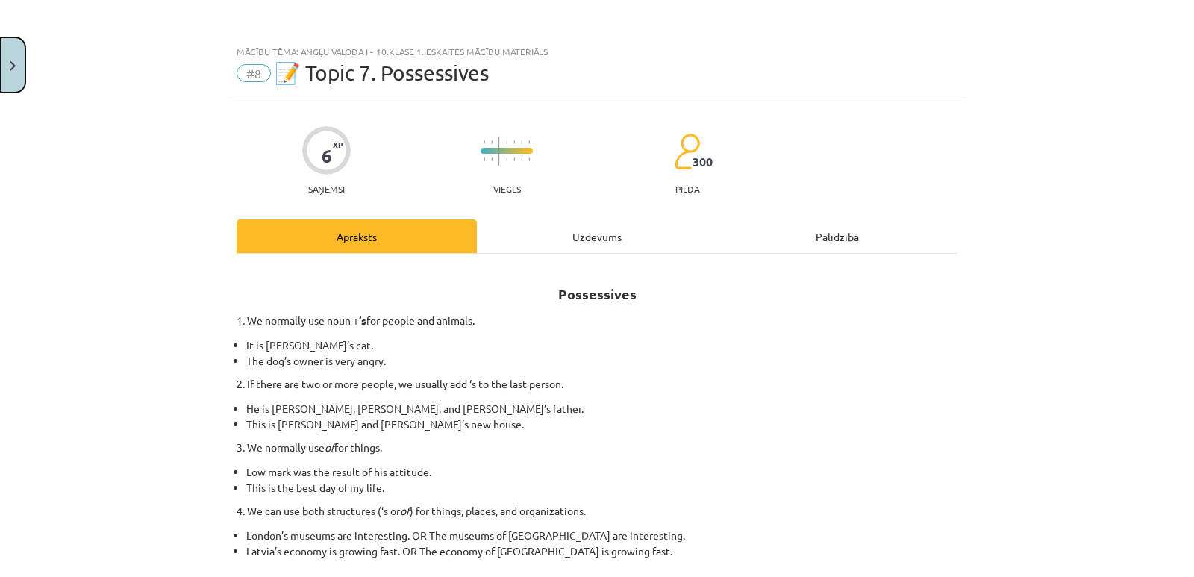
click at [17, 67] on button "Close" at bounding box center [12, 64] width 25 height 55
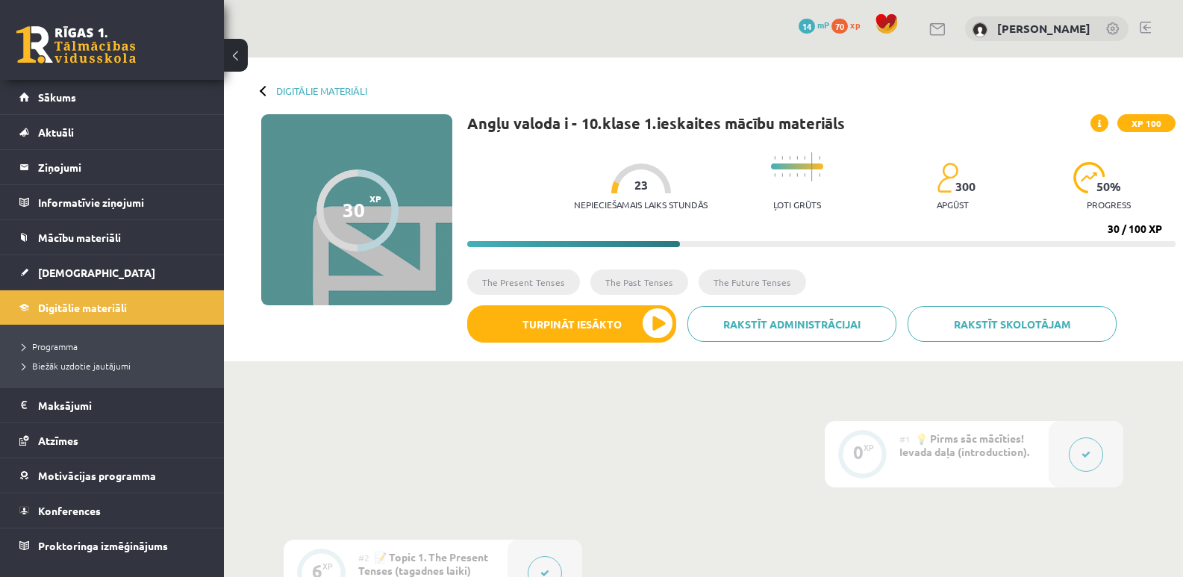
scroll to position [75, 0]
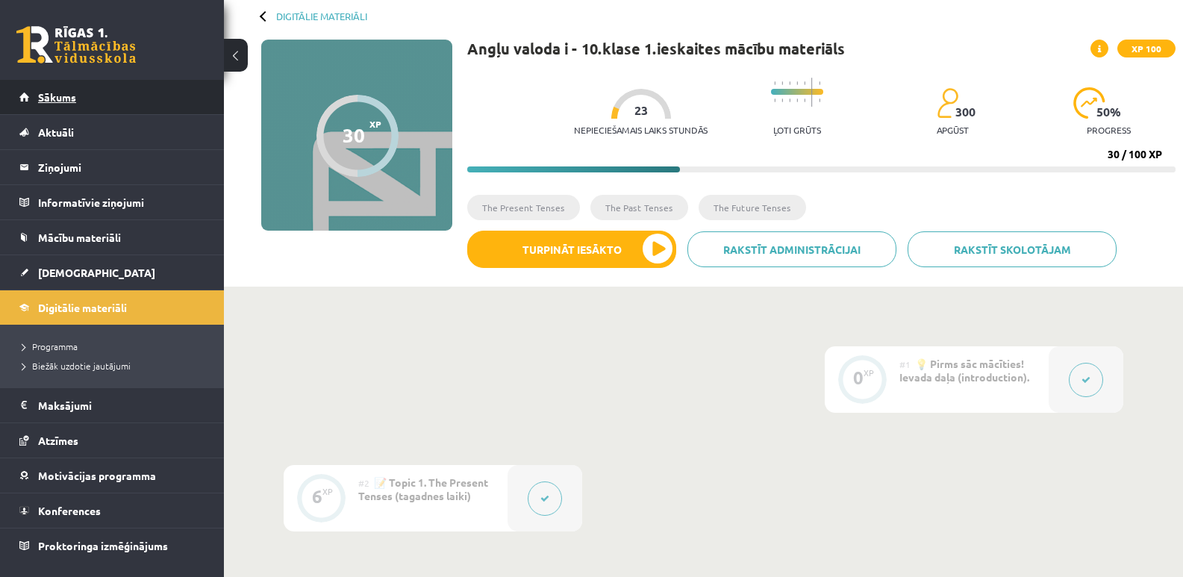
click at [50, 91] on span "Sākums" at bounding box center [57, 96] width 38 height 13
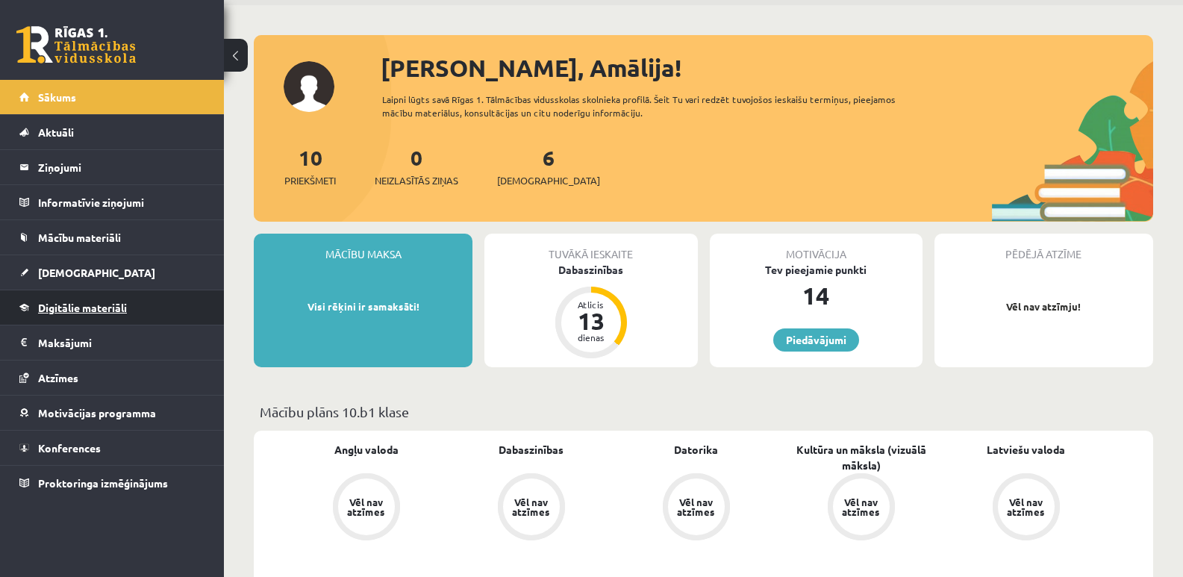
scroll to position [75, 0]
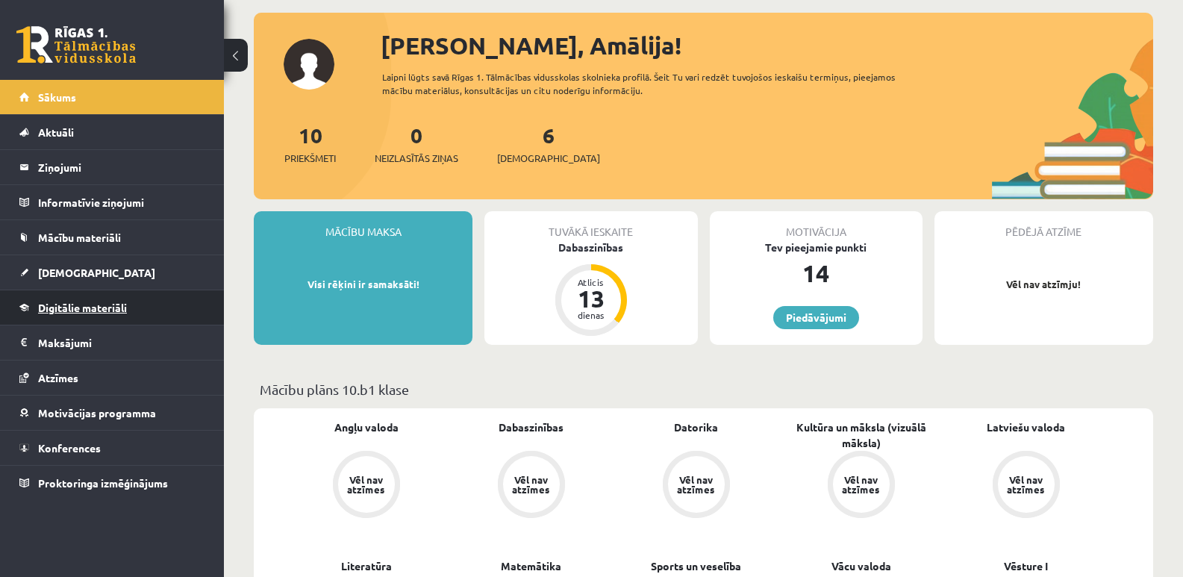
click at [102, 302] on span "Digitālie materiāli" at bounding box center [82, 307] width 89 height 13
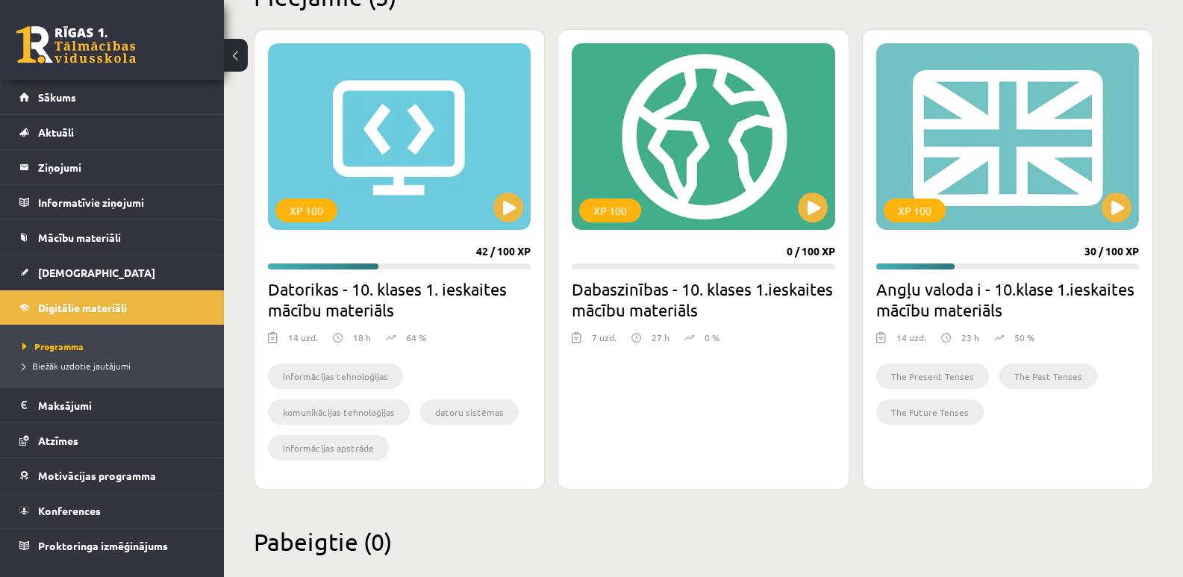
scroll to position [423, 0]
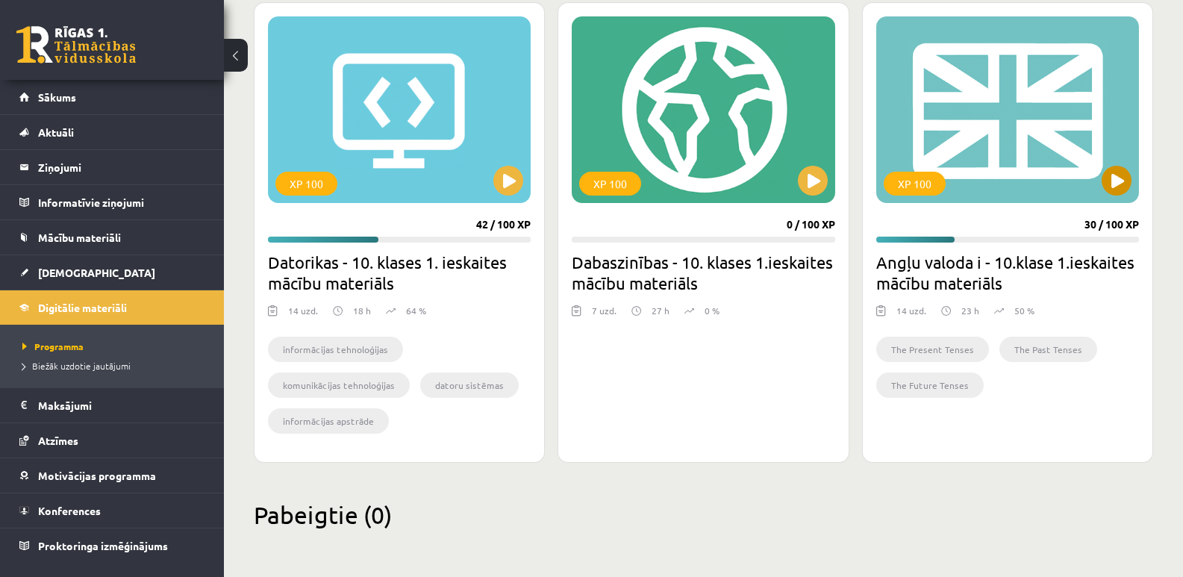
click at [982, 123] on div "XP 100" at bounding box center [1007, 109] width 263 height 187
click at [67, 96] on span "Sākums" at bounding box center [57, 96] width 38 height 13
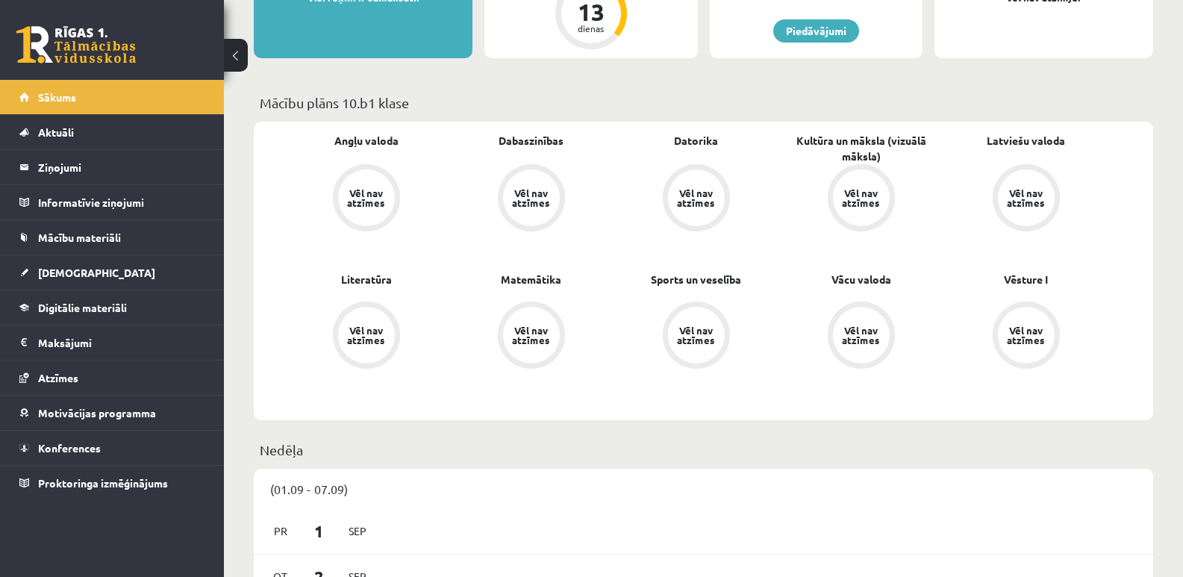
scroll to position [373, 0]
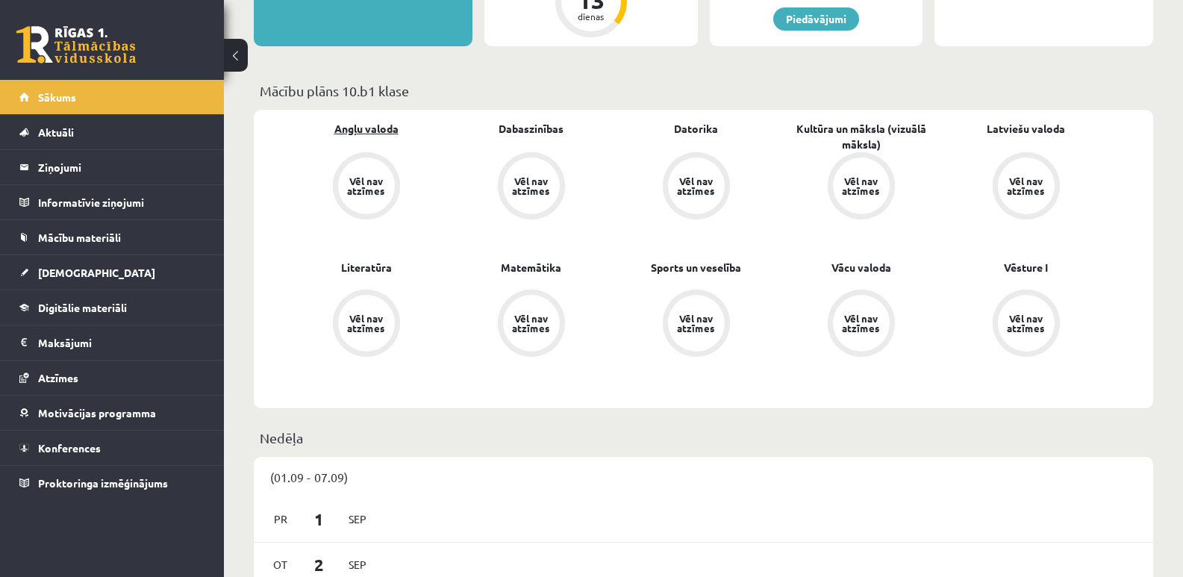
click at [369, 129] on link "Angļu valoda" at bounding box center [366, 129] width 64 height 16
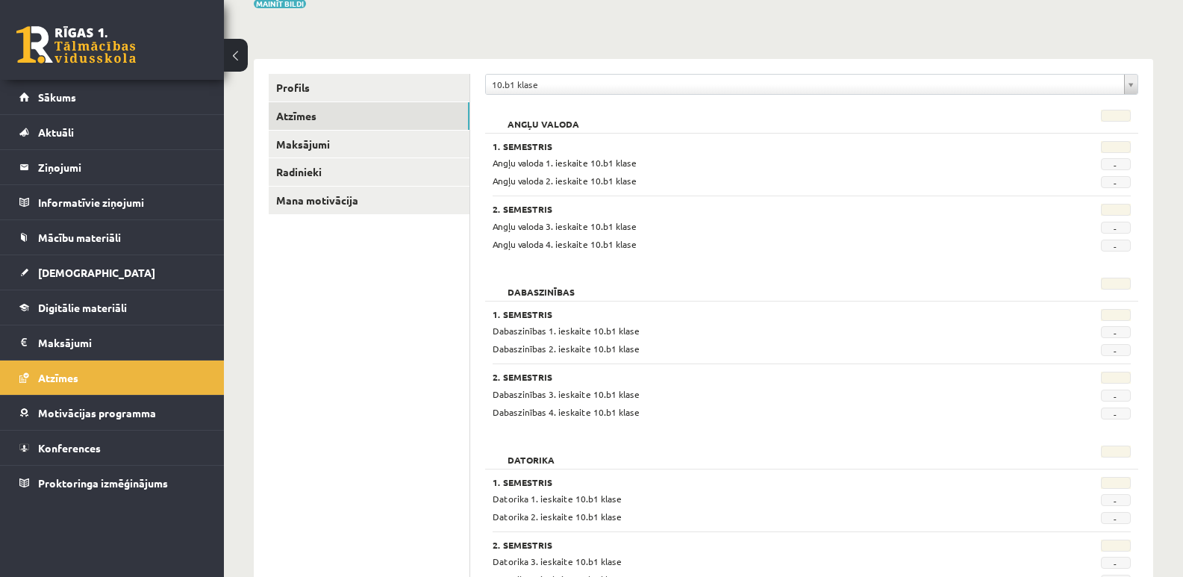
scroll to position [149, 0]
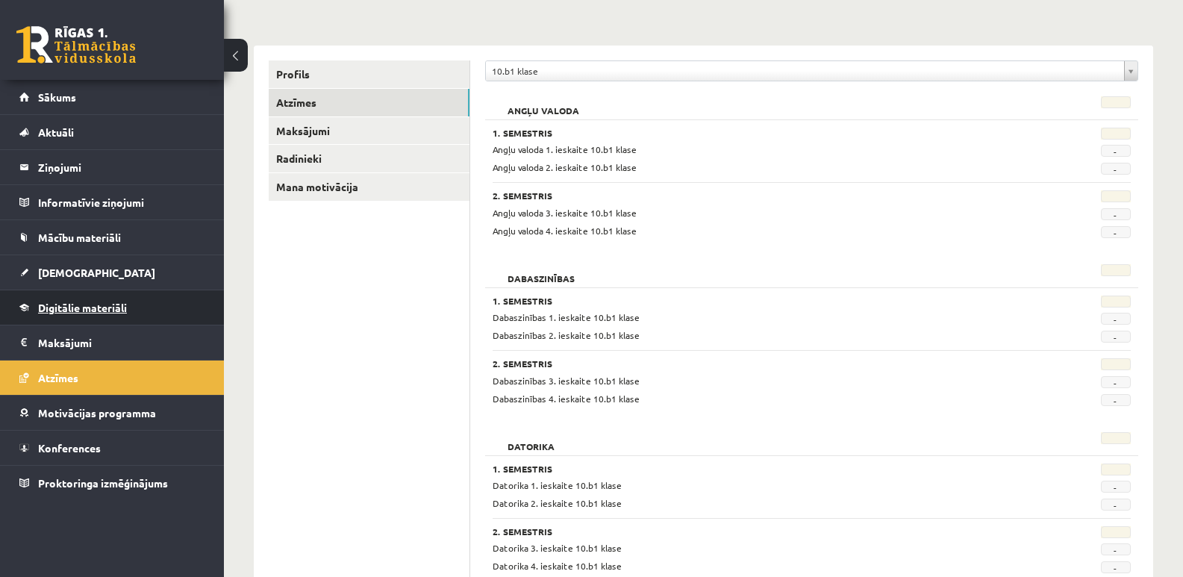
click at [78, 307] on span "Digitālie materiāli" at bounding box center [82, 307] width 89 height 13
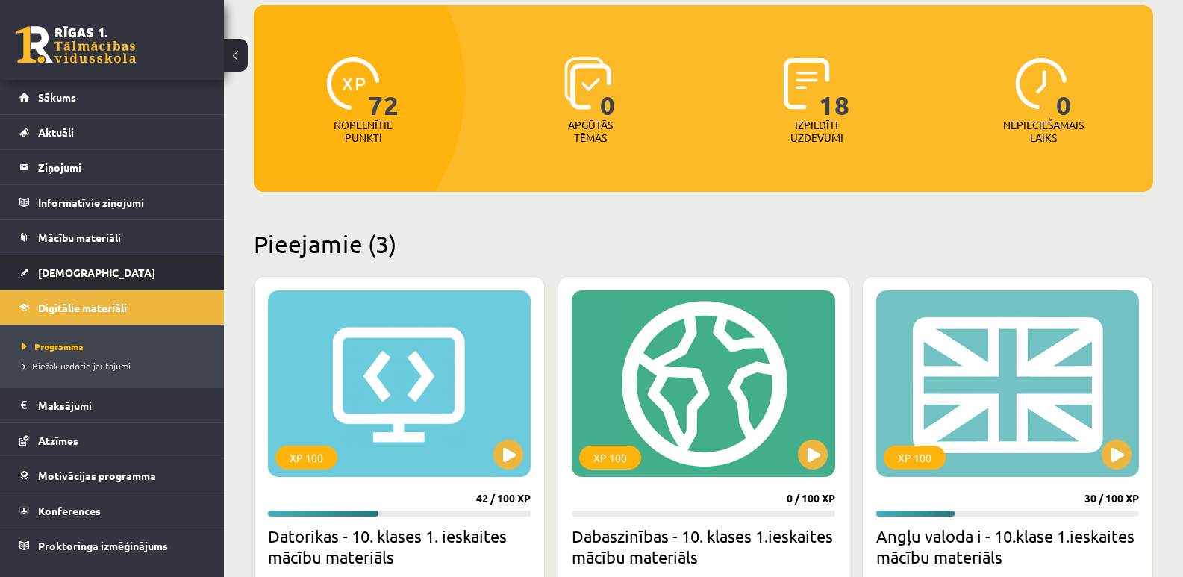
click at [69, 267] on span "[DEMOGRAPHIC_DATA]" at bounding box center [96, 272] width 117 height 13
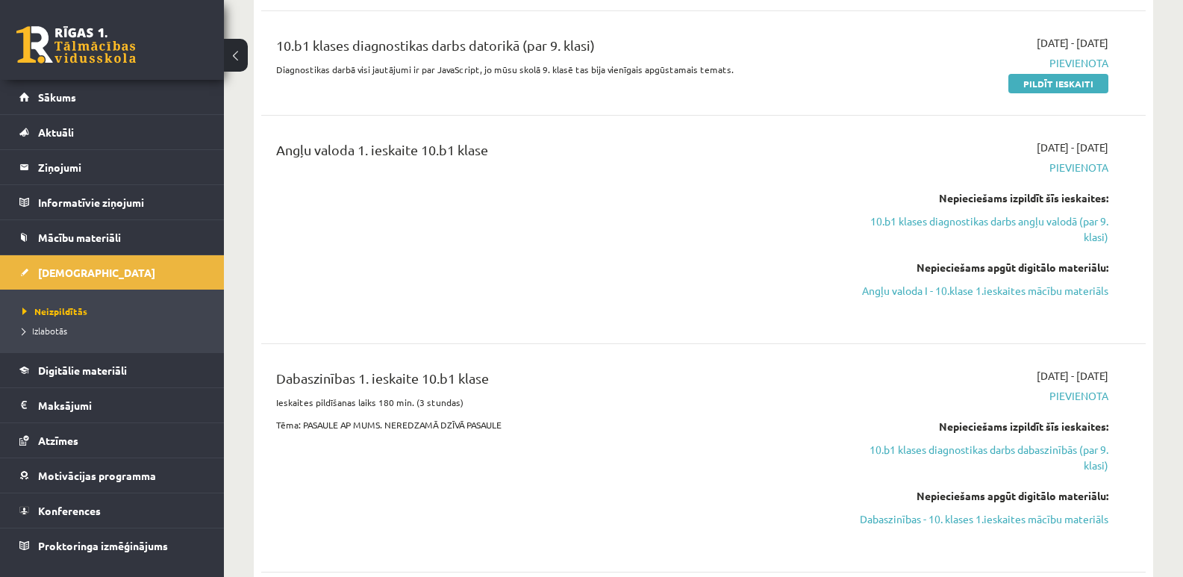
scroll to position [448, 0]
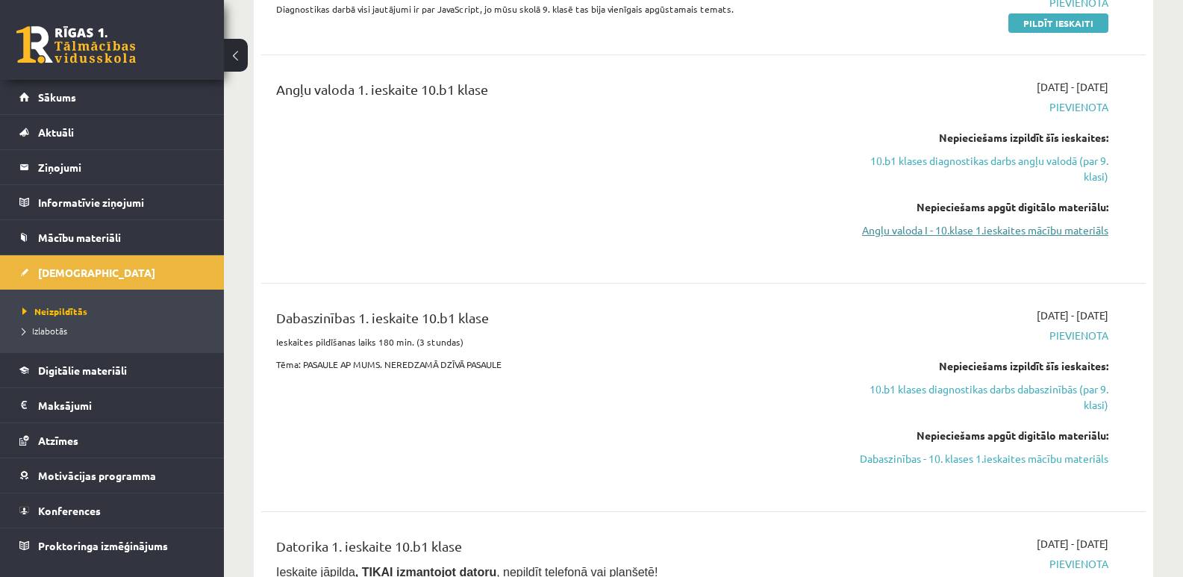
click at [1021, 229] on link "Angļu valoda I - 10.klase 1.ieskaites mācību materiāls" at bounding box center [976, 230] width 263 height 16
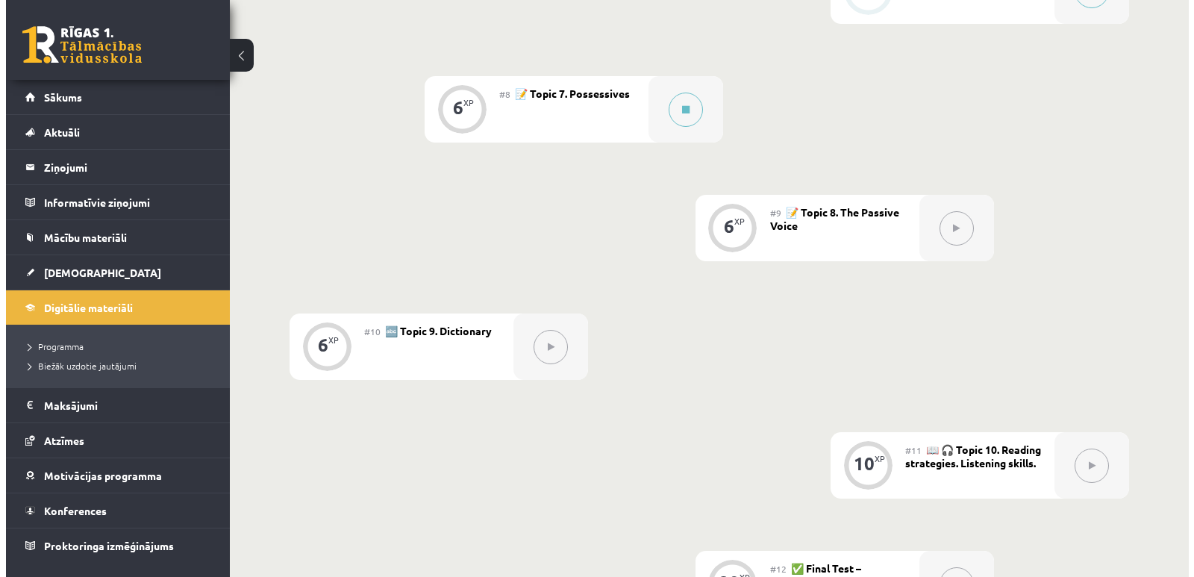
scroll to position [1194, 0]
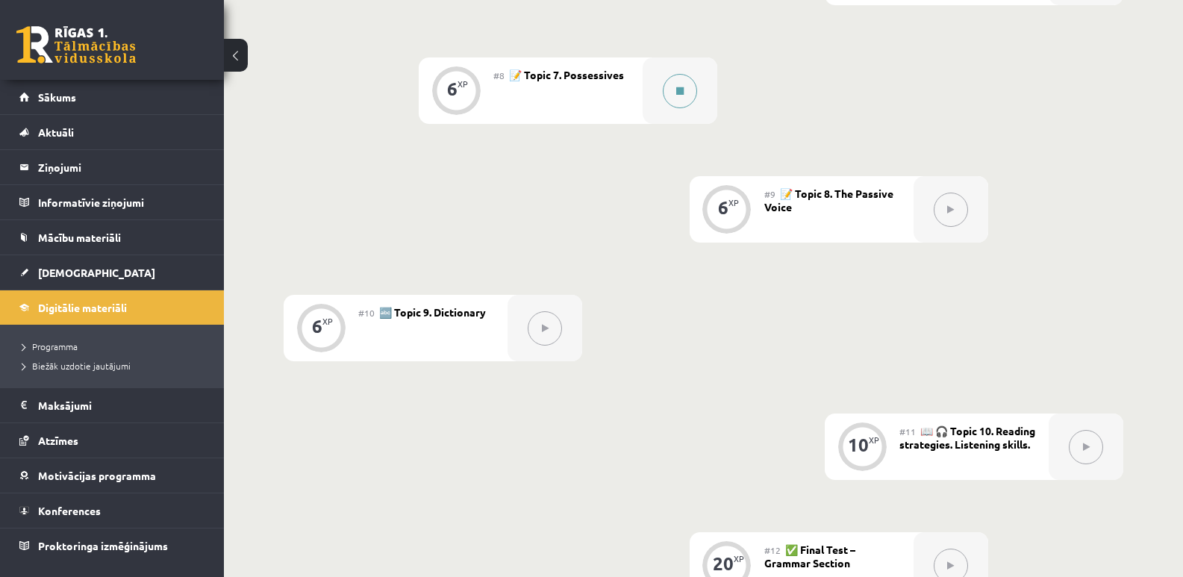
click at [674, 100] on button at bounding box center [680, 91] width 34 height 34
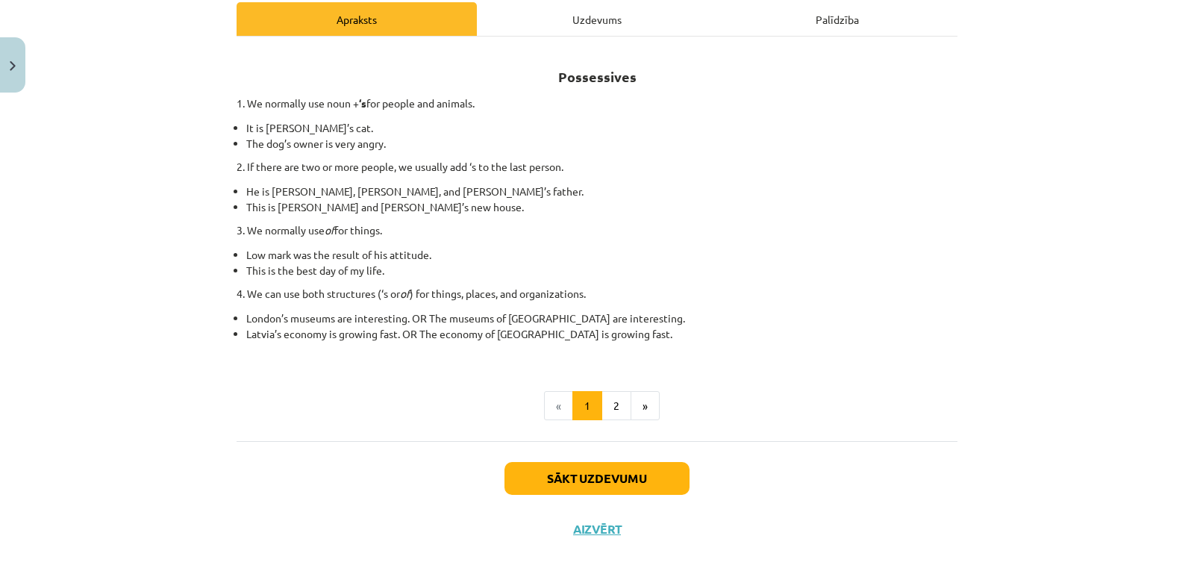
scroll to position [224, 0]
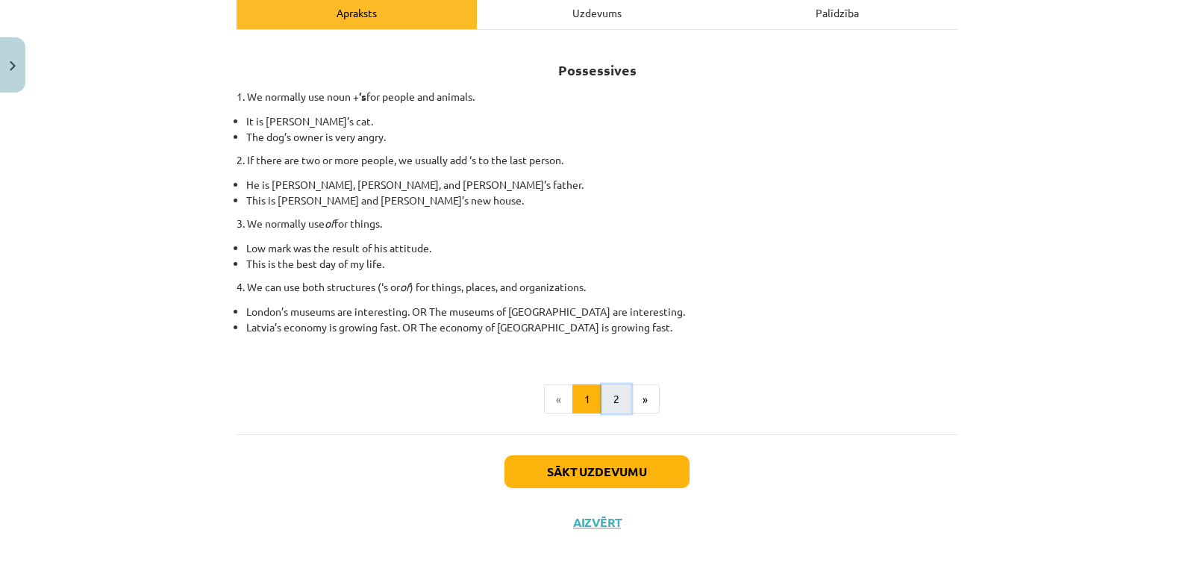
click at [609, 398] on button "2" at bounding box center [616, 399] width 30 height 30
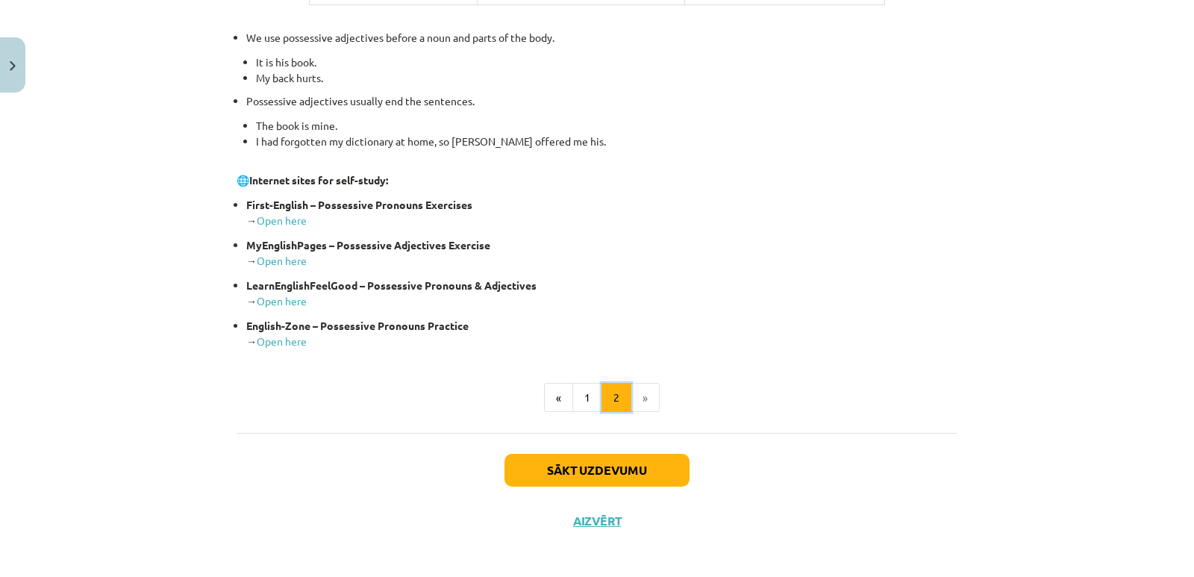
scroll to position [566, 0]
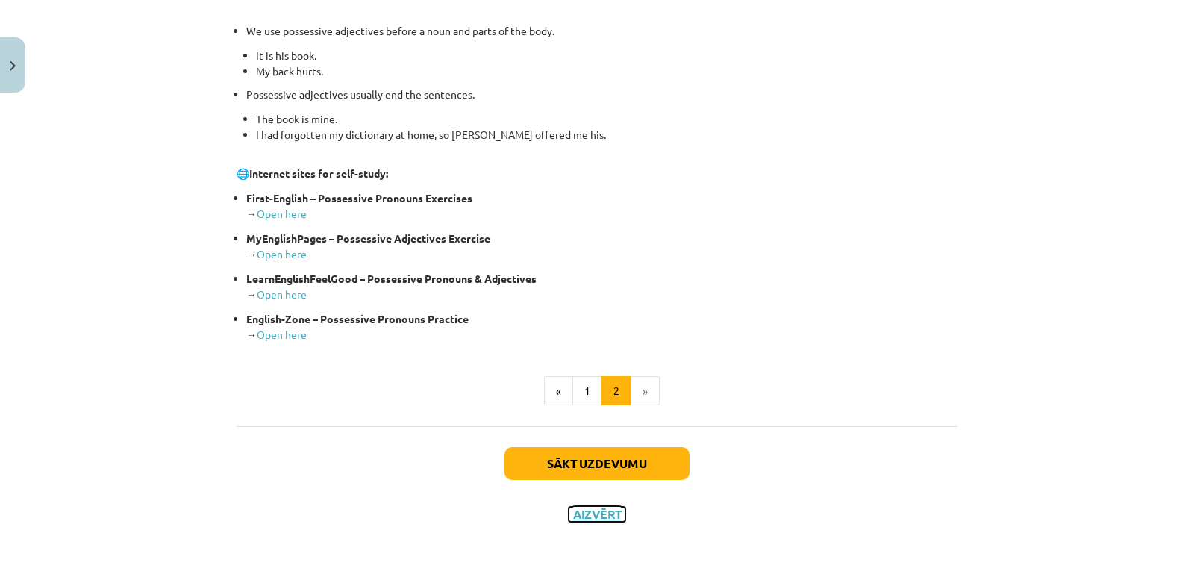
click at [603, 515] on button "Aizvērt" at bounding box center [597, 514] width 57 height 15
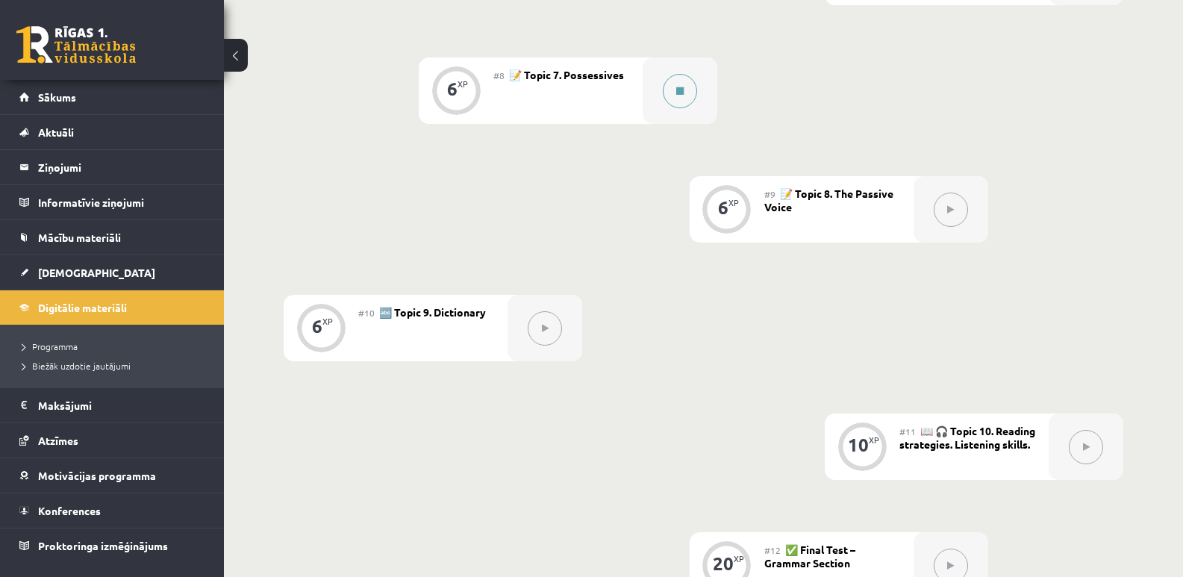
click at [677, 96] on button at bounding box center [680, 91] width 34 height 34
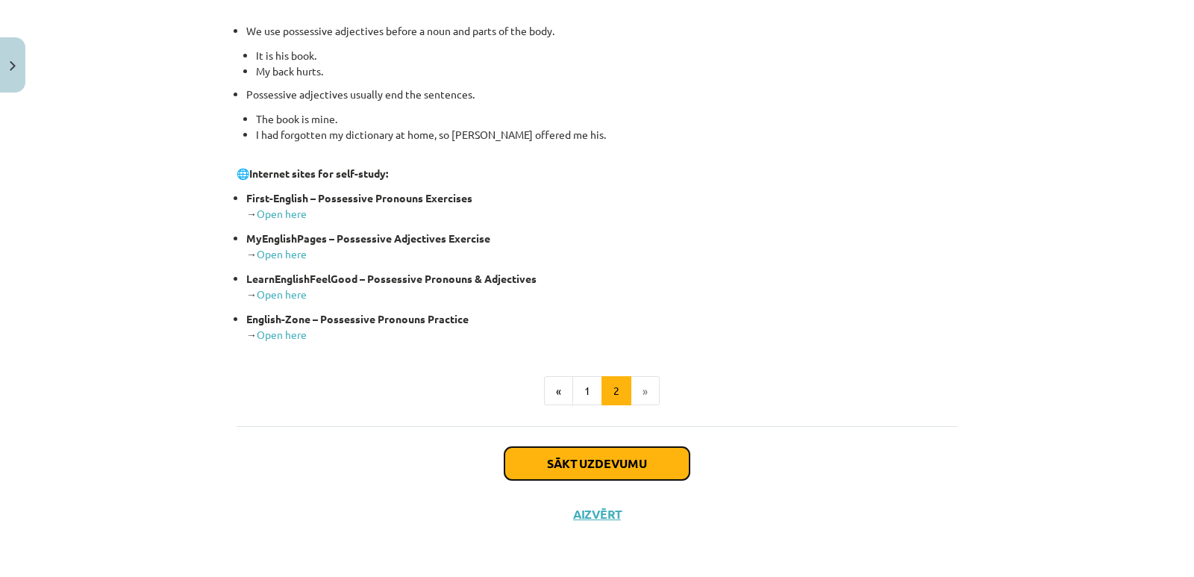
click at [578, 462] on button "Sākt uzdevumu" at bounding box center [596, 463] width 185 height 33
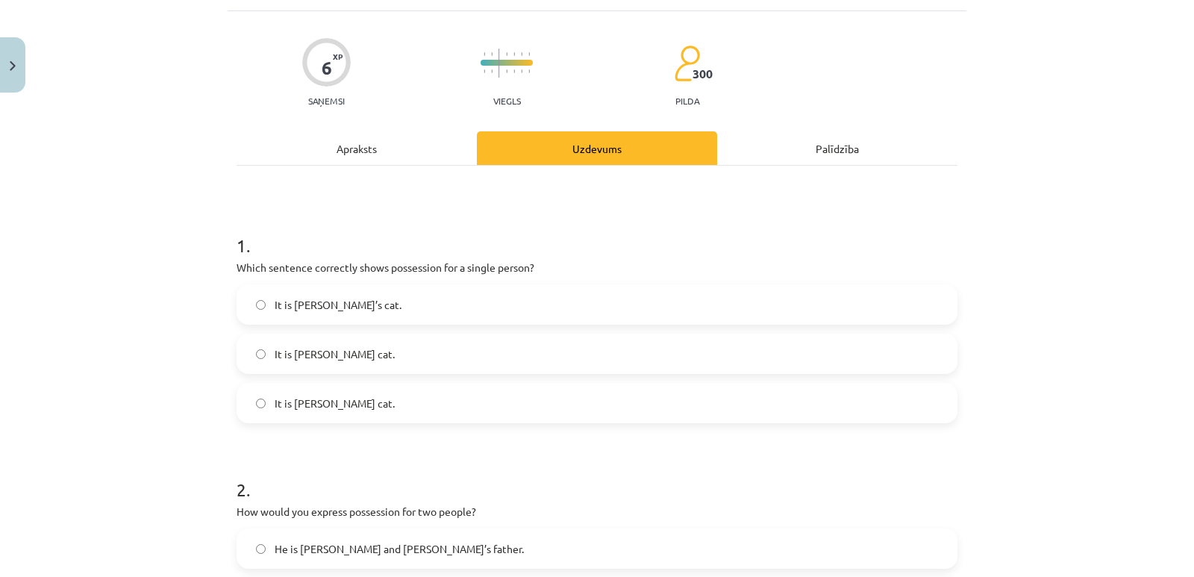
scroll to position [112, 0]
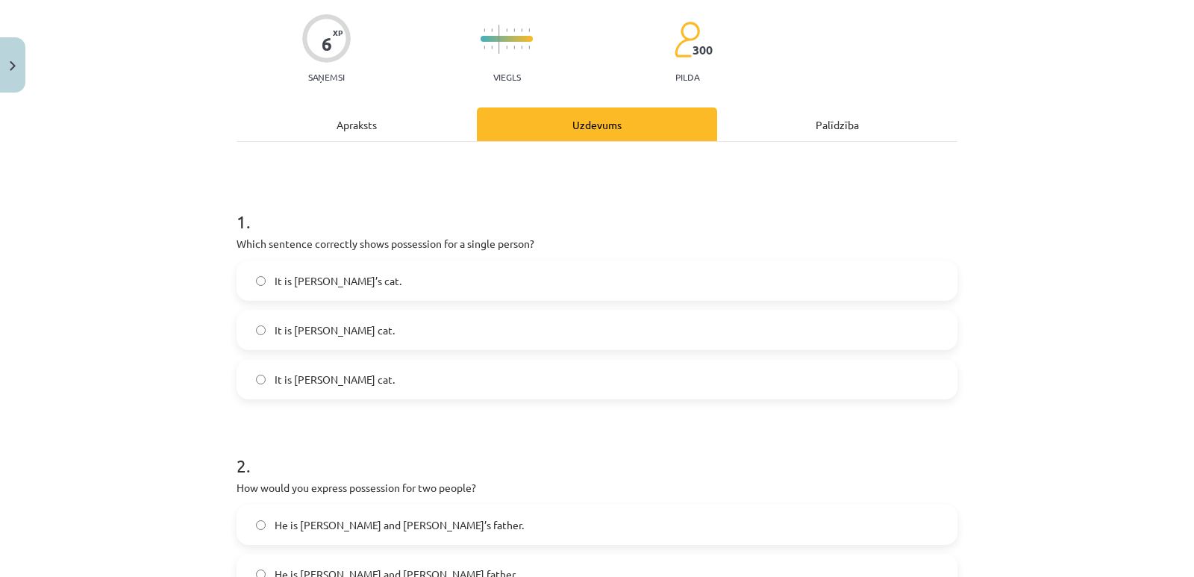
click at [324, 284] on span "It is Jane’s cat." at bounding box center [338, 281] width 127 height 16
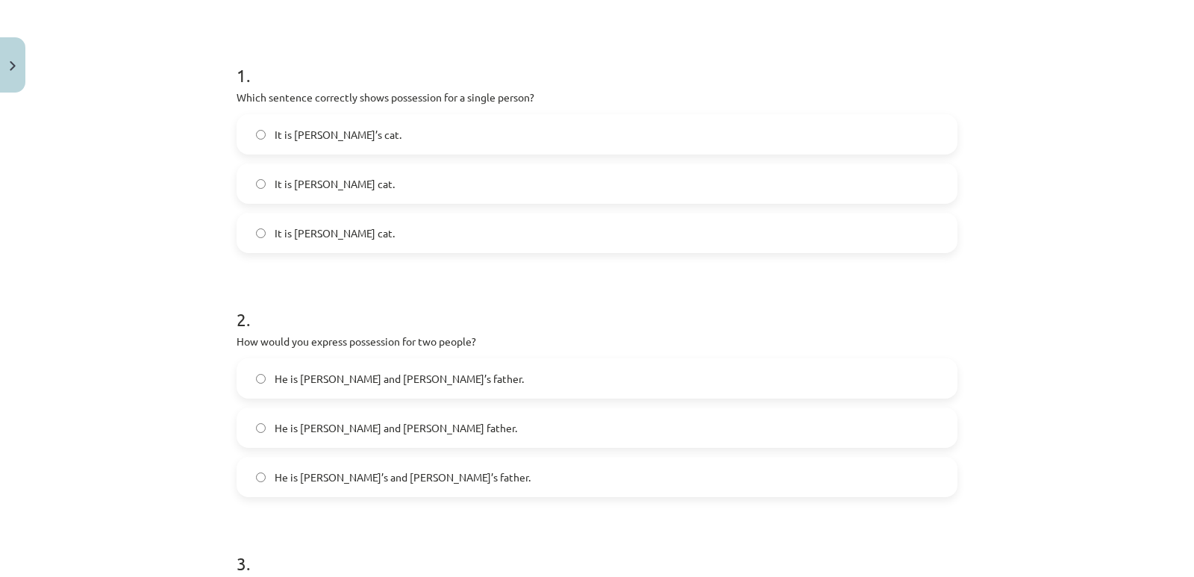
scroll to position [261, 0]
click at [332, 478] on span "He is Alice’s and James’s father." at bounding box center [403, 474] width 256 height 16
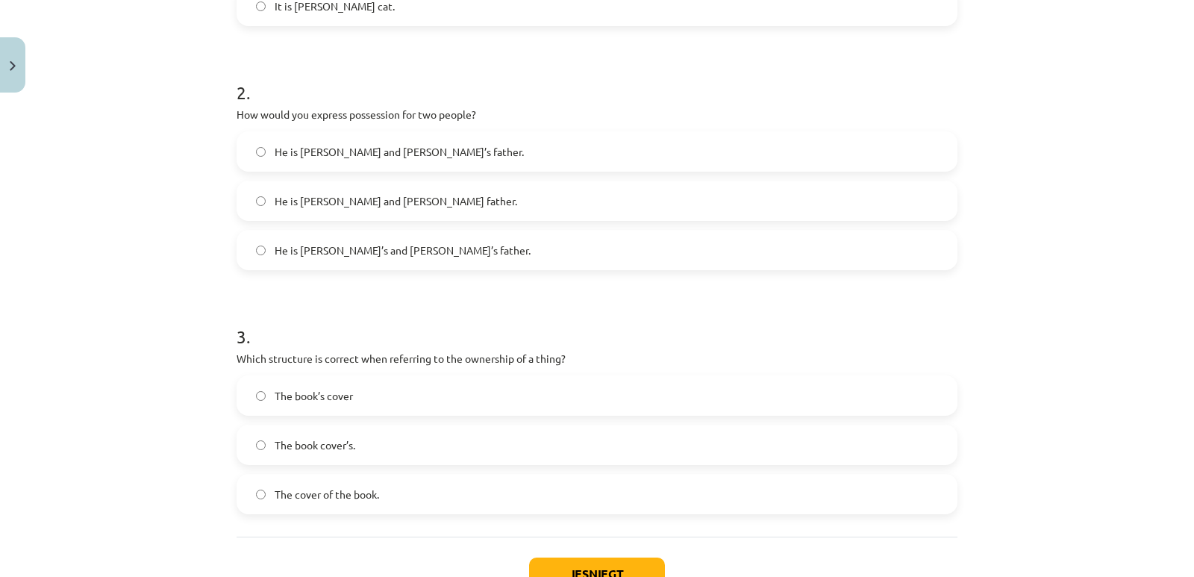
scroll to position [560, 0]
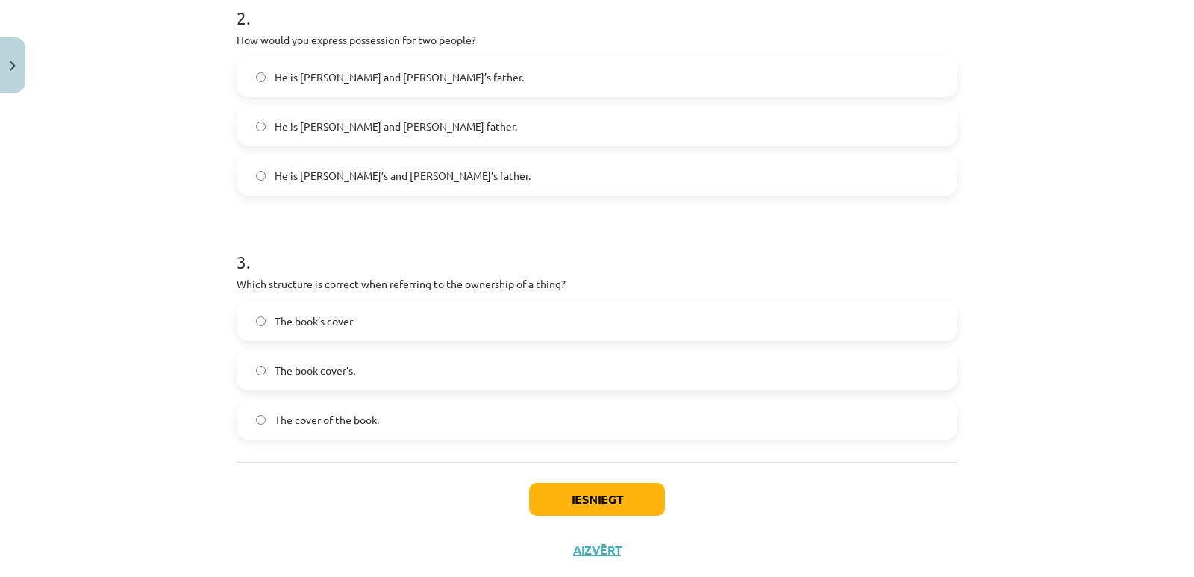
click at [340, 324] on span "The book’s cover" at bounding box center [314, 321] width 78 height 16
click at [368, 478] on div "Iesniegt Aizvērt" at bounding box center [597, 514] width 721 height 104
click at [565, 502] on button "Iesniegt" at bounding box center [597, 499] width 136 height 33
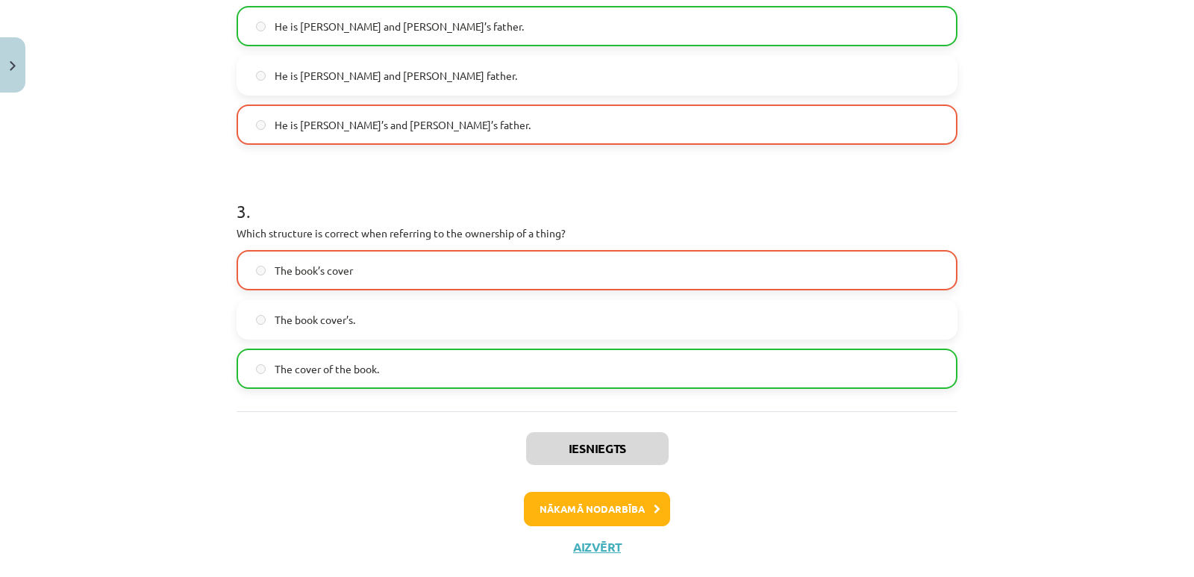
scroll to position [634, 0]
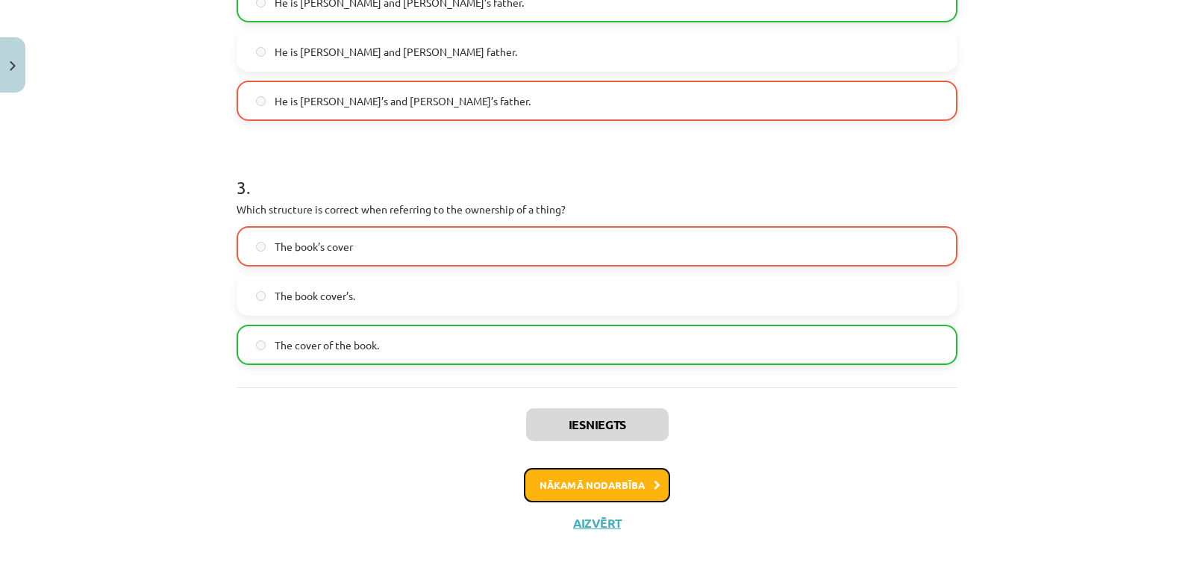
click at [591, 486] on button "Nākamā nodarbība" at bounding box center [597, 485] width 146 height 34
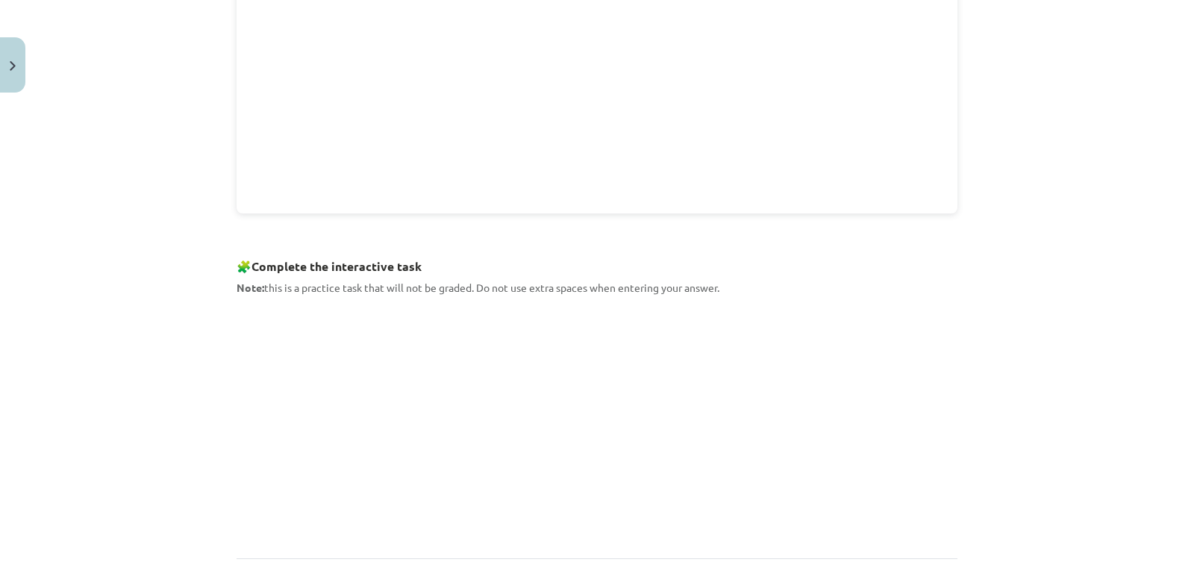
scroll to position [536, 0]
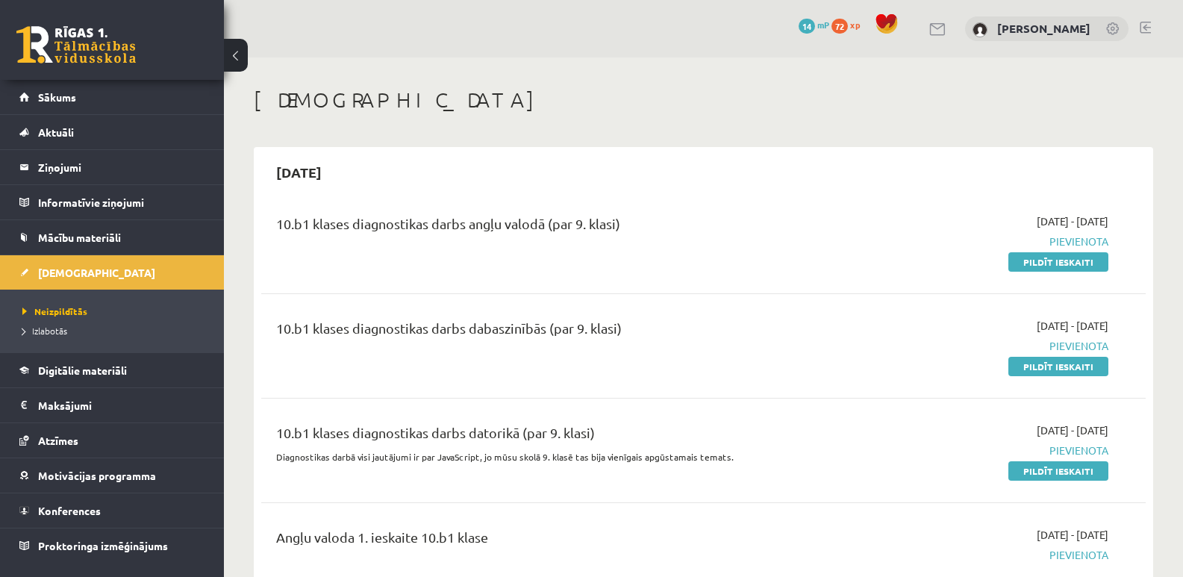
scroll to position [448, 0]
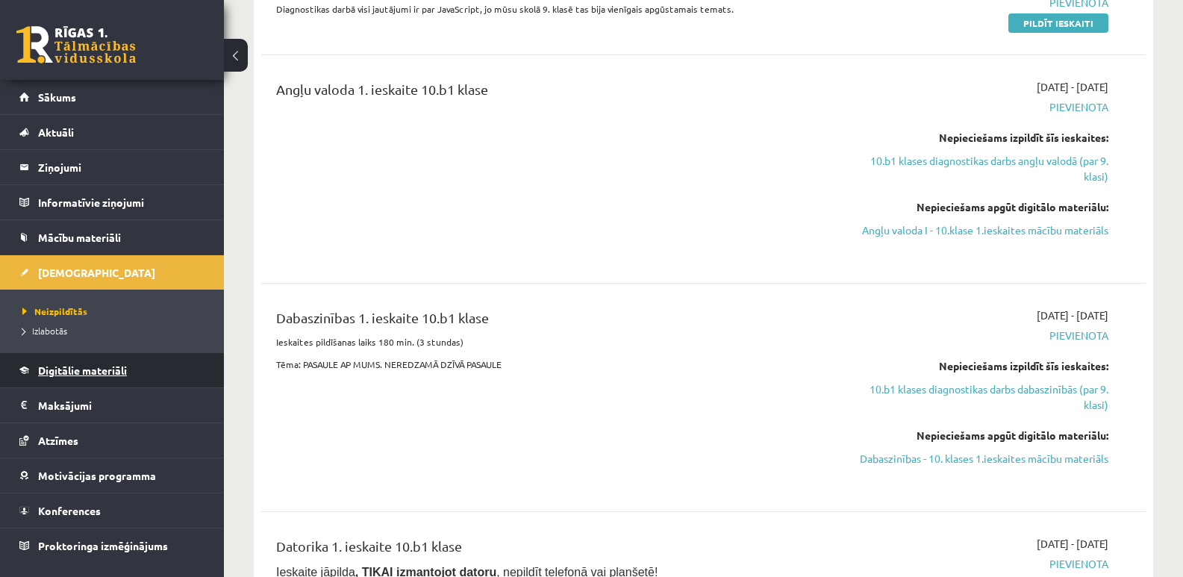
click at [81, 365] on span "Digitālie materiāli" at bounding box center [82, 369] width 89 height 13
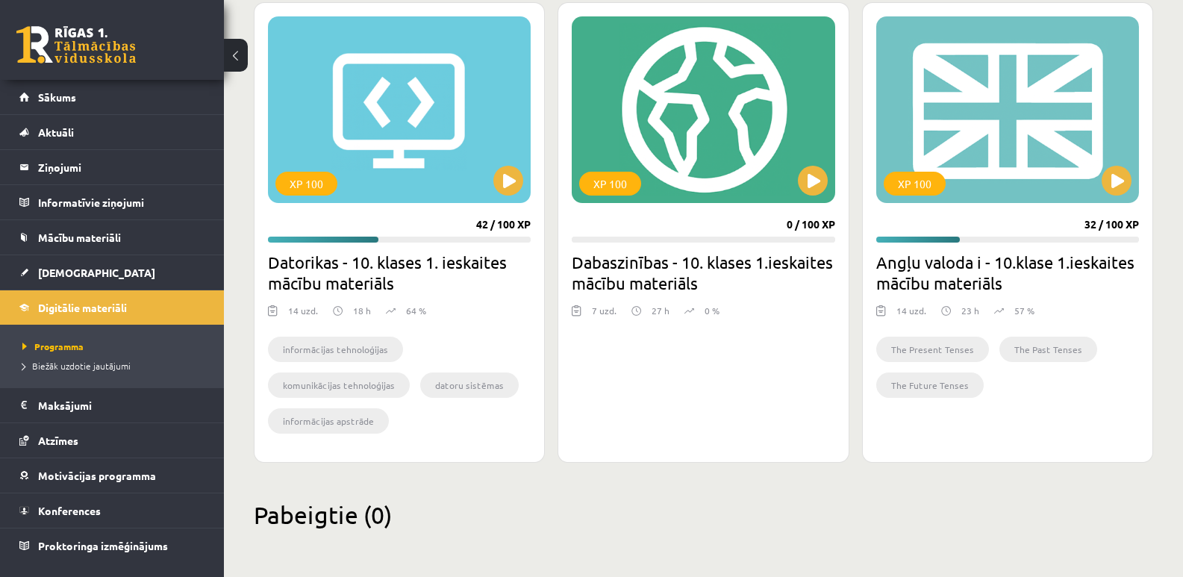
scroll to position [348, 0]
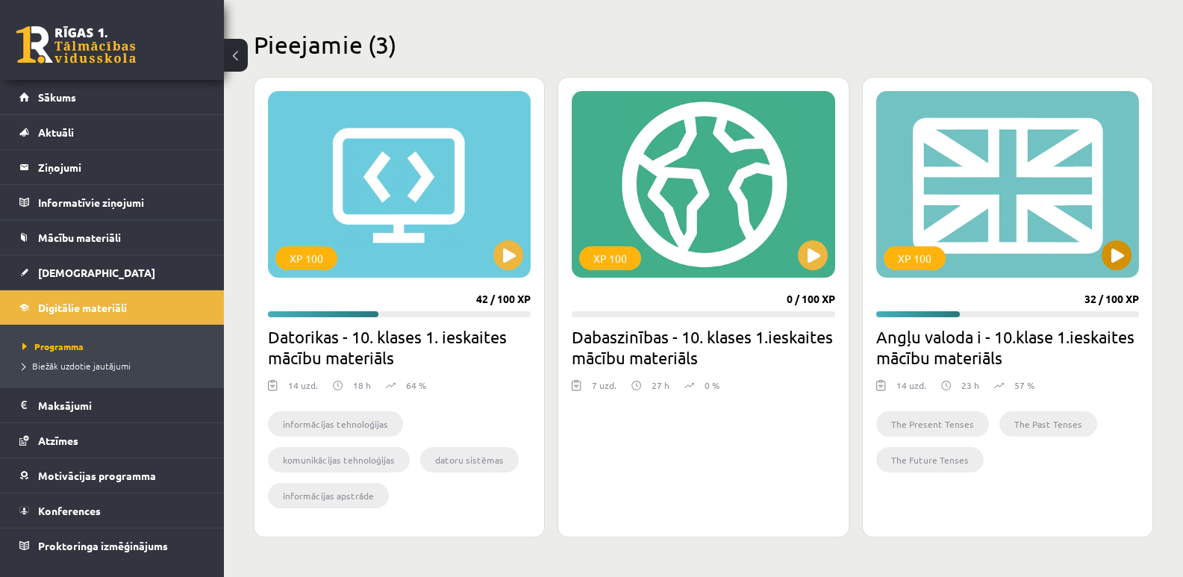
click at [967, 224] on div "XP 100" at bounding box center [1007, 184] width 263 height 187
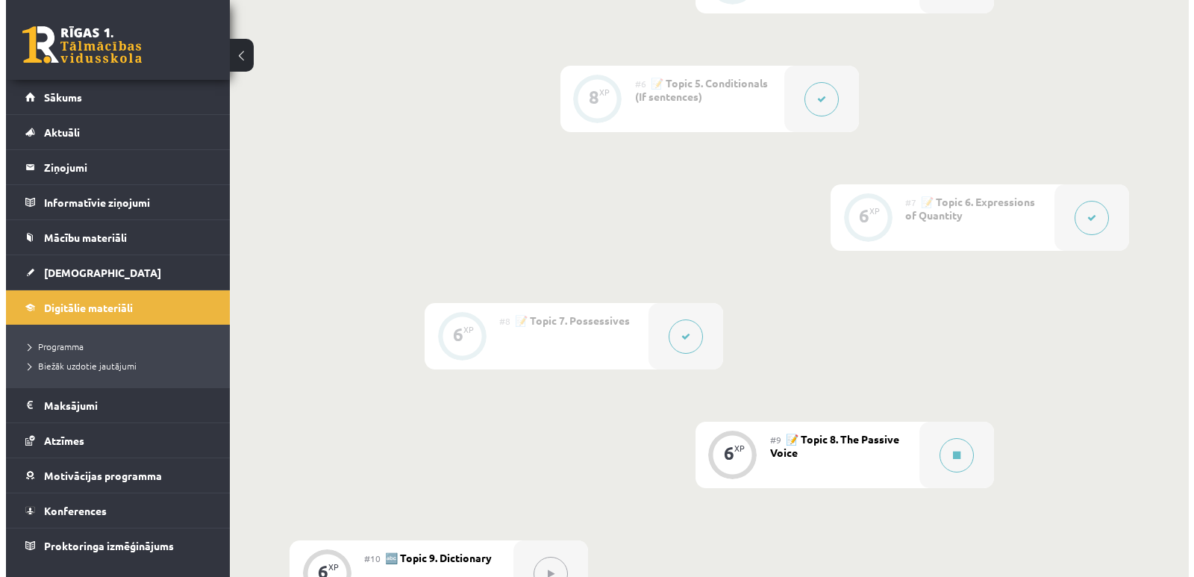
scroll to position [970, 0]
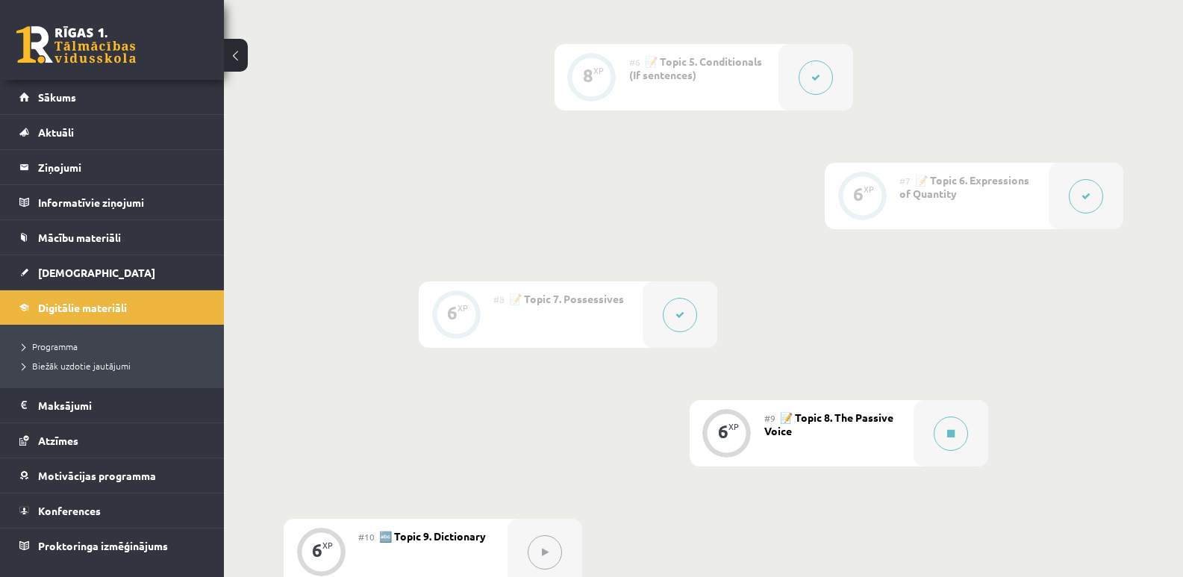
click at [1096, 202] on button at bounding box center [1085, 196] width 34 height 34
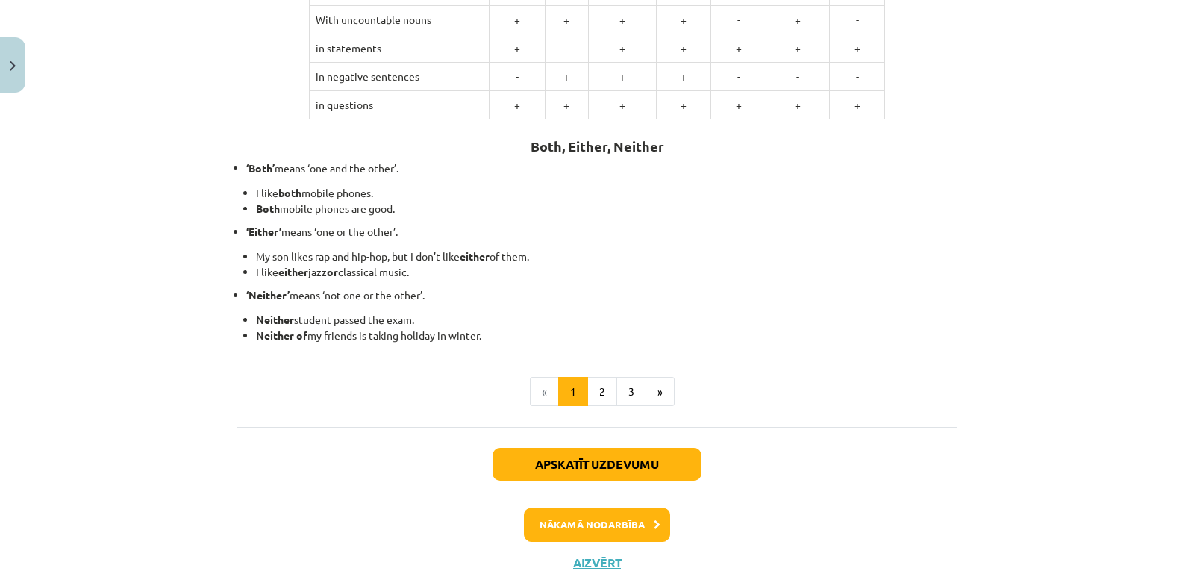
scroll to position [392, 0]
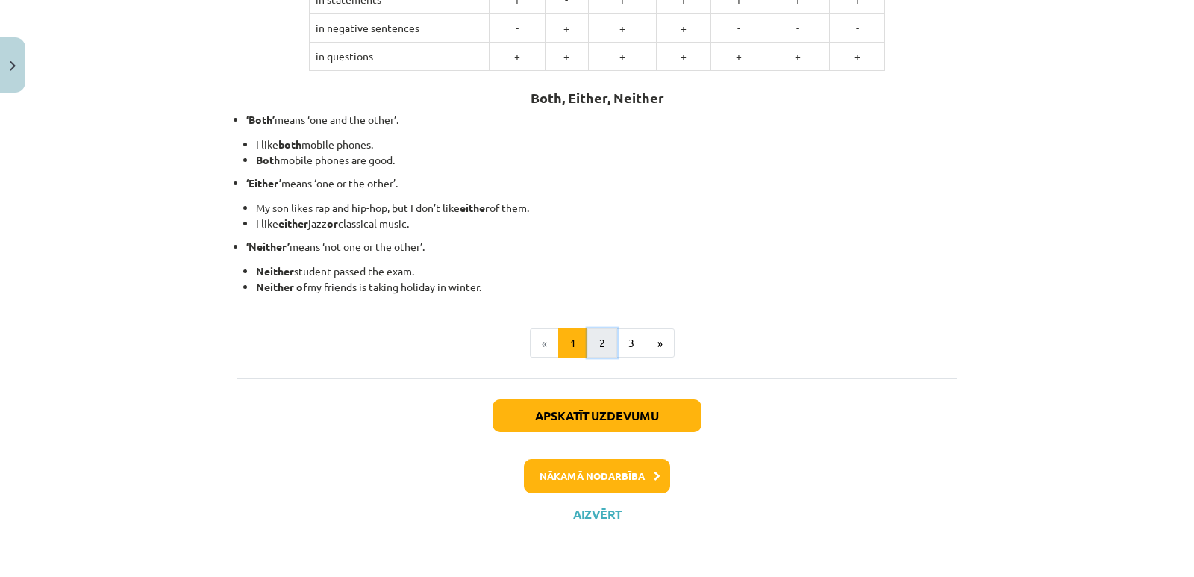
click at [601, 348] on button "2" at bounding box center [602, 343] width 30 height 30
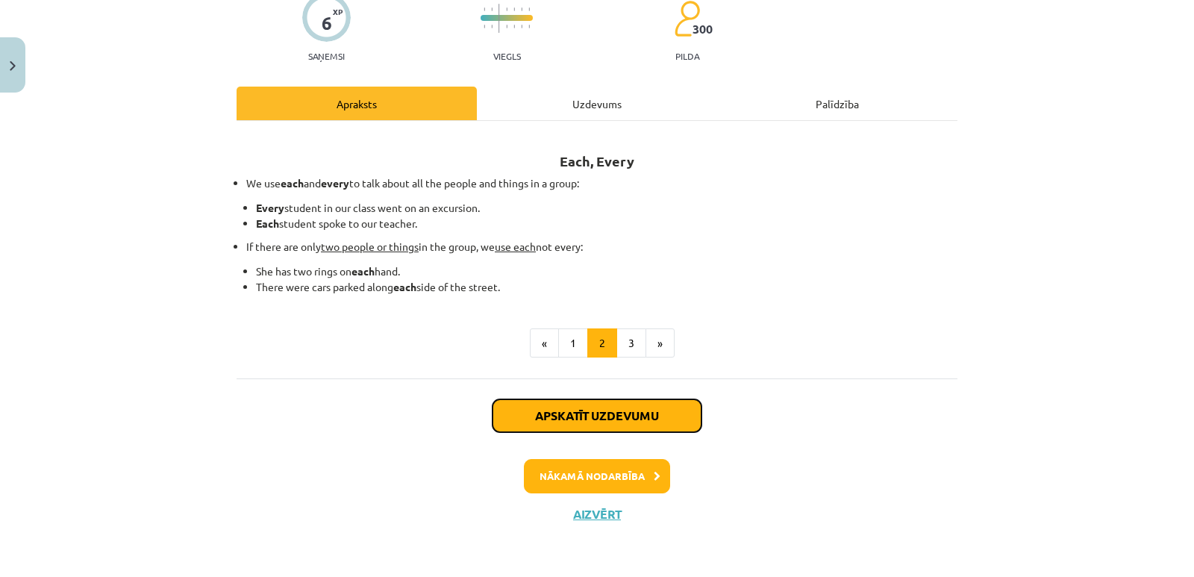
click at [610, 410] on button "Apskatīt uzdevumu" at bounding box center [596, 415] width 209 height 33
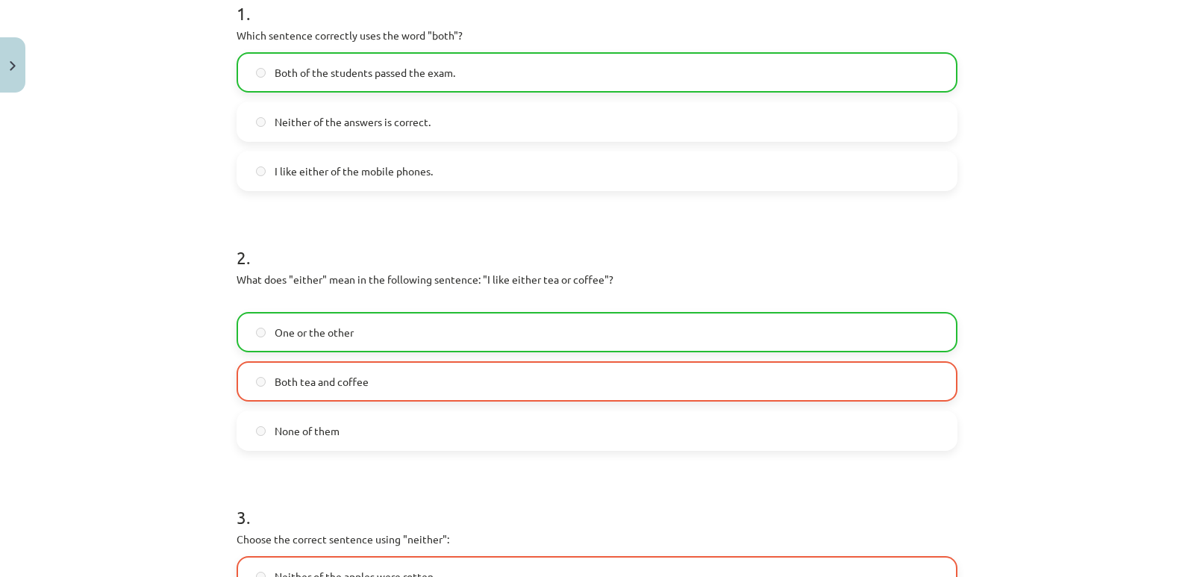
scroll to position [410, 0]
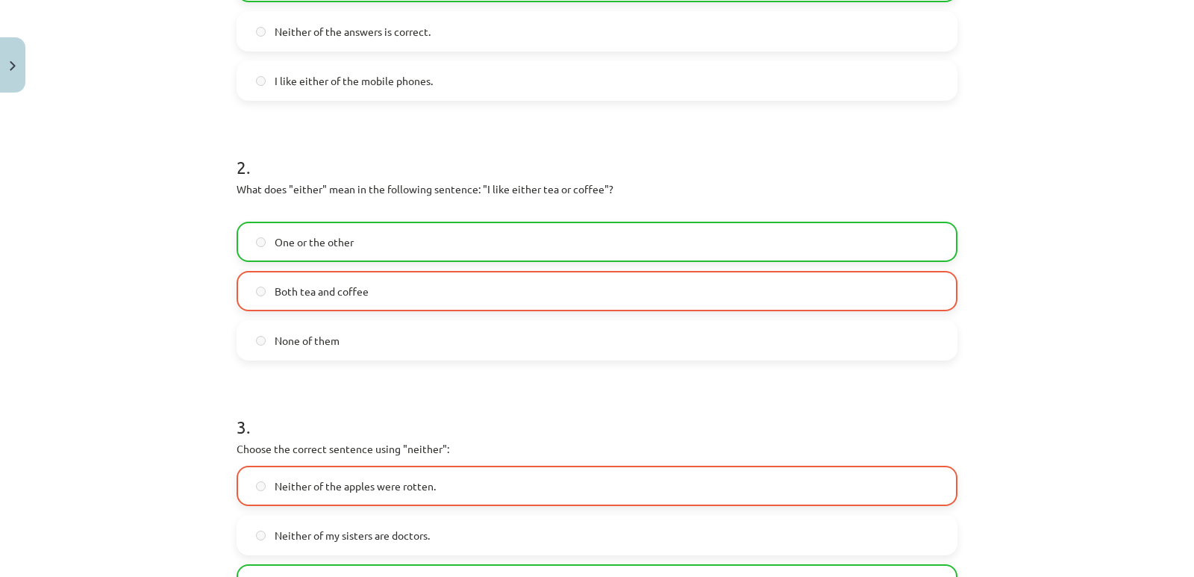
click at [381, 304] on label "Both tea and coffee" at bounding box center [597, 290] width 718 height 37
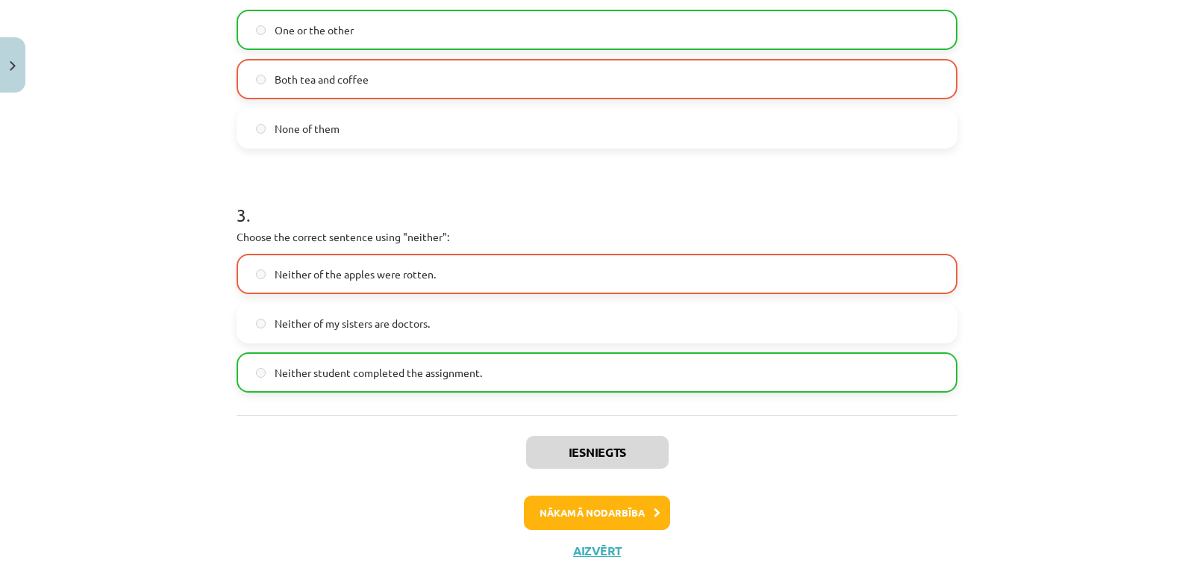
scroll to position [659, 0]
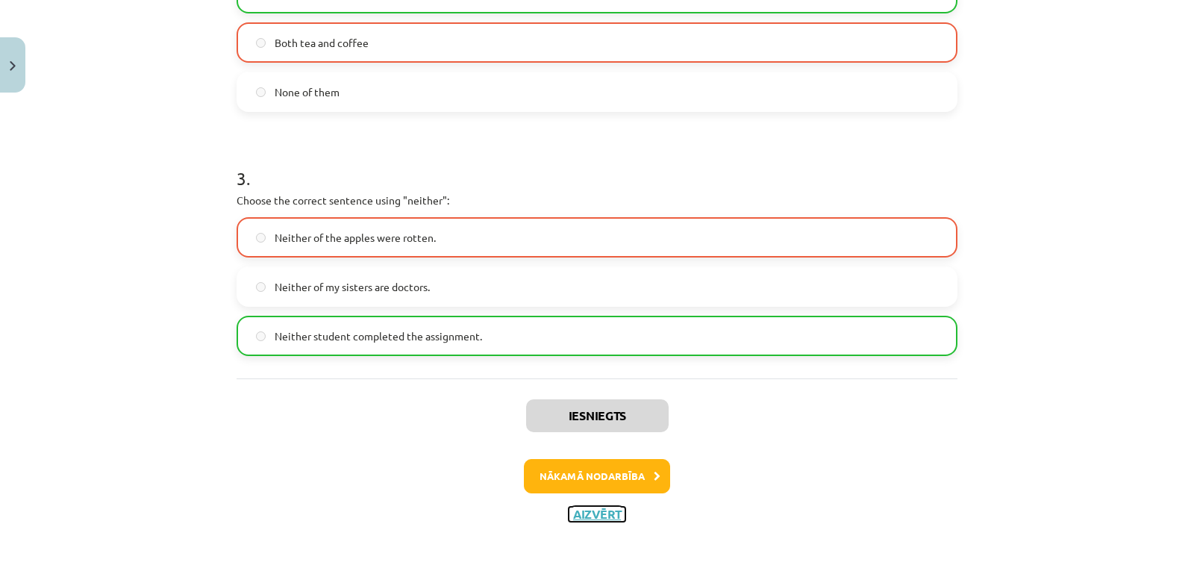
click at [601, 507] on button "Aizvērt" at bounding box center [597, 514] width 57 height 15
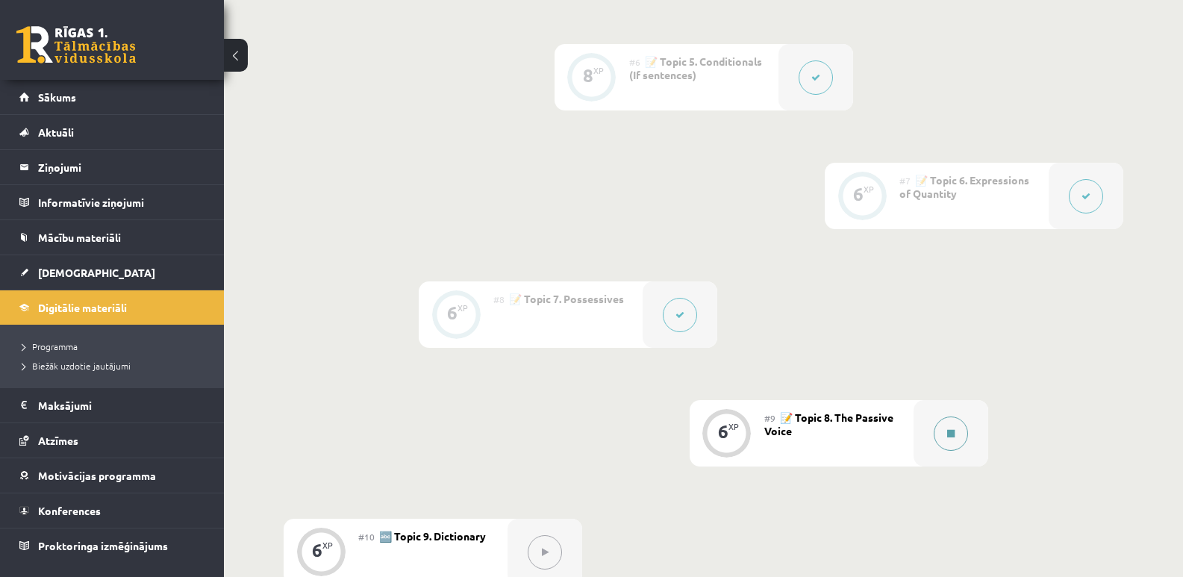
click at [945, 431] on button at bounding box center [950, 433] width 34 height 34
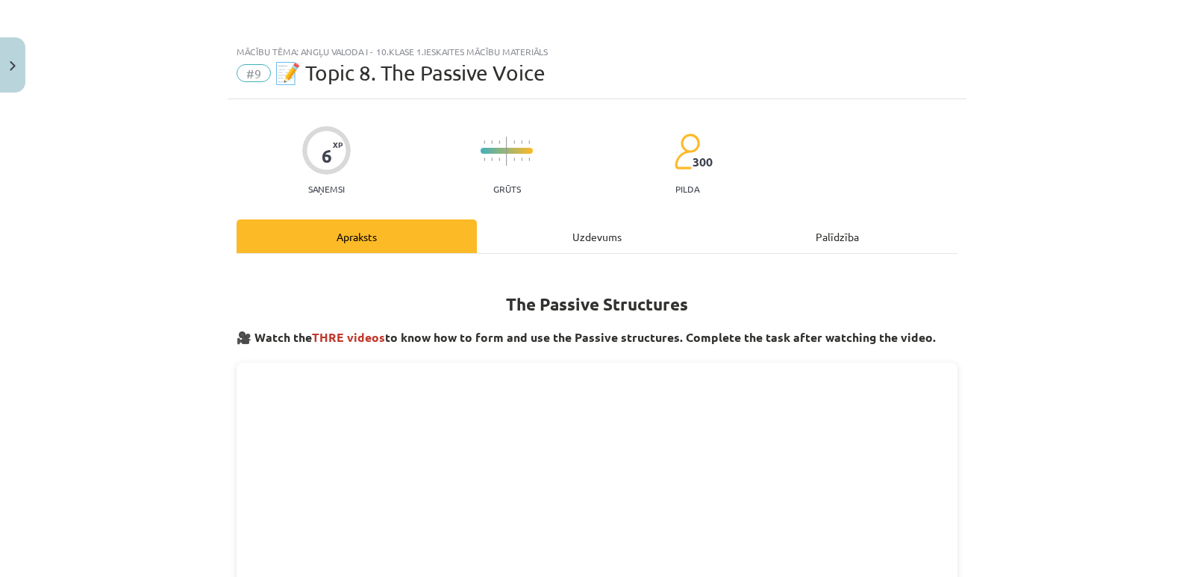
click at [840, 231] on div "Palīdzība" at bounding box center [837, 236] width 240 height 34
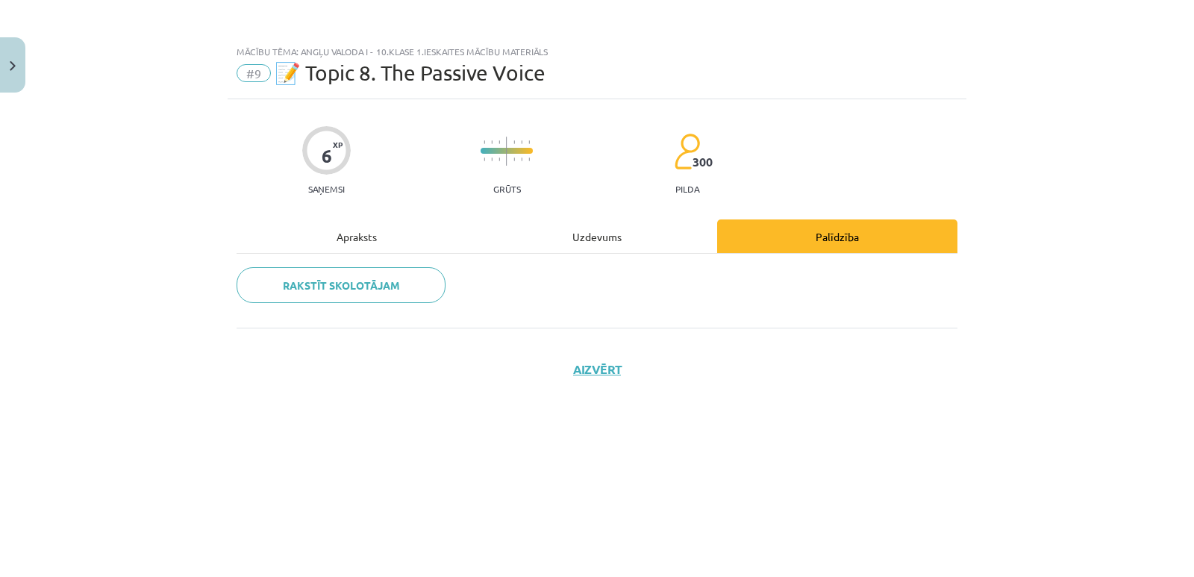
click at [353, 239] on div "Apraksts" at bounding box center [357, 236] width 240 height 34
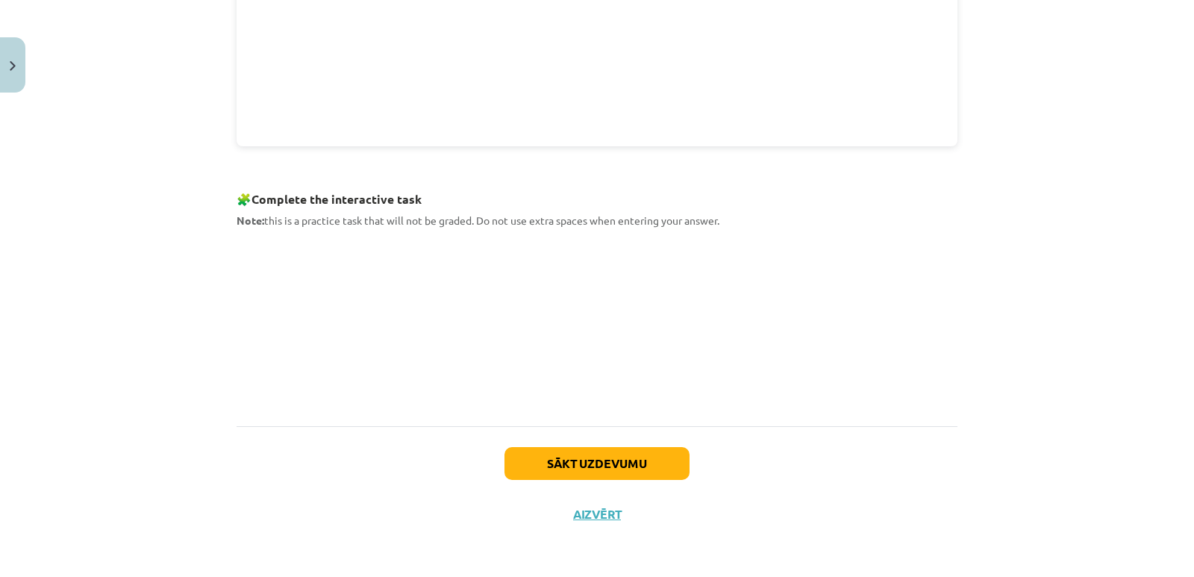
scroll to position [620, 0]
click at [630, 452] on button "Sākt uzdevumu" at bounding box center [596, 464] width 185 height 33
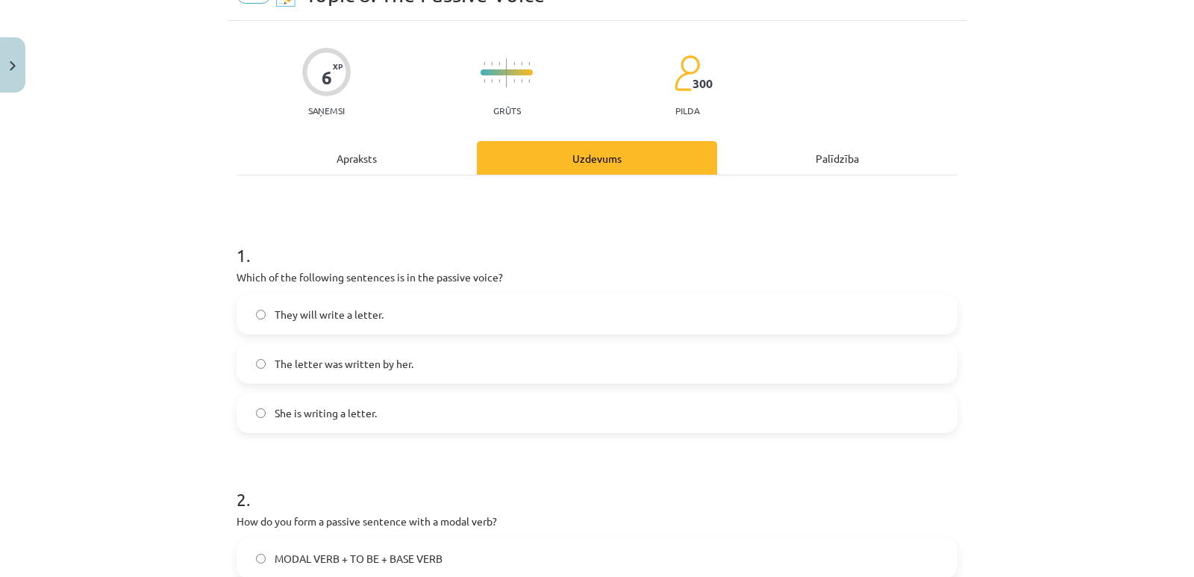
scroll to position [112, 0]
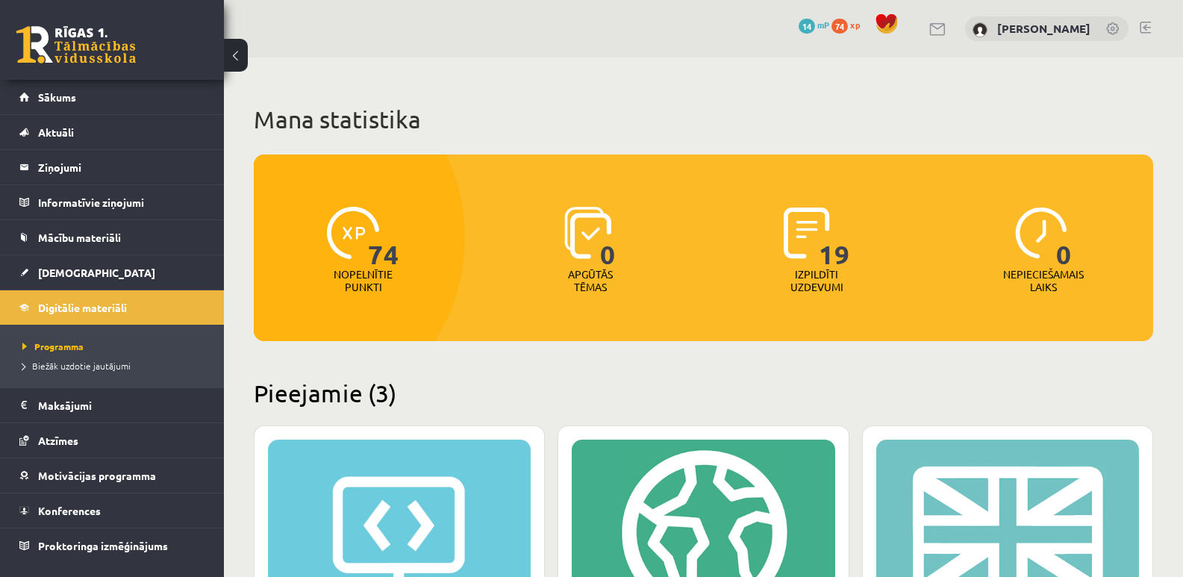
scroll to position [348, 0]
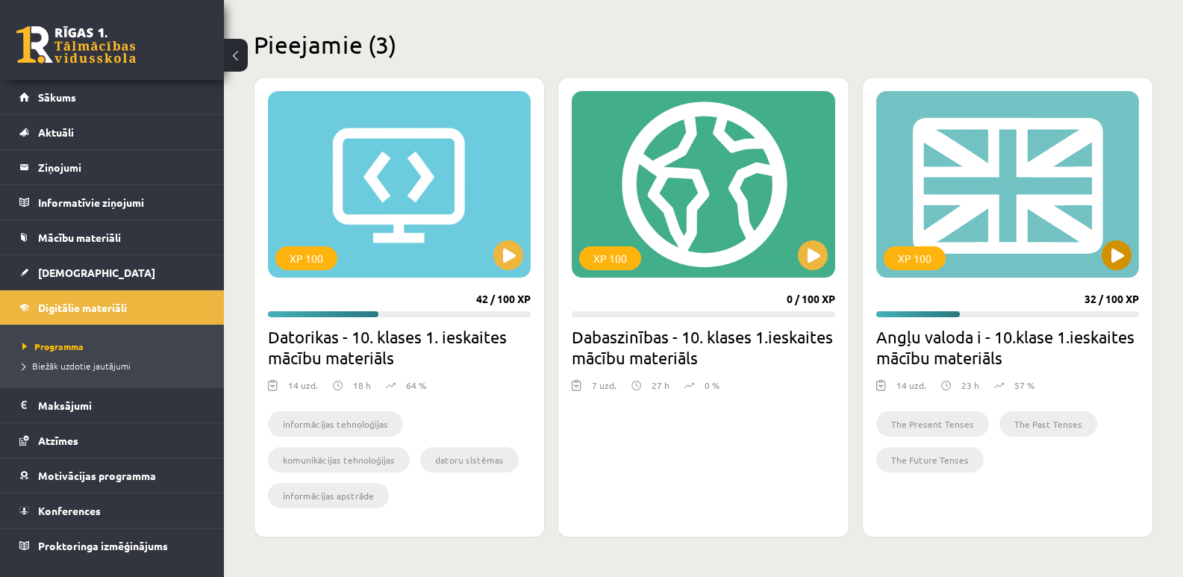
click at [1039, 236] on div "XP 100" at bounding box center [1007, 184] width 263 height 187
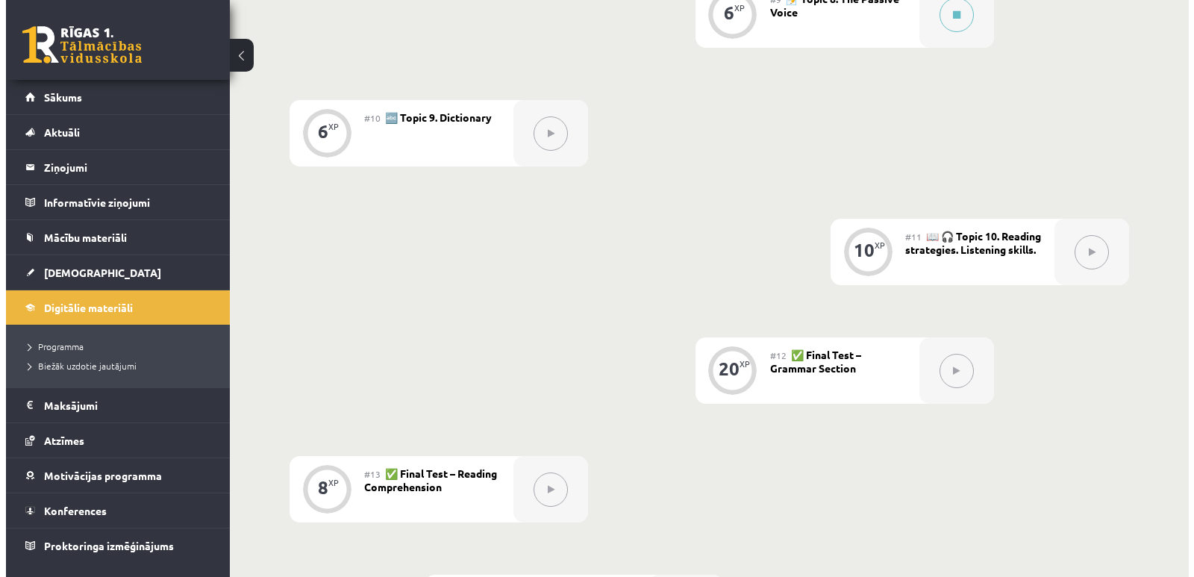
scroll to position [1343, 0]
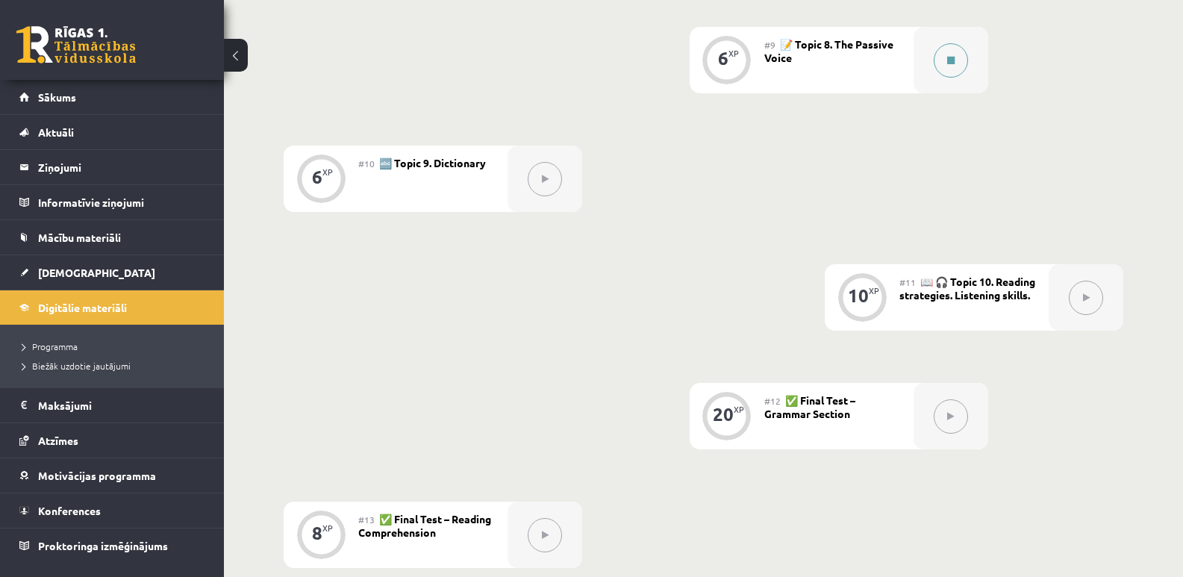
click at [943, 59] on button at bounding box center [950, 60] width 34 height 34
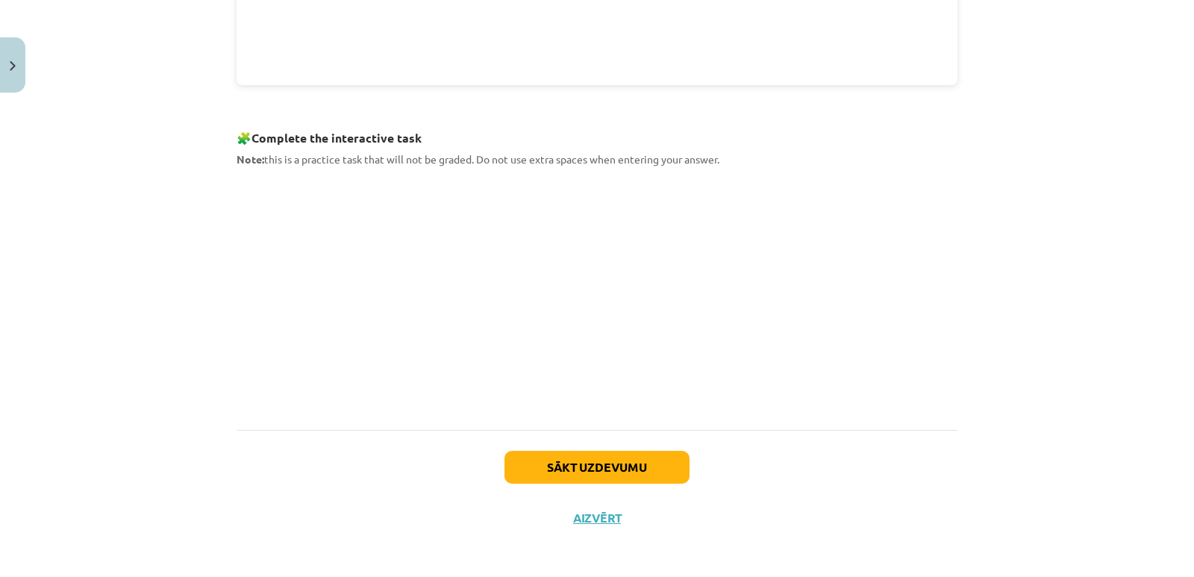
scroll to position [685, 0]
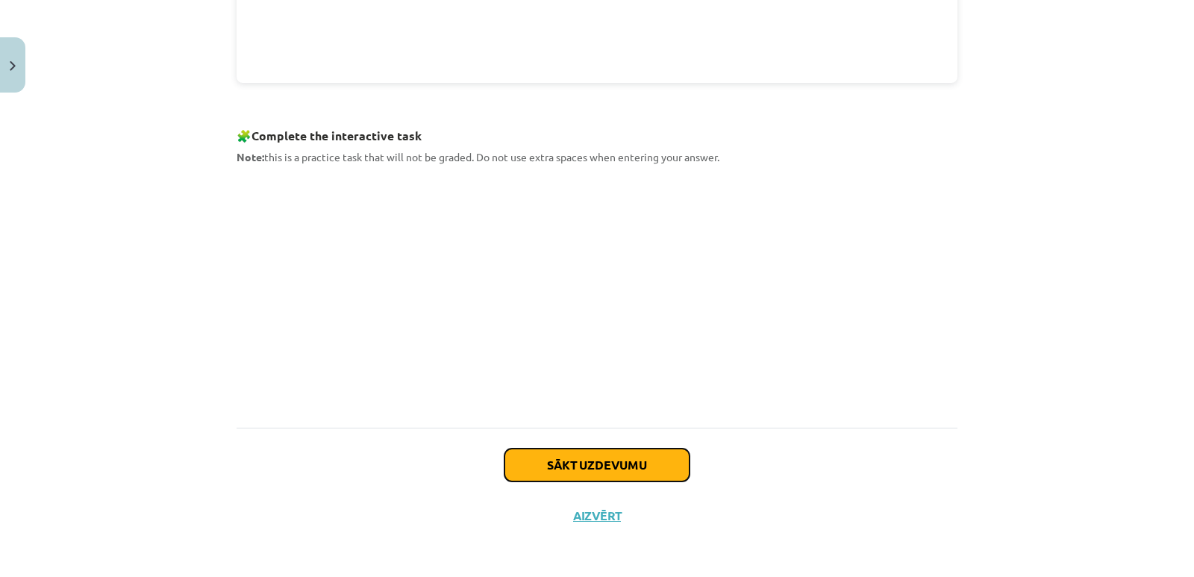
click at [625, 473] on button "Sākt uzdevumu" at bounding box center [596, 464] width 185 height 33
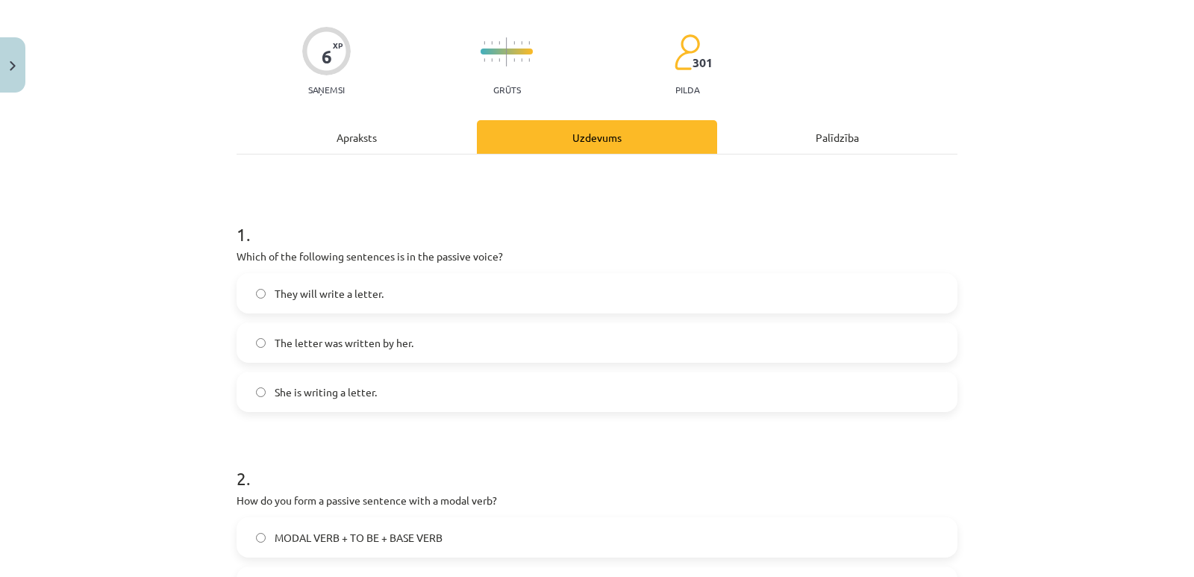
scroll to position [37, 0]
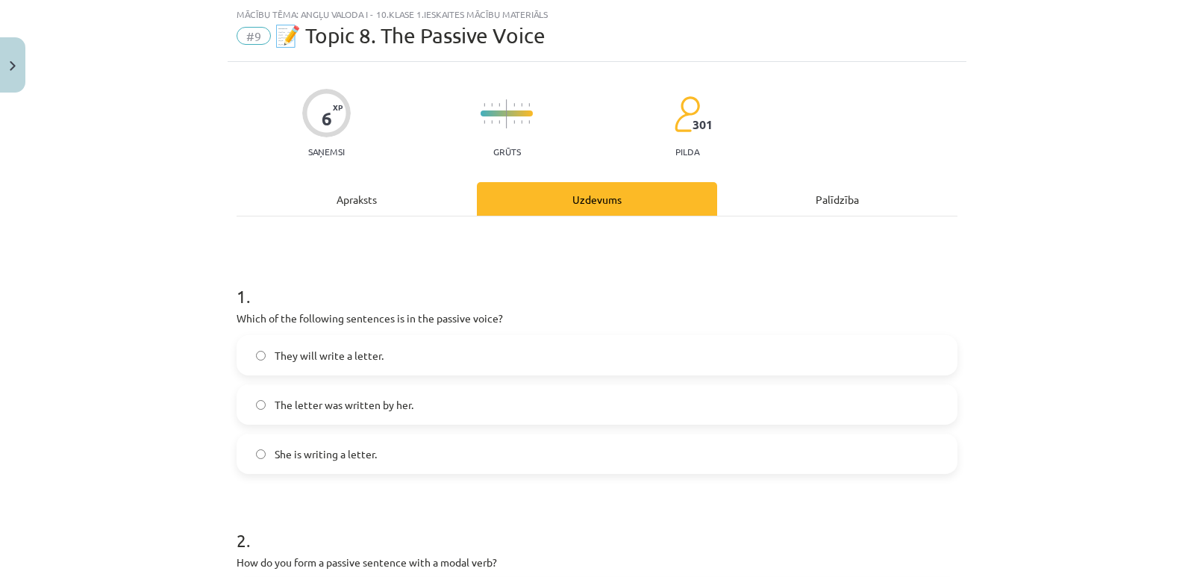
click at [360, 203] on div "Apraksts" at bounding box center [357, 199] width 240 height 34
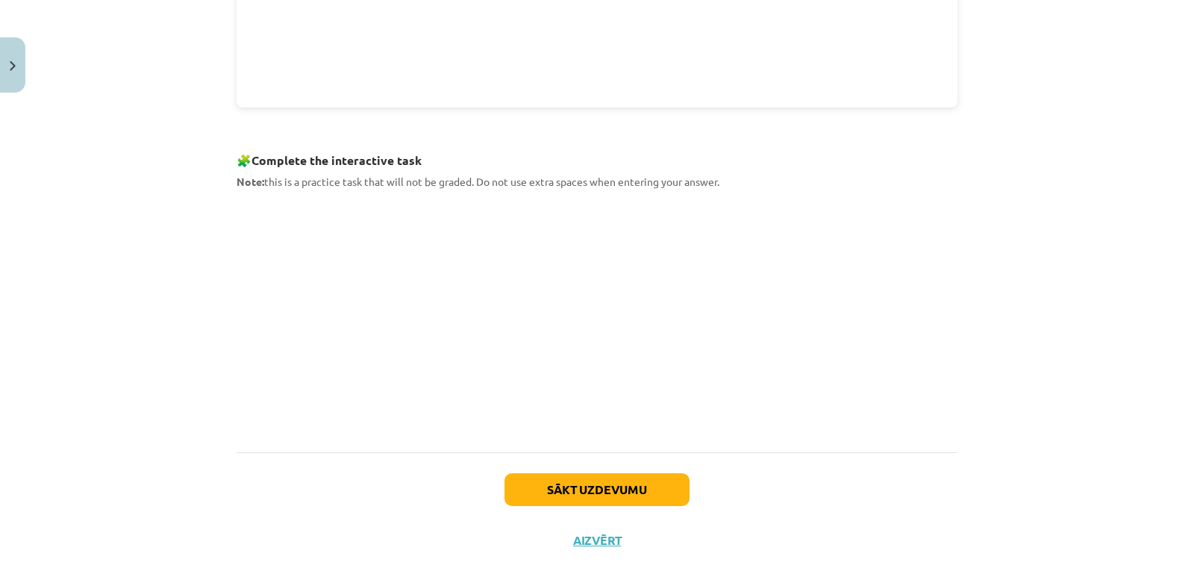
scroll to position [685, 0]
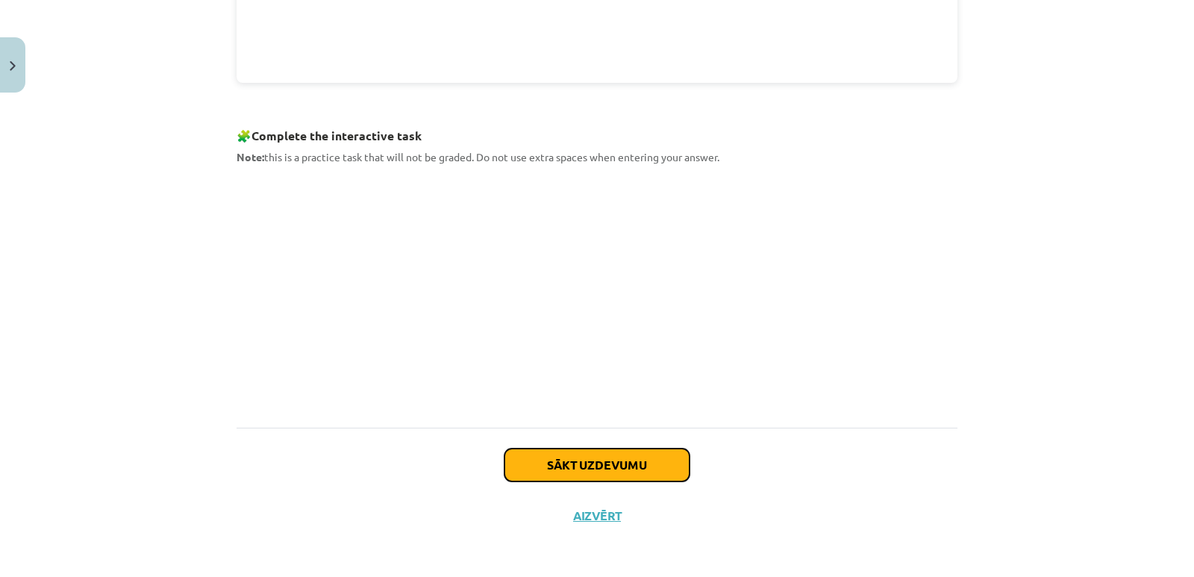
click at [596, 463] on button "Sākt uzdevumu" at bounding box center [596, 464] width 185 height 33
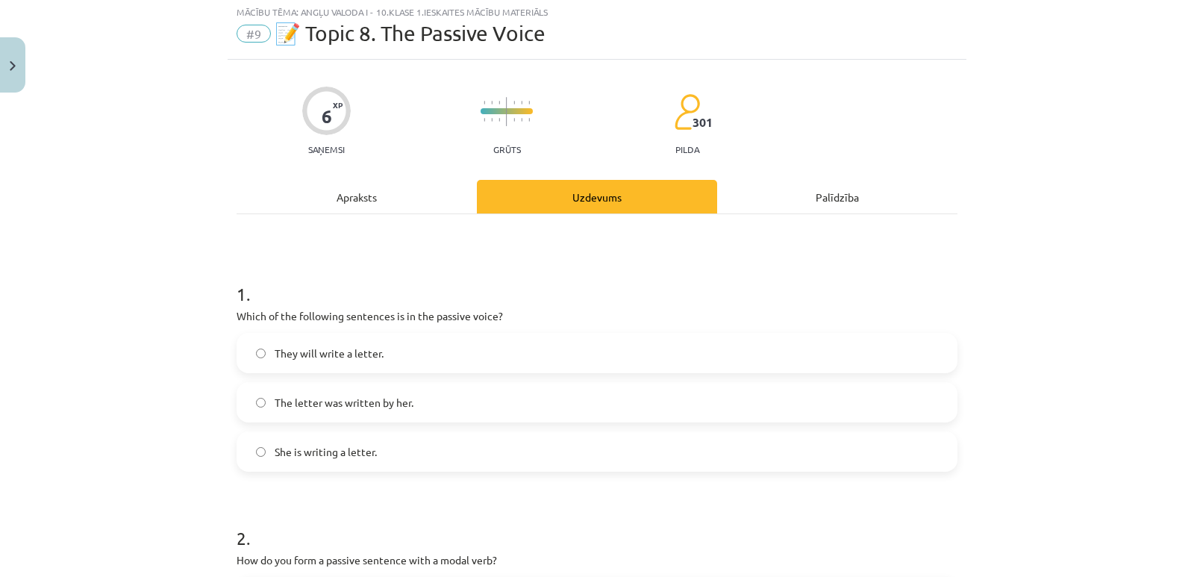
scroll to position [37, 0]
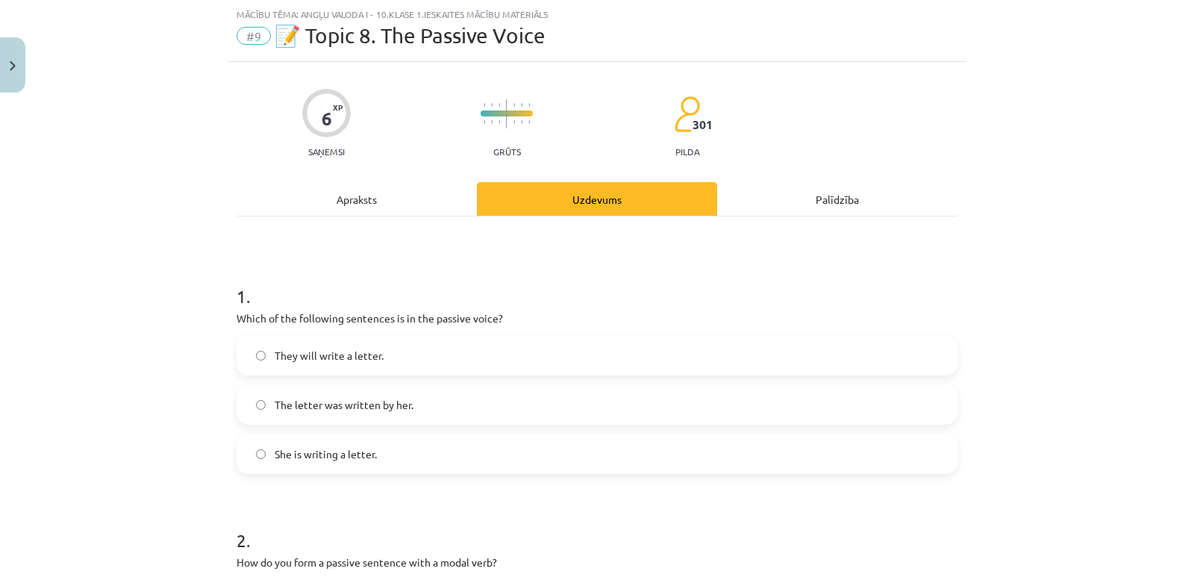
click at [801, 194] on div "Palīdzība" at bounding box center [837, 199] width 240 height 34
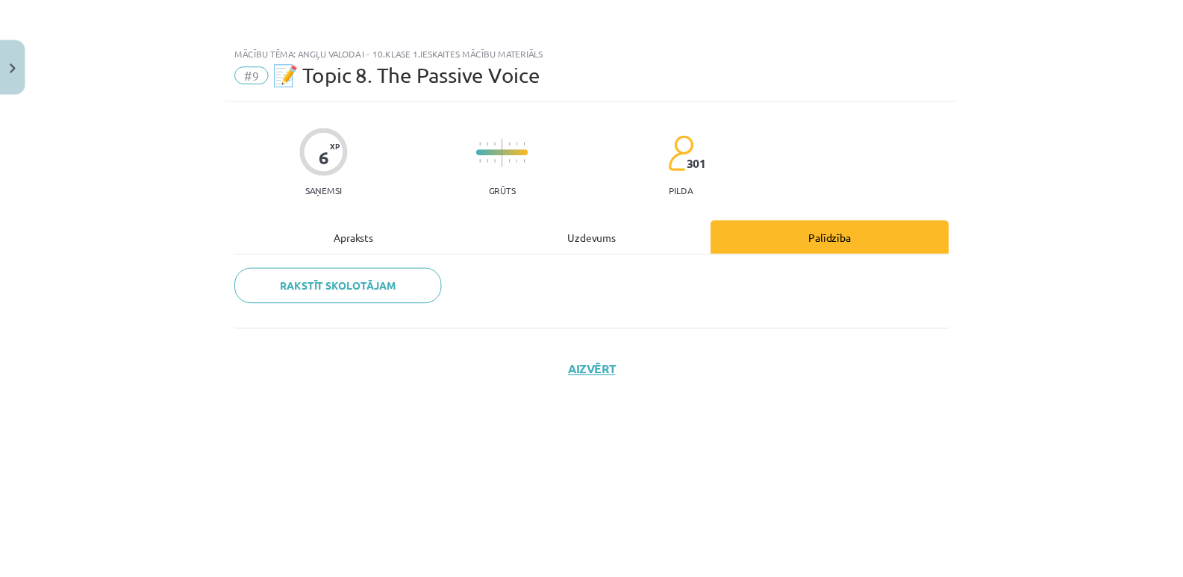
scroll to position [0, 0]
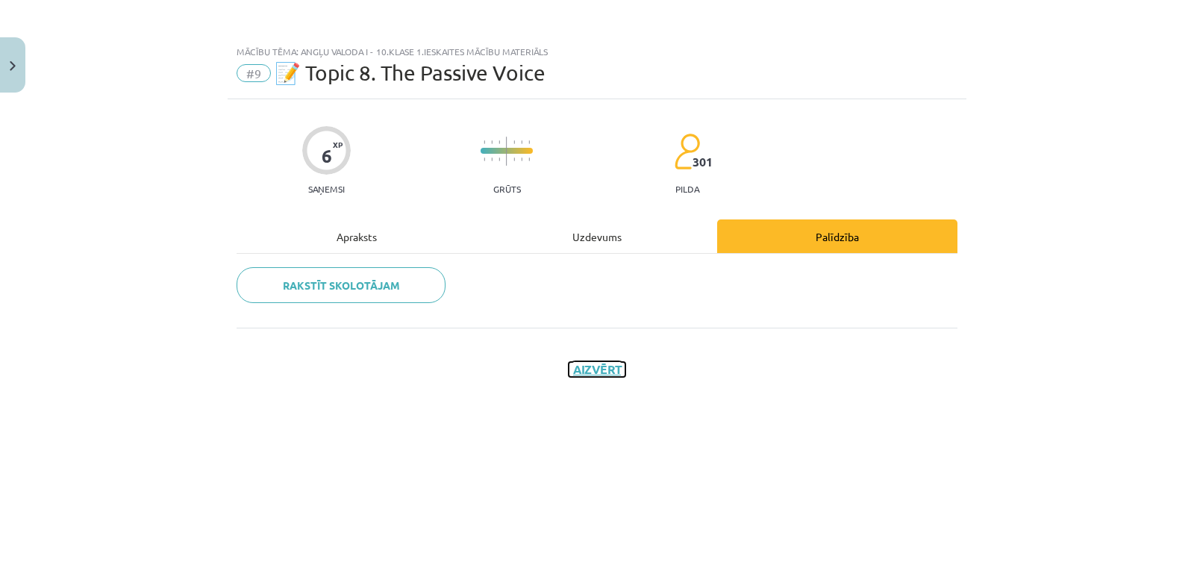
click at [579, 369] on button "Aizvērt" at bounding box center [597, 369] width 57 height 15
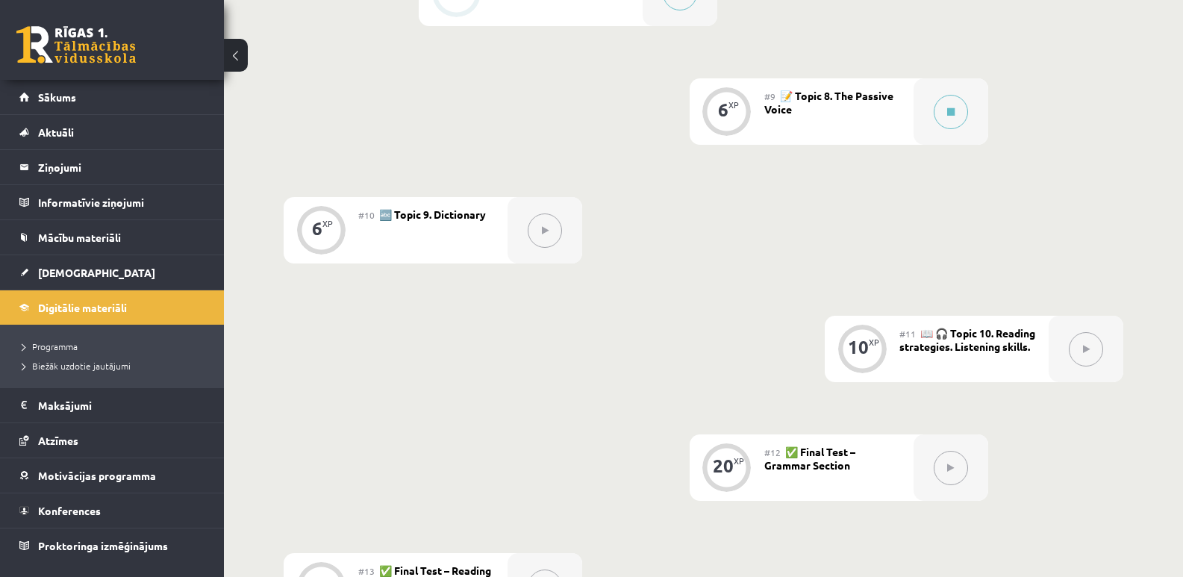
scroll to position [1268, 0]
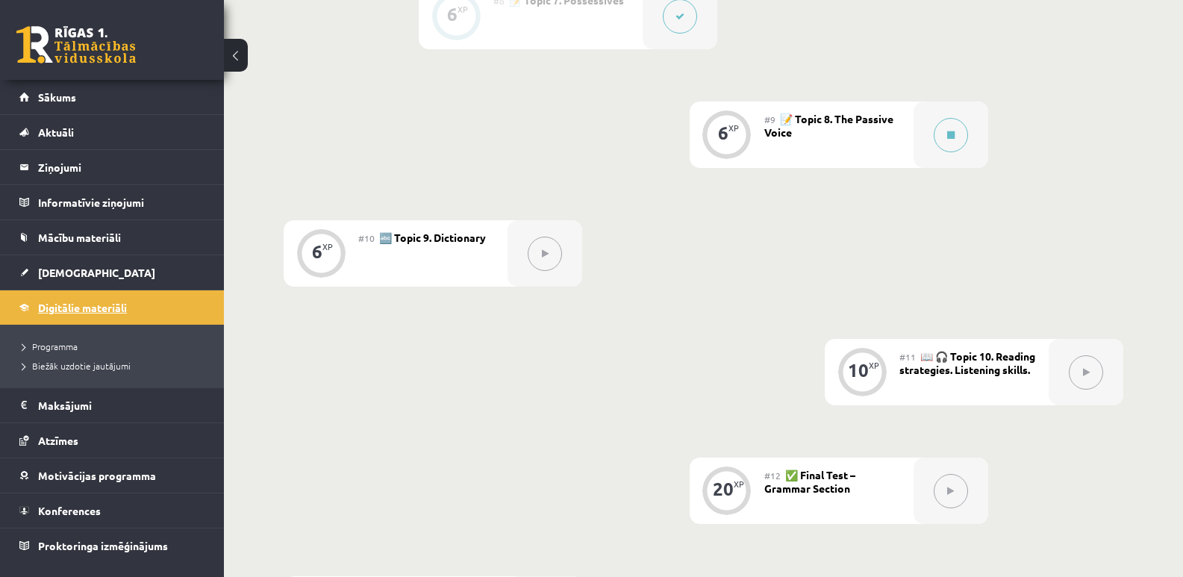
click at [77, 307] on span "Digitālie materiāli" at bounding box center [82, 307] width 89 height 13
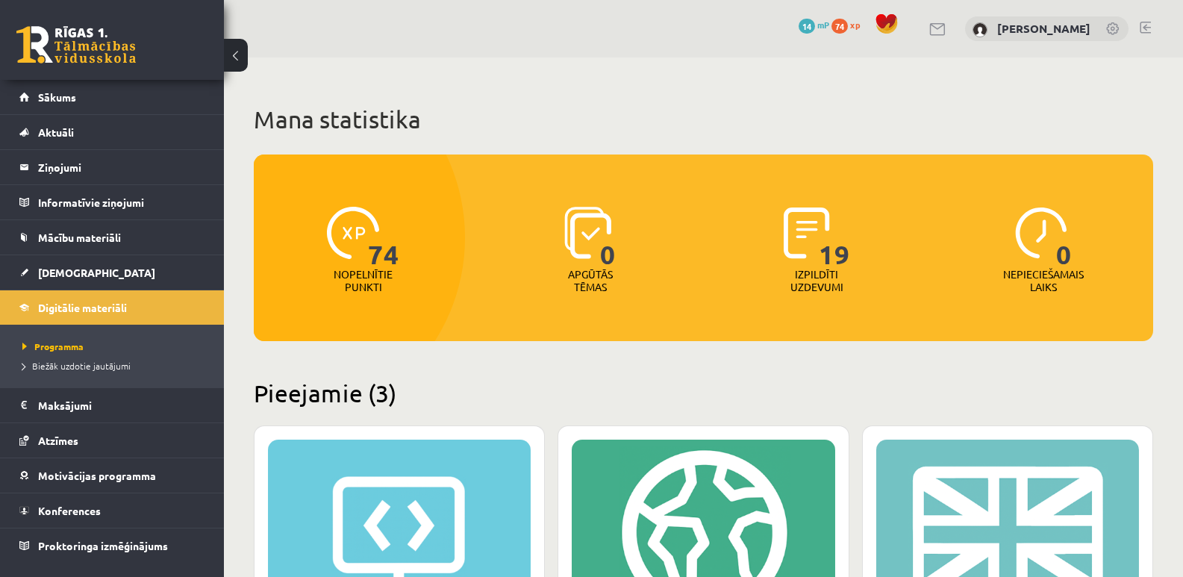
click at [240, 63] on button at bounding box center [236, 55] width 24 height 33
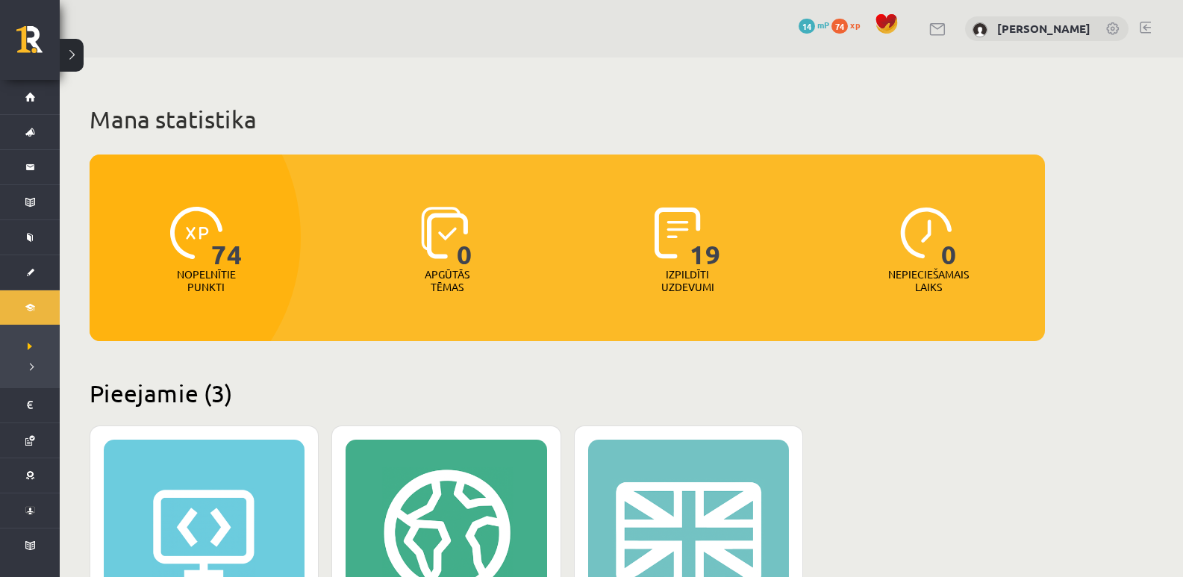
click at [75, 55] on button at bounding box center [72, 55] width 24 height 33
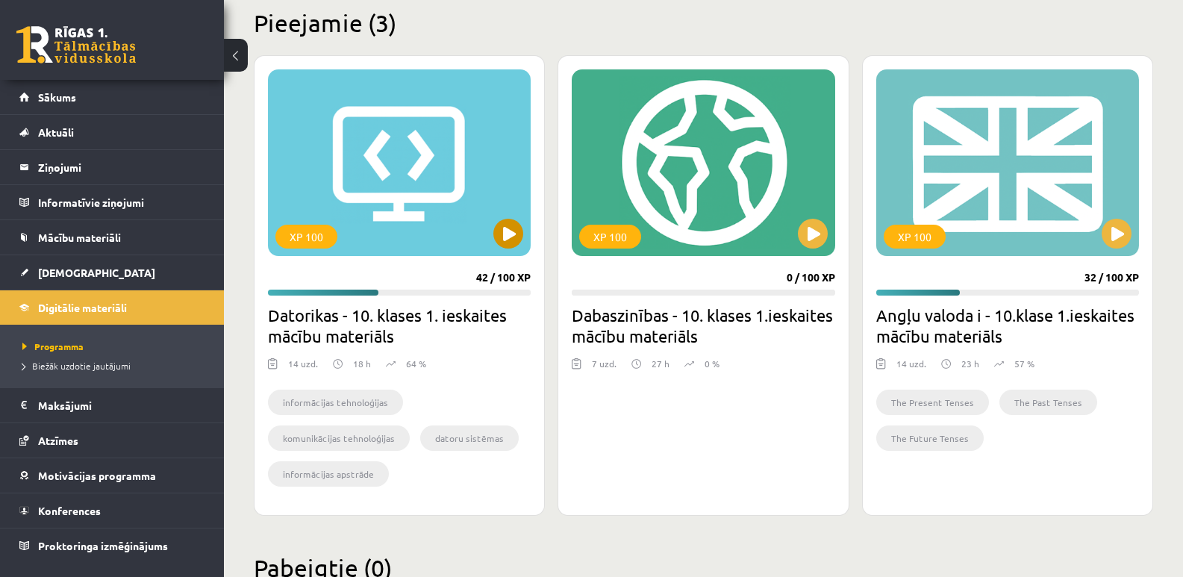
scroll to position [373, 0]
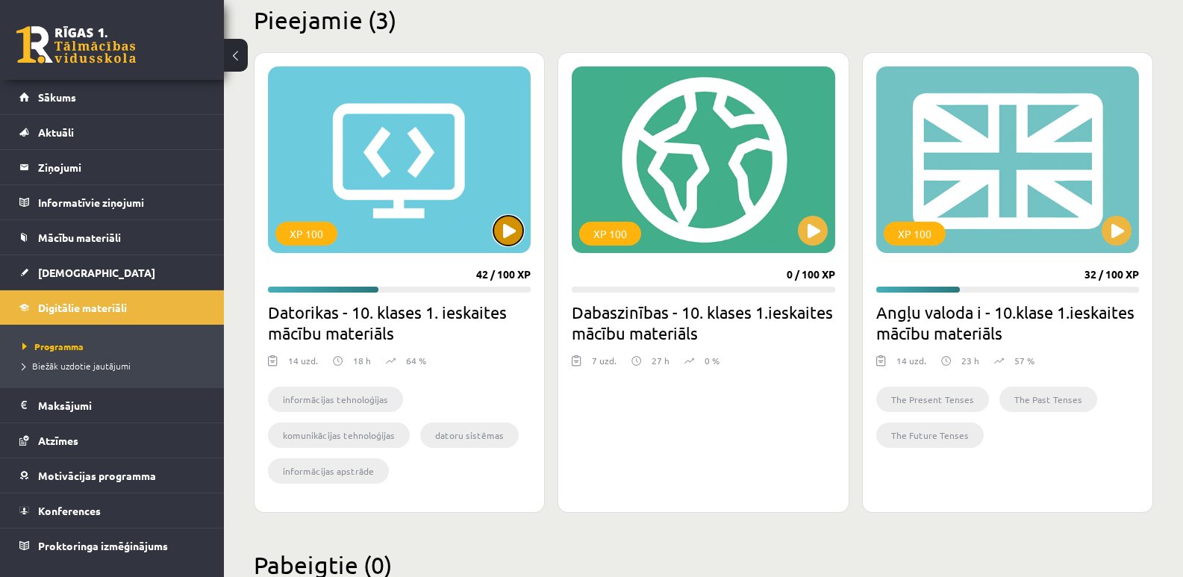
click at [505, 222] on button at bounding box center [508, 231] width 30 height 30
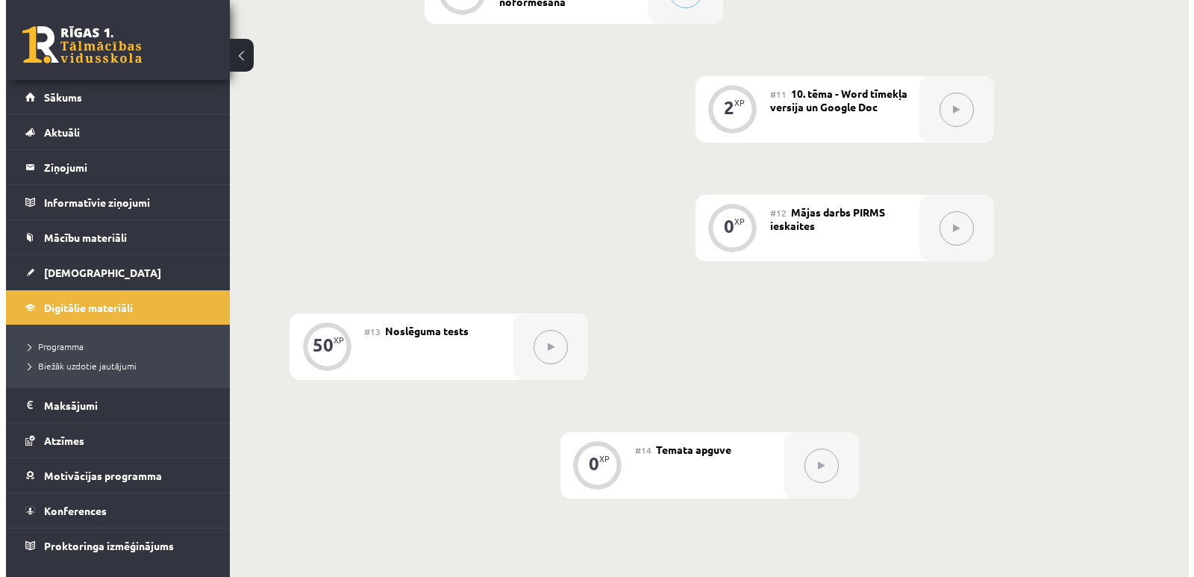
scroll to position [1492, 0]
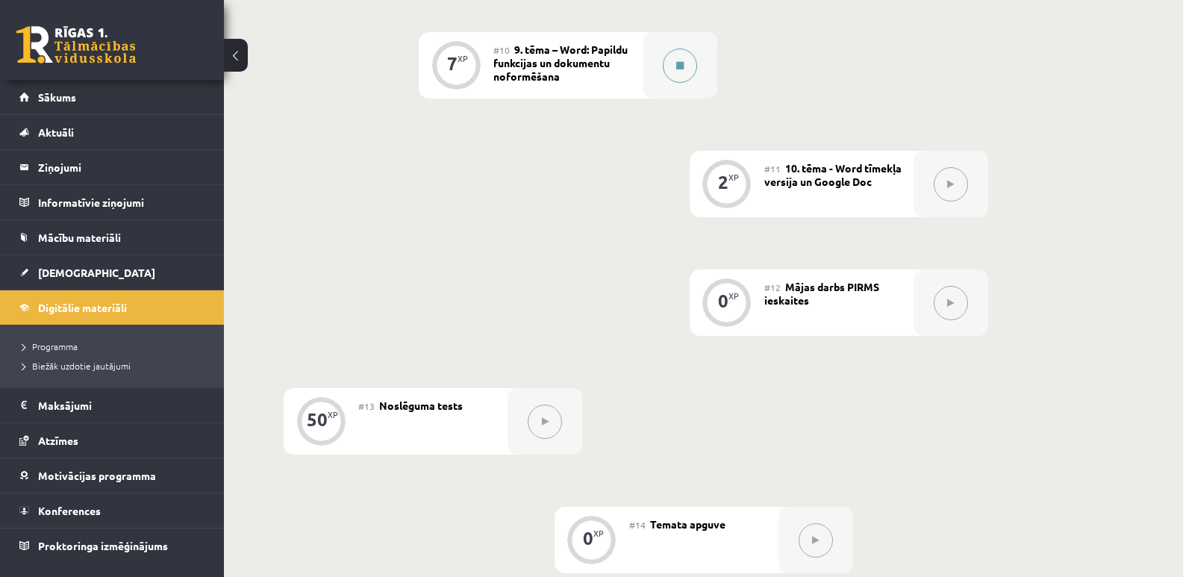
click at [673, 69] on button at bounding box center [680, 65] width 34 height 34
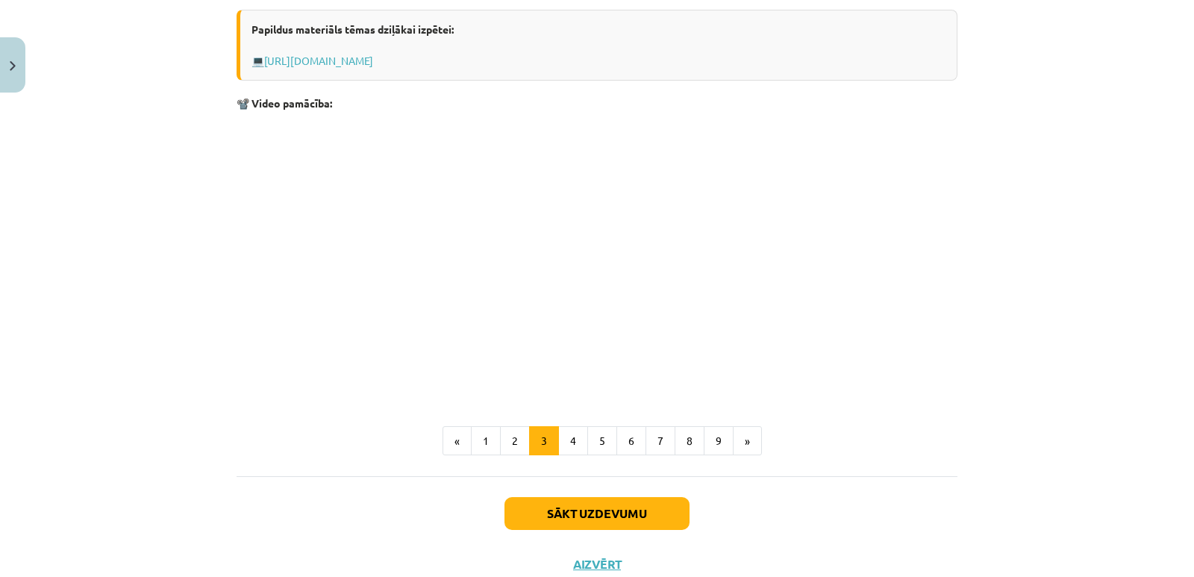
scroll to position [498, 0]
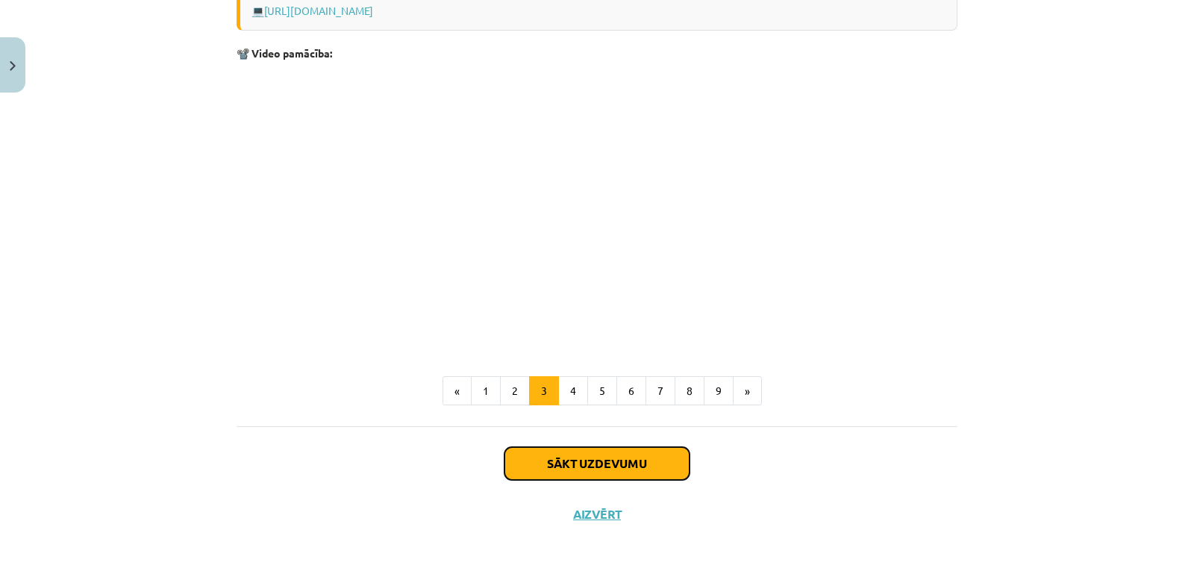
click at [627, 461] on button "Sākt uzdevumu" at bounding box center [596, 463] width 185 height 33
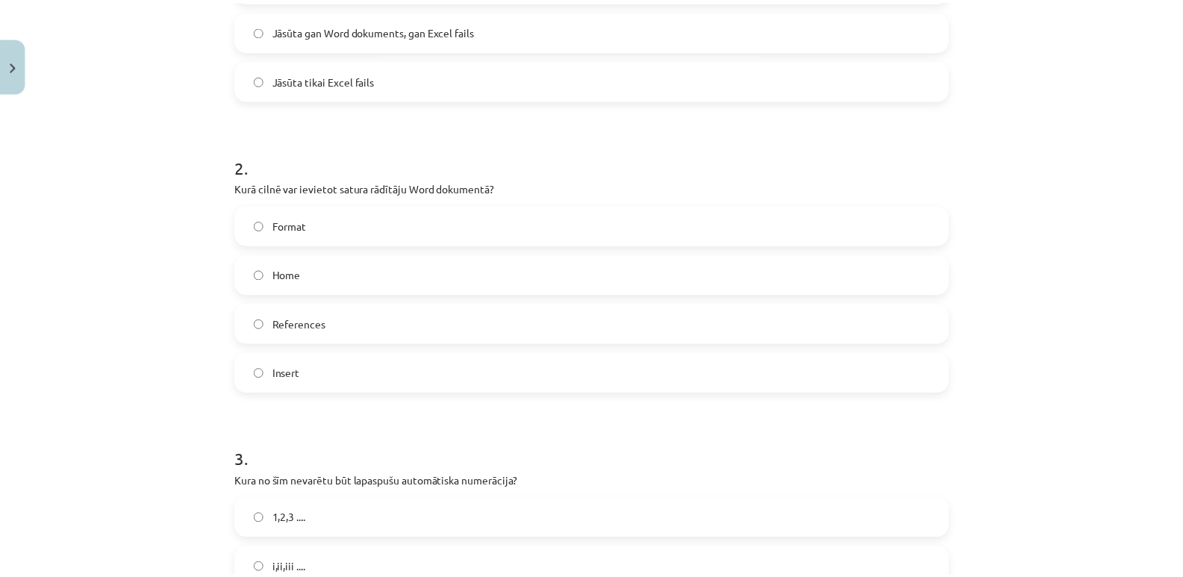
scroll to position [410, 0]
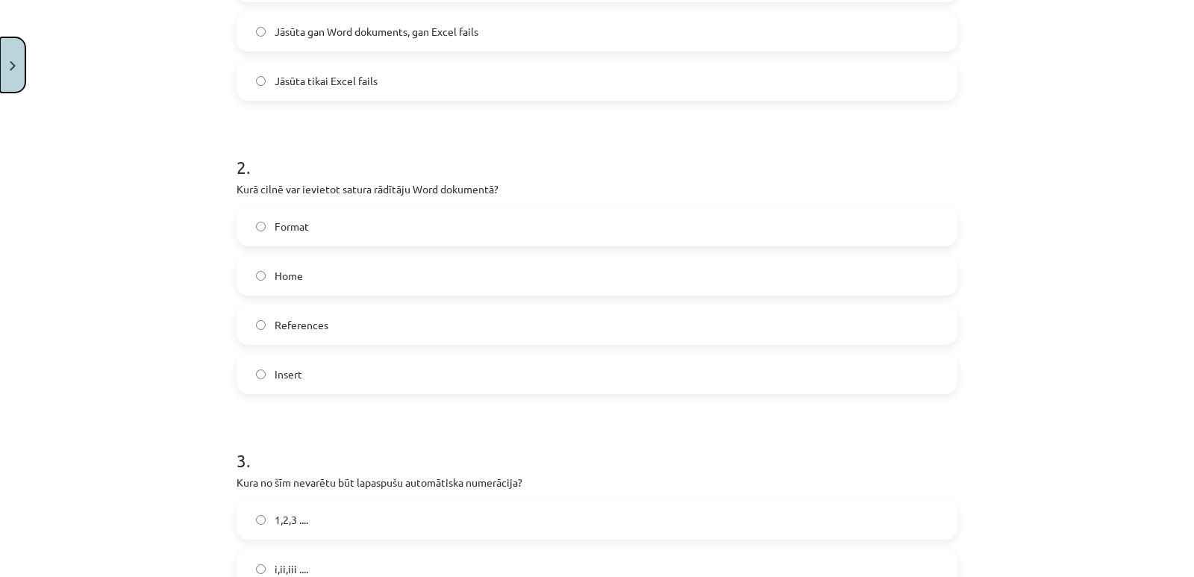
click at [20, 81] on button "Close" at bounding box center [12, 64] width 25 height 55
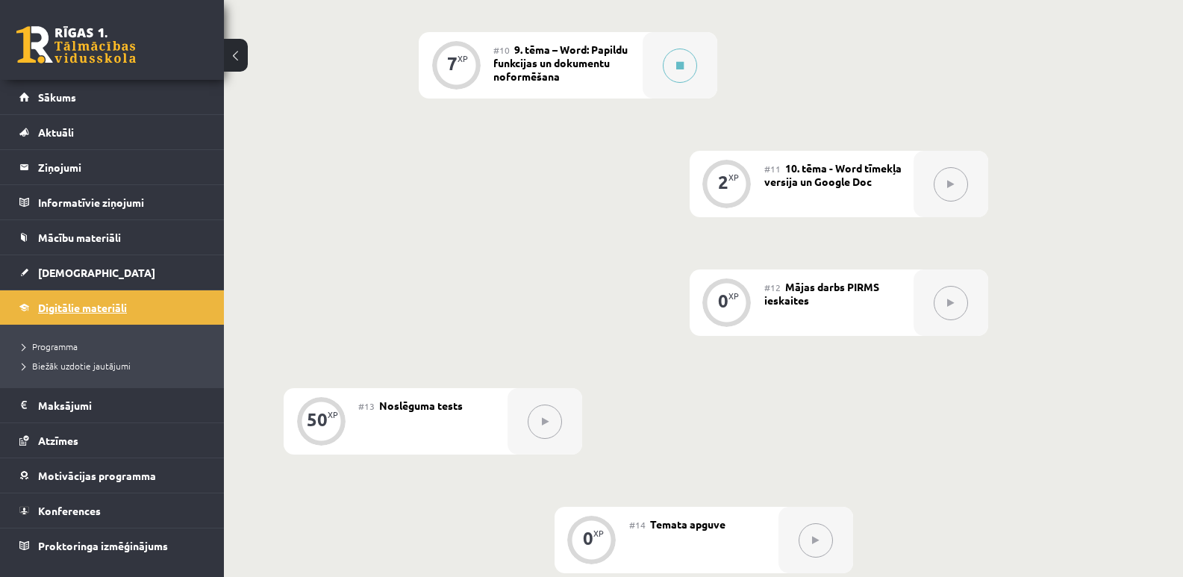
click at [114, 308] on span "Digitālie materiāli" at bounding box center [82, 307] width 89 height 13
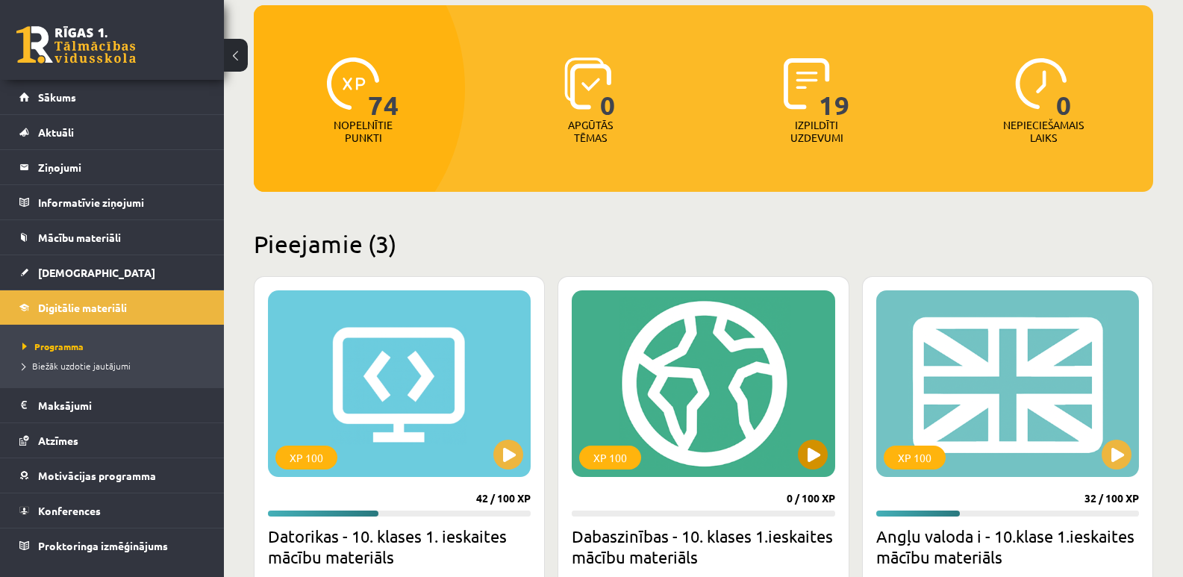
scroll to position [224, 0]
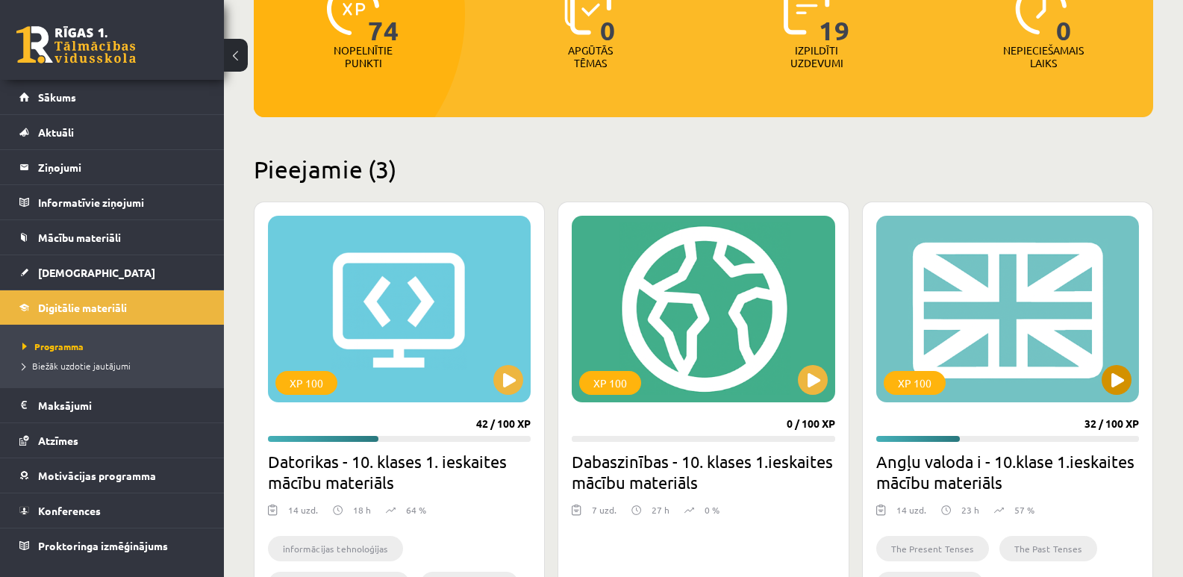
click at [963, 340] on div "XP 100" at bounding box center [1007, 309] width 263 height 187
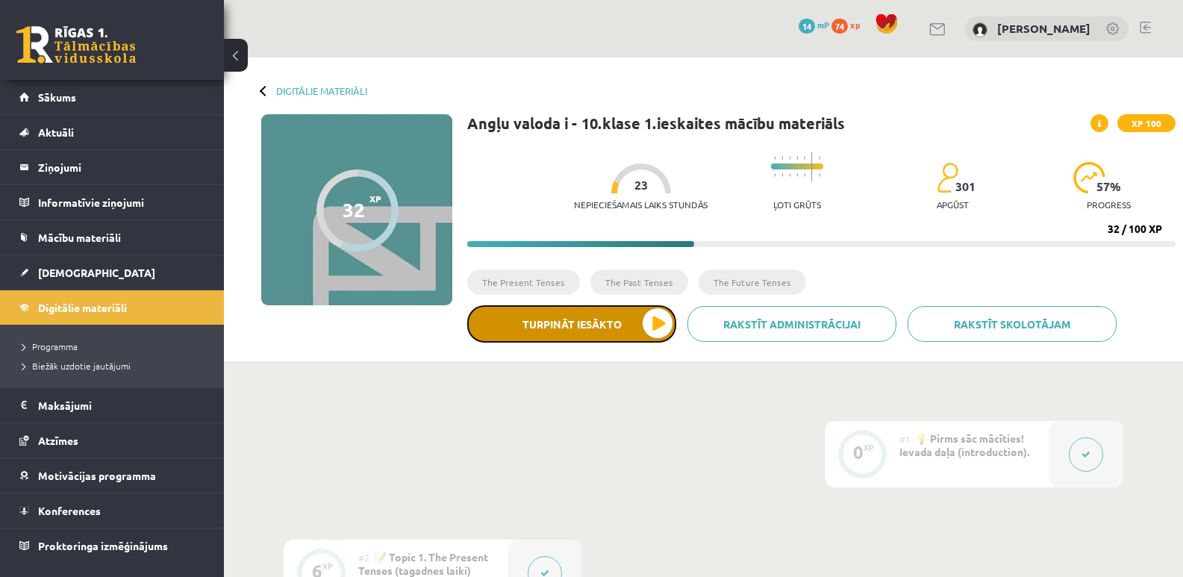
click at [601, 329] on button "Turpināt iesākto" at bounding box center [571, 323] width 209 height 37
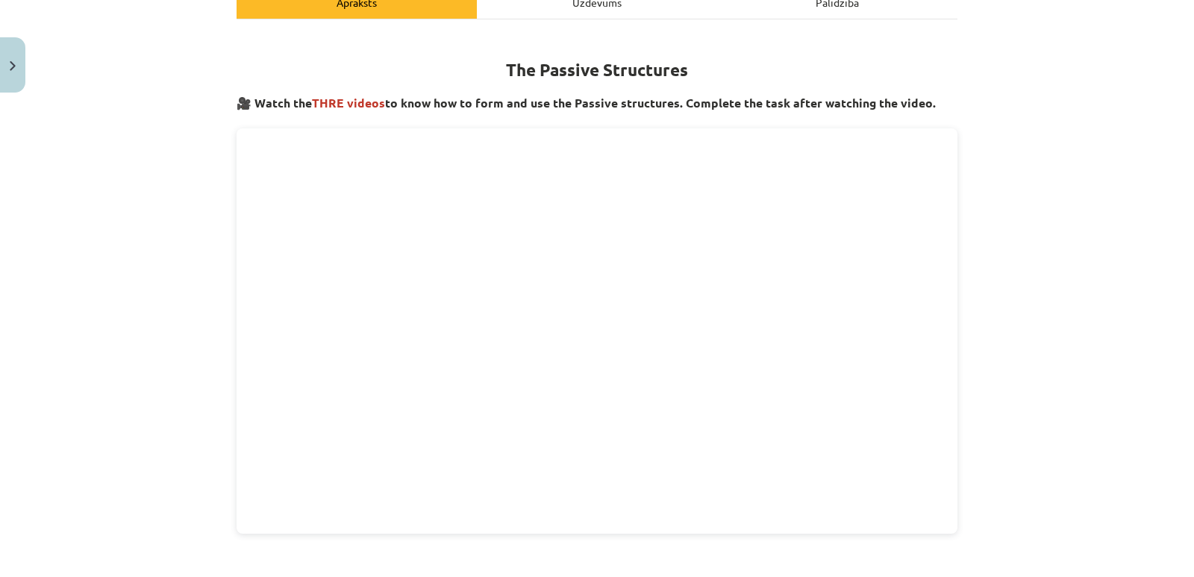
scroll to position [88, 0]
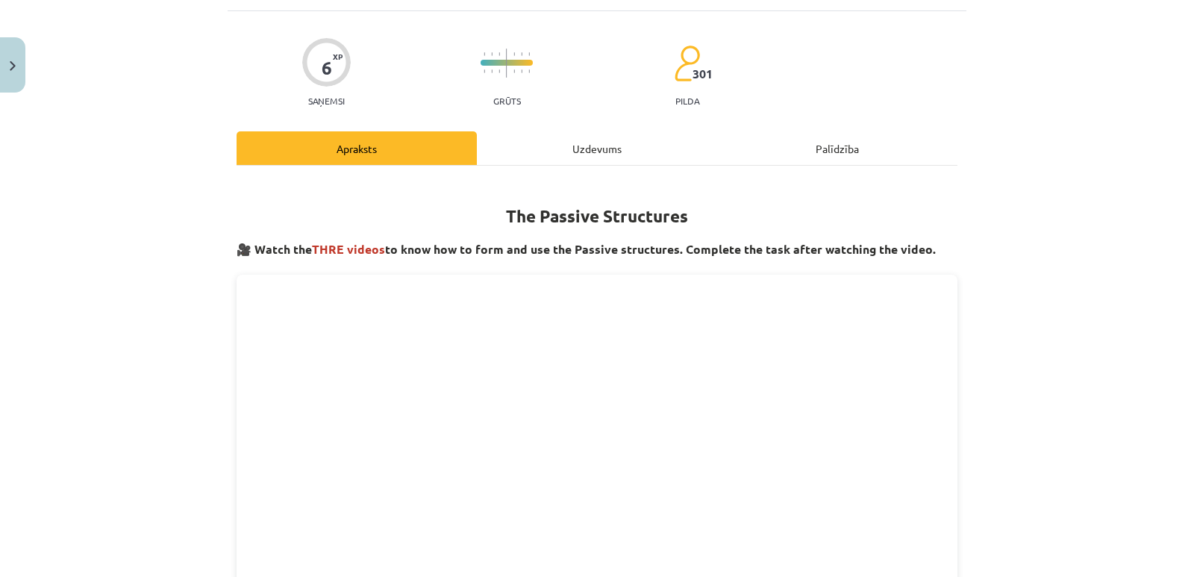
click at [589, 148] on div "Uzdevums" at bounding box center [597, 148] width 240 height 34
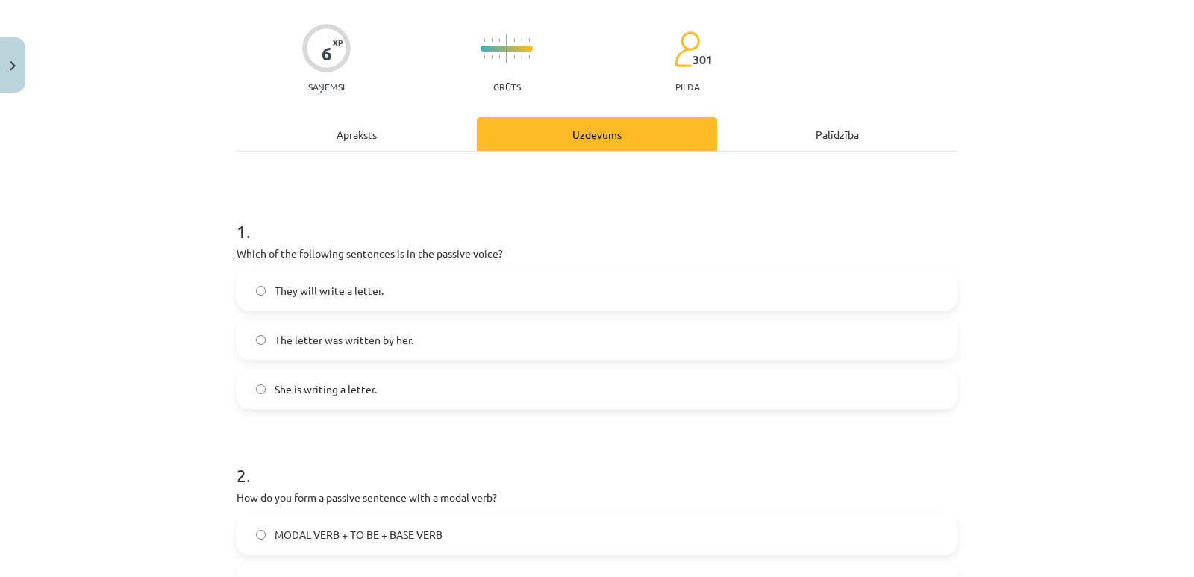
scroll to position [187, 0]
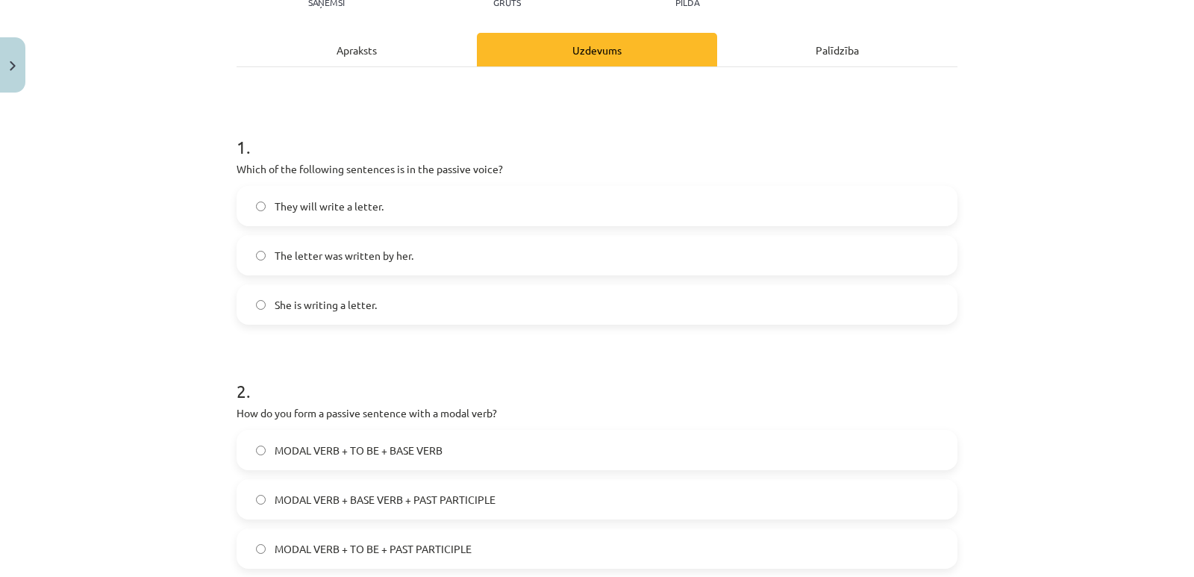
click at [392, 54] on div "Apraksts" at bounding box center [357, 50] width 240 height 34
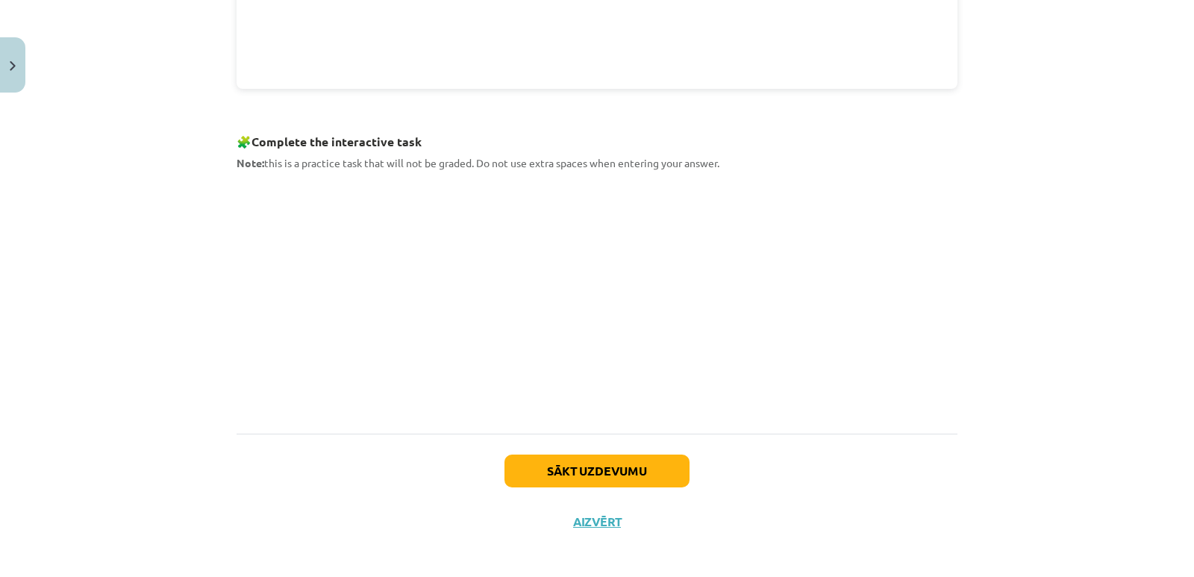
scroll to position [685, 0]
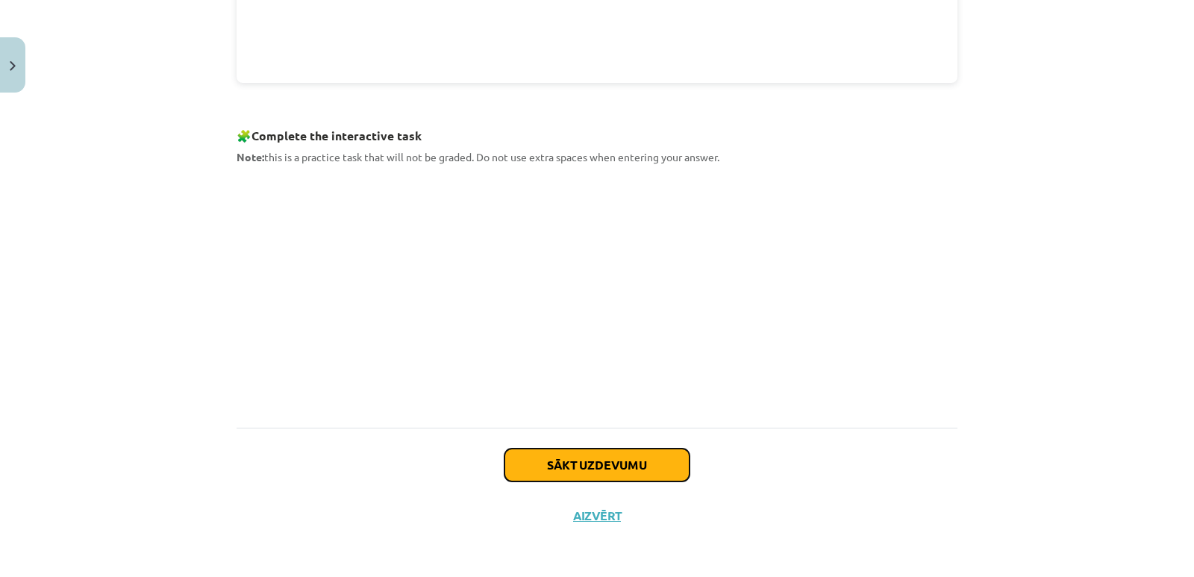
click at [616, 463] on button "Sākt uzdevumu" at bounding box center [596, 464] width 185 height 33
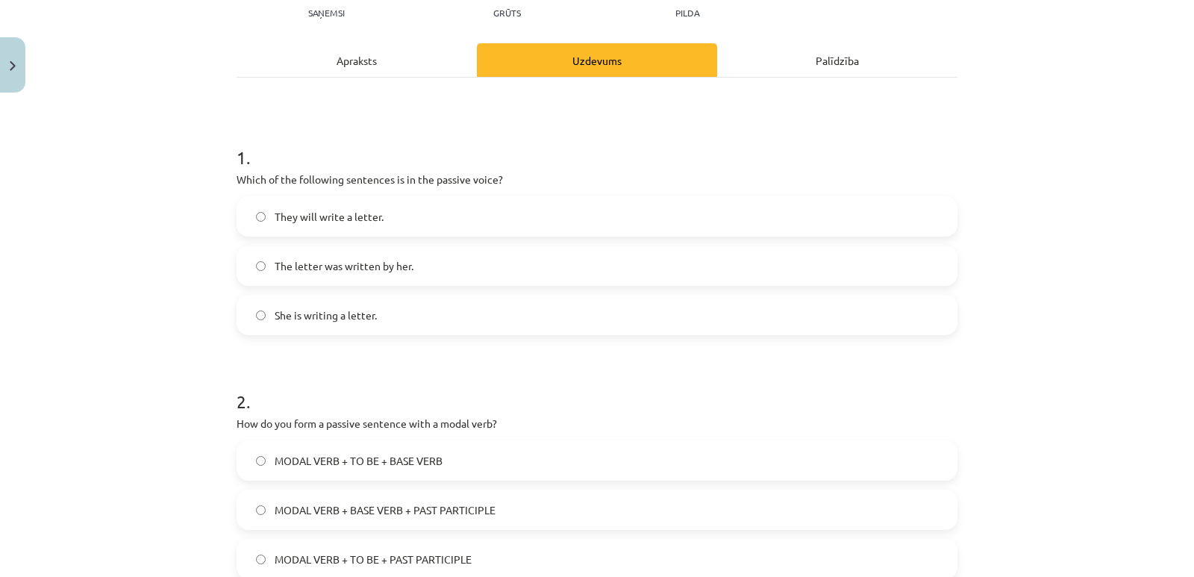
scroll to position [187, 0]
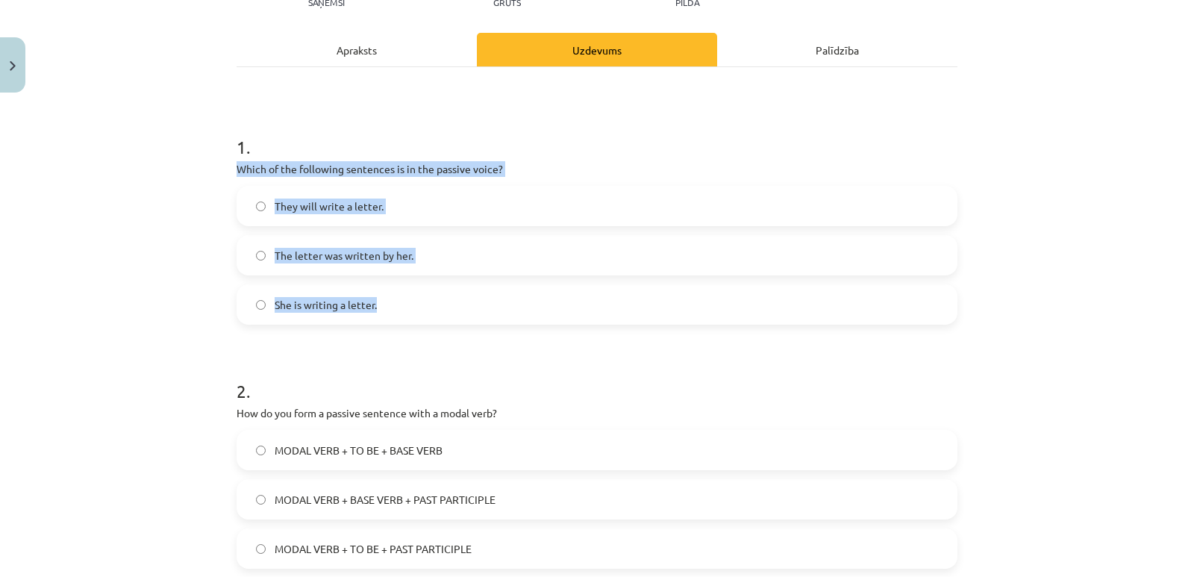
drag, startPoint x: 232, startPoint y: 165, endPoint x: 424, endPoint y: 292, distance: 230.3
click at [424, 292] on div "1 . Which of the following sentences is in the passive voice? They will write a…" at bounding box center [597, 217] width 721 height 214
copy div "Which of the following sentences is in the passive voice? They will write a let…"
click at [163, 225] on div "Mācību tēma: Angļu valoda i - 10.klase 1.ieskaites mācību materiāls #9 📝 Topic …" at bounding box center [597, 288] width 1194 height 577
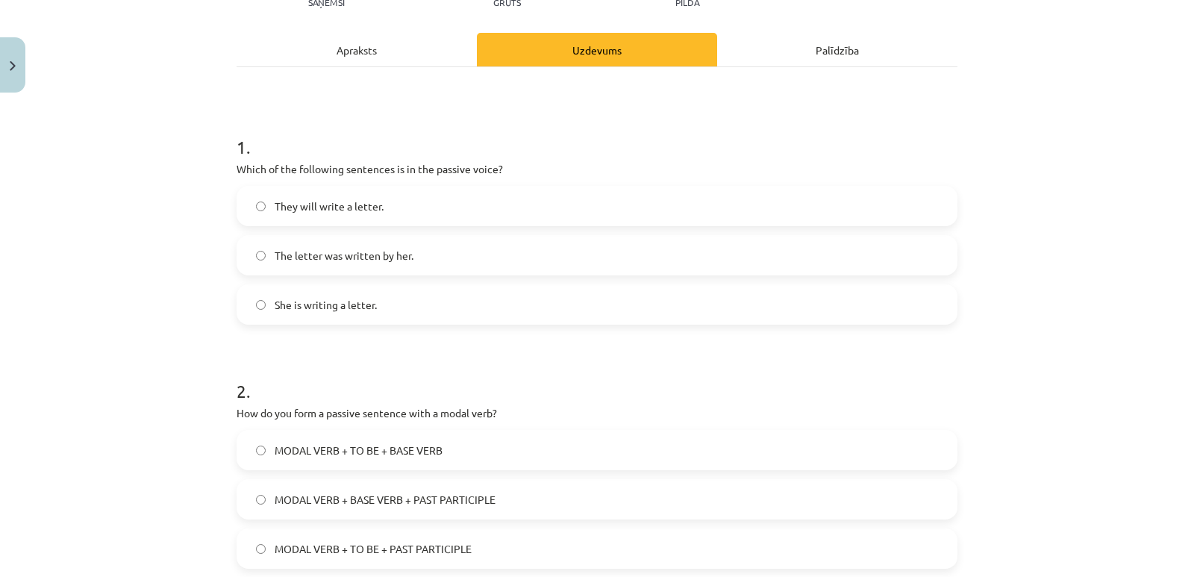
click at [424, 326] on form "1 . Which of the following sentences is in the passive voice? They will write a…" at bounding box center [597, 461] width 721 height 702
click at [213, 275] on div "Mācību tēma: Angļu valoda i - 10.klase 1.ieskaites mācību materiāls #9 📝 Topic …" at bounding box center [597, 288] width 1194 height 577
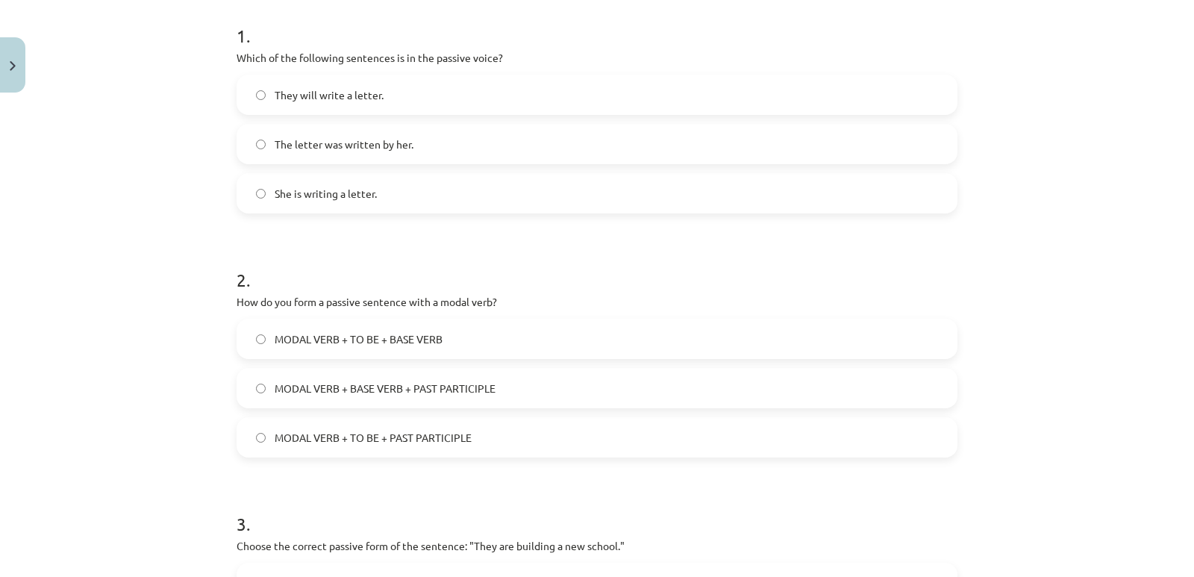
scroll to position [410, 0]
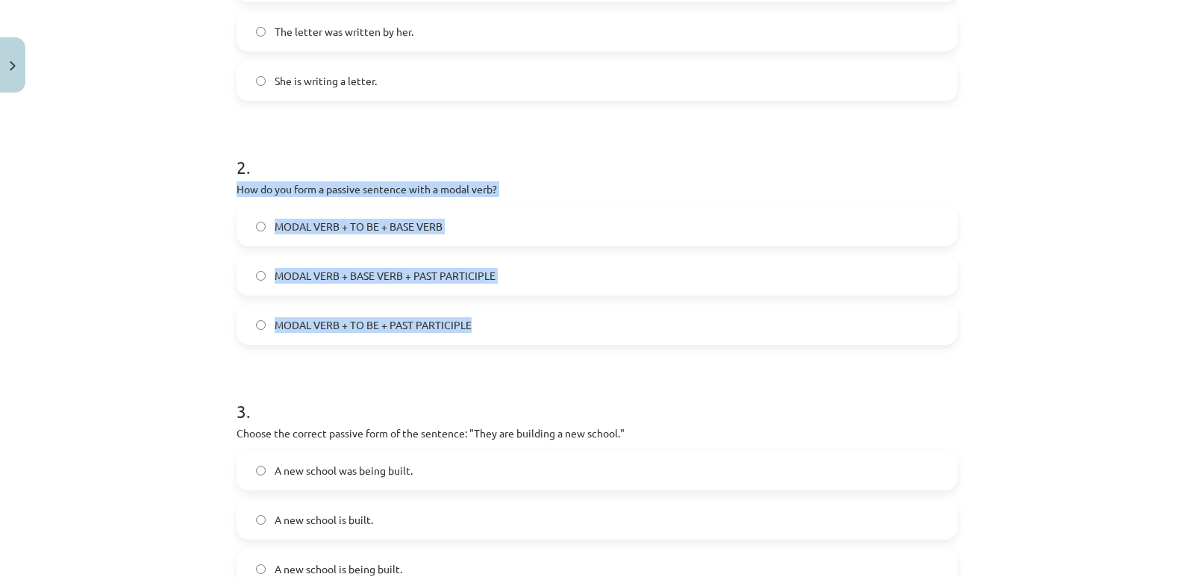
drag, startPoint x: 234, startPoint y: 184, endPoint x: 483, endPoint y: 313, distance: 281.0
click at [483, 313] on div "2 . How do you form a passive sentence with a modal verb? MODAL VERB + TO BE + …" at bounding box center [597, 238] width 721 height 214
copy div "How do you form a passive sentence with a modal verb? MODAL VERB + TO BE + BASE…"
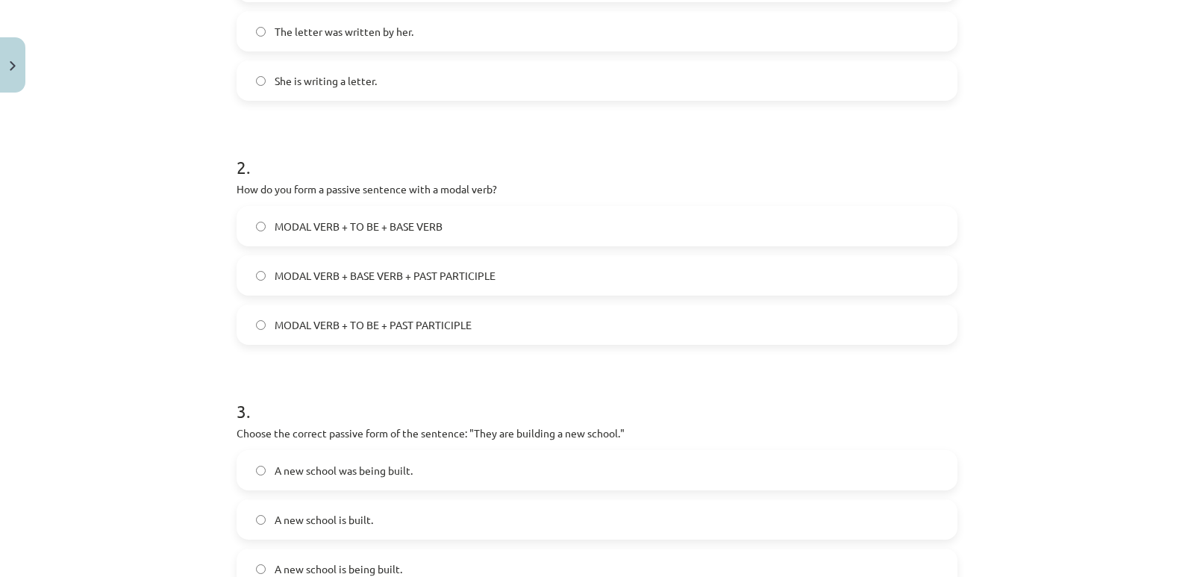
click at [289, 357] on form "1 . Which of the following sentences is in the passive voice? They will write a…" at bounding box center [597, 238] width 721 height 702
click at [266, 327] on label "MODAL VERB + TO BE + PAST PARTICIPLE" at bounding box center [597, 324] width 718 height 37
click at [384, 364] on form "1 . Which of the following sentences is in the passive voice? They will write a…" at bounding box center [597, 238] width 721 height 702
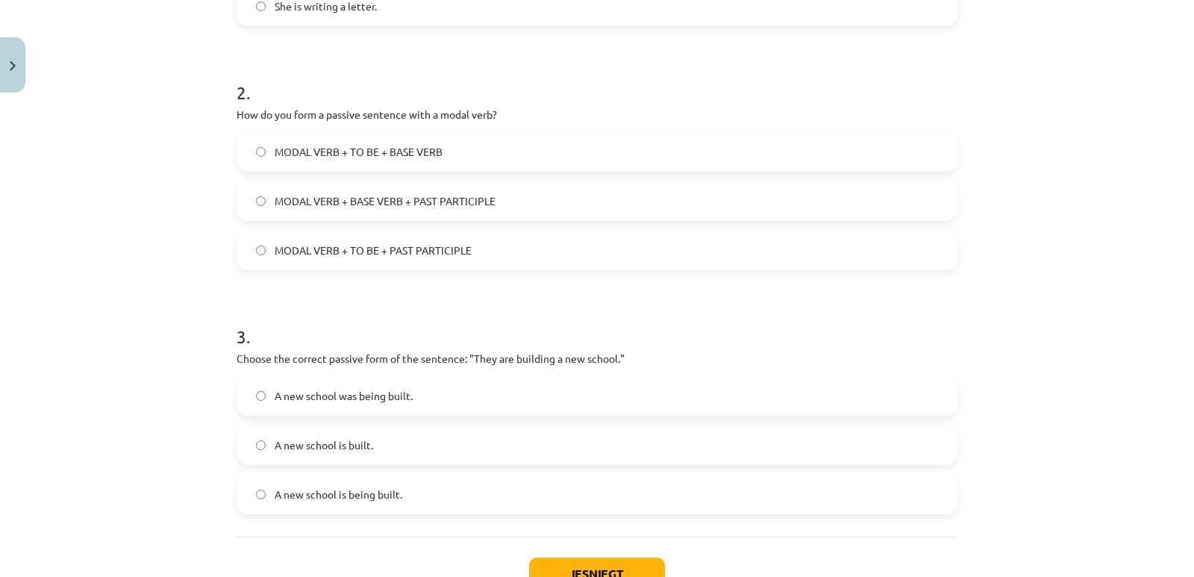
click at [336, 312] on h1 "3 ." at bounding box center [597, 323] width 721 height 46
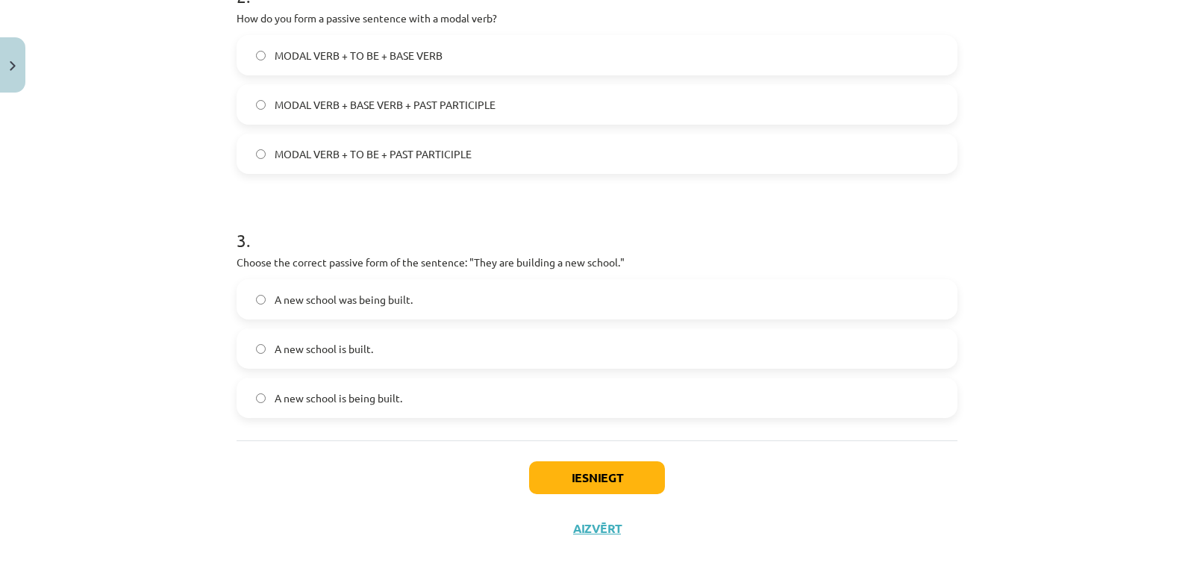
scroll to position [595, 0]
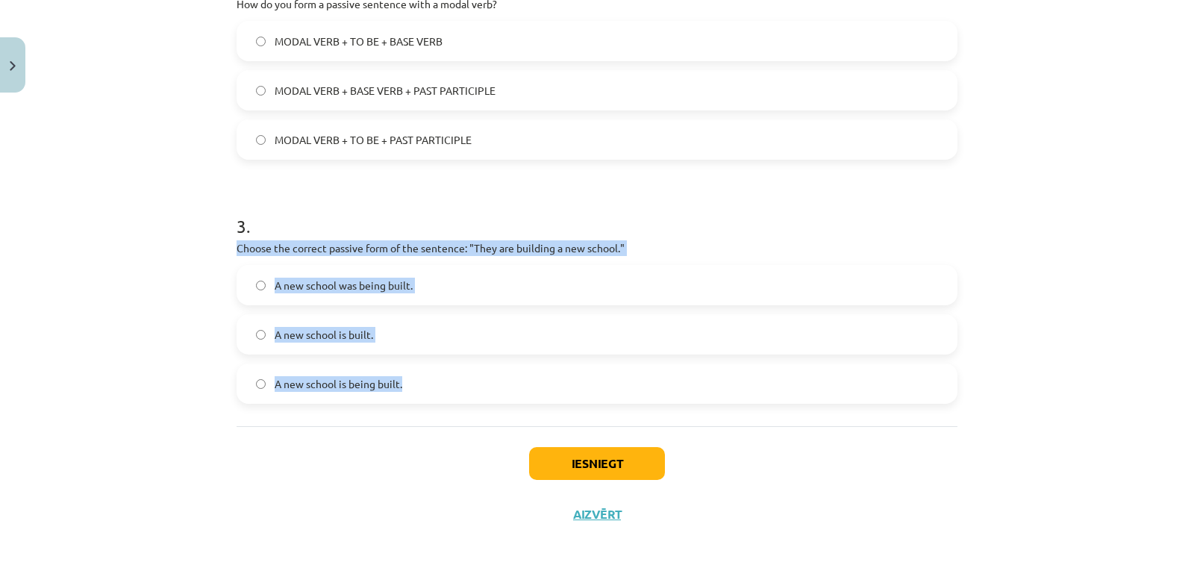
drag, startPoint x: 231, startPoint y: 245, endPoint x: 398, endPoint y: 380, distance: 214.9
click at [398, 380] on div "3 . Choose the correct passive form of the sentence: "They are building a new s…" at bounding box center [597, 297] width 721 height 214
copy div "Choose the correct passive form of the sentence: "They are building a new schoo…"
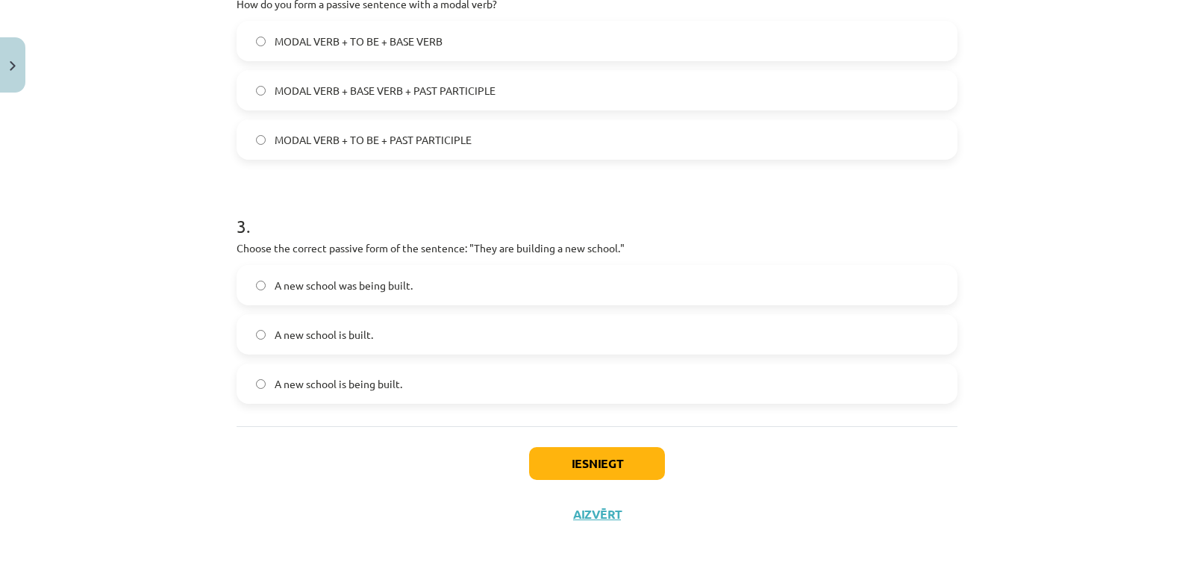
click at [314, 443] on div "Iesniegt Aizvērt" at bounding box center [597, 478] width 721 height 104
click at [296, 382] on span "A new school is being built." at bounding box center [339, 384] width 128 height 16
click at [607, 460] on button "Iesniegt" at bounding box center [597, 463] width 136 height 33
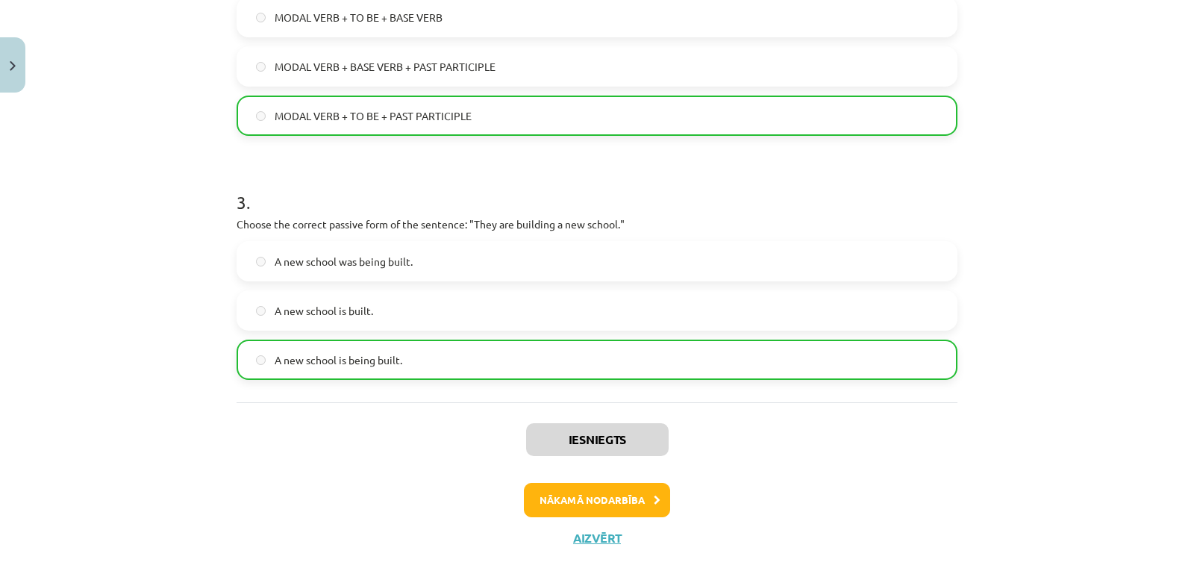
scroll to position [643, 0]
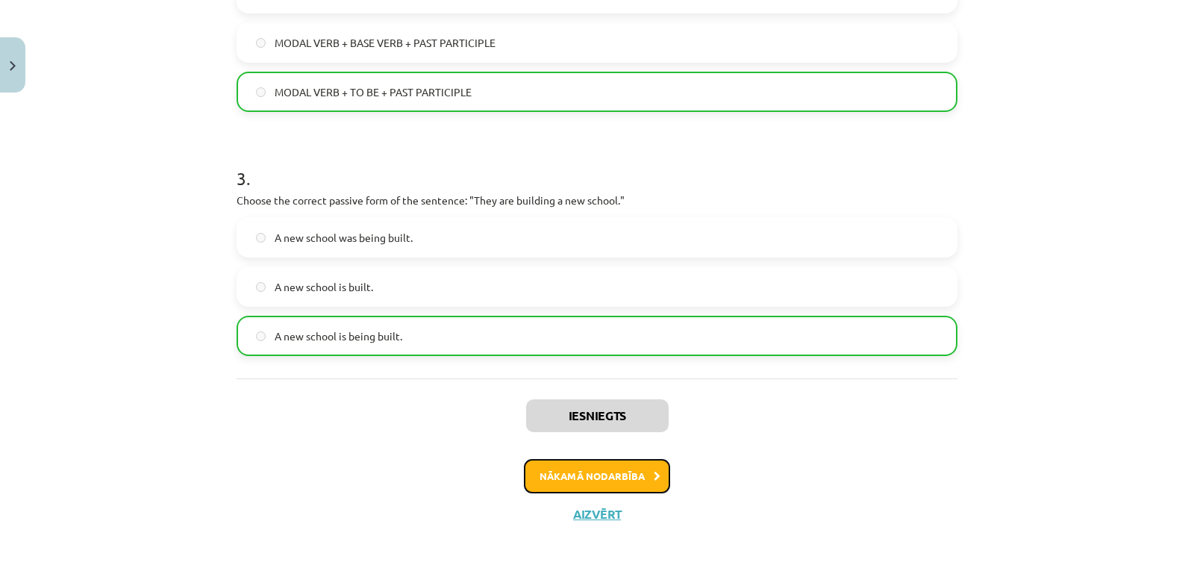
click at [635, 482] on button "Nākamā nodarbība" at bounding box center [597, 476] width 146 height 34
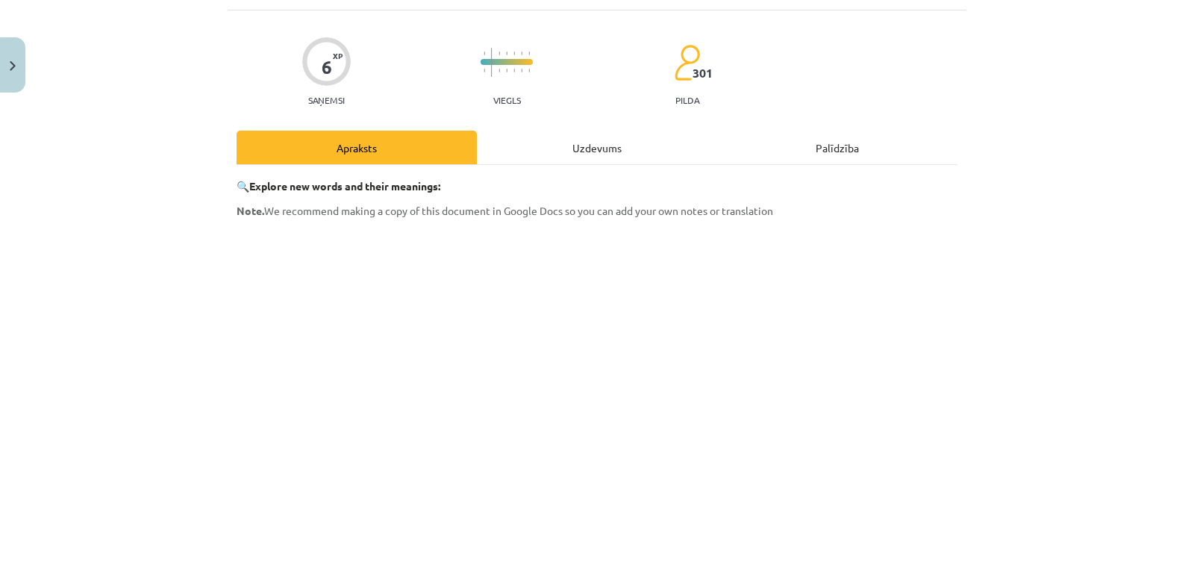
scroll to position [387, 0]
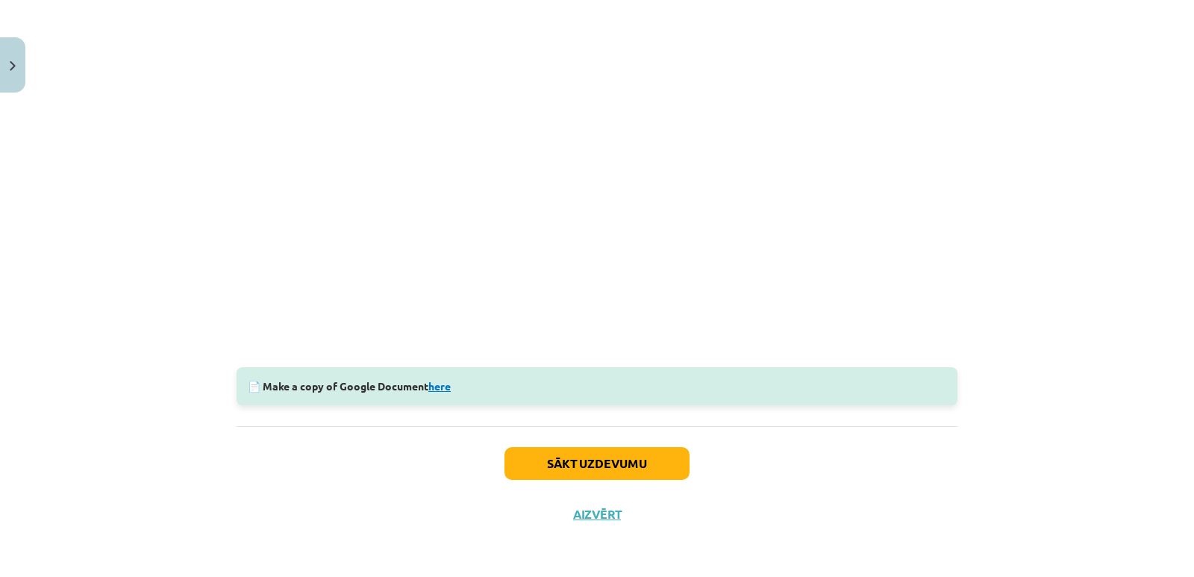
click at [437, 385] on link "here" at bounding box center [439, 385] width 22 height 13
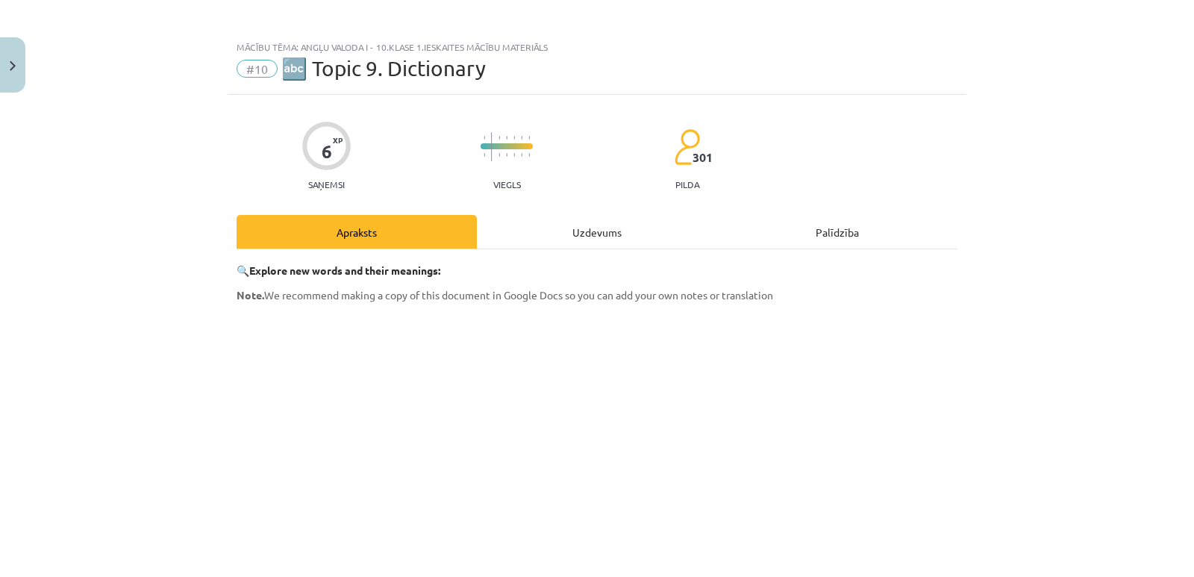
scroll to position [0, 0]
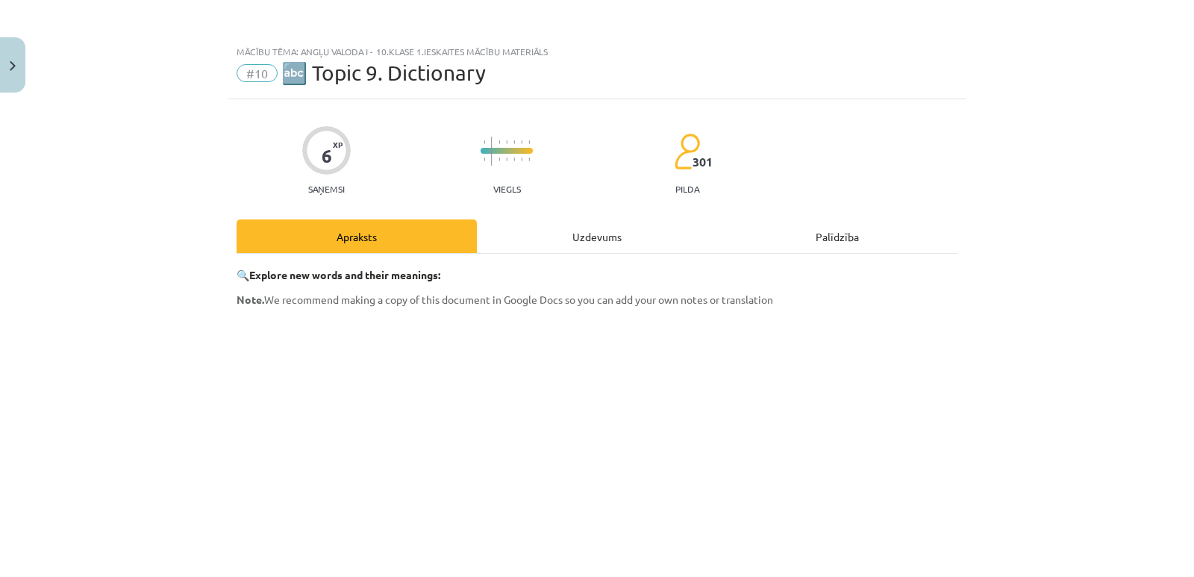
click at [599, 240] on div "Uzdevums" at bounding box center [597, 236] width 240 height 34
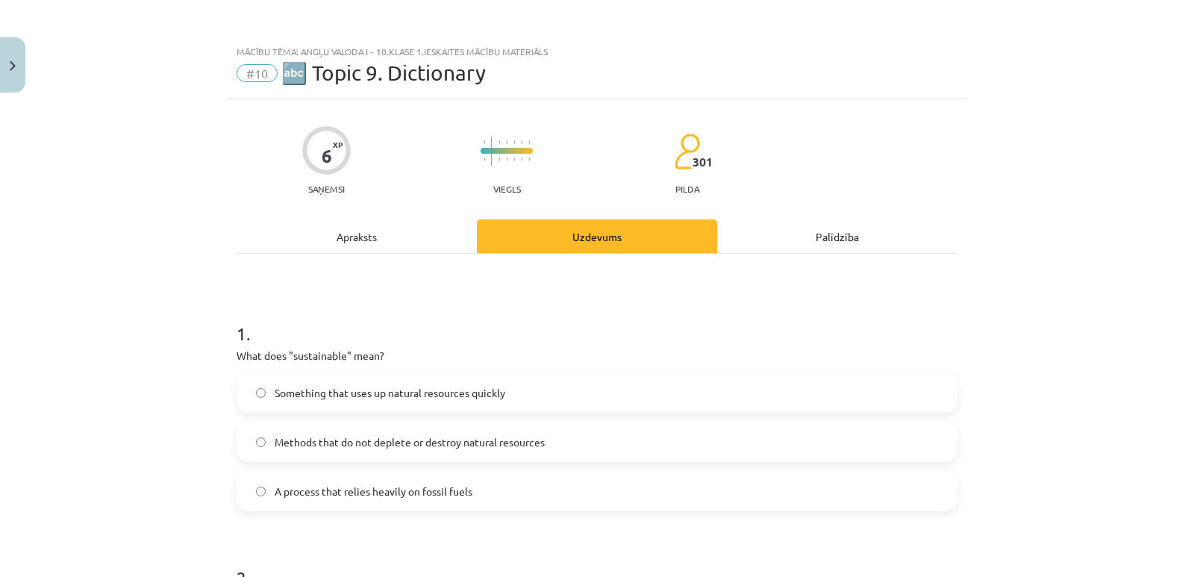
scroll to position [37, 0]
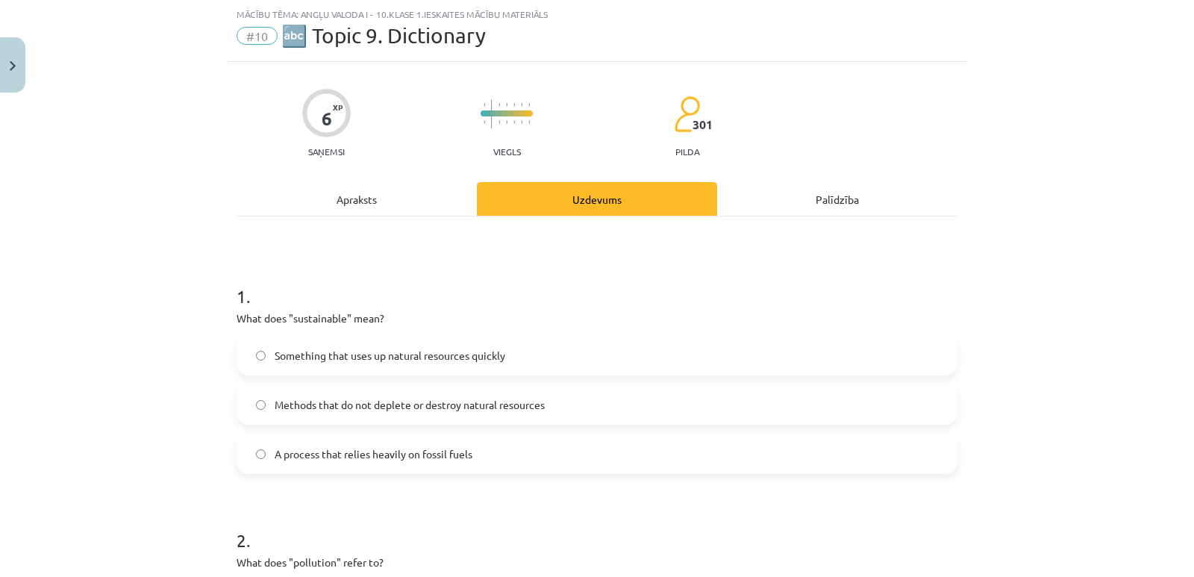
click at [357, 208] on div "Apraksts" at bounding box center [357, 199] width 240 height 34
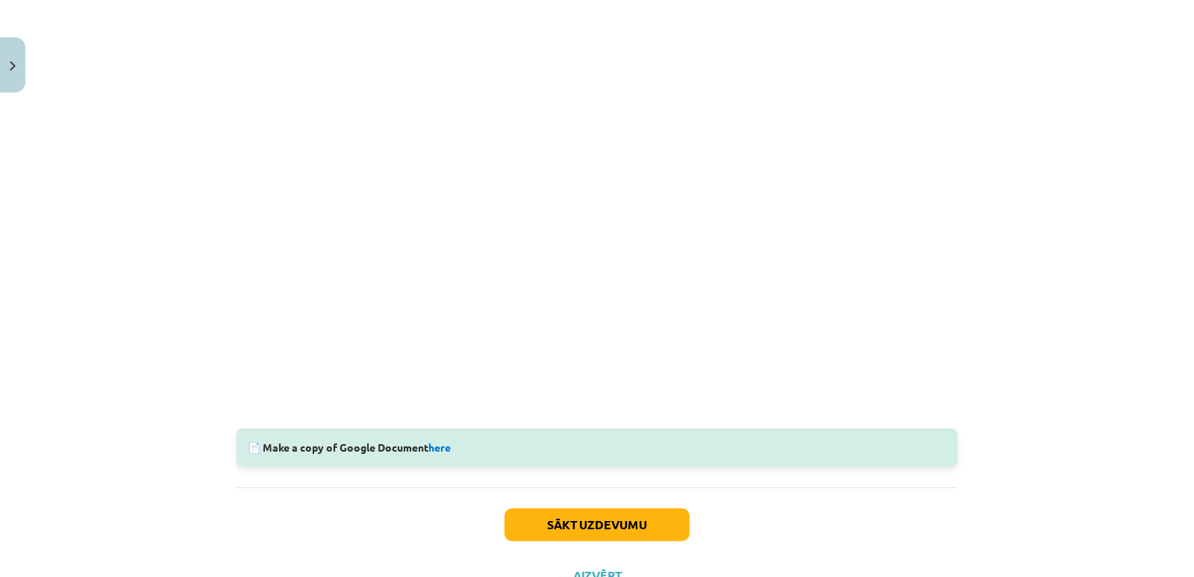
scroll to position [387, 0]
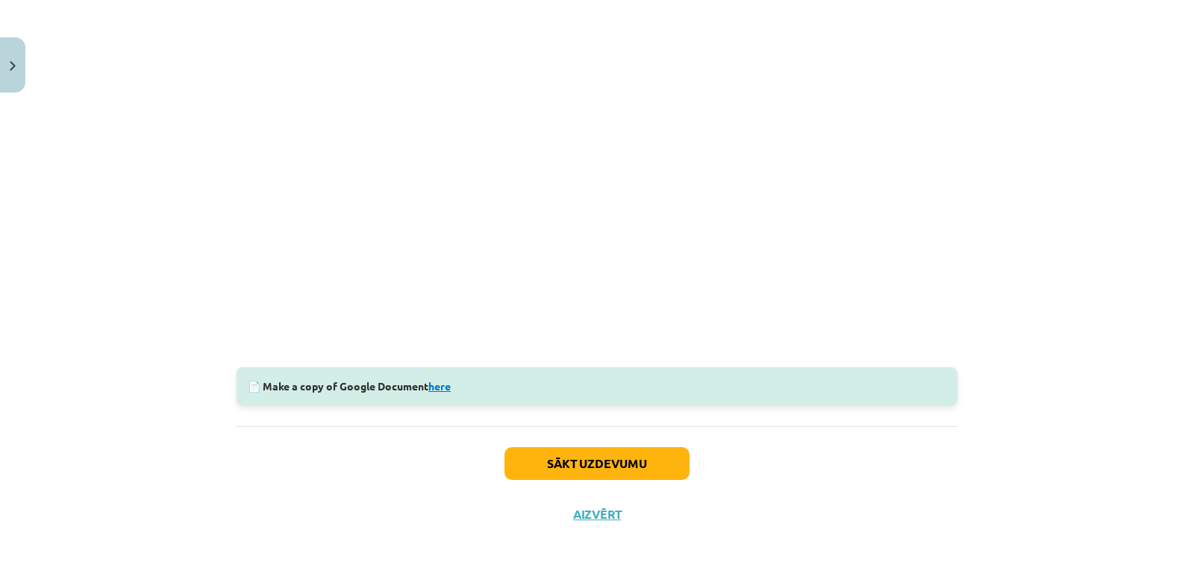
click at [448, 386] on link "here" at bounding box center [439, 385] width 22 height 13
click at [543, 464] on button "Sākt uzdevumu" at bounding box center [596, 463] width 185 height 33
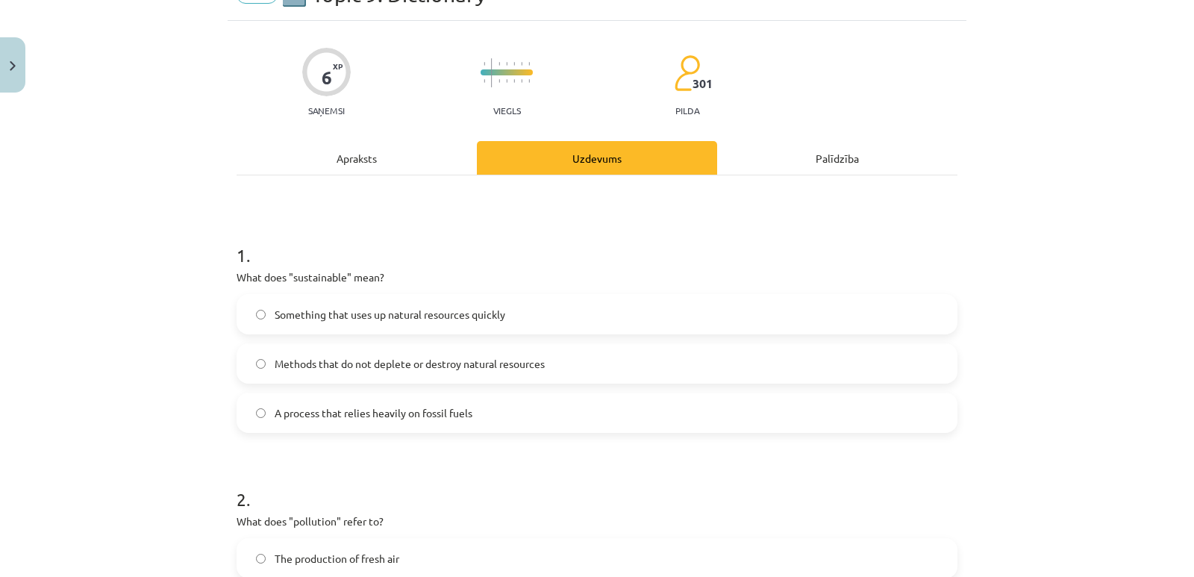
scroll to position [112, 0]
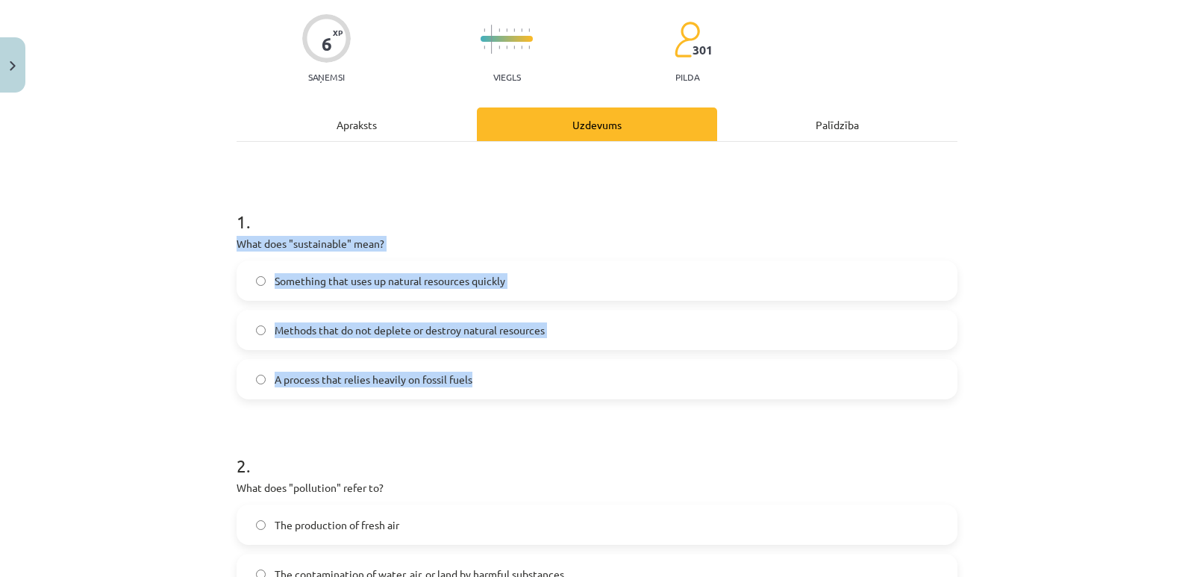
drag, startPoint x: 535, startPoint y: 379, endPoint x: 233, endPoint y: 242, distance: 331.9
click at [237, 242] on div "1 . What does "sustainable" mean? Something that uses up natural resources quic…" at bounding box center [597, 292] width 721 height 214
copy div "What does "sustainable" mean? Something that uses up natural resources quickly …"
click at [228, 304] on div "6 XP Saņemsi Viegls 301 pilda Apraksts Uzdevums Palīdzība 1 . What does "sustai…" at bounding box center [597, 505] width 739 height 1036
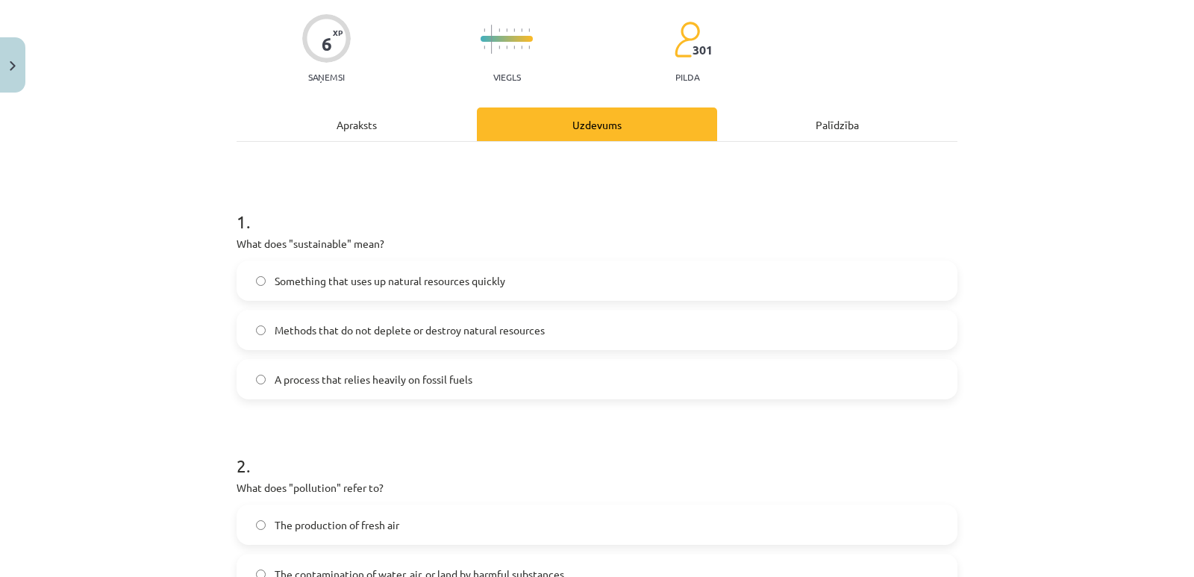
click at [275, 325] on span "Methods that do not deplete or destroy natural resources" at bounding box center [410, 330] width 270 height 16
click at [446, 416] on form "1 . What does "sustainable" mean? Something that uses up natural resources quic…" at bounding box center [597, 536] width 721 height 702
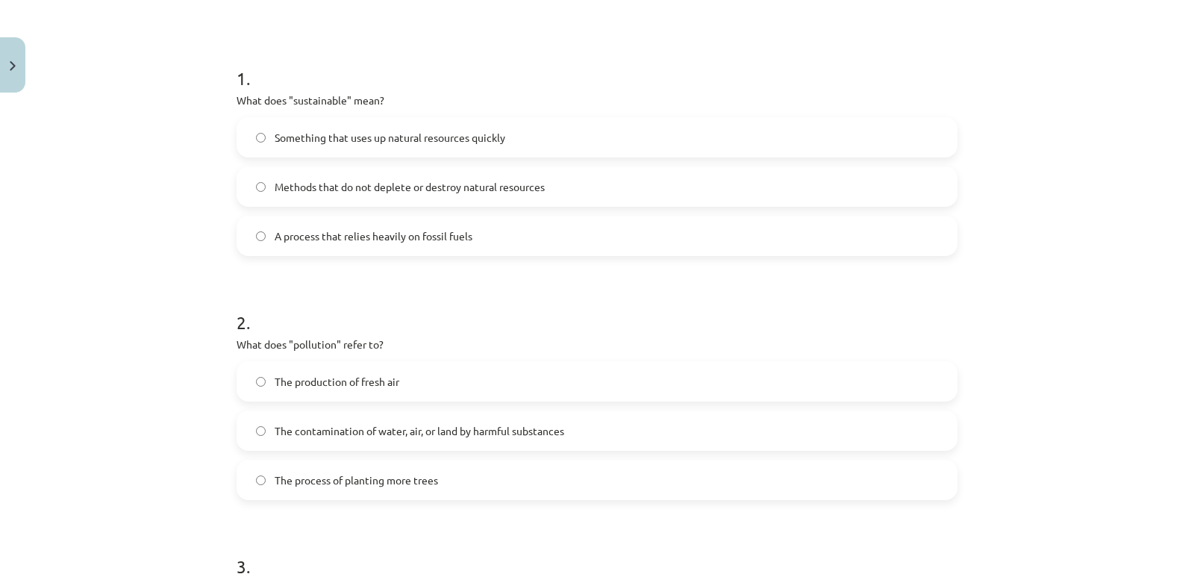
scroll to position [261, 0]
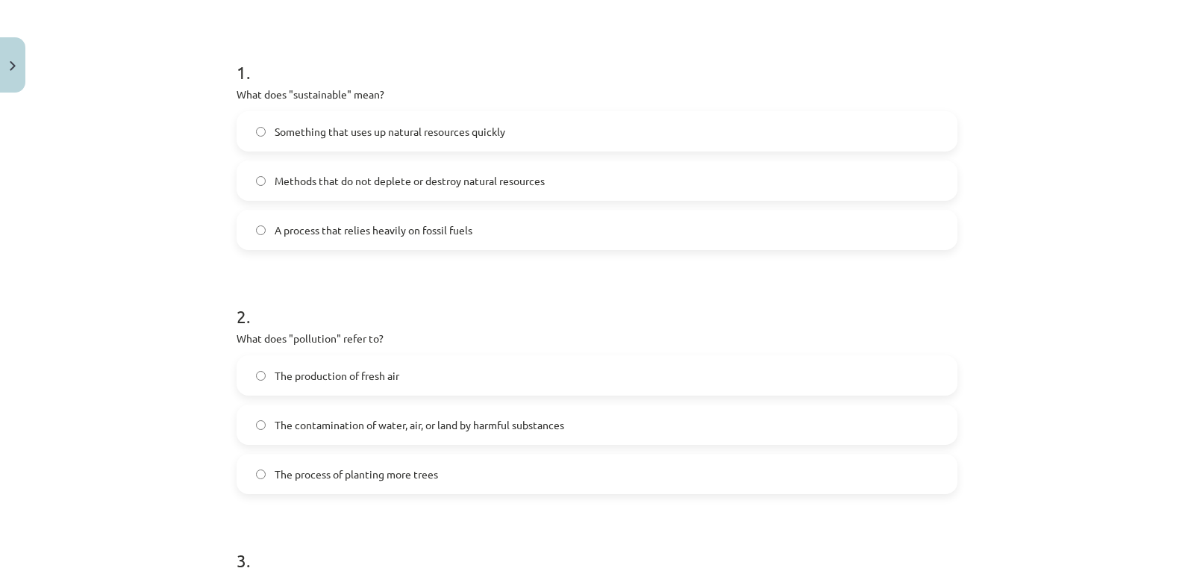
click at [406, 269] on form "1 . What does "sustainable" mean? Something that uses up natural resources quic…" at bounding box center [597, 387] width 721 height 702
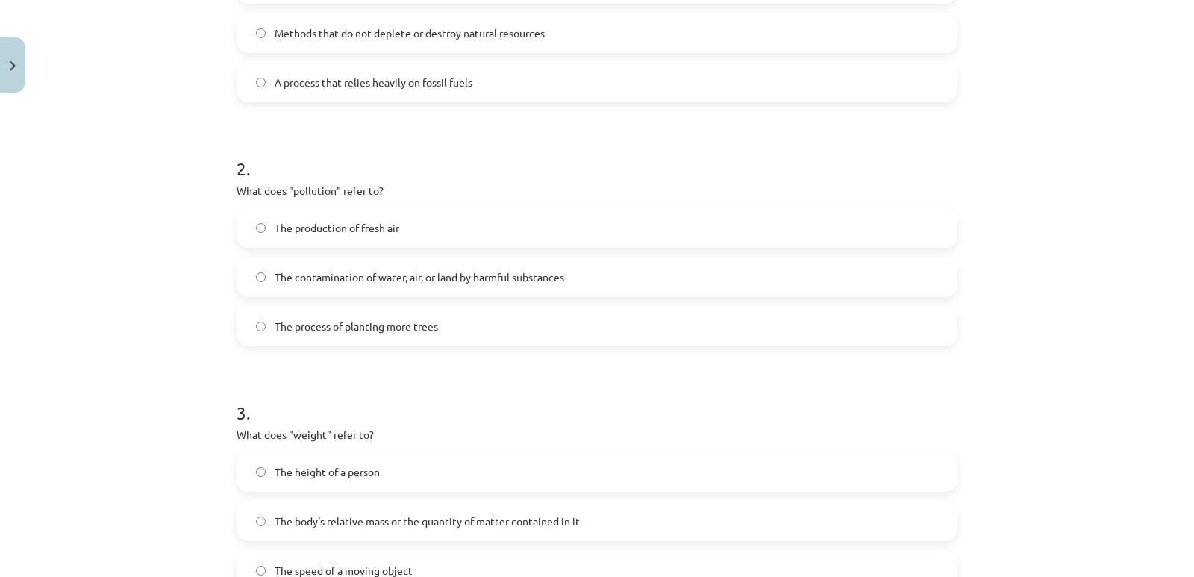
scroll to position [410, 0]
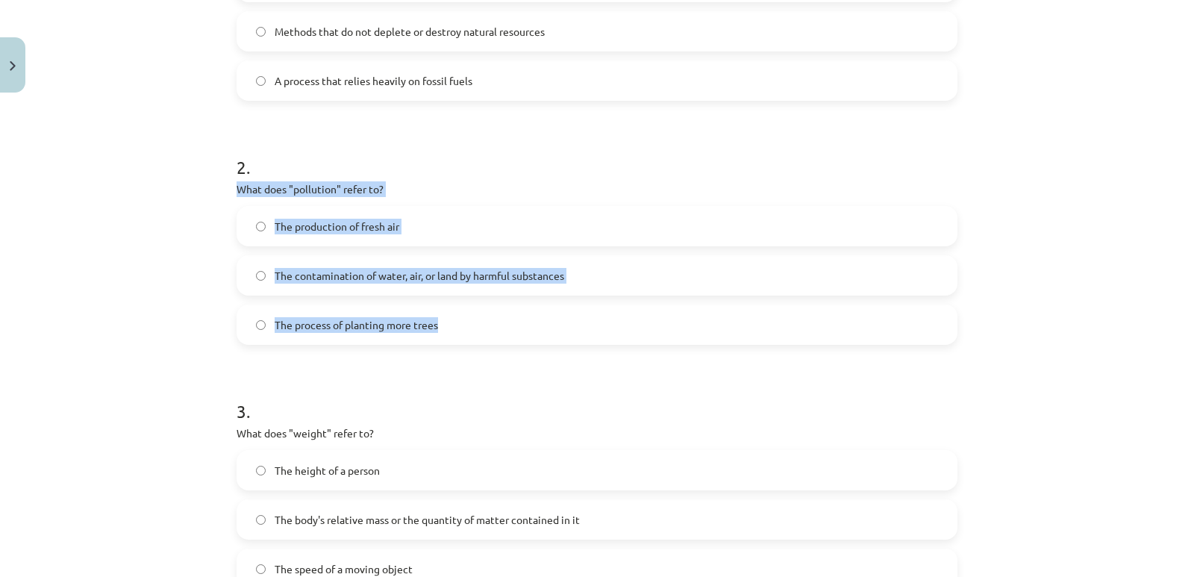
drag, startPoint x: 232, startPoint y: 187, endPoint x: 444, endPoint y: 329, distance: 255.4
click at [444, 329] on div "2 . What does "pollution" refer to? The production of fresh air The contaminati…" at bounding box center [597, 238] width 721 height 214
copy div "What does "pollution" refer to? The production of fresh air The contamination o…"
click at [249, 310] on label "The process of planting more trees" at bounding box center [597, 324] width 718 height 37
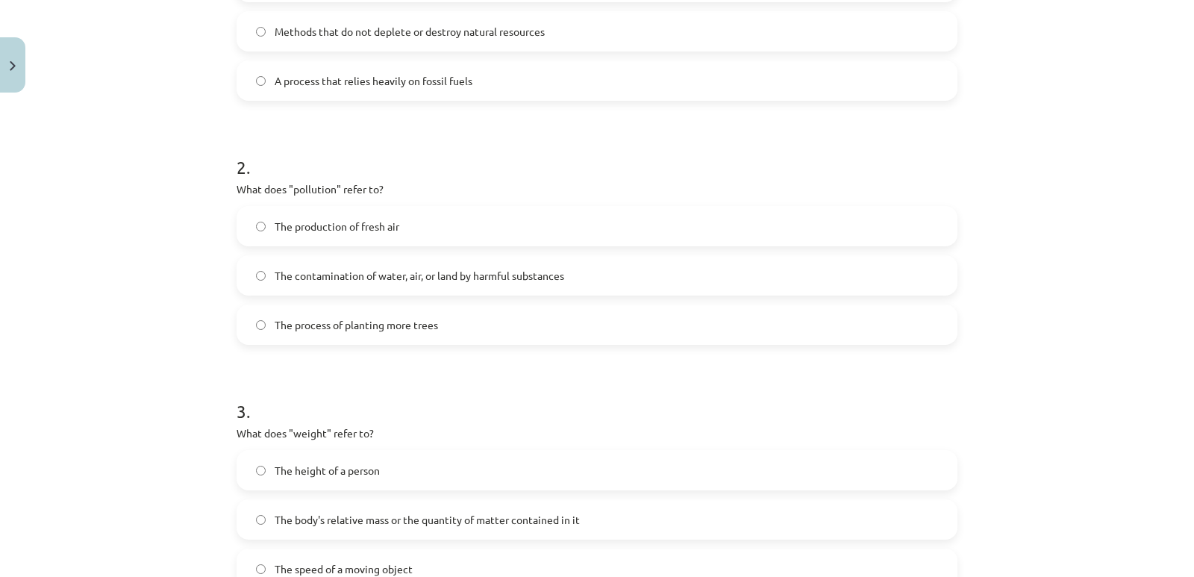
click at [260, 283] on label "The contamination of water, air, or land by harmful substances" at bounding box center [597, 275] width 718 height 37
click at [368, 357] on form "1 . What does "sustainable" mean? Something that uses up natural resources quic…" at bounding box center [597, 238] width 721 height 702
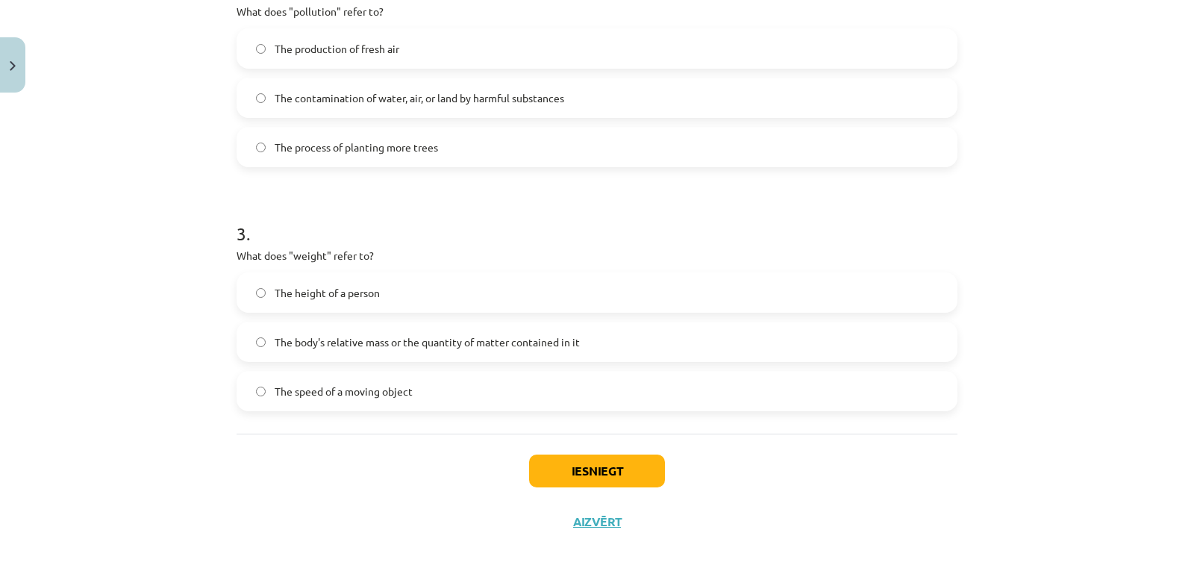
scroll to position [595, 0]
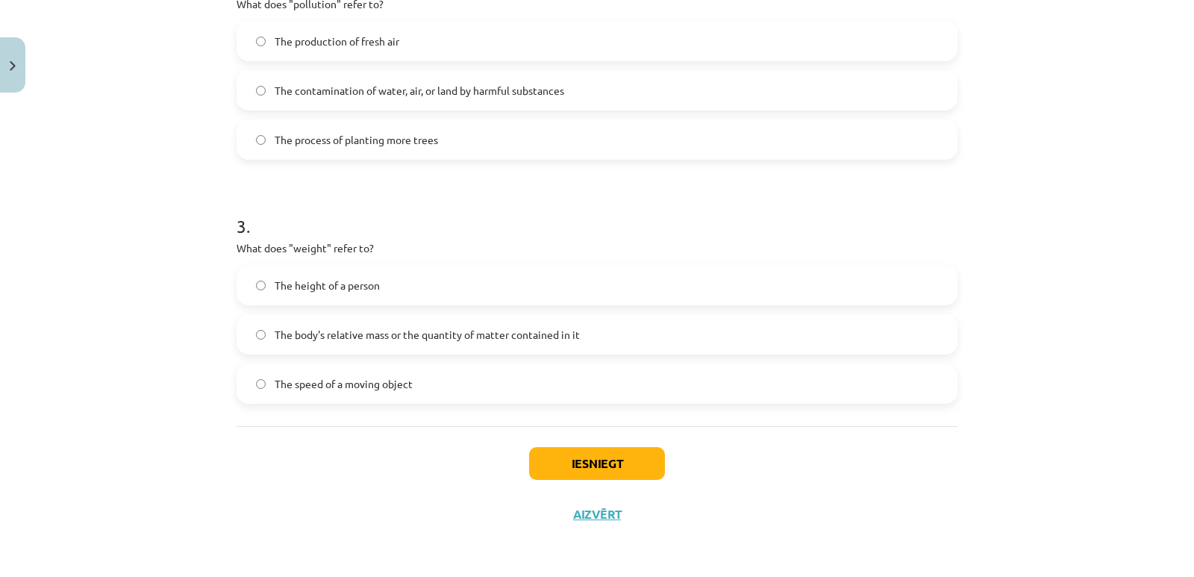
click at [422, 335] on span "The body's relative mass or the quantity of matter contained in it" at bounding box center [427, 335] width 305 height 16
click at [373, 434] on div "Iesniegt Aizvērt" at bounding box center [597, 478] width 721 height 104
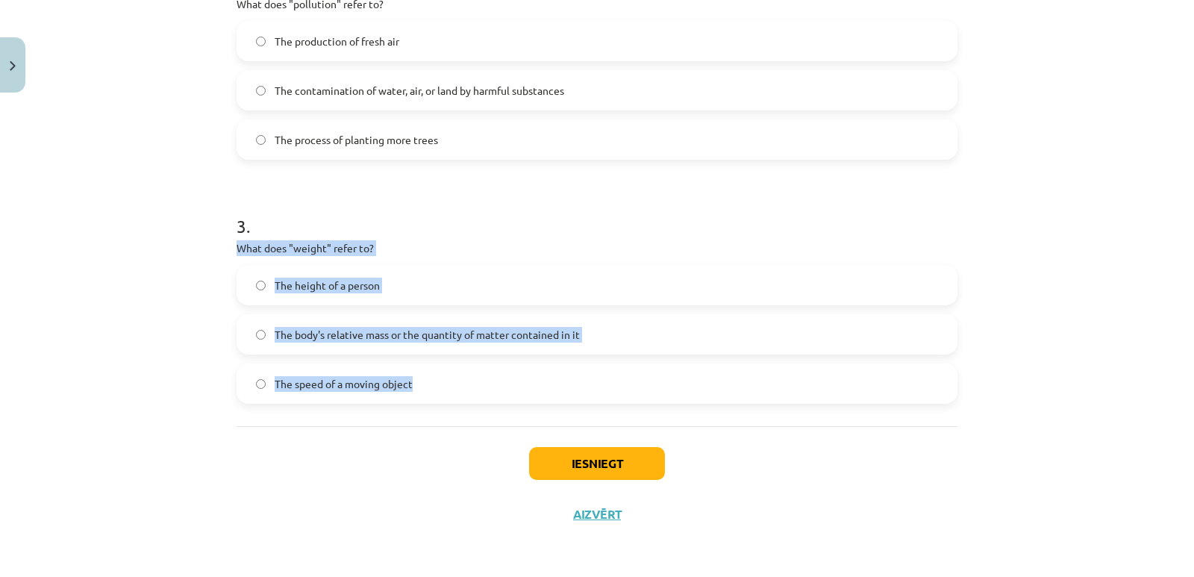
drag, startPoint x: 465, startPoint y: 386, endPoint x: 231, endPoint y: 246, distance: 272.0
click at [237, 246] on div "3 . What does "weight" refer to? The height of a person The body's relative mas…" at bounding box center [597, 297] width 721 height 214
copy div "What does "weight" refer to? The height of a person The body's relative mass or…"
click at [272, 411] on div "1 . What does "sustainable" mean? Something that uses up natural resources quic…" at bounding box center [597, 42] width 721 height 768
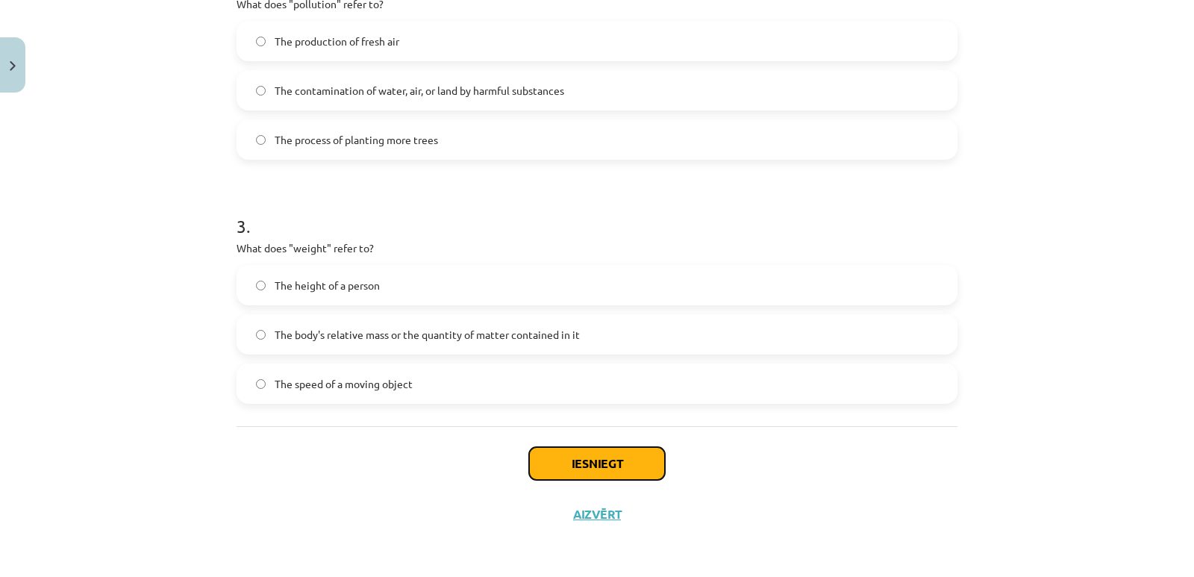
click at [544, 463] on button "Iesniegt" at bounding box center [597, 463] width 136 height 33
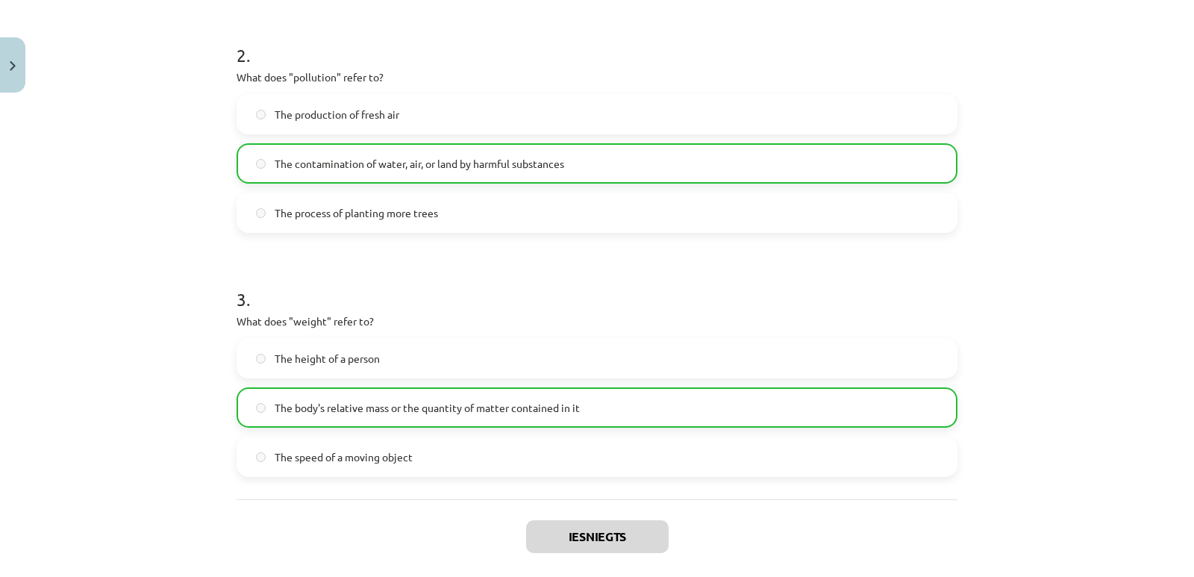
scroll to position [643, 0]
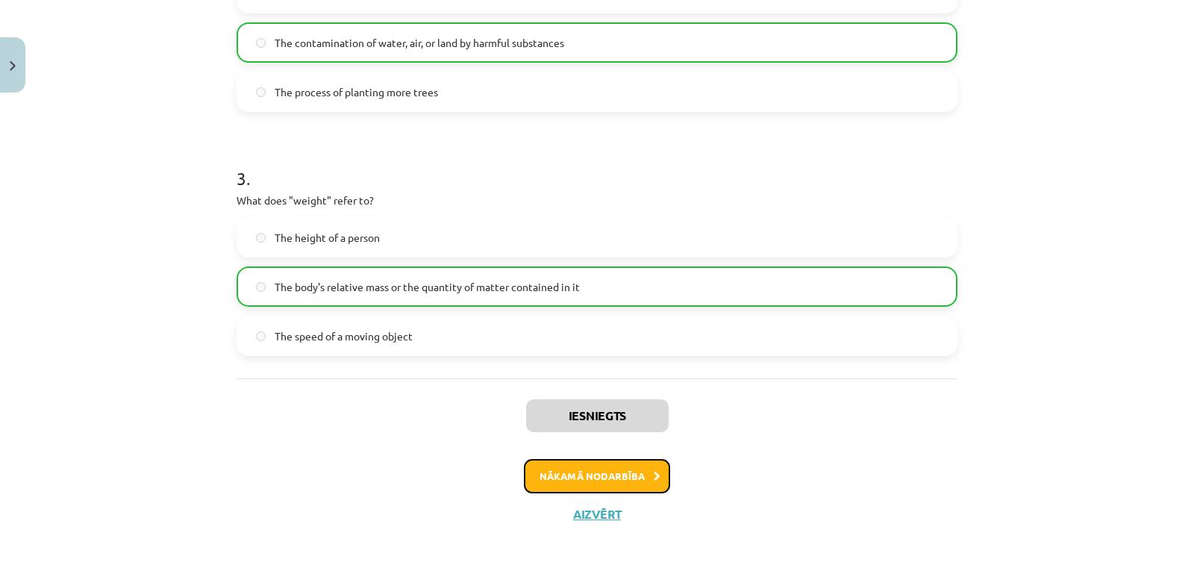
click at [598, 471] on button "Nākamā nodarbība" at bounding box center [597, 476] width 146 height 34
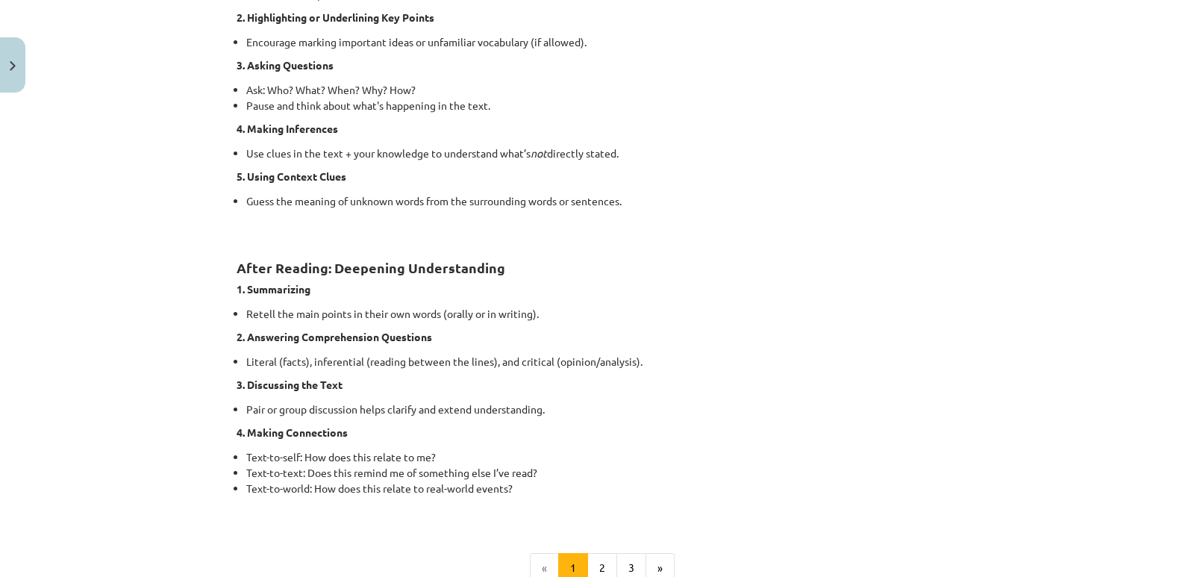
scroll to position [1148, 0]
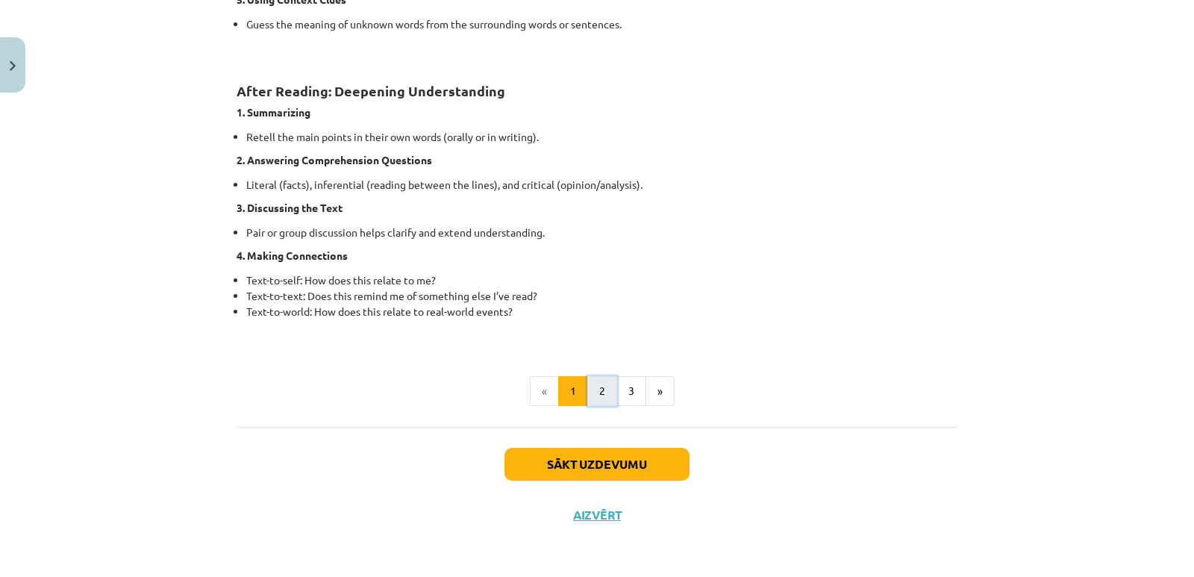
click at [597, 385] on button "2" at bounding box center [602, 391] width 30 height 30
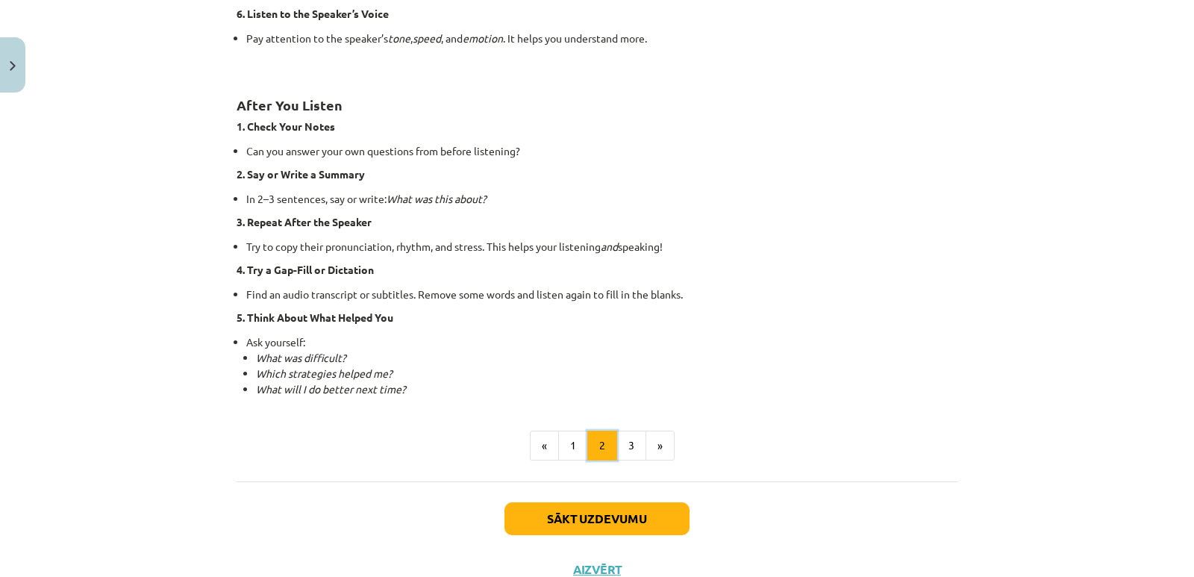
scroll to position [1030, 0]
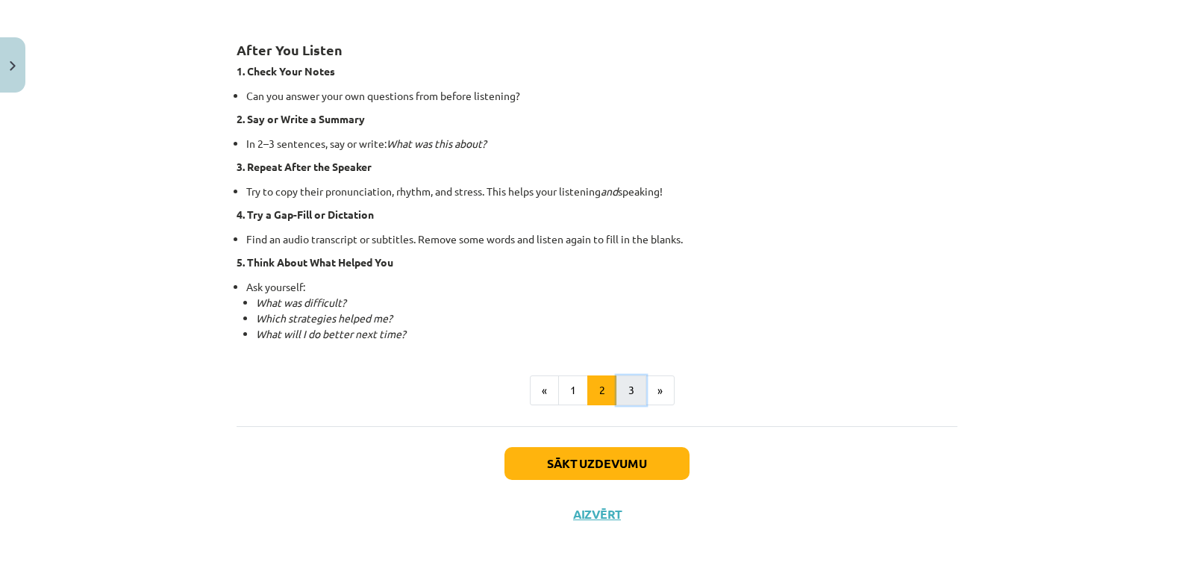
click at [619, 390] on button "3" at bounding box center [631, 390] width 30 height 30
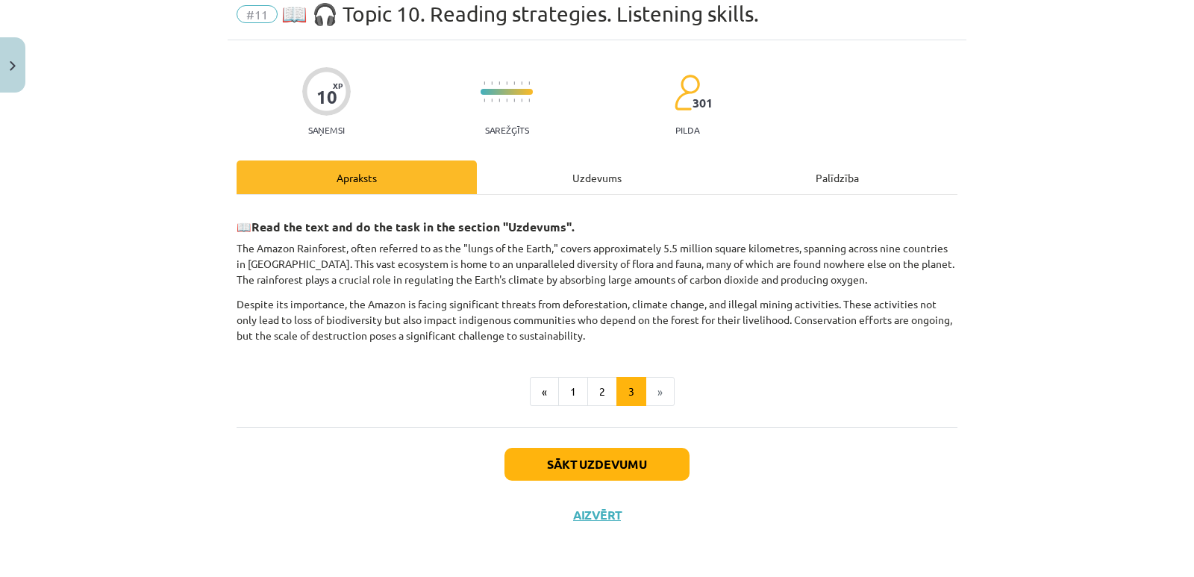
click at [559, 173] on div "Uzdevums" at bounding box center [597, 177] width 240 height 34
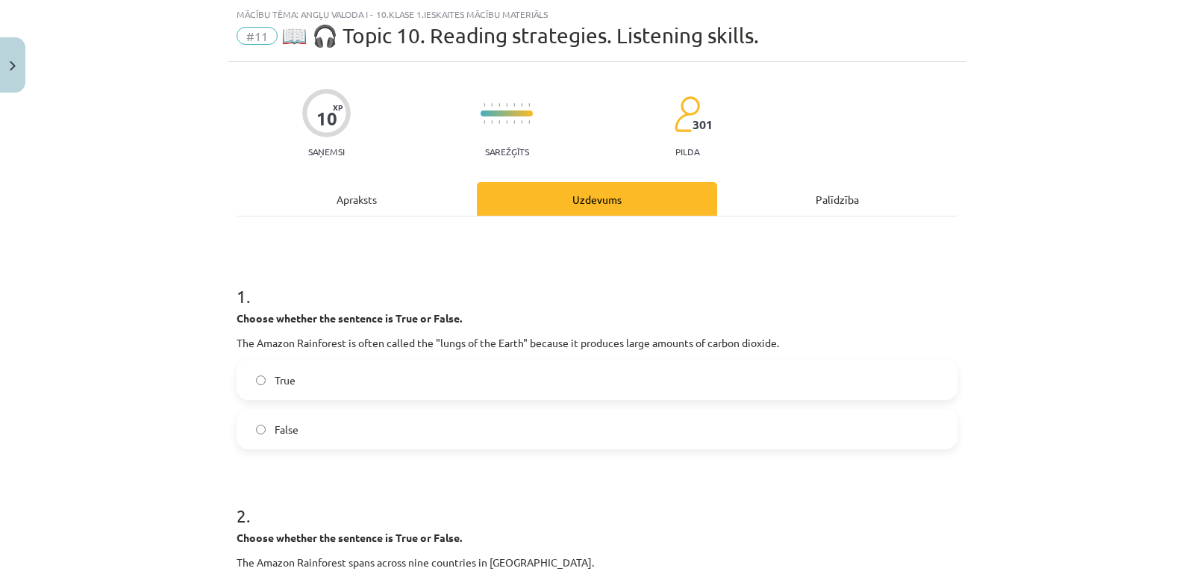
scroll to position [112, 0]
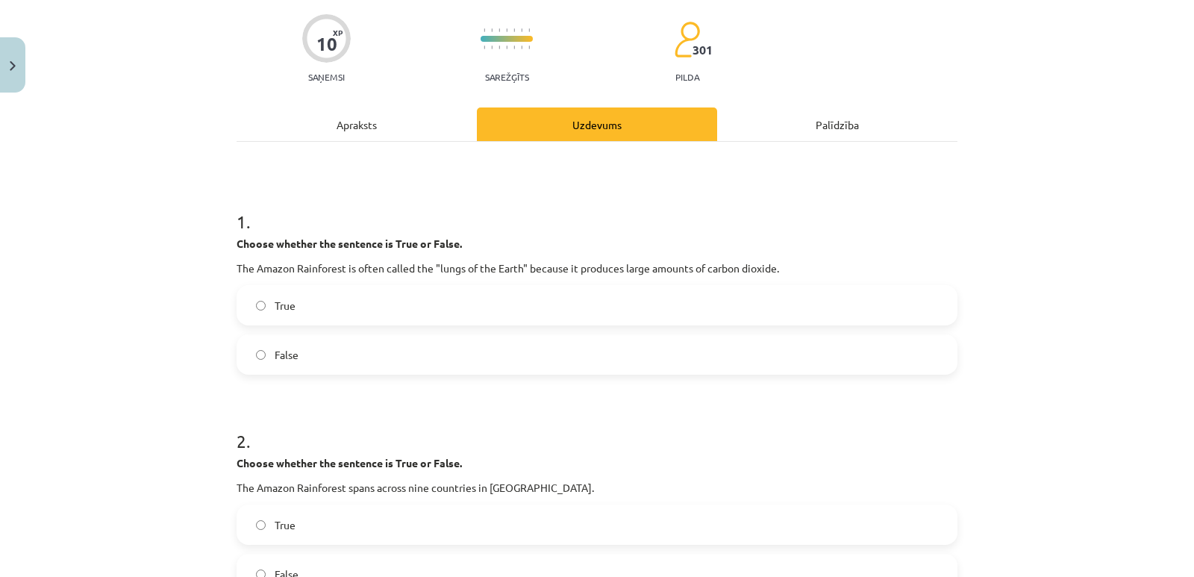
click at [365, 124] on div "Apraksts" at bounding box center [357, 124] width 240 height 34
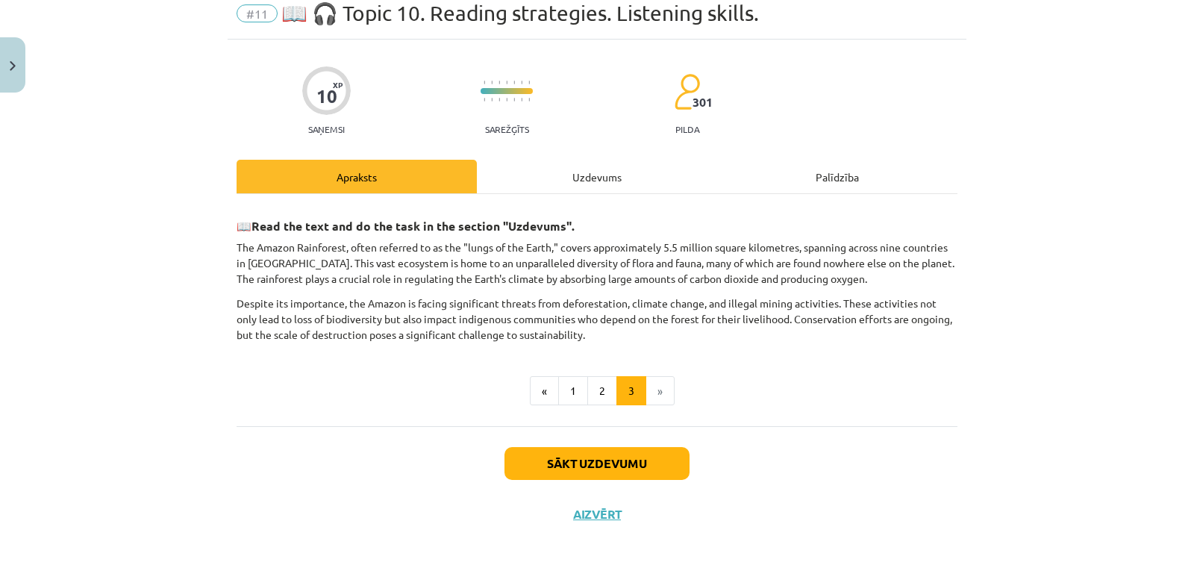
scroll to position [37, 0]
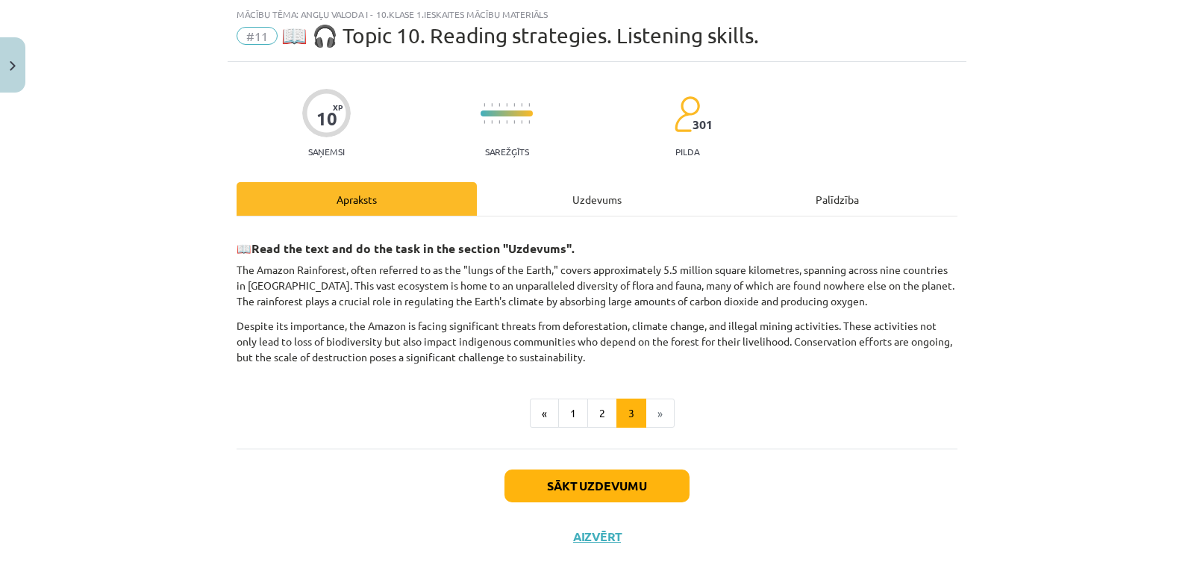
click at [569, 204] on div "Uzdevums" at bounding box center [597, 199] width 240 height 34
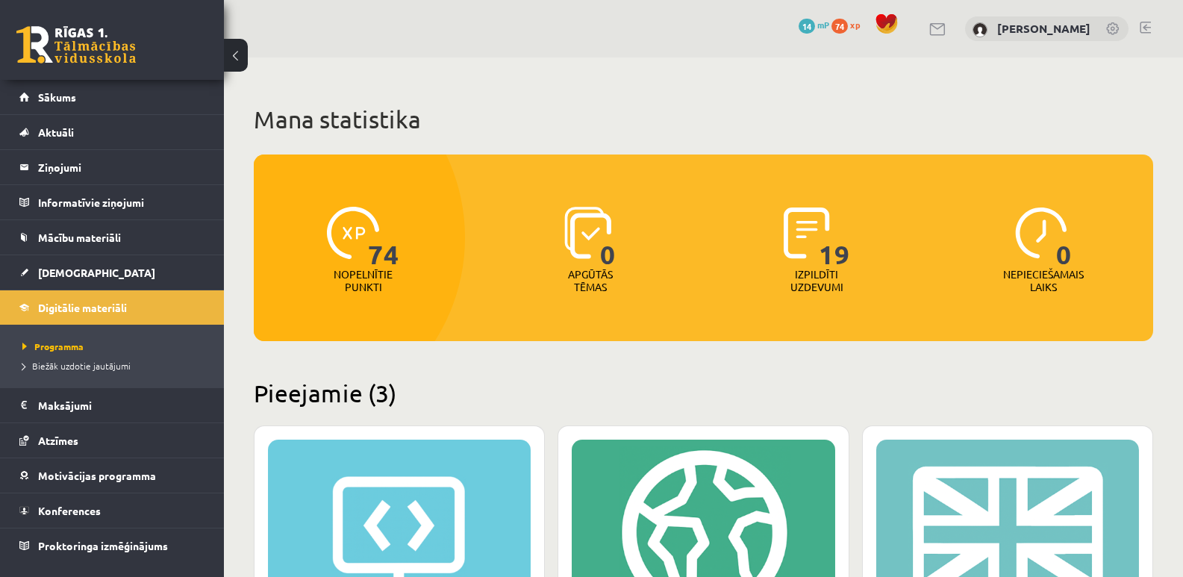
scroll to position [224, 0]
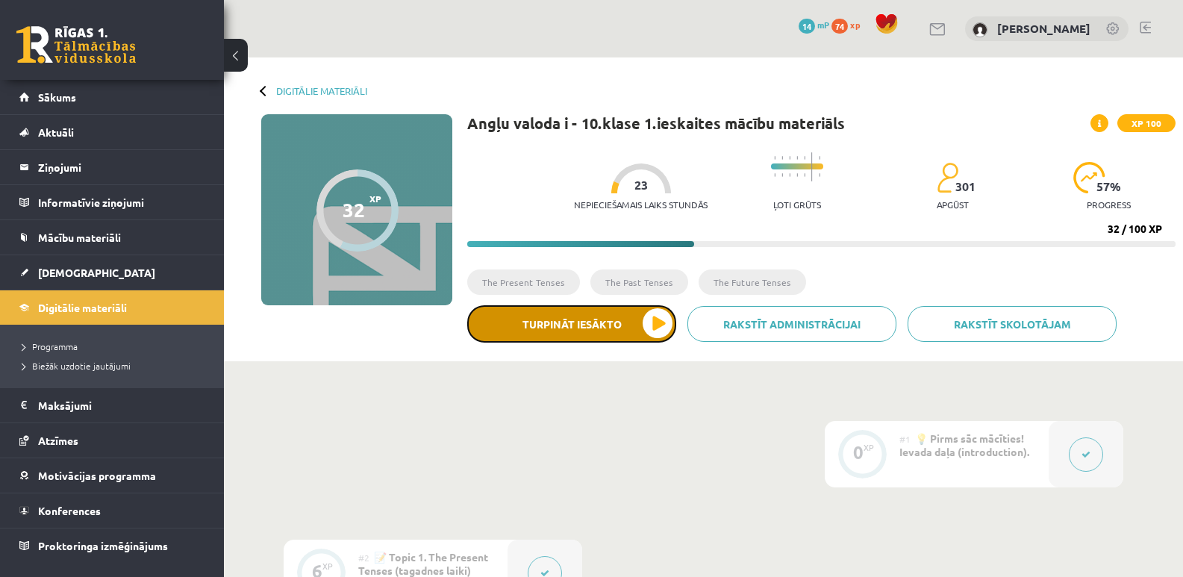
click at [541, 326] on button "Turpināt iesākto" at bounding box center [571, 323] width 209 height 37
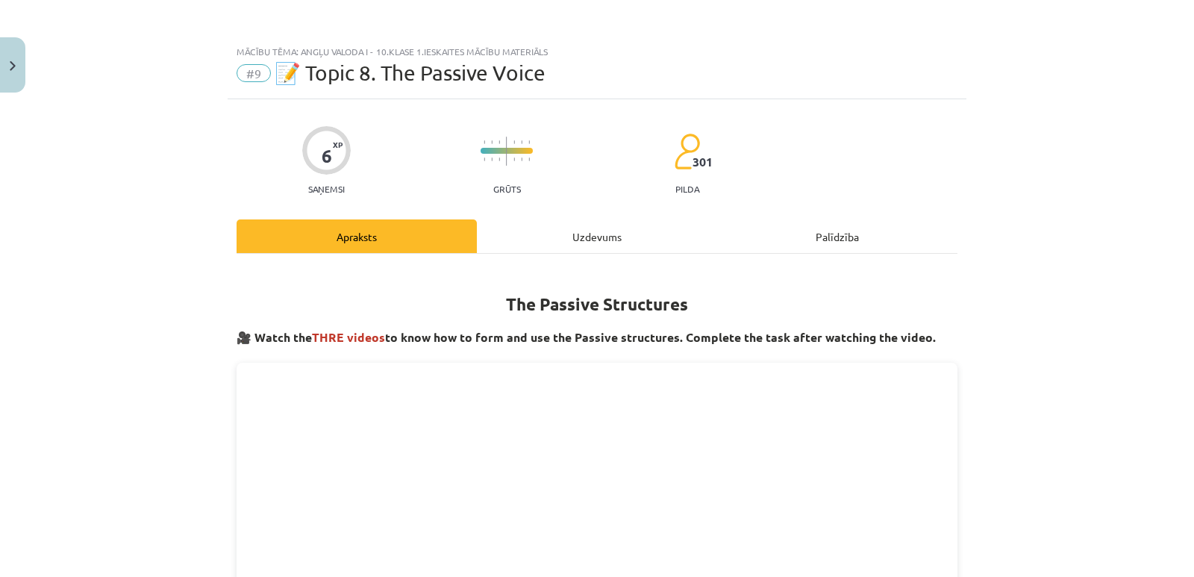
scroll to position [75, 0]
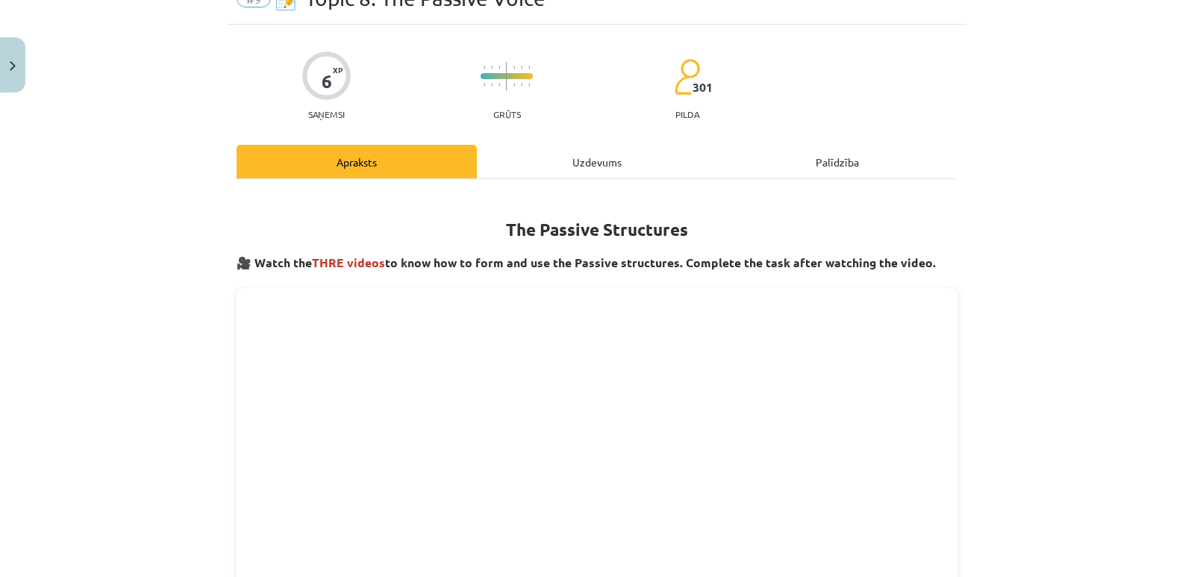
click at [571, 162] on div "Uzdevums" at bounding box center [597, 162] width 240 height 34
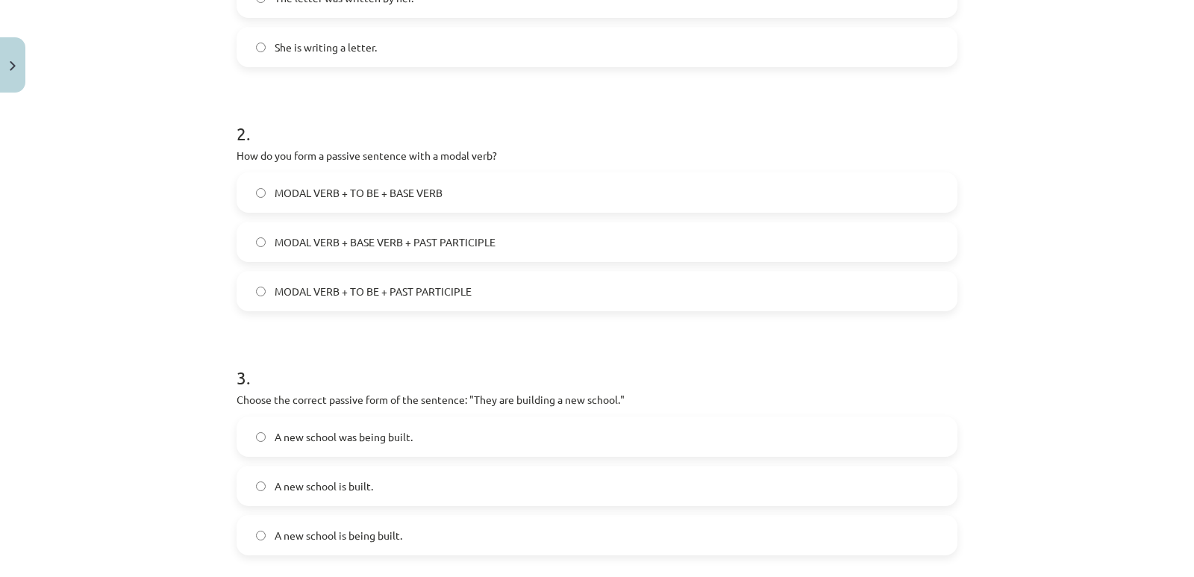
scroll to position [410, 0]
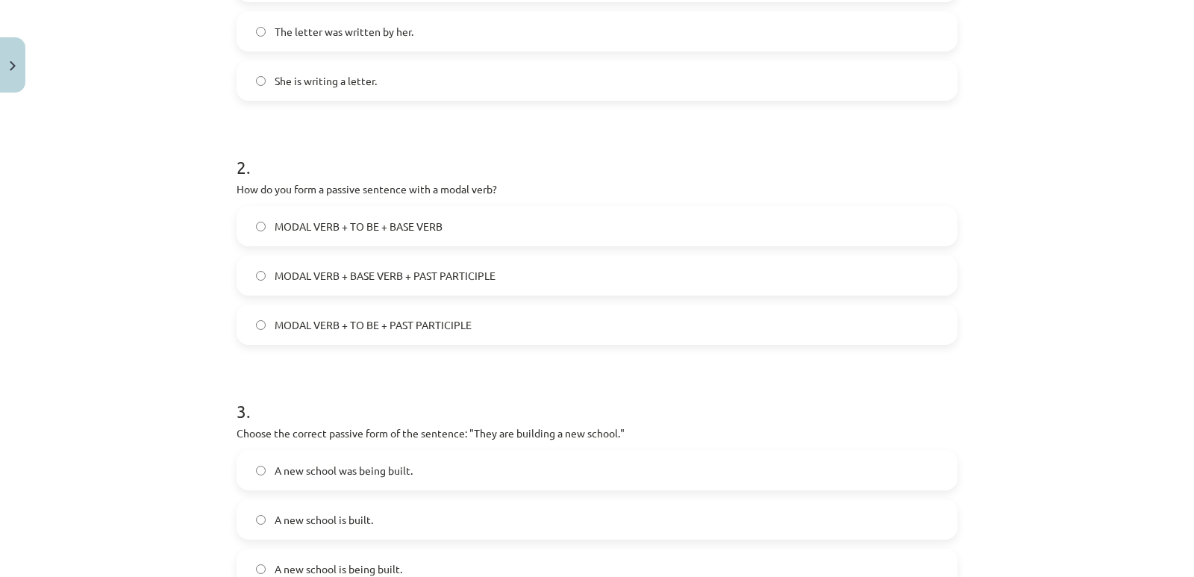
click at [439, 322] on span "MODAL VERB + TO BE + PAST PARTICIPLE" at bounding box center [373, 325] width 197 height 16
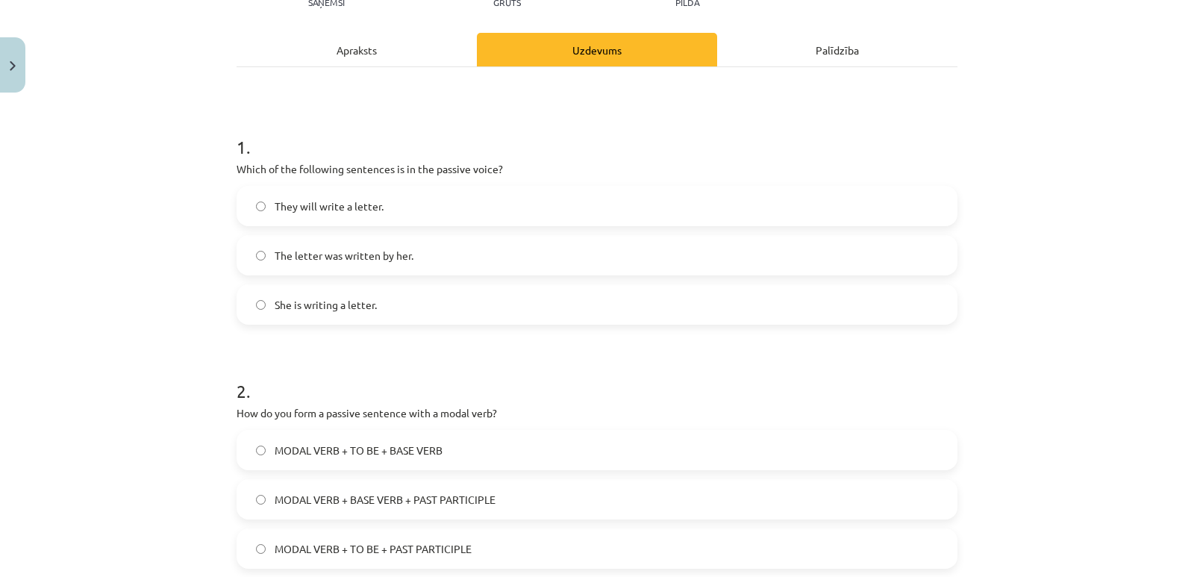
scroll to position [112, 0]
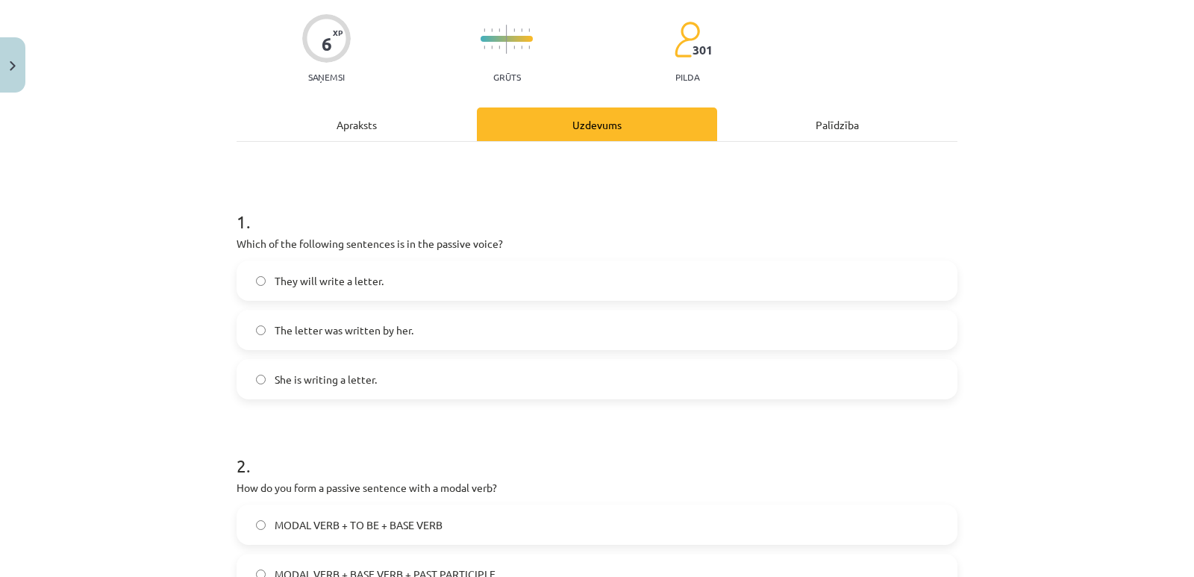
click at [392, 332] on span "The letter was written by her." at bounding box center [344, 330] width 139 height 16
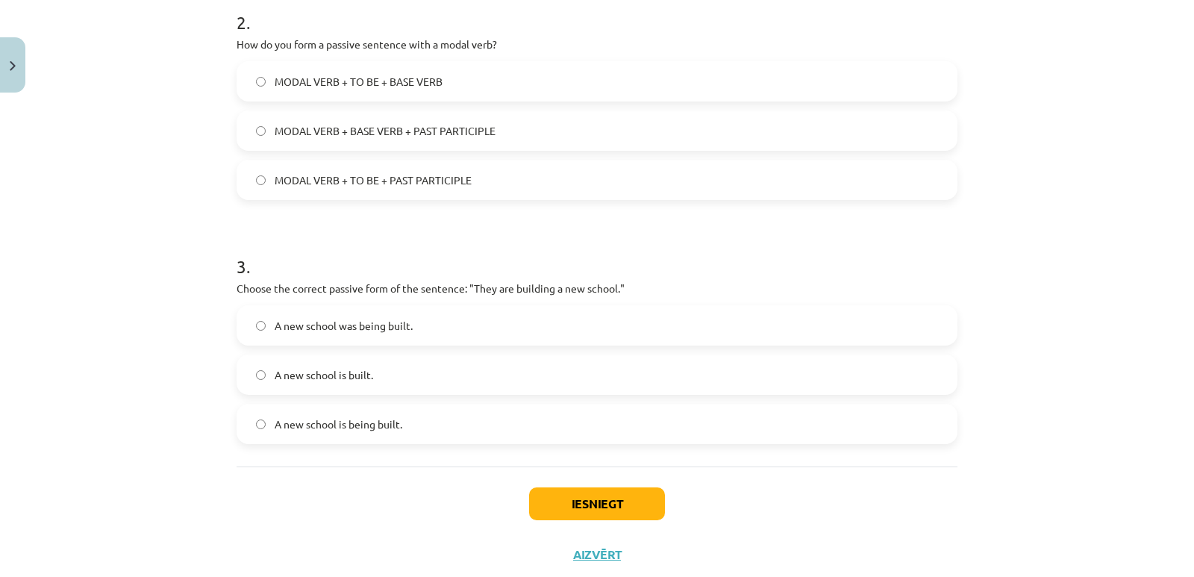
scroll to position [560, 0]
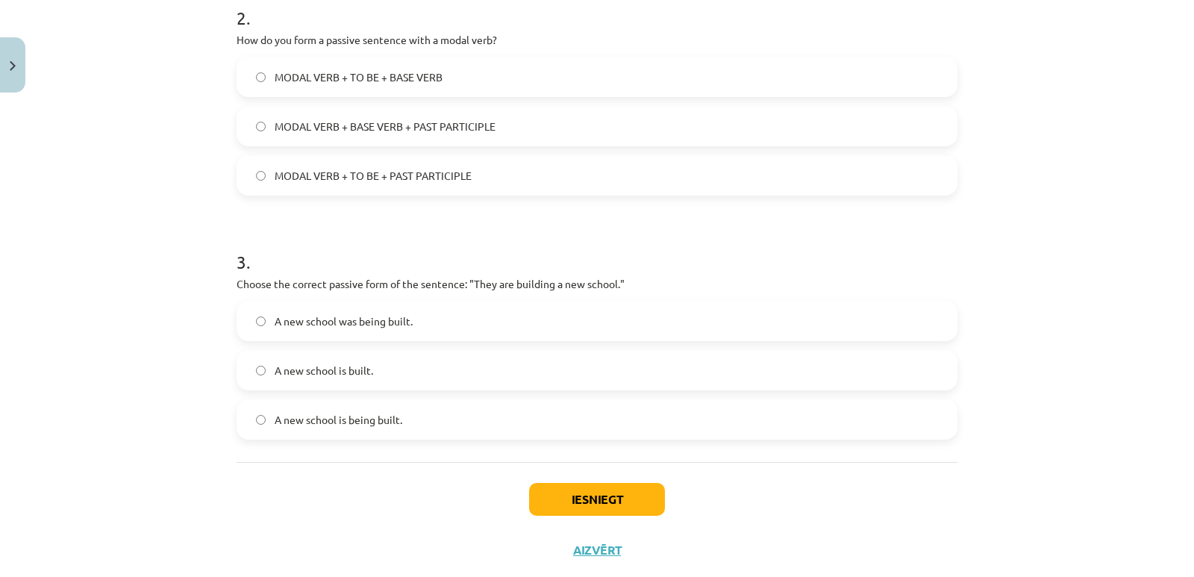
click at [360, 423] on span "A new school is being built." at bounding box center [339, 420] width 128 height 16
click at [554, 504] on button "Iesniegt" at bounding box center [597, 499] width 136 height 33
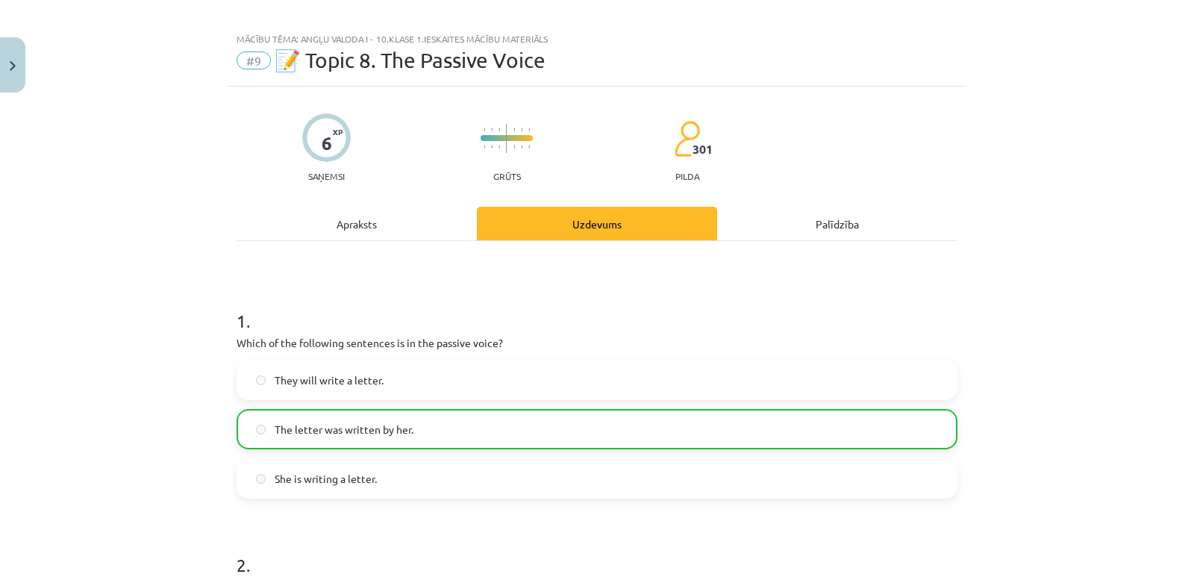
scroll to position [0, 0]
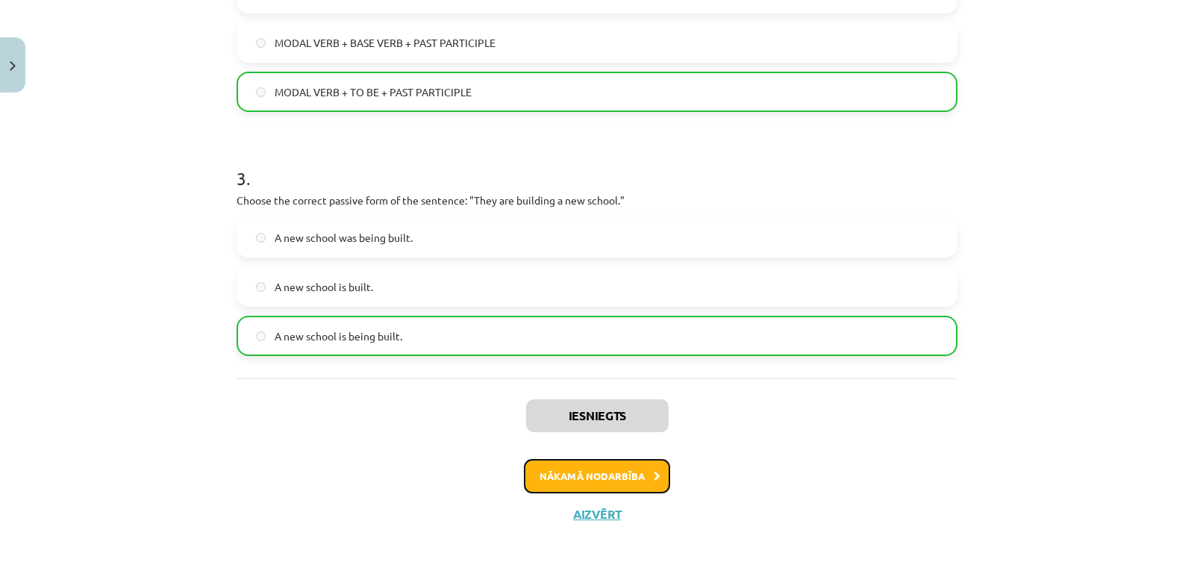
click at [605, 486] on button "Nākamā nodarbība" at bounding box center [597, 476] width 146 height 34
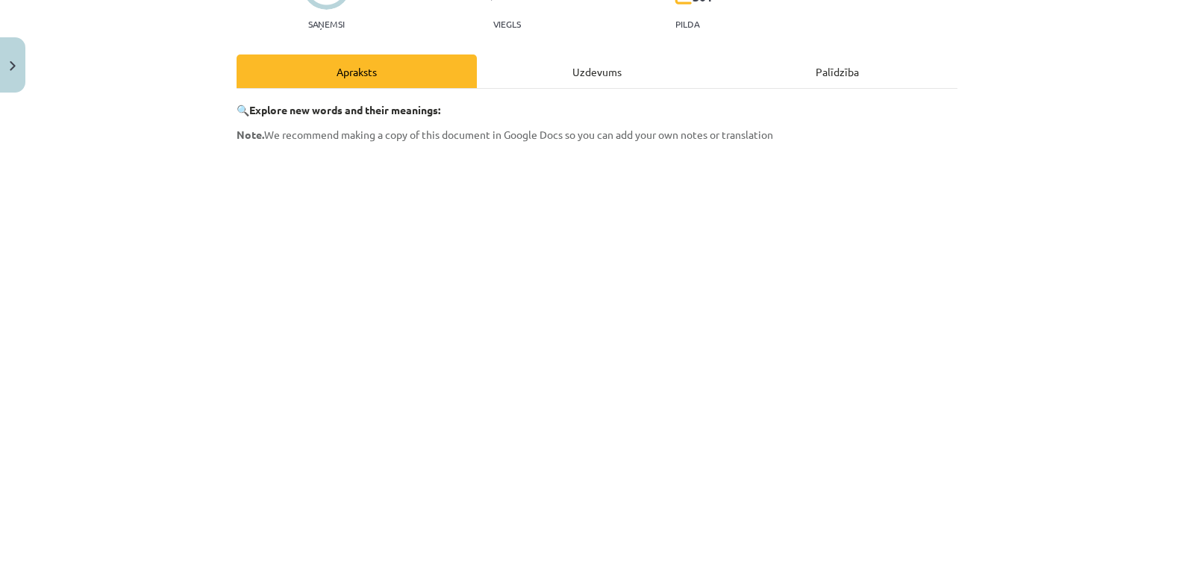
scroll to position [37, 0]
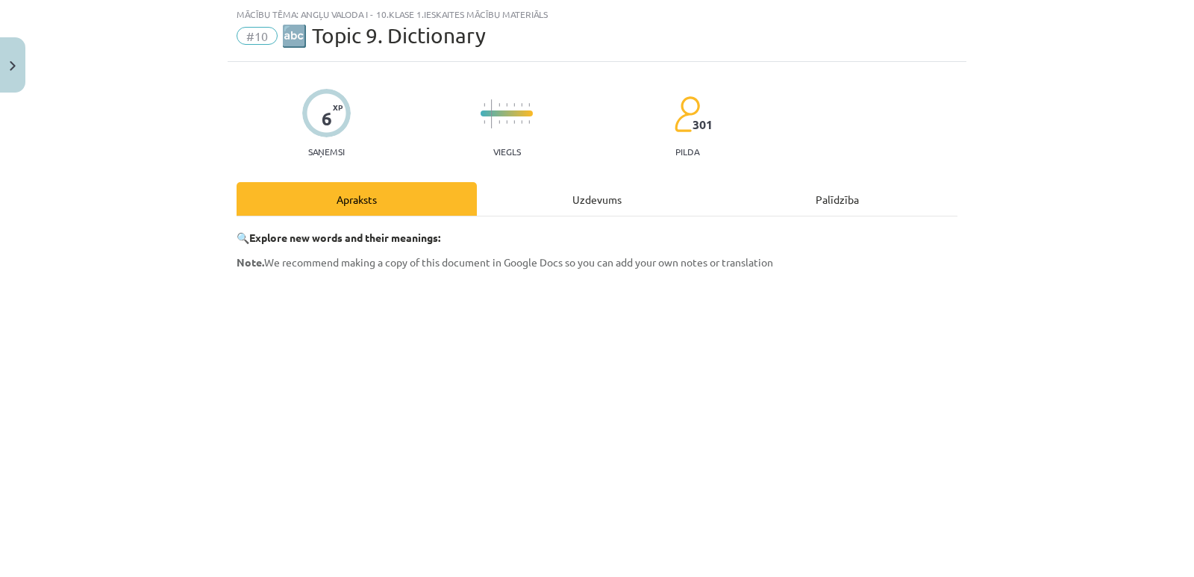
click at [579, 197] on div "Uzdevums" at bounding box center [597, 199] width 240 height 34
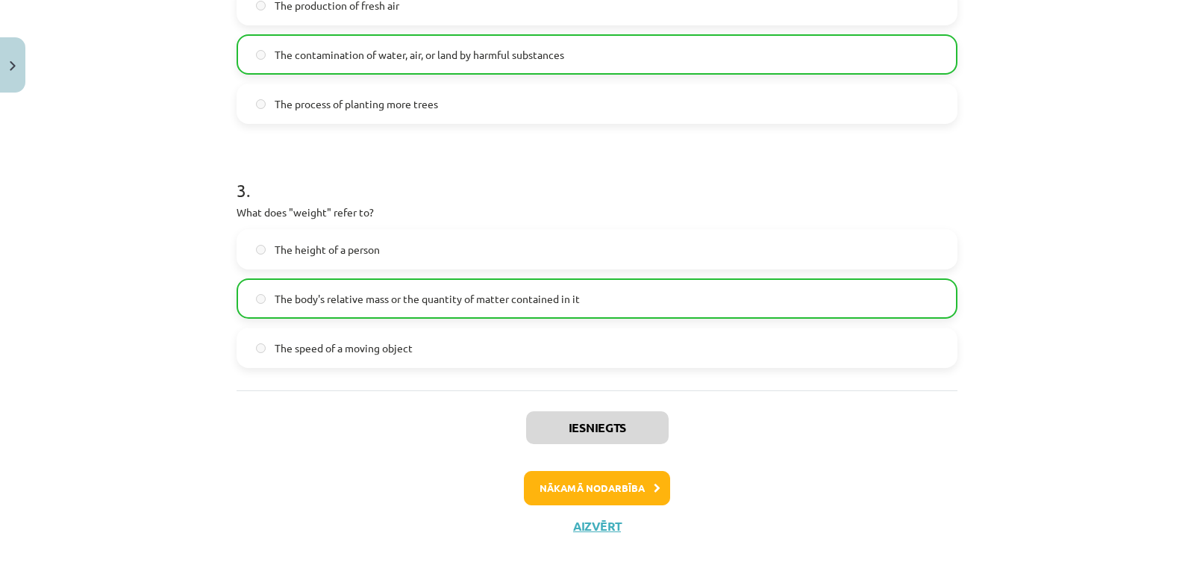
scroll to position [643, 0]
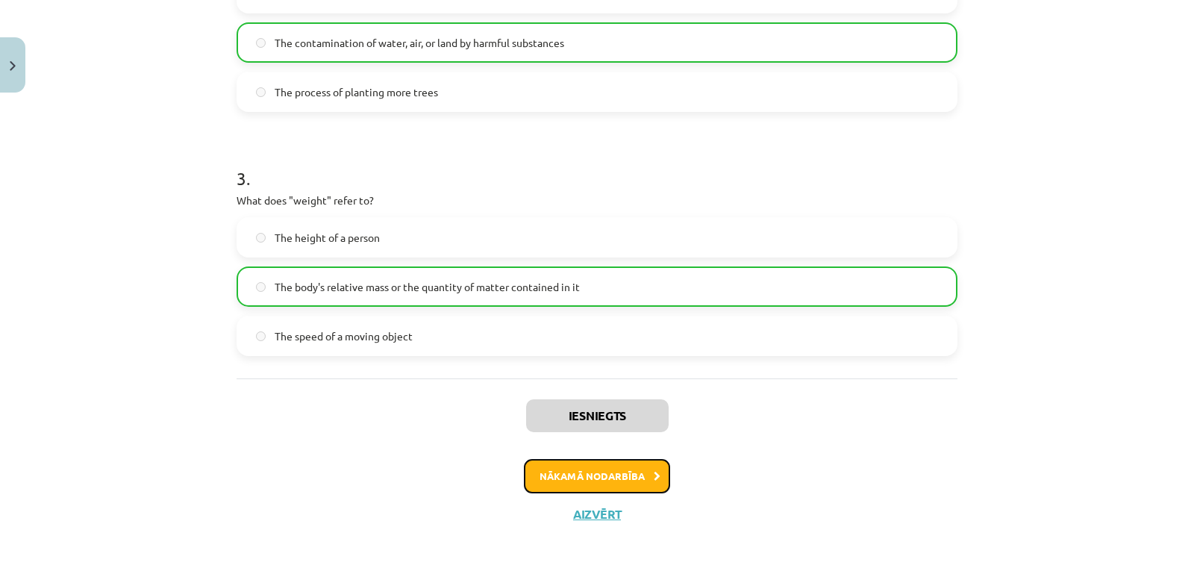
click at [605, 478] on button "Nākamā nodarbība" at bounding box center [597, 476] width 146 height 34
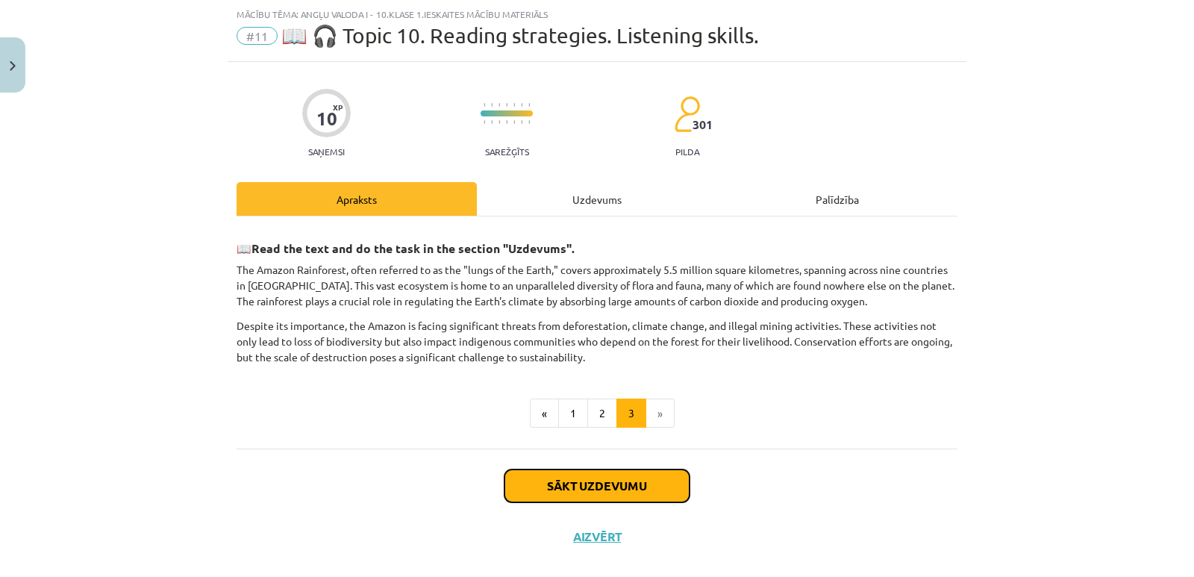
click at [605, 478] on button "Sākt uzdevumu" at bounding box center [596, 485] width 185 height 33
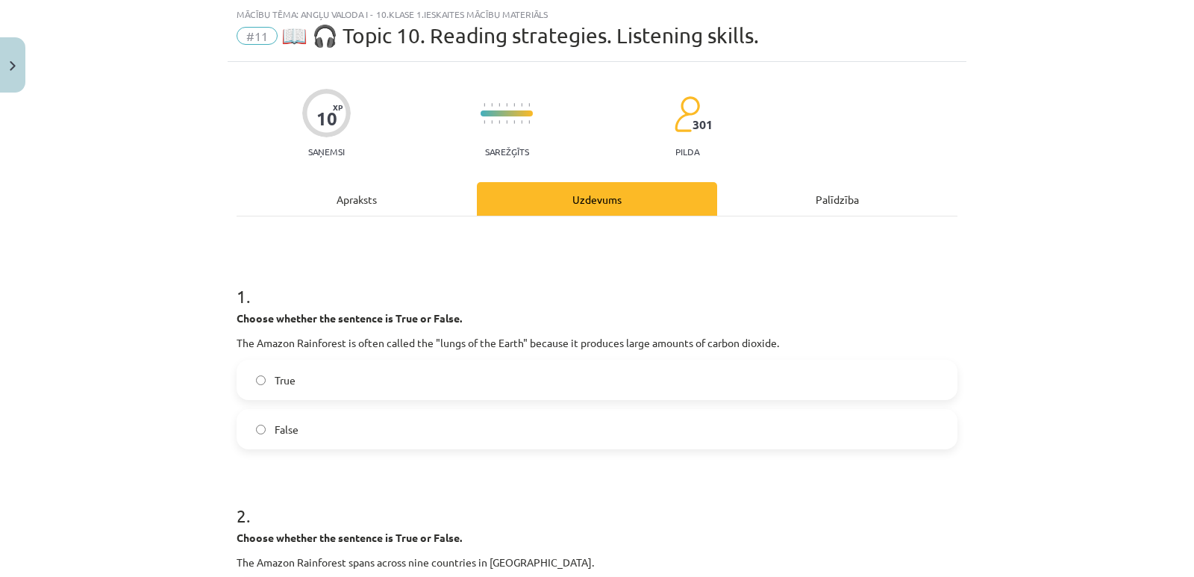
click at [463, 382] on label "True" at bounding box center [597, 379] width 718 height 37
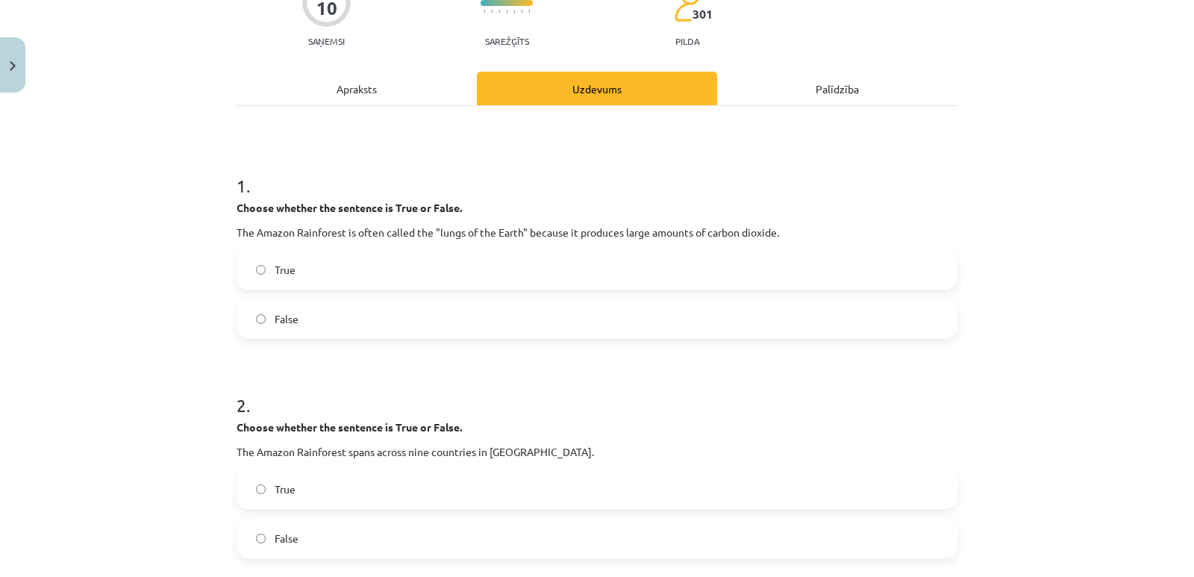
scroll to position [112, 0]
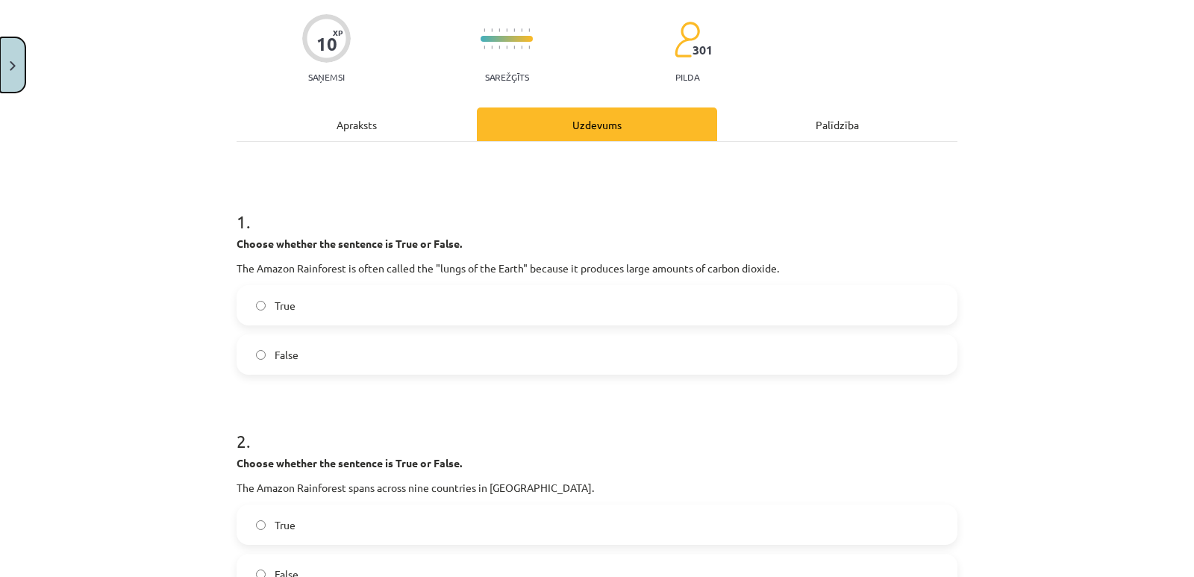
click at [10, 75] on button "Close" at bounding box center [12, 64] width 25 height 55
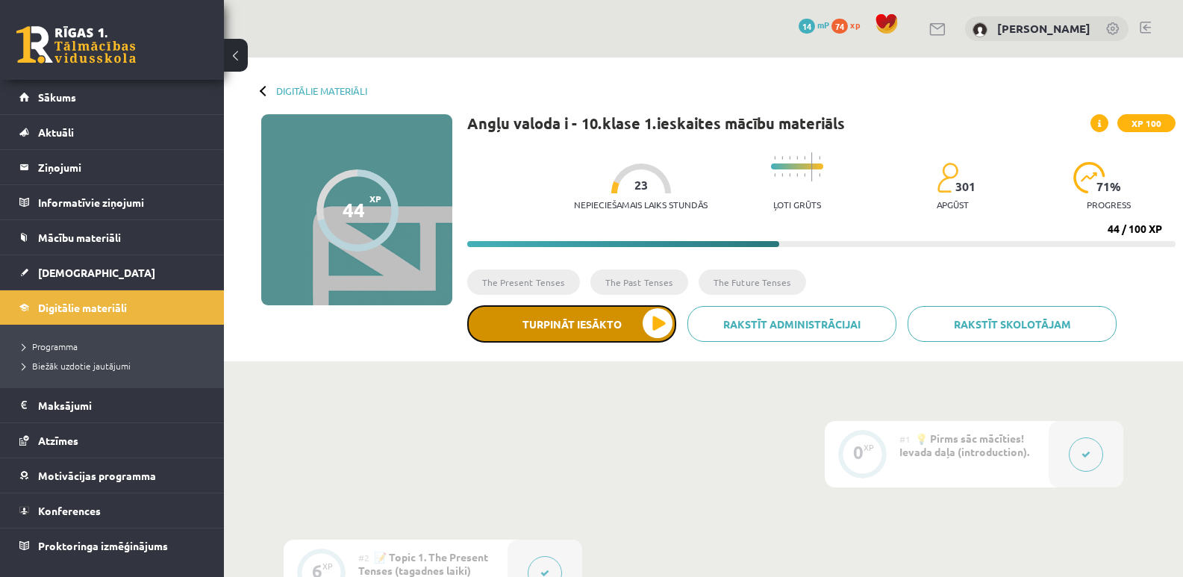
click at [545, 339] on button "Turpināt iesākto" at bounding box center [571, 323] width 209 height 37
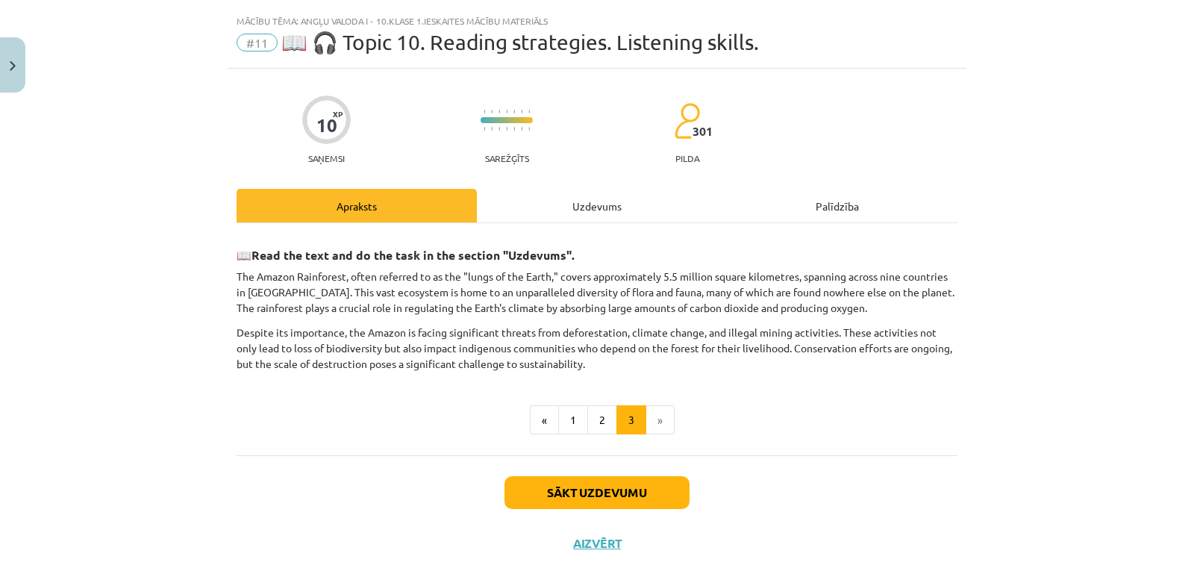
scroll to position [59, 0]
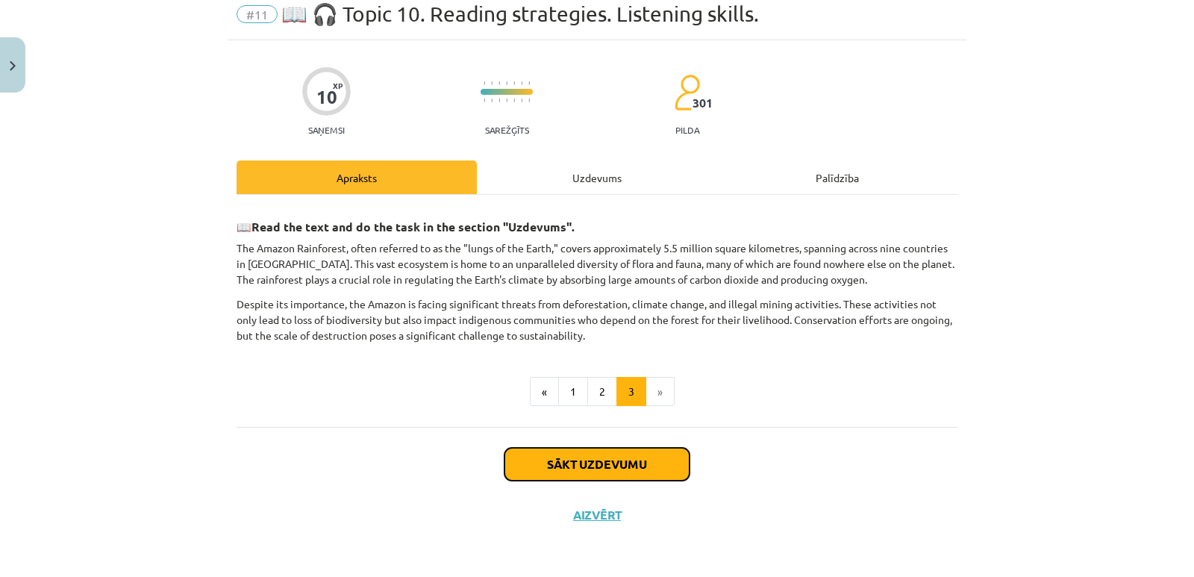
click at [625, 457] on button "Sākt uzdevumu" at bounding box center [596, 464] width 185 height 33
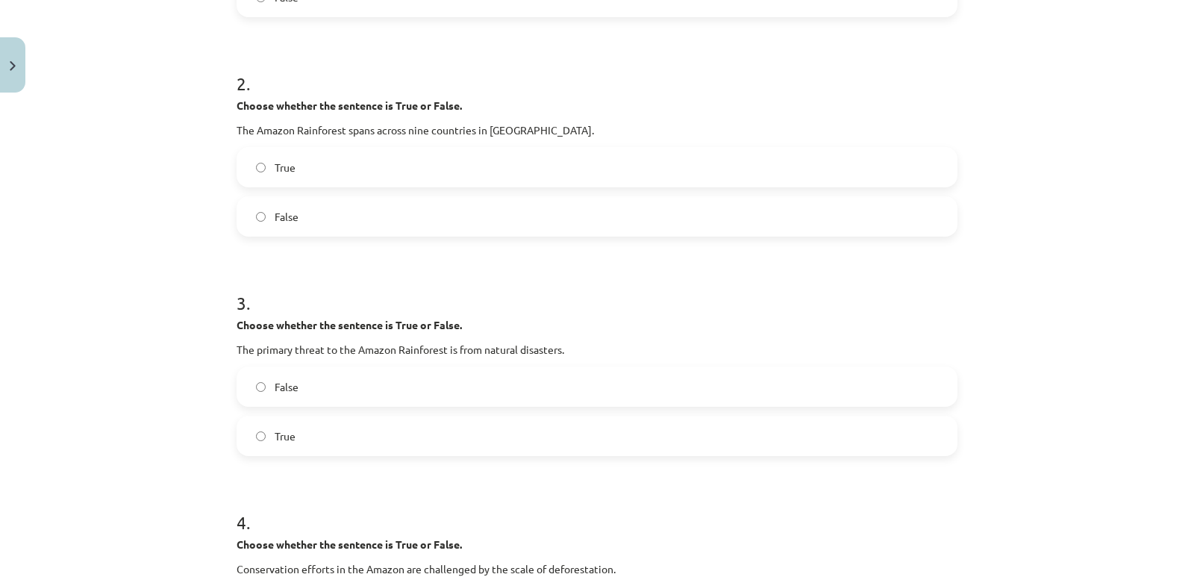
scroll to position [485, 0]
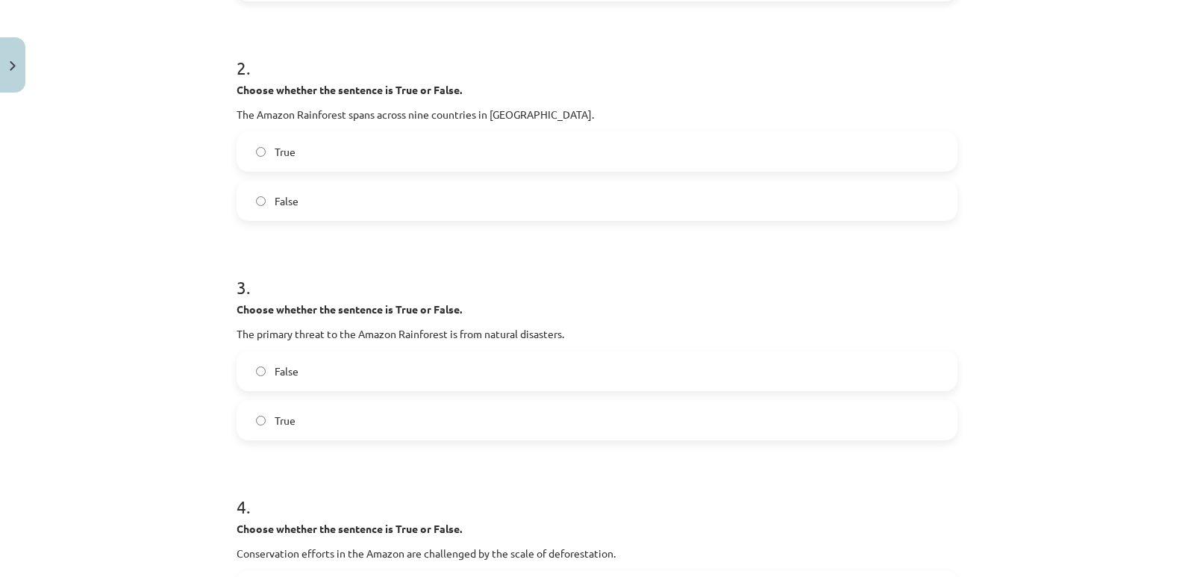
click at [287, 154] on span "True" at bounding box center [285, 152] width 21 height 16
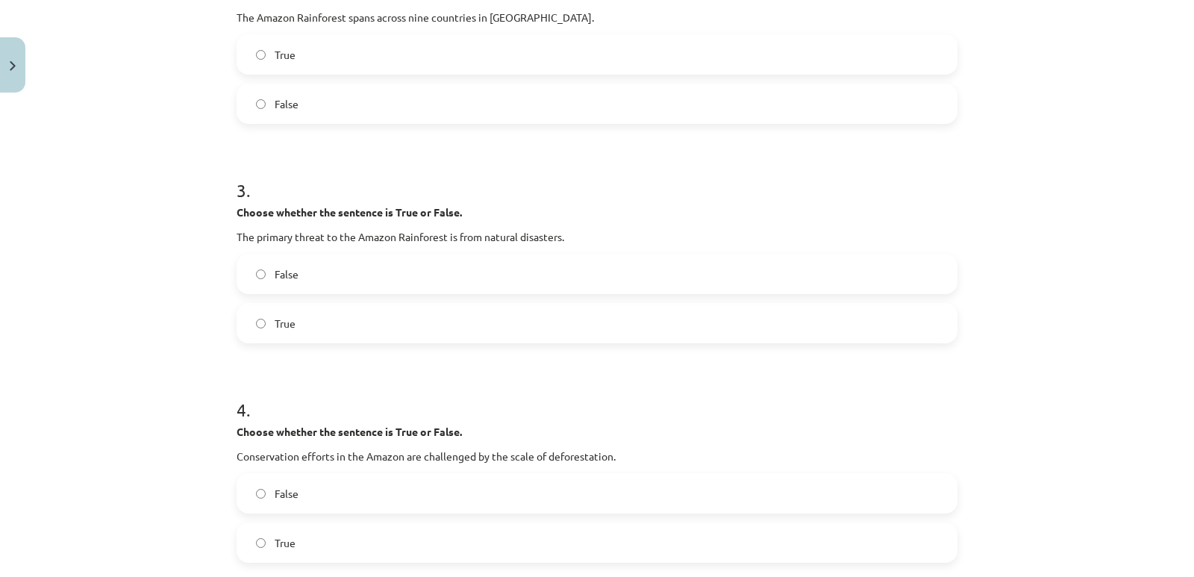
scroll to position [560, 0]
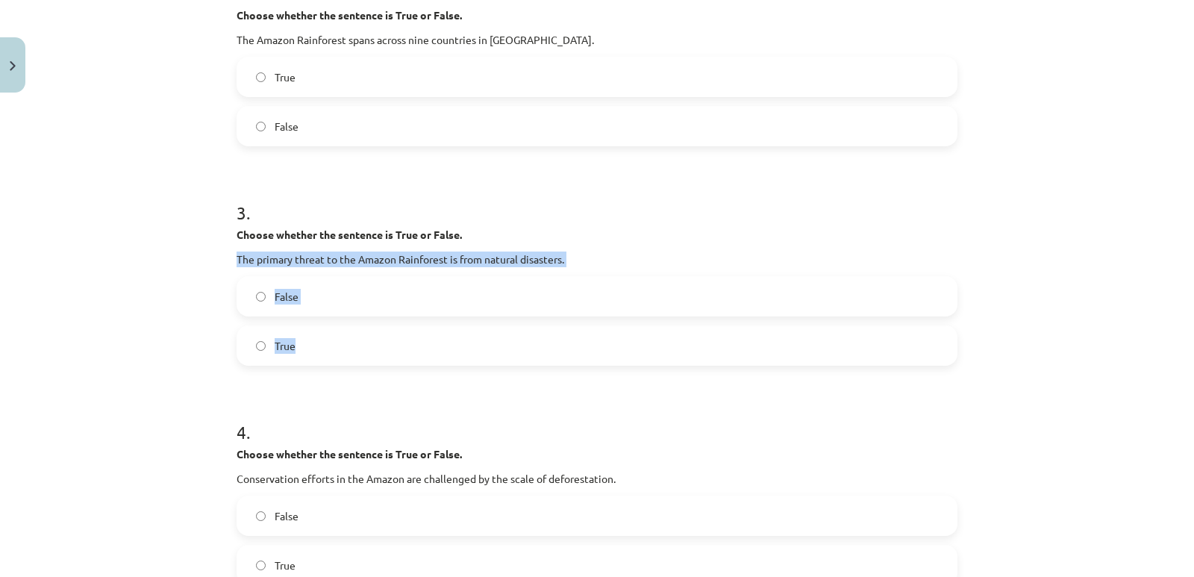
drag, startPoint x: 234, startPoint y: 257, endPoint x: 339, endPoint y: 357, distance: 145.1
click at [339, 357] on div "3 . Choose whether the sentence is True or False. The primary threat to the Ama…" at bounding box center [597, 271] width 721 height 190
copy div "The primary threat to the Amazon Rainforest is from natural disasters. False Tr…"
click at [348, 301] on label "False" at bounding box center [597, 296] width 718 height 37
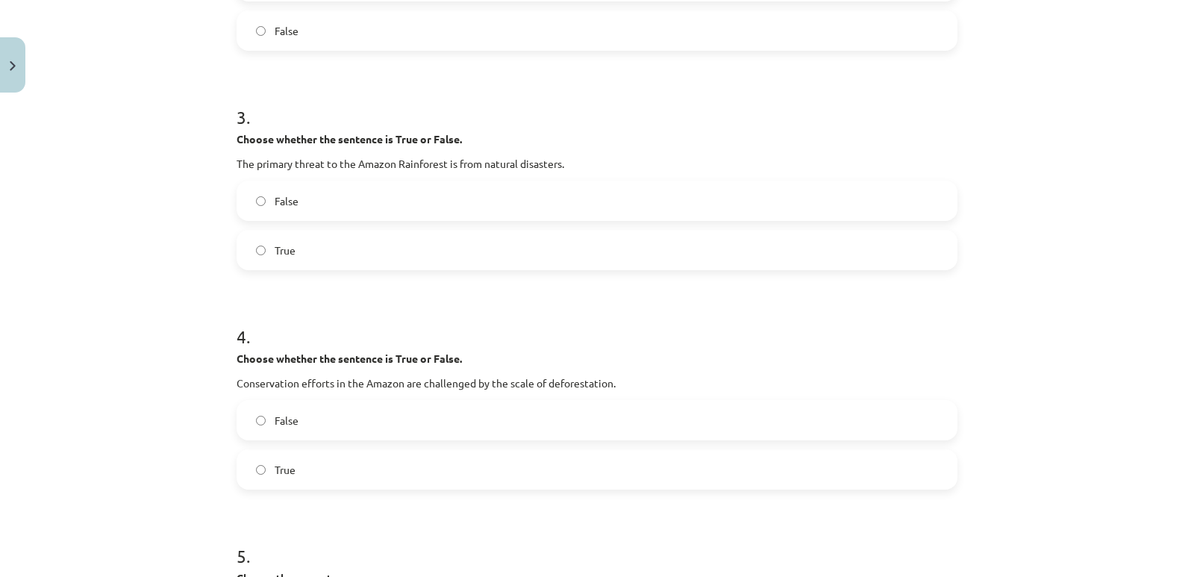
scroll to position [783, 0]
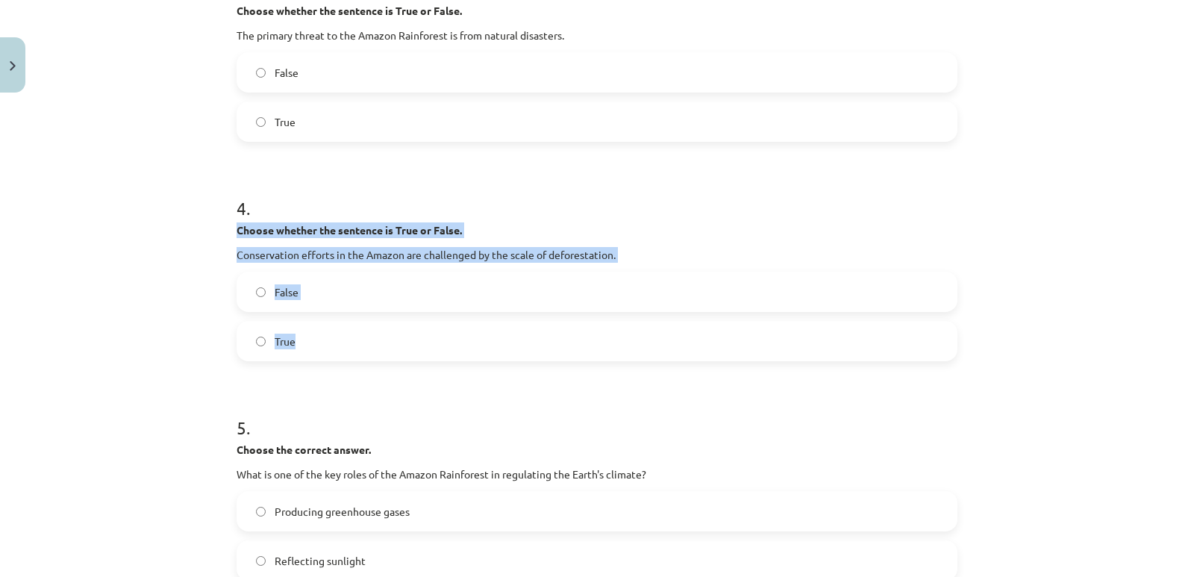
drag, startPoint x: 234, startPoint y: 230, endPoint x: 359, endPoint y: 334, distance: 162.1
click at [359, 334] on div "4 . Choose whether the sentence is True or False. Conservation efforts in the A…" at bounding box center [597, 267] width 721 height 190
click at [348, 268] on div "4 . Choose whether the sentence is True or False. Conservation efforts in the A…" at bounding box center [597, 267] width 721 height 190
drag, startPoint x: 231, startPoint y: 253, endPoint x: 292, endPoint y: 332, distance: 100.5
click at [292, 332] on div "4 . Choose whether the sentence is True or False. Conservation efforts in the A…" at bounding box center [597, 267] width 721 height 190
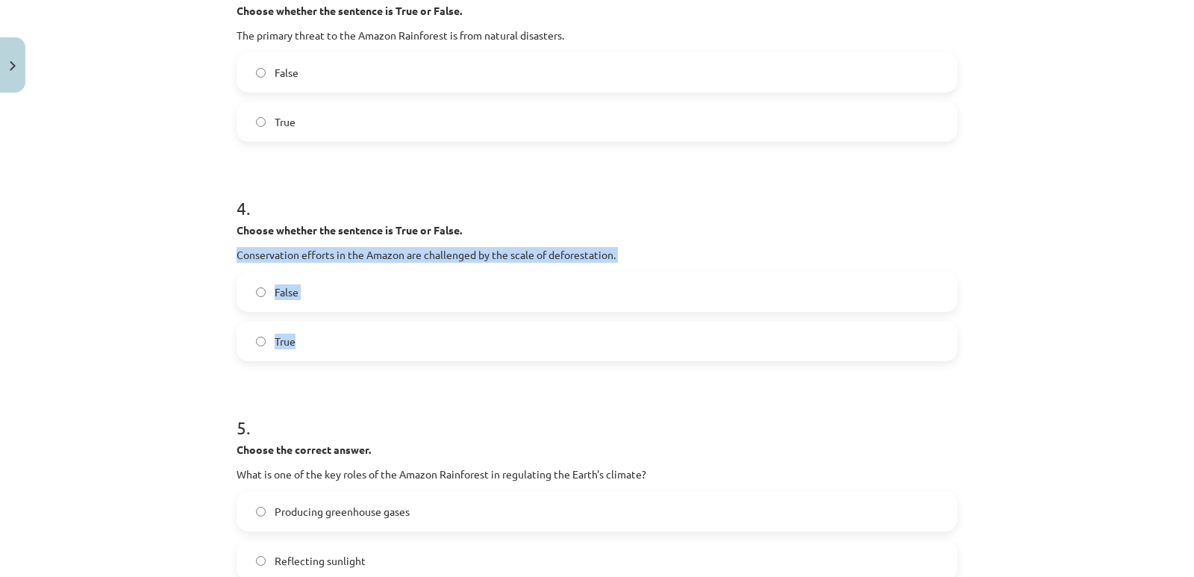
copy div "Conservation efforts in the Amazon are challenged by the scale of deforestation…"
click at [317, 348] on label "True" at bounding box center [597, 340] width 718 height 37
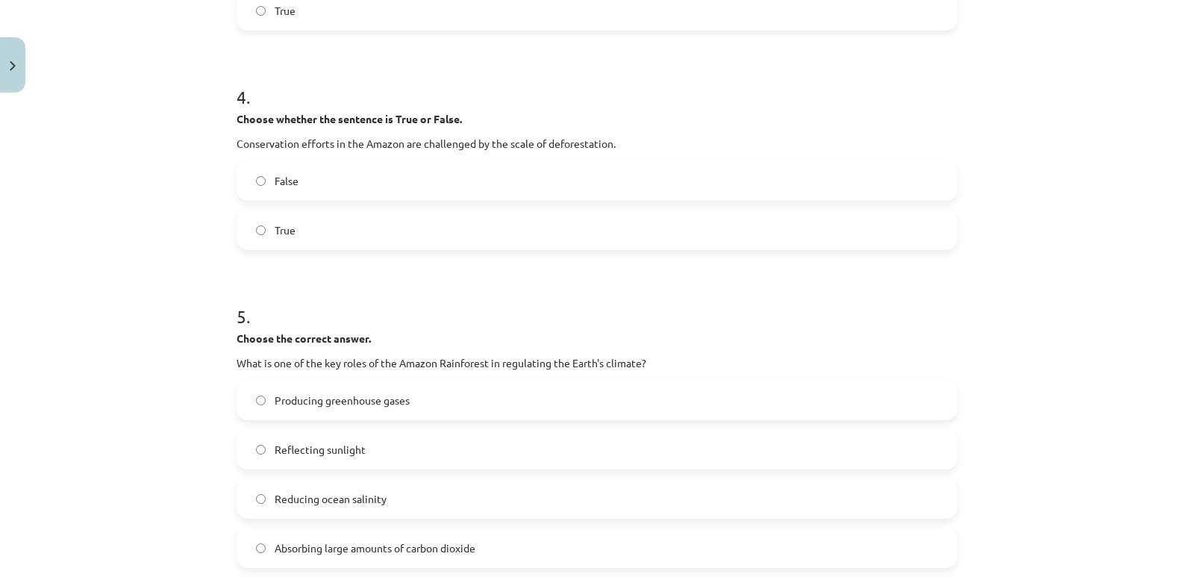
scroll to position [1082, 0]
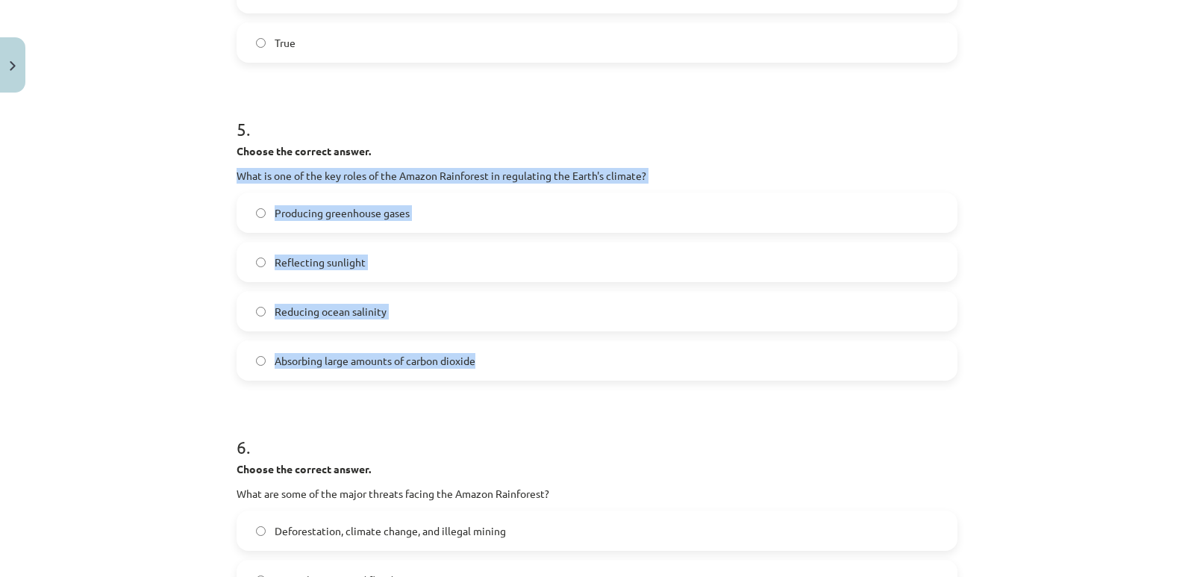
drag, startPoint x: 229, startPoint y: 172, endPoint x: 475, endPoint y: 364, distance: 311.5
click at [475, 364] on div "10 XP Saņemsi Sarežģīts 301 pilda Apraksts Uzdevums Palīdzība 1 . Choose whethe…" at bounding box center [597, 84] width 739 height 2135
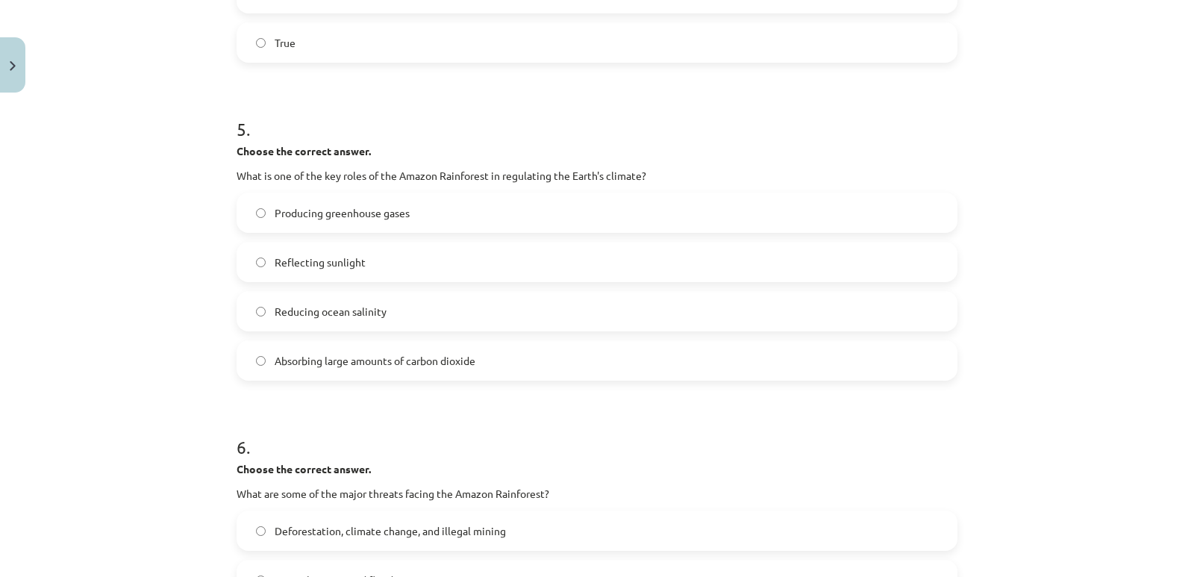
click at [386, 393] on form "1 . Choose whether the sentence is True or False. The Amazon Rainforest is ofte…" at bounding box center [597, 115] width 721 height 1801
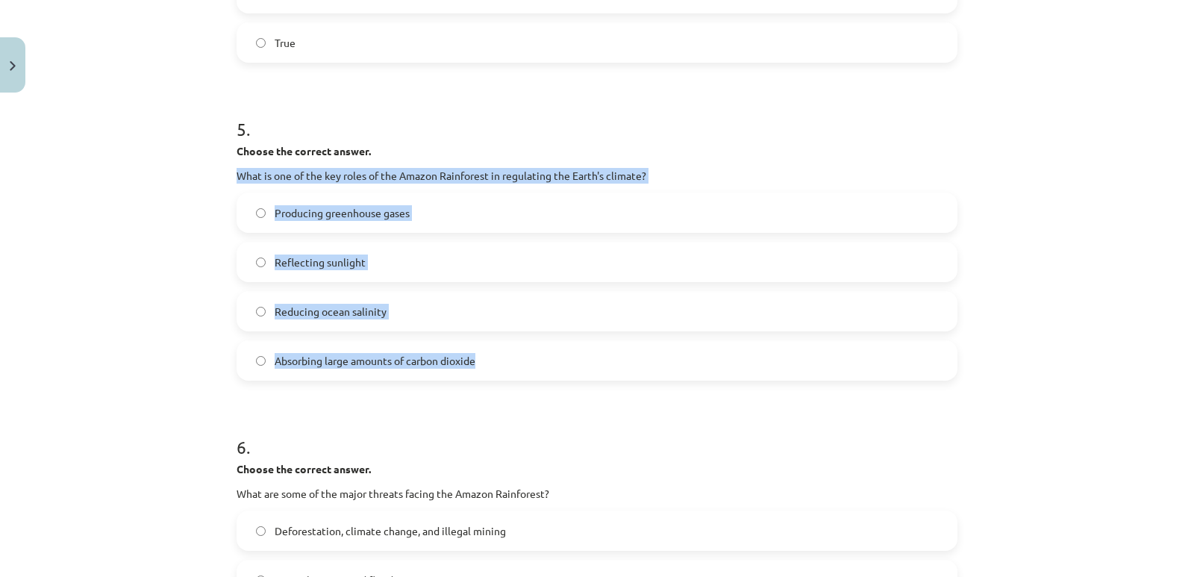
drag, startPoint x: 483, startPoint y: 364, endPoint x: 235, endPoint y: 169, distance: 315.6
click at [237, 169] on div "5 . Choose the correct answer. What is one of the key roles of the Amazon Rainf…" at bounding box center [597, 237] width 721 height 288
copy div "What is one of the key roles of the Amazon Rainforest in regulating the Earth's…"
click at [310, 372] on label "Absorbing large amounts of carbon dioxide" at bounding box center [597, 360] width 718 height 37
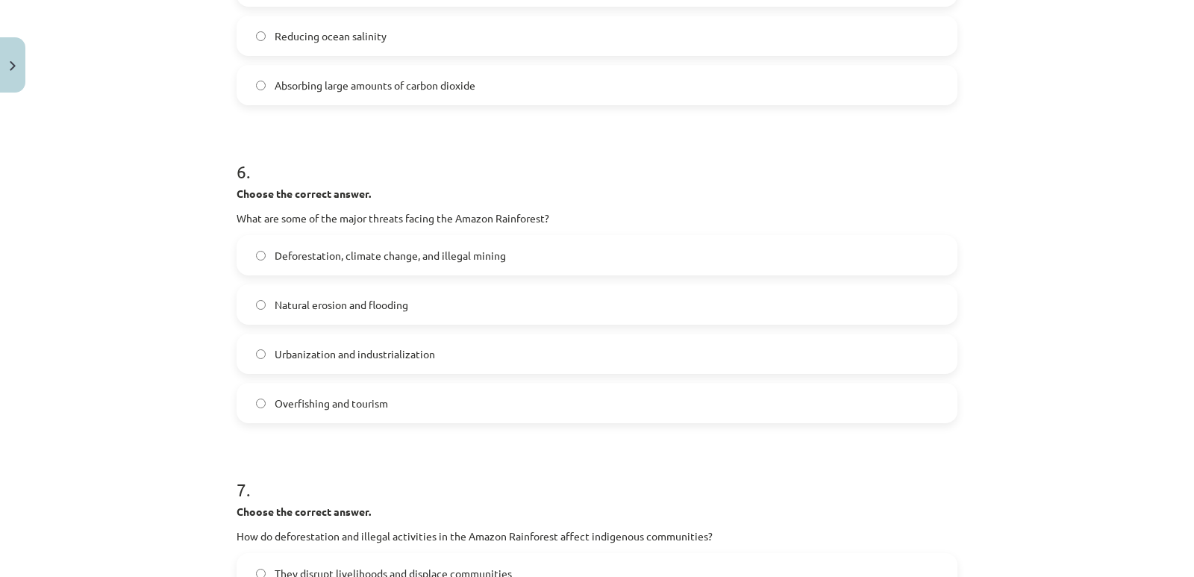
scroll to position [1380, 0]
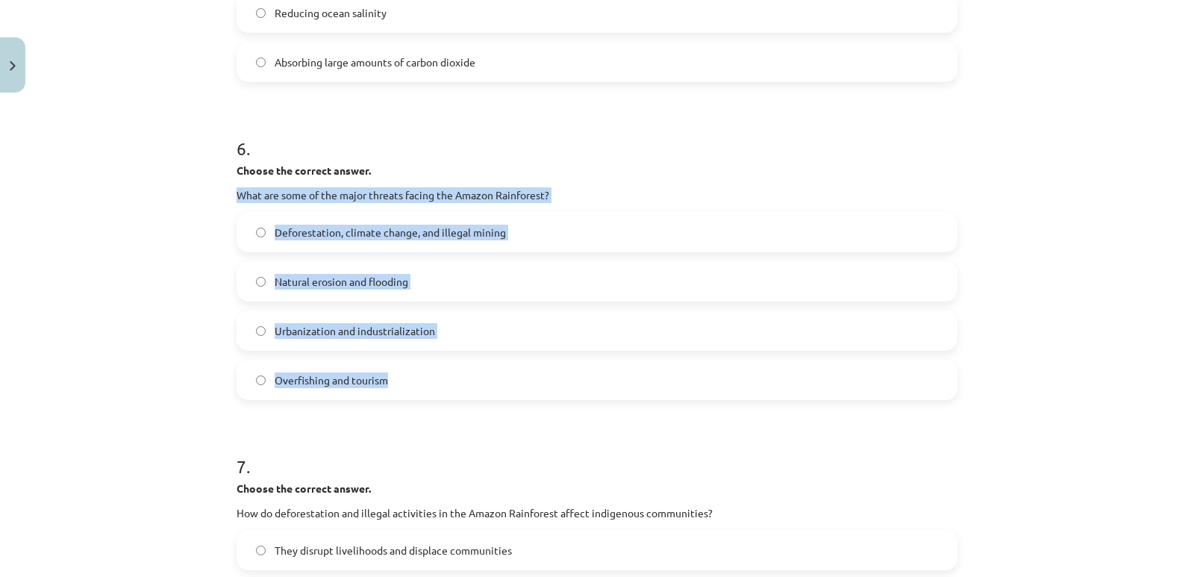
drag, startPoint x: 229, startPoint y: 195, endPoint x: 404, endPoint y: 376, distance: 252.2
copy div "What are some of the major threats facing the Amazon Rainforest? Deforestation,…"
click at [304, 230] on span "Deforestation, climate change, and illegal mining" at bounding box center [390, 233] width 231 height 16
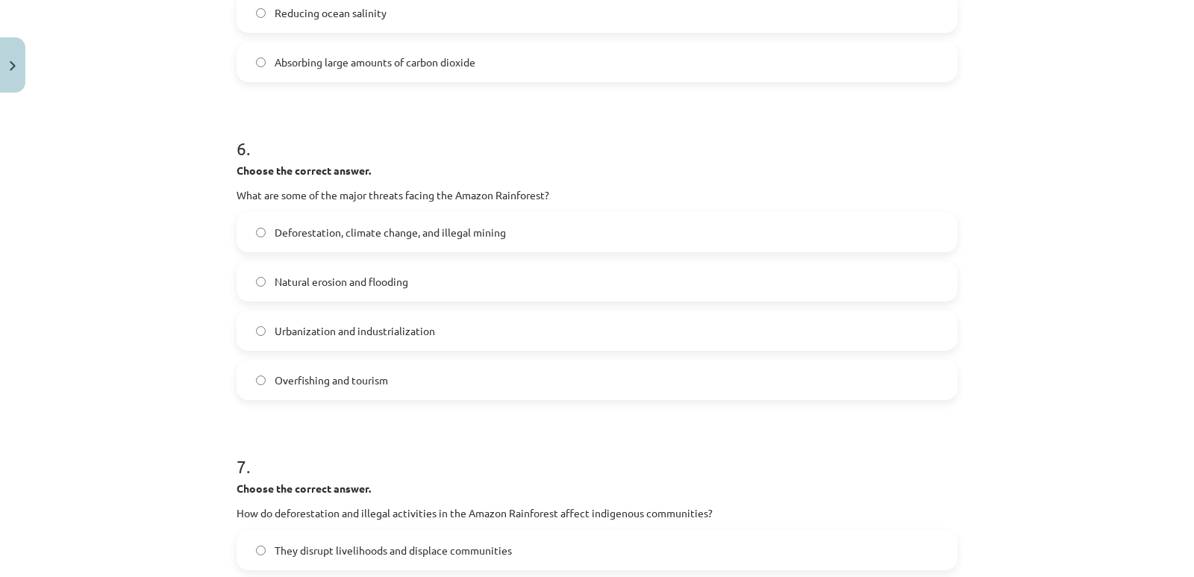
click at [152, 225] on div "Mācību tēma: Angļu valoda i - 10.klase 1.ieskaites mācību materiāls #11 📖 🎧 Top…" at bounding box center [597, 288] width 1194 height 577
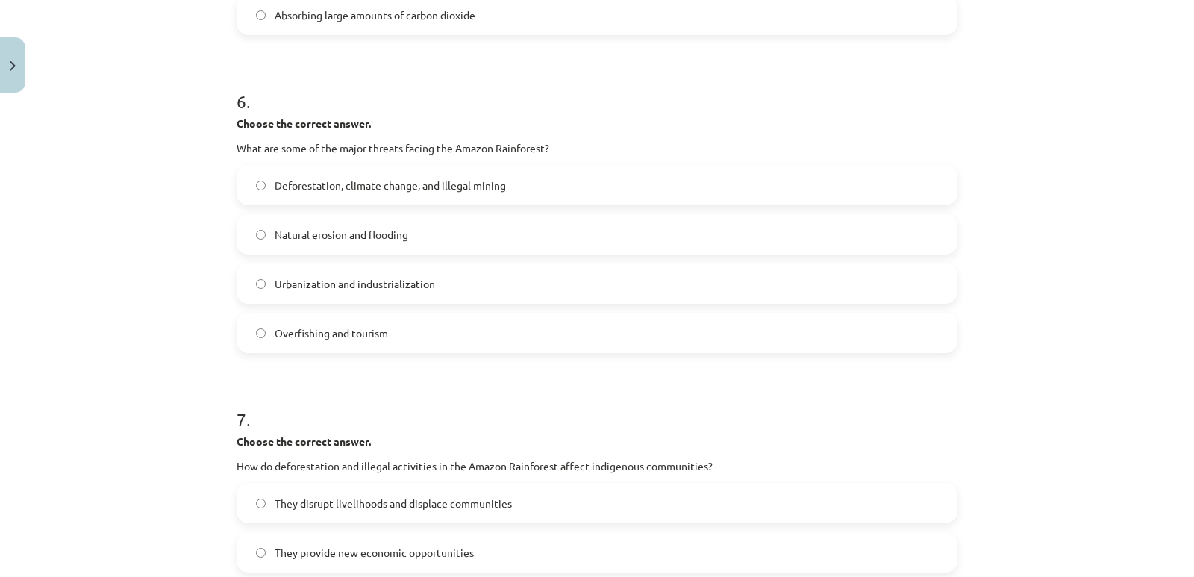
scroll to position [1604, 0]
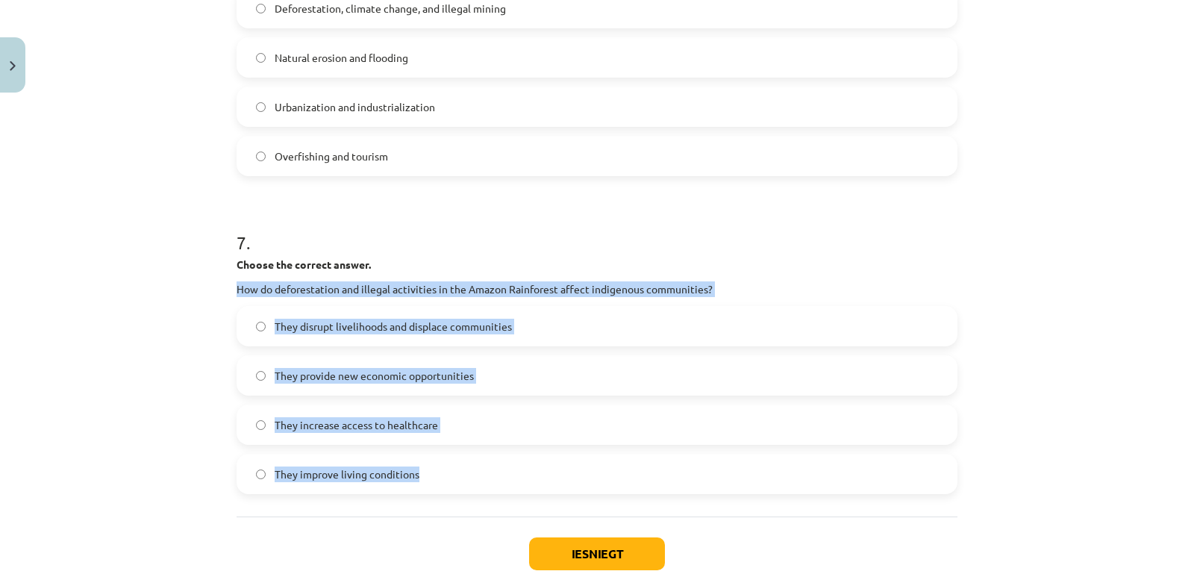
drag, startPoint x: 233, startPoint y: 286, endPoint x: 422, endPoint y: 472, distance: 265.4
click at [422, 472] on div "7 . Choose the correct answer. How do deforestation and illegal activities in t…" at bounding box center [597, 350] width 721 height 288
copy div "How do deforestation and illegal activities in the Amazon Rainforest affect ind…"
click at [199, 353] on div "Mācību tēma: Angļu valoda i - 10.klase 1.ieskaites mācību materiāls #11 📖 🎧 Top…" at bounding box center [597, 288] width 1194 height 577
click at [210, 341] on div "Mācību tēma: Angļu valoda i - 10.klase 1.ieskaites mācību materiāls #11 📖 🎧 Top…" at bounding box center [597, 288] width 1194 height 577
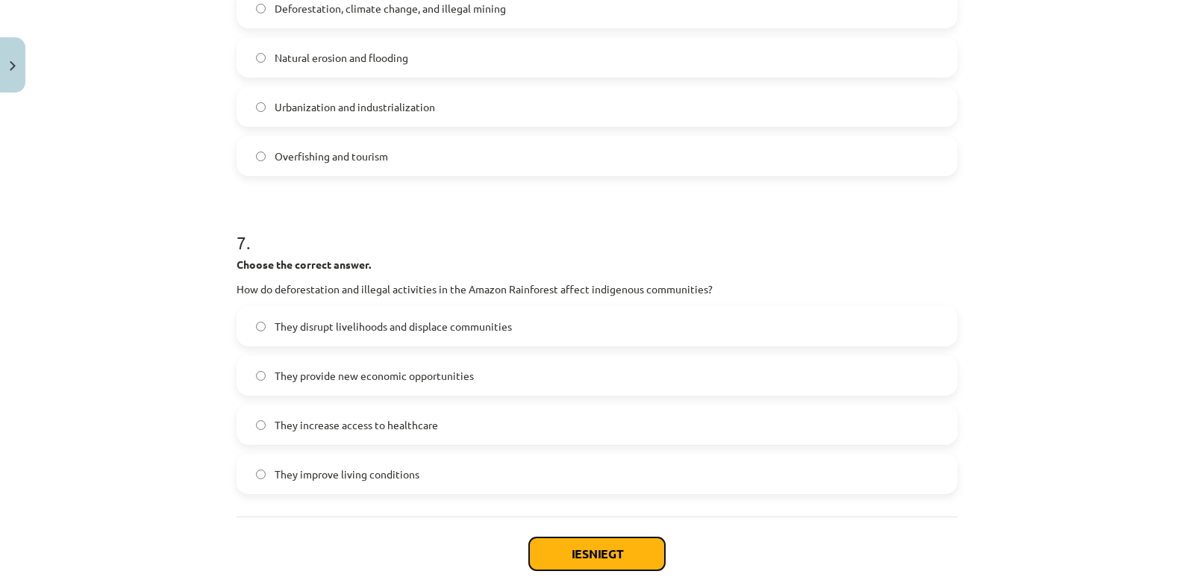
click at [570, 562] on button "Iesniegt" at bounding box center [597, 553] width 136 height 33
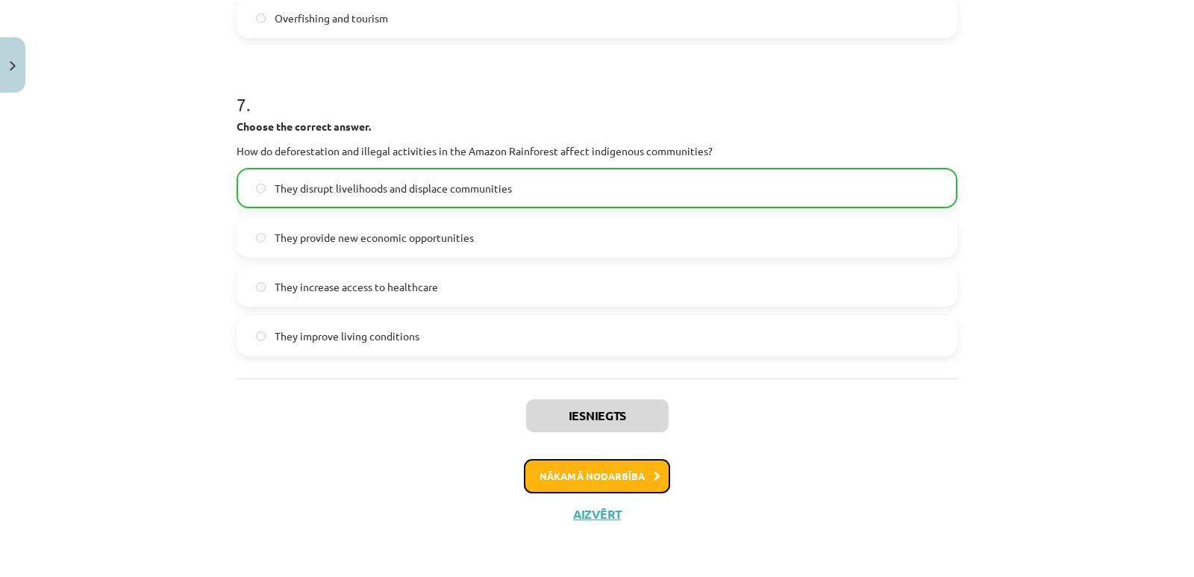
click at [613, 474] on button "Nākamā nodarbība" at bounding box center [597, 476] width 146 height 34
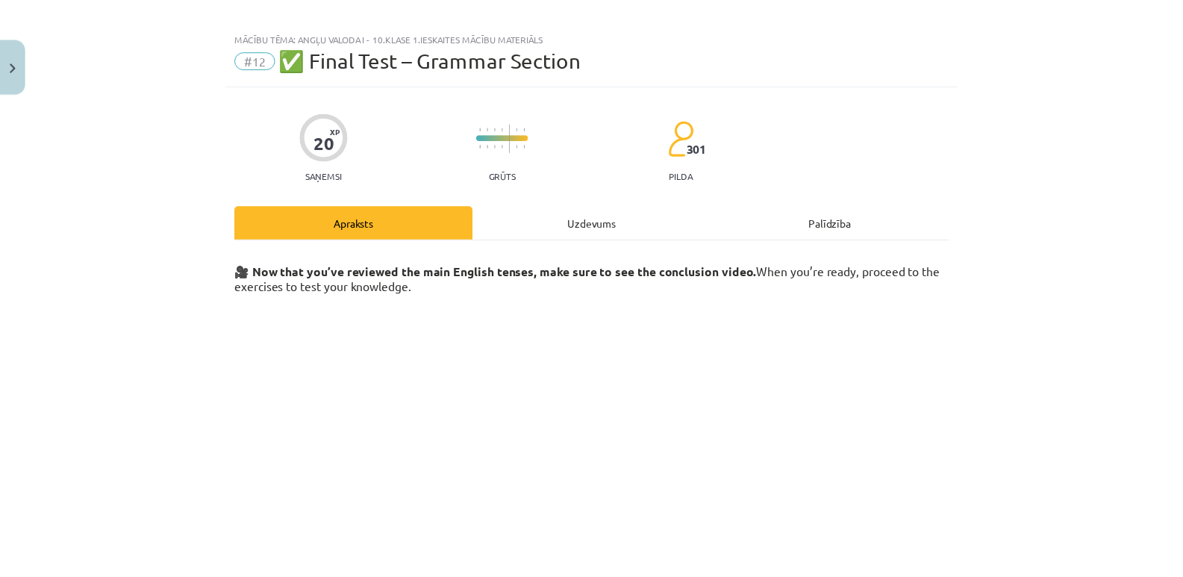
scroll to position [0, 0]
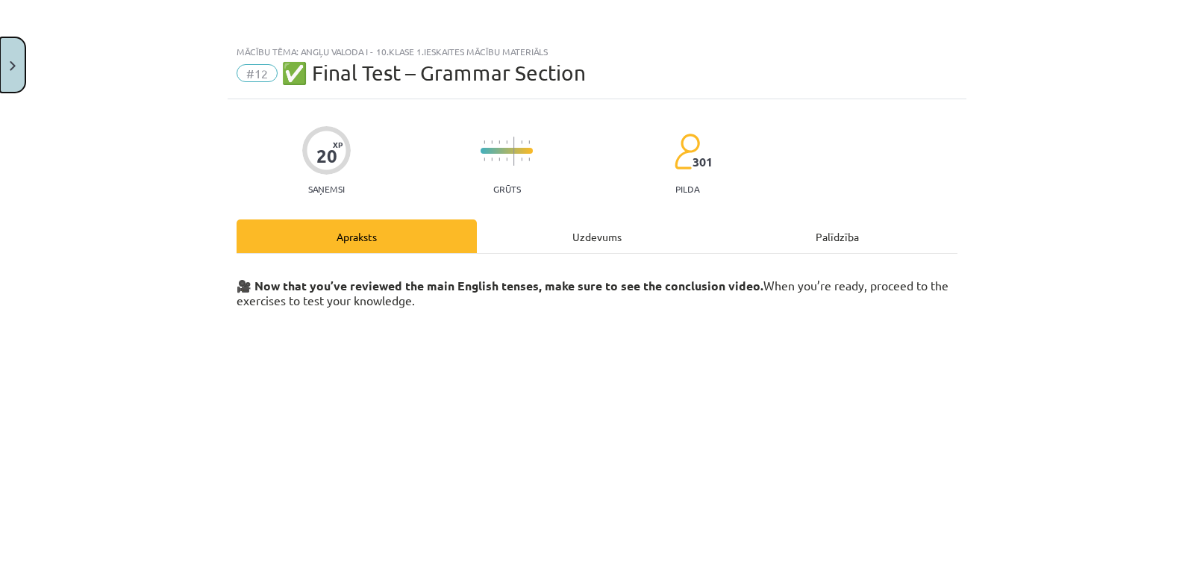
click at [9, 75] on button "Close" at bounding box center [12, 64] width 25 height 55
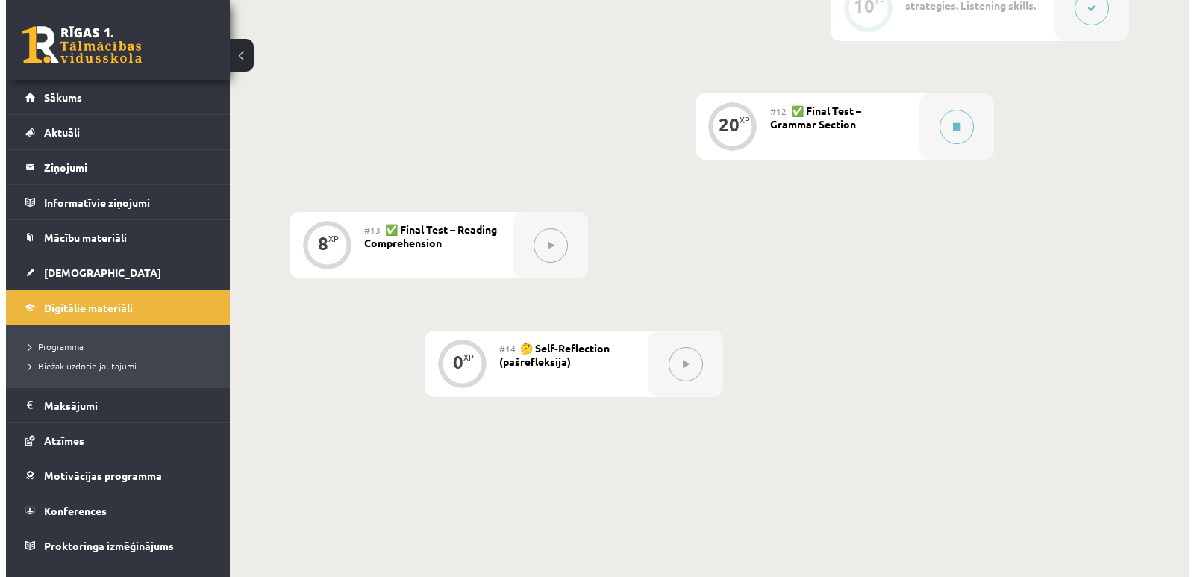
scroll to position [1641, 0]
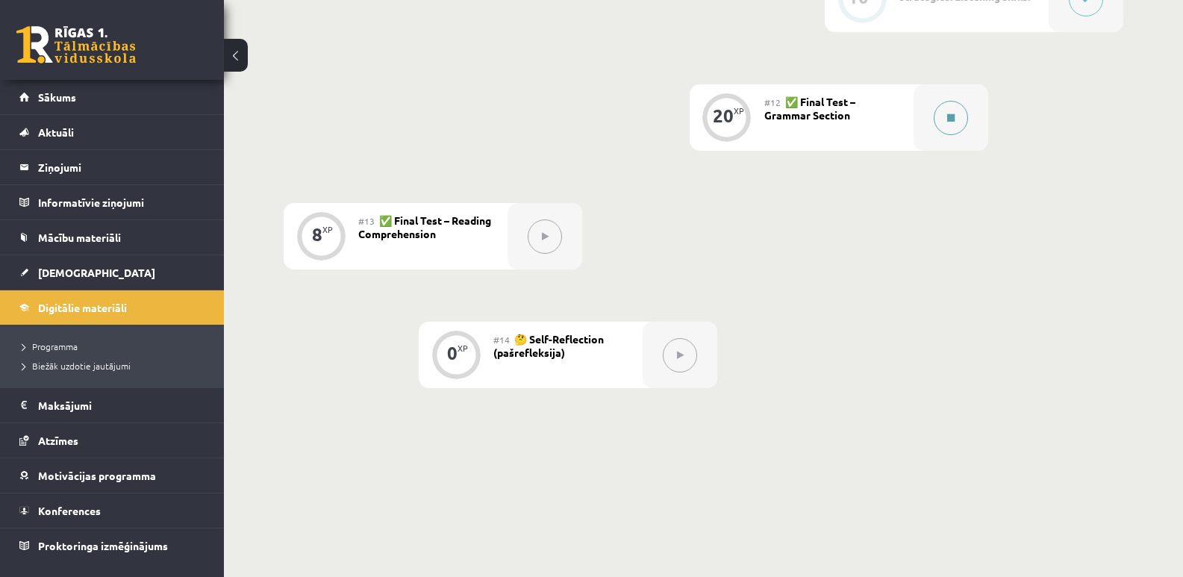
click at [940, 115] on button at bounding box center [950, 118] width 34 height 34
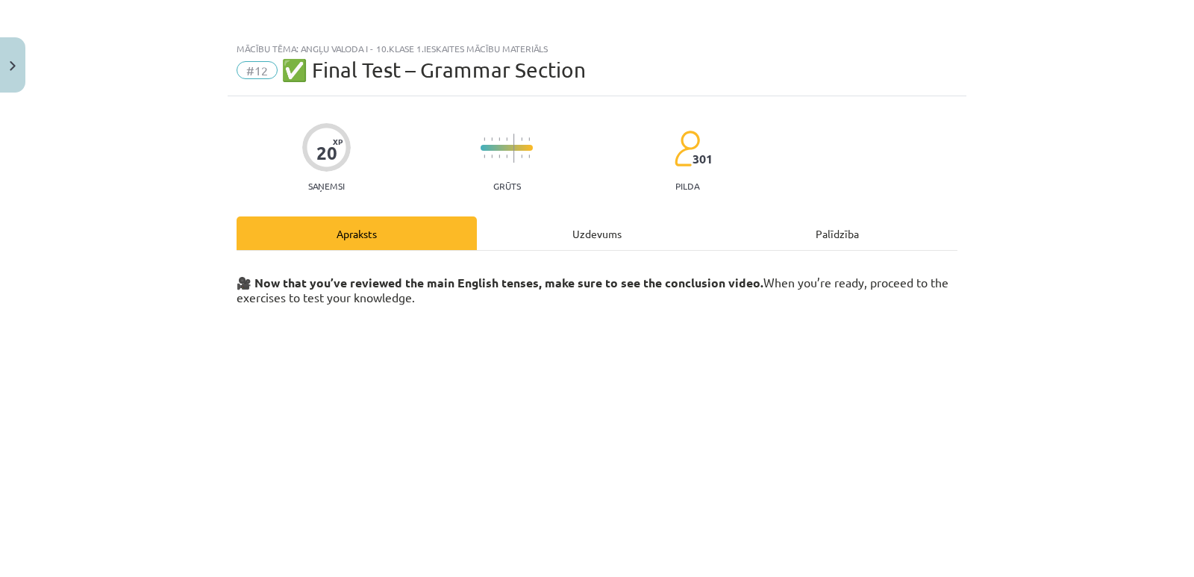
scroll to position [0, 0]
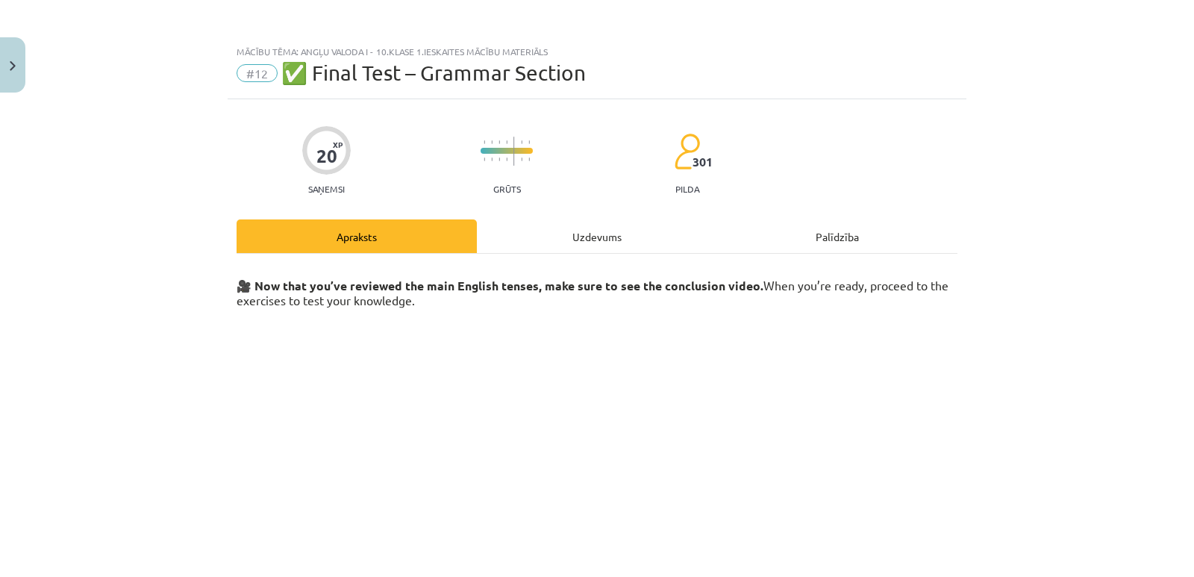
click at [557, 225] on div "Uzdevums" at bounding box center [597, 236] width 240 height 34
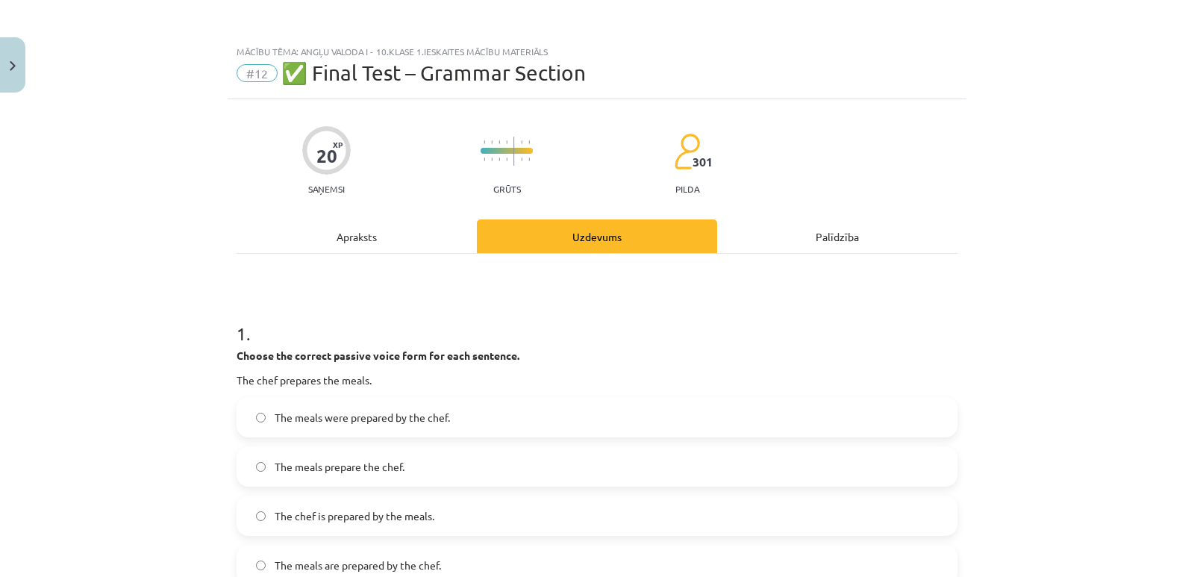
scroll to position [37, 0]
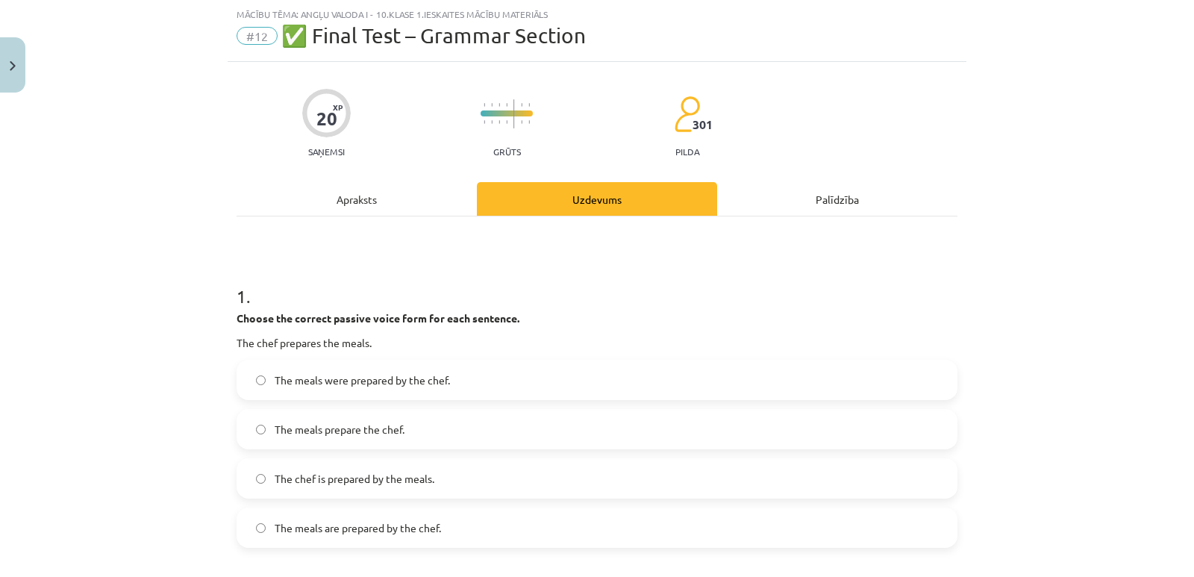
click at [366, 197] on div "Apraksts" at bounding box center [357, 199] width 240 height 34
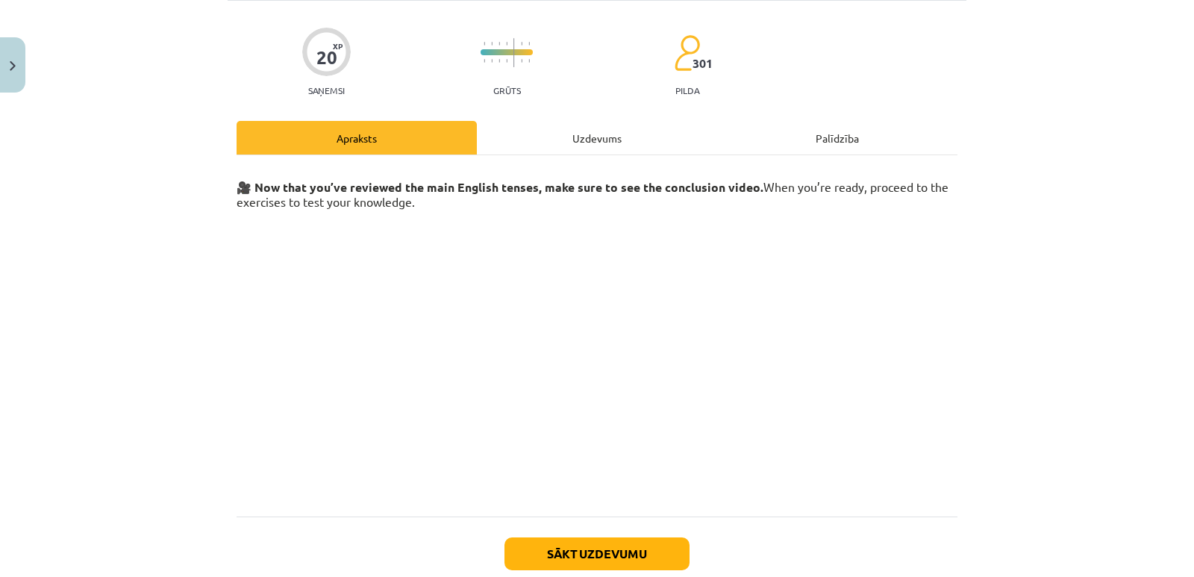
scroll to position [189, 0]
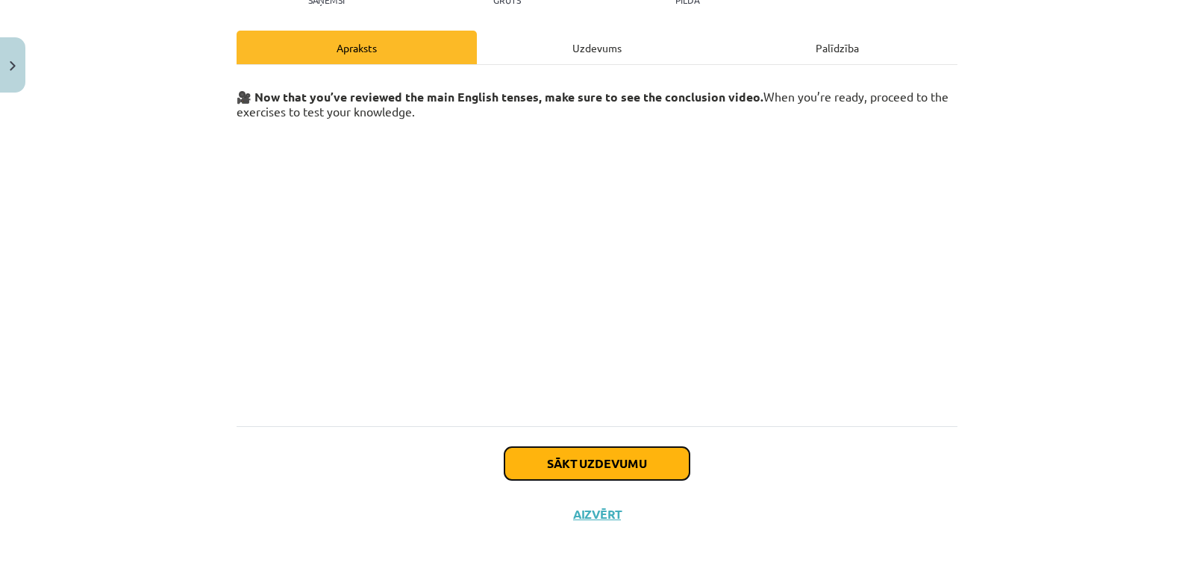
click at [598, 474] on button "Sākt uzdevumu" at bounding box center [596, 463] width 185 height 33
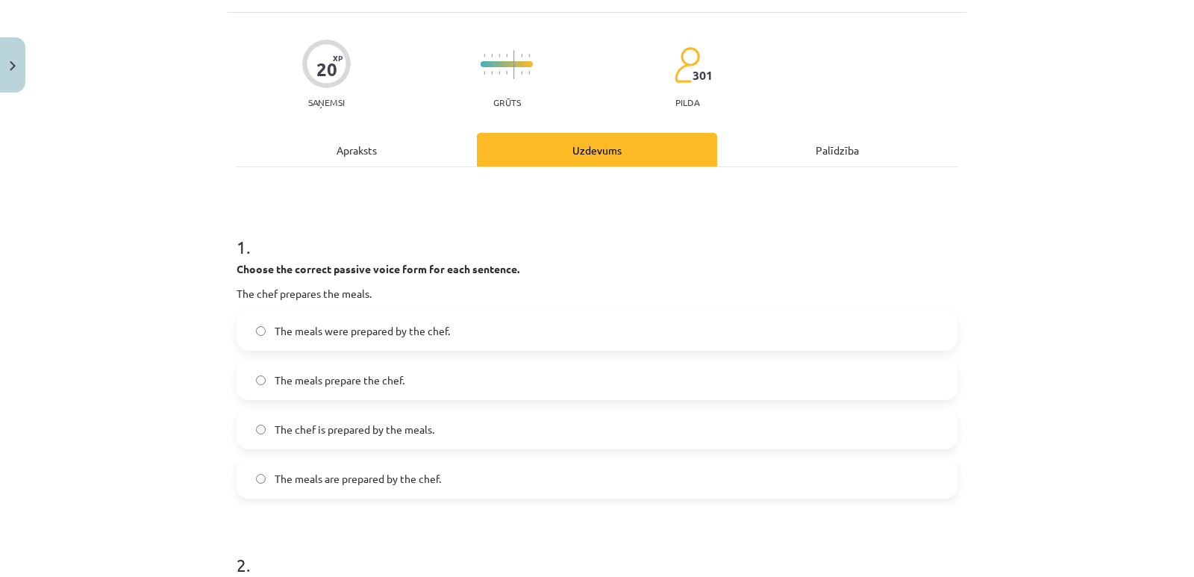
scroll to position [112, 0]
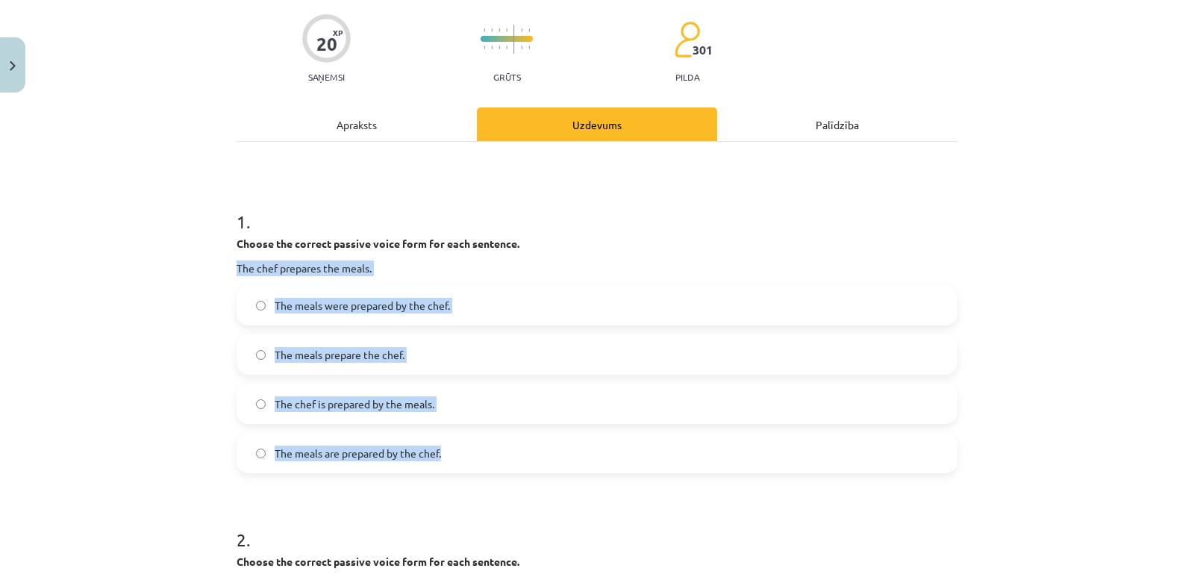
drag, startPoint x: 233, startPoint y: 266, endPoint x: 442, endPoint y: 458, distance: 284.6
click at [442, 458] on div "1 . Choose the correct passive voice form for each sentence. The chef prepares …" at bounding box center [597, 329] width 721 height 288
copy div "The chef prepares the meals. The meals were prepared by the chef. The meals pre…"
click at [502, 282] on div "1 . Choose the correct passive voice form for each sentence. The chef prepares …" at bounding box center [597, 329] width 721 height 288
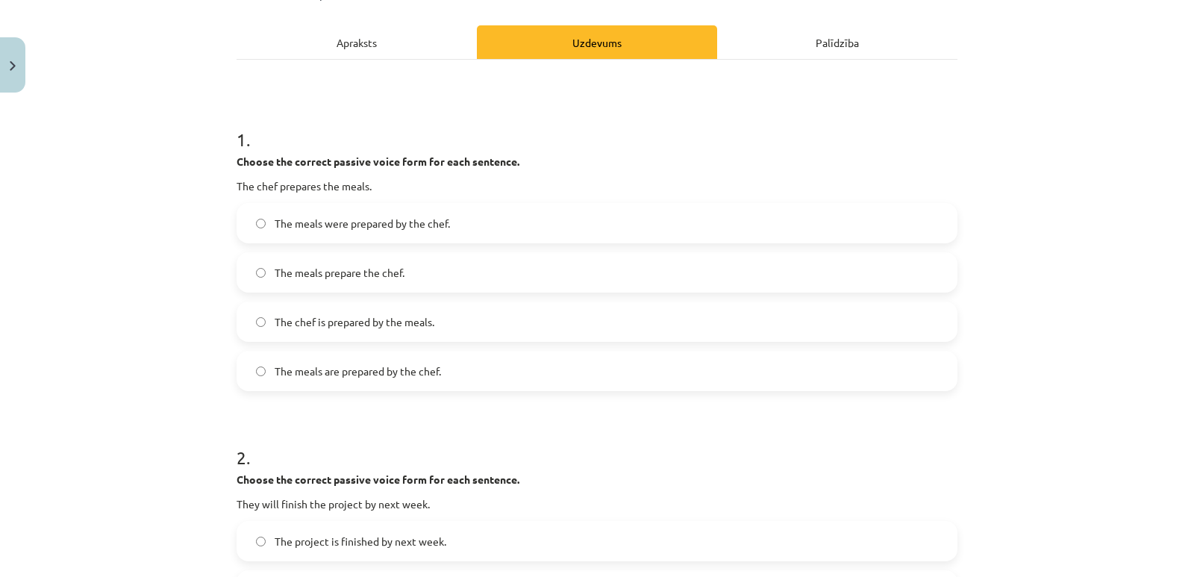
scroll to position [261, 0]
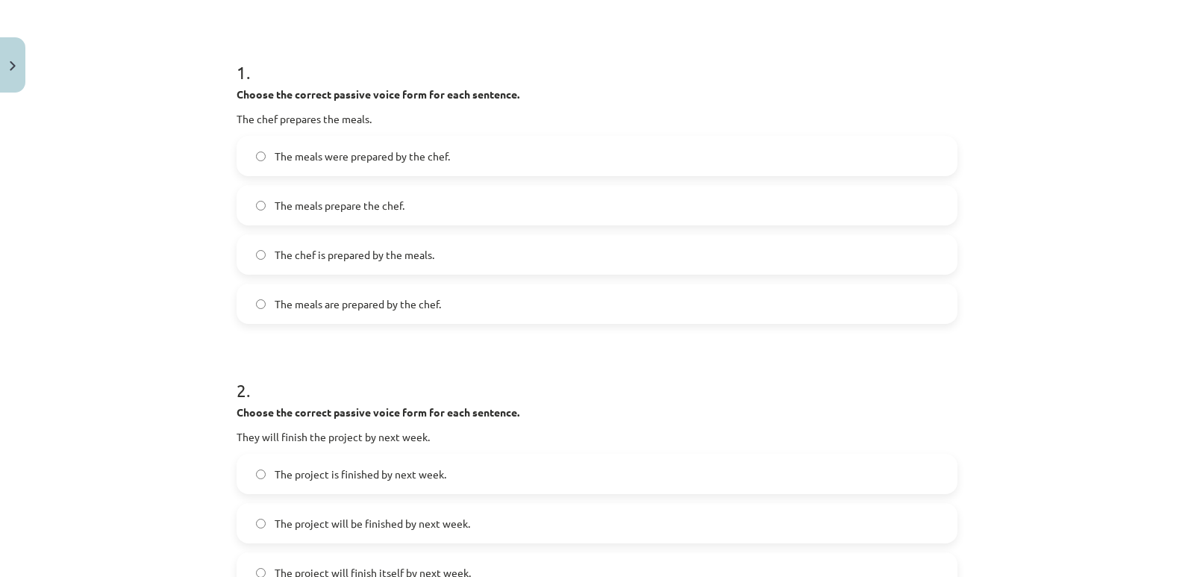
click at [286, 295] on label "The meals are prepared by the chef." at bounding box center [597, 303] width 718 height 37
click at [275, 156] on span "The meals were prepared by the chef." at bounding box center [362, 156] width 175 height 16
click at [275, 300] on span "The meals are prepared by the chef." at bounding box center [358, 304] width 166 height 16
click at [310, 158] on span "The meals were prepared by the chef." at bounding box center [362, 156] width 175 height 16
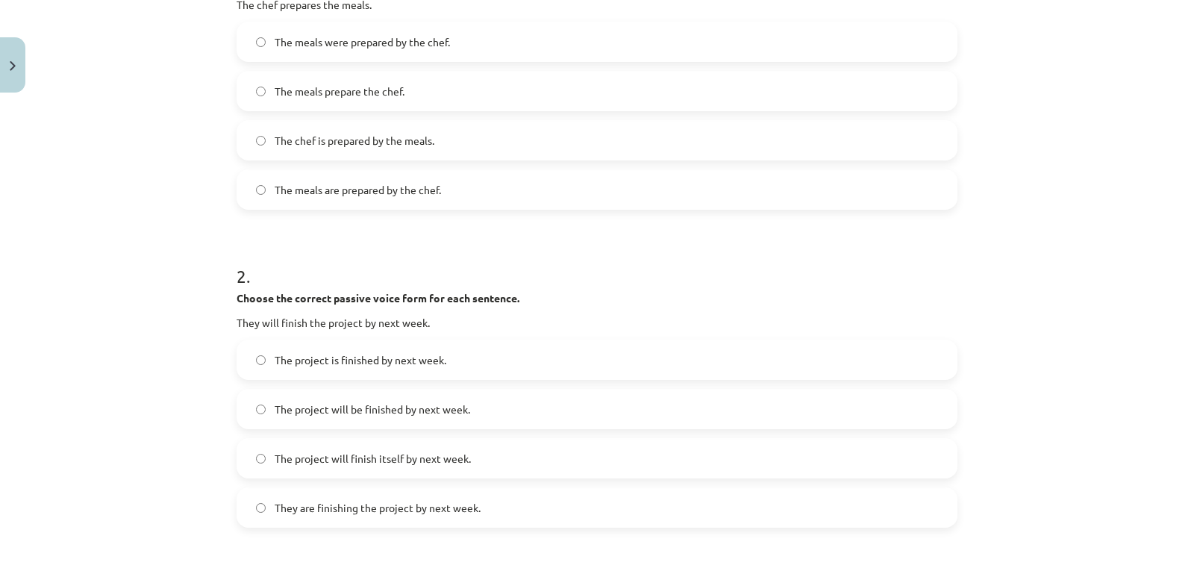
scroll to position [410, 0]
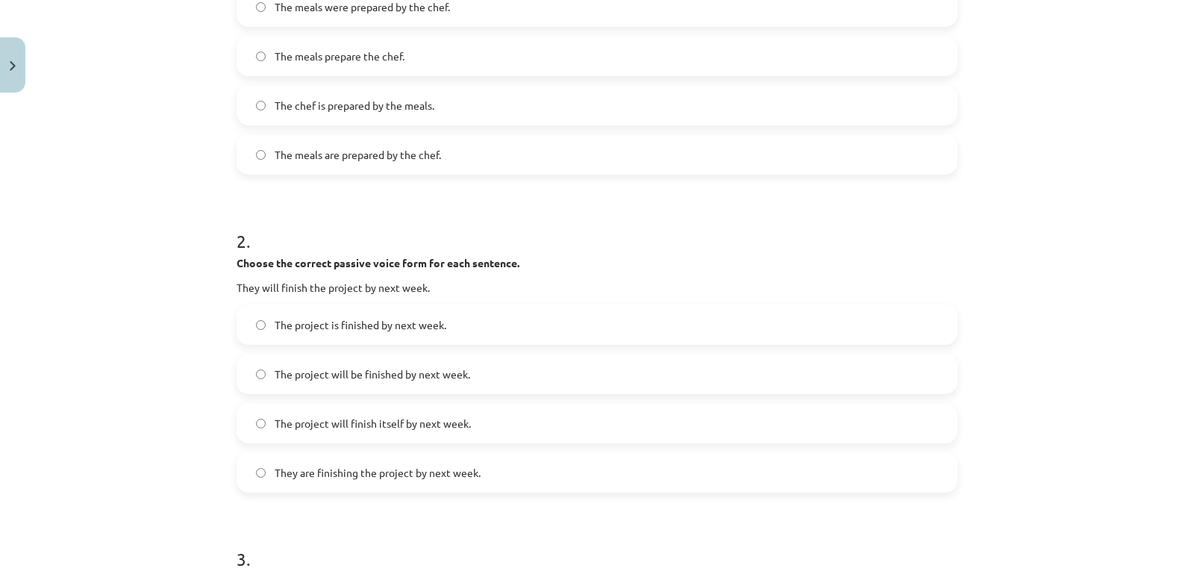
click at [387, 428] on span "The project will finish itself by next week." at bounding box center [373, 424] width 196 height 16
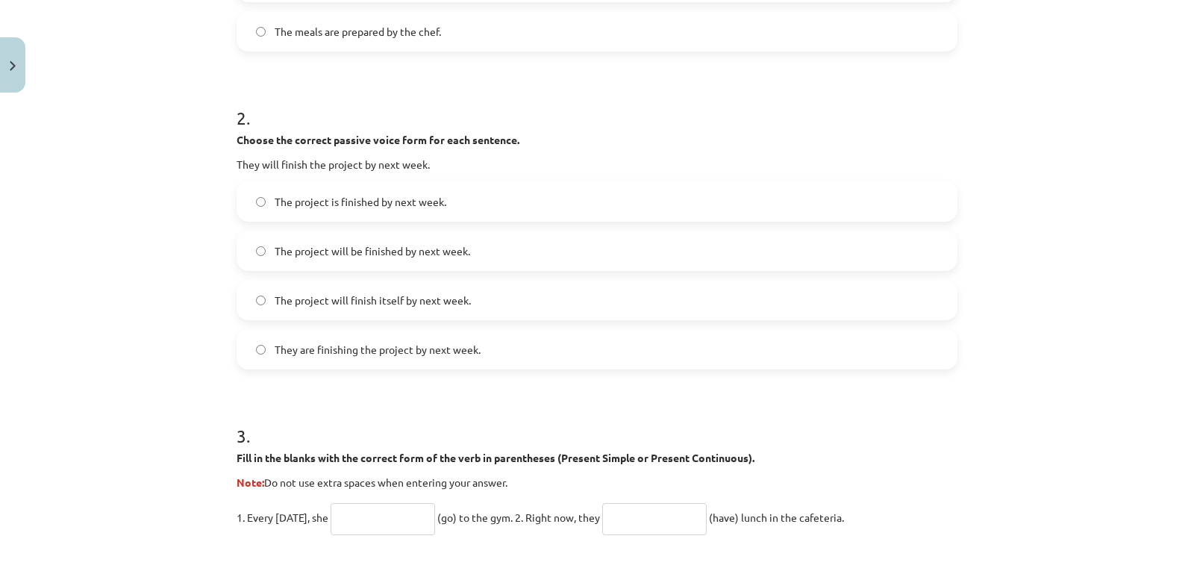
scroll to position [560, 0]
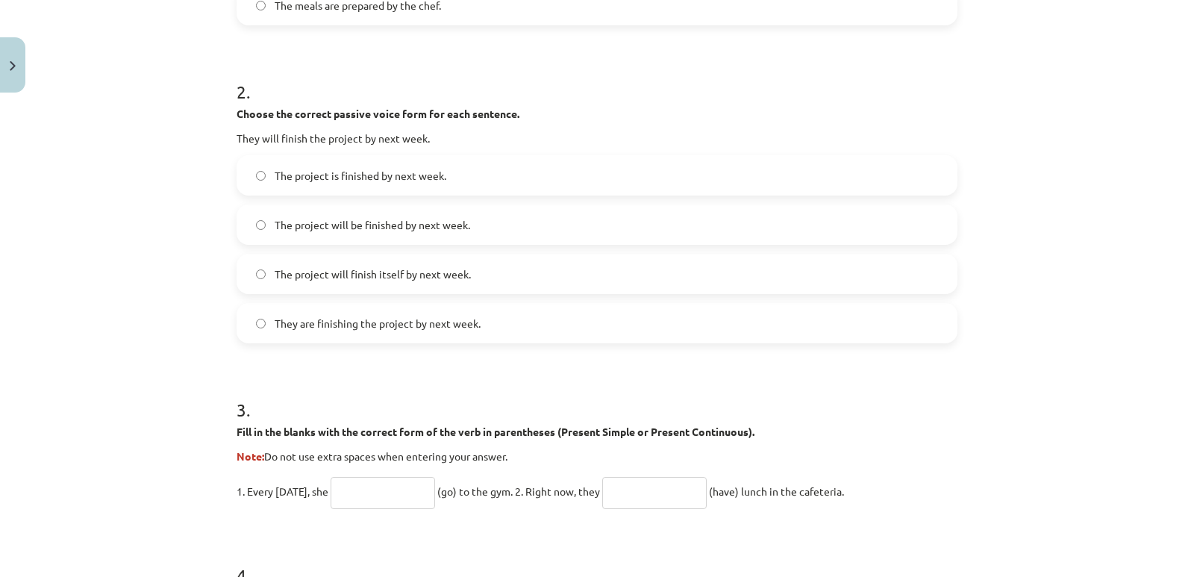
click at [381, 354] on form "1 . Choose the correct passive voice form for each sentence. The chef prepares …" at bounding box center [597, 418] width 721 height 1362
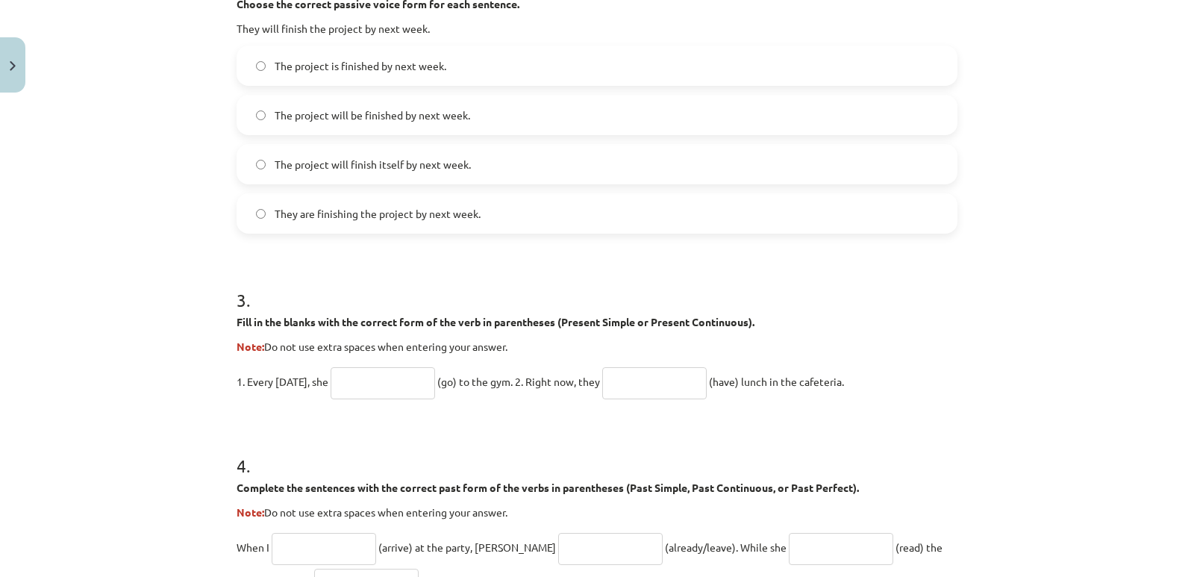
scroll to position [858, 0]
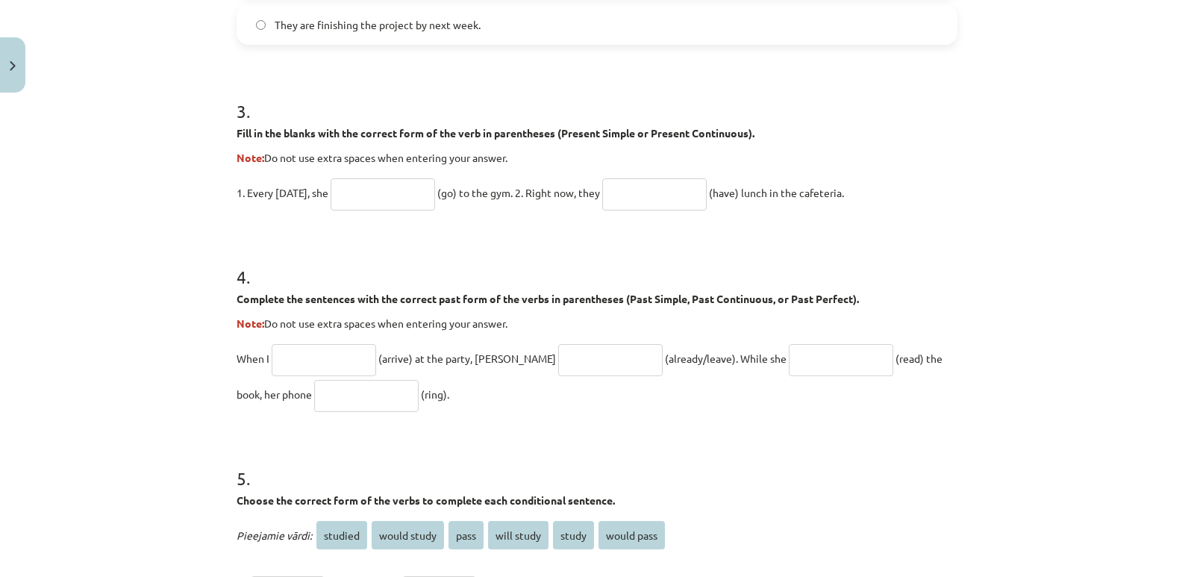
drag, startPoint x: 407, startPoint y: 398, endPoint x: 229, endPoint y: 351, distance: 183.5
click at [229, 351] on div "20 XP Saņemsi Grūts 301 pilda Apraksts Uzdevums Palīdzība 1 . Choose the correc…" at bounding box center [597, 89] width 739 height 1696
copy p "When I (arrive) at the party, John (already/leave). While she (read) the book, …"
click at [301, 365] on input "text" at bounding box center [324, 360] width 104 height 32
paste input "*******"
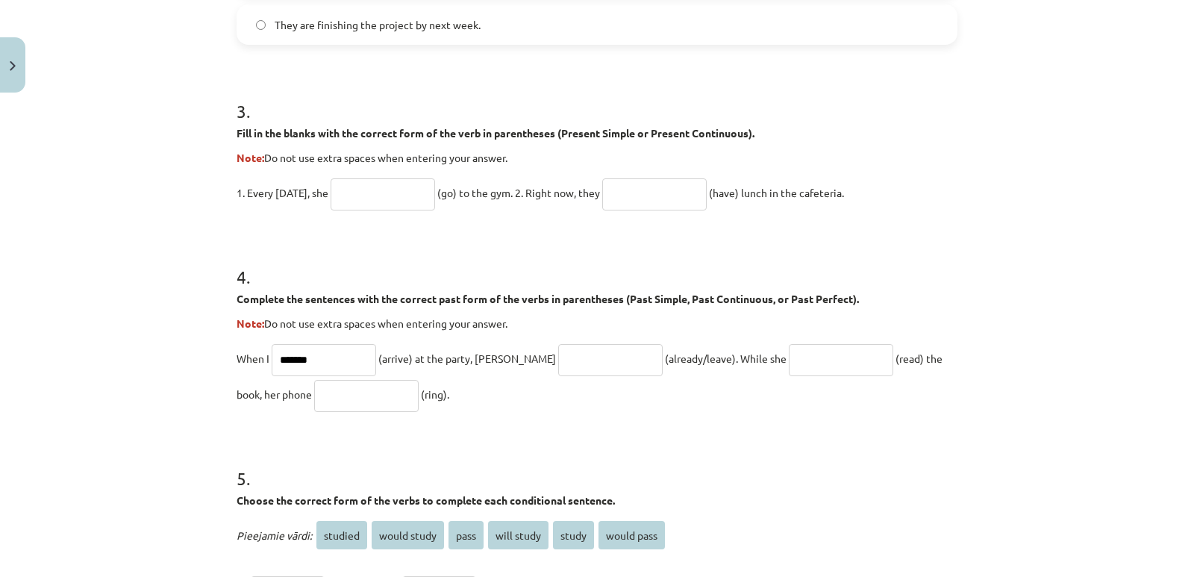
type input "*******"
paste input "**********"
click at [558, 426] on form "**********" at bounding box center [597, 120] width 721 height 1362
click at [588, 357] on input "**********" at bounding box center [610, 360] width 104 height 32
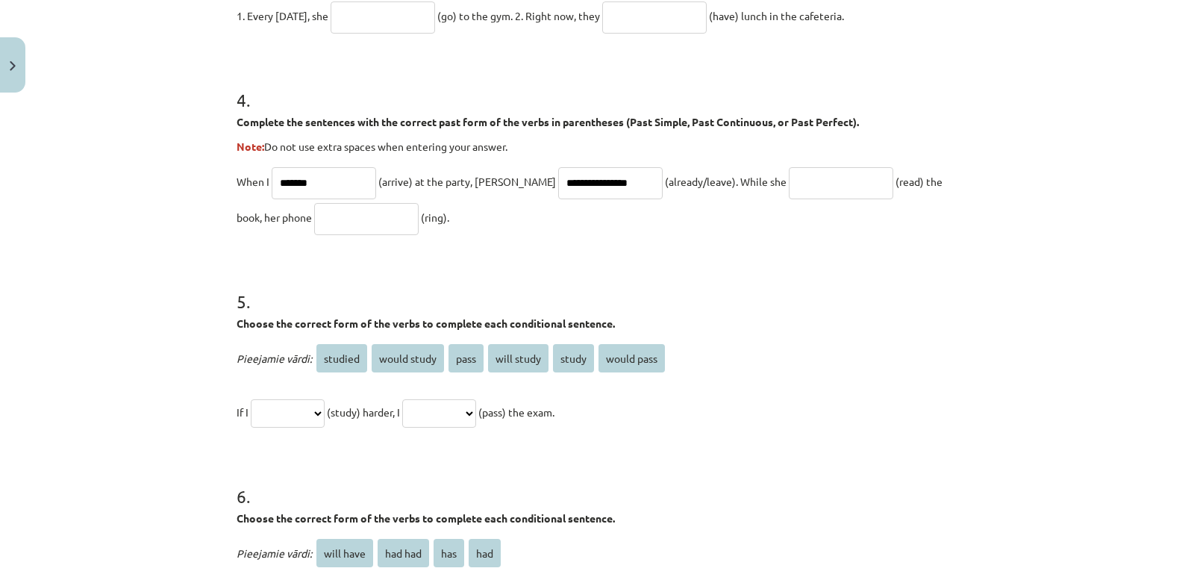
scroll to position [1082, 0]
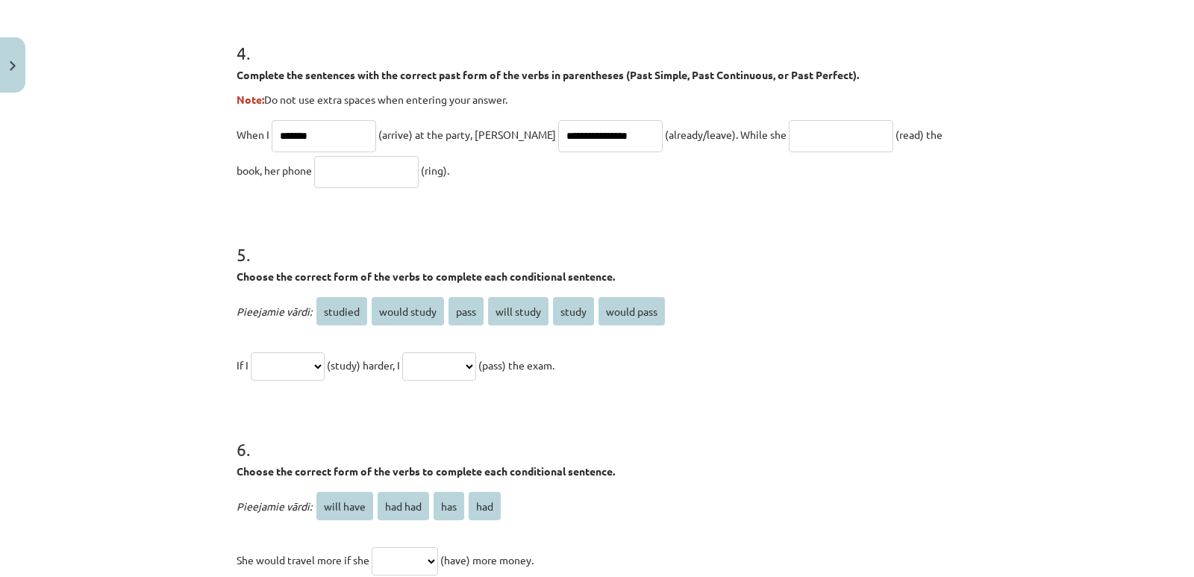
type input "**********"
click at [492, 222] on h1 "5 ." at bounding box center [597, 241] width 721 height 46
click at [789, 138] on input "text" at bounding box center [841, 136] width 104 height 32
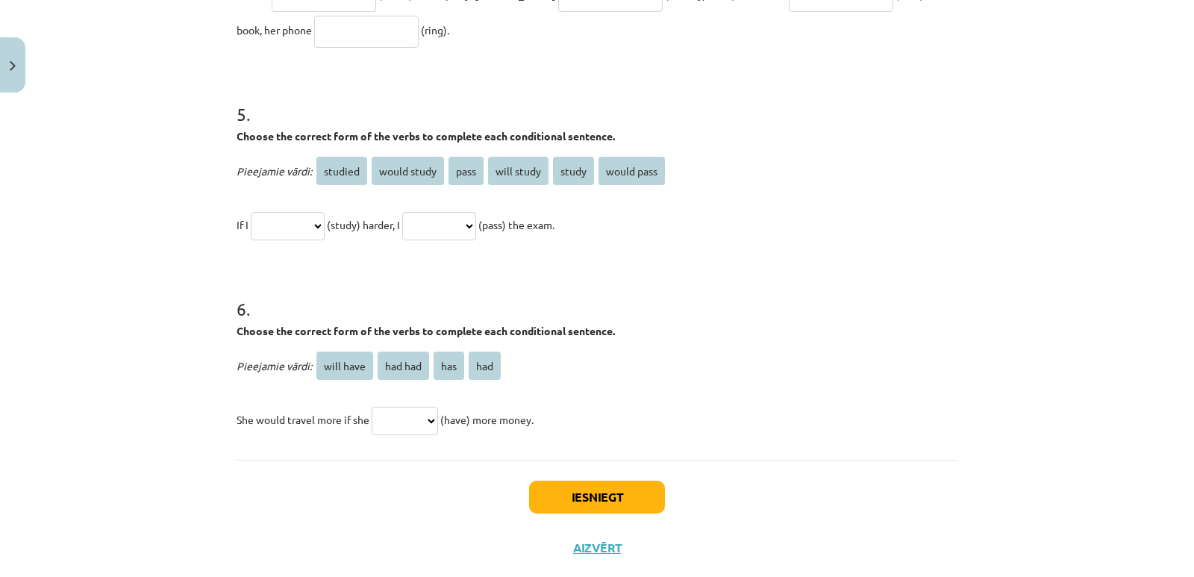
scroll to position [1231, 0]
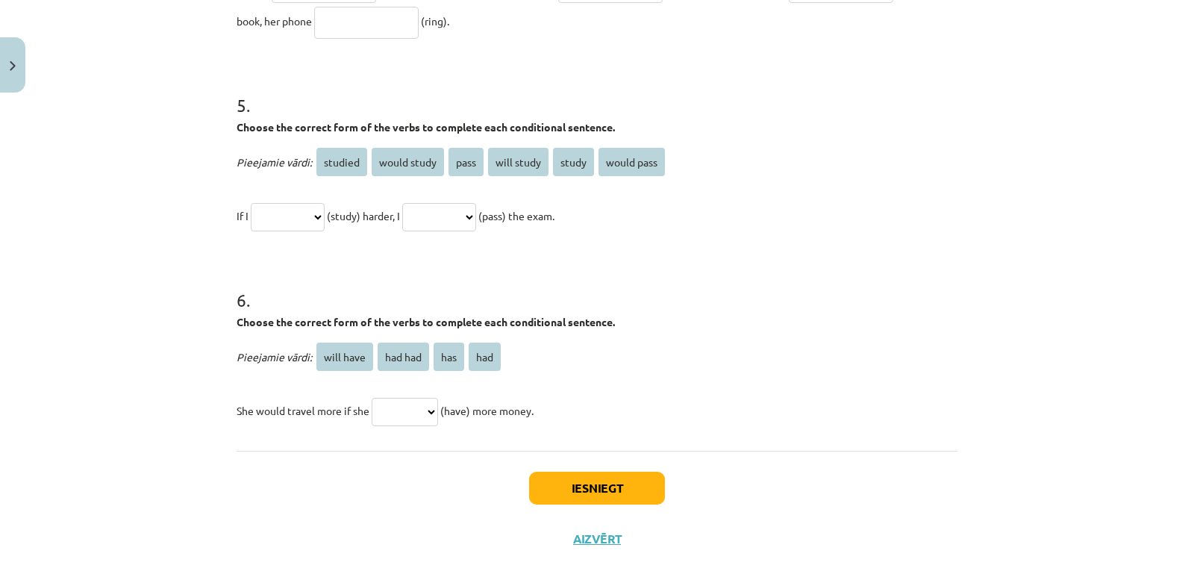
click at [412, 410] on select "********* ******* *** ***" at bounding box center [405, 412] width 66 height 28
select select "***"
click at [372, 398] on select "********* ******* *** ***" at bounding box center [405, 412] width 66 height 28
click at [286, 211] on select "**********" at bounding box center [288, 217] width 74 height 28
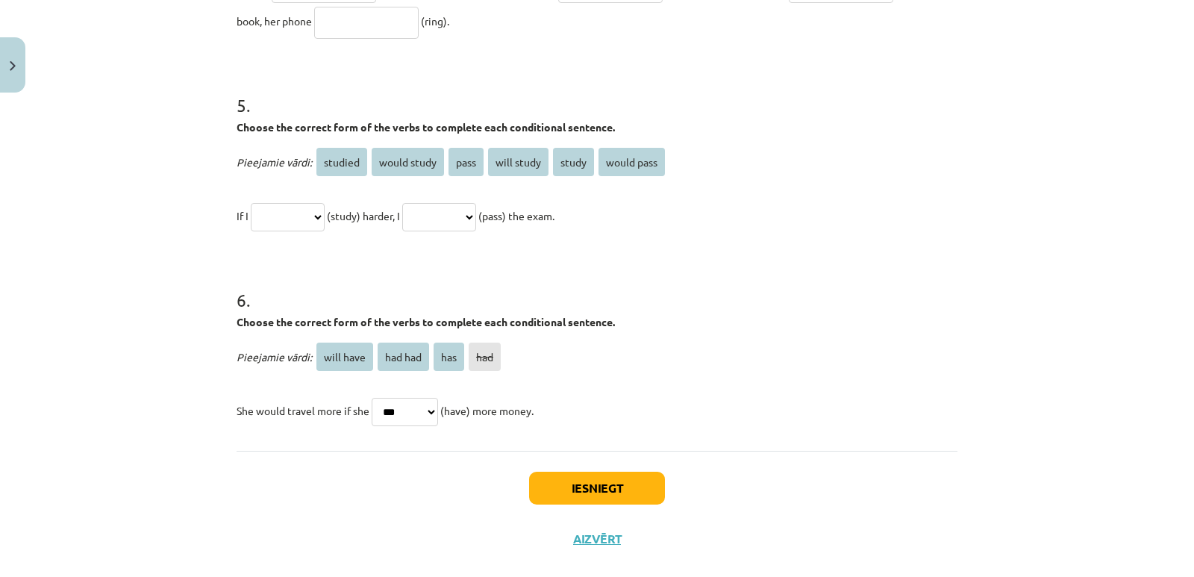
select select "*******"
click at [251, 203] on select "**********" at bounding box center [288, 217] width 74 height 28
click at [466, 207] on select "**********" at bounding box center [439, 217] width 74 height 28
click at [420, 203] on select "**********" at bounding box center [439, 217] width 74 height 28
click at [461, 204] on select "**********" at bounding box center [439, 217] width 74 height 28
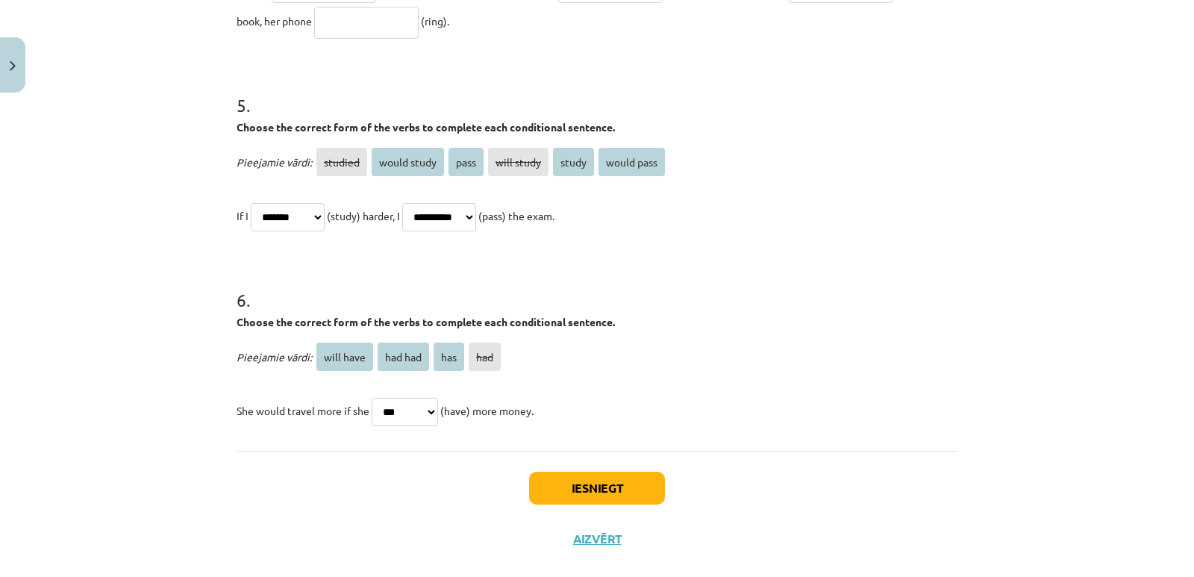
select select "**********"
click at [420, 203] on select "**********" at bounding box center [439, 217] width 74 height 28
click at [398, 164] on span "would study" at bounding box center [408, 162] width 72 height 28
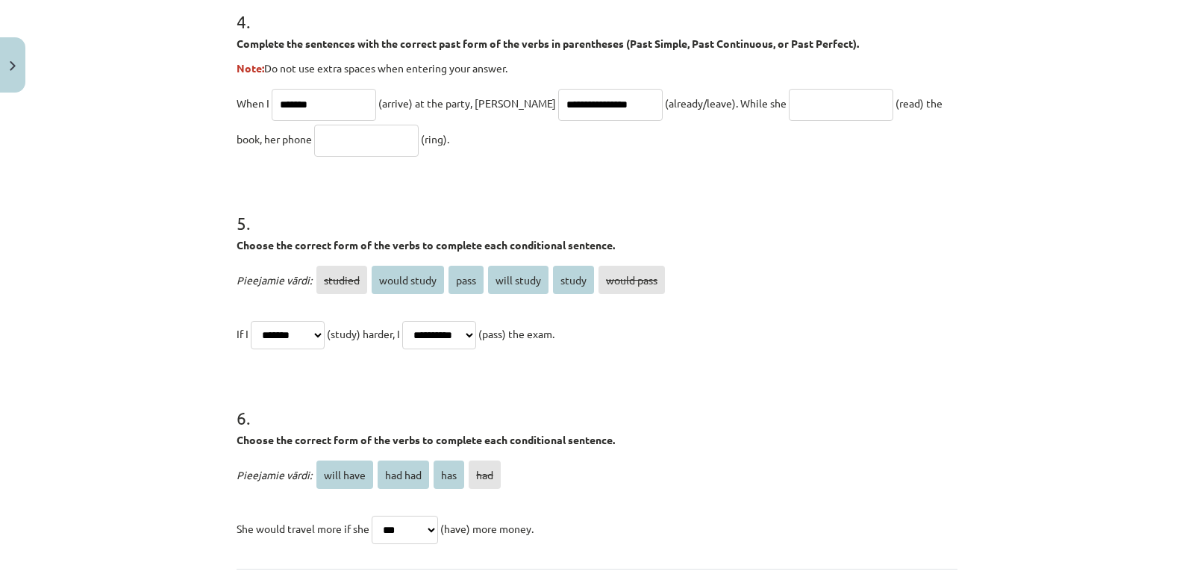
scroll to position [1107, 0]
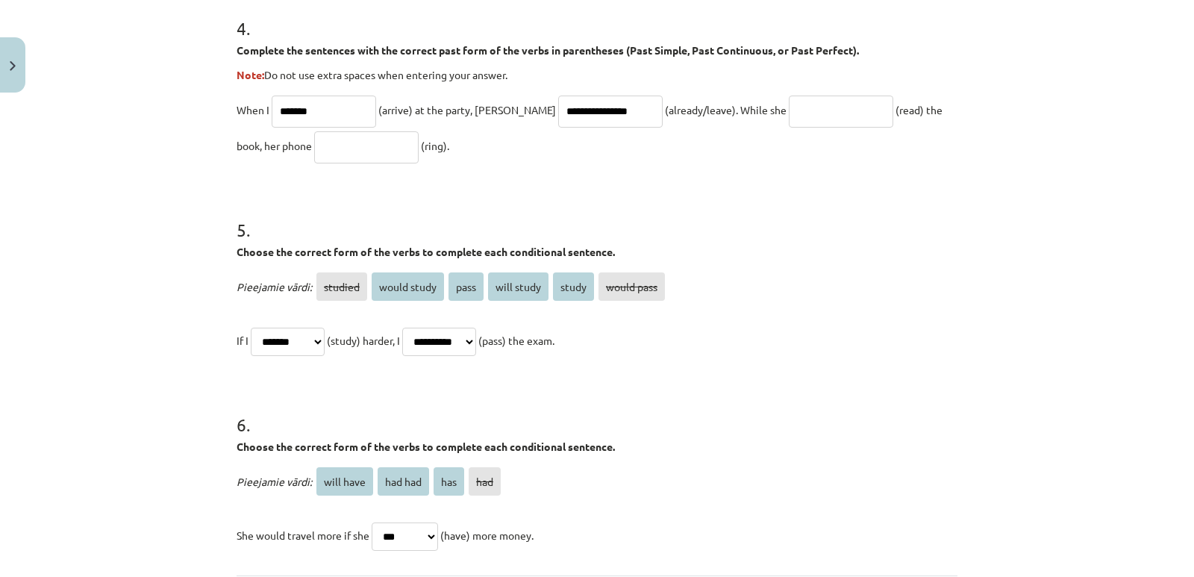
click at [334, 160] on input "text" at bounding box center [366, 147] width 104 height 32
paste input "**********"
type input "**********"
click at [353, 152] on input "text" at bounding box center [366, 147] width 104 height 32
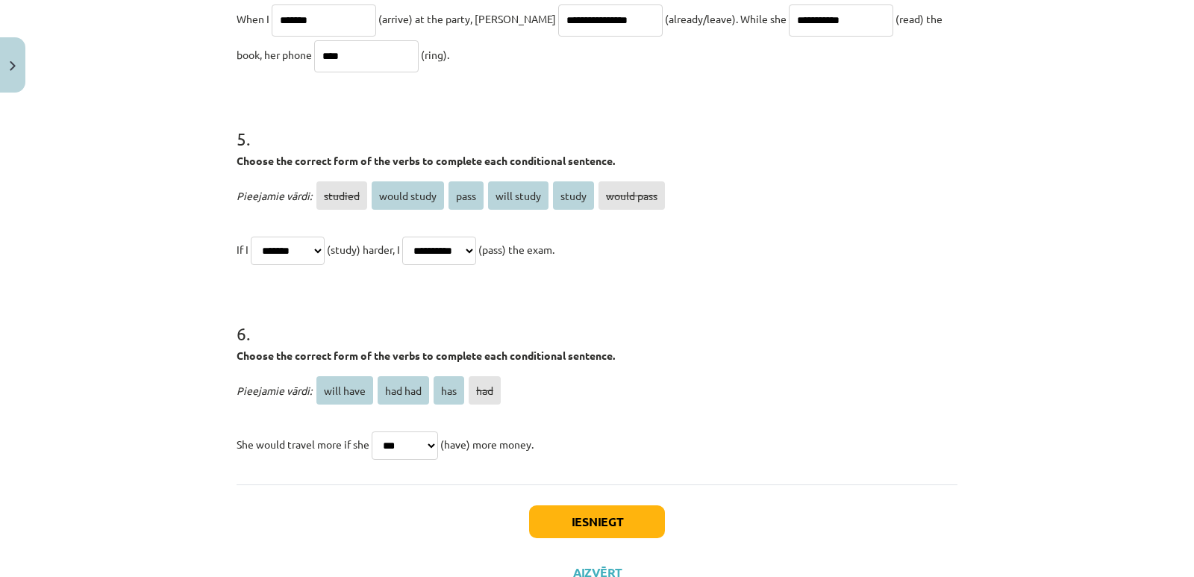
scroll to position [1256, 0]
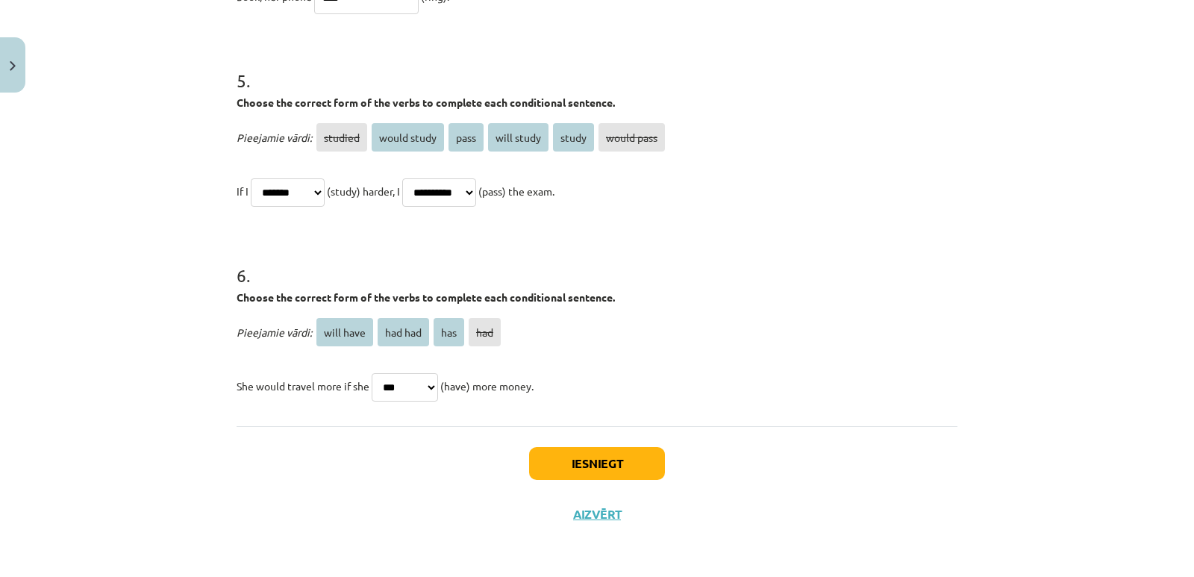
type input "****"
click at [592, 475] on button "Iesniegt" at bounding box center [597, 463] width 136 height 33
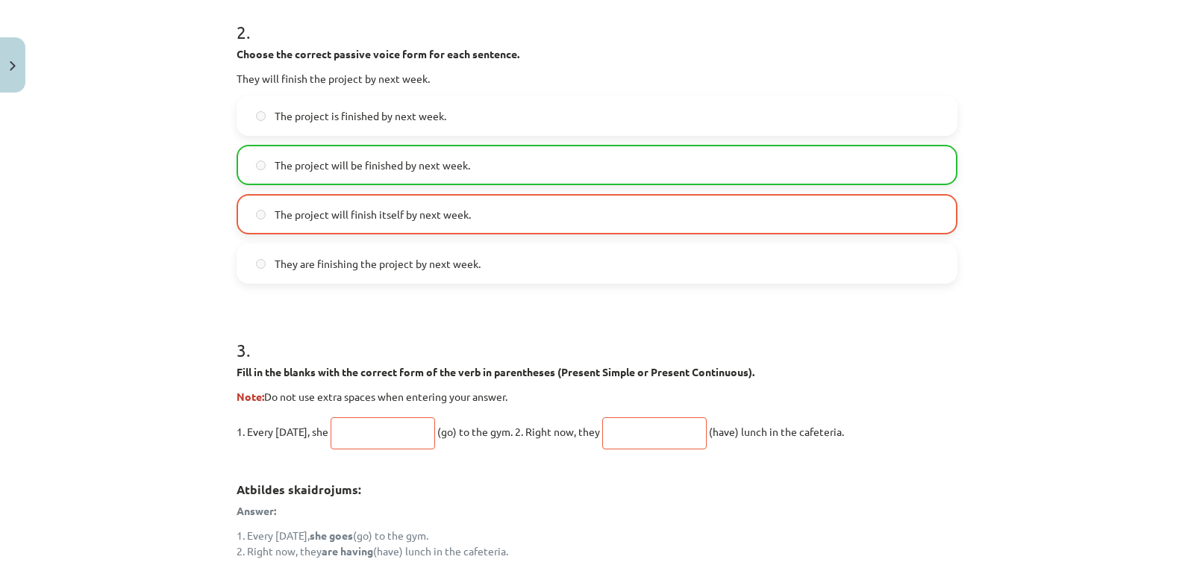
scroll to position [694, 0]
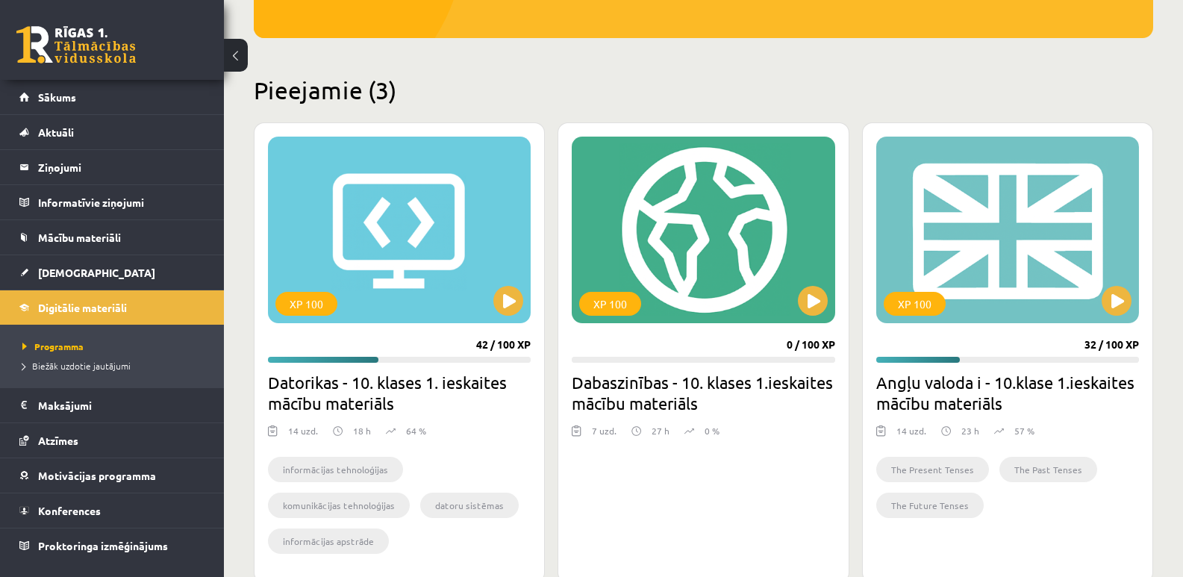
scroll to position [423, 0]
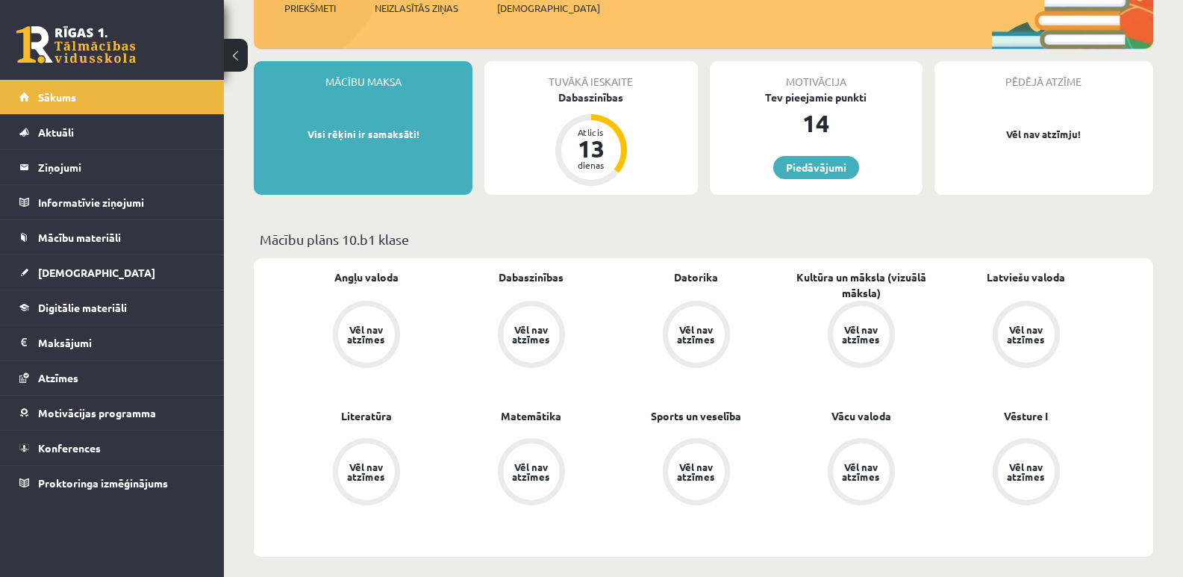
scroll to position [224, 0]
click at [603, 157] on div "13" at bounding box center [591, 149] width 45 height 24
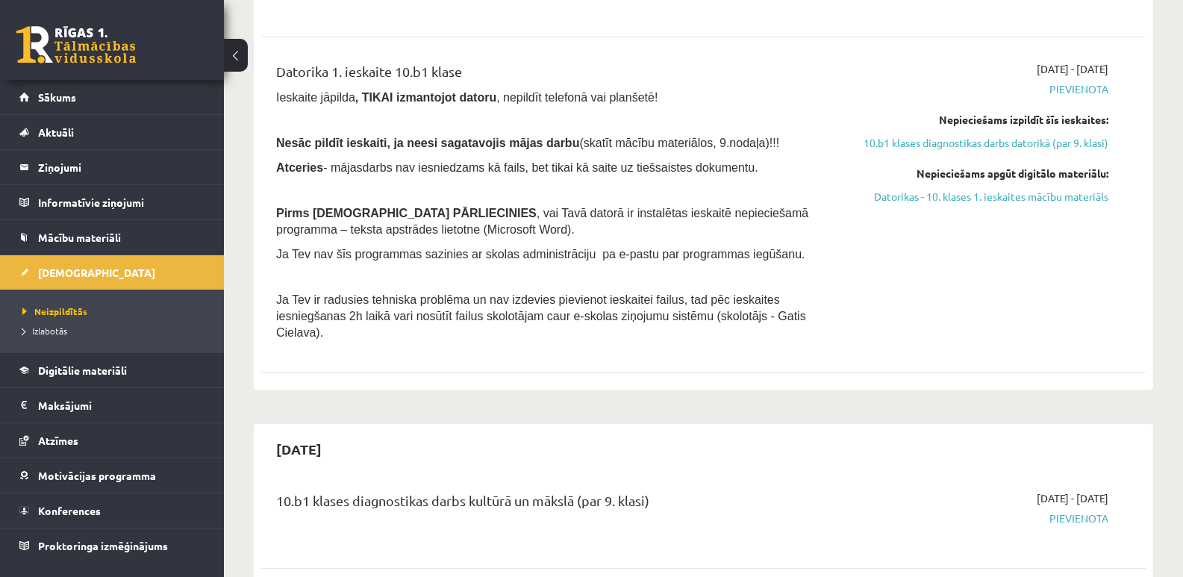
scroll to position [895, 0]
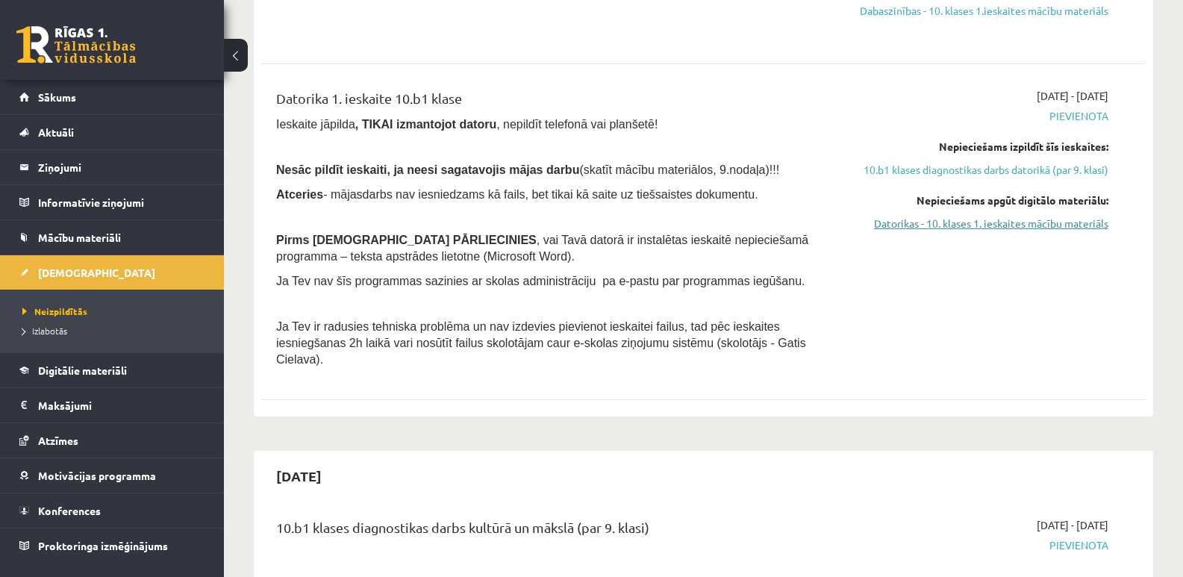
click at [897, 222] on link "Datorikas - 10. klases 1. ieskaites mācību materiāls" at bounding box center [976, 224] width 263 height 16
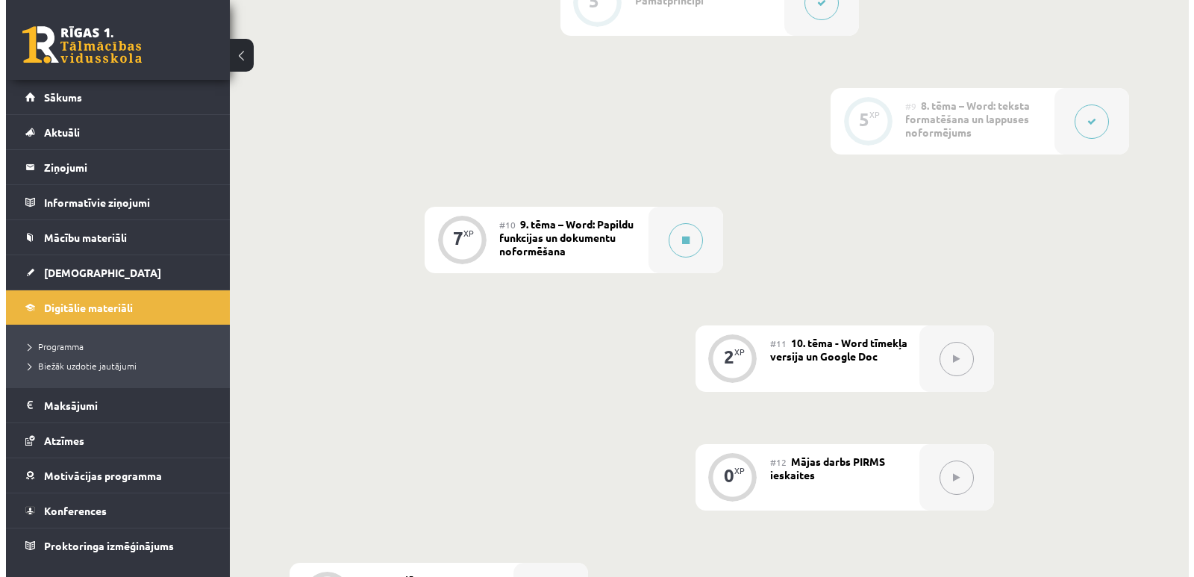
scroll to position [1343, 0]
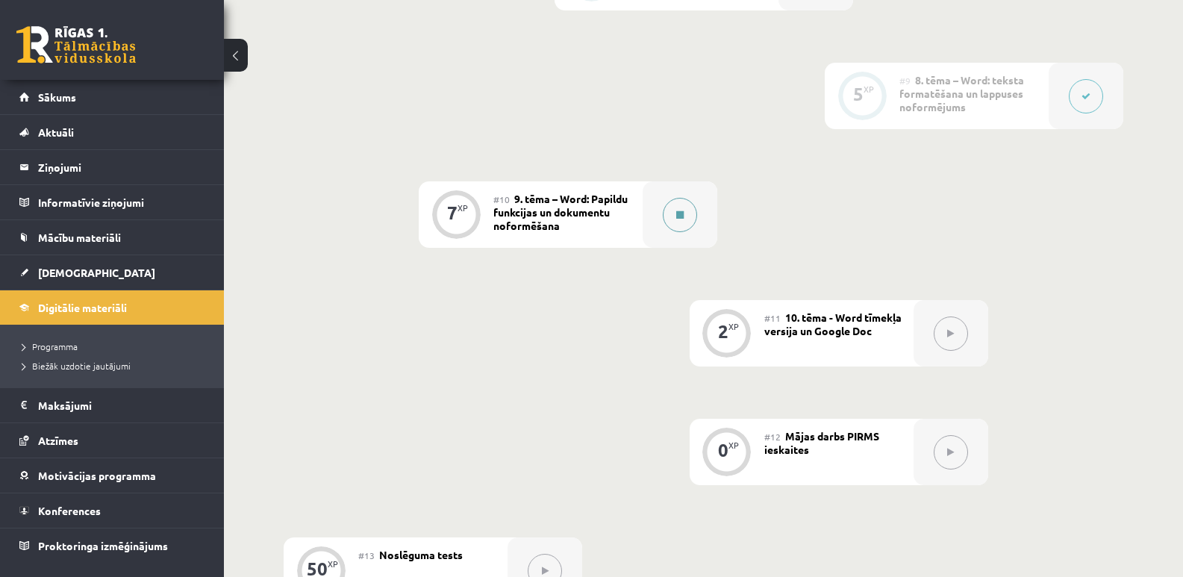
click at [679, 212] on icon at bounding box center [679, 214] width 7 height 9
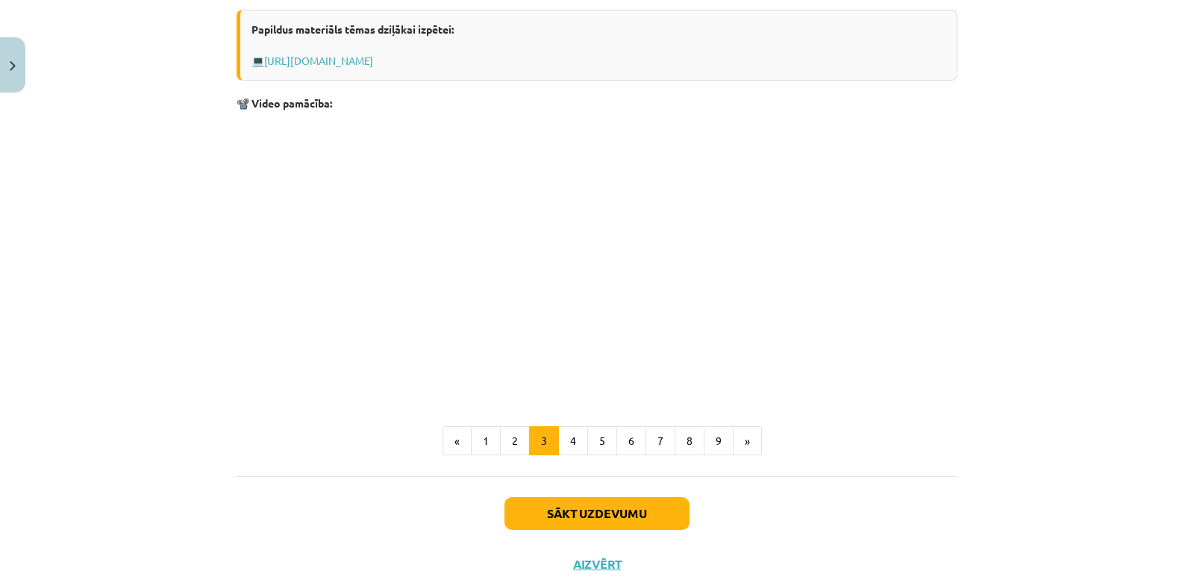
scroll to position [498, 0]
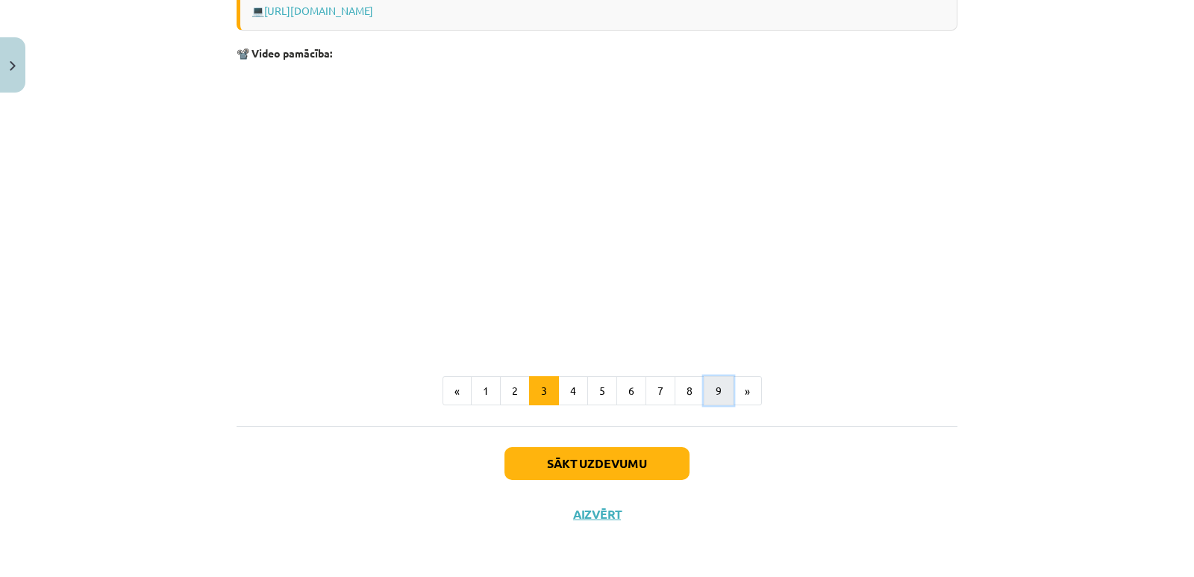
click at [712, 387] on button "9" at bounding box center [719, 391] width 30 height 30
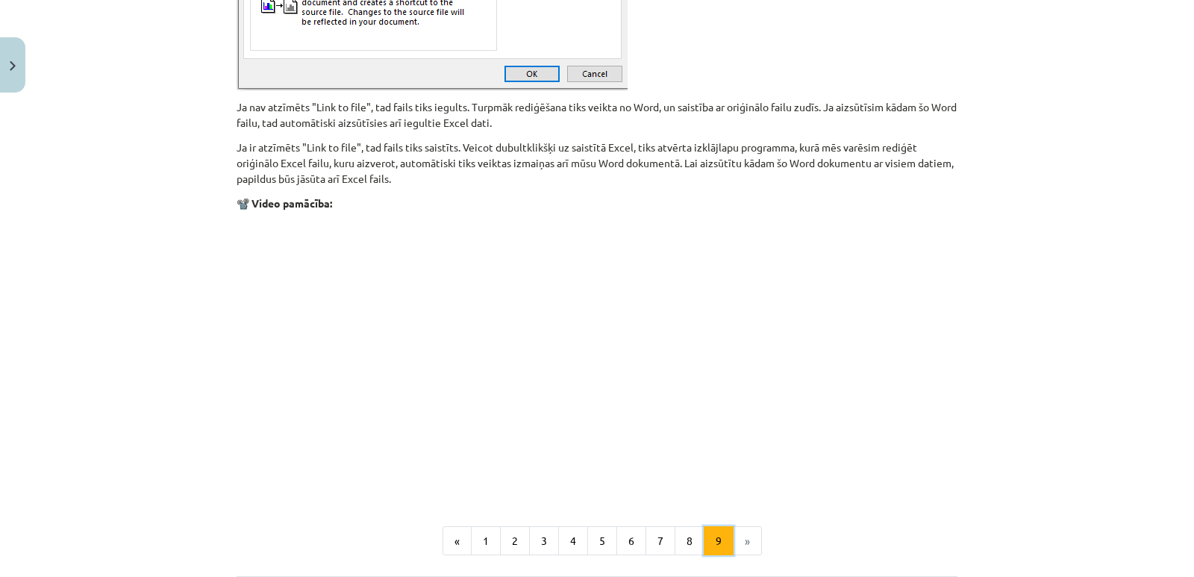
scroll to position [1828, 0]
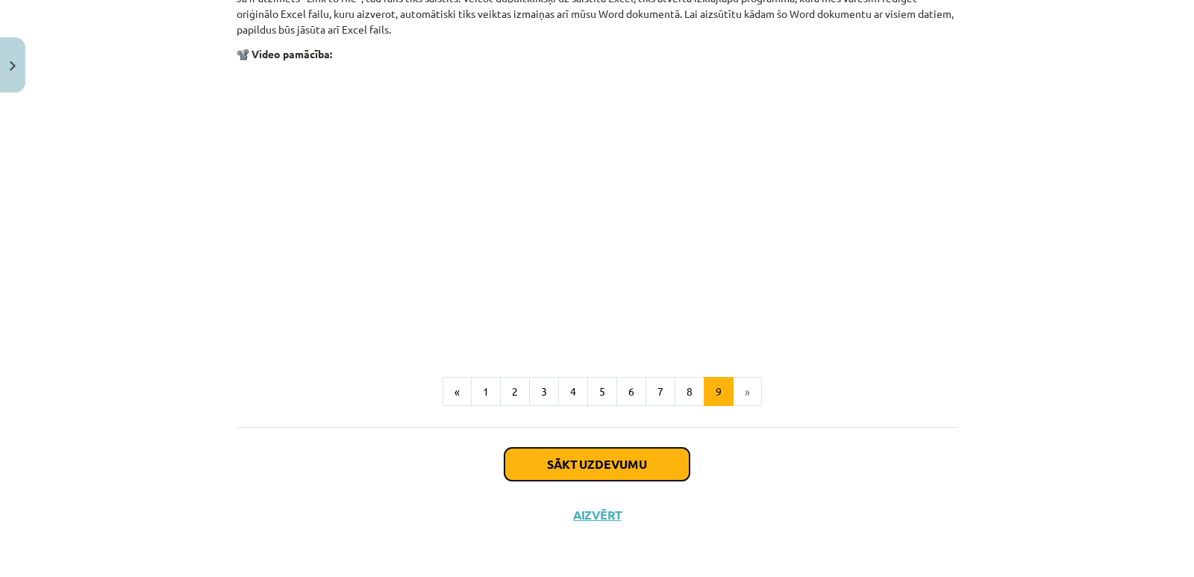
click at [608, 462] on button "Sākt uzdevumu" at bounding box center [596, 464] width 185 height 33
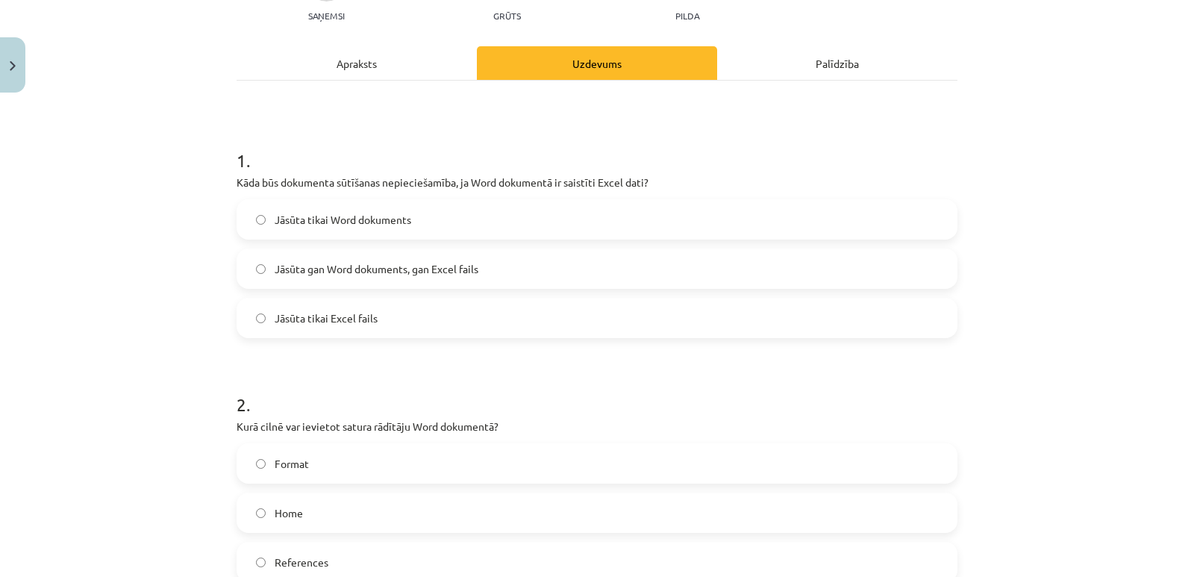
scroll to position [187, 0]
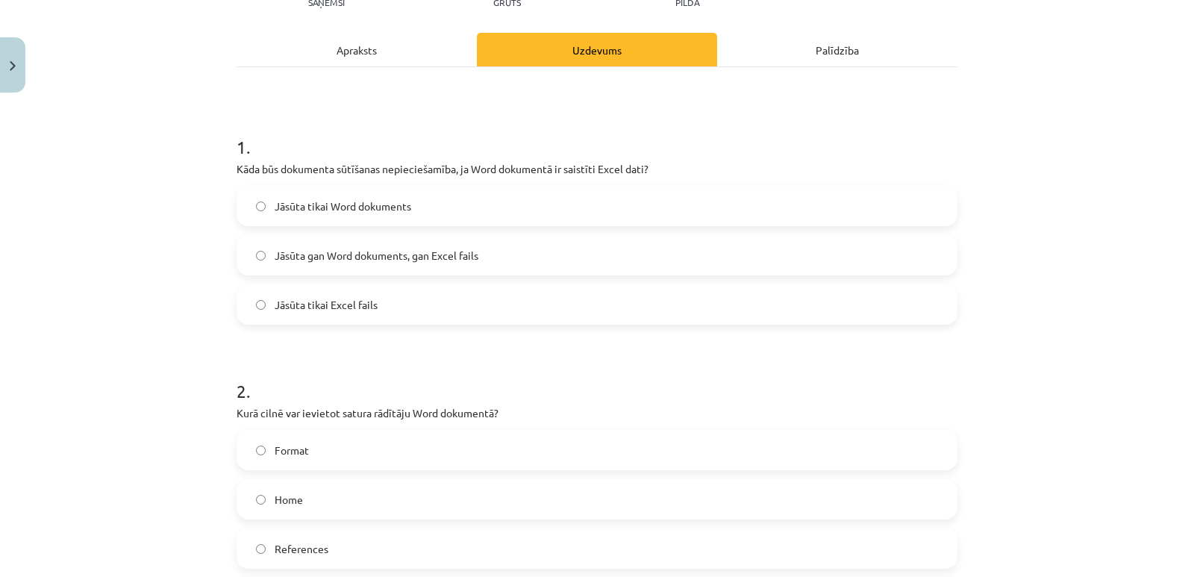
click at [392, 259] on span "Jāsūta gan Word dokuments, gan Excel fails" at bounding box center [377, 256] width 204 height 16
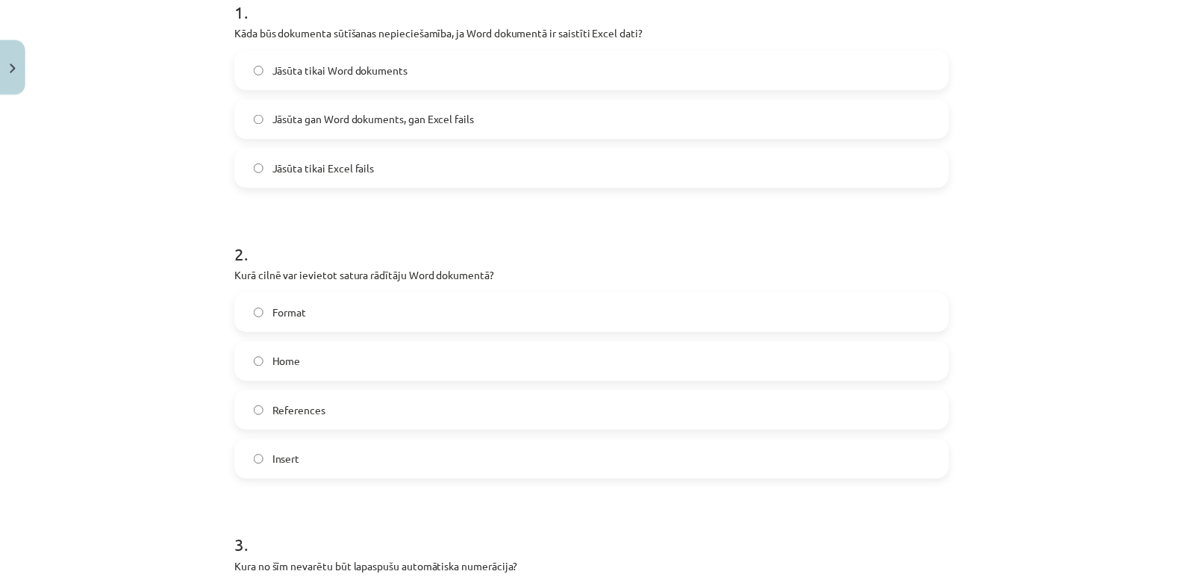
scroll to position [336, 0]
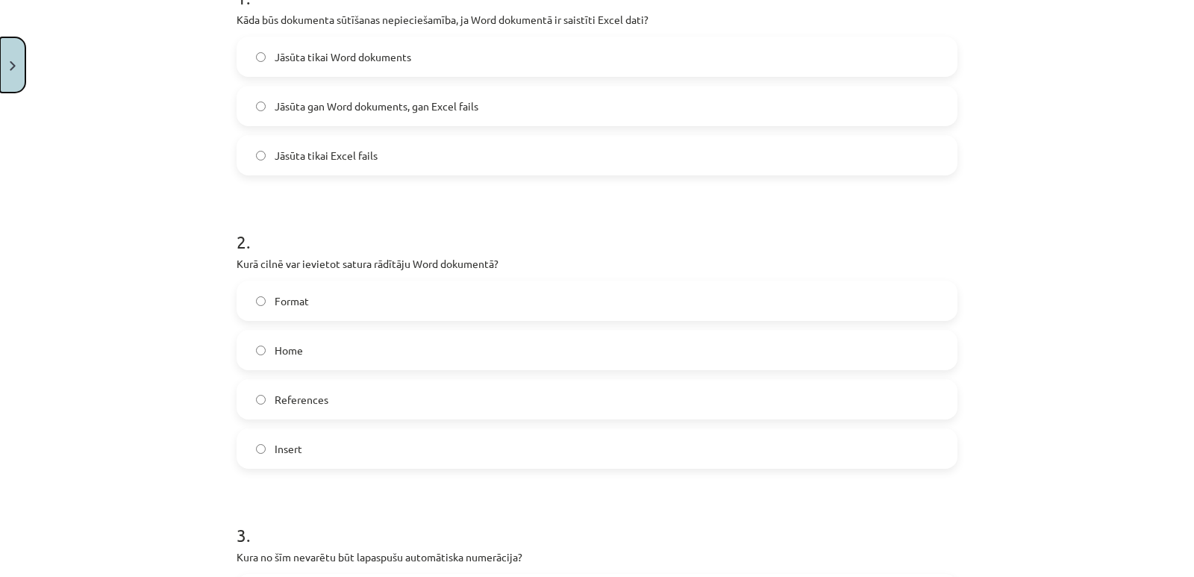
click at [9, 70] on button "Close" at bounding box center [12, 64] width 25 height 55
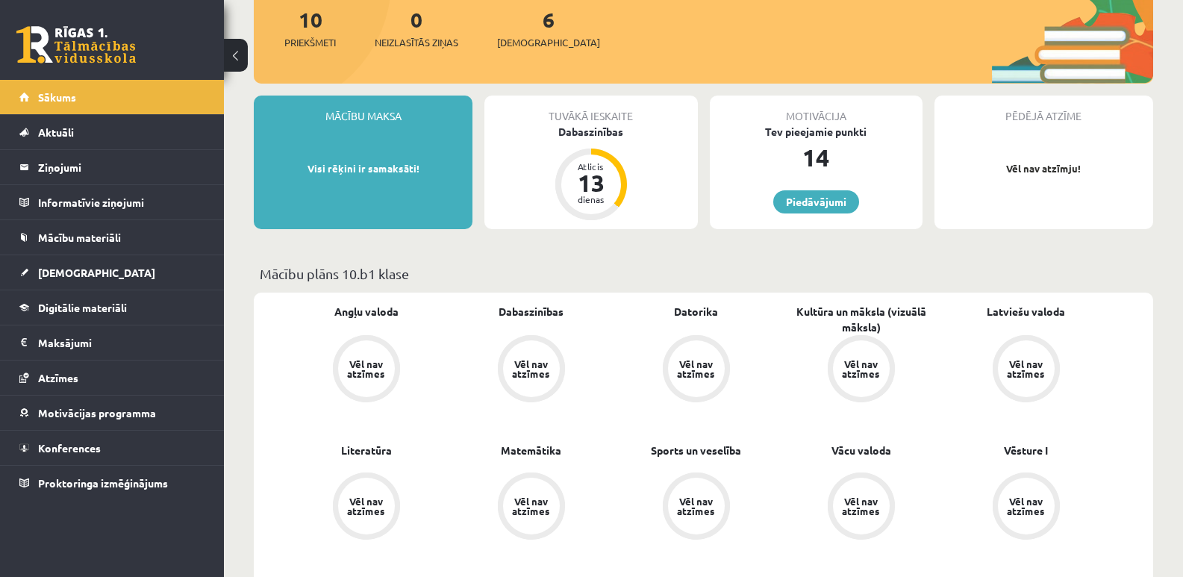
scroll to position [224, 0]
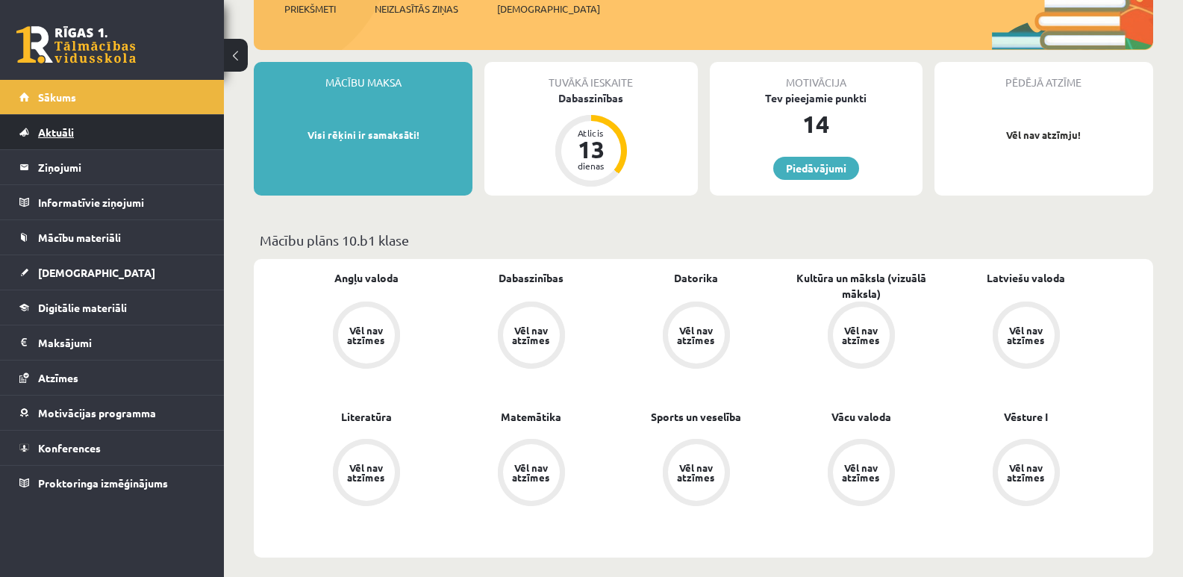
click at [46, 134] on span "Aktuāli" at bounding box center [56, 131] width 36 height 13
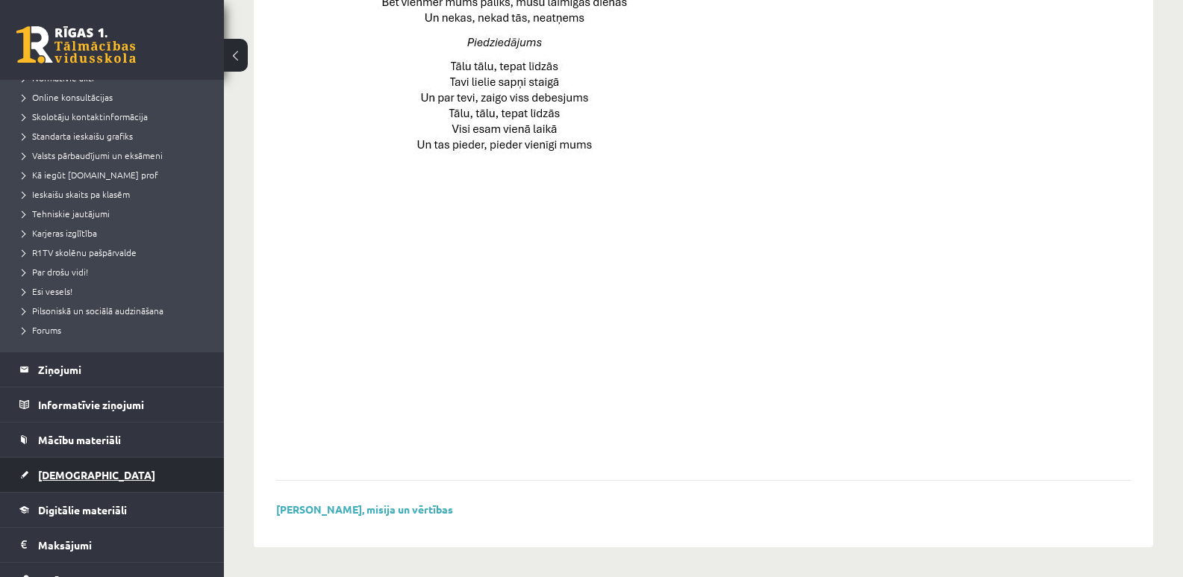
scroll to position [149, 0]
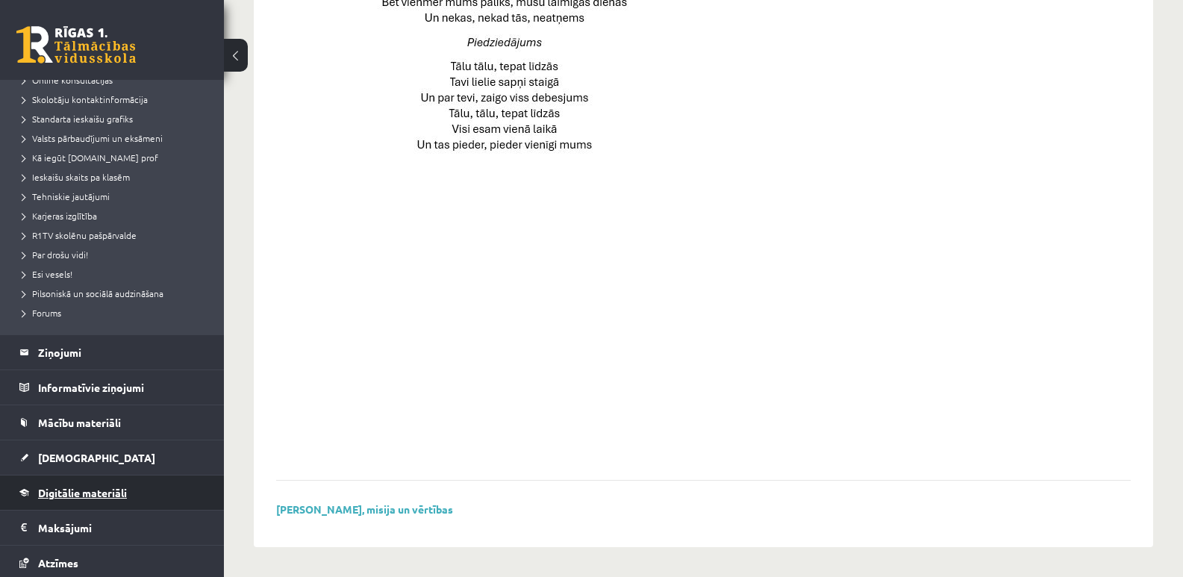
click at [80, 491] on span "Digitālie materiāli" at bounding box center [82, 492] width 89 height 13
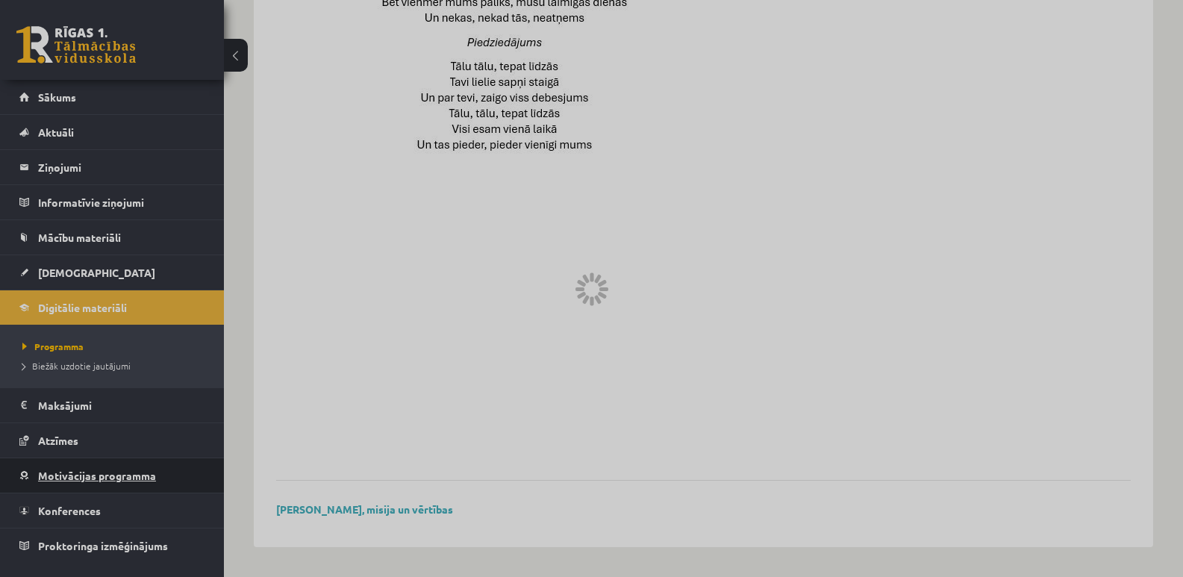
scroll to position [423, 0]
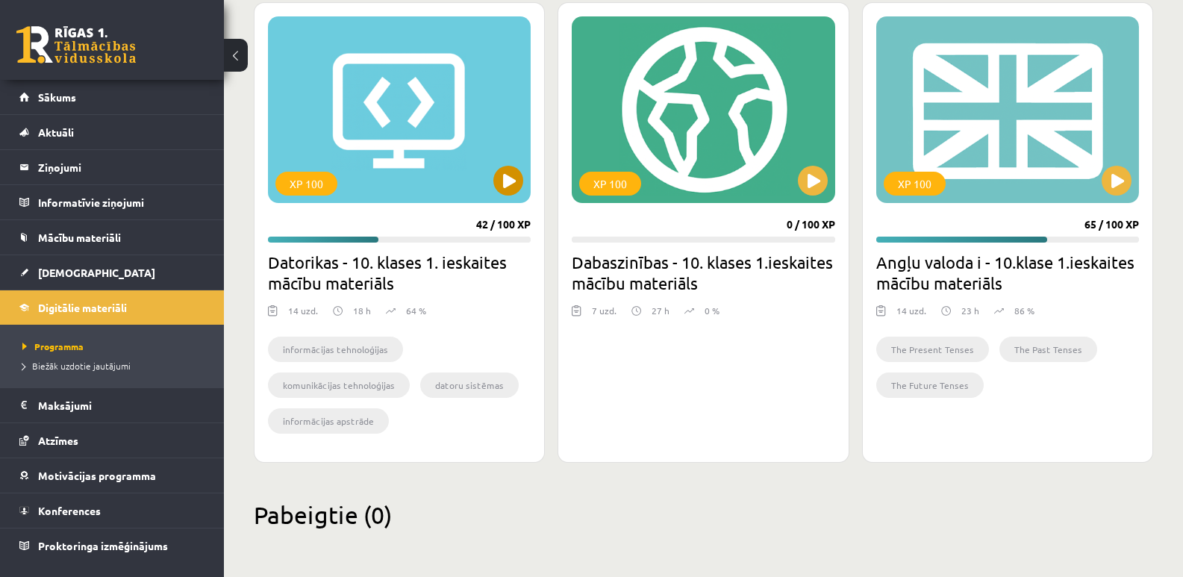
click at [337, 140] on div "XP 100" at bounding box center [399, 109] width 263 height 187
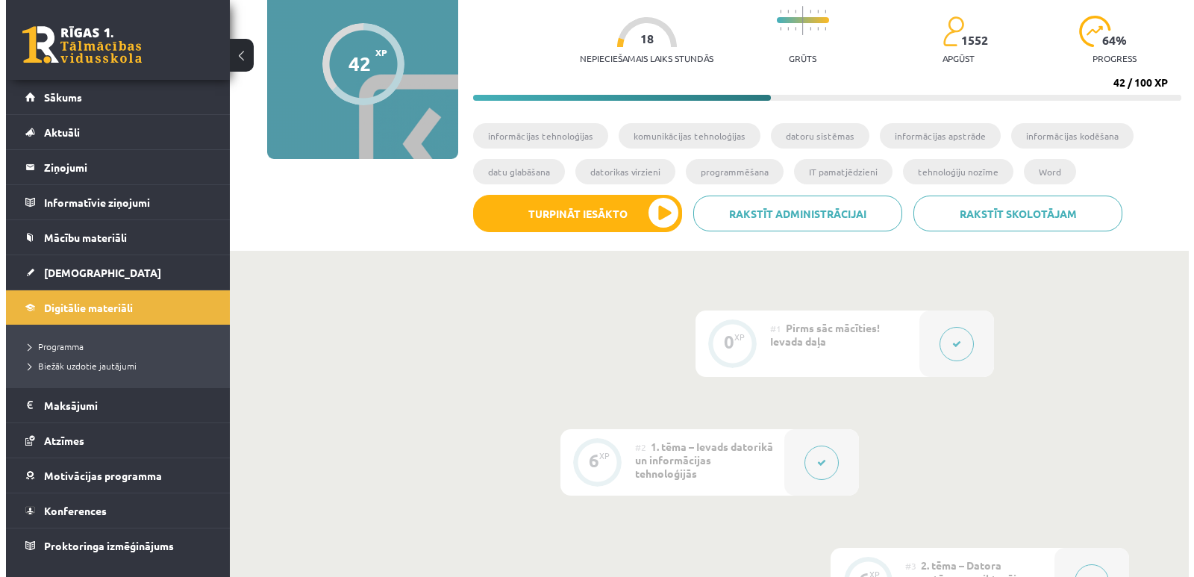
scroll to position [149, 0]
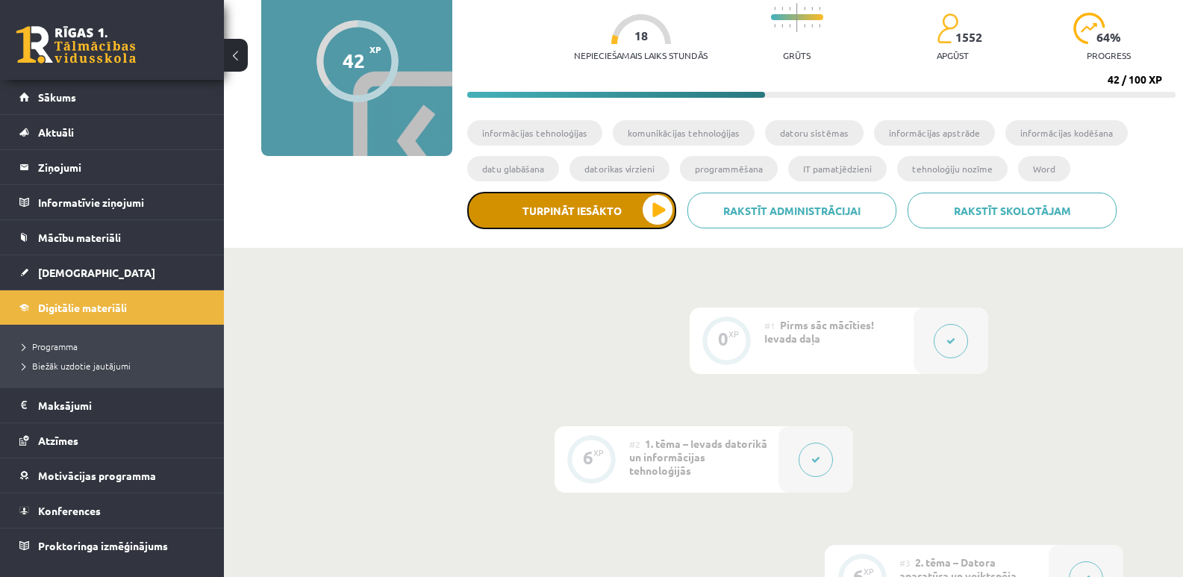
click at [570, 220] on button "Turpināt iesākto" at bounding box center [571, 210] width 209 height 37
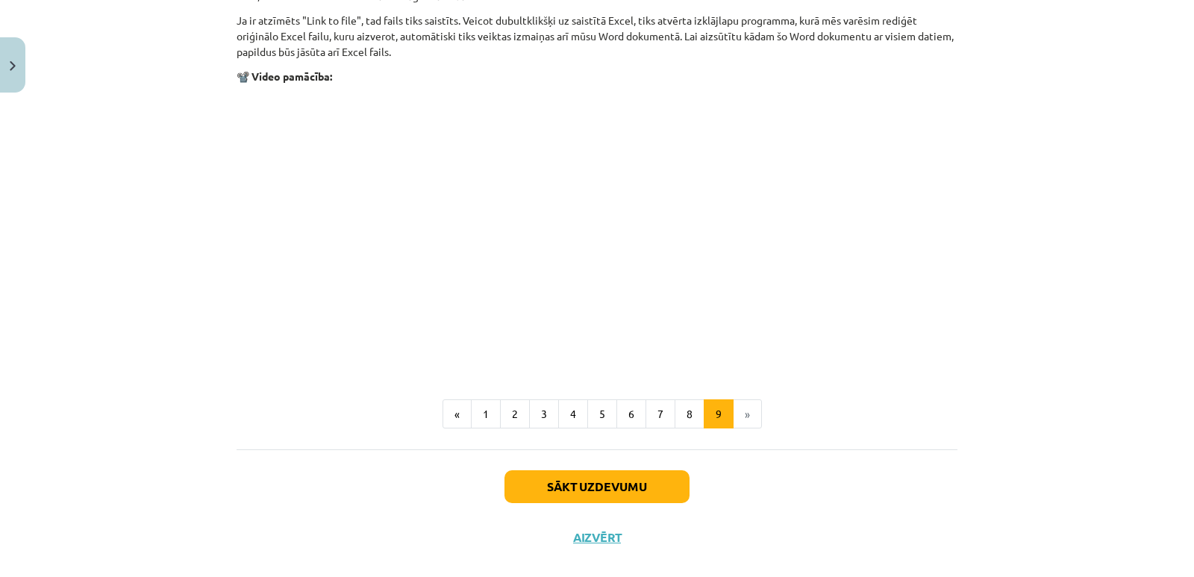
scroll to position [1828, 0]
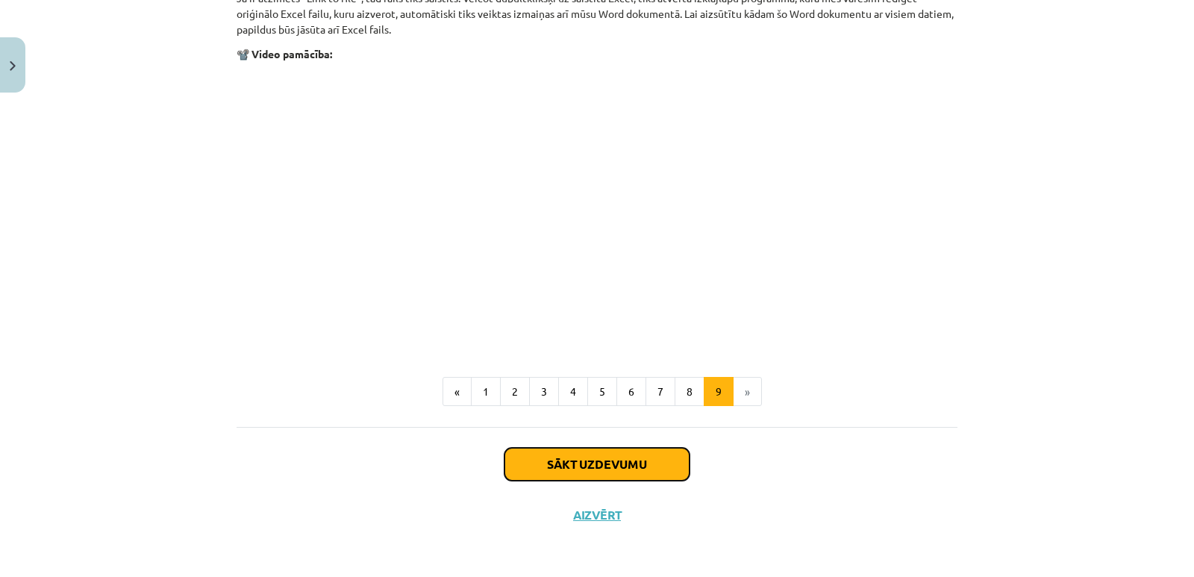
click at [589, 457] on button "Sākt uzdevumu" at bounding box center [596, 464] width 185 height 33
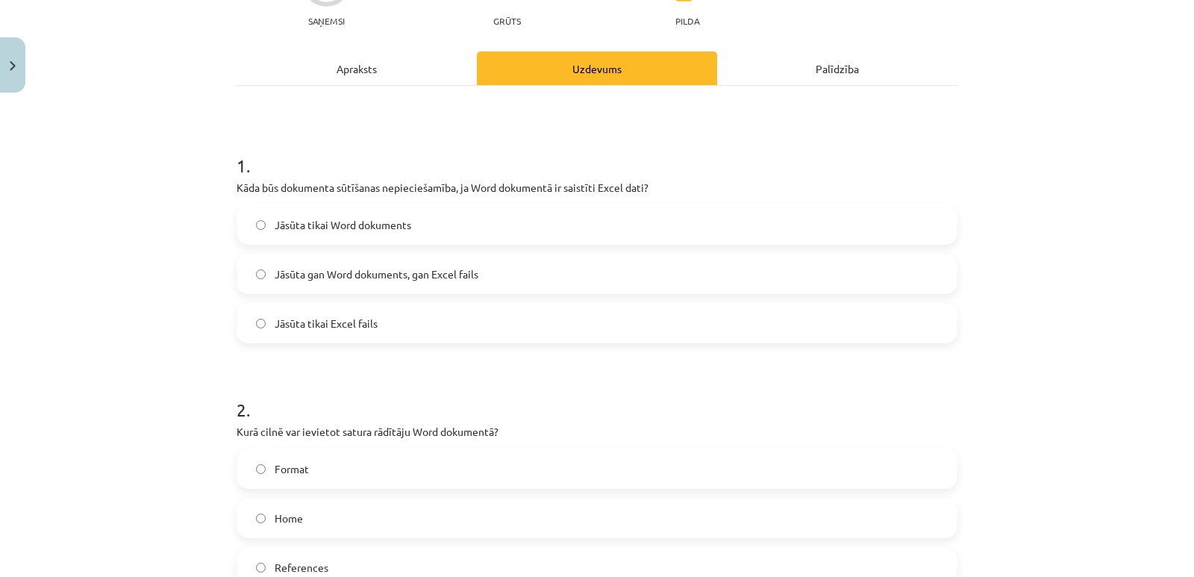
scroll to position [187, 0]
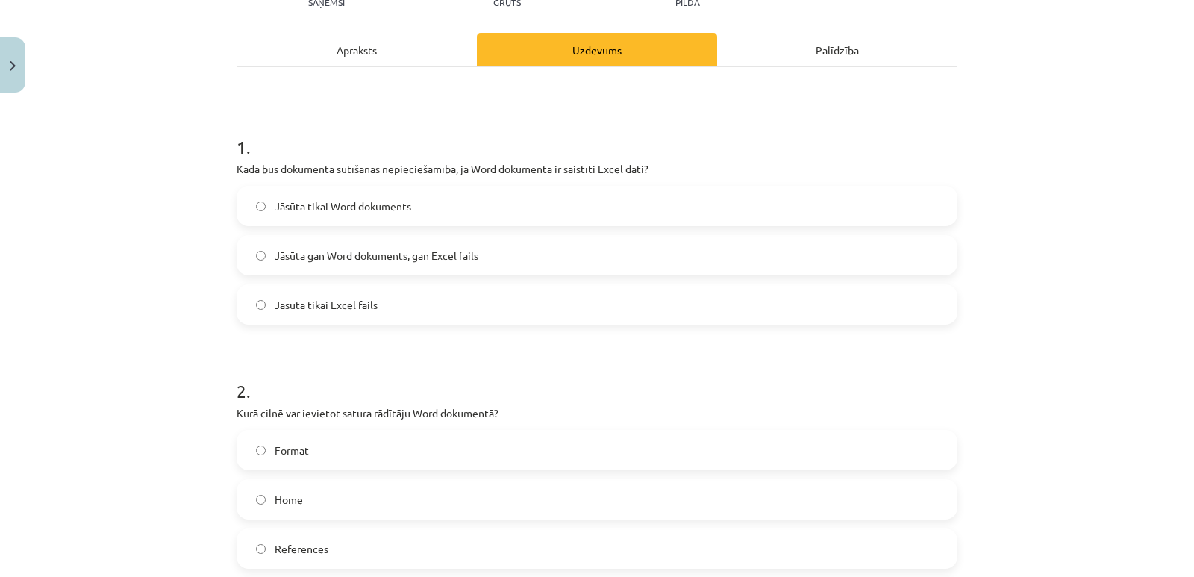
click at [320, 257] on span "Jāsūta gan Word dokuments, gan Excel fails" at bounding box center [377, 256] width 204 height 16
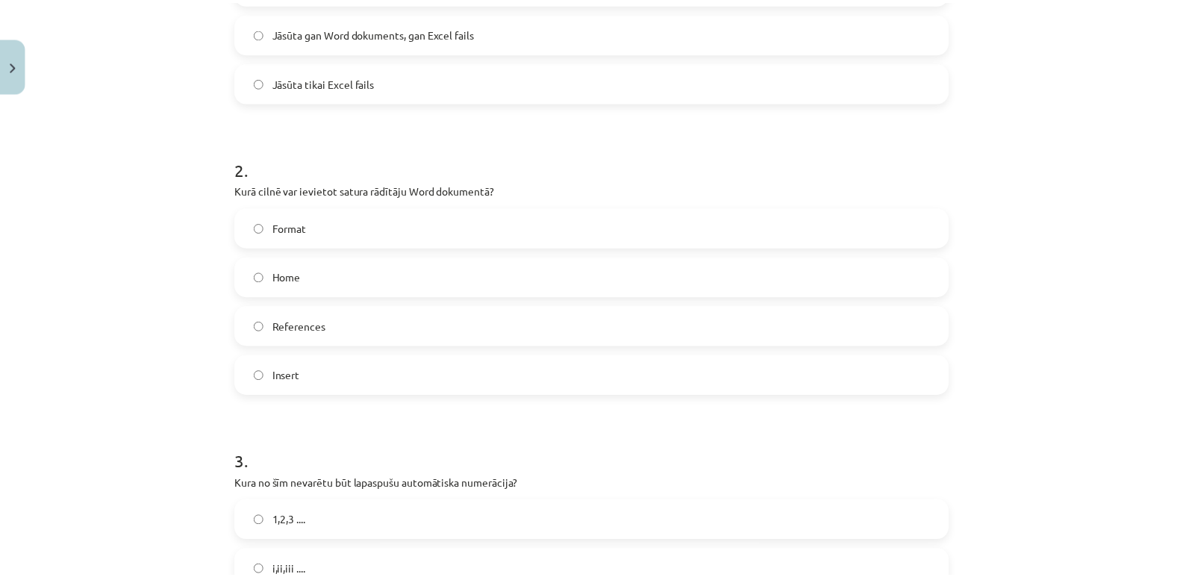
scroll to position [410, 0]
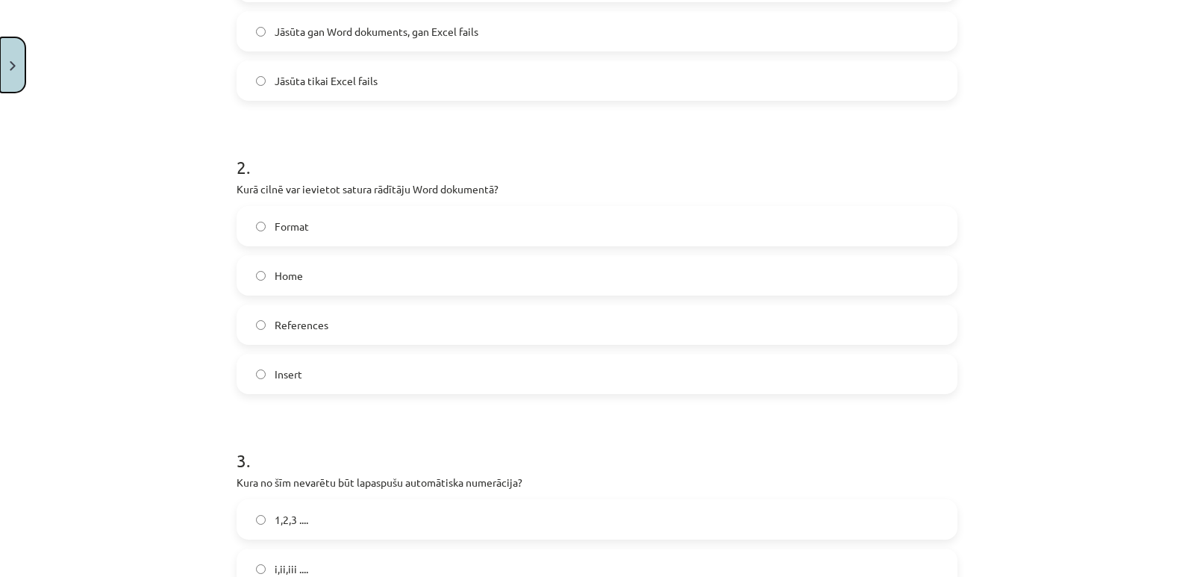
click at [13, 71] on button "Close" at bounding box center [12, 64] width 25 height 55
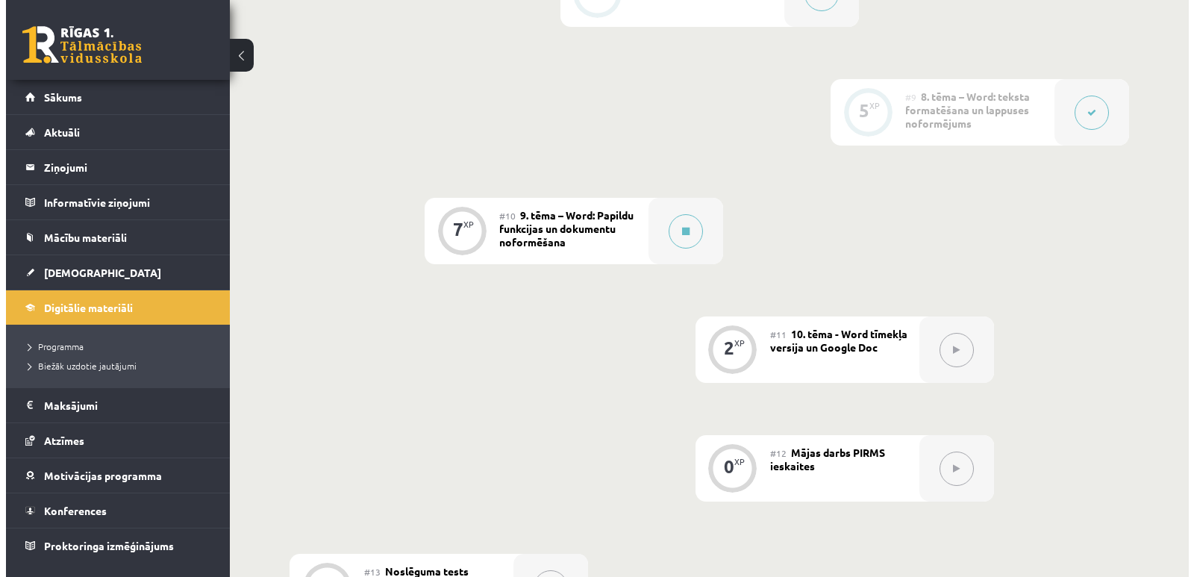
scroll to position [1418, 0]
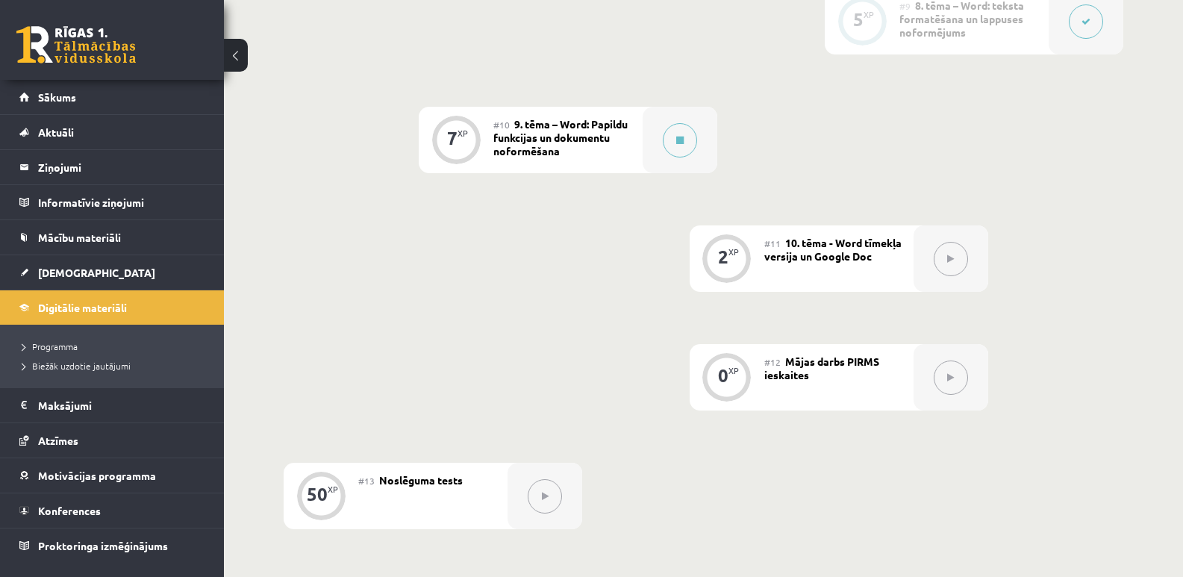
click at [951, 258] on icon at bounding box center [950, 258] width 7 height 9
click at [677, 140] on icon at bounding box center [679, 140] width 7 height 9
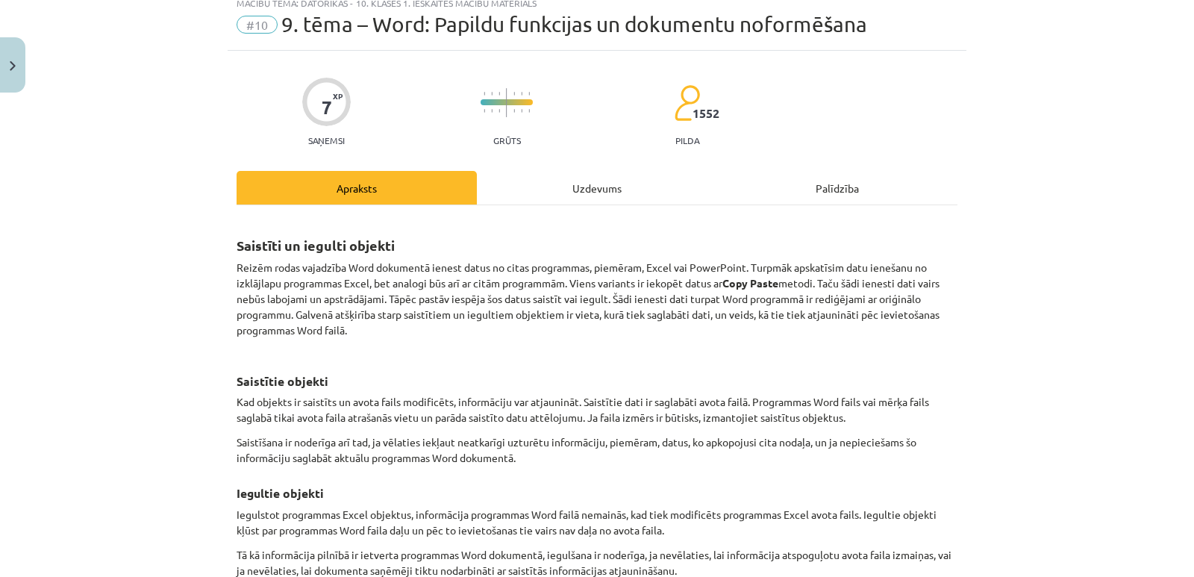
scroll to position [75, 0]
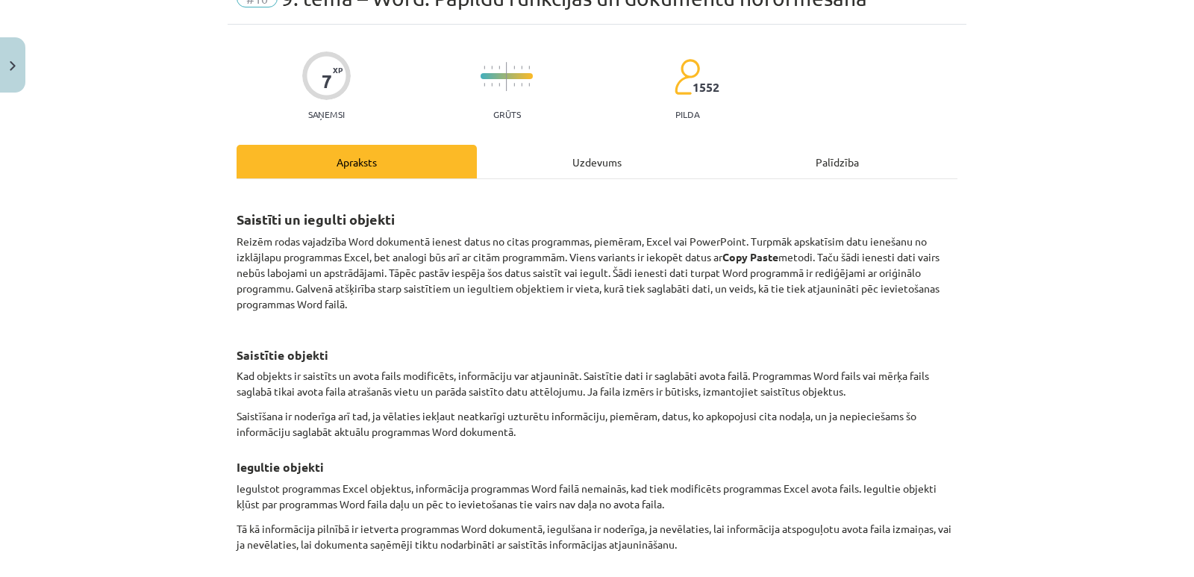
click at [603, 160] on div "Uzdevums" at bounding box center [597, 162] width 240 height 34
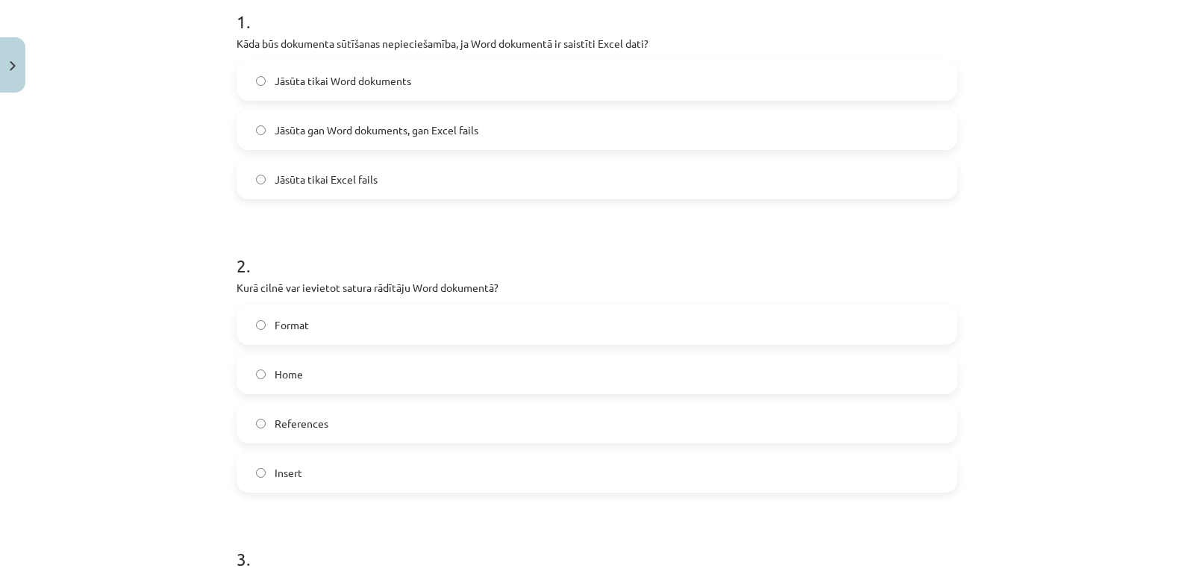
scroll to position [336, 0]
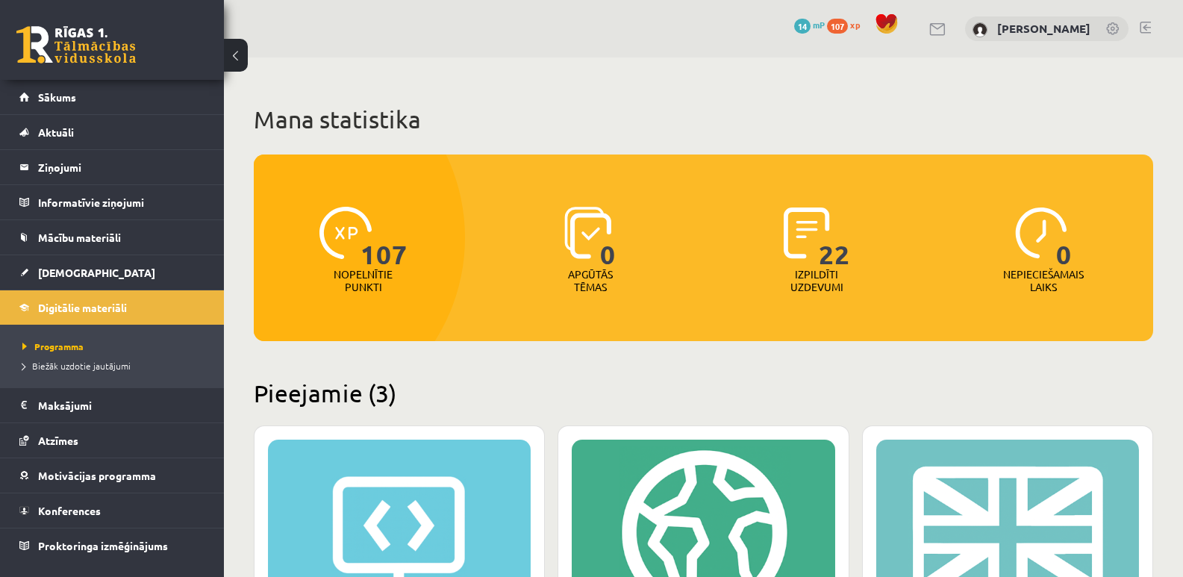
scroll to position [423, 0]
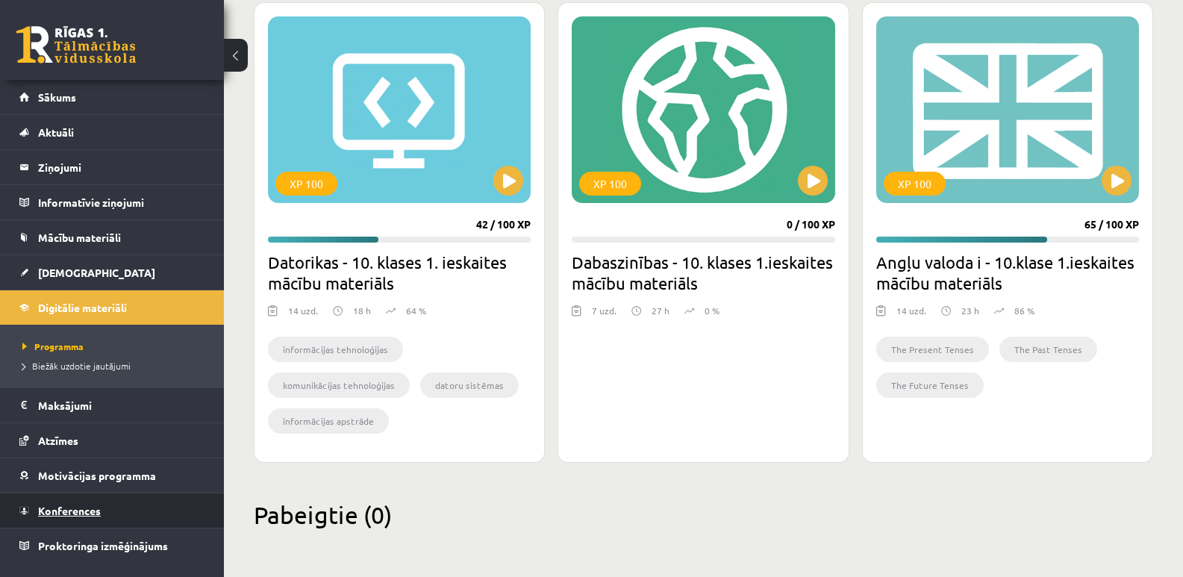
click at [152, 514] on link "Konferences" at bounding box center [112, 510] width 186 height 34
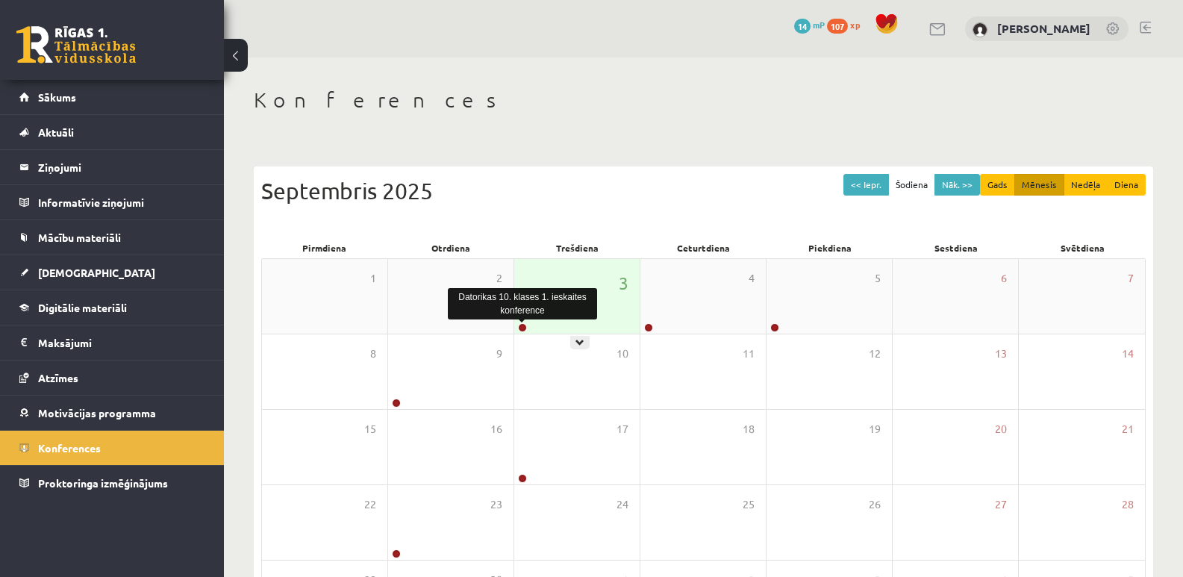
click at [521, 329] on link at bounding box center [522, 327] width 9 height 9
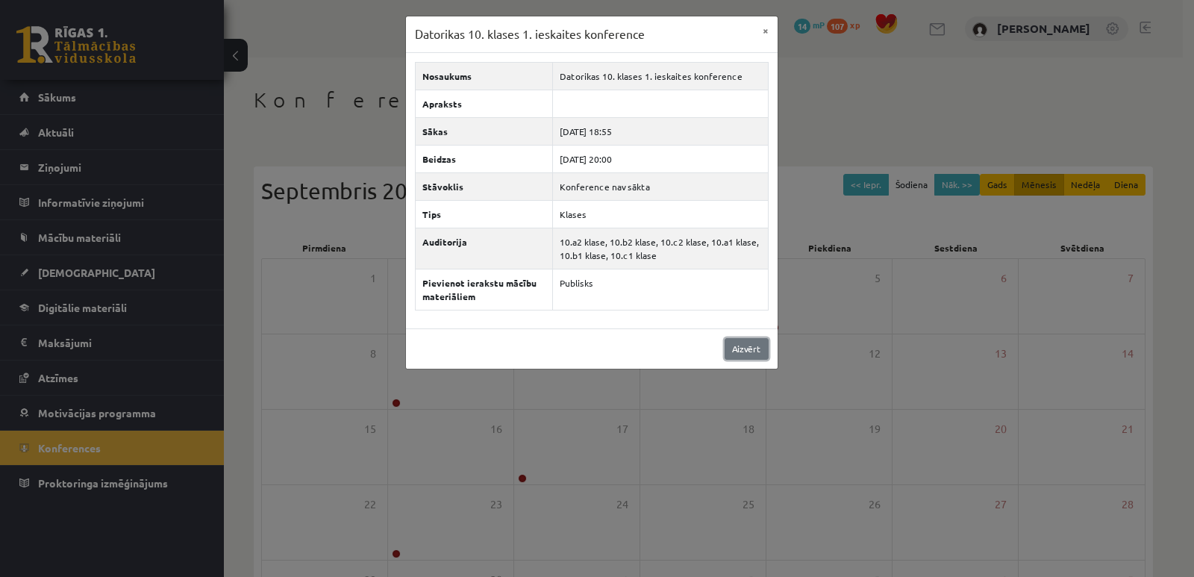
click at [739, 347] on link "Aizvērt" at bounding box center [746, 349] width 44 height 22
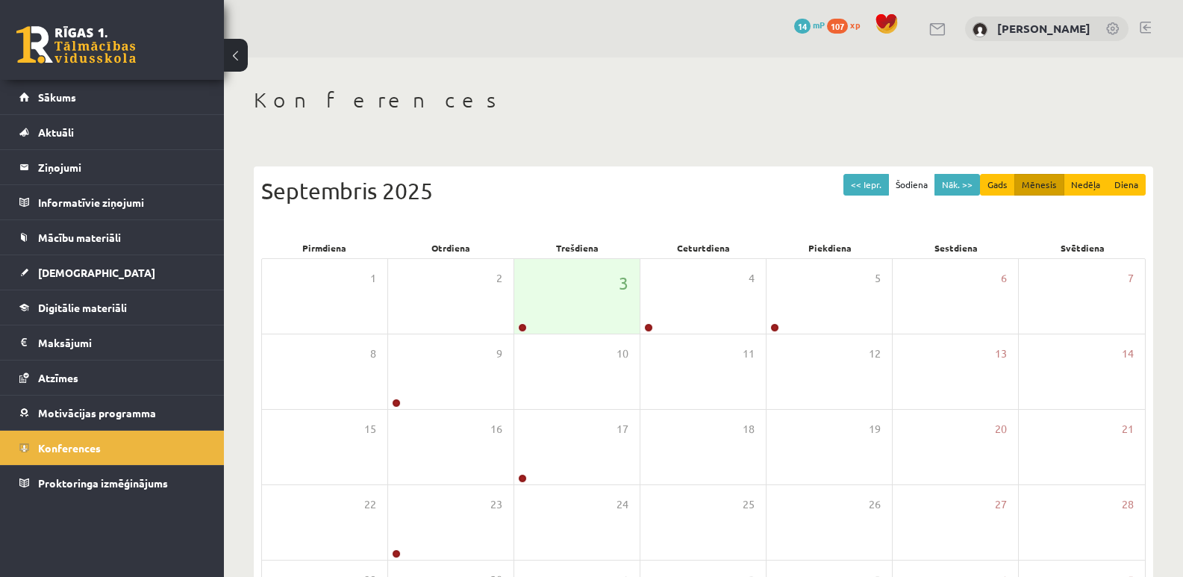
drag, startPoint x: 804, startPoint y: 197, endPoint x: 815, endPoint y: 200, distance: 10.9
click at [804, 197] on div "Septembris 2025" at bounding box center [703, 191] width 884 height 34
click at [874, 191] on button "<< Iepr." at bounding box center [866, 185] width 46 height 22
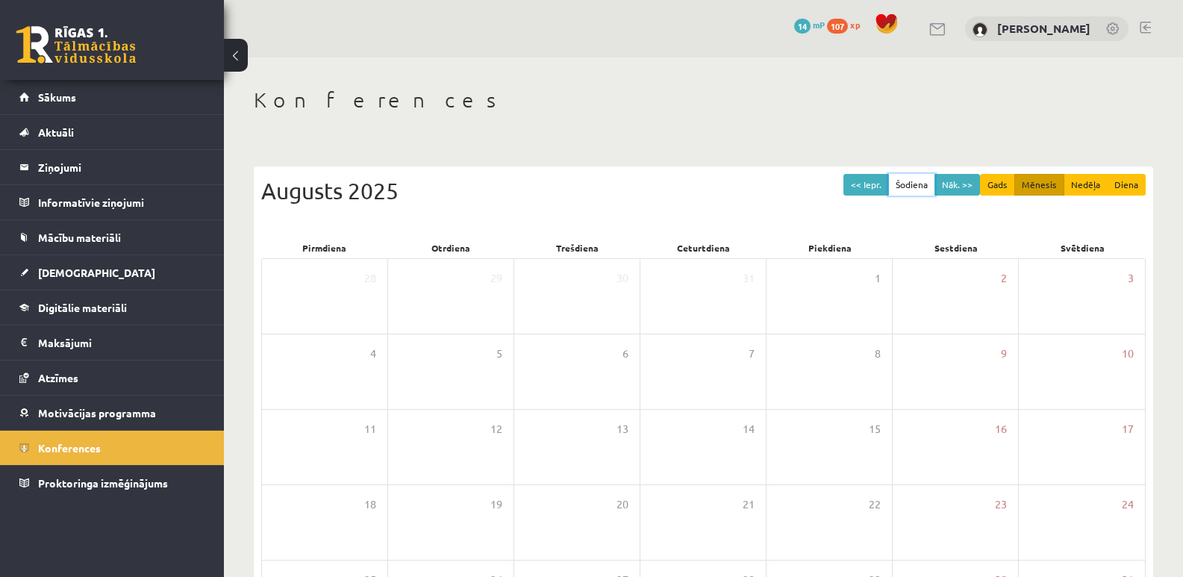
click at [914, 193] on button "Šodiena" at bounding box center [911, 185] width 47 height 22
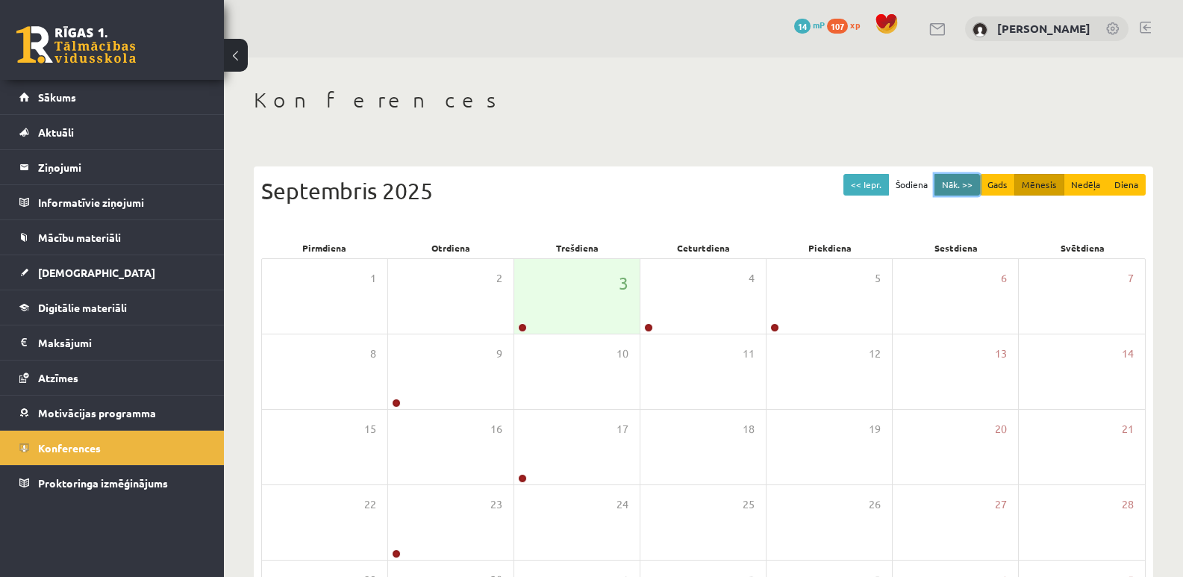
click at [965, 193] on button "Nāk. >>" at bounding box center [957, 185] width 46 height 22
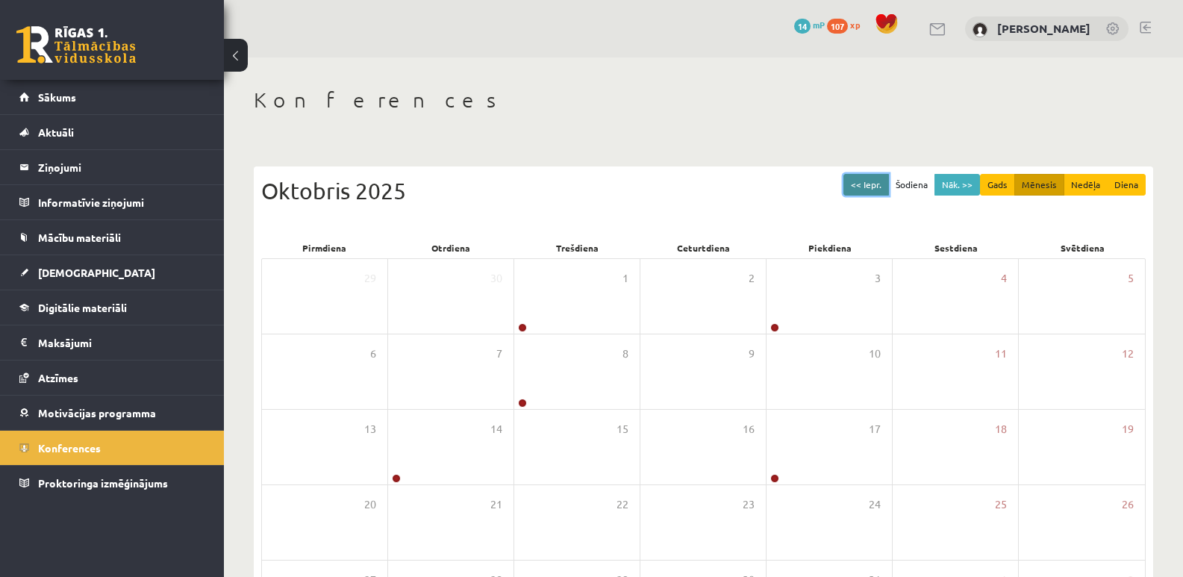
click at [875, 189] on button "<< Iepr." at bounding box center [866, 185] width 46 height 22
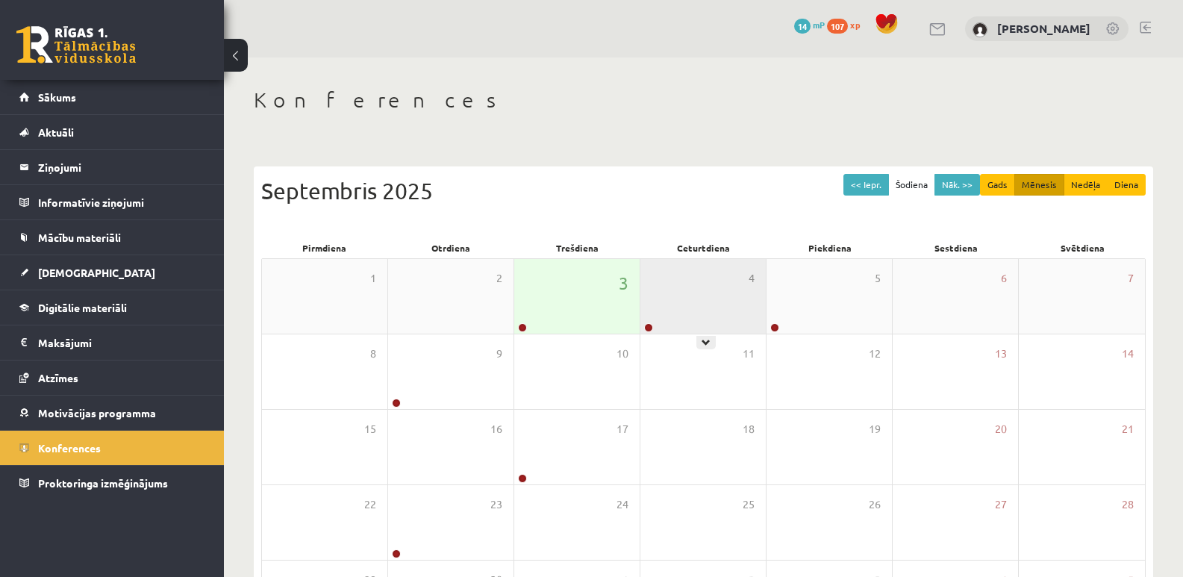
click at [745, 315] on div "4" at bounding box center [702, 296] width 125 height 75
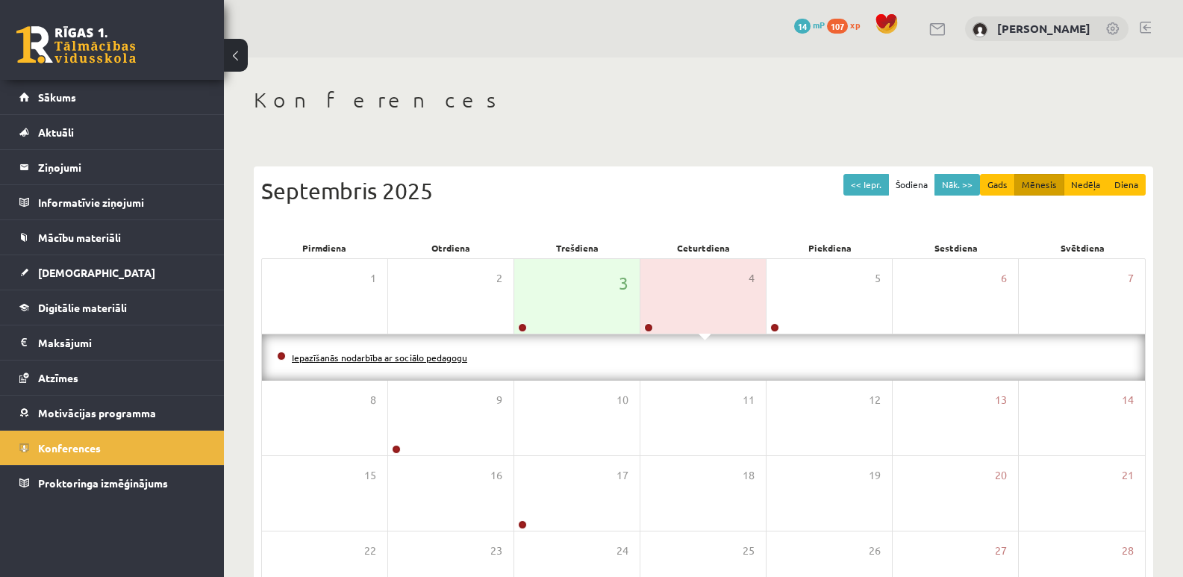
click at [451, 354] on link "Iepazīšanās nodarbība ar sociālo pedagogu" at bounding box center [379, 357] width 175 height 12
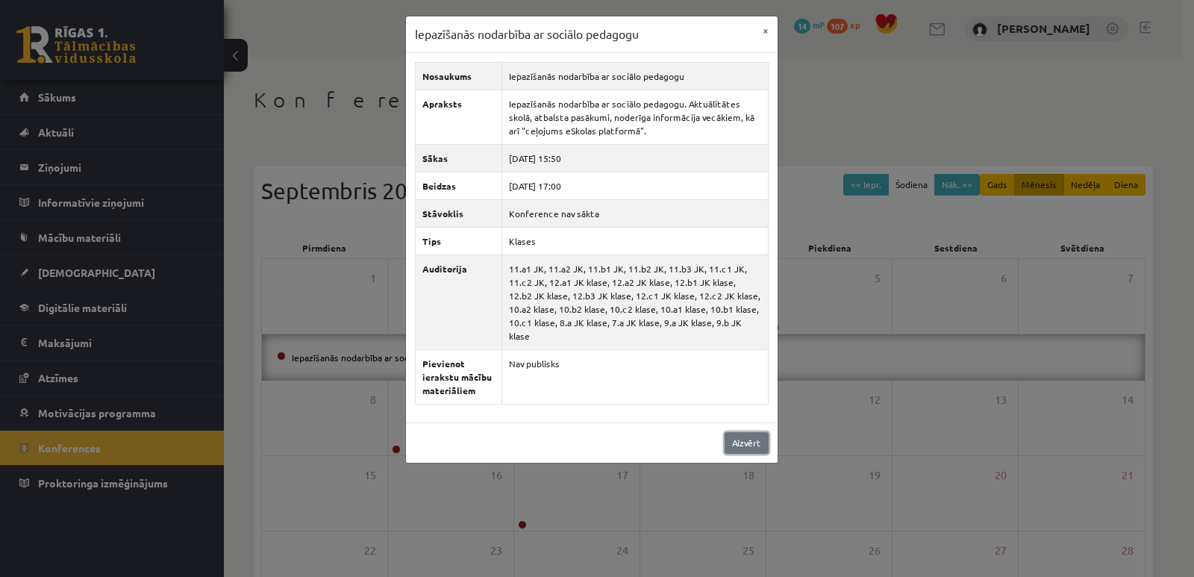
click at [748, 432] on link "Aizvērt" at bounding box center [746, 443] width 44 height 22
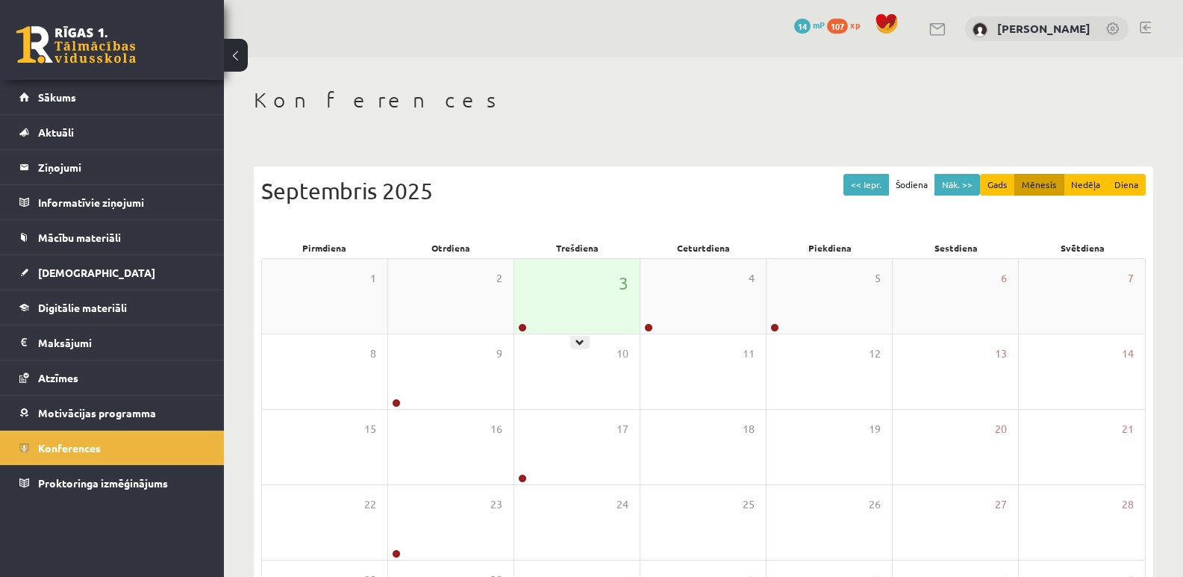
click at [588, 329] on div "3" at bounding box center [576, 296] width 125 height 75
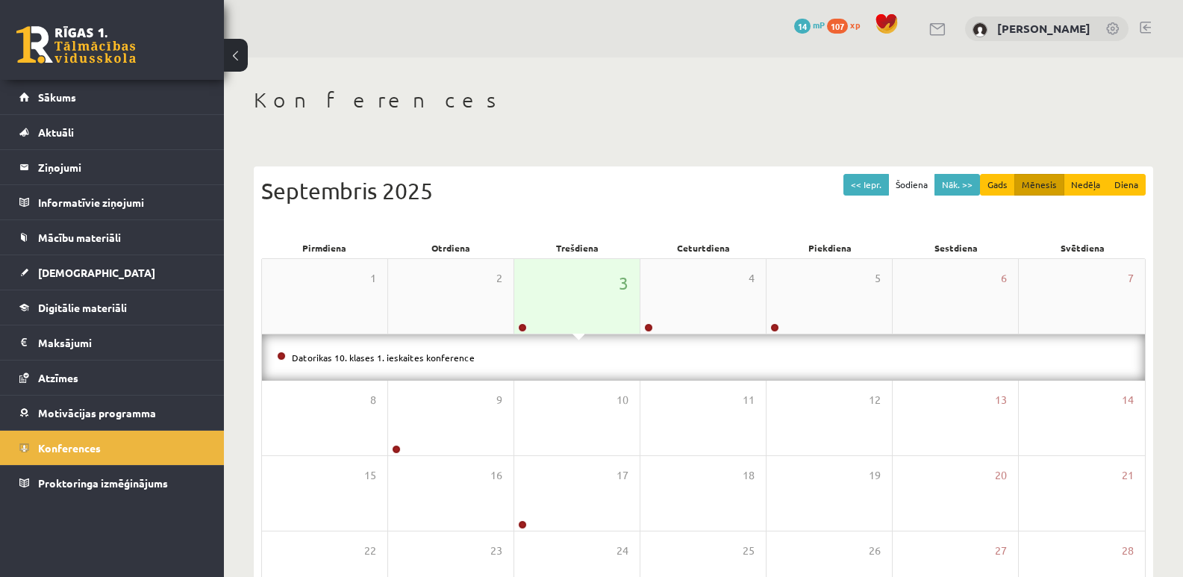
click at [592, 315] on div "3" at bounding box center [576, 296] width 125 height 75
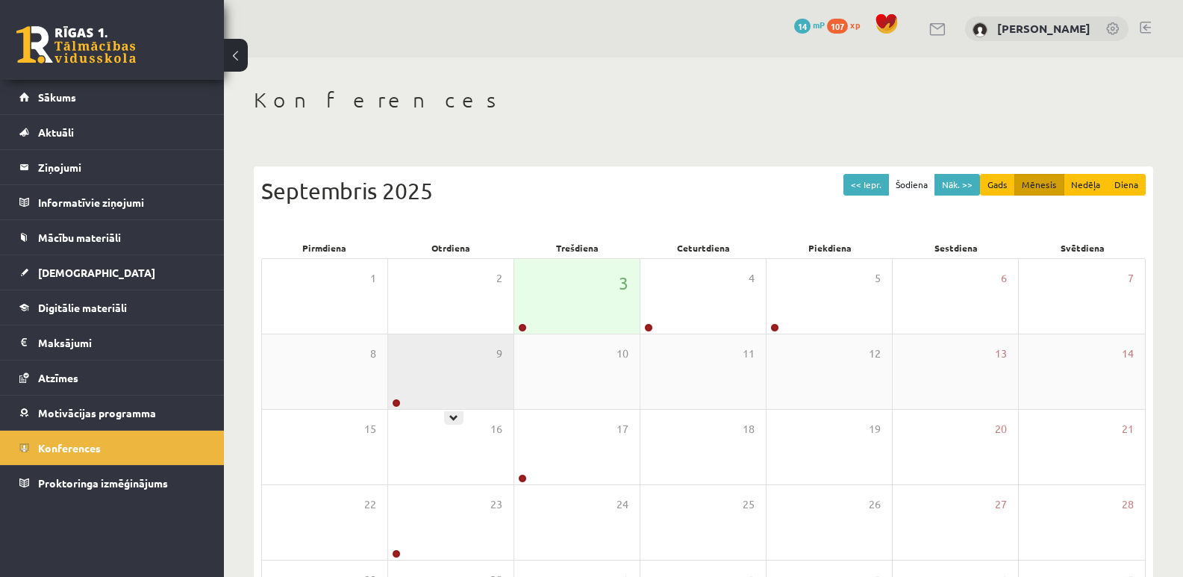
click at [423, 400] on div "9" at bounding box center [450, 371] width 125 height 75
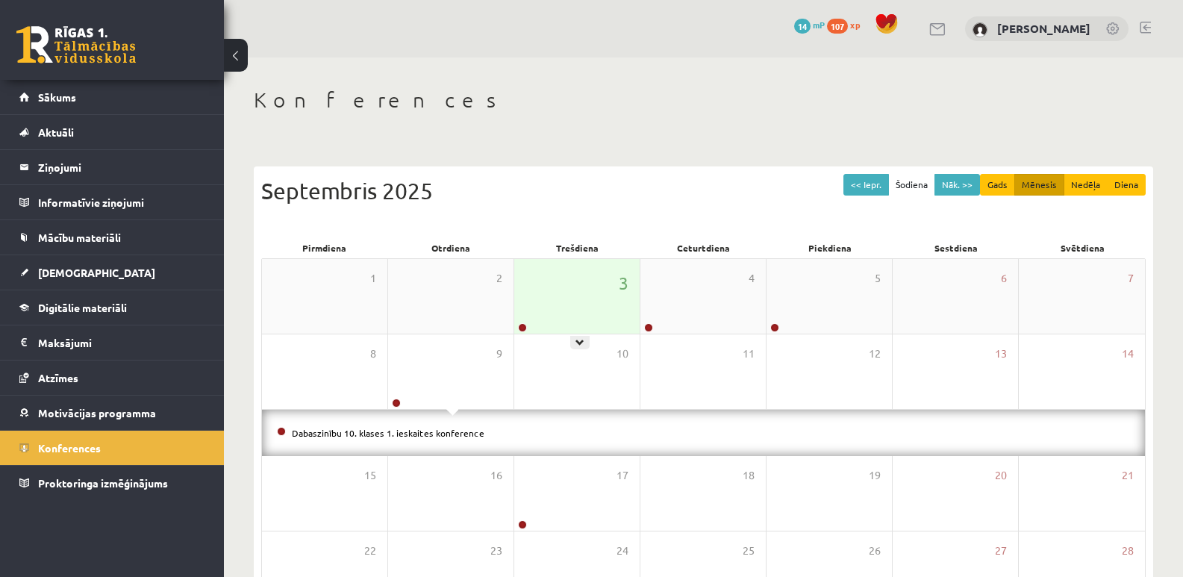
click at [571, 291] on div "3" at bounding box center [576, 296] width 125 height 75
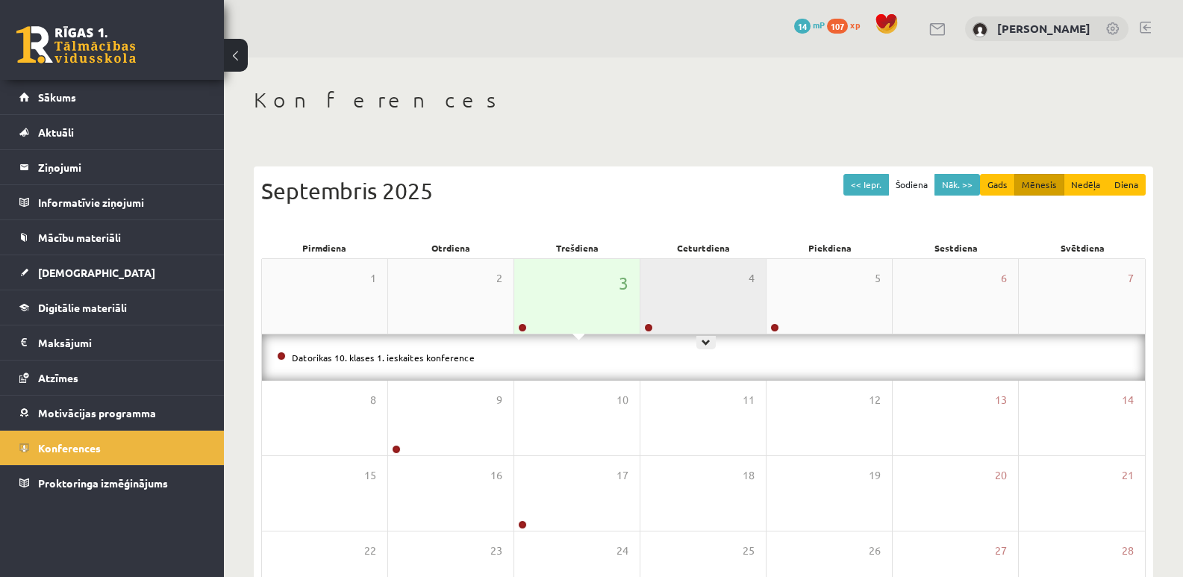
click at [736, 323] on div "4" at bounding box center [702, 296] width 125 height 75
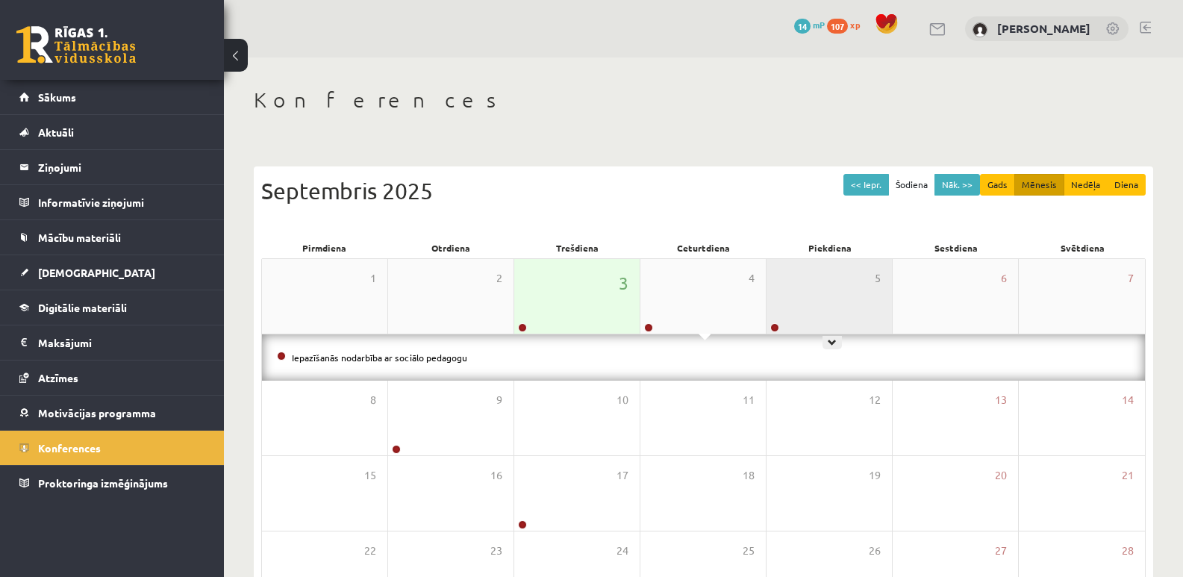
click at [769, 316] on div "5" at bounding box center [828, 296] width 125 height 75
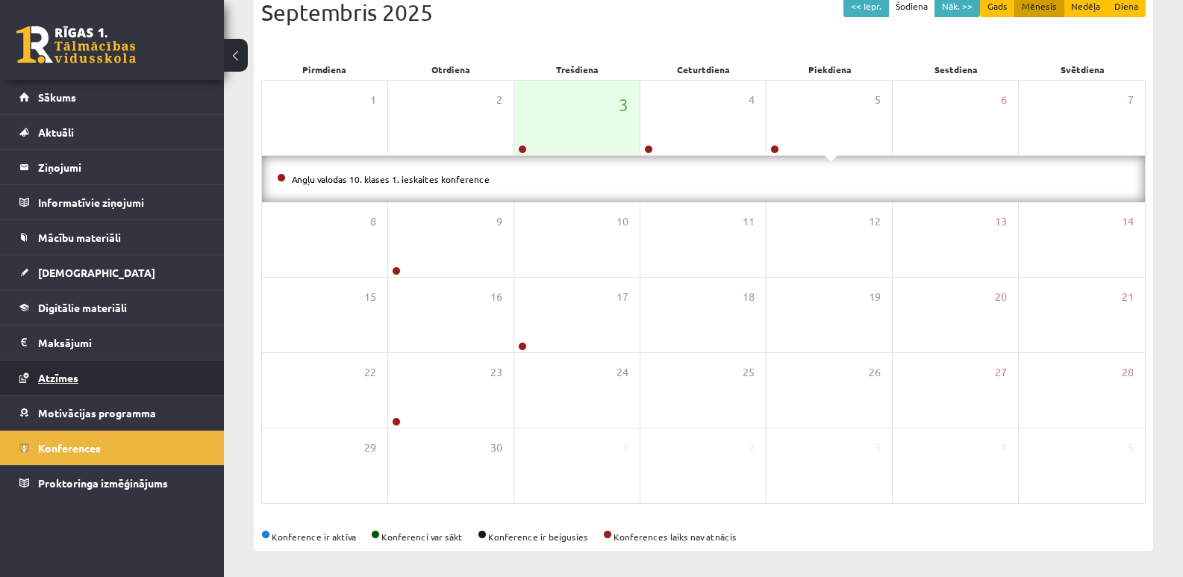
scroll to position [183, 0]
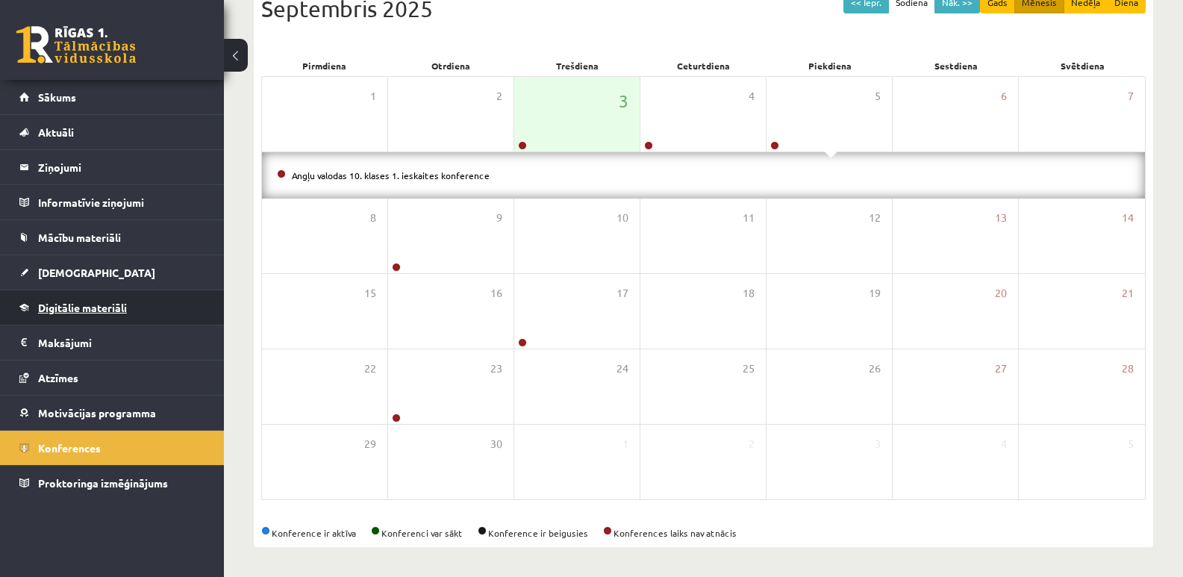
click at [74, 310] on span "Digitālie materiāli" at bounding box center [82, 307] width 89 height 13
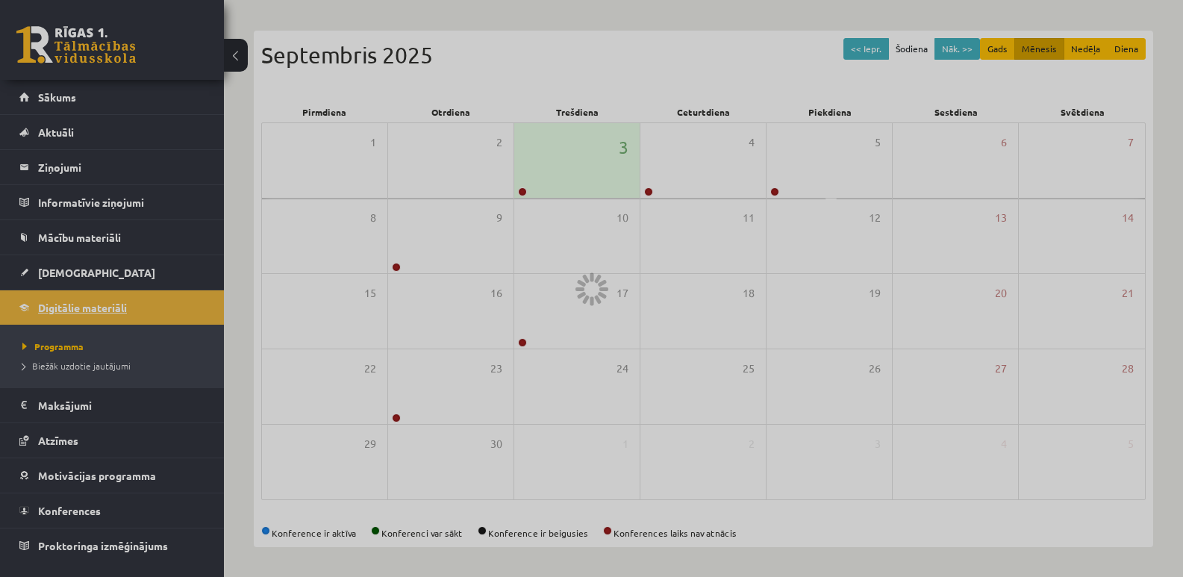
scroll to position [137, 0]
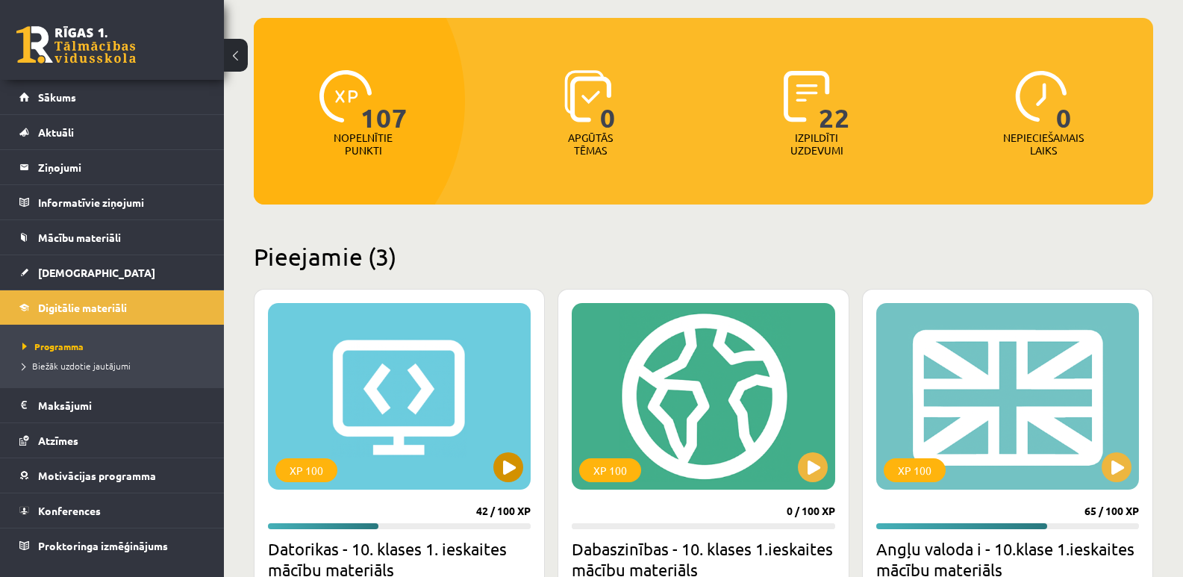
click at [407, 352] on div "XP 100" at bounding box center [399, 396] width 263 height 187
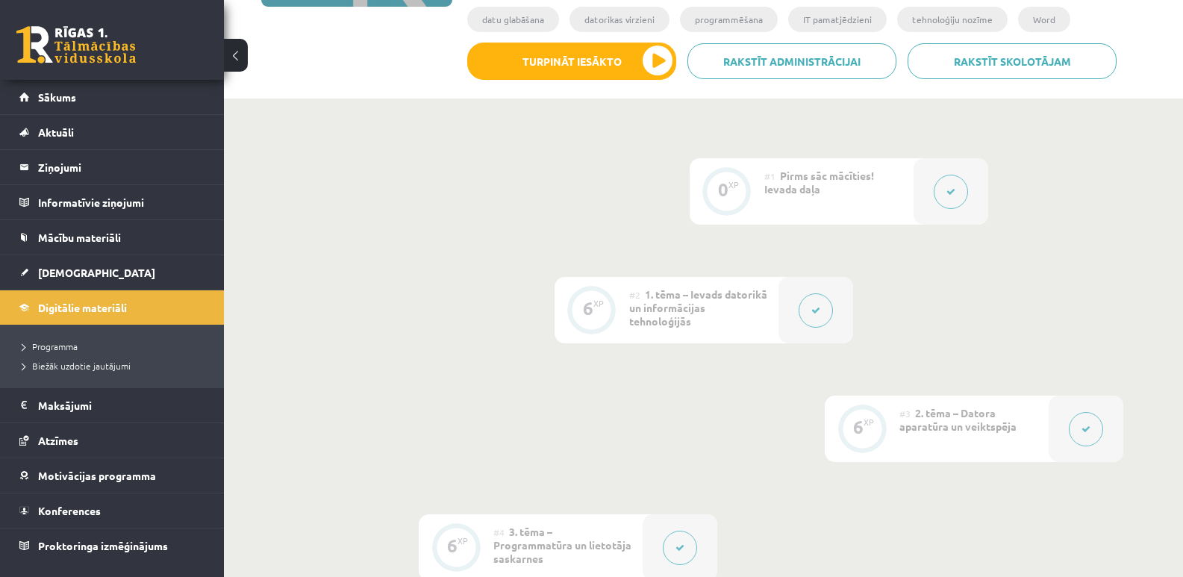
scroll to position [373, 0]
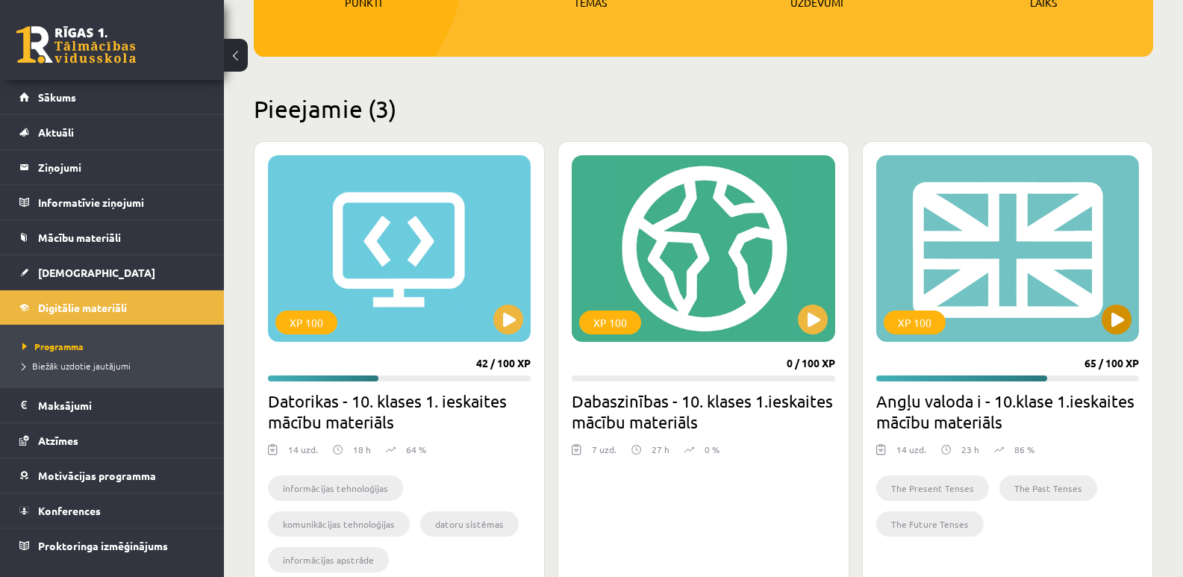
scroll to position [286, 0]
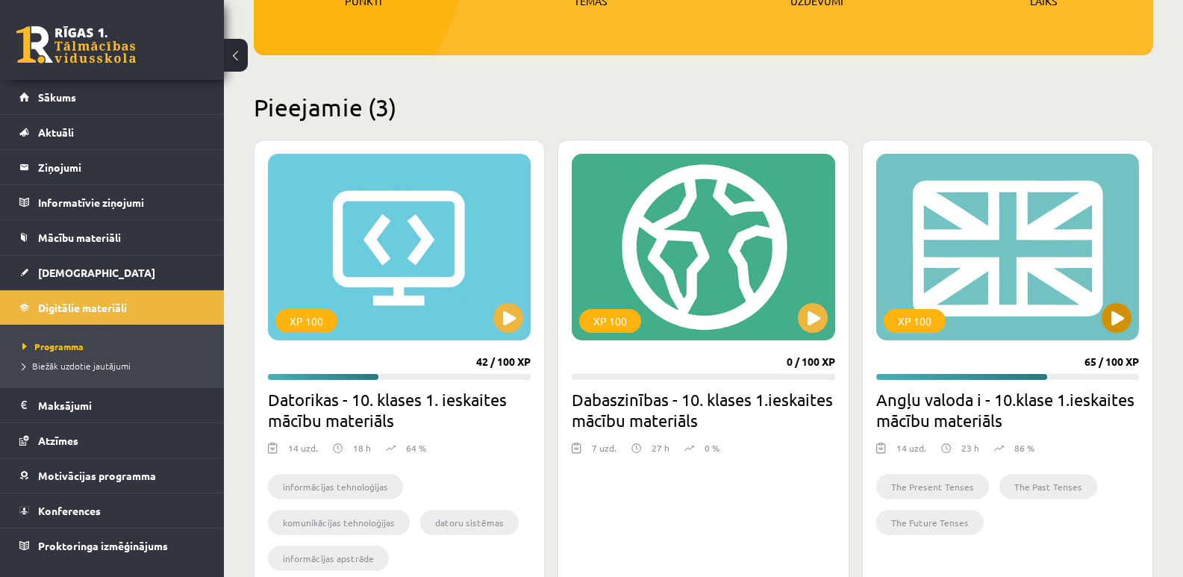
click at [937, 249] on div "XP 100" at bounding box center [1007, 247] width 263 height 187
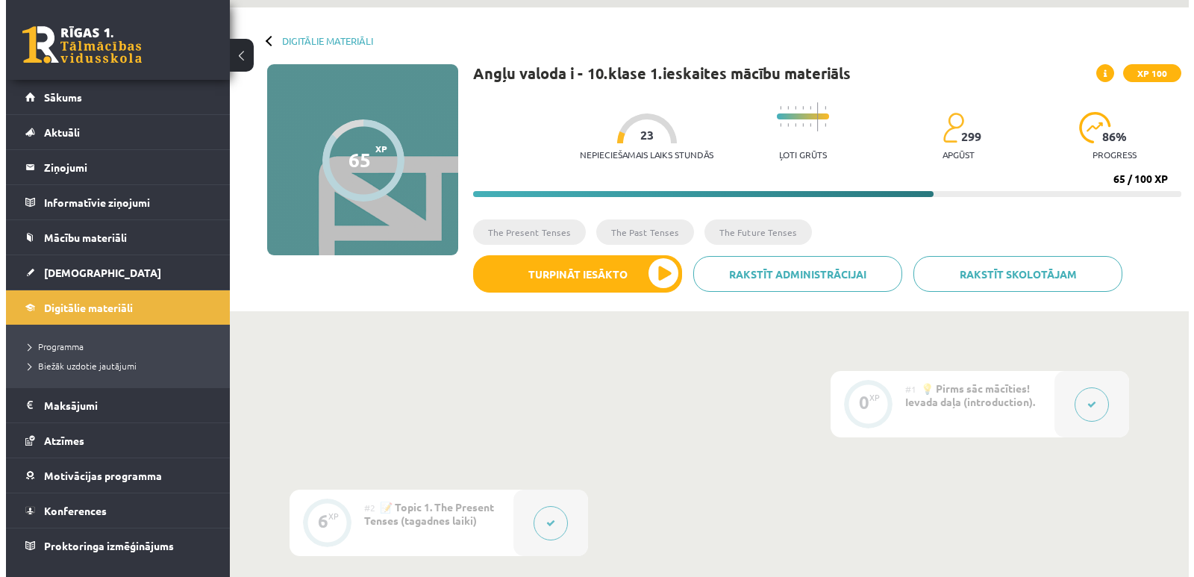
scroll to position [75, 0]
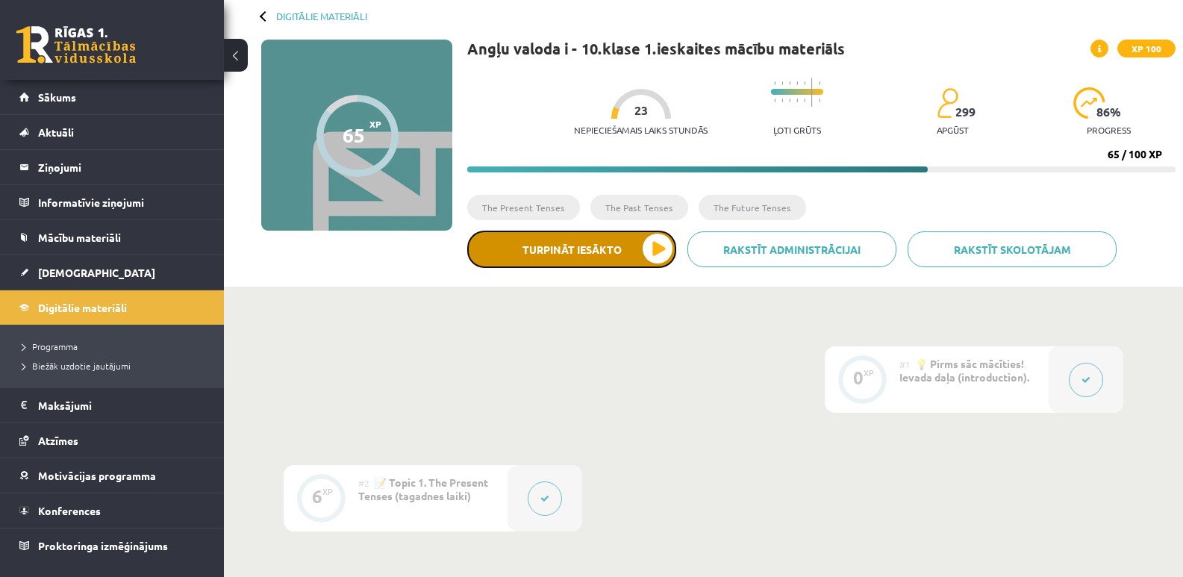
click at [634, 260] on button "Turpināt iesākto" at bounding box center [571, 249] width 209 height 37
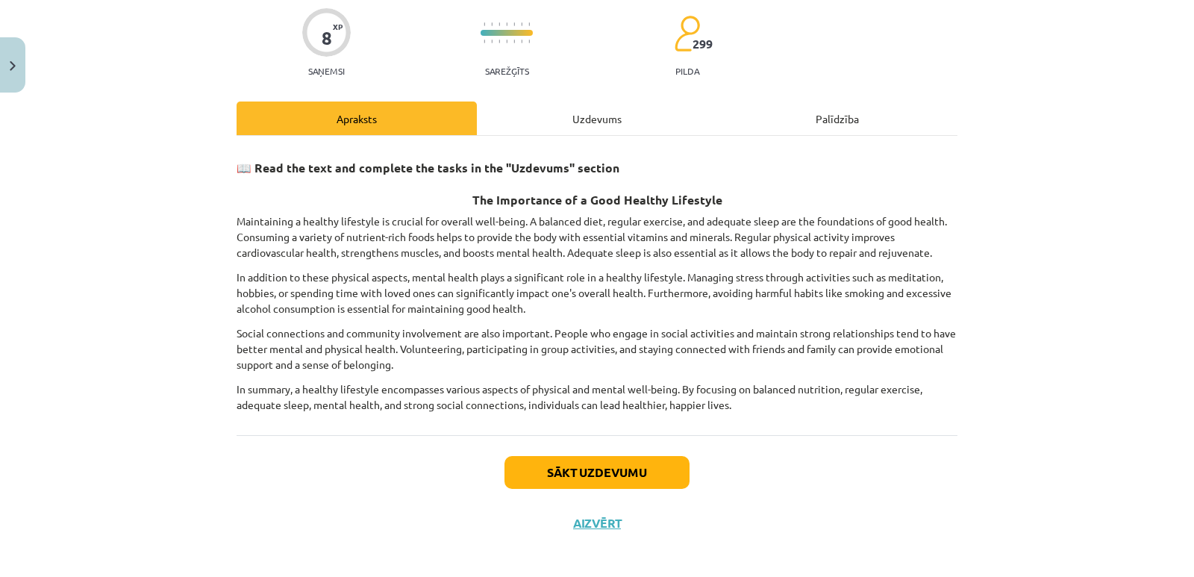
scroll to position [125, 0]
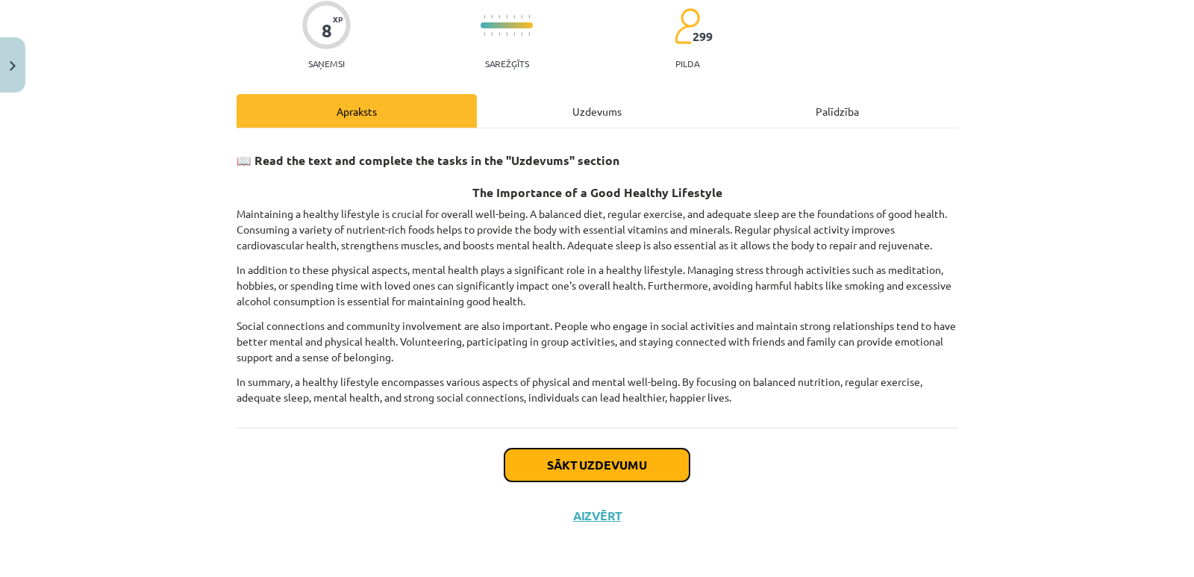
click at [611, 460] on button "Sākt uzdevumu" at bounding box center [596, 464] width 185 height 33
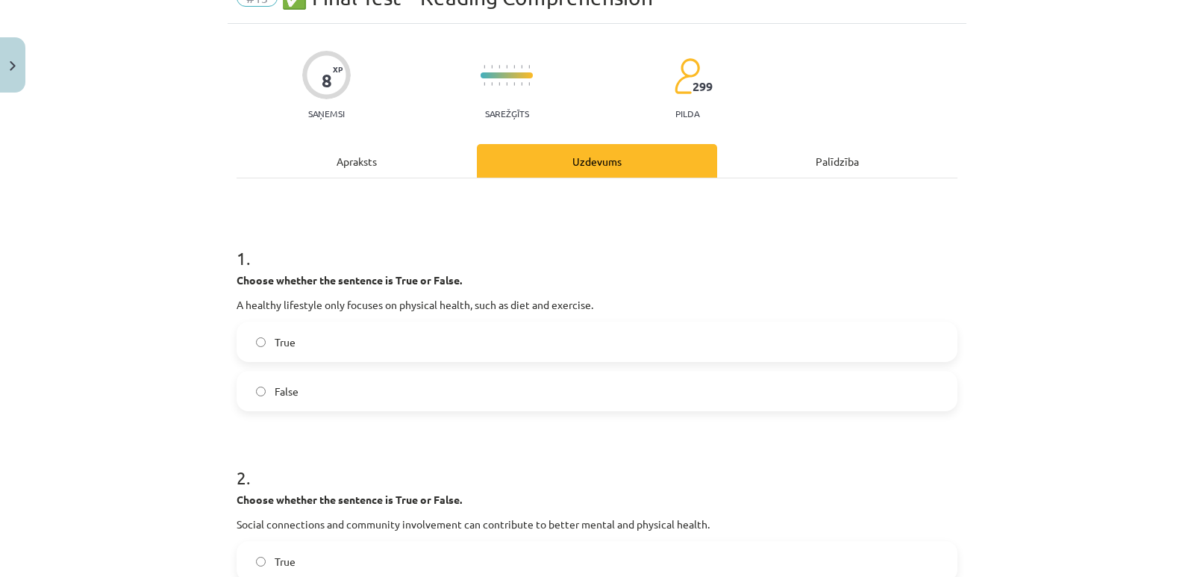
scroll to position [112, 0]
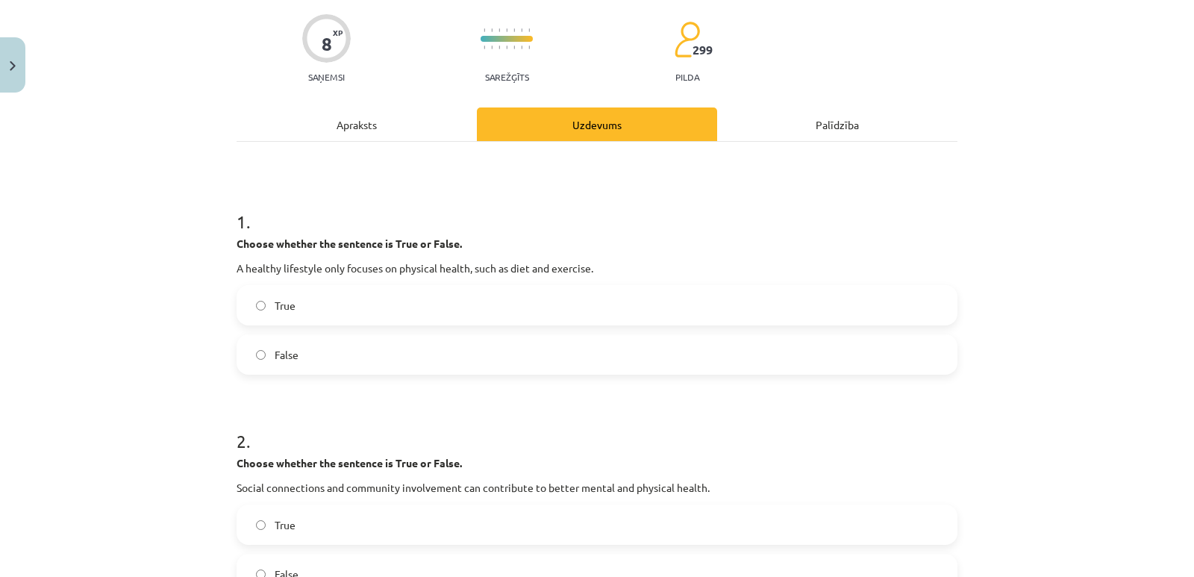
click at [360, 125] on div "Apraksts" at bounding box center [357, 124] width 240 height 34
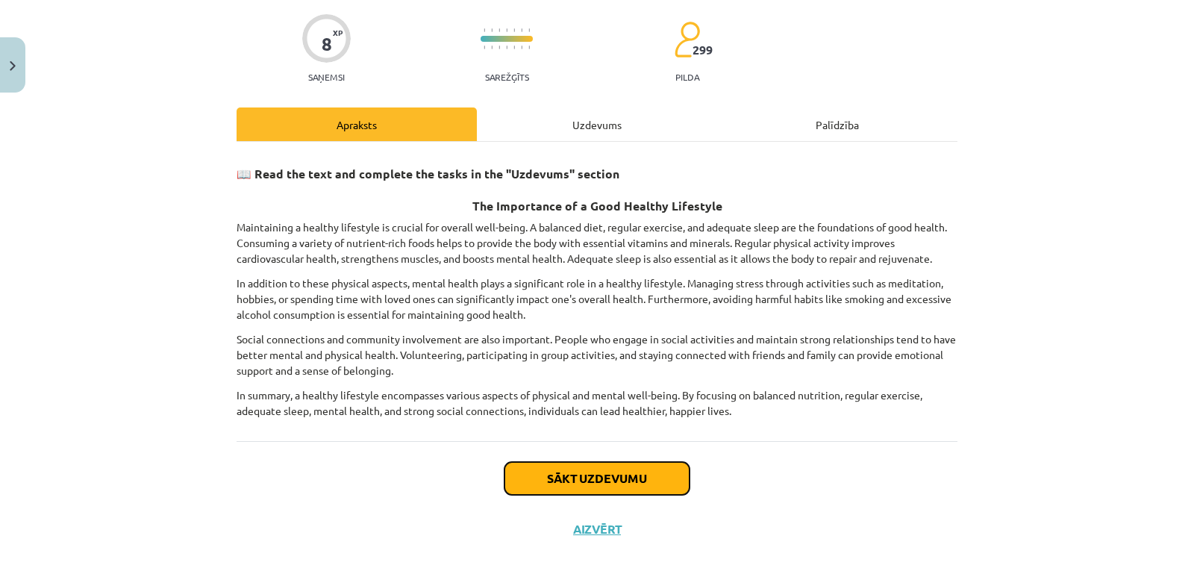
click at [561, 482] on button "Sākt uzdevumu" at bounding box center [596, 478] width 185 height 33
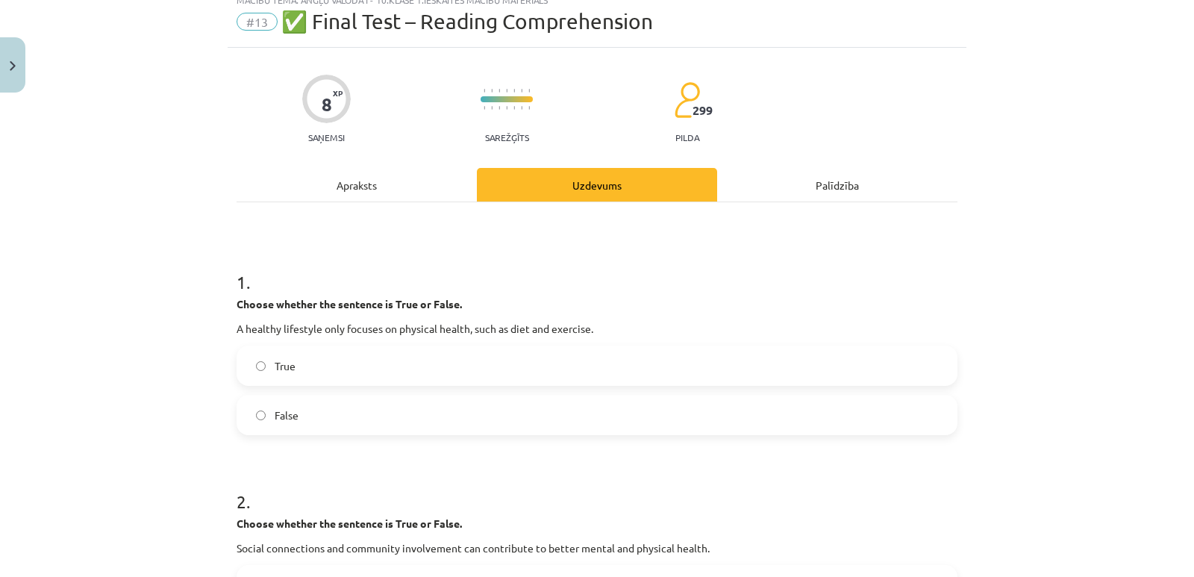
scroll to position [37, 0]
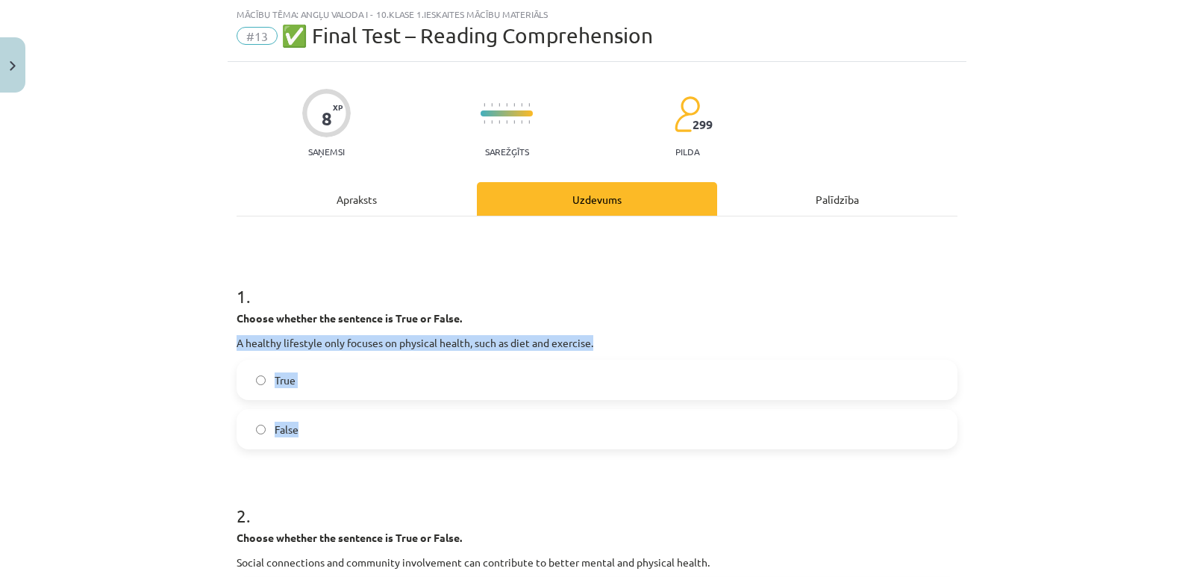
drag, startPoint x: 231, startPoint y: 337, endPoint x: 474, endPoint y: 447, distance: 266.1
click at [474, 447] on div "1 . Choose whether the sentence is True or False. A healthy lifestyle only focu…" at bounding box center [597, 355] width 721 height 190
copy div "A healthy lifestyle only focuses on physical health, such as diet and exercise.…"
click at [321, 390] on label "True" at bounding box center [597, 379] width 718 height 37
click at [300, 431] on label "False" at bounding box center [597, 428] width 718 height 37
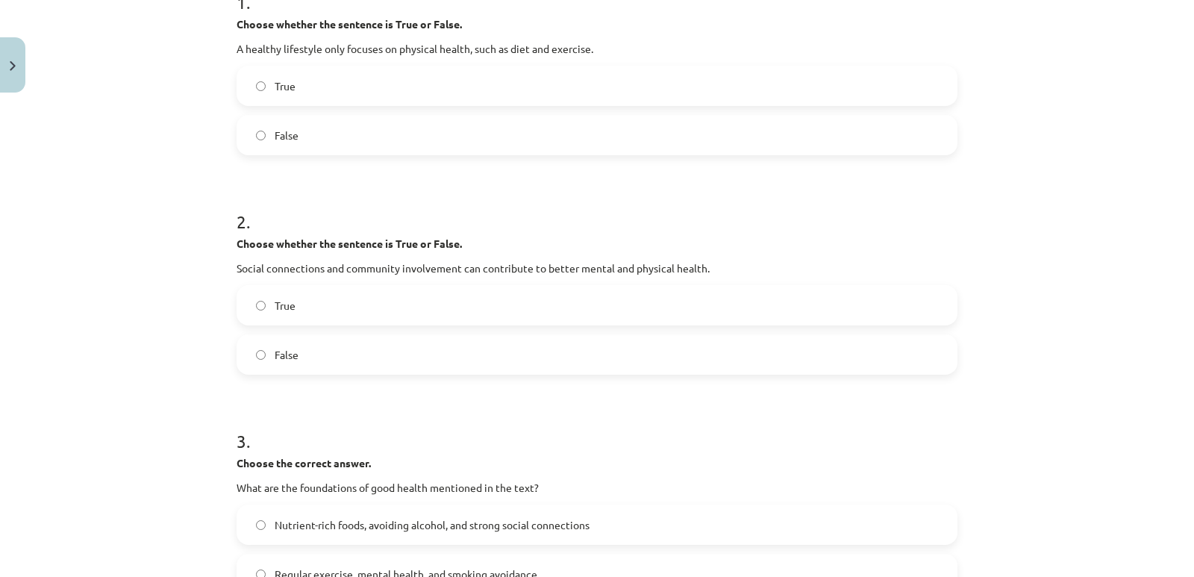
scroll to position [336, 0]
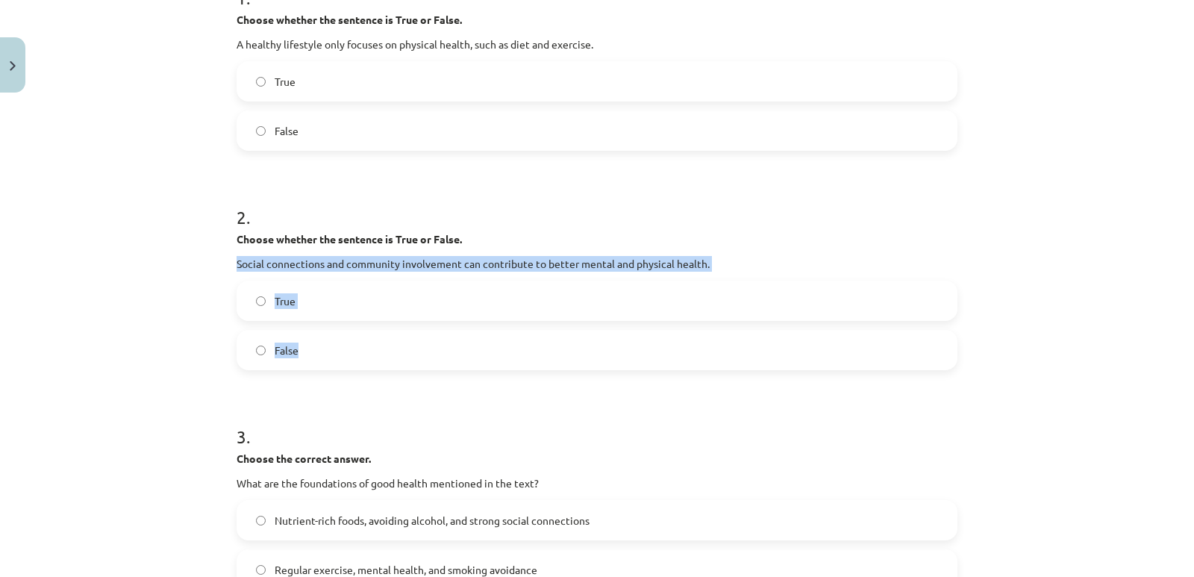
drag, startPoint x: 231, startPoint y: 263, endPoint x: 351, endPoint y: 344, distance: 144.7
click at [351, 344] on div "2 . Choose whether the sentence is True or False. Social connections and commun…" at bounding box center [597, 276] width 721 height 190
copy div "Social connections and community involvement can contribute to better mental an…"
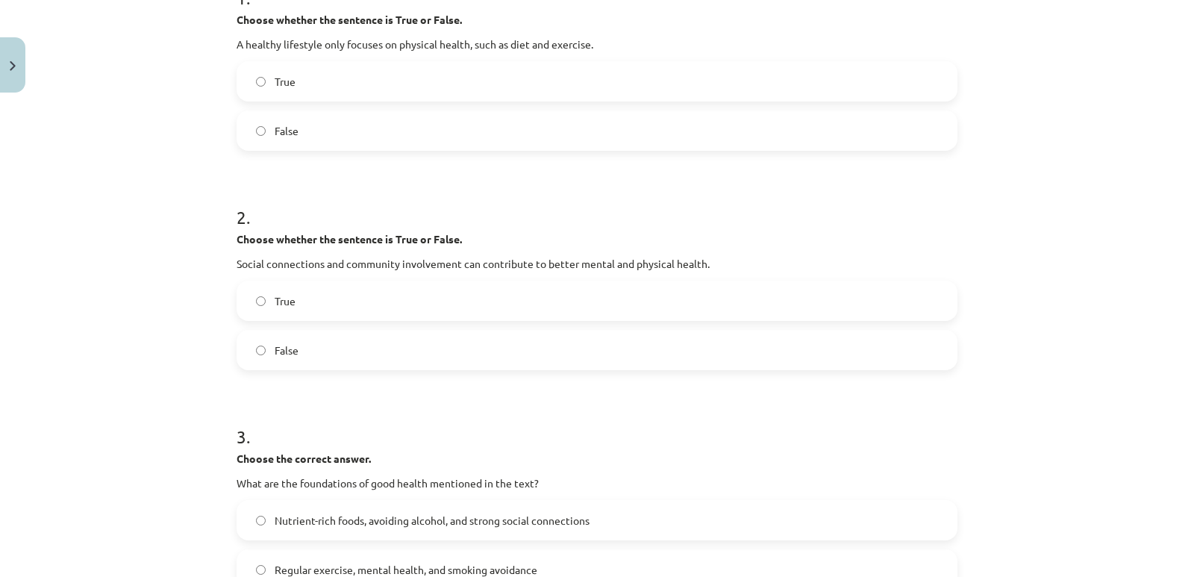
click at [464, 219] on h1 "2 ." at bounding box center [597, 204] width 721 height 46
click at [282, 307] on span "True" at bounding box center [285, 301] width 21 height 16
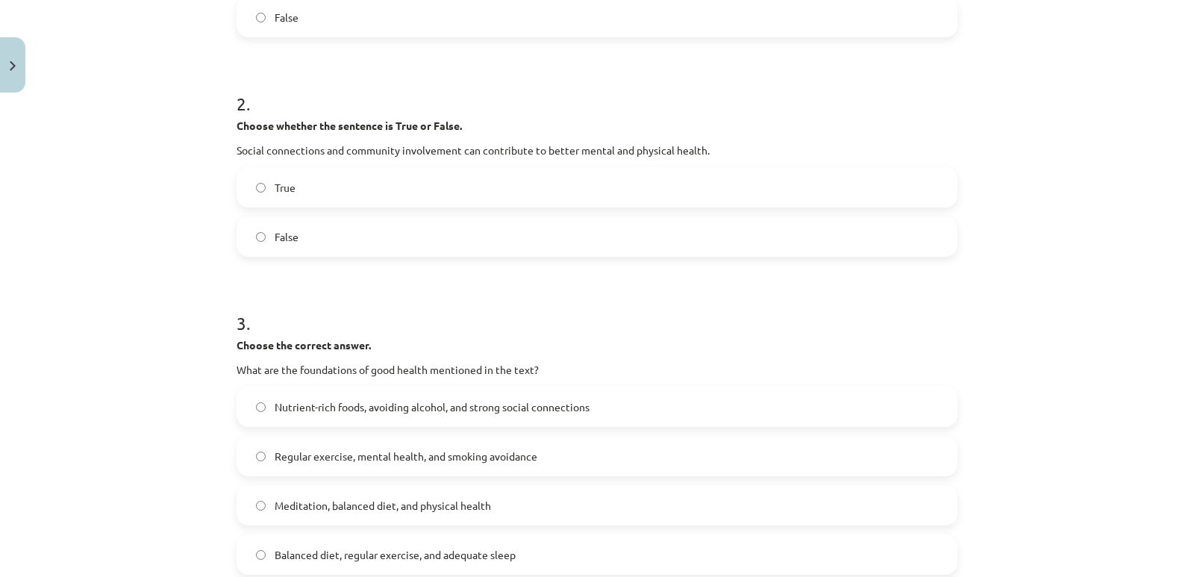
scroll to position [485, 0]
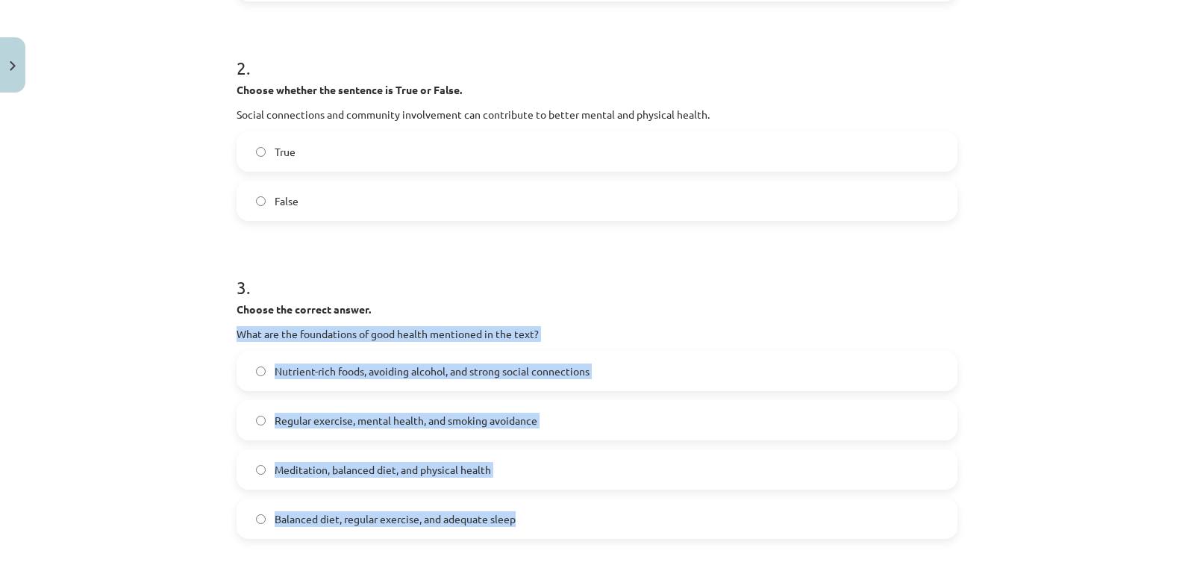
drag, startPoint x: 227, startPoint y: 331, endPoint x: 538, endPoint y: 509, distance: 358.2
click at [538, 509] on div "8 XP Saņemsi Sarežģīts 299 pilda Apraksts Uzdevums Palīdzība 1 . Choose whether…" at bounding box center [597, 303] width 739 height 1378
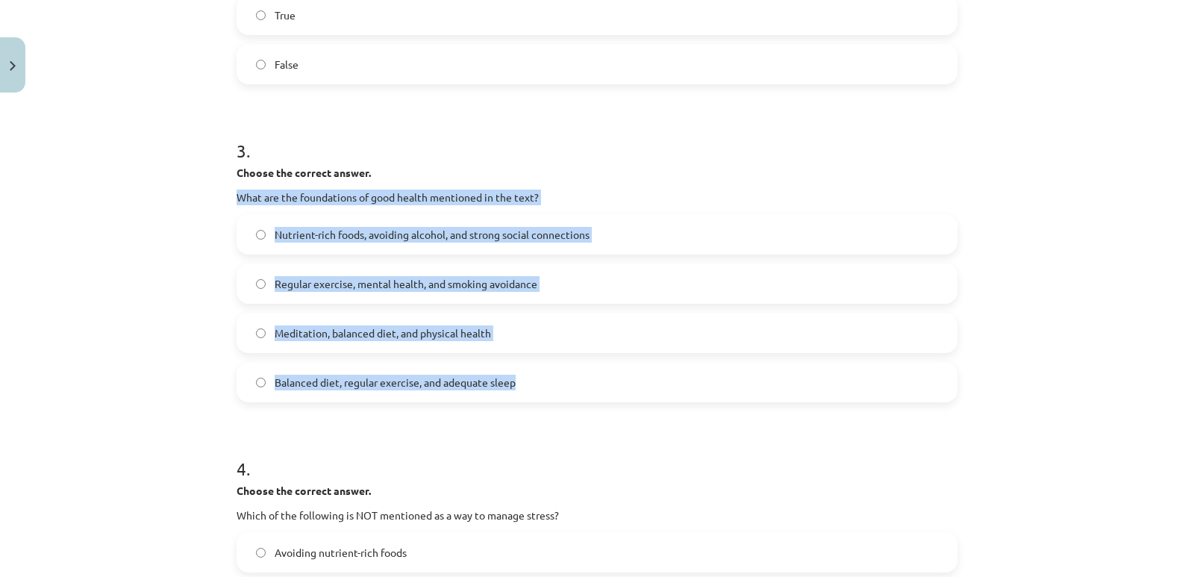
scroll to position [634, 0]
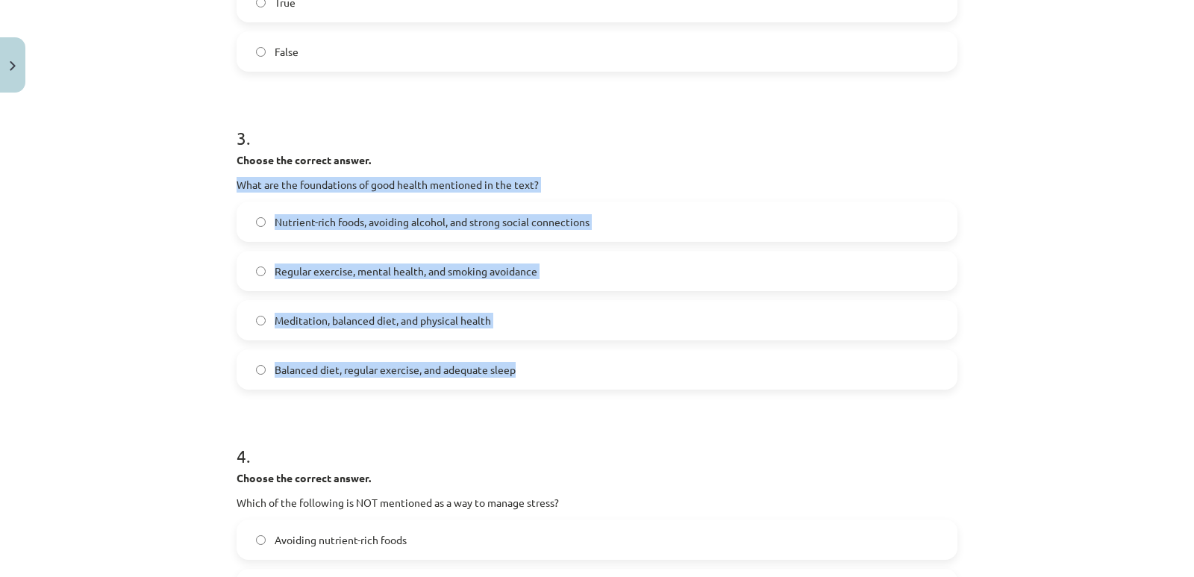
copy div "What are the foundations of good health mentioned in the text? Nutrient-rich fo…"
click at [323, 373] on span "Balanced diet, regular exercise, and adequate sleep" at bounding box center [395, 370] width 241 height 16
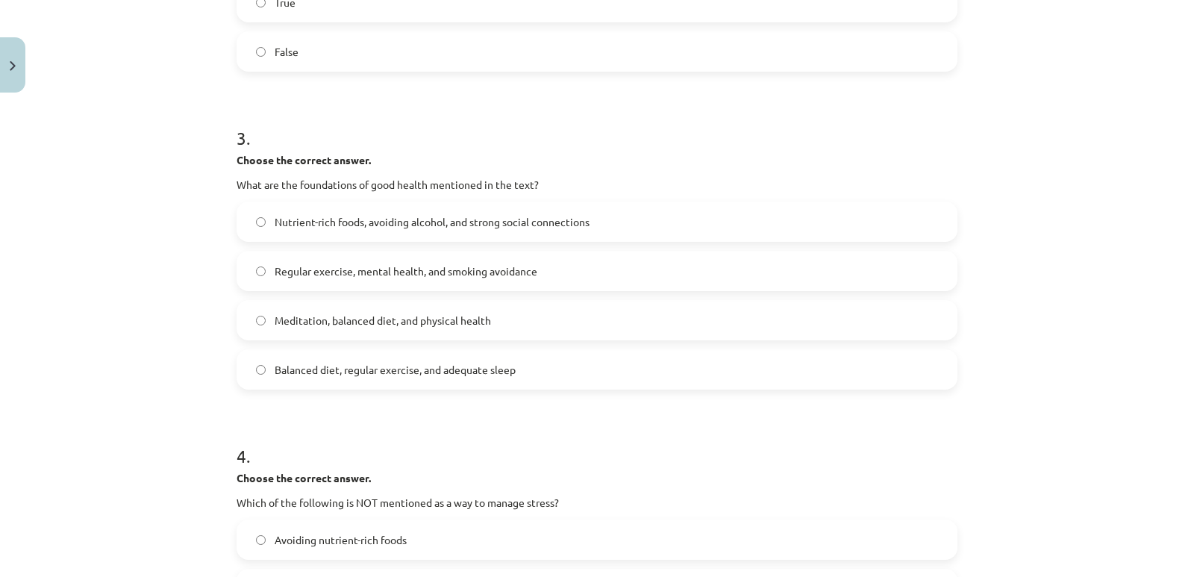
click at [361, 426] on h1 "4 ." at bounding box center [597, 442] width 721 height 46
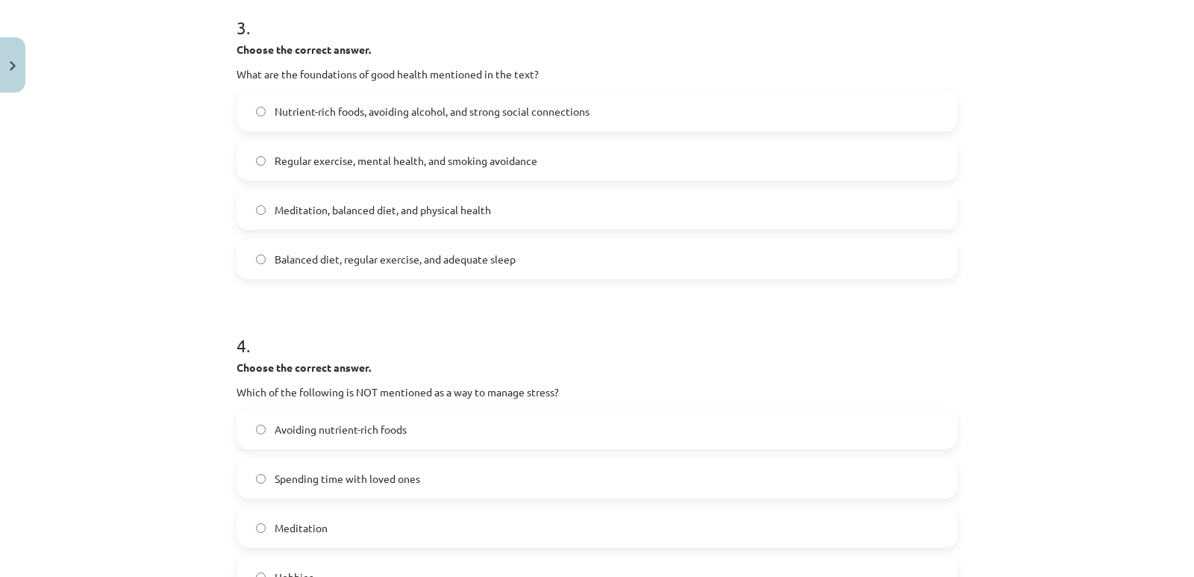
scroll to position [858, 0]
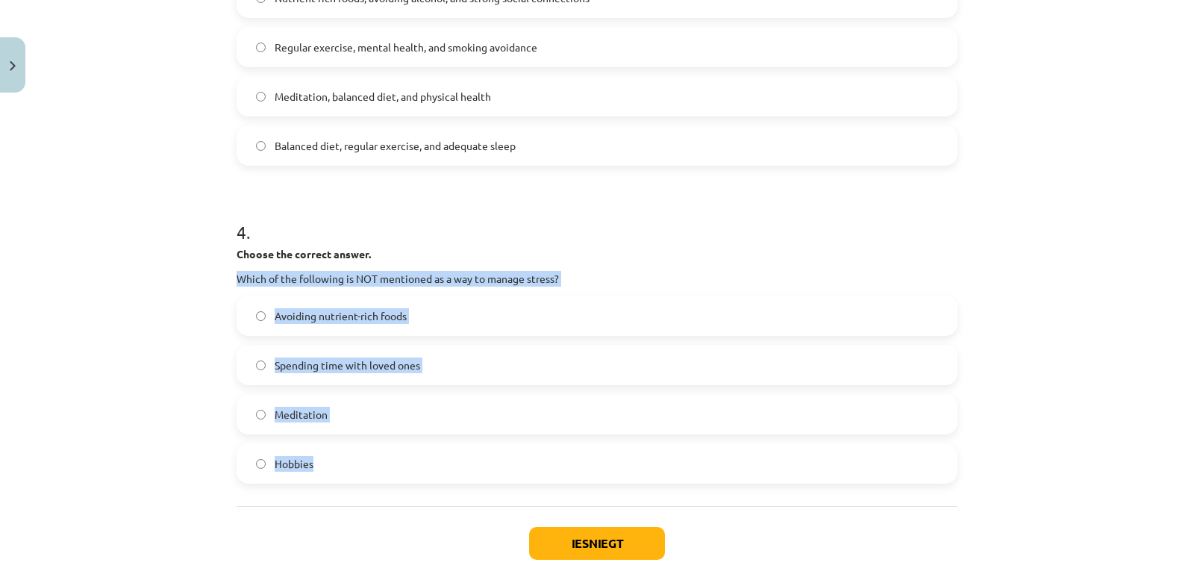
drag, startPoint x: 233, startPoint y: 281, endPoint x: 351, endPoint y: 466, distance: 220.4
click at [351, 466] on div "4 . Choose the correct answer. Which of the following is NOT mentioned as a way…" at bounding box center [597, 339] width 721 height 288
copy div "Which of the following is NOT mentioned as a way to manage stress? Avoiding nut…"
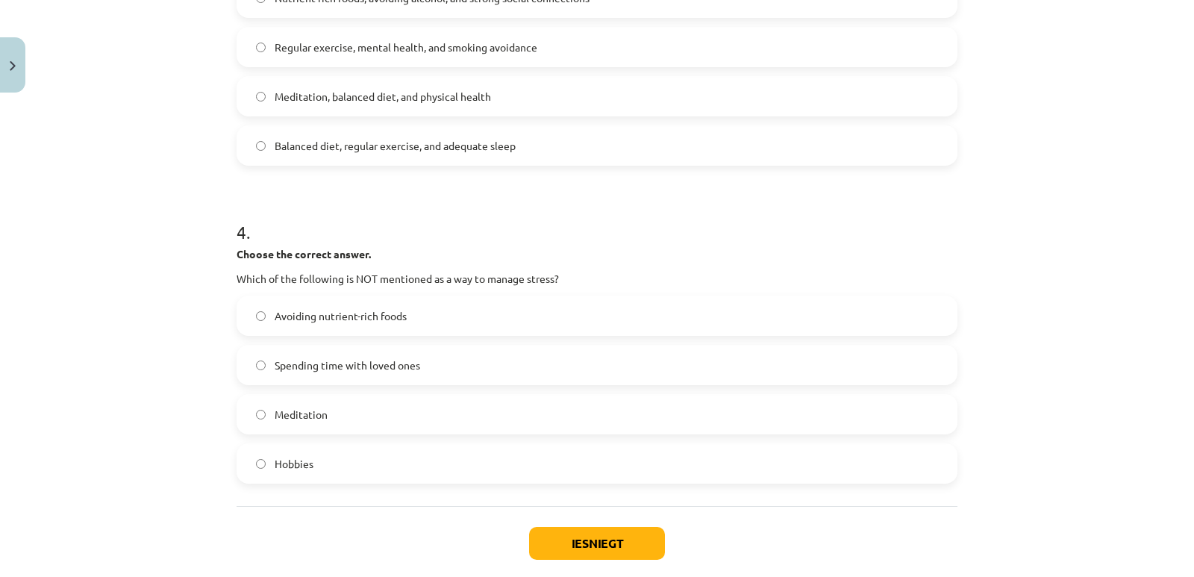
click at [402, 244] on div "4 . Choose the correct answer. Which of the following is NOT mentioned as a way…" at bounding box center [597, 339] width 721 height 288
click at [359, 319] on span "Avoiding nutrient-rich foods" at bounding box center [341, 316] width 132 height 16
click at [580, 541] on button "Iesniegt" at bounding box center [597, 543] width 136 height 33
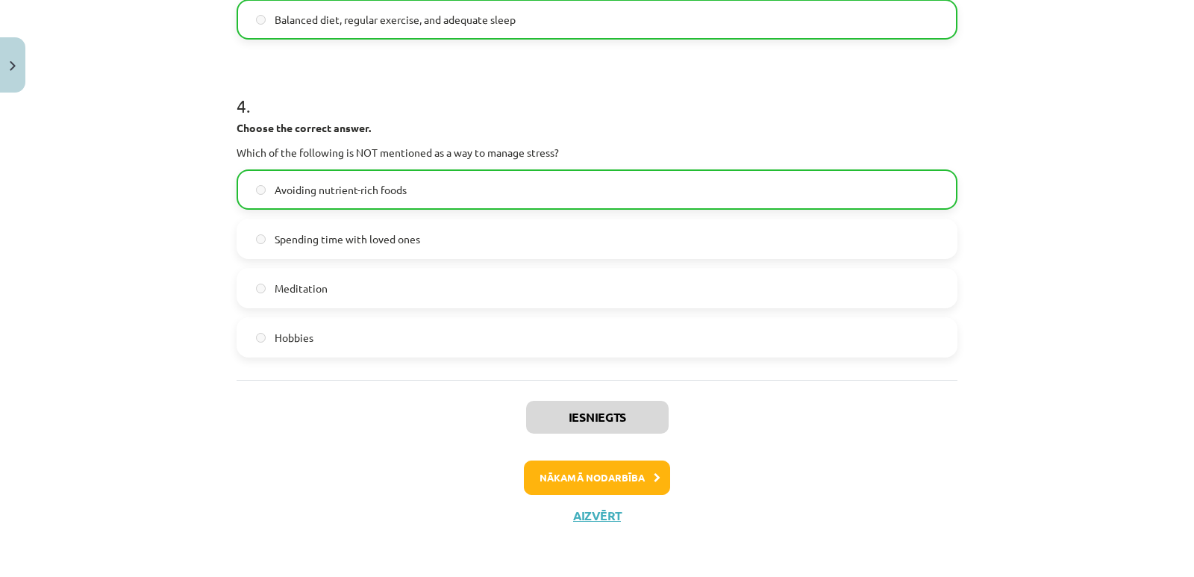
scroll to position [986, 0]
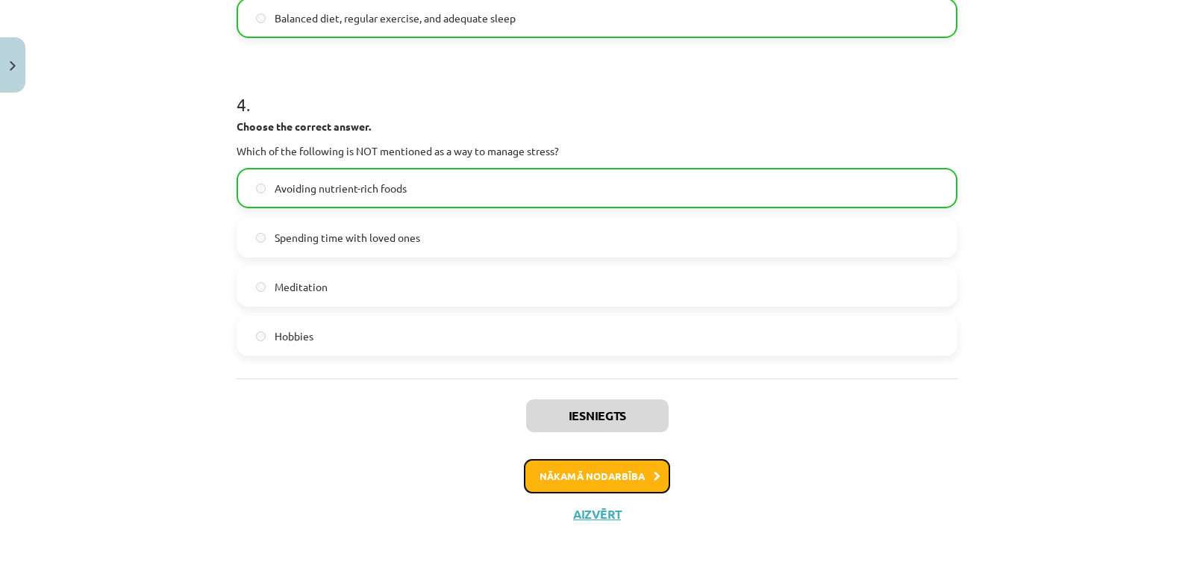
click at [607, 480] on button "Nākamā nodarbība" at bounding box center [597, 476] width 146 height 34
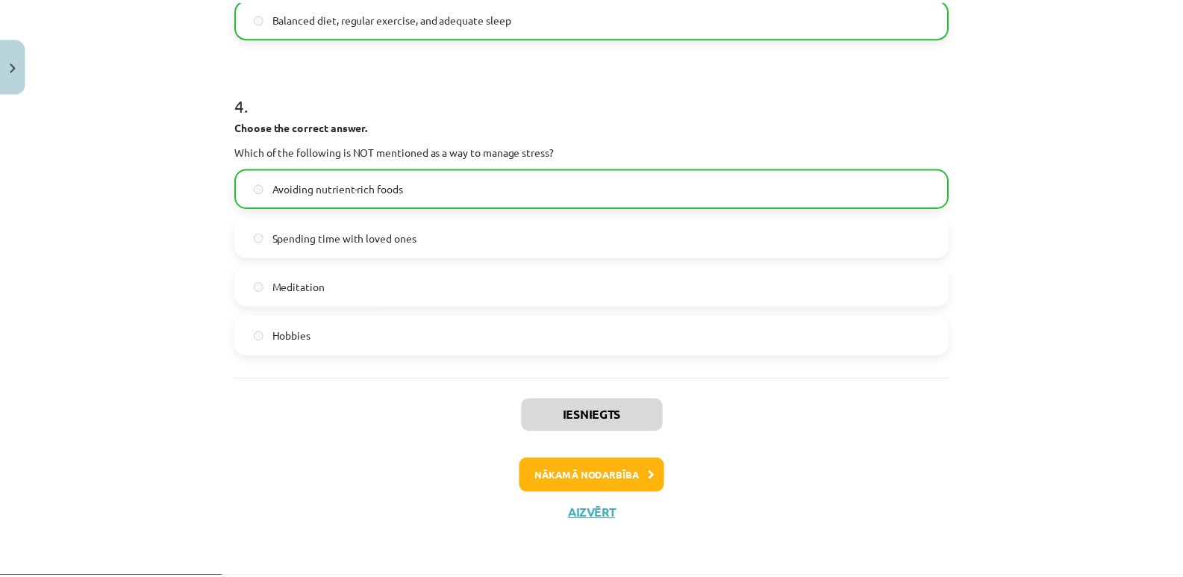
scroll to position [0, 0]
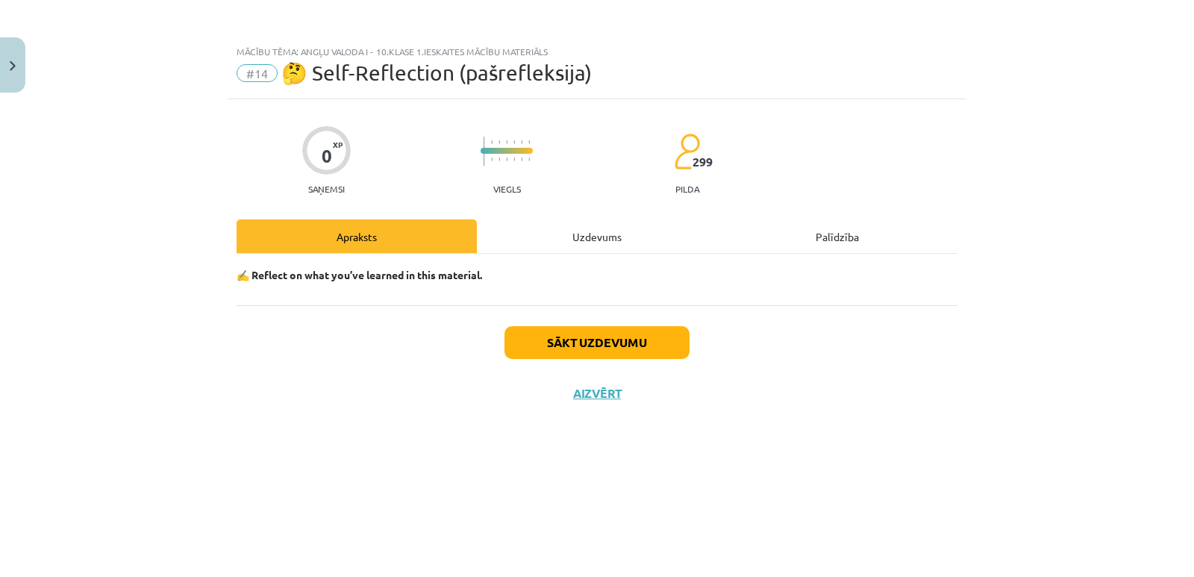
click at [578, 233] on div "Uzdevums" at bounding box center [597, 236] width 240 height 34
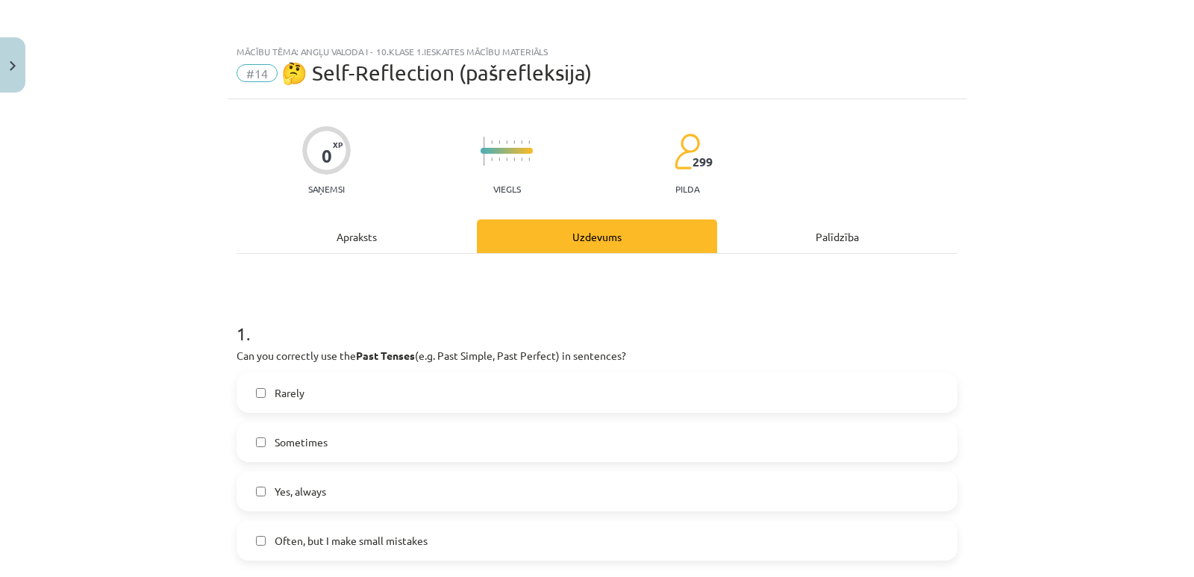
click at [393, 237] on div "Apraksts" at bounding box center [357, 236] width 240 height 34
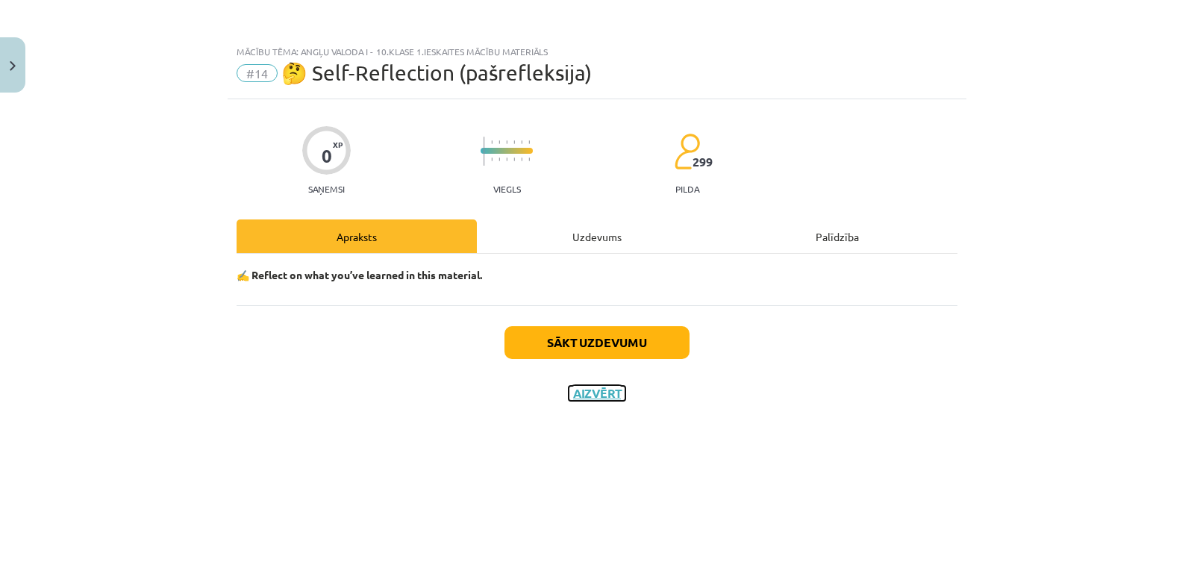
click at [596, 389] on button "Aizvērt" at bounding box center [597, 393] width 57 height 15
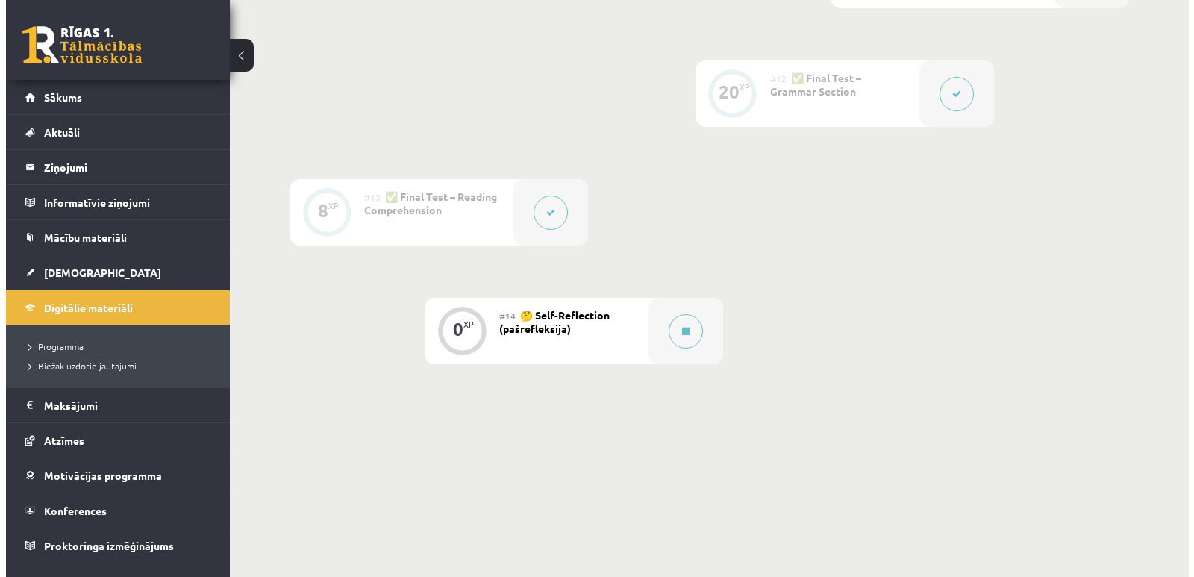
scroll to position [1639, 0]
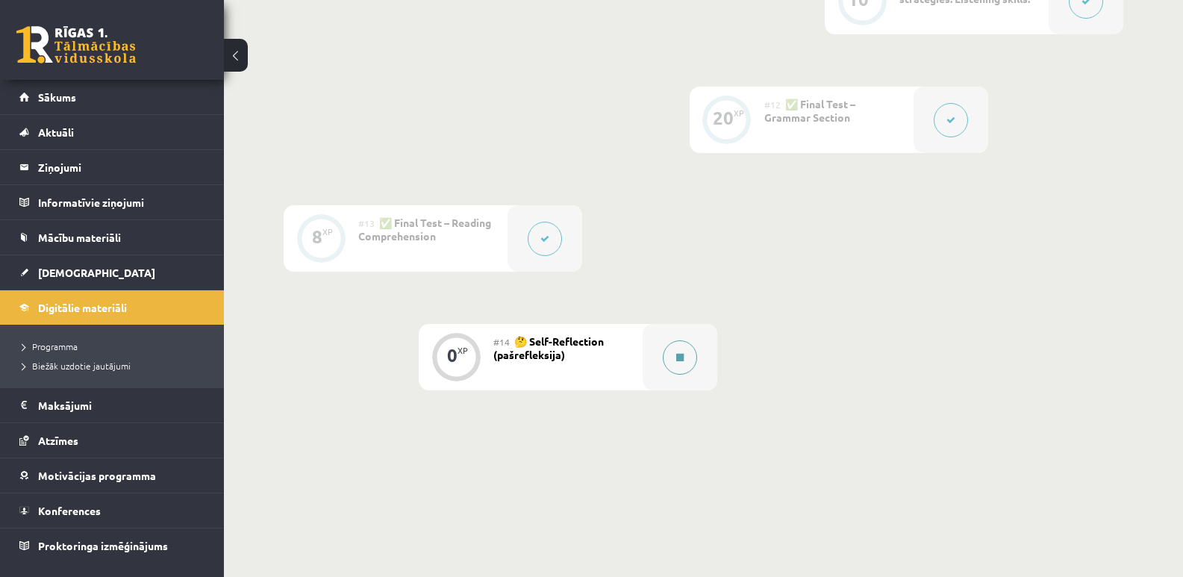
click at [682, 365] on button at bounding box center [680, 357] width 34 height 34
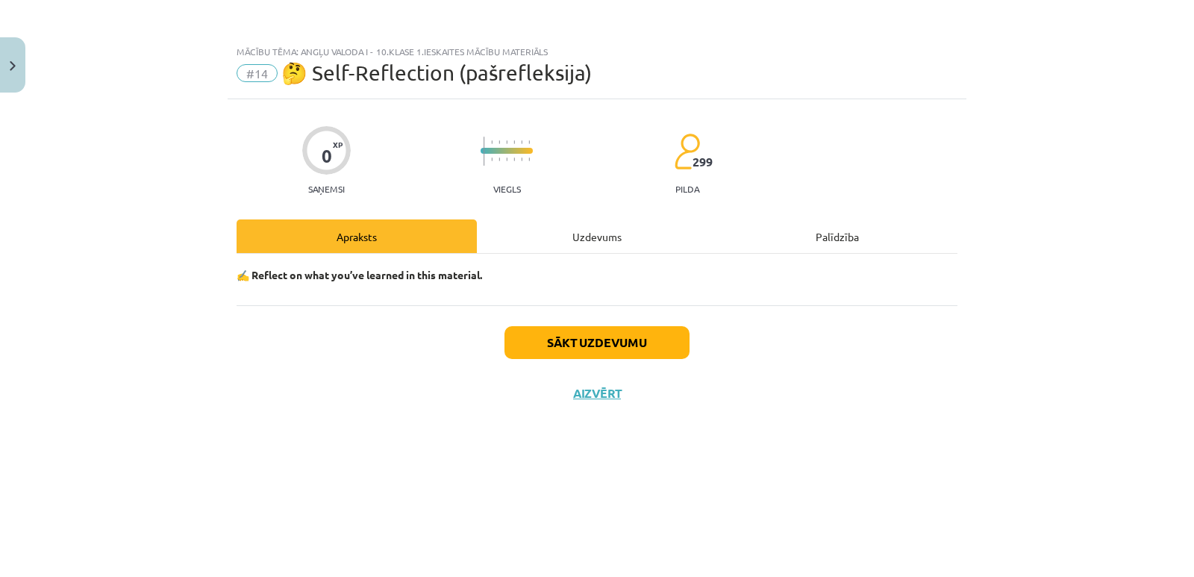
click at [415, 244] on div "Apraksts" at bounding box center [357, 236] width 240 height 34
click at [554, 336] on button "Sākt uzdevumu" at bounding box center [596, 342] width 185 height 33
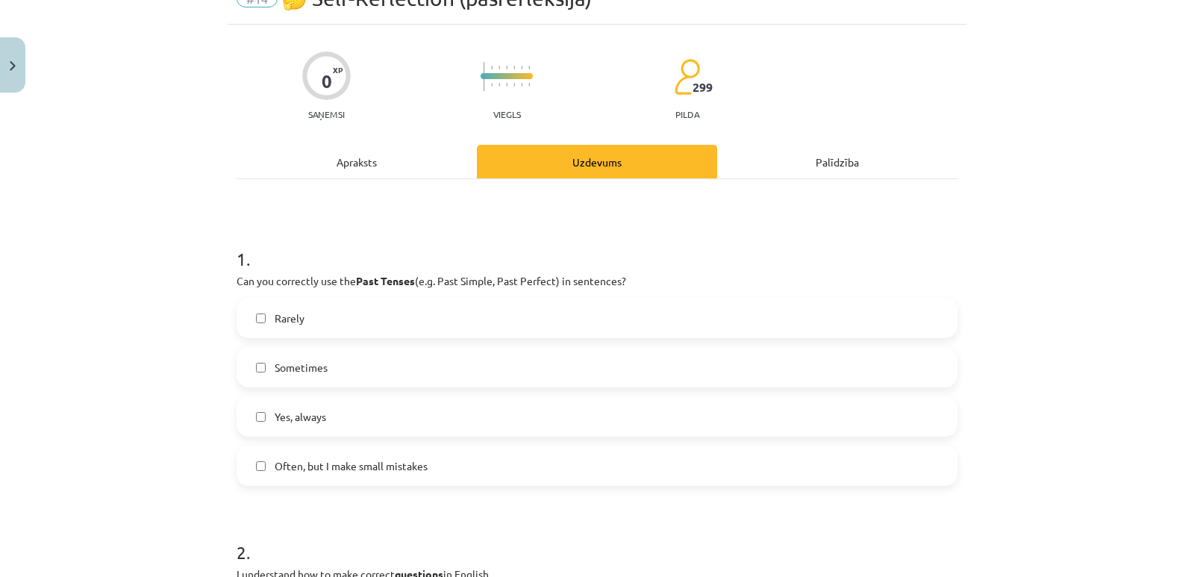
scroll to position [0, 0]
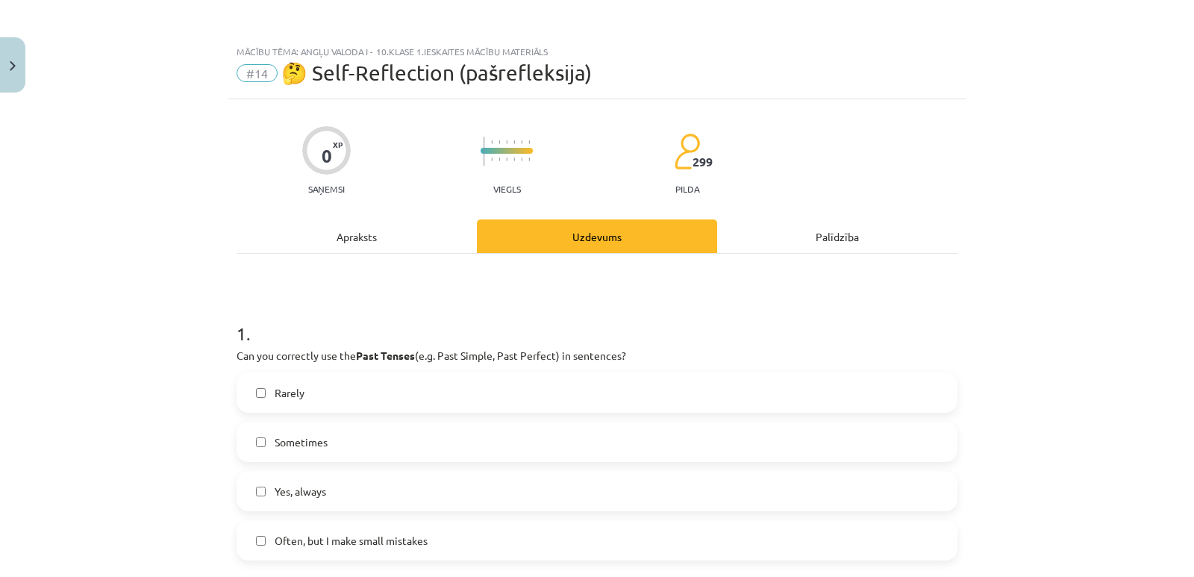
click at [364, 245] on div "Apraksts" at bounding box center [357, 236] width 240 height 34
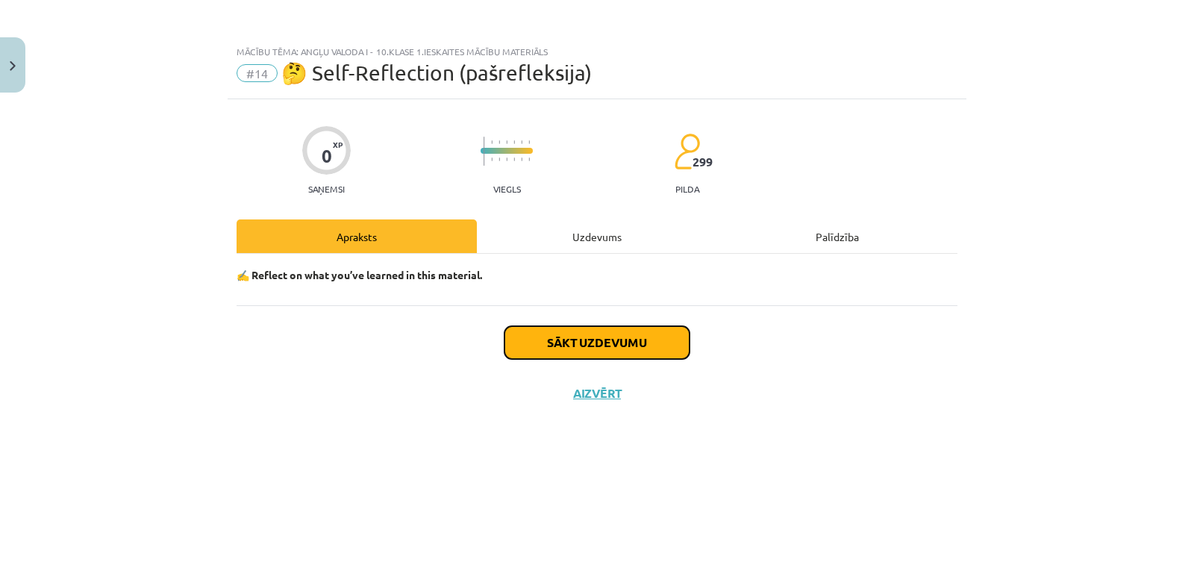
click at [610, 345] on button "Sākt uzdevumu" at bounding box center [596, 342] width 185 height 33
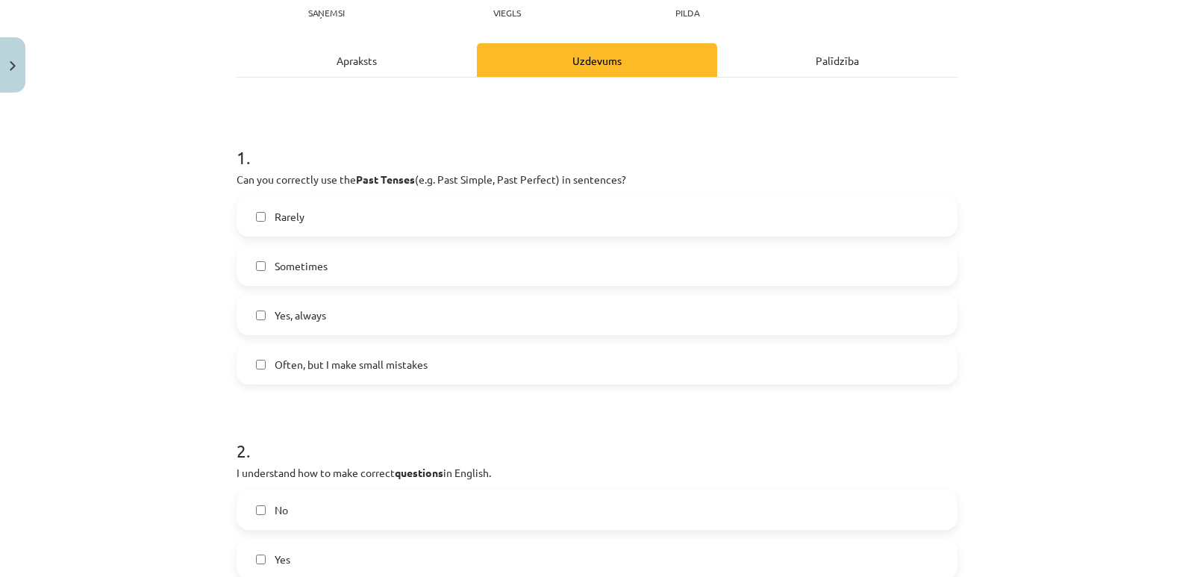
scroll to position [149, 0]
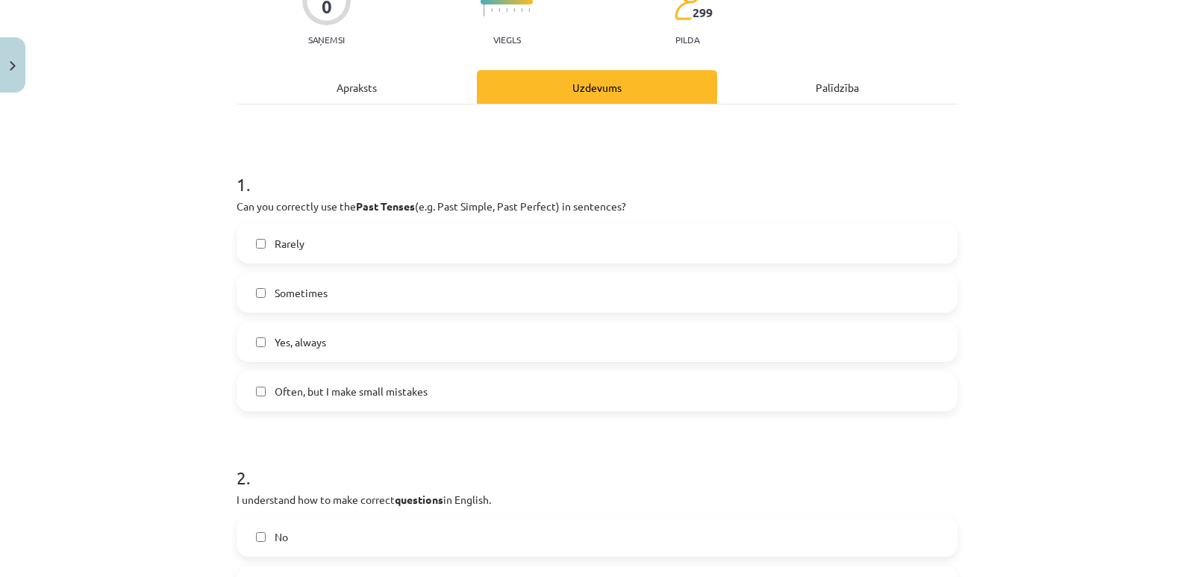
click at [308, 347] on span "Yes, always" at bounding box center [300, 342] width 51 height 16
click at [352, 385] on span "Often, but I make small mistakes" at bounding box center [351, 392] width 153 height 16
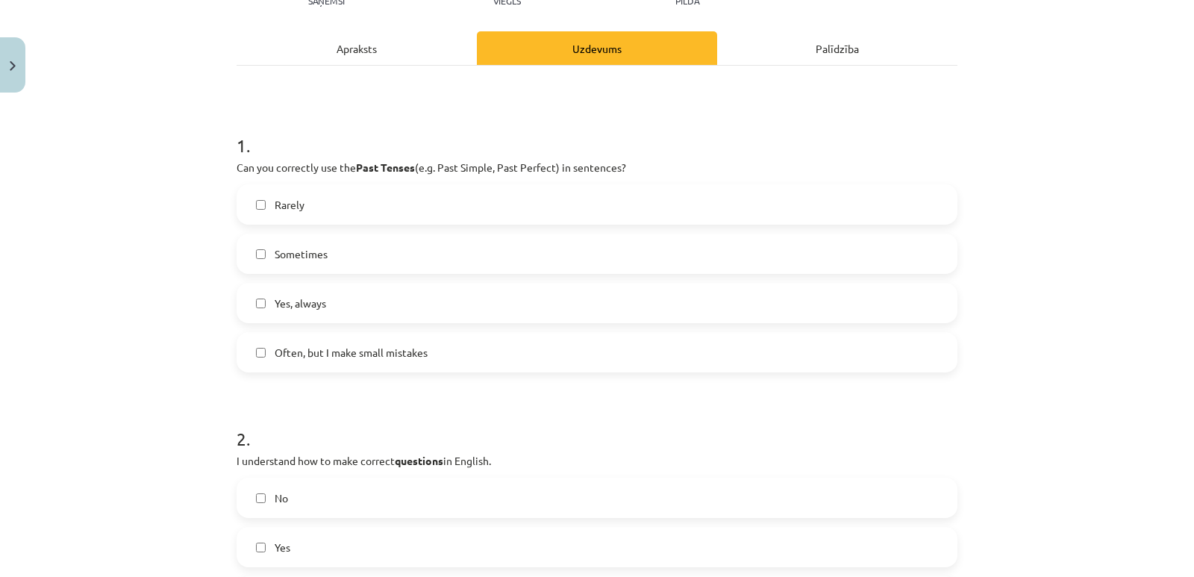
scroll to position [224, 0]
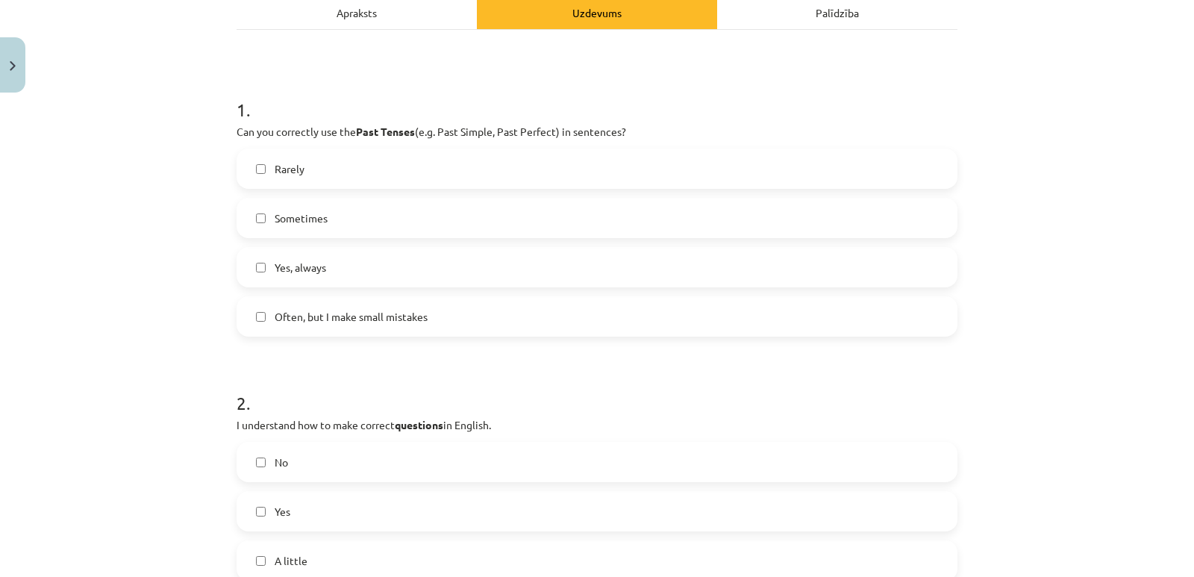
click at [258, 322] on label "Often, but I make small mistakes" at bounding box center [597, 316] width 718 height 37
click at [285, 323] on span "Often, but I make small mistakes" at bounding box center [351, 317] width 153 height 16
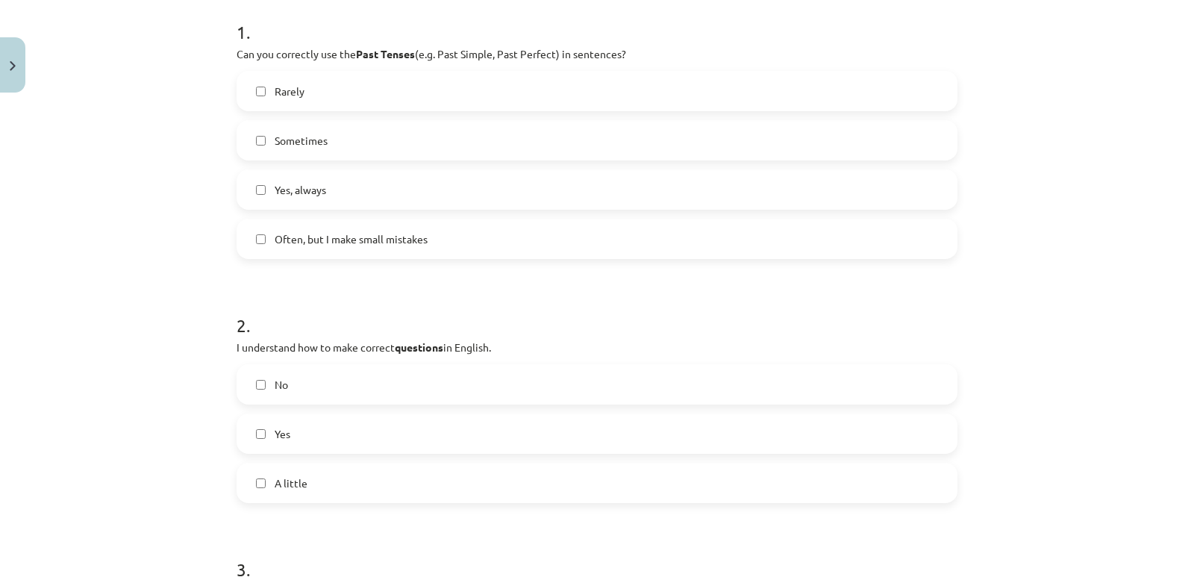
scroll to position [448, 0]
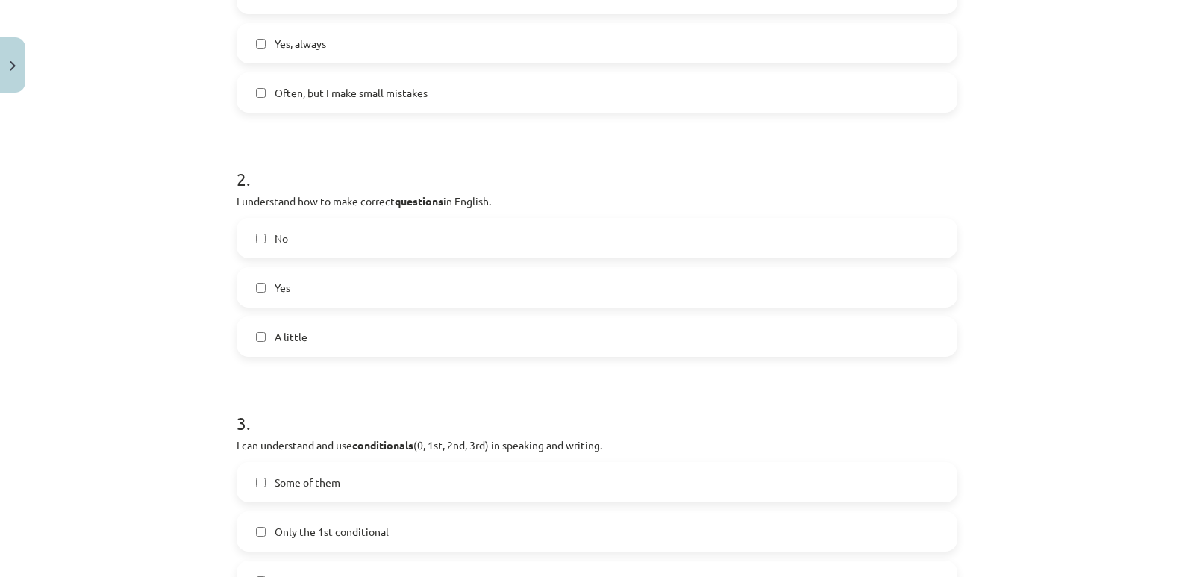
click at [275, 294] on span "Yes" at bounding box center [283, 288] width 16 height 16
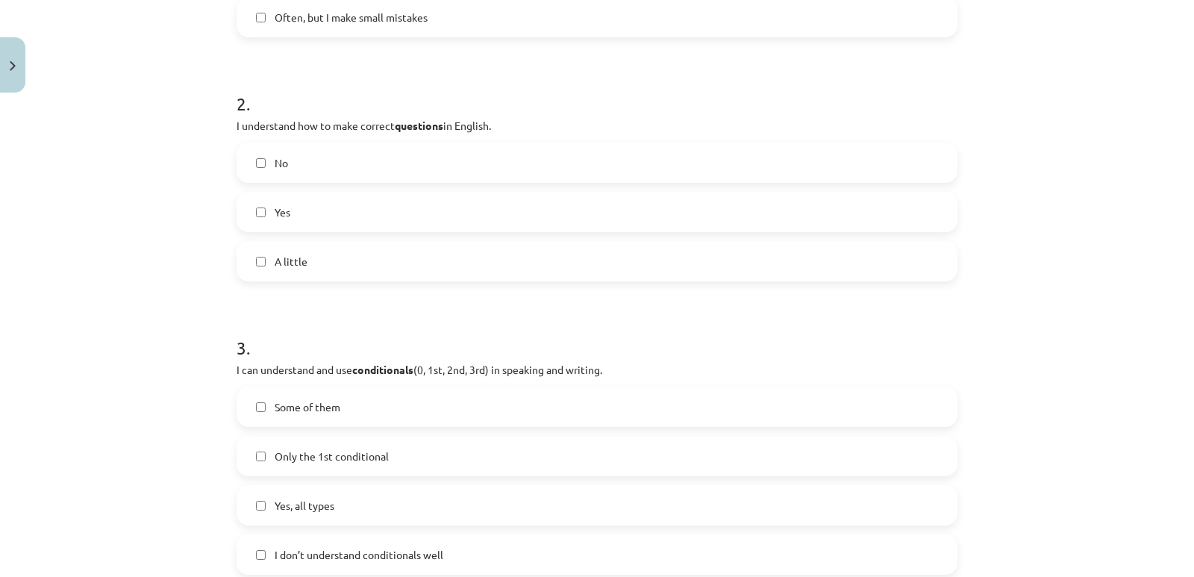
scroll to position [522, 0]
click at [289, 265] on span "A little" at bounding box center [291, 262] width 33 height 16
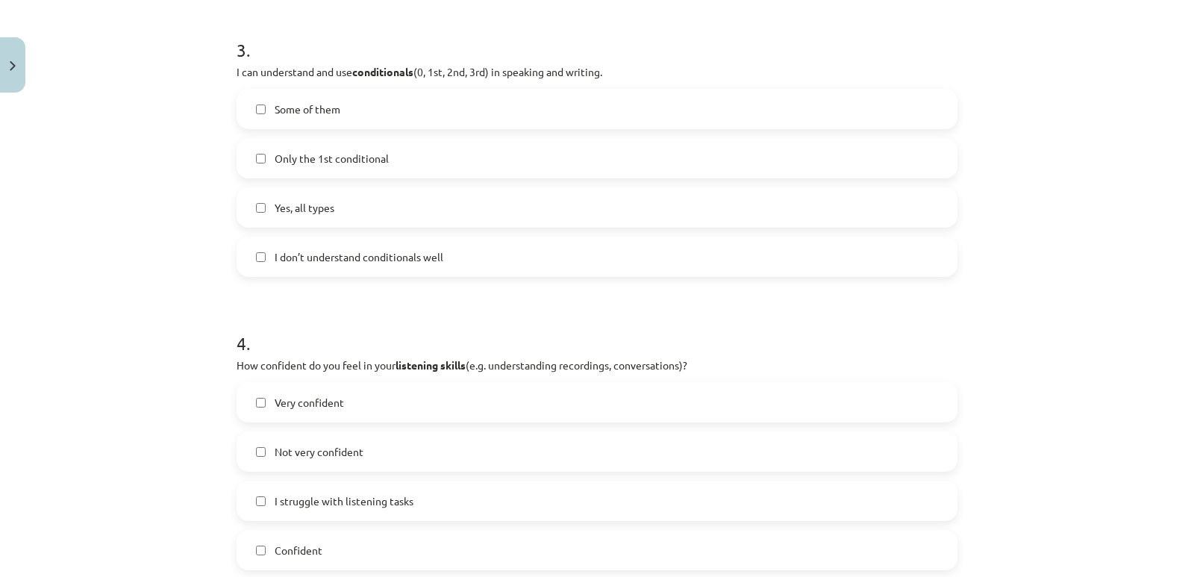
scroll to position [746, 0]
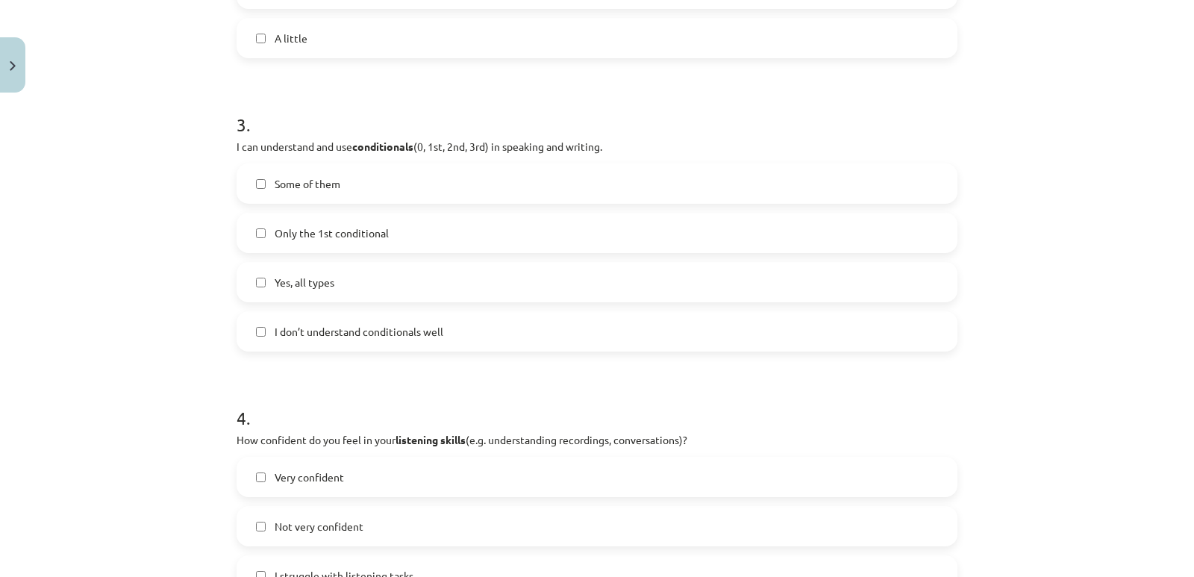
click at [292, 186] on span "Some of them" at bounding box center [308, 184] width 66 height 16
click at [303, 284] on span "Yes, all types" at bounding box center [305, 283] width 60 height 16
click at [367, 289] on label "Yes, all types" at bounding box center [597, 281] width 718 height 37
click at [312, 284] on span "Yes, all types" at bounding box center [305, 283] width 60 height 16
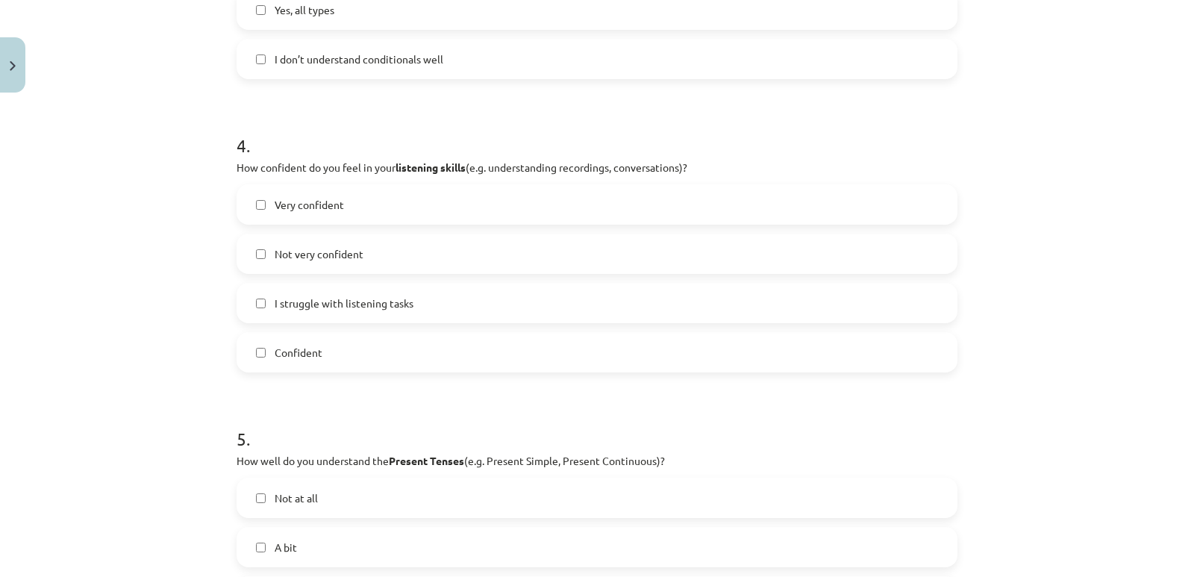
scroll to position [1045, 0]
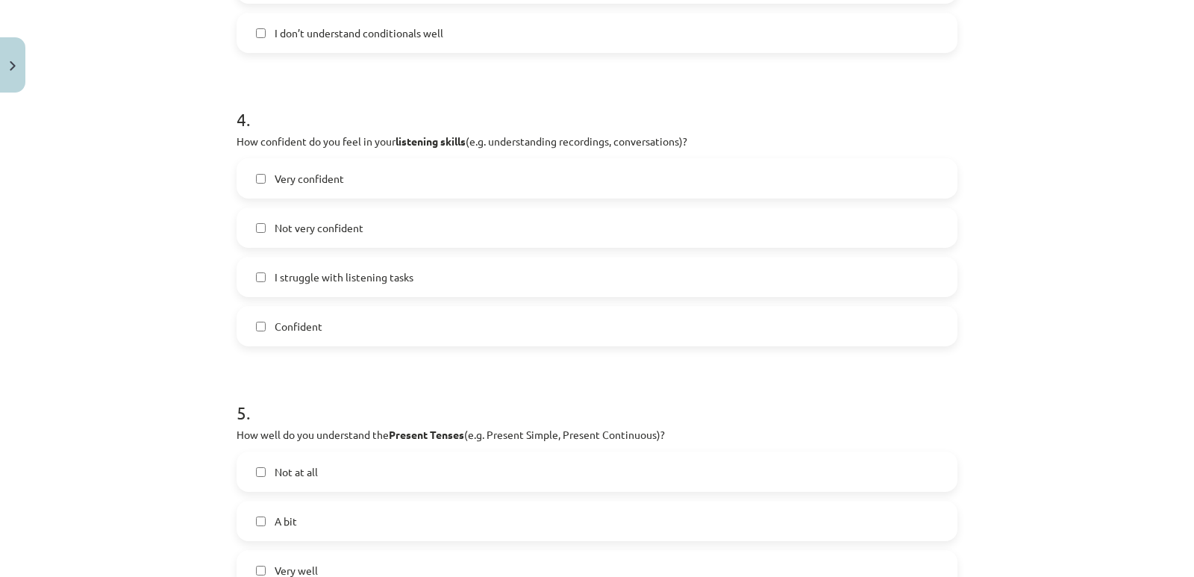
click at [301, 284] on span "I struggle with listening tasks" at bounding box center [344, 277] width 139 height 16
click at [310, 231] on span "Not very confident" at bounding box center [319, 228] width 89 height 16
click at [372, 354] on form "1 . Can you correctly use the Past Tenses (e.g. Past Simple, Past Perfect) in s…" at bounding box center [597, 92] width 721 height 1680
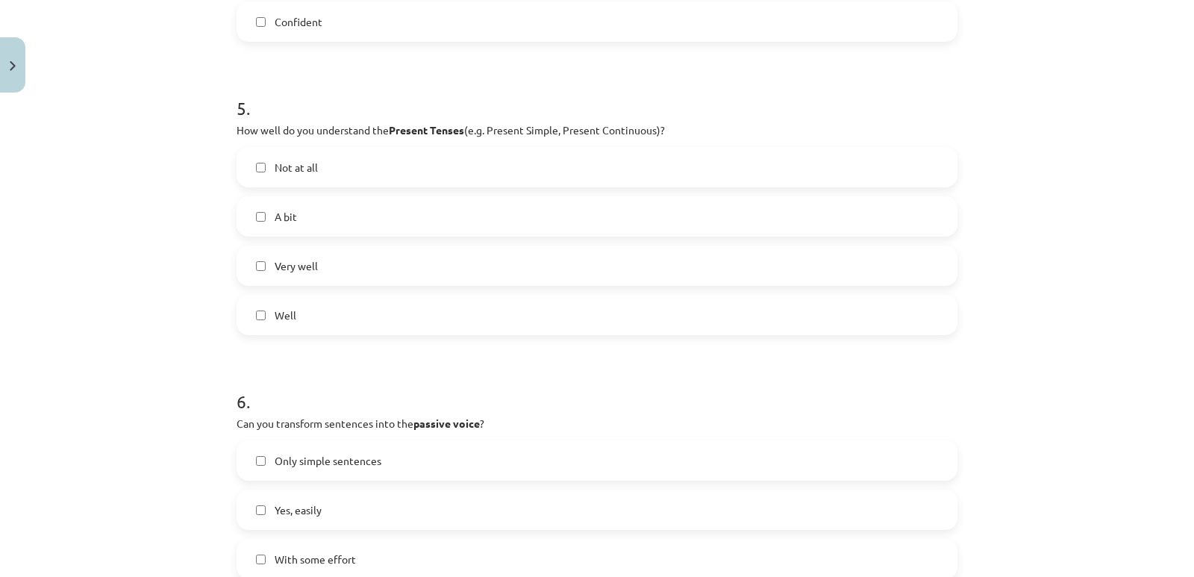
scroll to position [1343, 0]
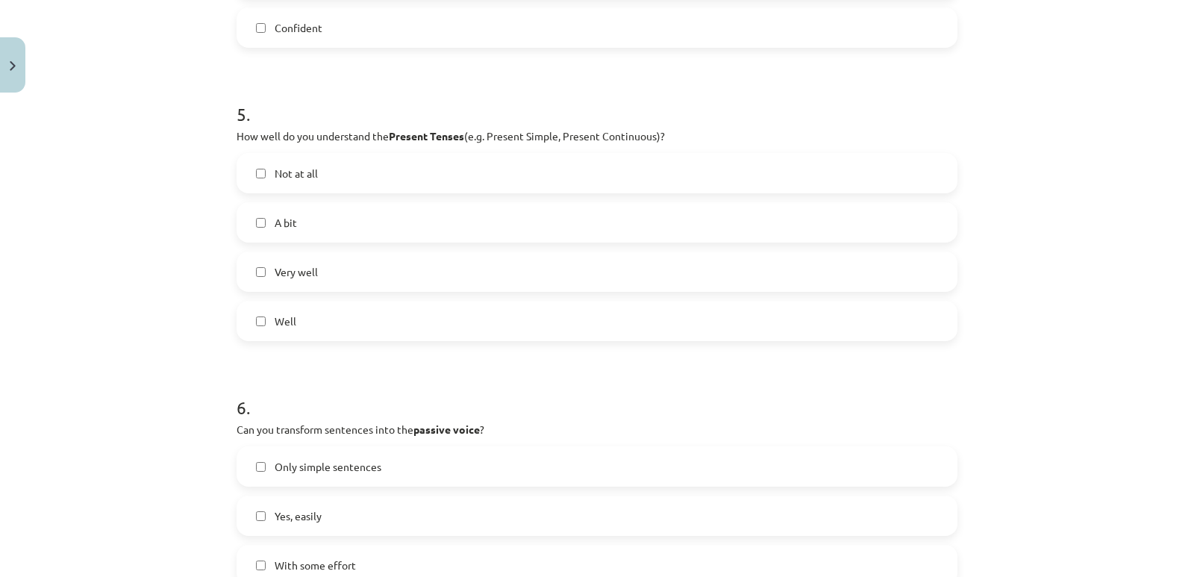
click at [297, 322] on label "Well" at bounding box center [597, 320] width 718 height 37
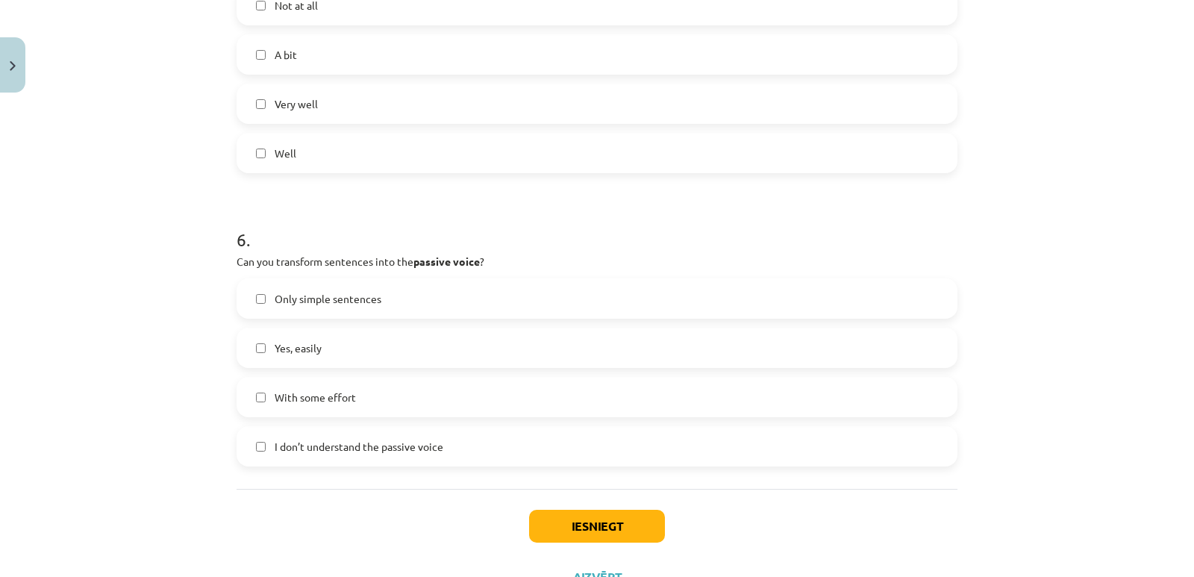
scroll to position [1350, 0]
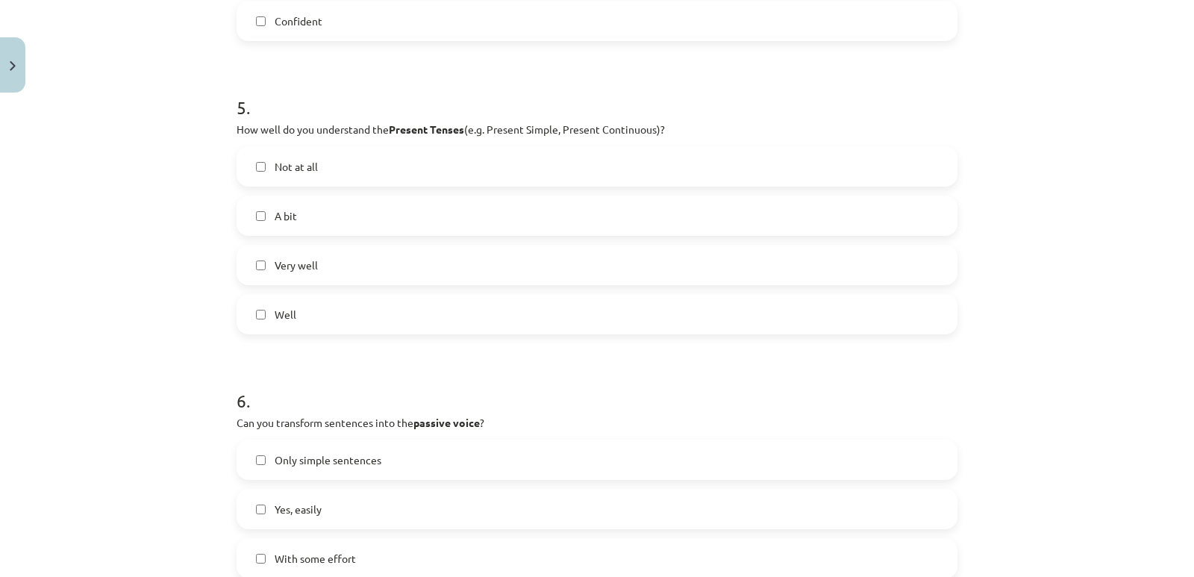
click at [294, 274] on label "Very well" at bounding box center [597, 264] width 718 height 37
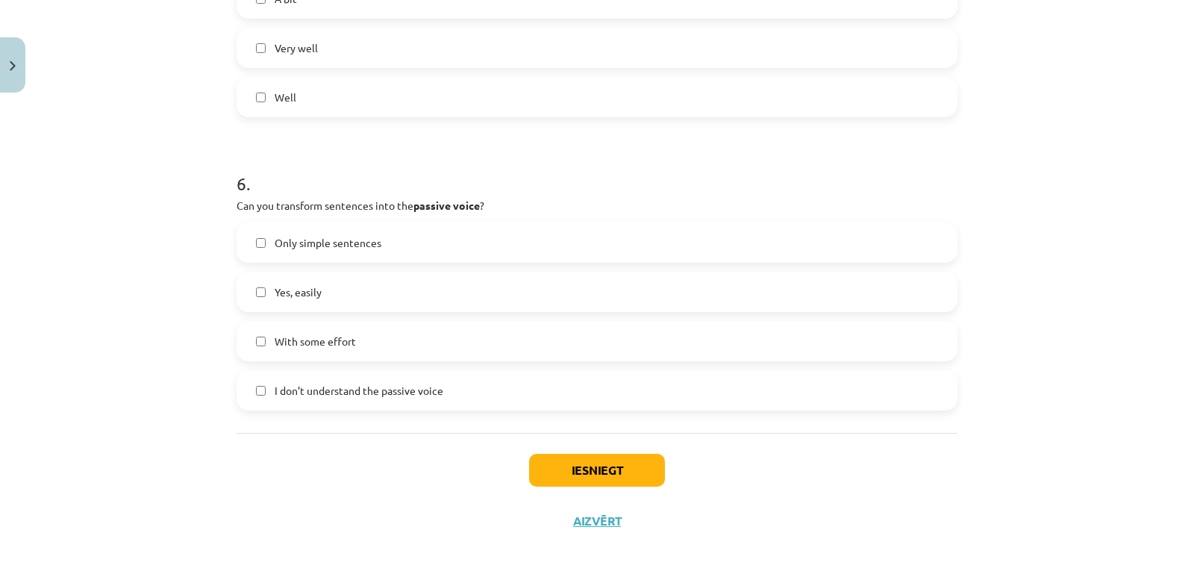
scroll to position [1574, 0]
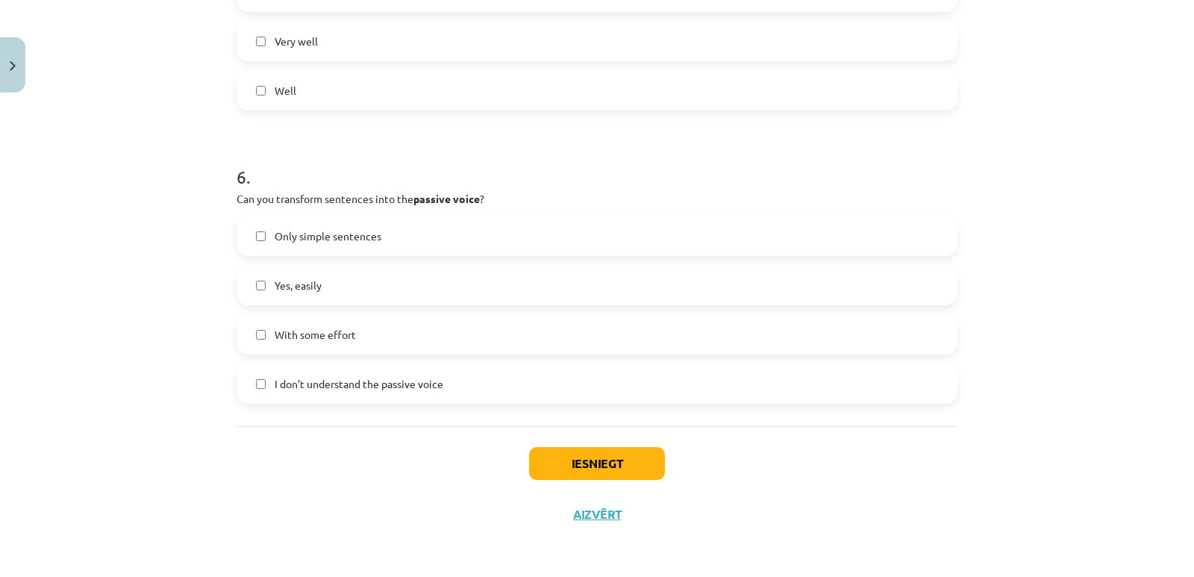
click at [322, 240] on span "Only simple sentences" at bounding box center [328, 236] width 107 height 16
click at [305, 288] on span "Yes, easily" at bounding box center [298, 286] width 47 height 16
click at [608, 459] on button "Iesniegt" at bounding box center [597, 463] width 136 height 33
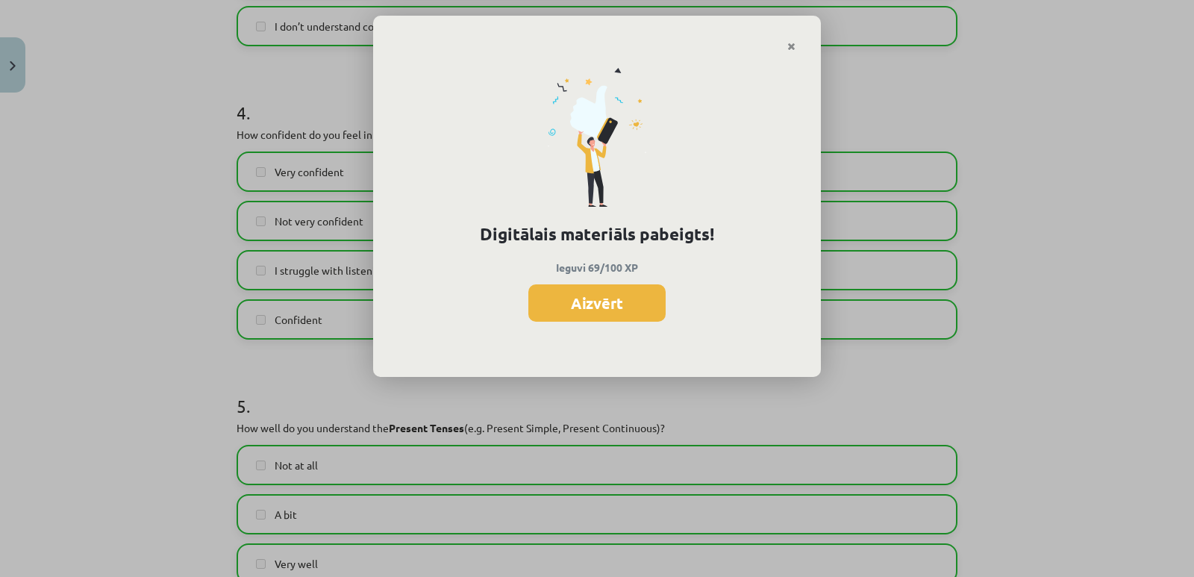
scroll to position [1638, 0]
click at [621, 307] on button "Aizvērt" at bounding box center [596, 302] width 137 height 37
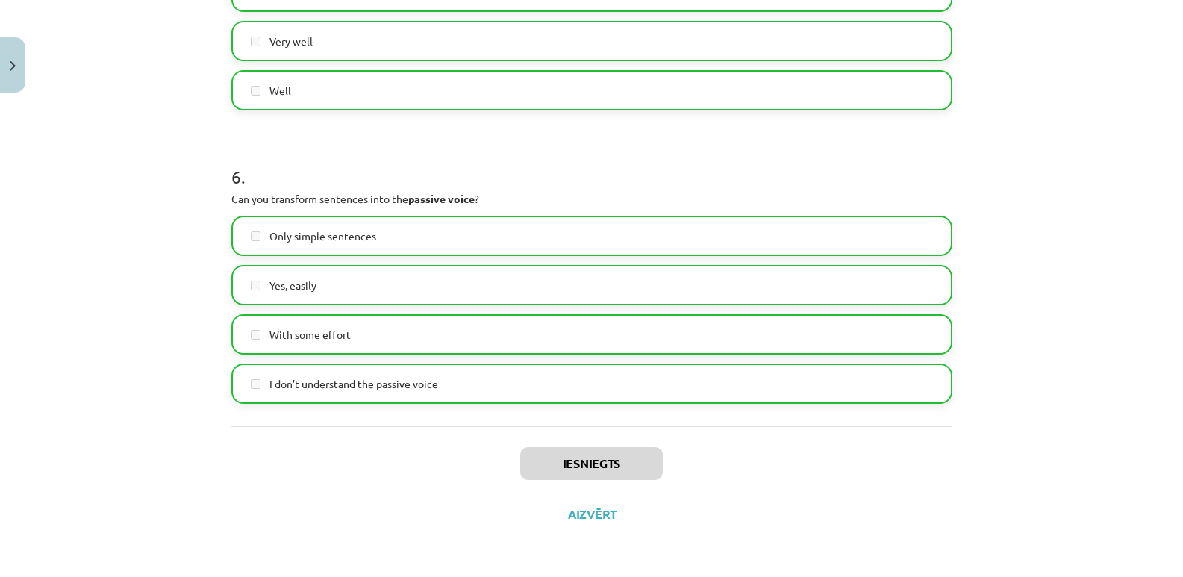
scroll to position [1712, 0]
click at [595, 516] on button "Aizvērt" at bounding box center [591, 514] width 57 height 15
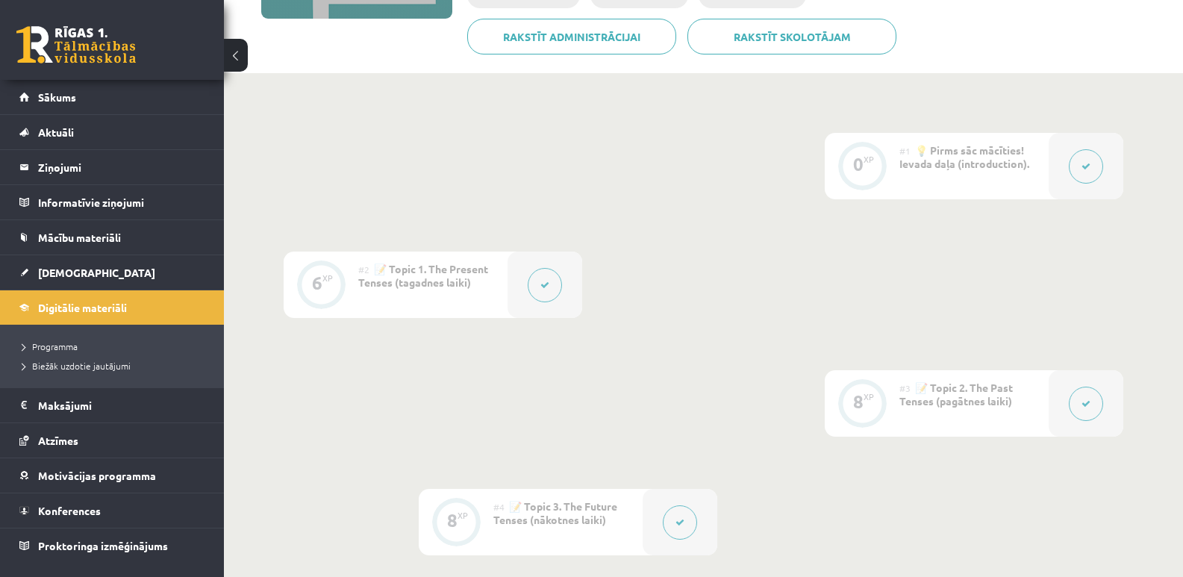
scroll to position [0, 0]
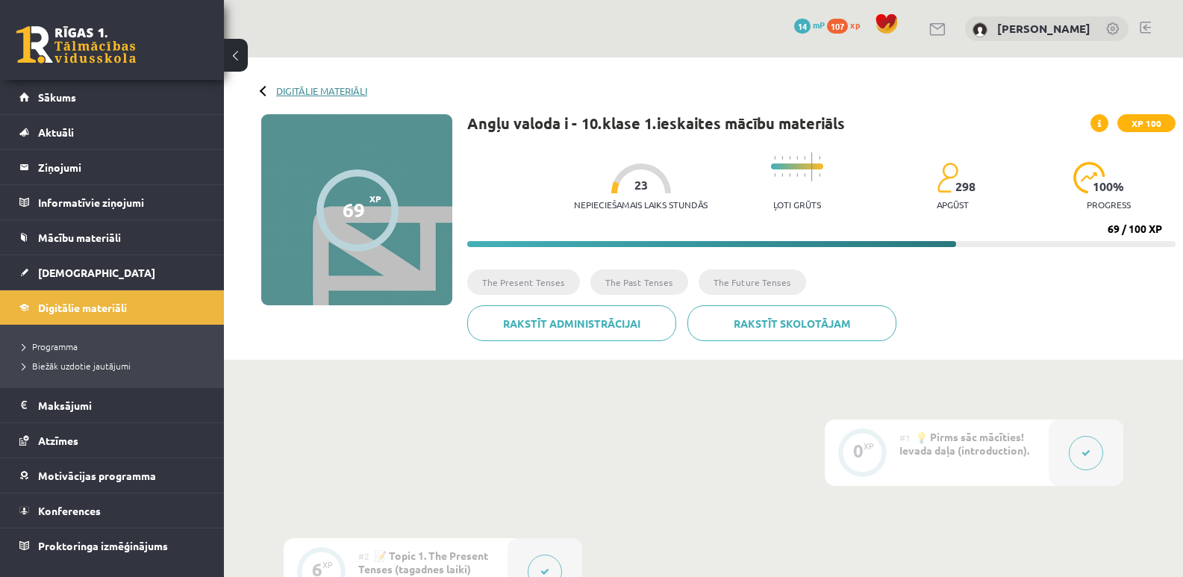
click at [317, 90] on link "Digitālie materiāli" at bounding box center [321, 90] width 91 height 11
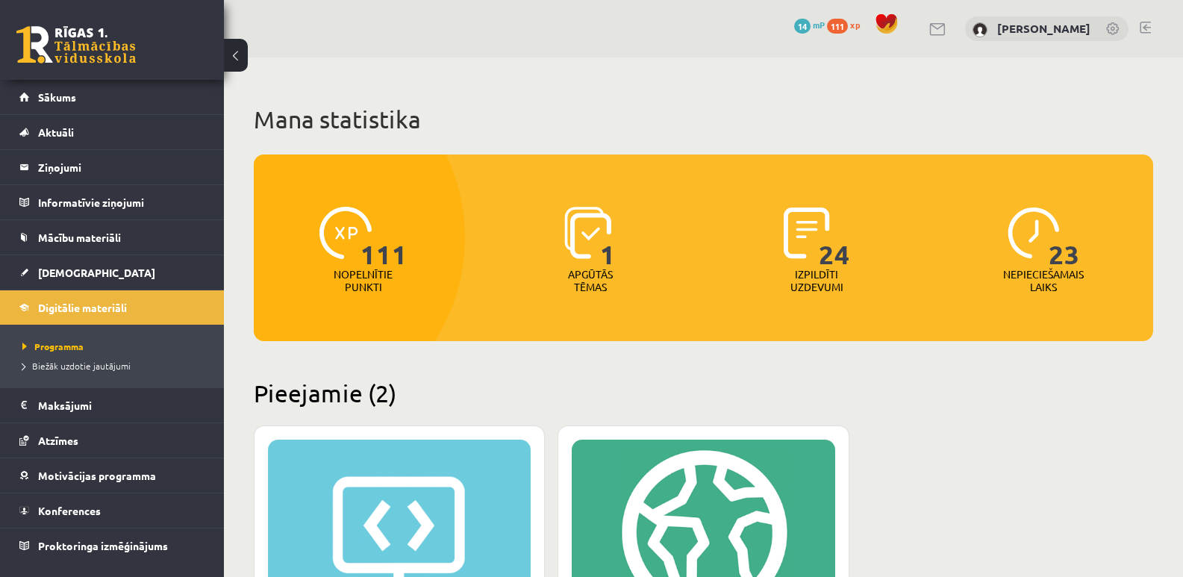
click at [848, 28] on span "111" at bounding box center [837, 26] width 21 height 15
click at [816, 24] on link "14 mP" at bounding box center [809, 25] width 31 height 12
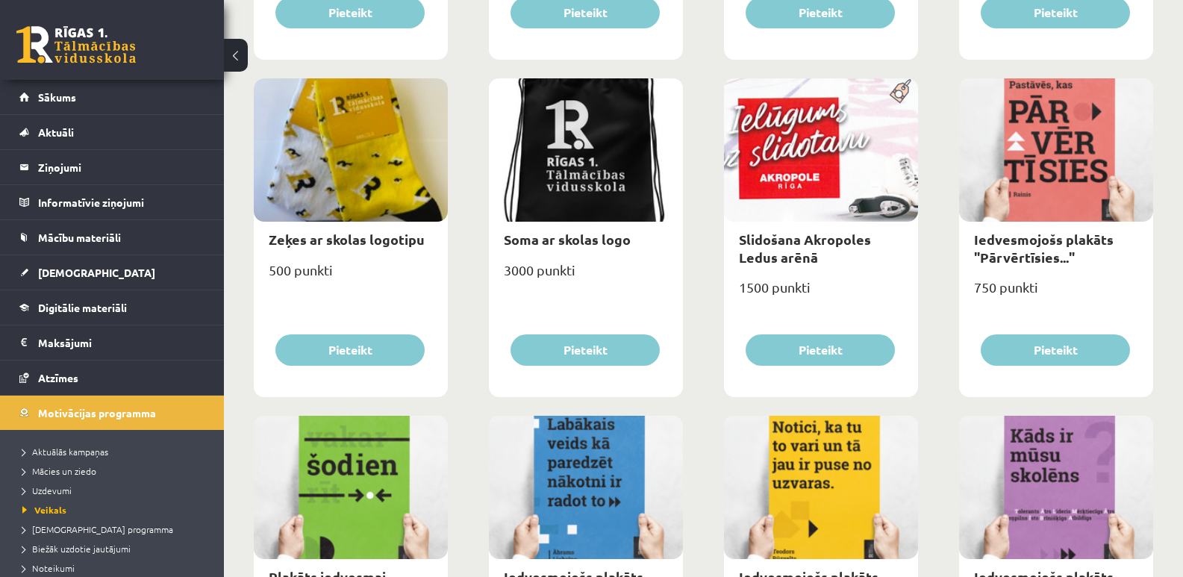
scroll to position [1194, 0]
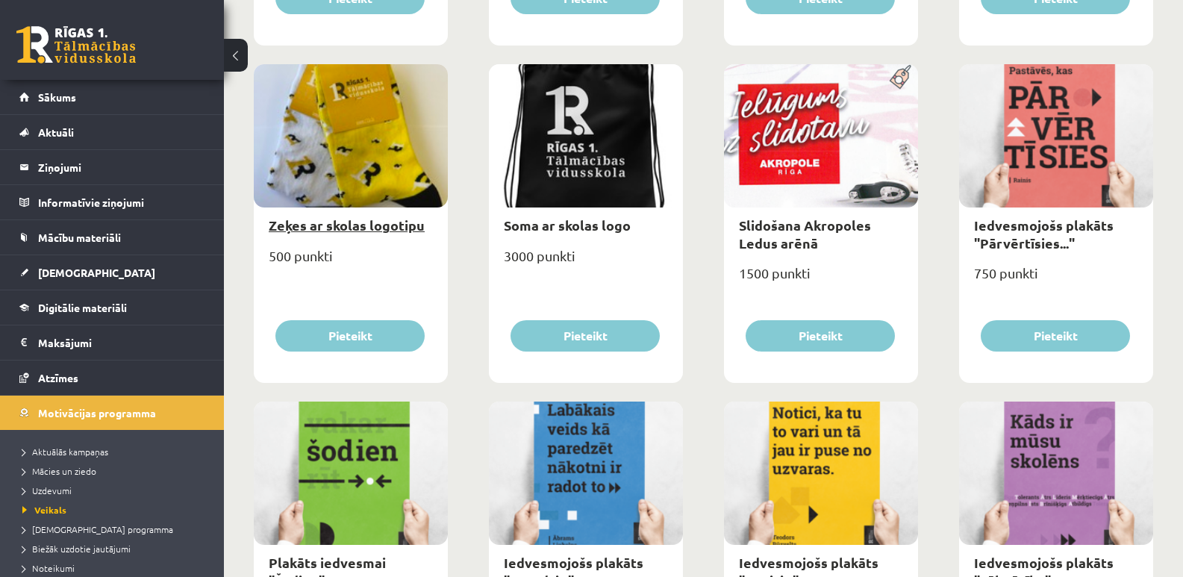
click at [351, 225] on link "Zeķes ar skolas logotipu" at bounding box center [347, 224] width 156 height 17
type input "*"
select select "**********"
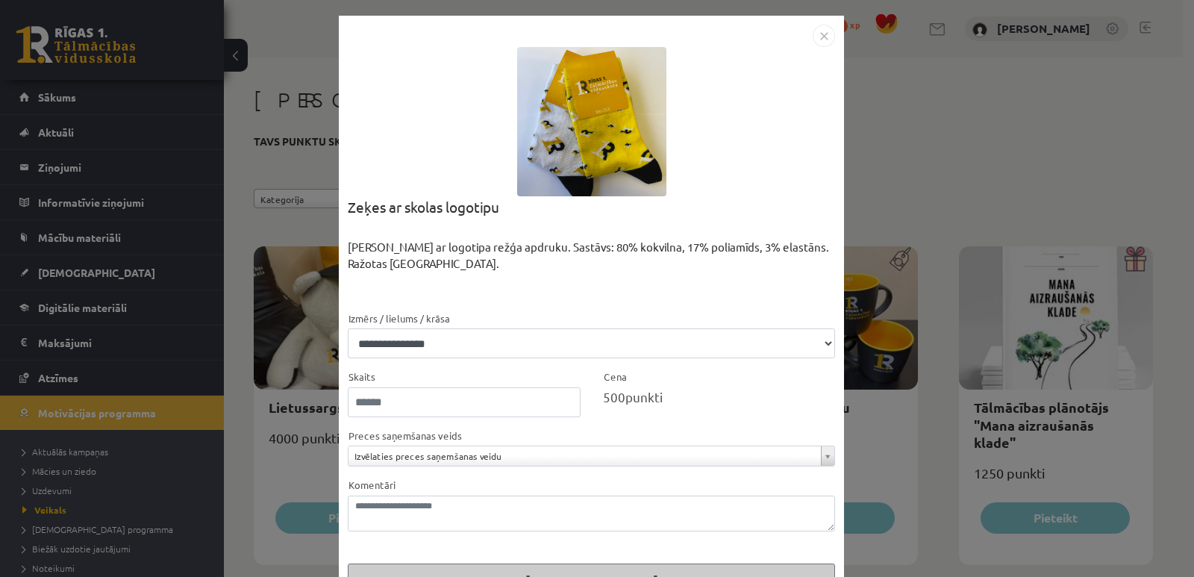
click at [817, 39] on img "Close" at bounding box center [824, 36] width 22 height 22
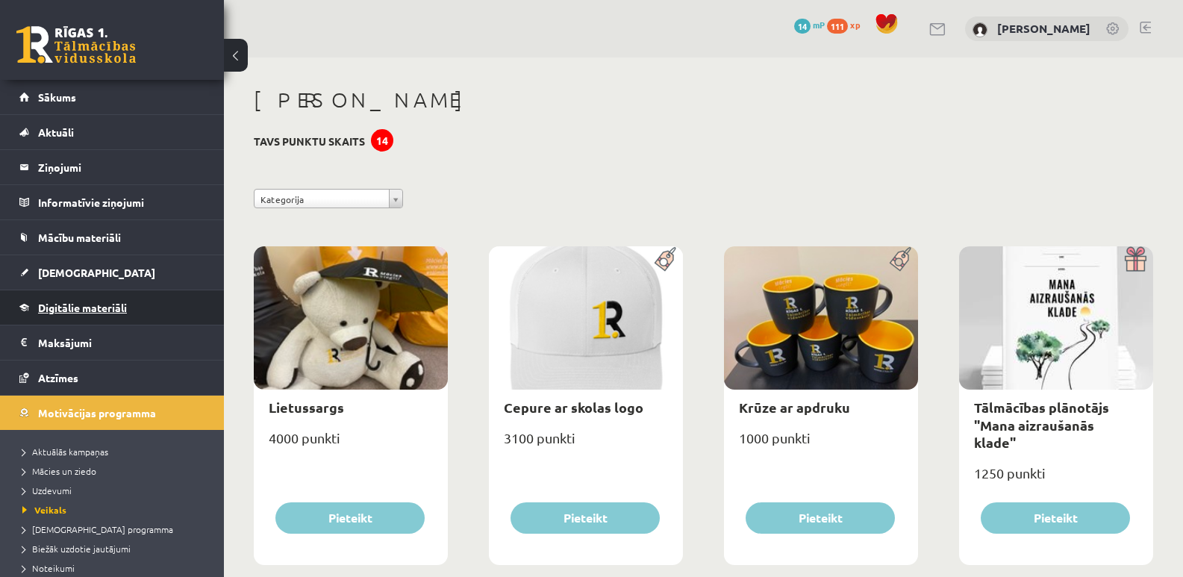
click at [75, 297] on link "Digitālie materiāli" at bounding box center [112, 307] width 186 height 34
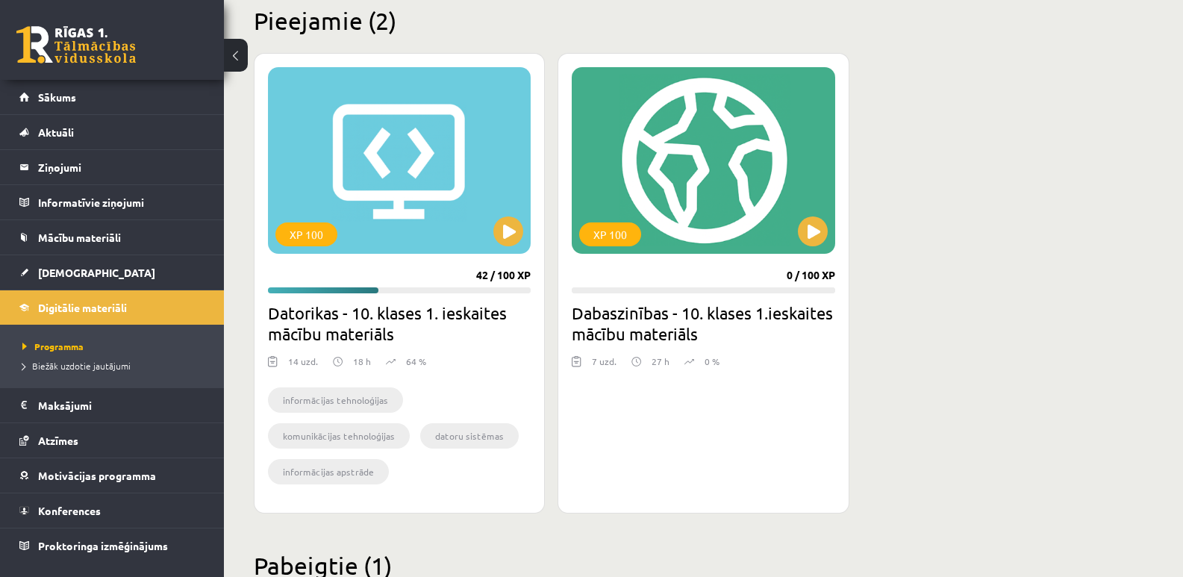
scroll to position [373, 0]
click at [694, 174] on div "XP 100" at bounding box center [703, 159] width 263 height 187
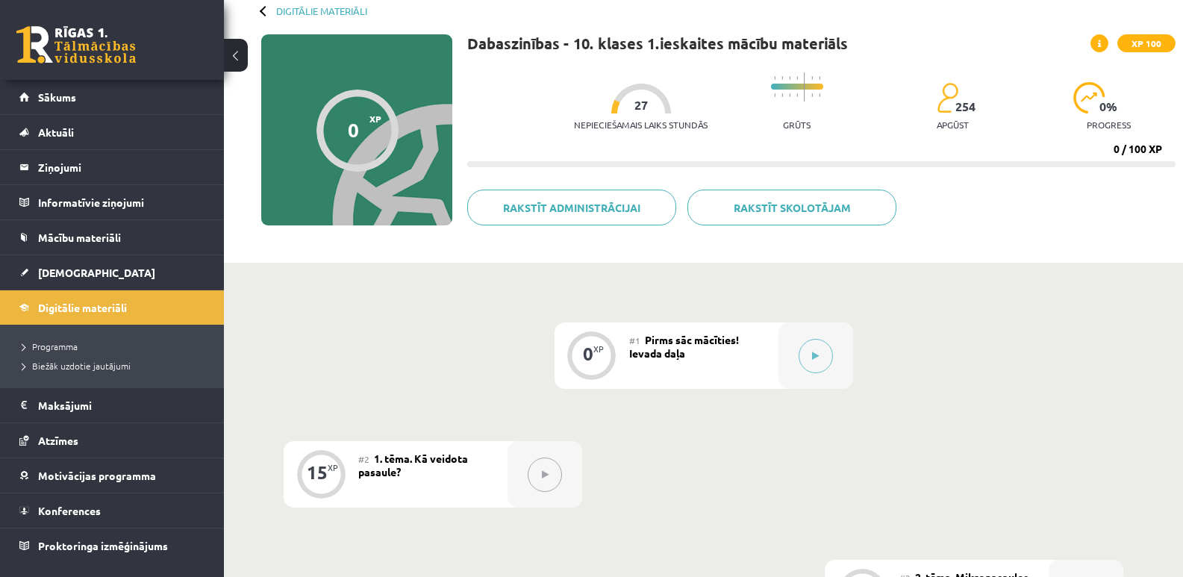
scroll to position [54, 0]
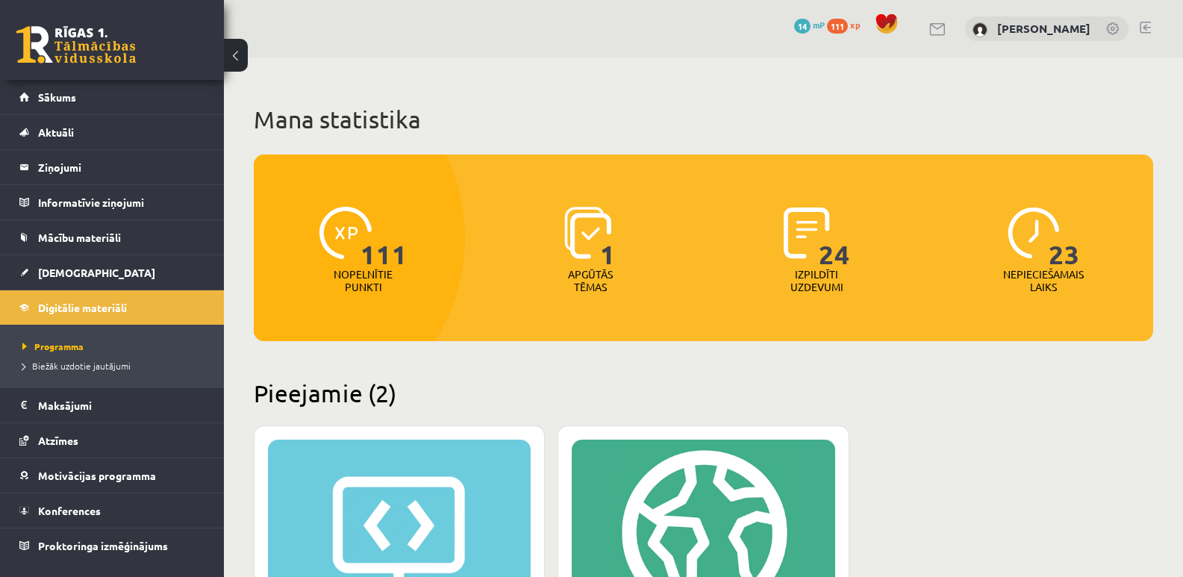
scroll to position [373, 0]
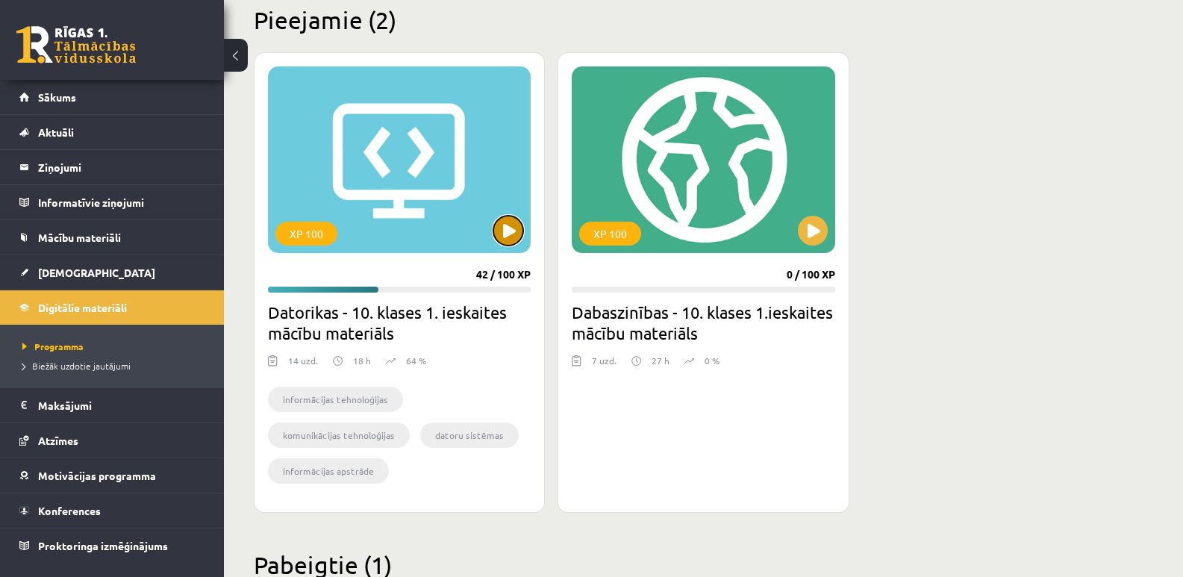
click at [503, 228] on button at bounding box center [508, 231] width 30 height 30
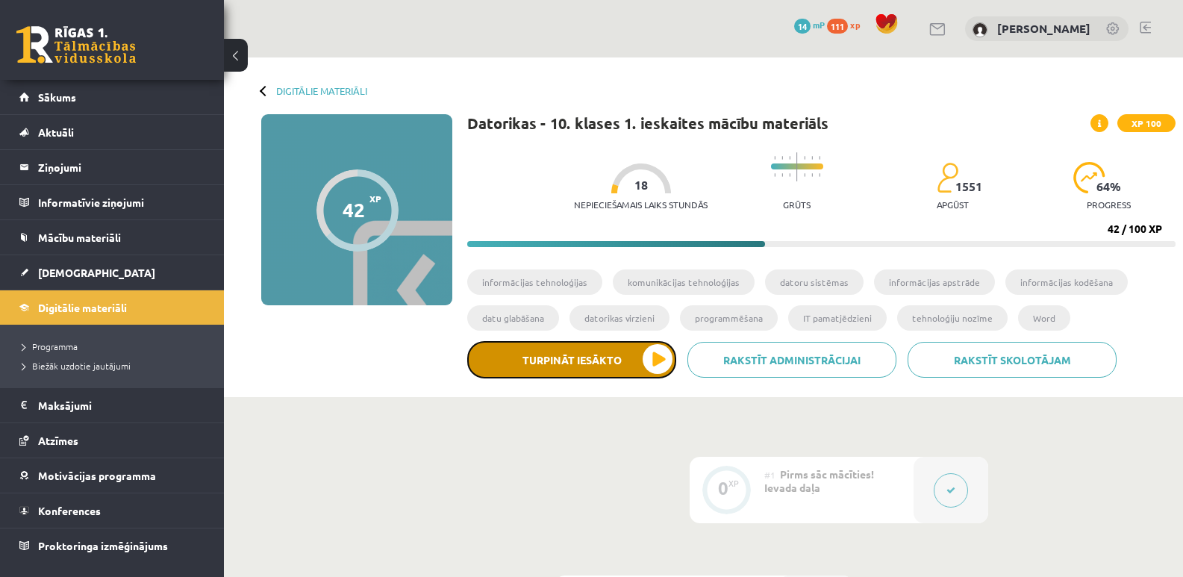
click at [560, 353] on button "Turpināt iesākto" at bounding box center [571, 359] width 209 height 37
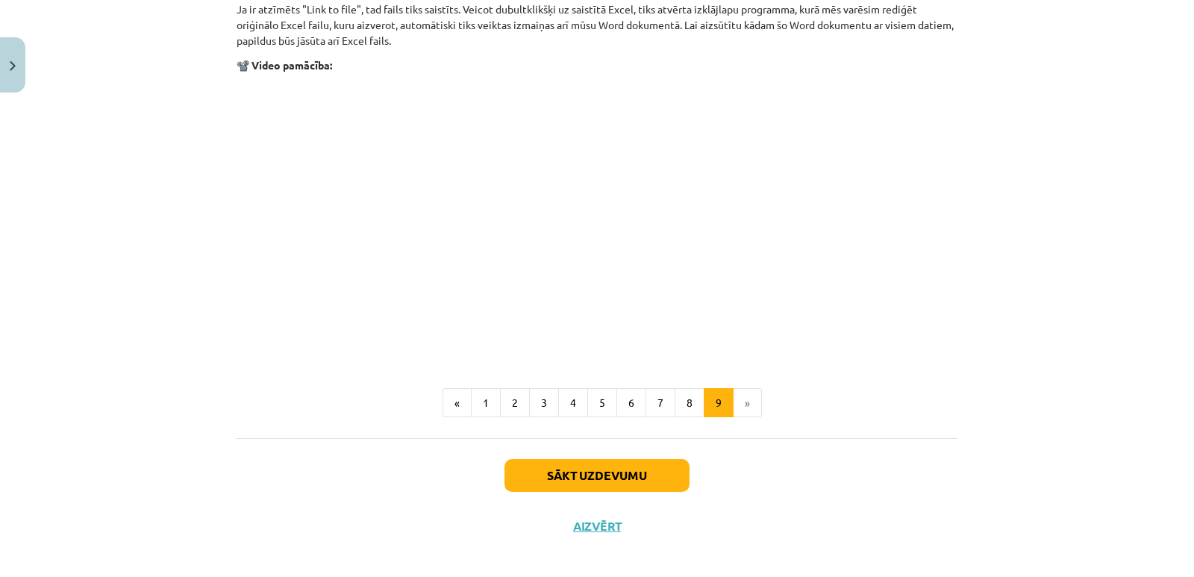
scroll to position [1828, 0]
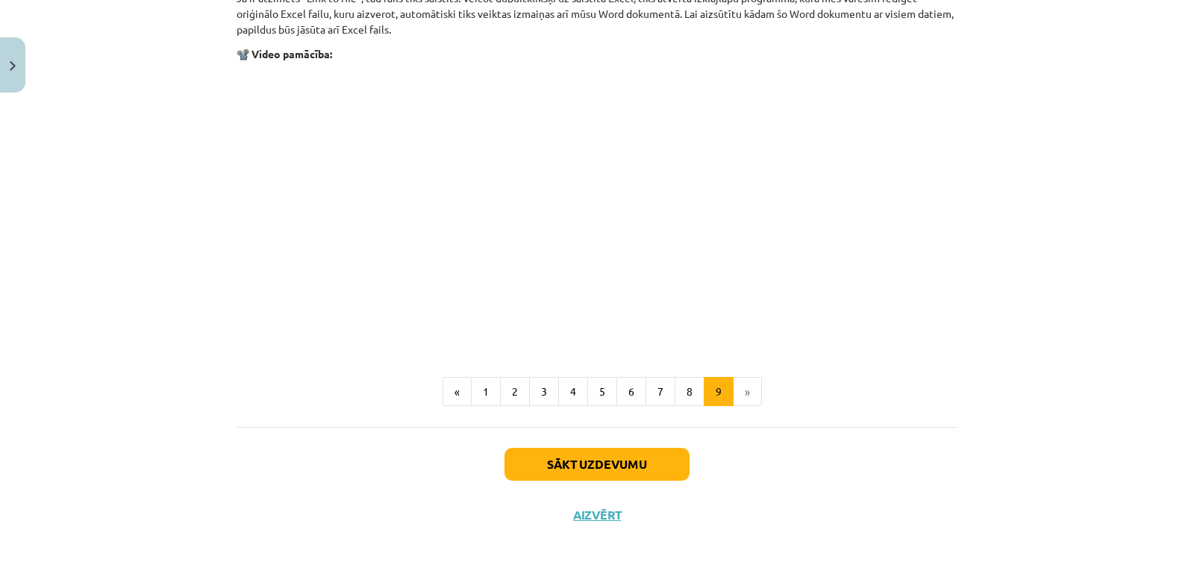
click at [787, 295] on p at bounding box center [597, 207] width 721 height 272
click at [739, 395] on li "»" at bounding box center [747, 392] width 28 height 30
click at [654, 457] on button "Sākt uzdevumu" at bounding box center [596, 464] width 185 height 33
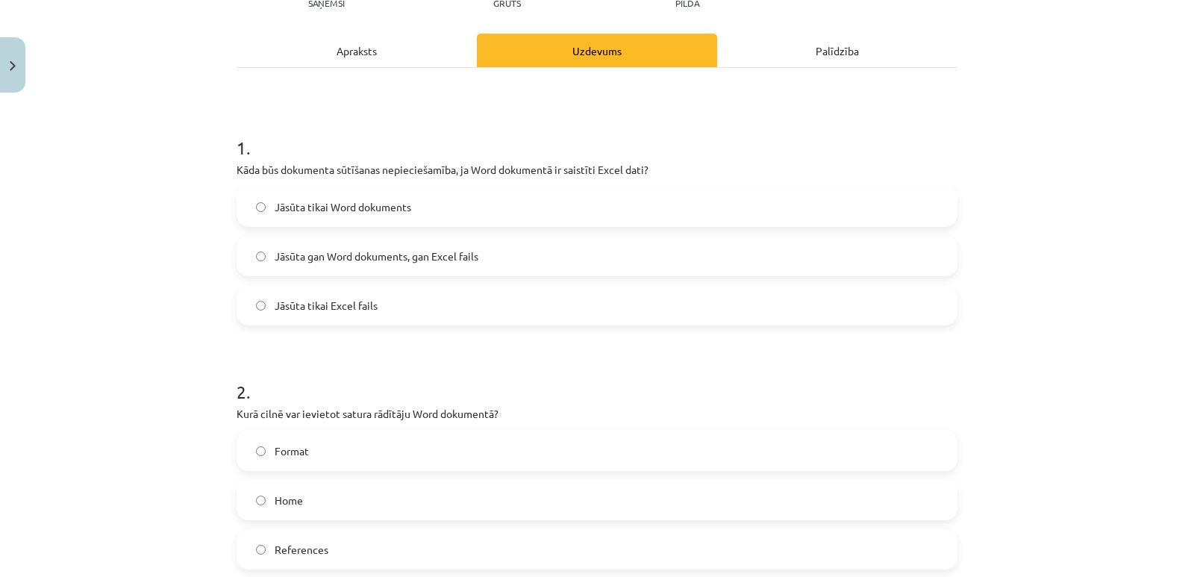
scroll to position [187, 0]
click at [388, 260] on span "Jāsūta gan Word dokuments, gan Excel fails" at bounding box center [377, 256] width 204 height 16
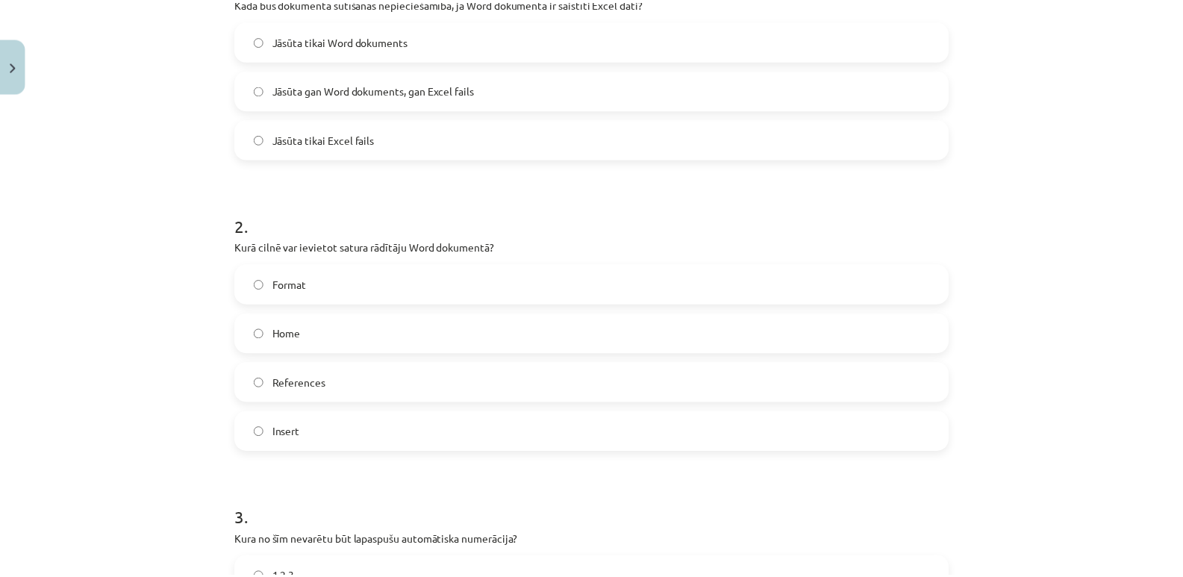
scroll to position [261, 0]
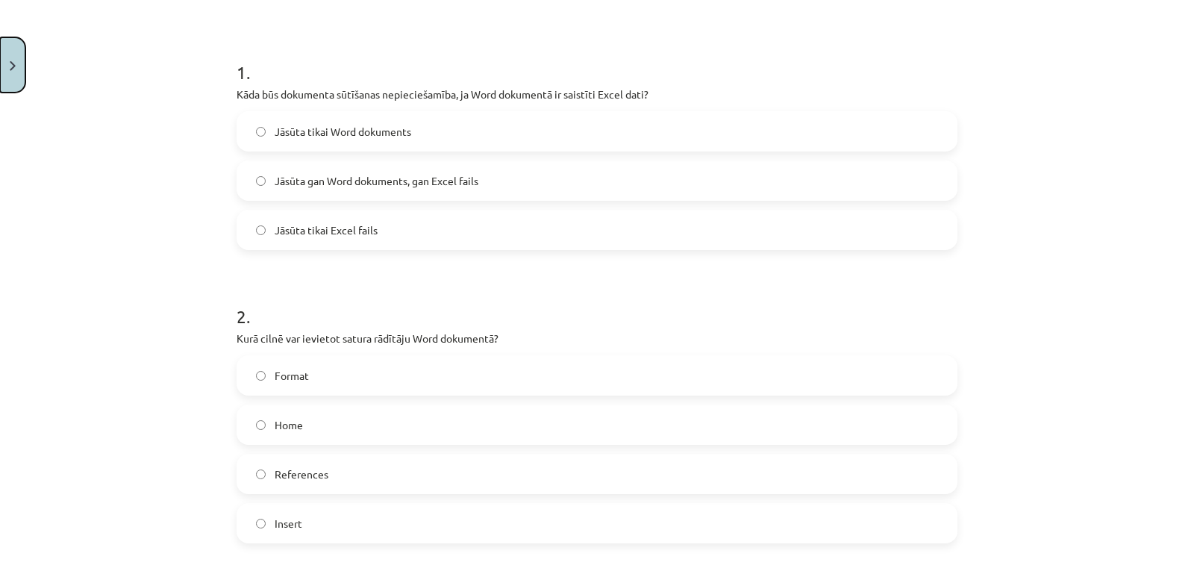
click at [16, 61] on button "Close" at bounding box center [12, 64] width 25 height 55
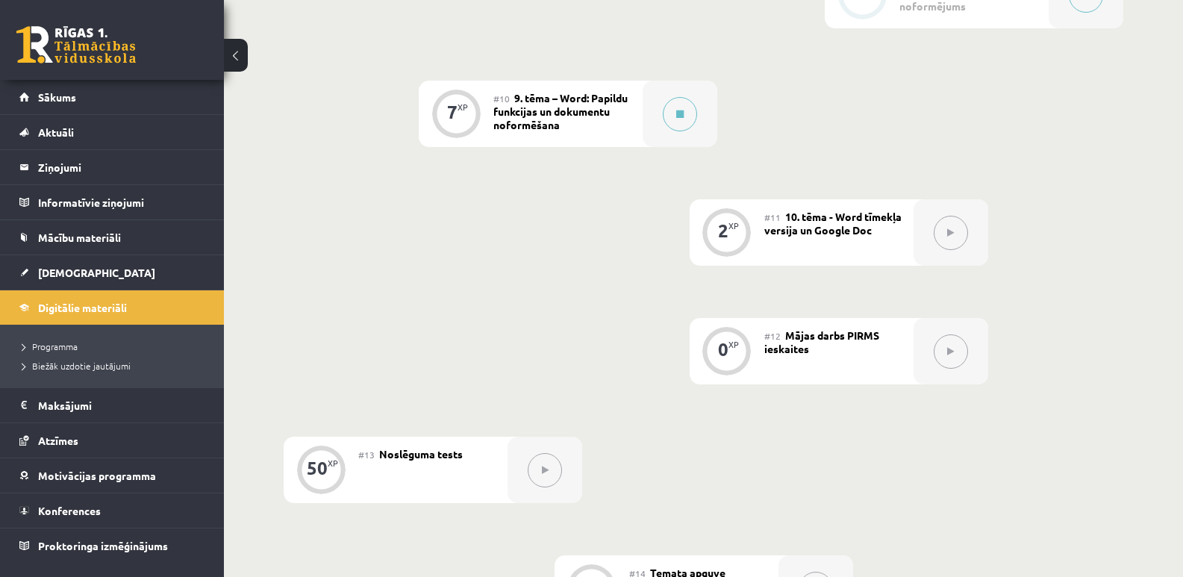
scroll to position [1343, 0]
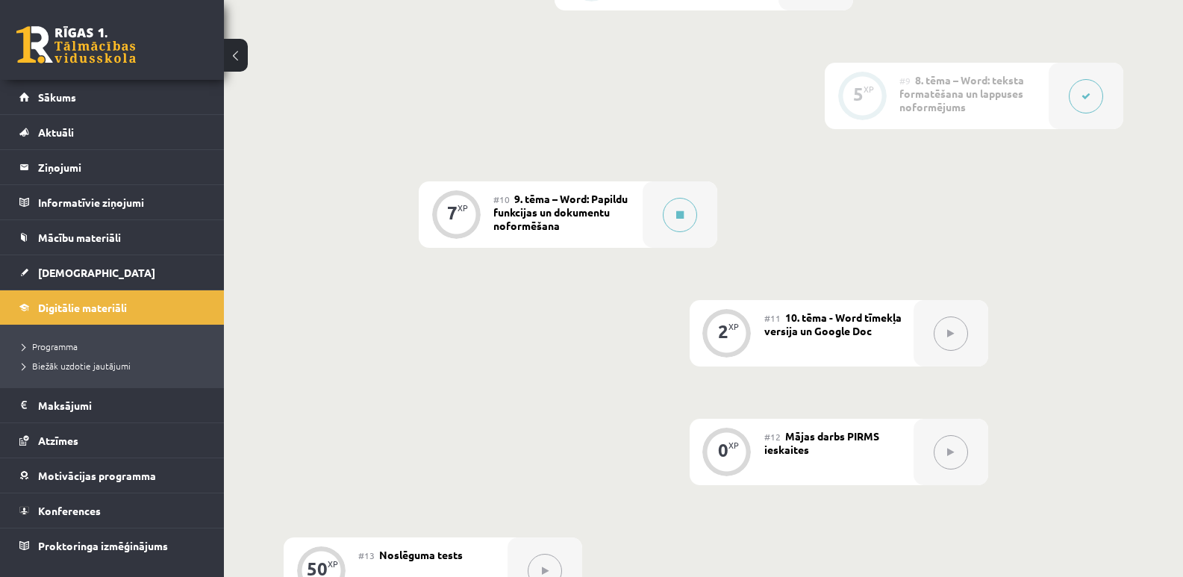
click at [60, 65] on div "0 Dāvanas 14 mP 111 xp" at bounding box center [112, 40] width 224 height 80
click at [70, 54] on link at bounding box center [75, 44] width 119 height 37
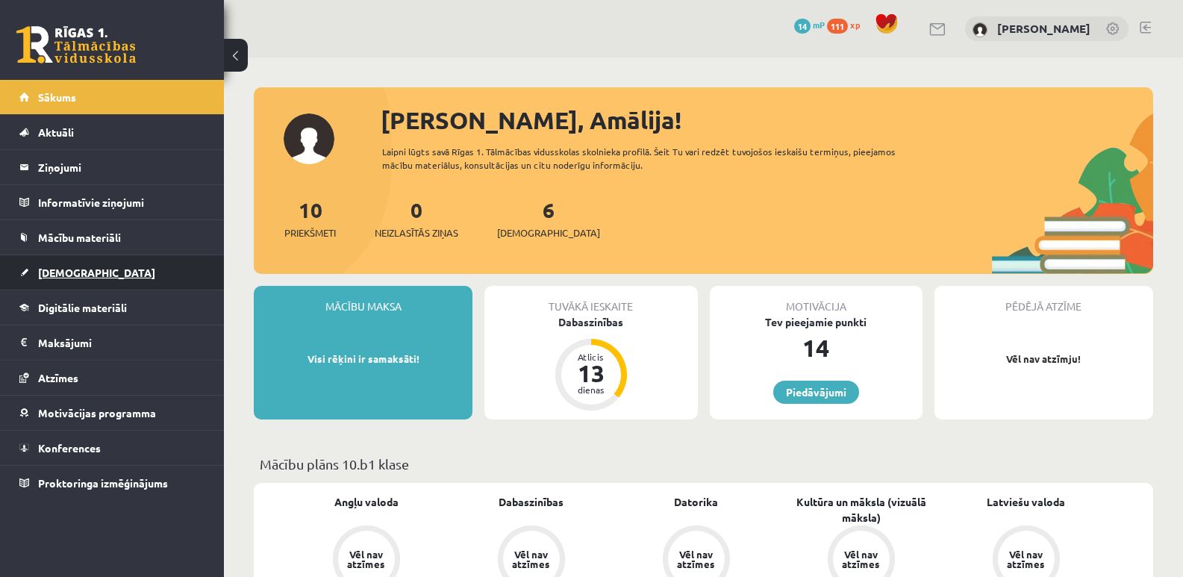
scroll to position [149, 0]
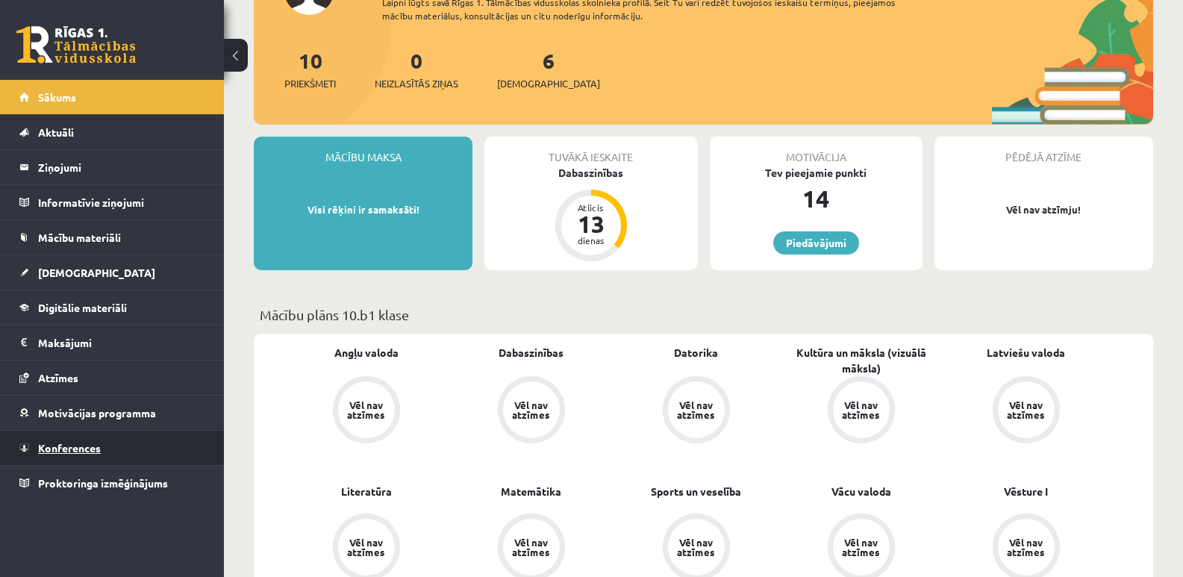
click at [102, 449] on link "Konferences" at bounding box center [112, 448] width 186 height 34
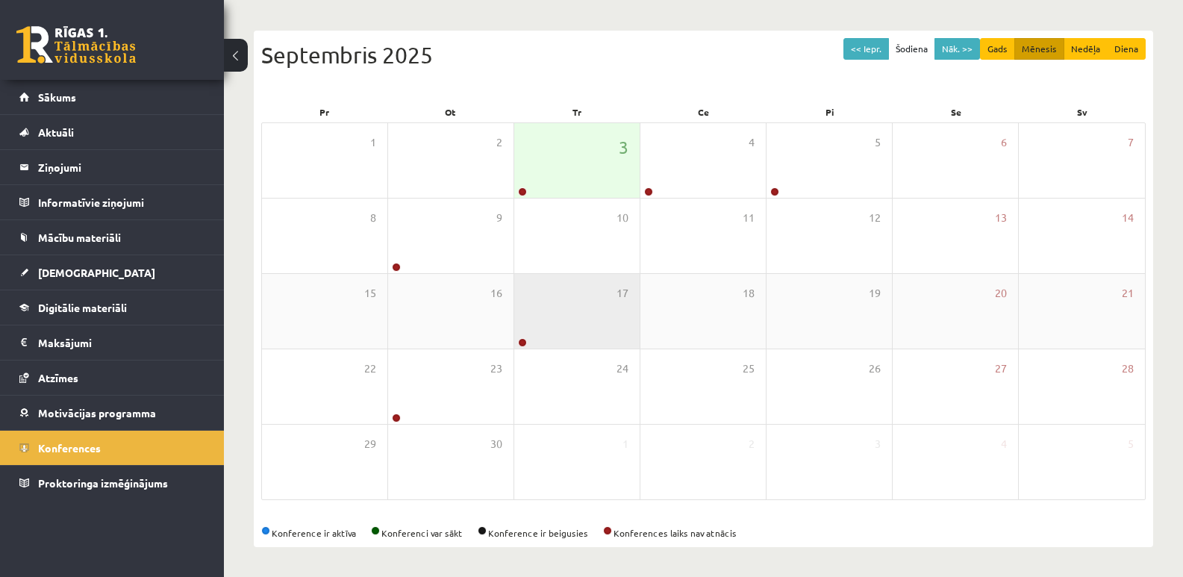
scroll to position [137, 0]
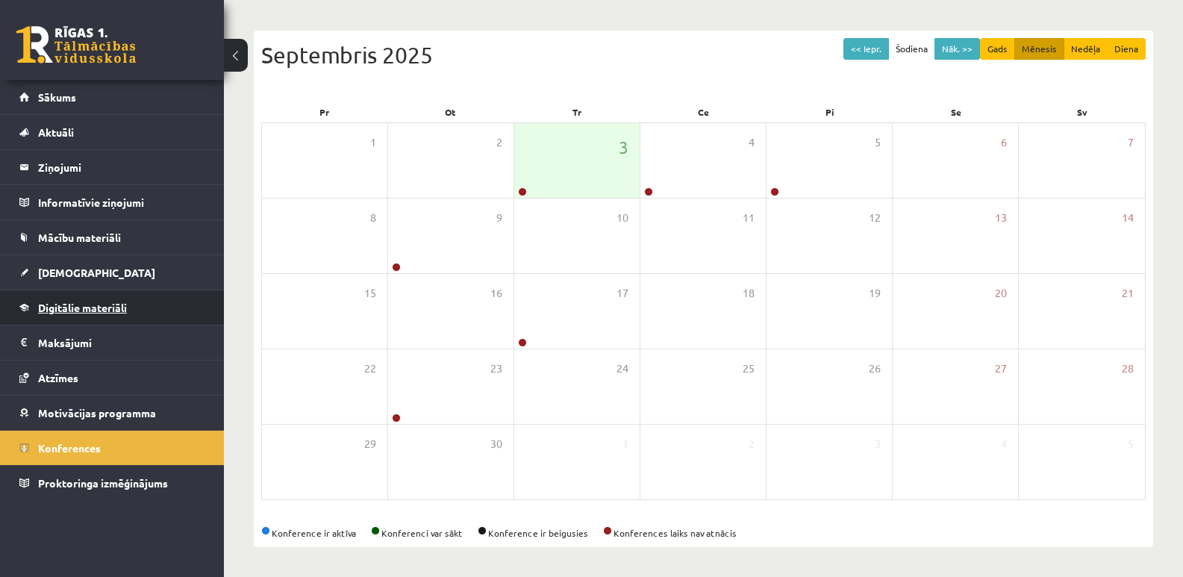
click at [100, 305] on span "Digitālie materiāli" at bounding box center [82, 307] width 89 height 13
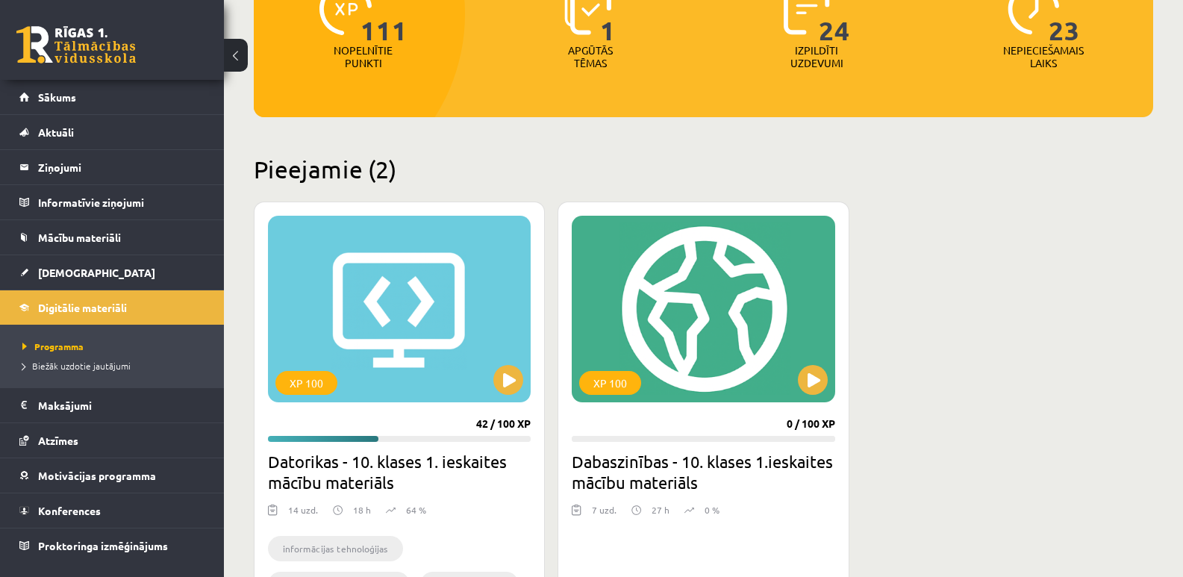
scroll to position [360, 0]
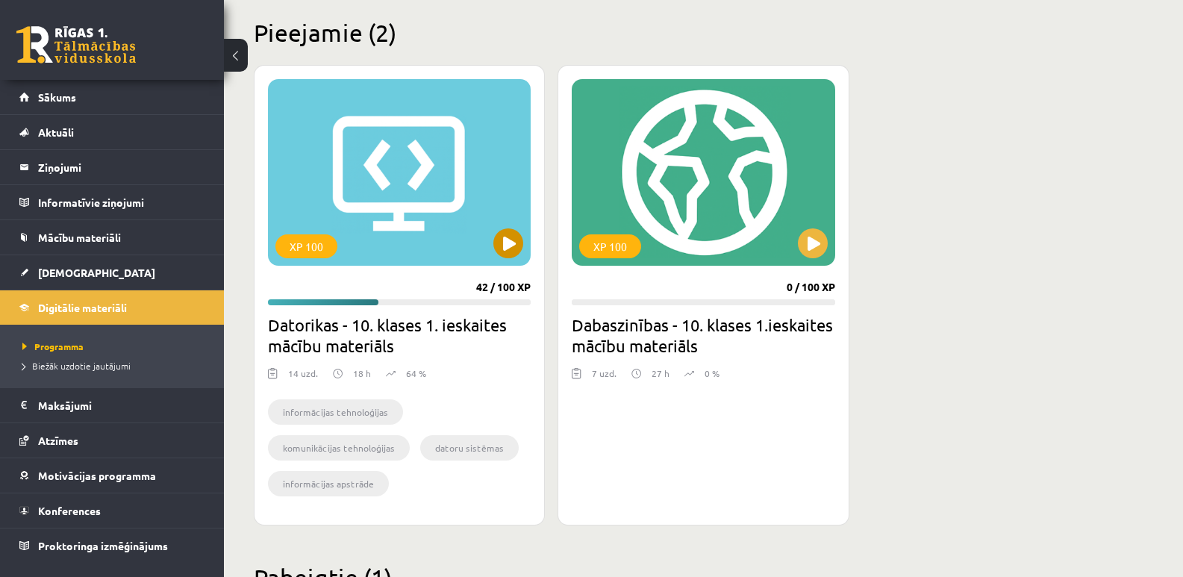
click at [363, 190] on div "XP 100" at bounding box center [399, 172] width 263 height 187
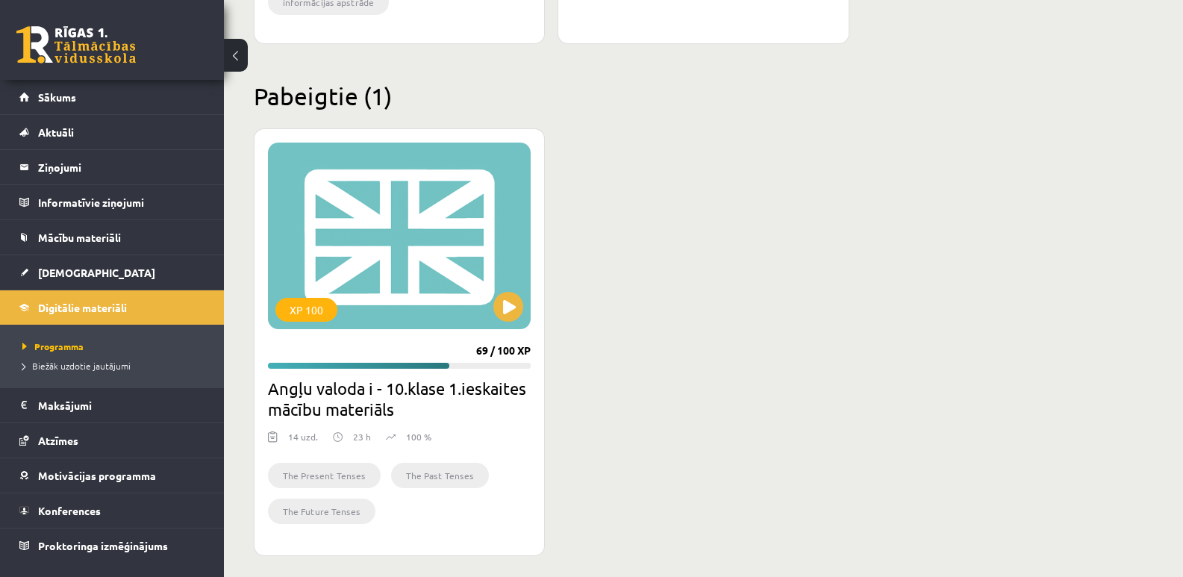
scroll to position [851, 0]
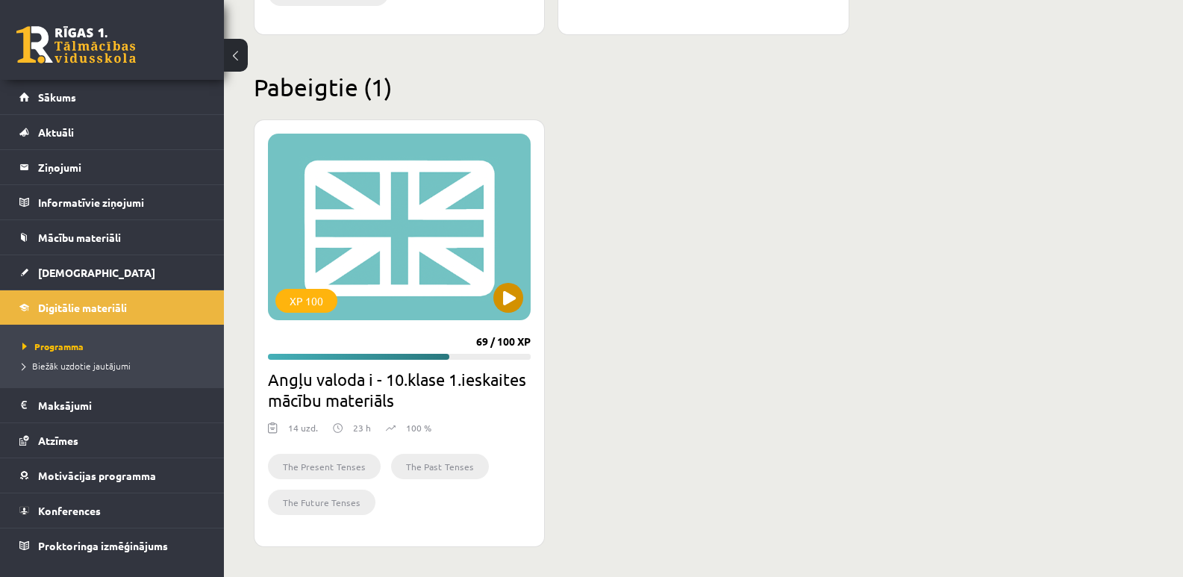
click at [412, 251] on div "XP 100" at bounding box center [399, 227] width 263 height 187
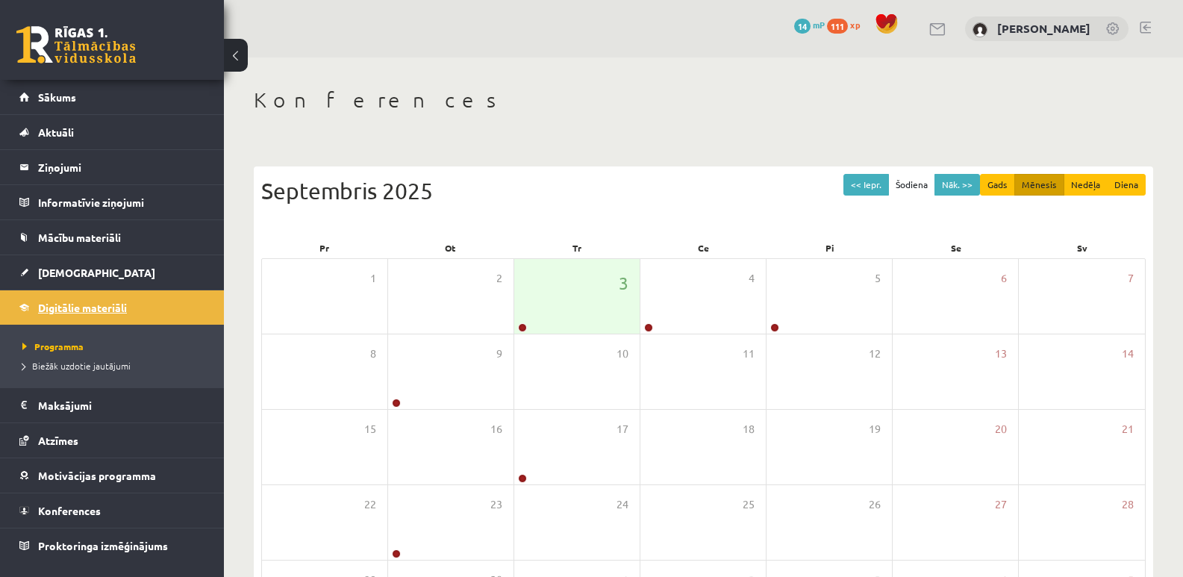
click at [126, 309] on span "Digitālie materiāli" at bounding box center [82, 307] width 89 height 13
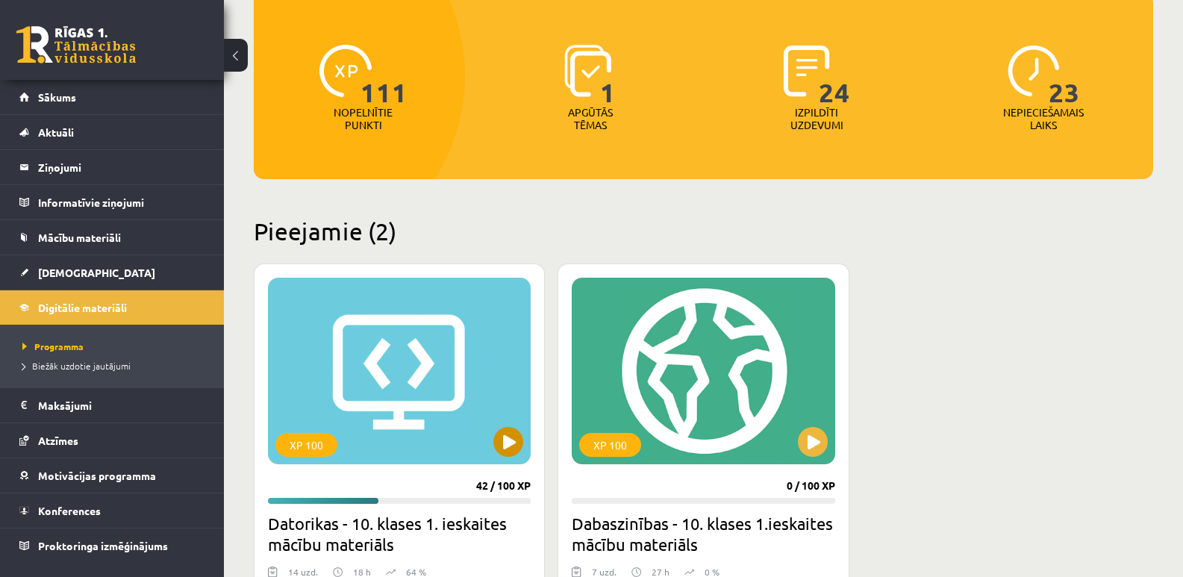
scroll to position [373, 0]
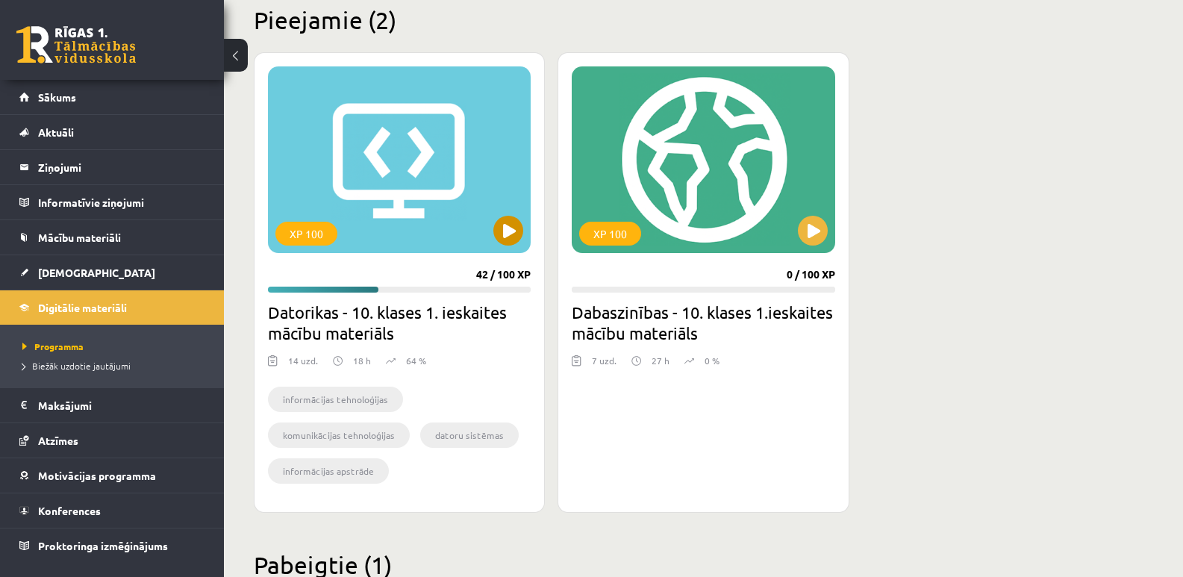
click at [481, 206] on div "XP 100" at bounding box center [399, 159] width 263 height 187
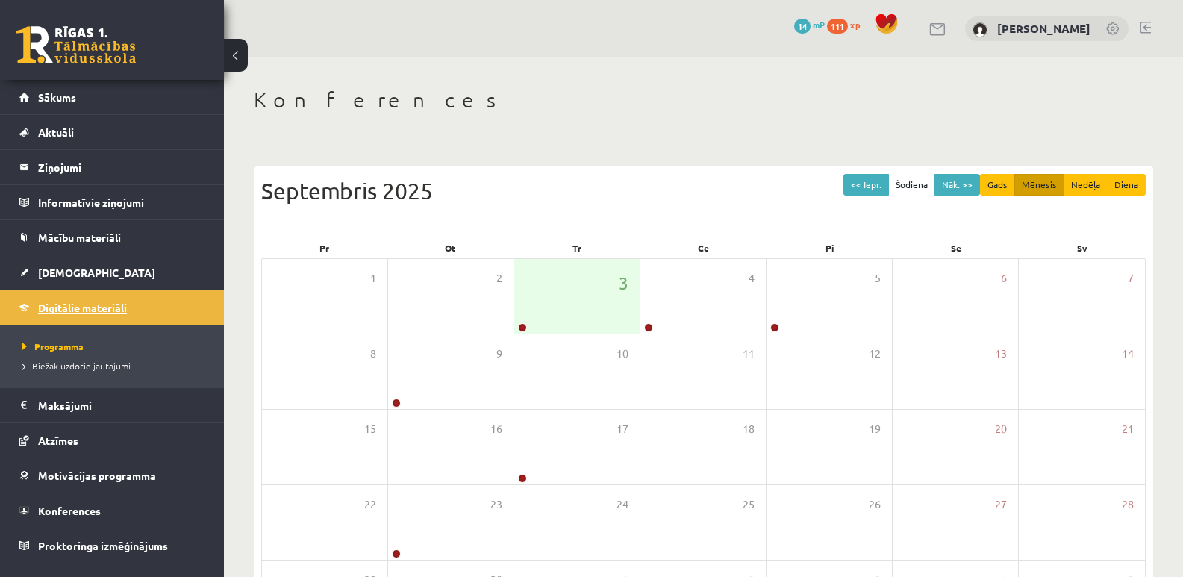
click at [95, 304] on span "Digitālie materiāli" at bounding box center [82, 307] width 89 height 13
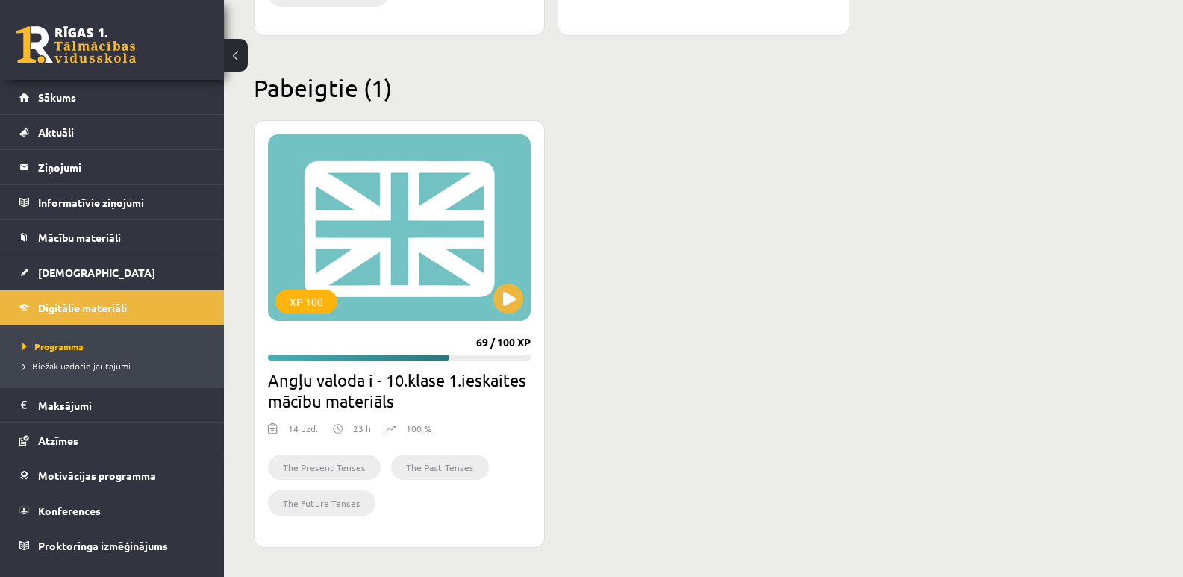
scroll to position [851, 0]
click at [398, 209] on div "XP 100" at bounding box center [399, 227] width 263 height 187
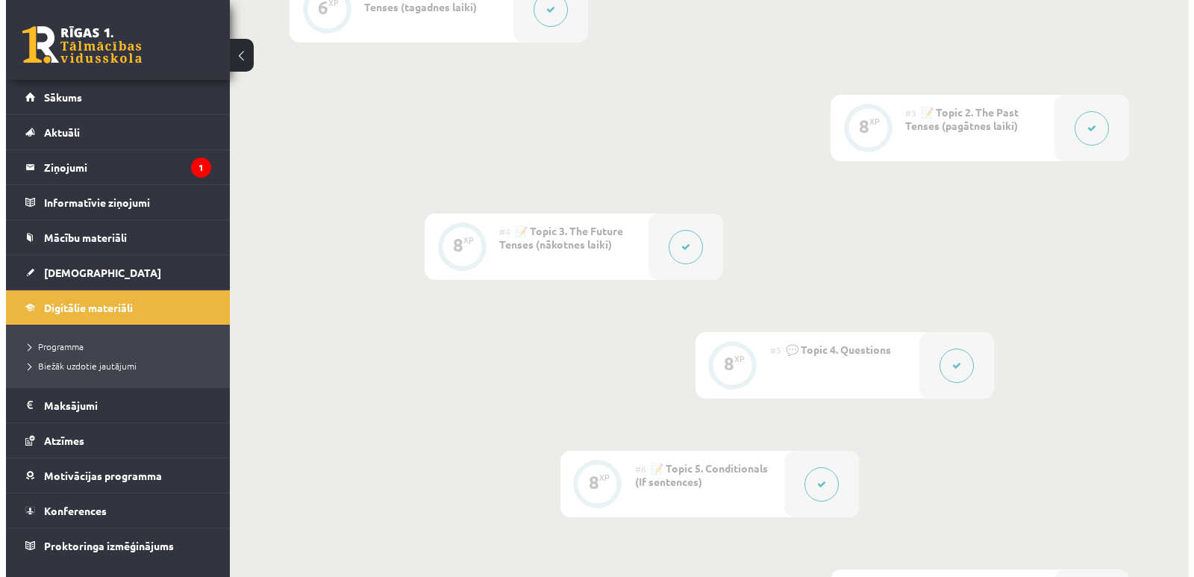
scroll to position [369, 0]
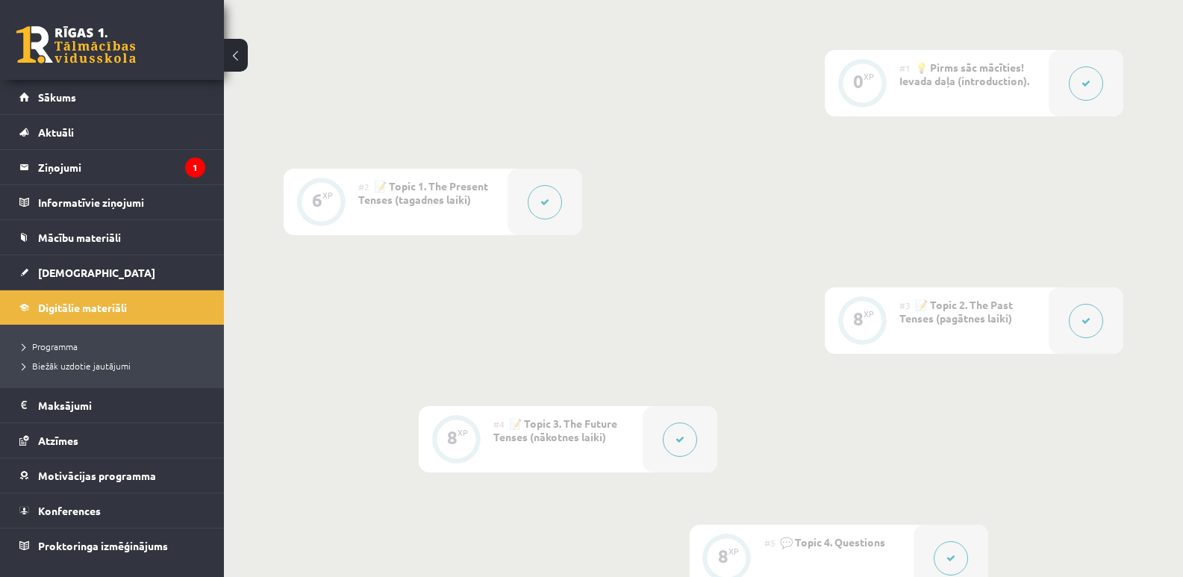
click at [1086, 84] on icon at bounding box center [1085, 83] width 9 height 9
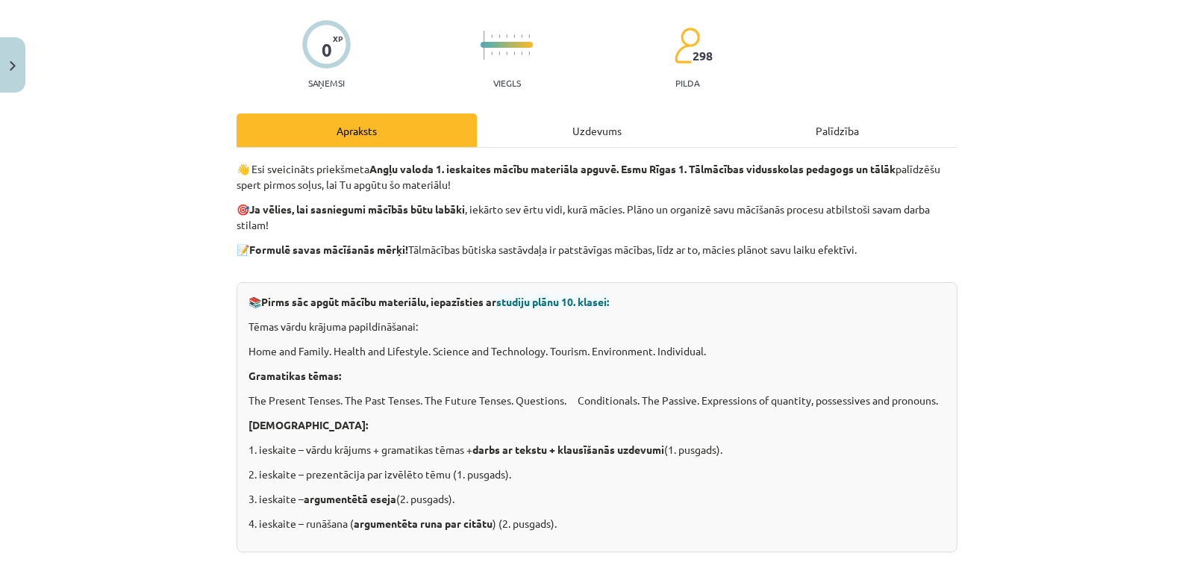
scroll to position [0, 0]
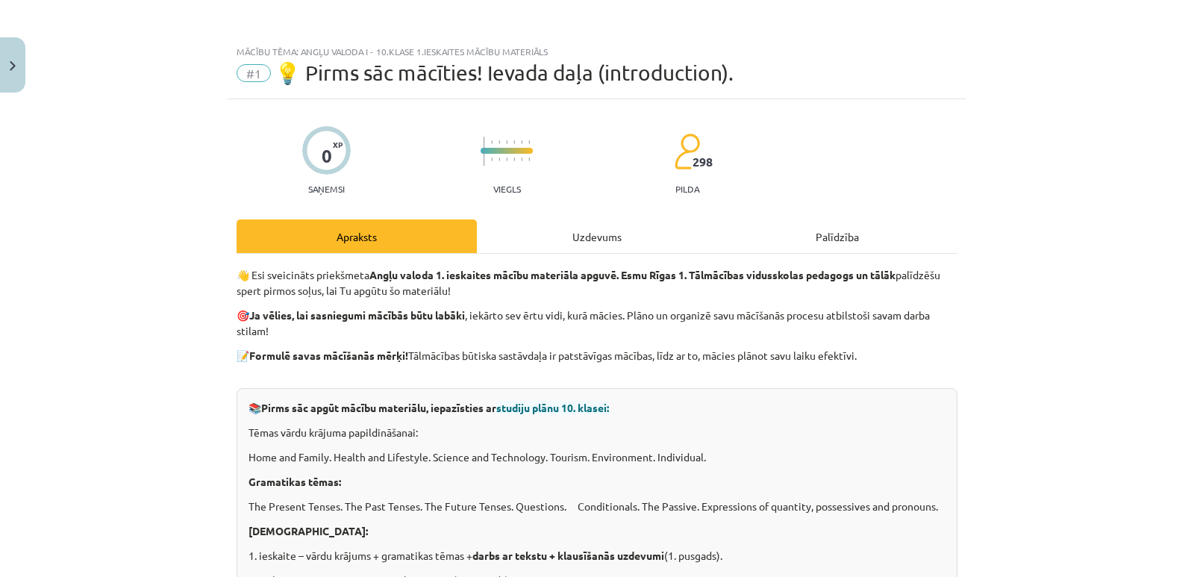
click at [591, 234] on div "Uzdevums" at bounding box center [597, 236] width 240 height 34
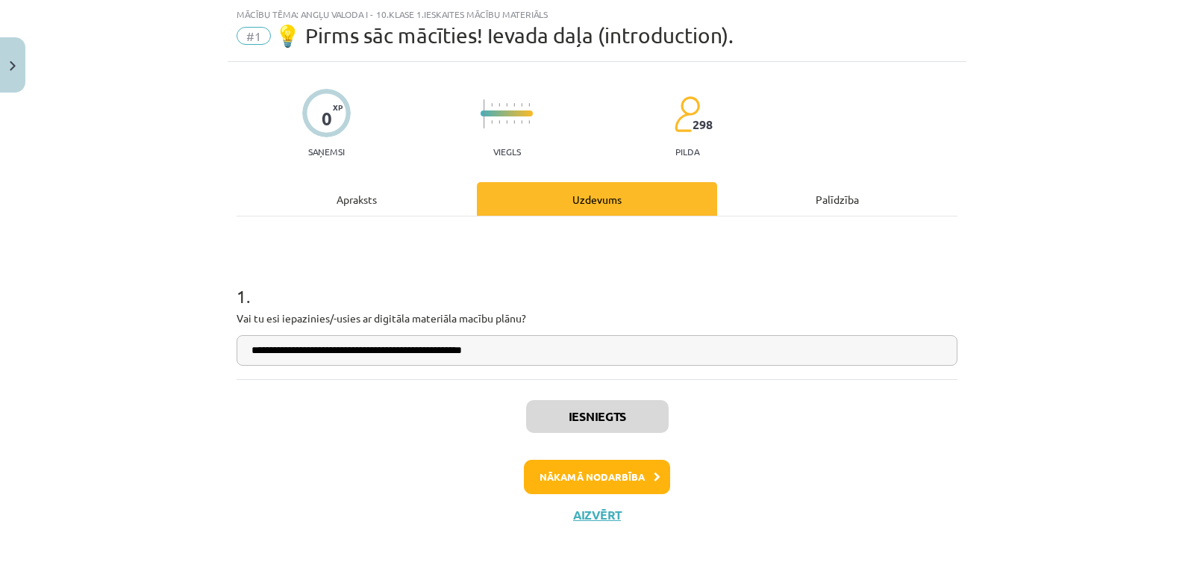
scroll to position [38, 0]
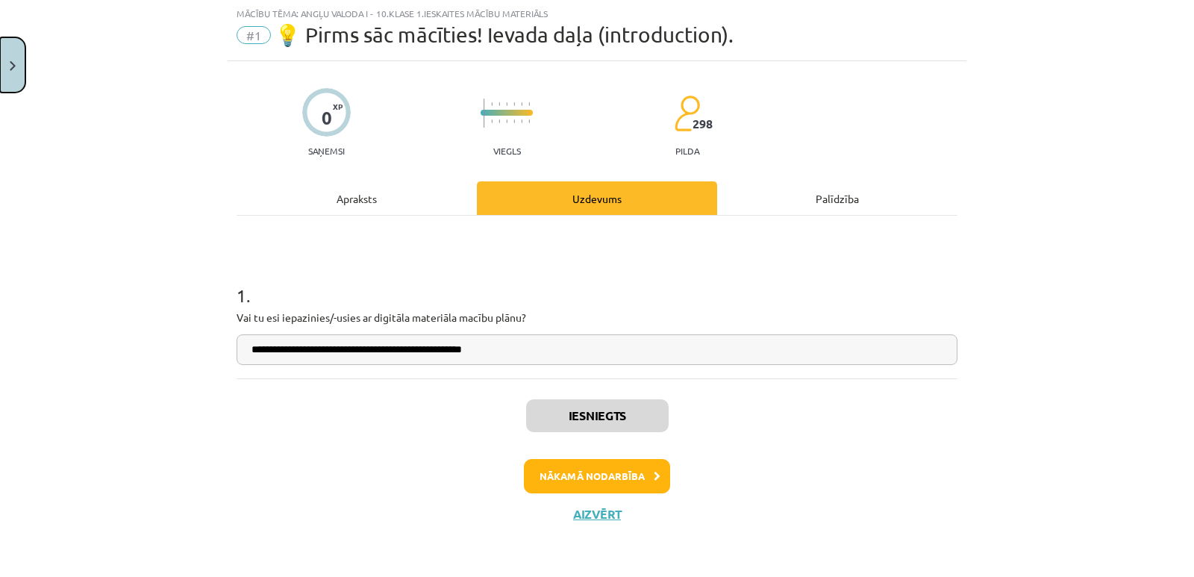
click at [15, 67] on img "Close" at bounding box center [13, 66] width 6 height 10
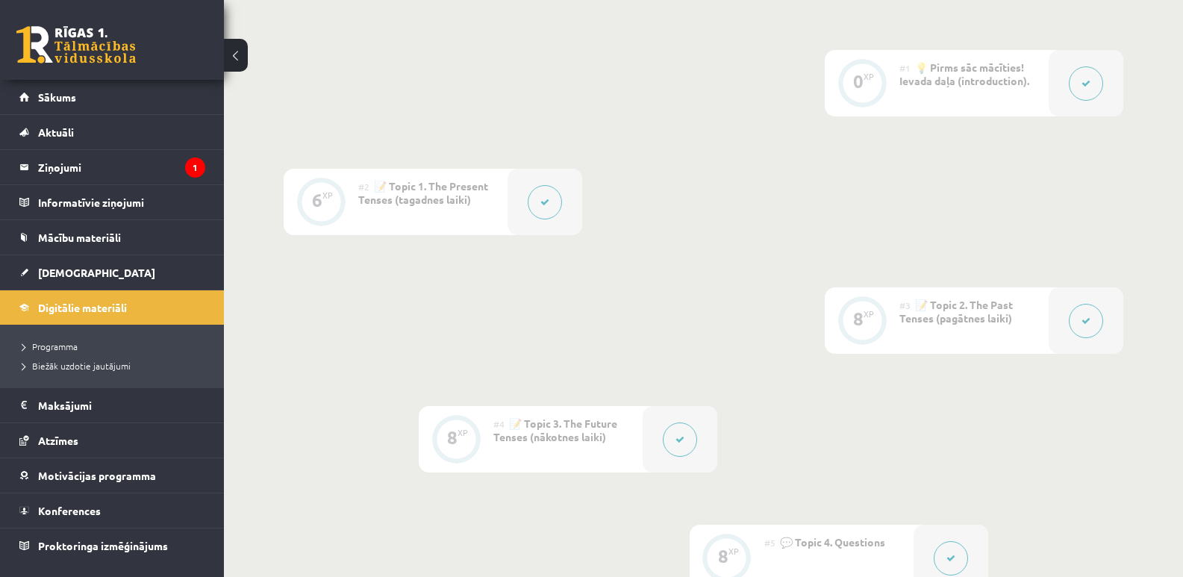
click at [547, 207] on button at bounding box center [545, 202] width 34 height 34
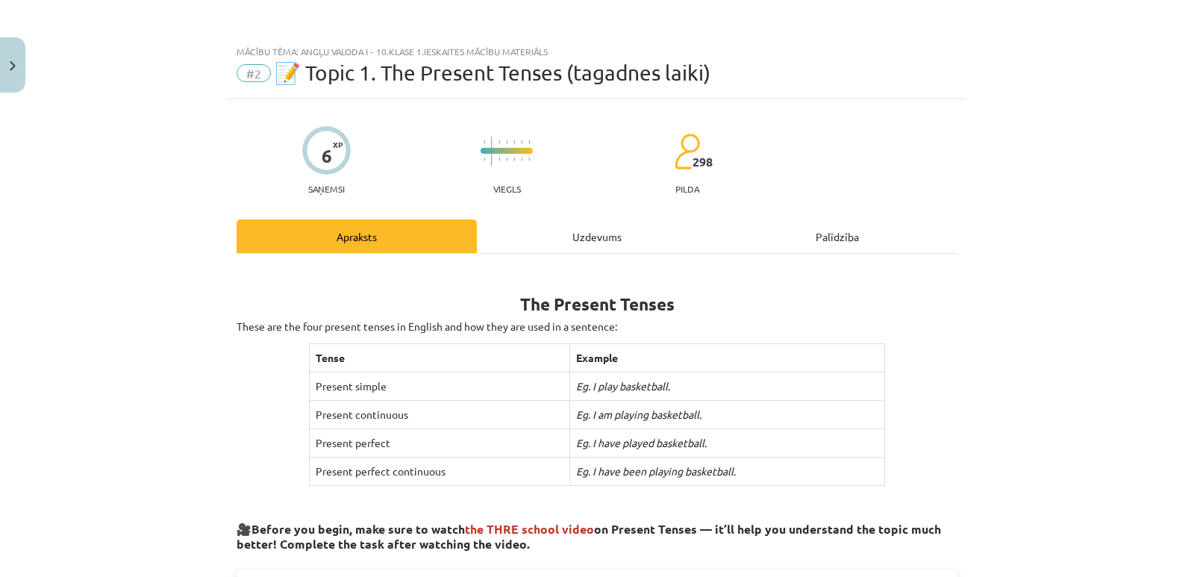
click at [595, 237] on div "Uzdevums" at bounding box center [597, 236] width 240 height 34
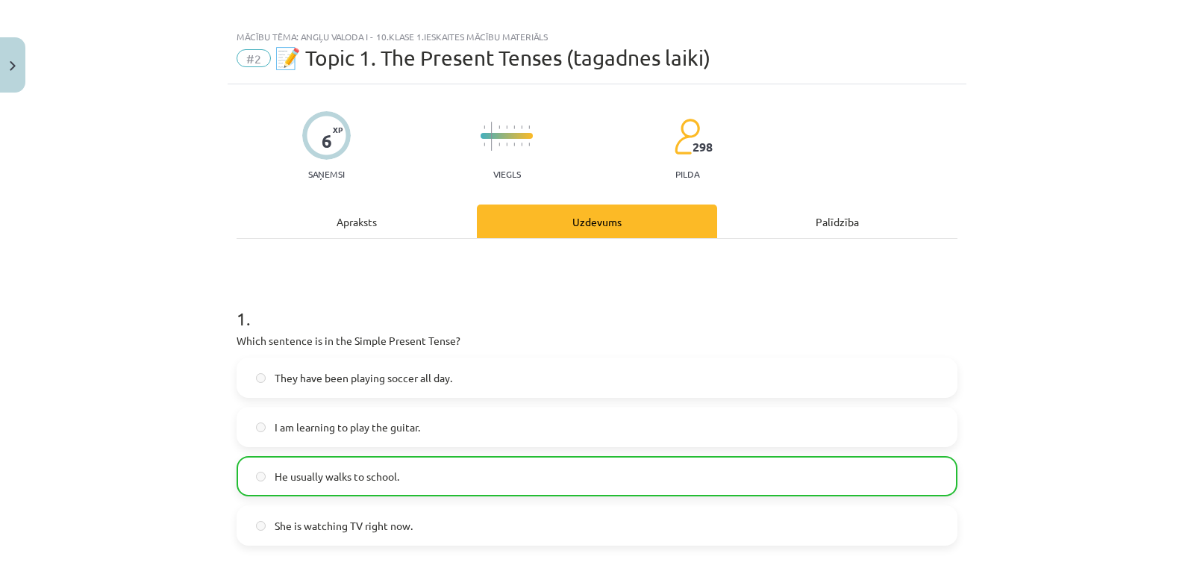
scroll to position [0, 0]
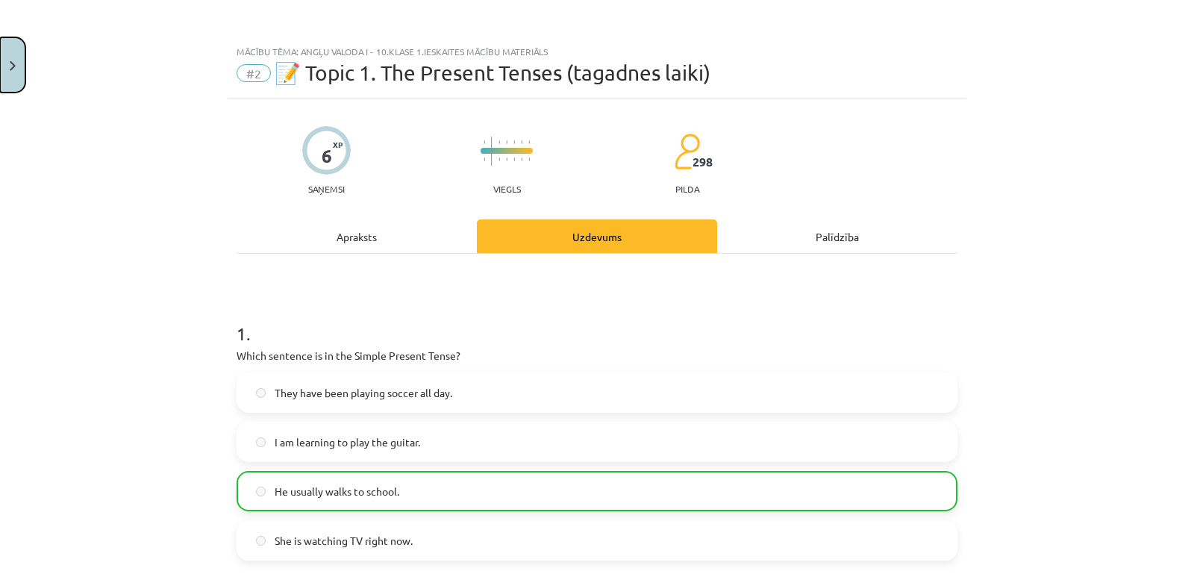
click at [14, 63] on img "Close" at bounding box center [13, 66] width 6 height 10
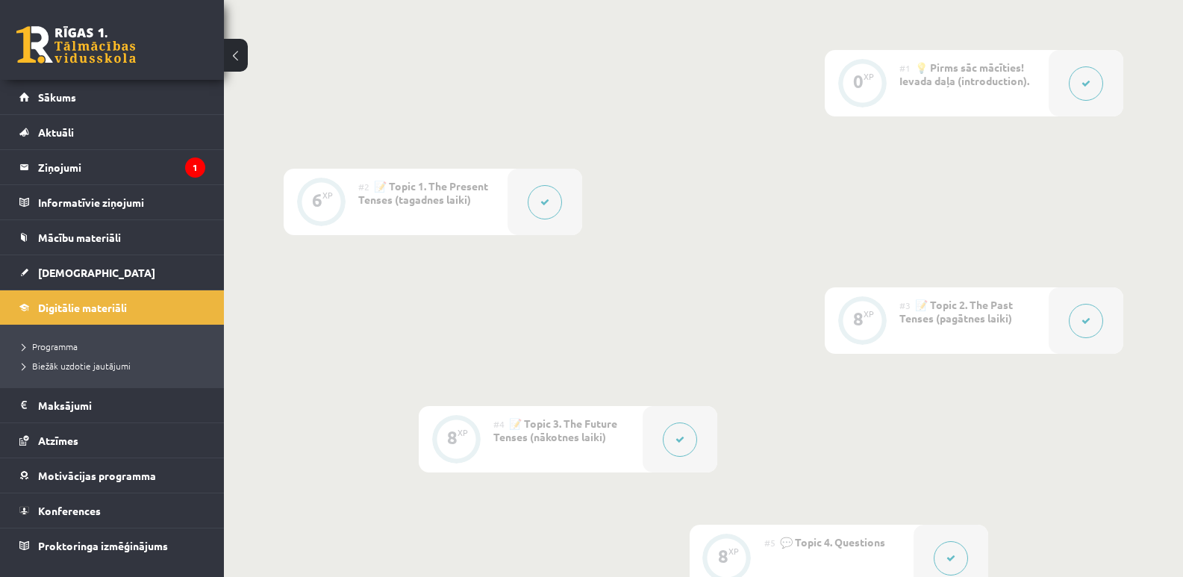
click at [942, 333] on div "#3 📝 Topic 2. The Past Tenses (pagātnes laiki)" at bounding box center [973, 320] width 149 height 66
click at [957, 318] on span "📝 Topic 2. The Past Tenses (pagātnes laiki)" at bounding box center [955, 311] width 113 height 27
click at [1086, 328] on button at bounding box center [1085, 321] width 34 height 34
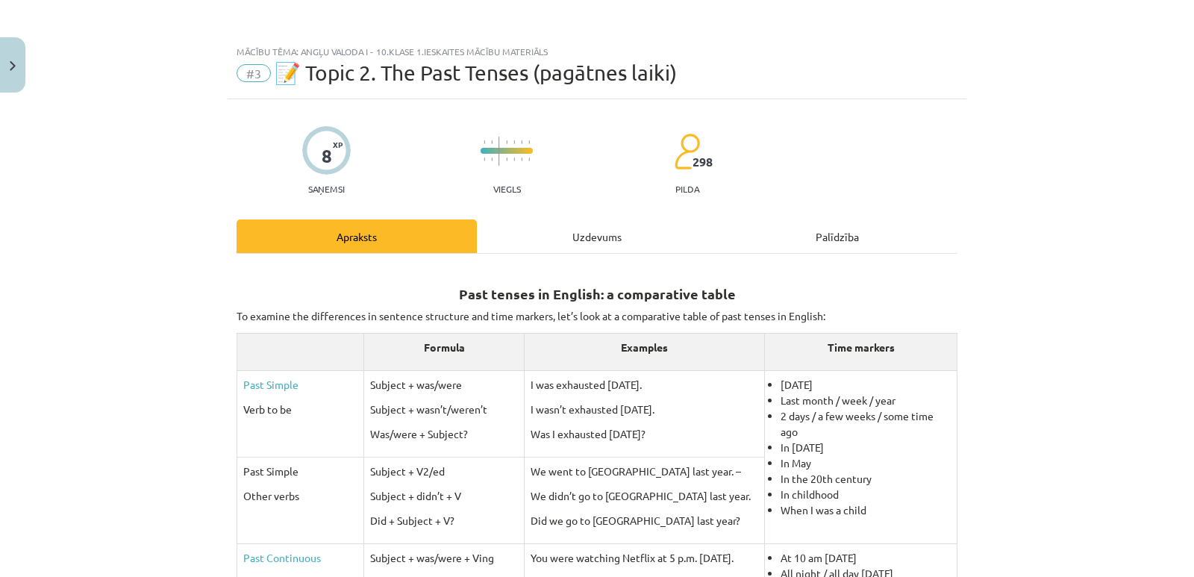
click at [585, 227] on div "Uzdevums" at bounding box center [597, 236] width 240 height 34
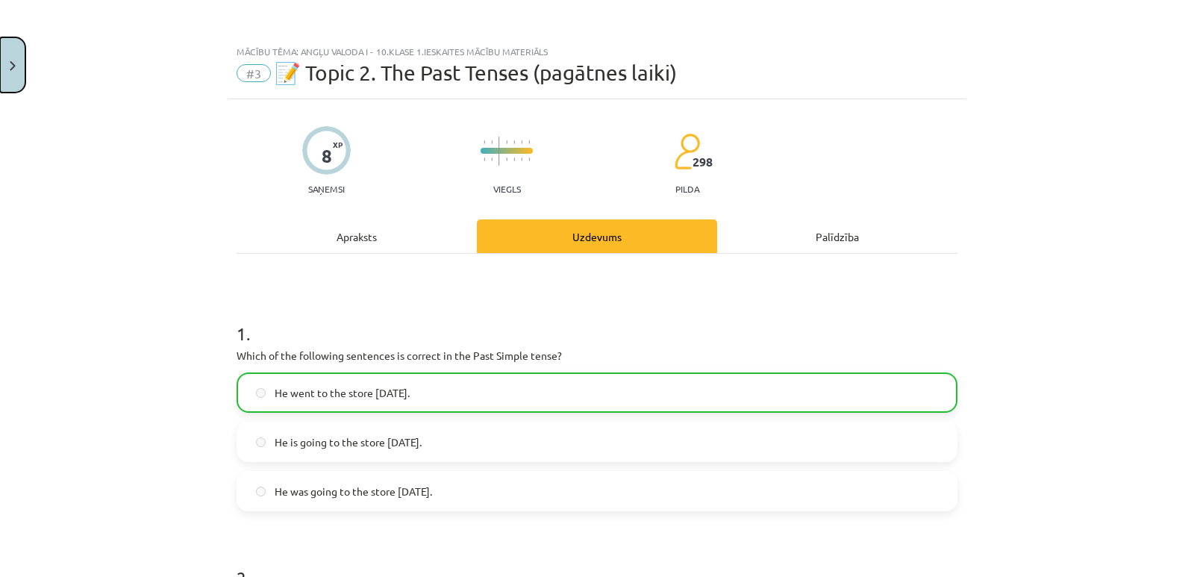
click at [7, 67] on button "Close" at bounding box center [12, 64] width 25 height 55
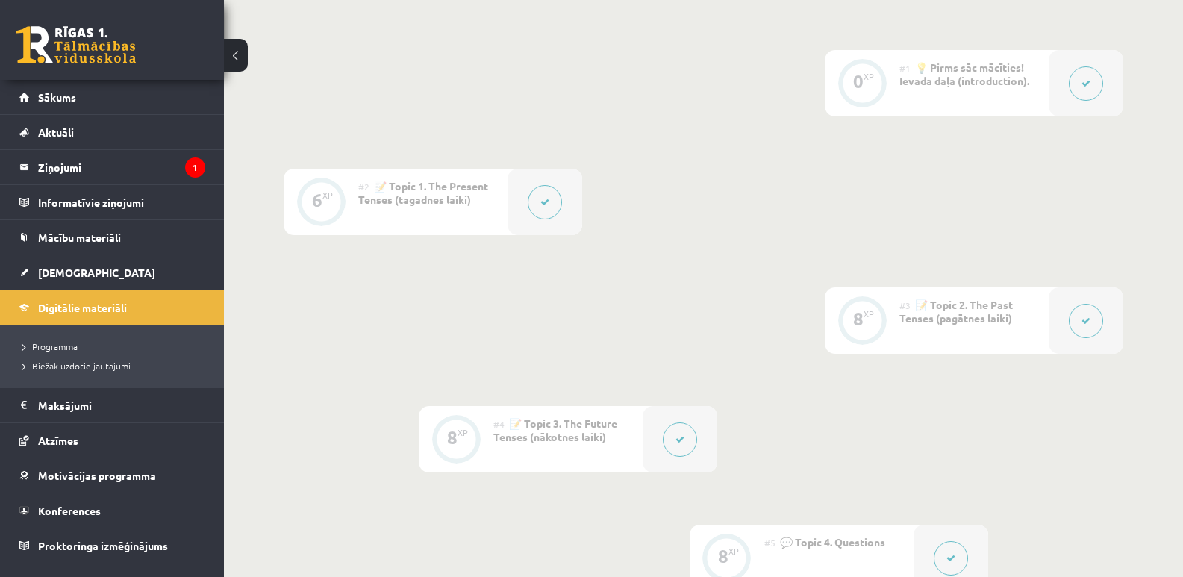
click at [548, 438] on span "📝 Topic 3. The Future Tenses (nākotnes laiki)" at bounding box center [555, 429] width 124 height 27
click at [675, 443] on button at bounding box center [680, 439] width 34 height 34
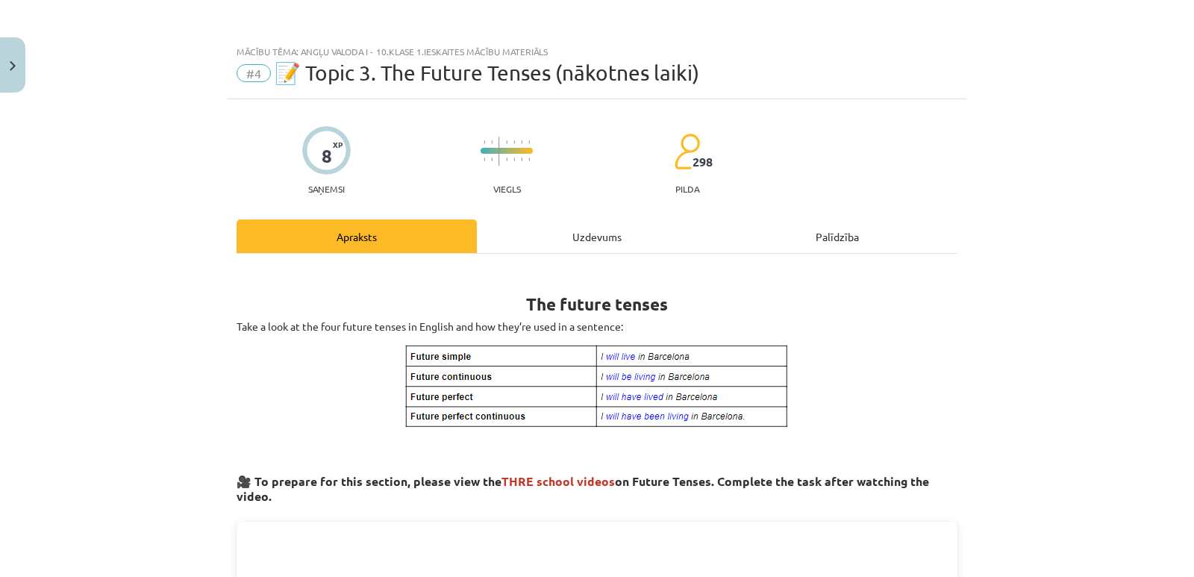
click at [595, 237] on div "Uzdevums" at bounding box center [597, 236] width 240 height 34
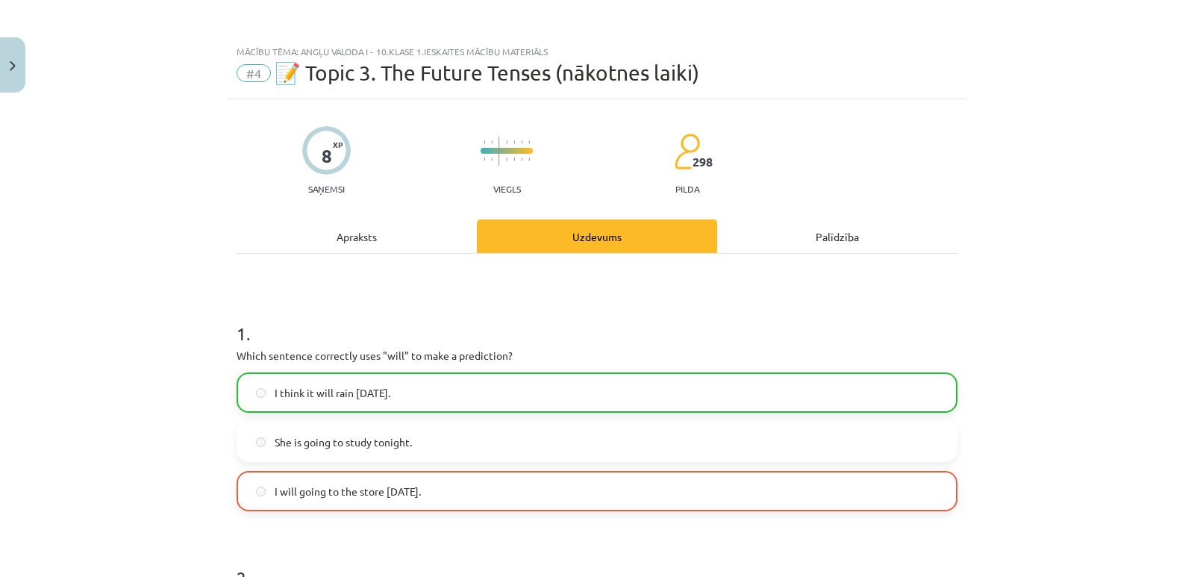
click at [355, 235] on div "Apraksts" at bounding box center [357, 236] width 240 height 34
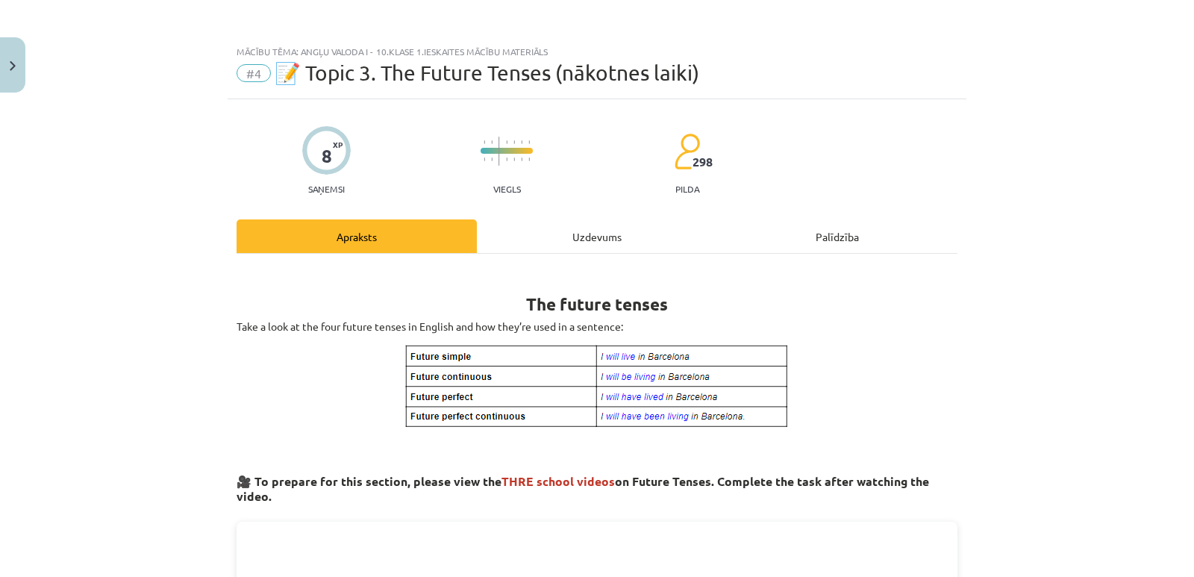
click at [593, 239] on div "Uzdevums" at bounding box center [597, 236] width 240 height 34
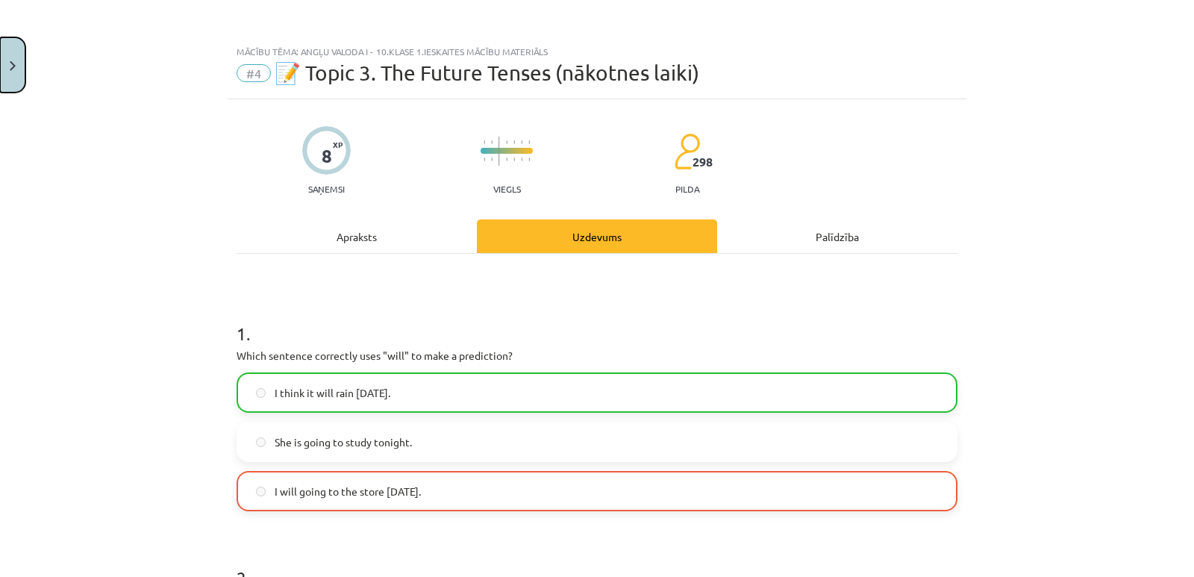
click at [0, 69] on button "Close" at bounding box center [12, 64] width 25 height 55
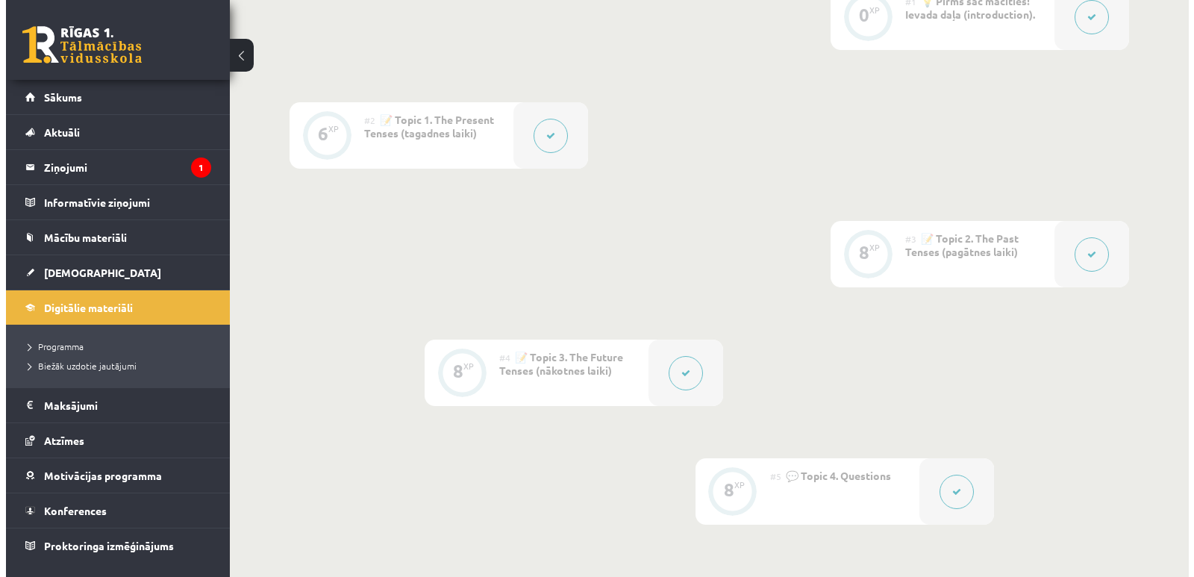
scroll to position [519, 0]
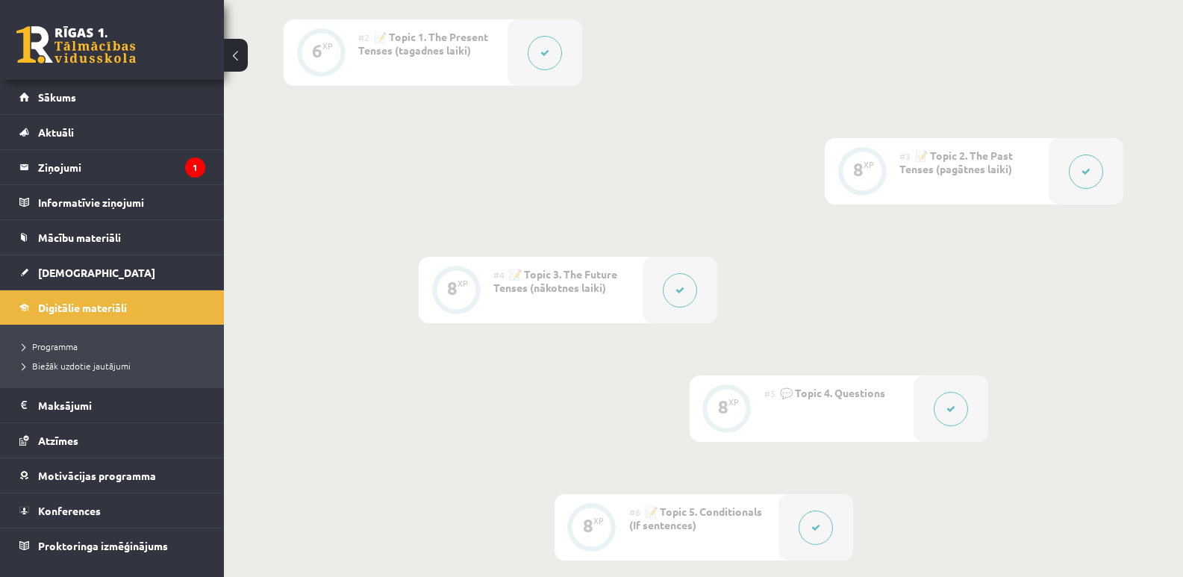
click at [672, 285] on button at bounding box center [680, 290] width 34 height 34
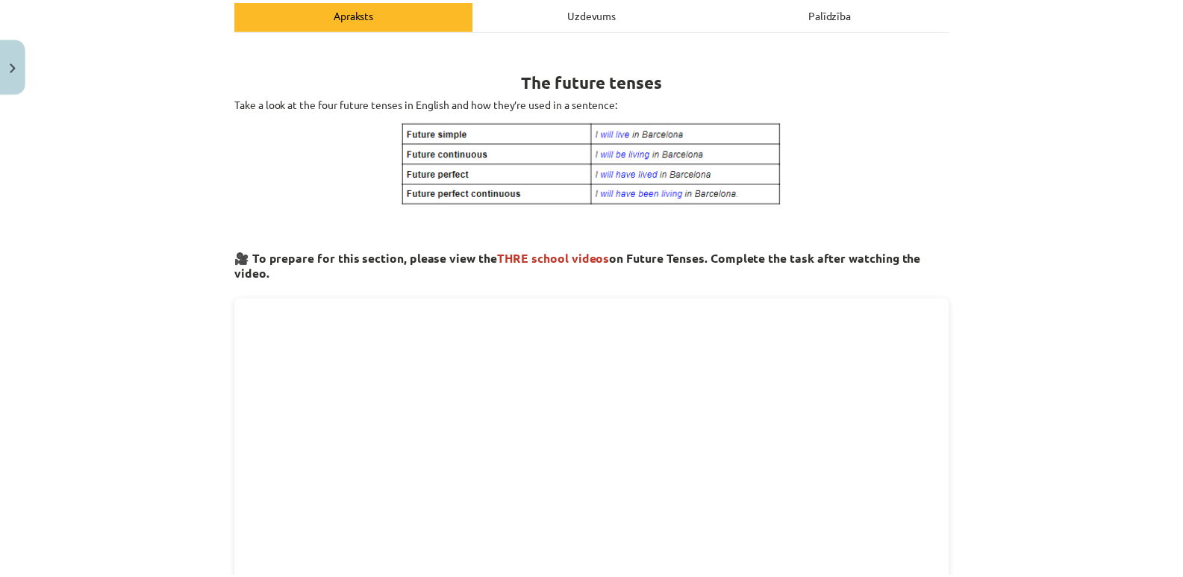
scroll to position [0, 0]
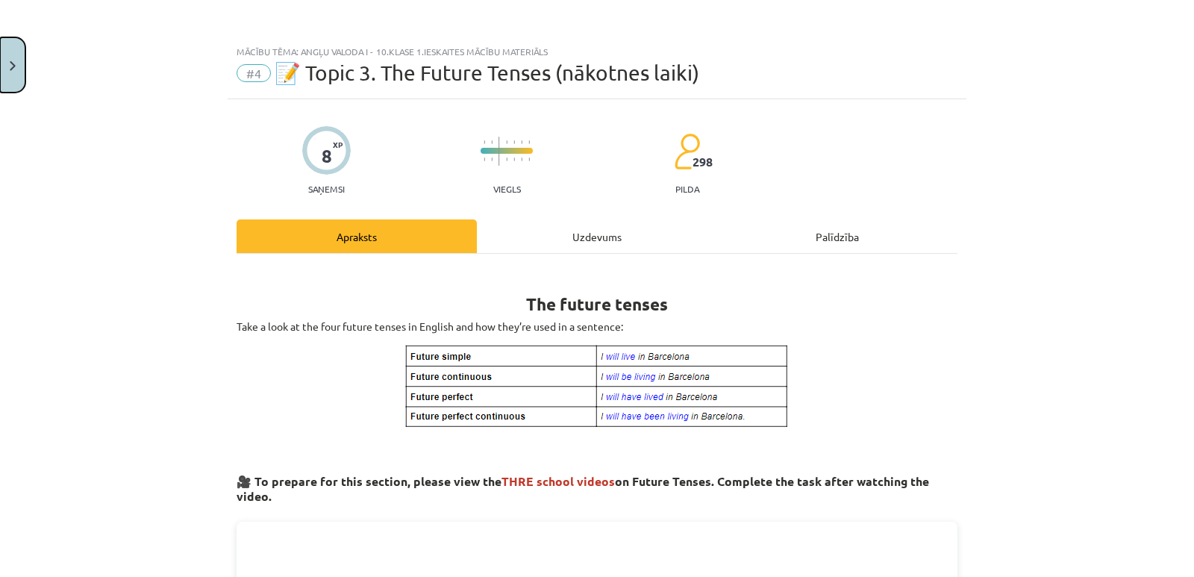
click at [10, 60] on button "Close" at bounding box center [12, 64] width 25 height 55
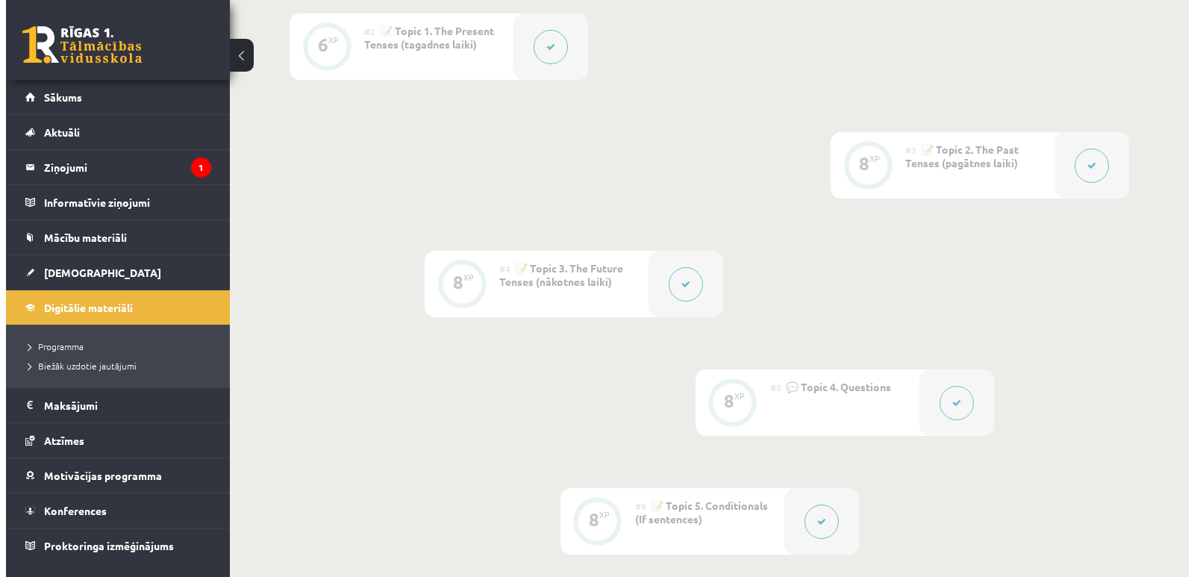
scroll to position [369, 0]
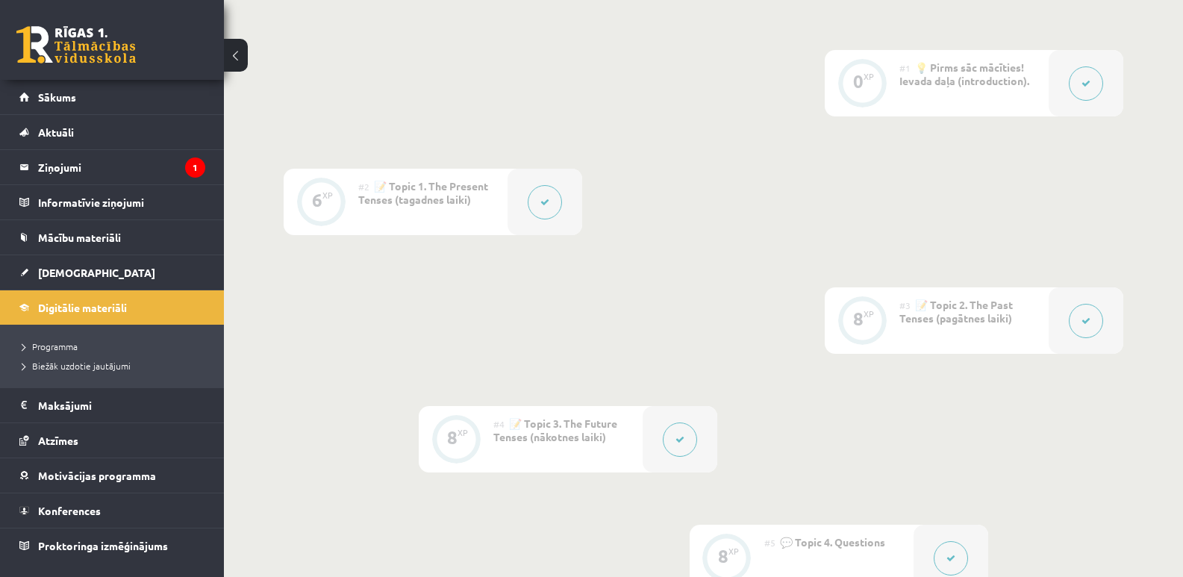
click at [1082, 82] on icon at bounding box center [1085, 83] width 9 height 9
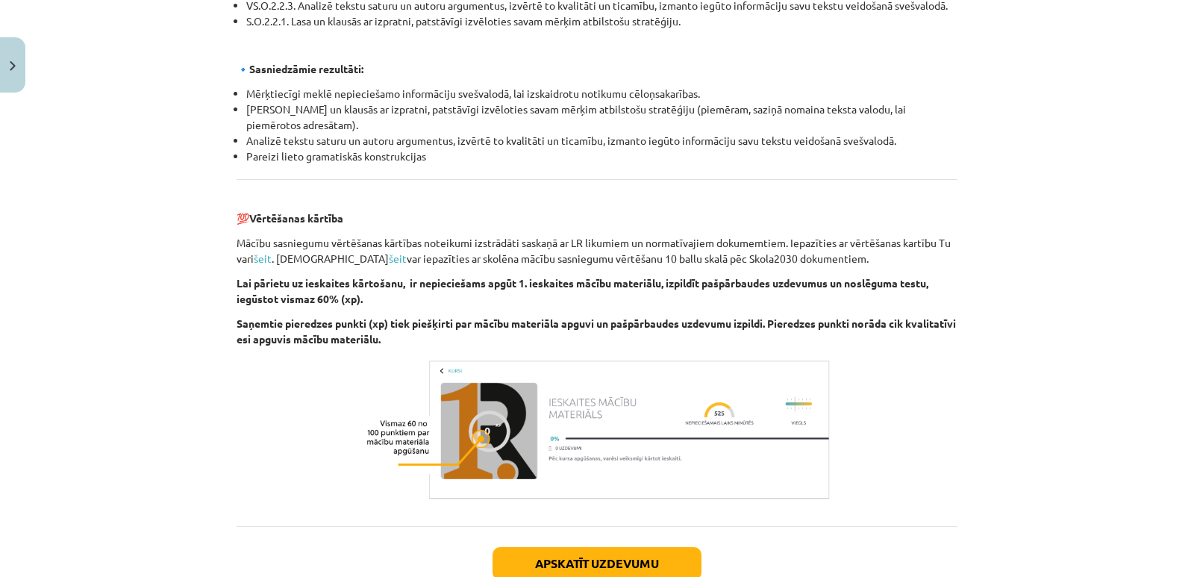
scroll to position [1119, 0]
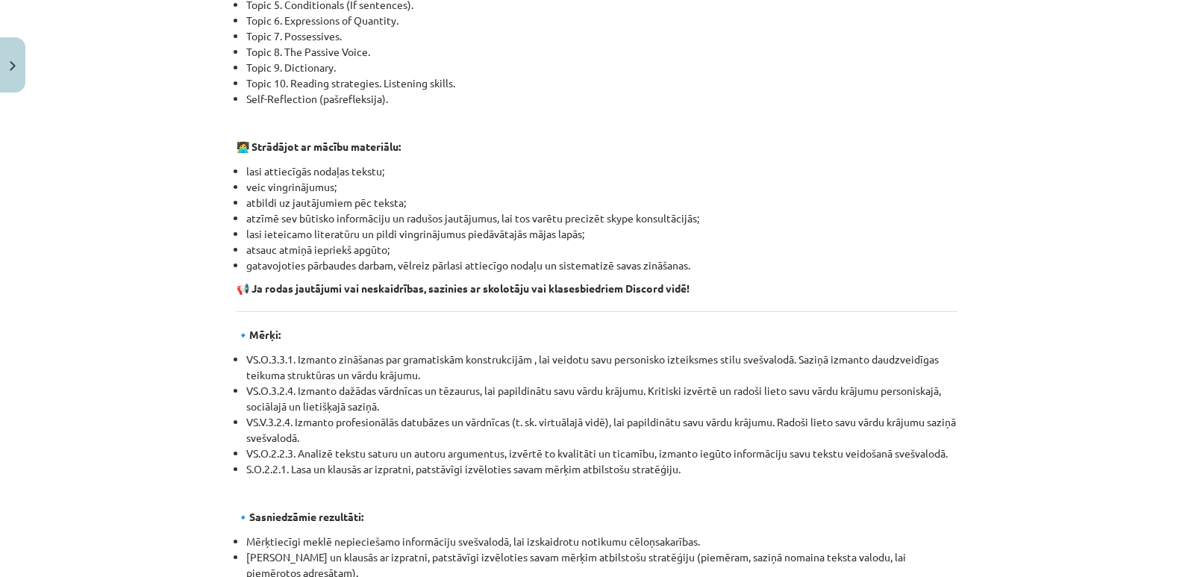
click at [771, 257] on li "atsauc atmiņā iepriekš apgūto;" at bounding box center [601, 250] width 711 height 16
click at [25, 184] on div "Mācību tēma: Angļu valoda i - 10.klase 1.ieskaites mācību materiāls #1 💡 Pirms …" at bounding box center [597, 288] width 1194 height 577
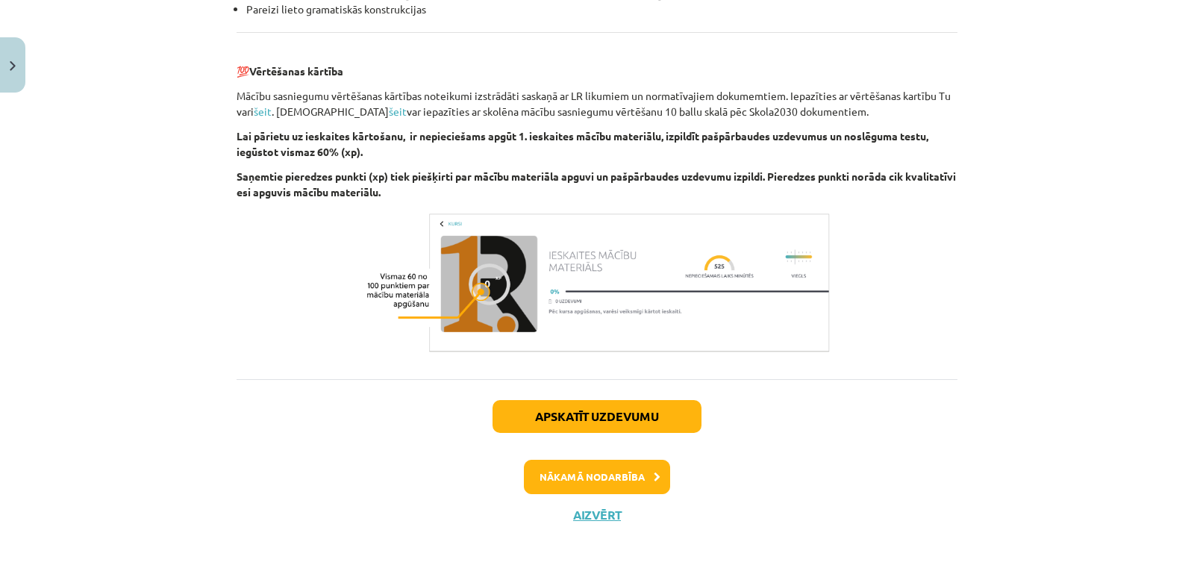
scroll to position [1715, 0]
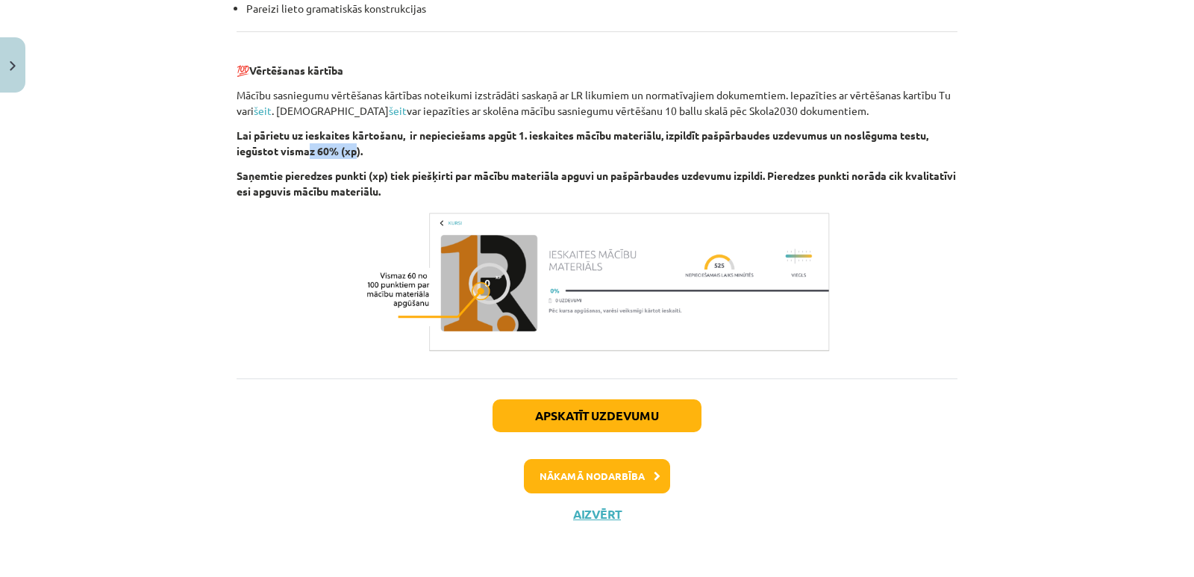
drag, startPoint x: 330, startPoint y: 148, endPoint x: 352, endPoint y: 146, distance: 22.5
click at [352, 146] on b "Lai pārietu uz ieskaites kārtošanu, ir nepieciešams apgūt 1. ieskaites mācību m…" at bounding box center [583, 142] width 692 height 29
click at [159, 278] on div "Mācību tēma: Angļu valoda i - 10.klase 1.ieskaites mācību materiāls #1 💡 Pirms …" at bounding box center [597, 288] width 1194 height 577
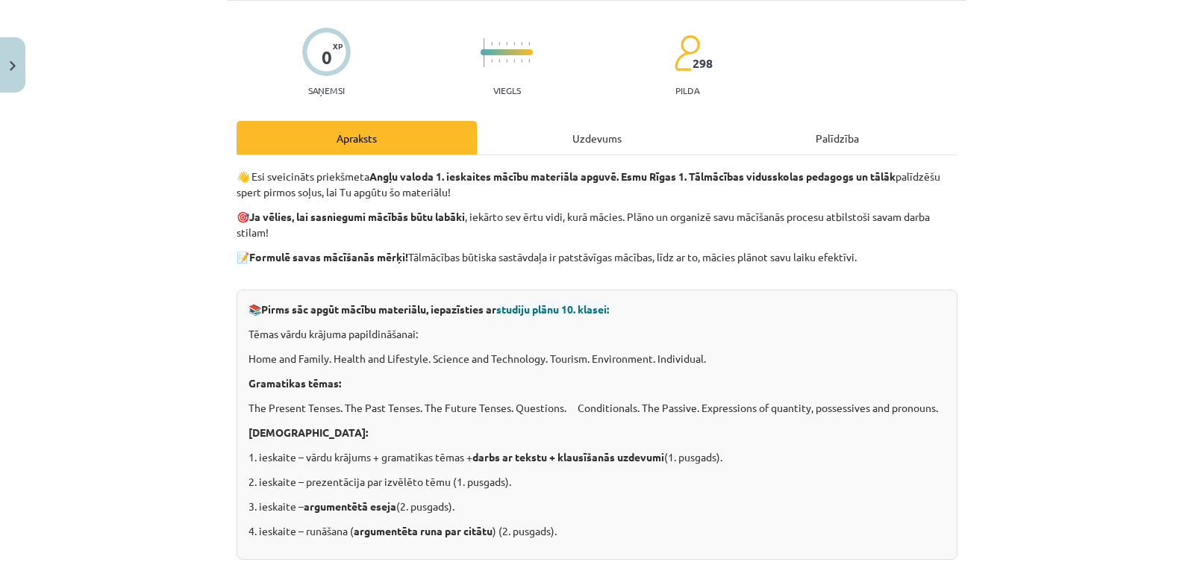
scroll to position [224, 0]
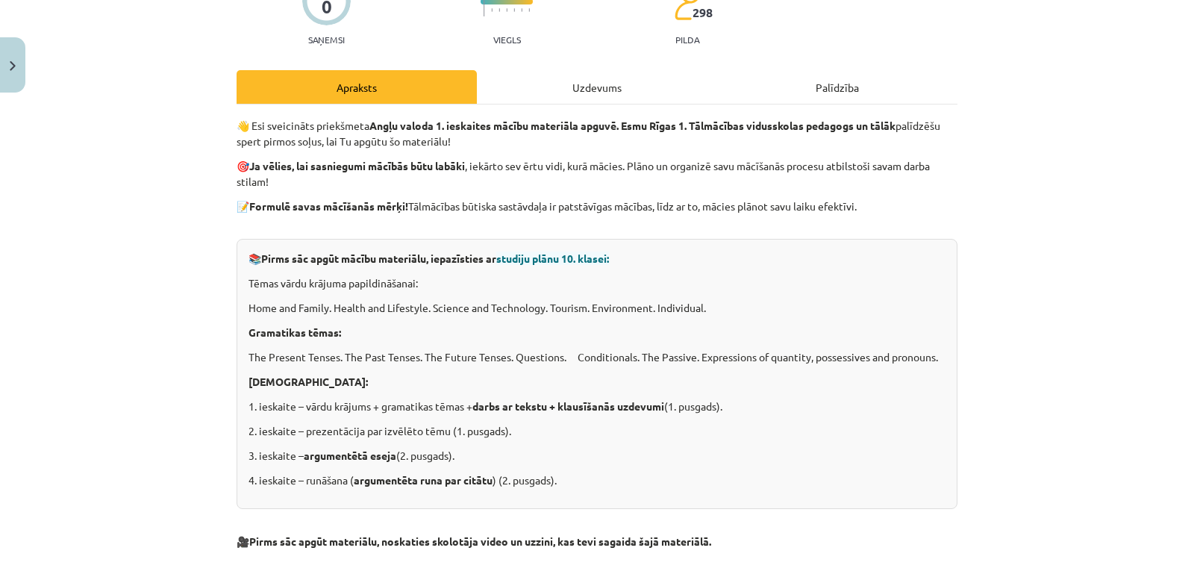
click at [580, 80] on div "Uzdevums" at bounding box center [597, 87] width 240 height 34
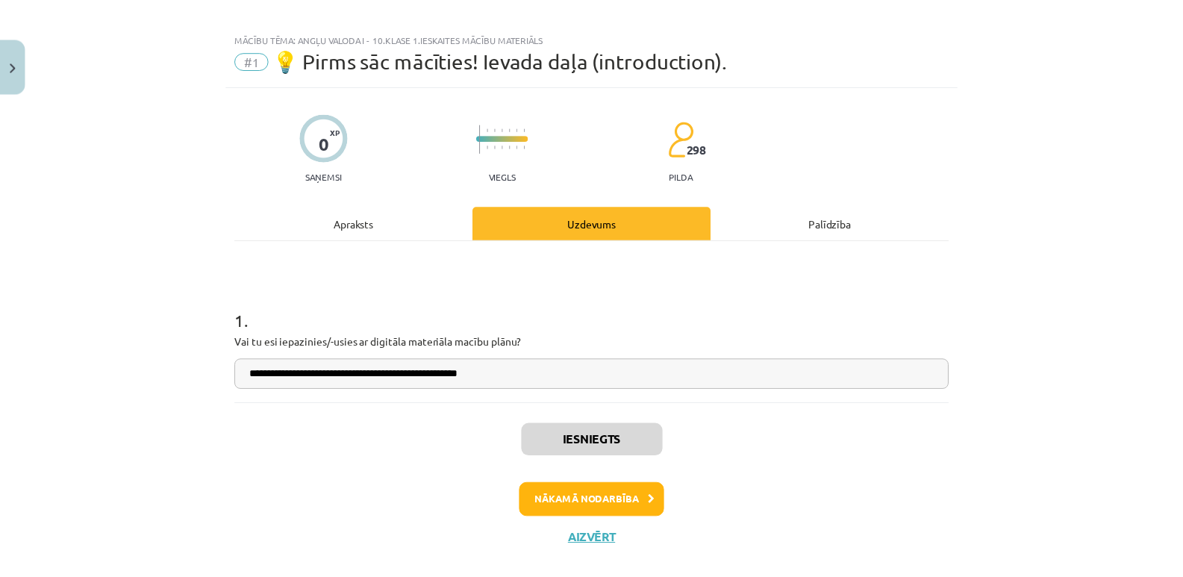
scroll to position [0, 0]
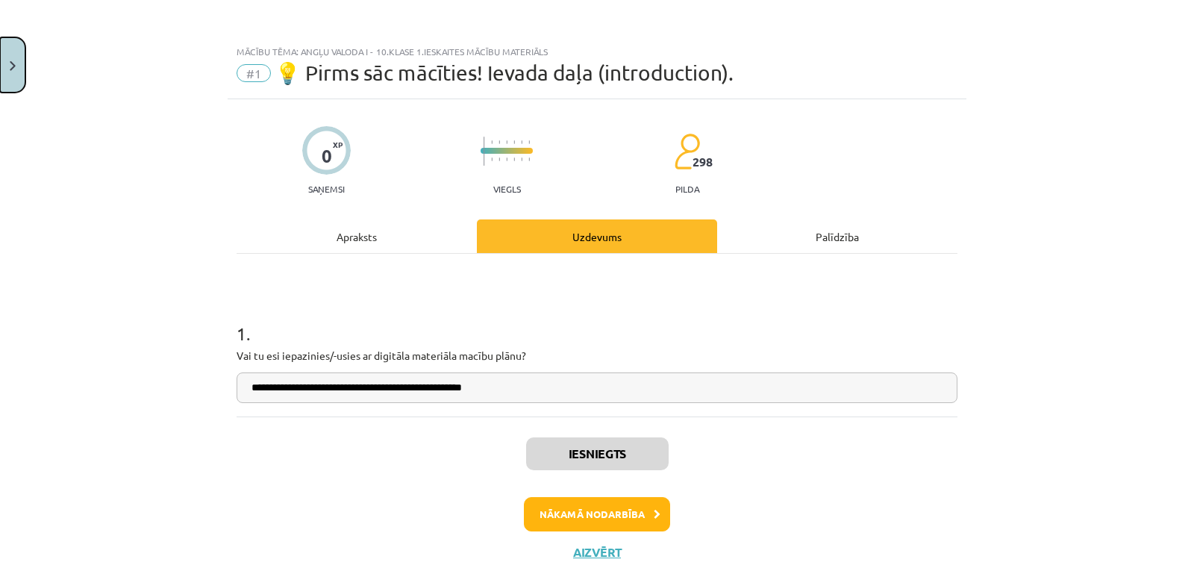
click at [12, 69] on img "Close" at bounding box center [13, 66] width 6 height 10
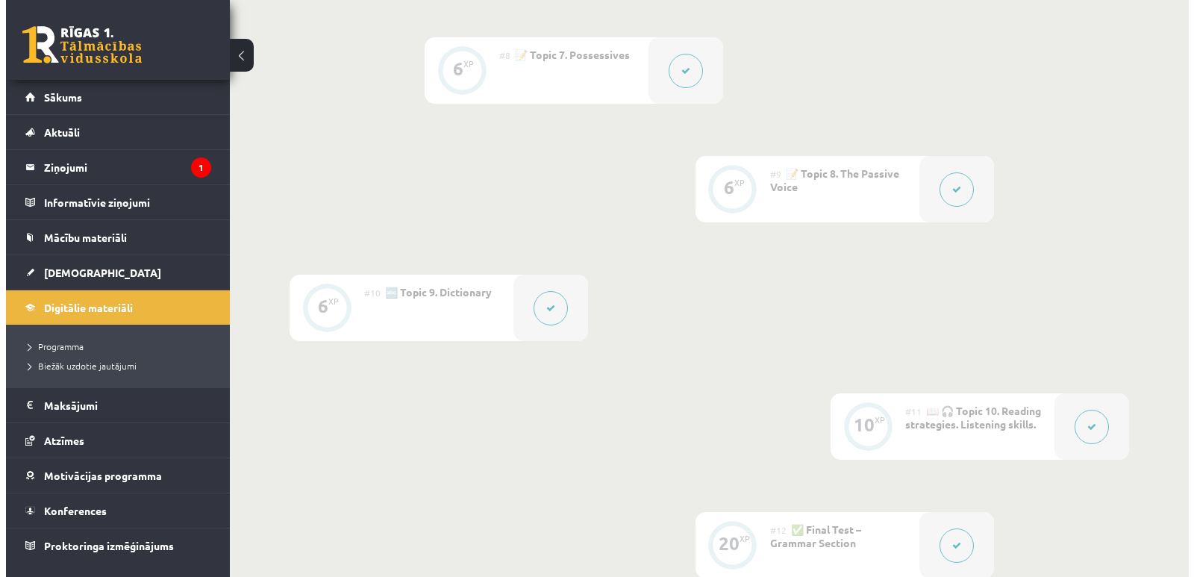
scroll to position [1489, 0]
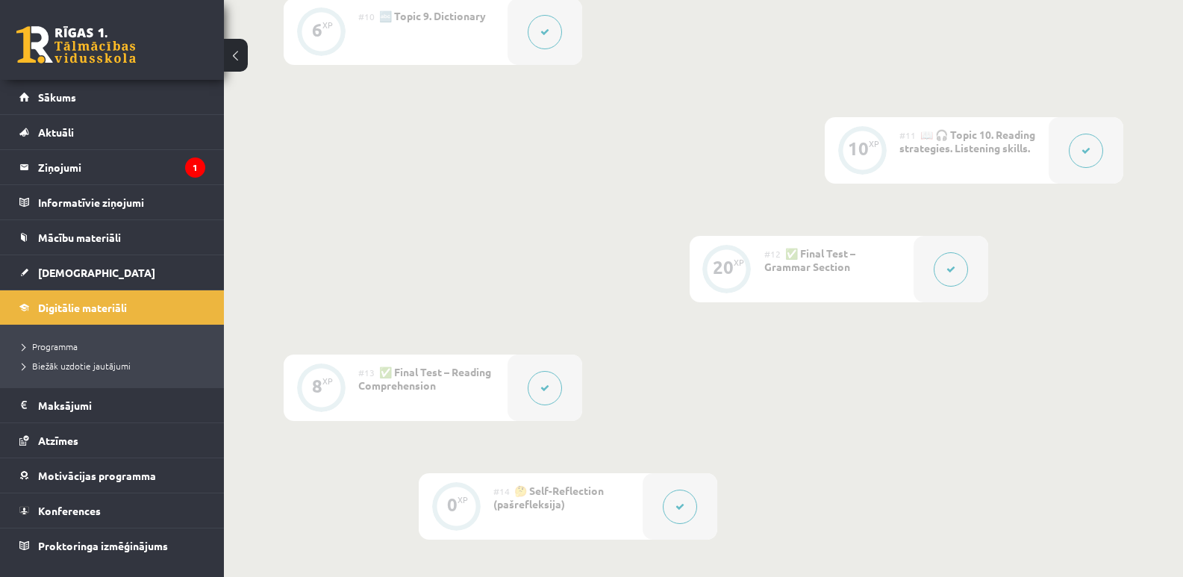
click at [957, 266] on button at bounding box center [950, 269] width 34 height 34
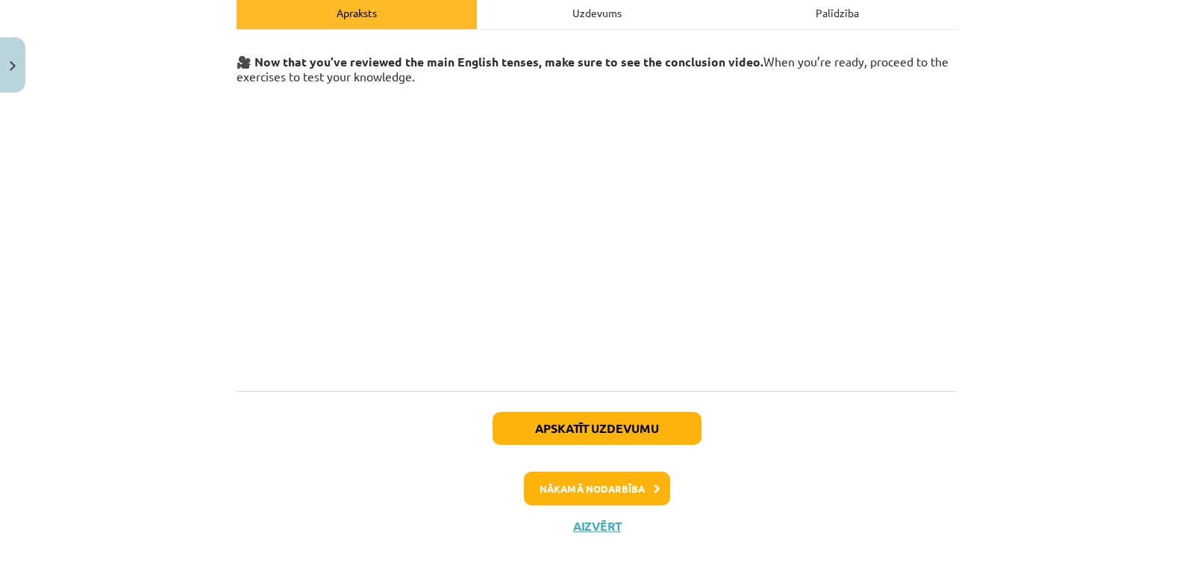
scroll to position [0, 0]
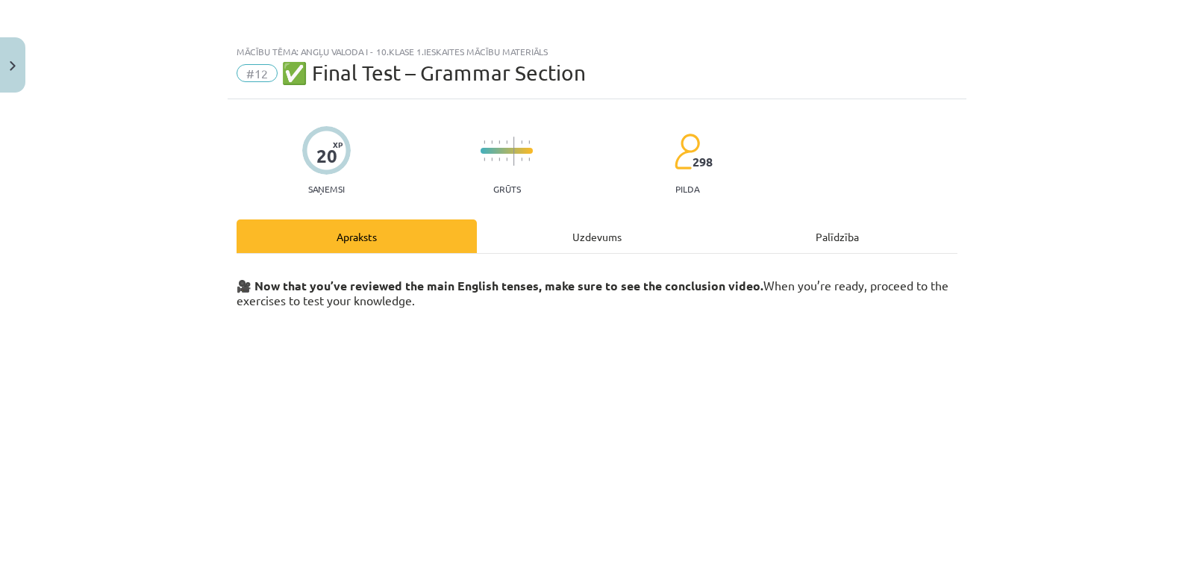
click at [586, 234] on div "Uzdevums" at bounding box center [597, 236] width 240 height 34
select select "*******"
select select "**********"
select select "***"
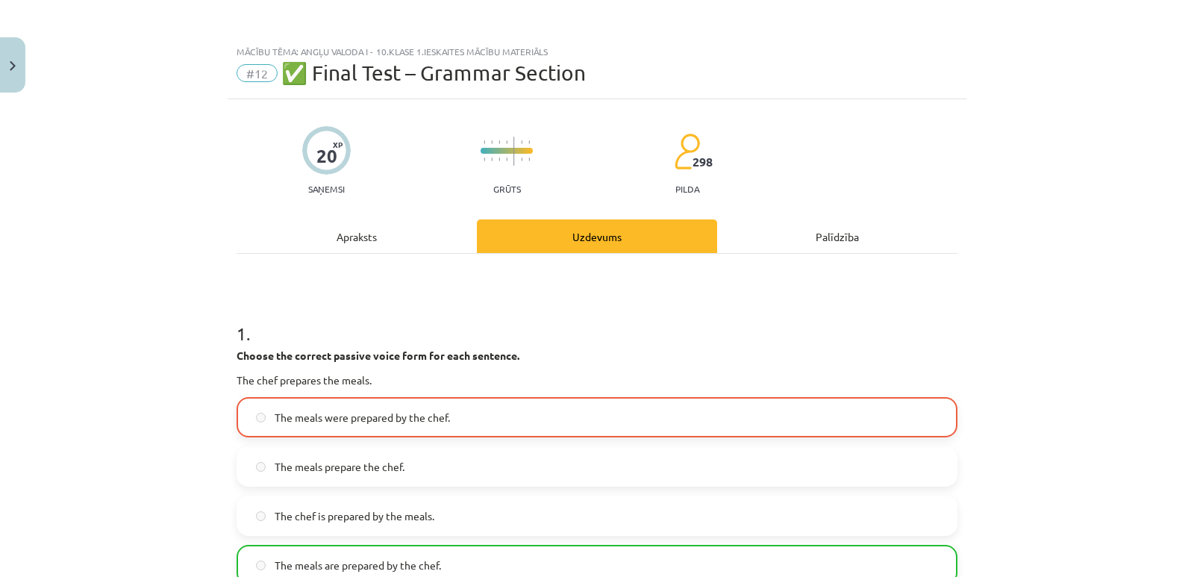
click at [845, 240] on div "Palīdzība" at bounding box center [837, 236] width 240 height 34
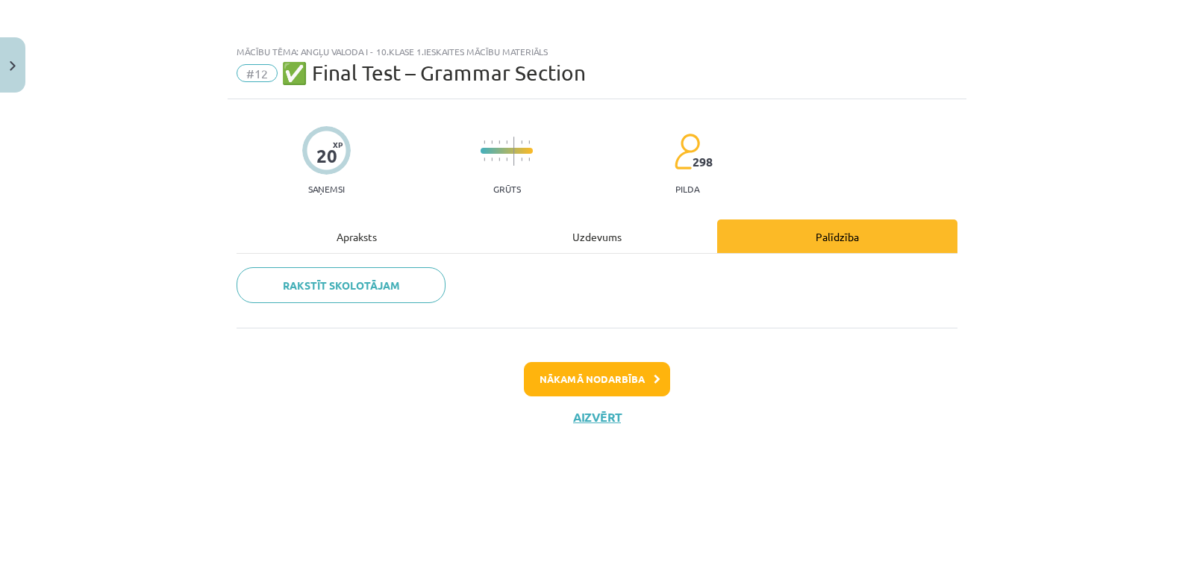
click at [345, 231] on div "Apraksts" at bounding box center [357, 236] width 240 height 34
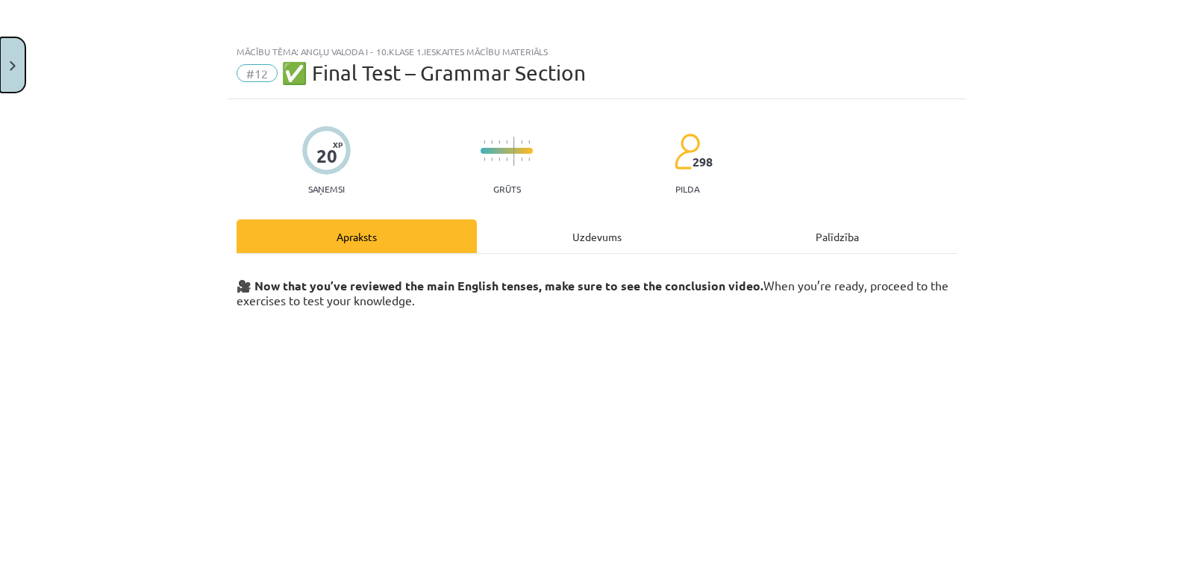
click at [4, 70] on button "Close" at bounding box center [12, 64] width 25 height 55
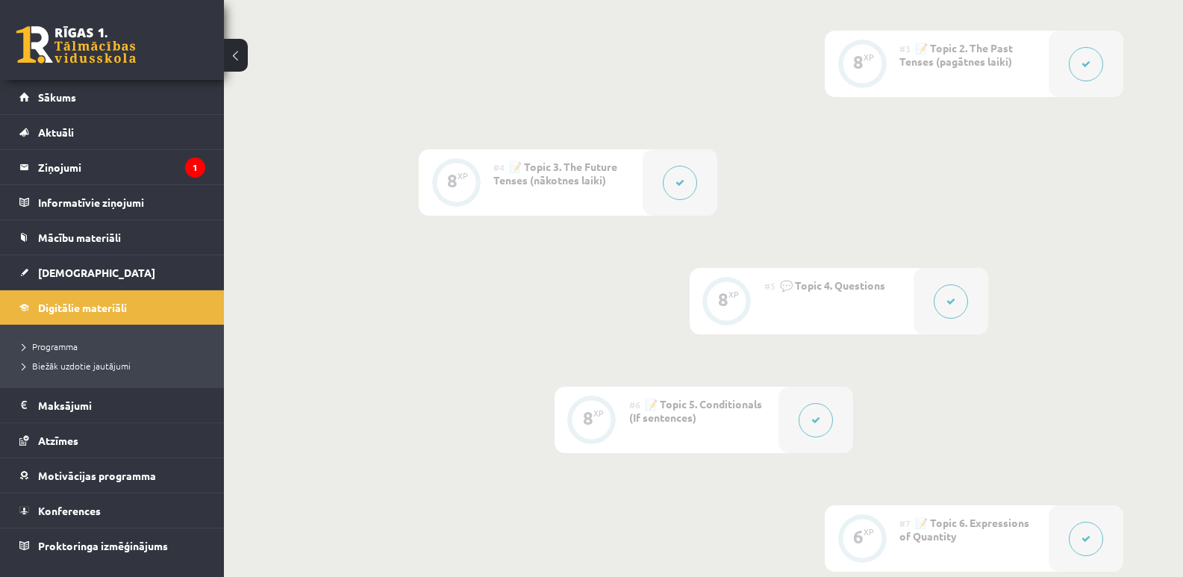
scroll to position [519, 0]
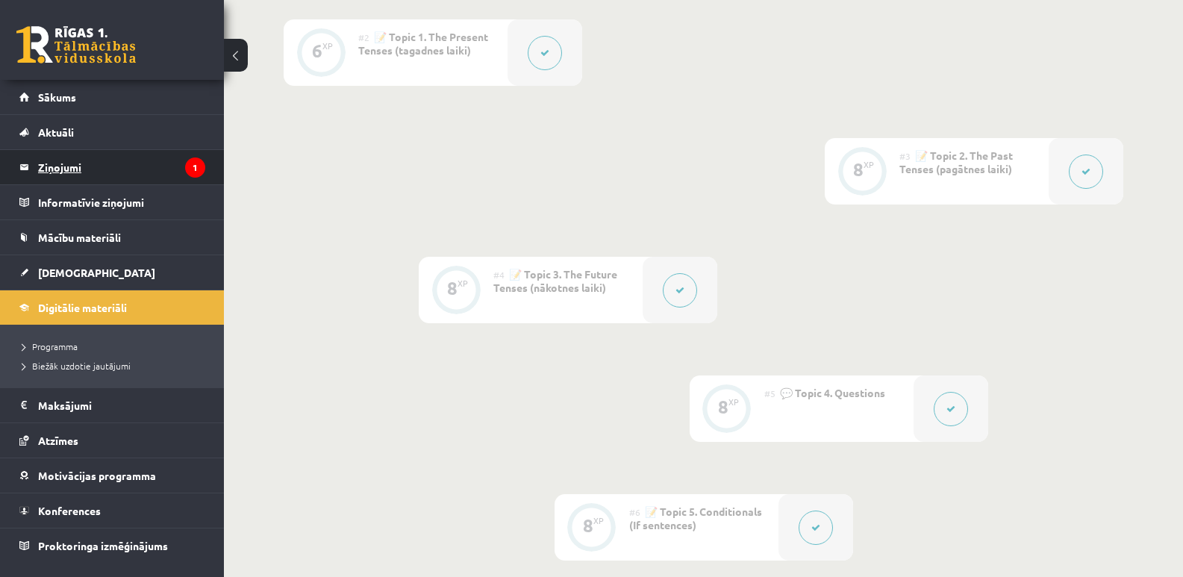
click at [63, 162] on legend "Ziņojumi 1" at bounding box center [121, 167] width 167 height 34
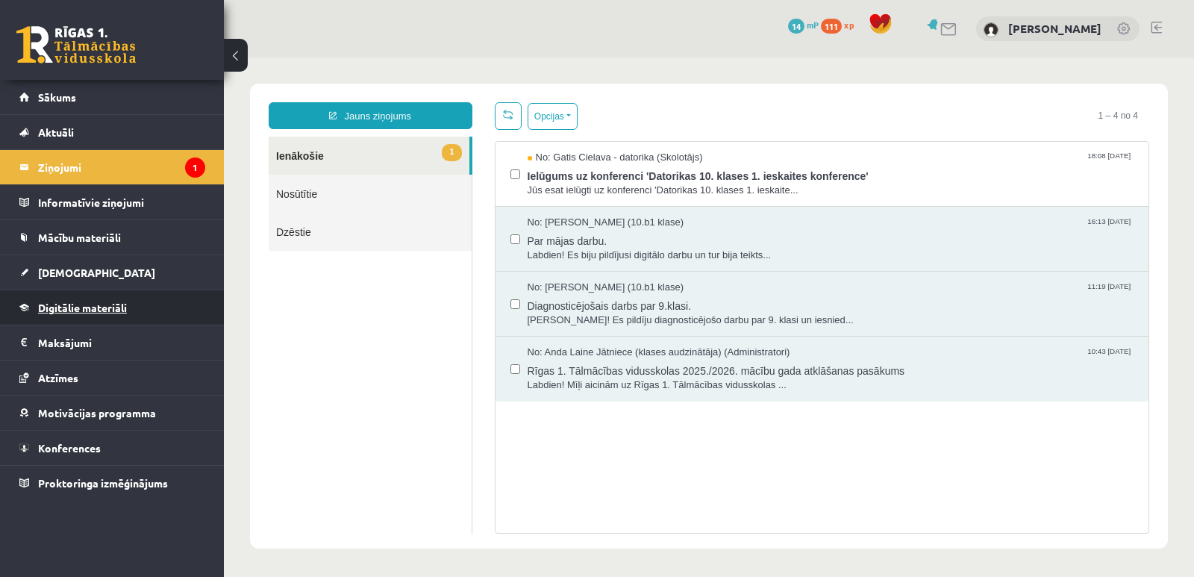
click at [110, 301] on link "Digitālie materiāli" at bounding box center [112, 307] width 186 height 34
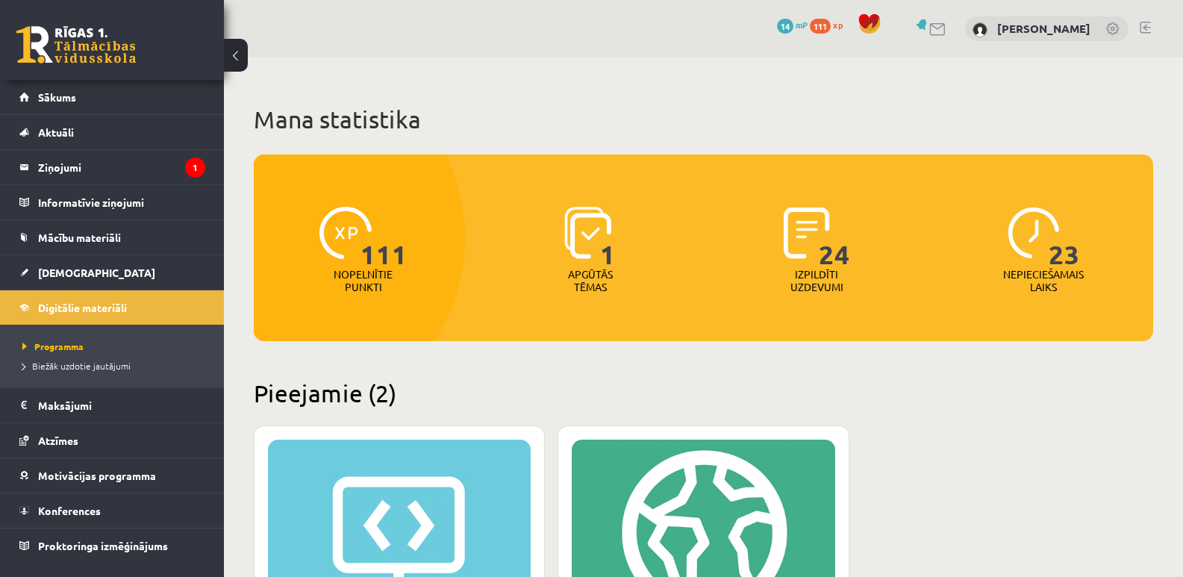
click at [1067, 259] on span "23" at bounding box center [1063, 237] width 31 height 61
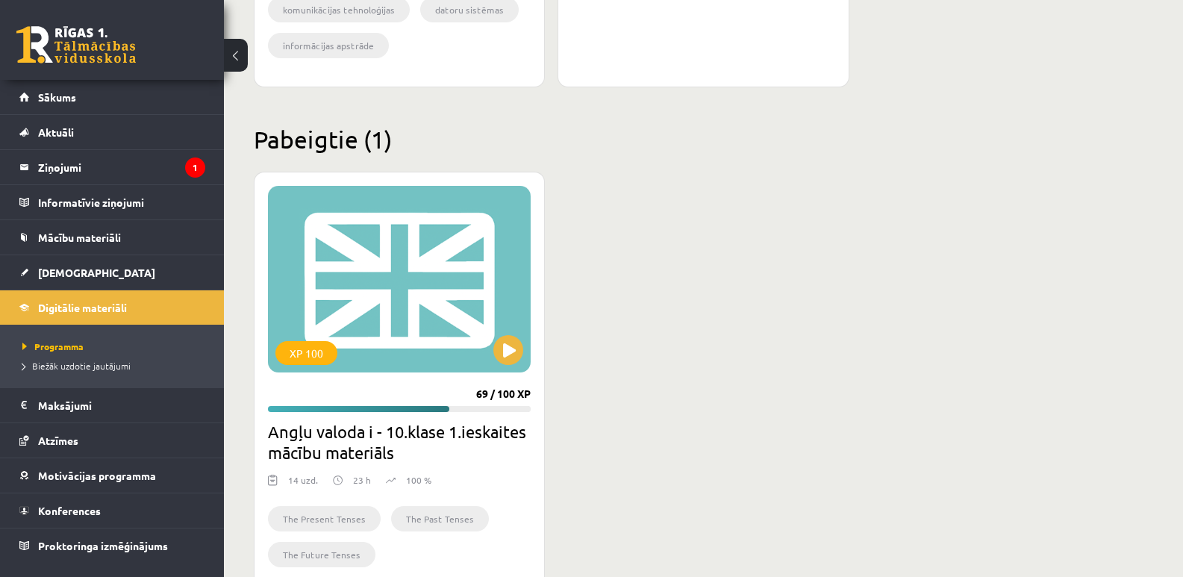
scroll to position [851, 0]
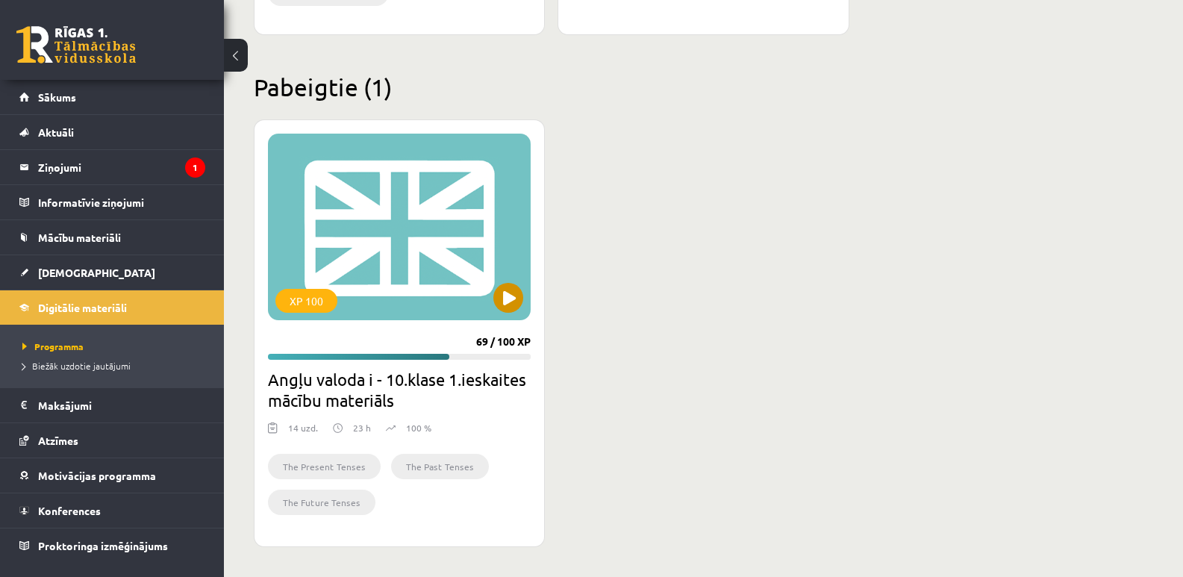
click at [304, 300] on div "XP 100" at bounding box center [306, 301] width 62 height 24
click at [404, 226] on div "XP 100" at bounding box center [399, 227] width 263 height 187
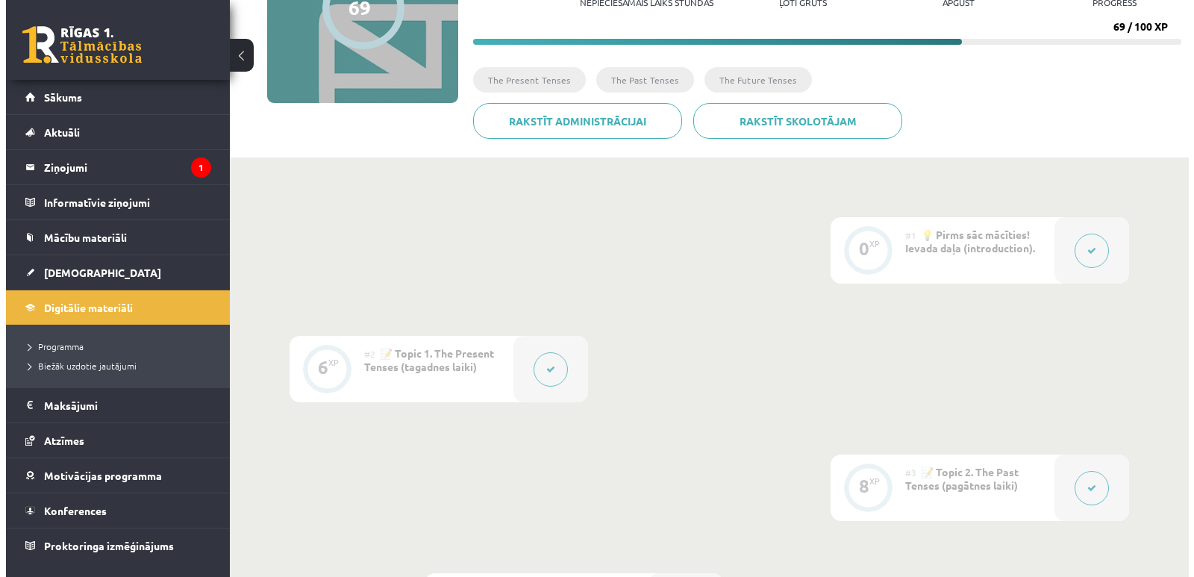
scroll to position [224, 0]
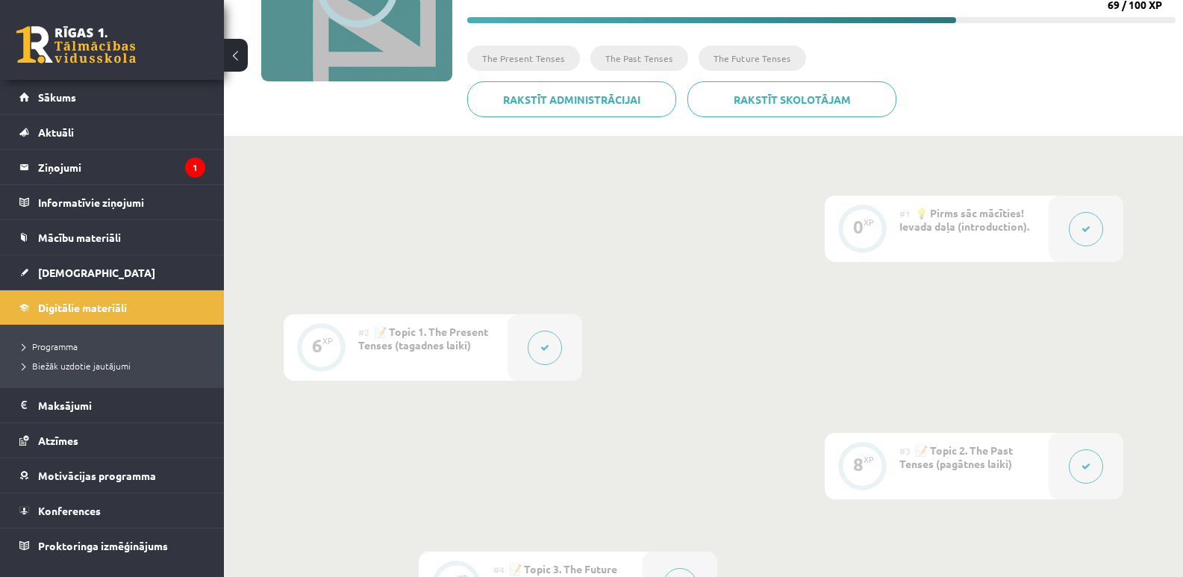
click at [1083, 228] on icon at bounding box center [1085, 229] width 9 height 9
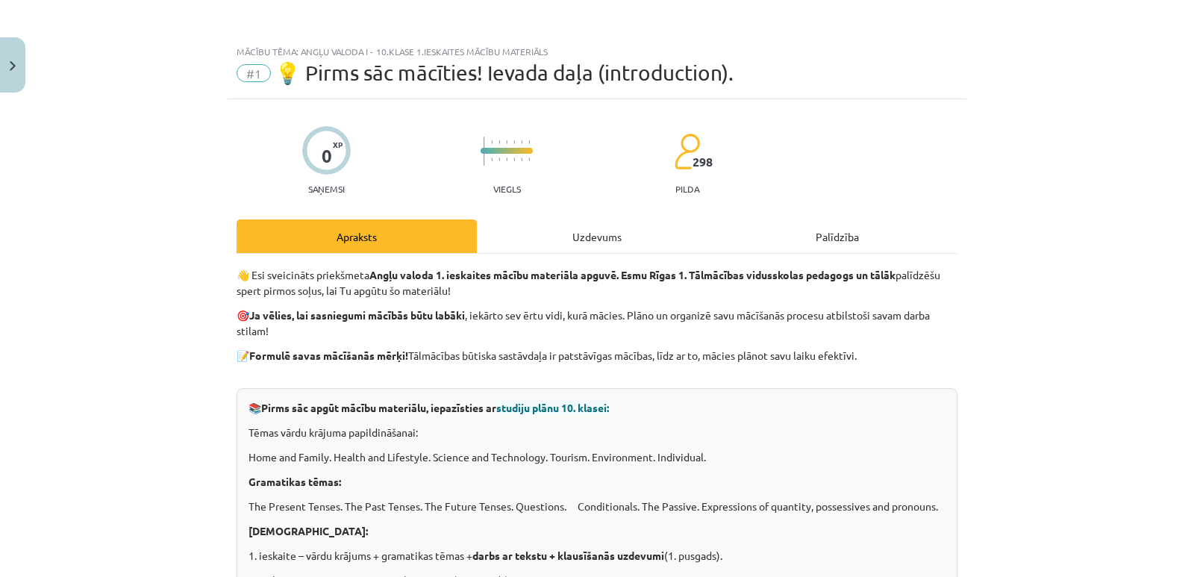
scroll to position [75, 0]
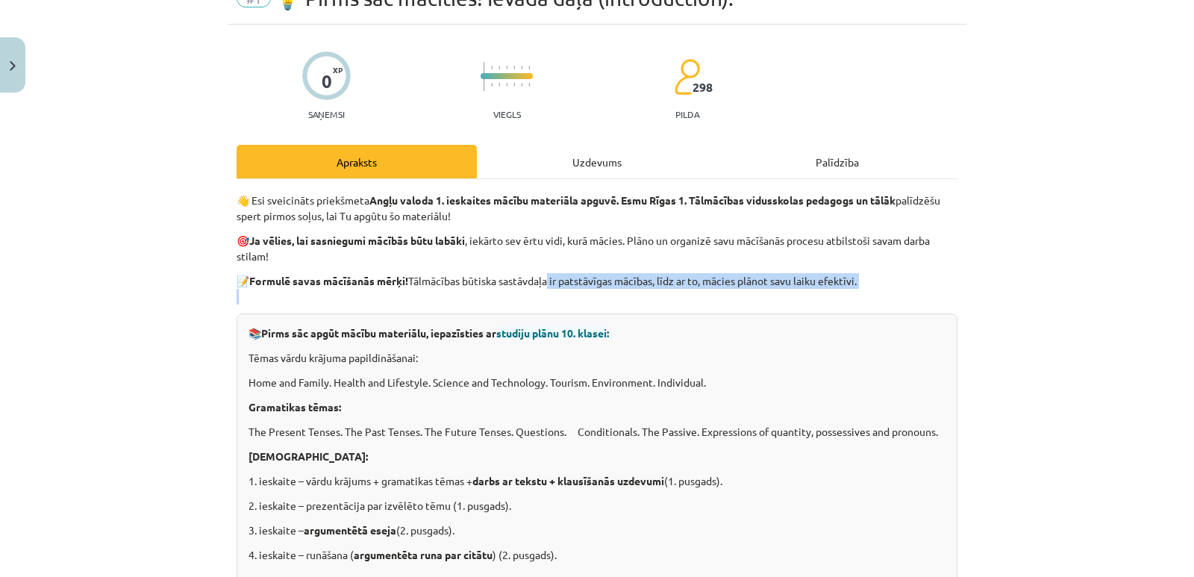
drag, startPoint x: 544, startPoint y: 282, endPoint x: 771, endPoint y: 302, distance: 228.5
click at [771, 302] on p "📝 Formulē savas mācīšanās mērķi! Tālmācības būtiska sastāvdaļa ir patstāvīgas m…" at bounding box center [597, 288] width 721 height 31
click at [1103, 341] on div "Mācību tēma: Angļu valoda i - 10.klase 1.ieskaites mācību materiāls #1 💡 Pirms …" at bounding box center [597, 288] width 1194 height 577
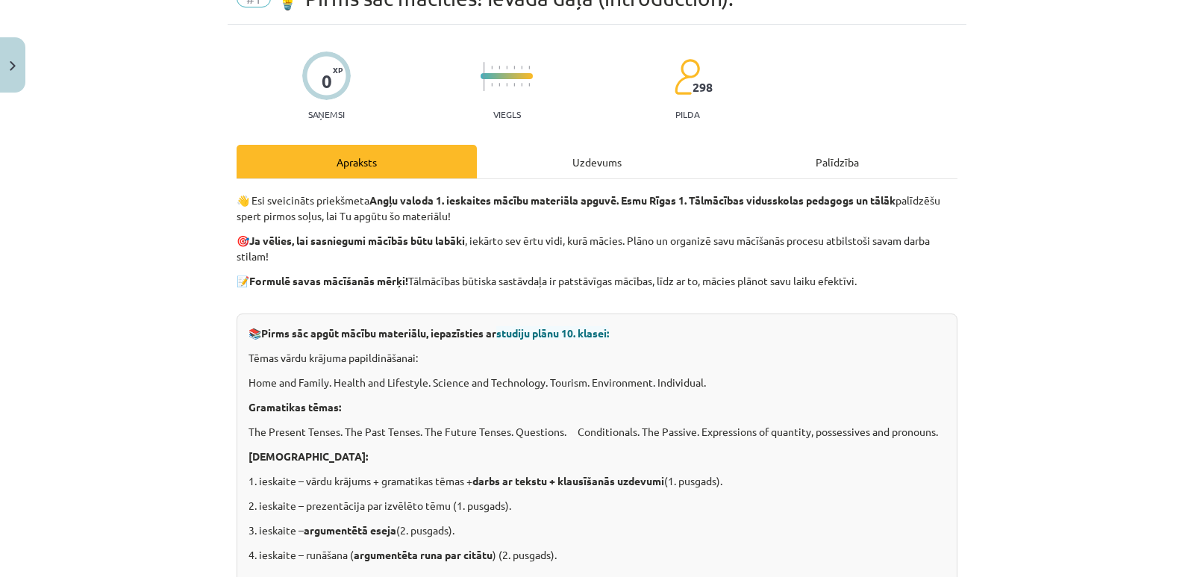
scroll to position [149, 0]
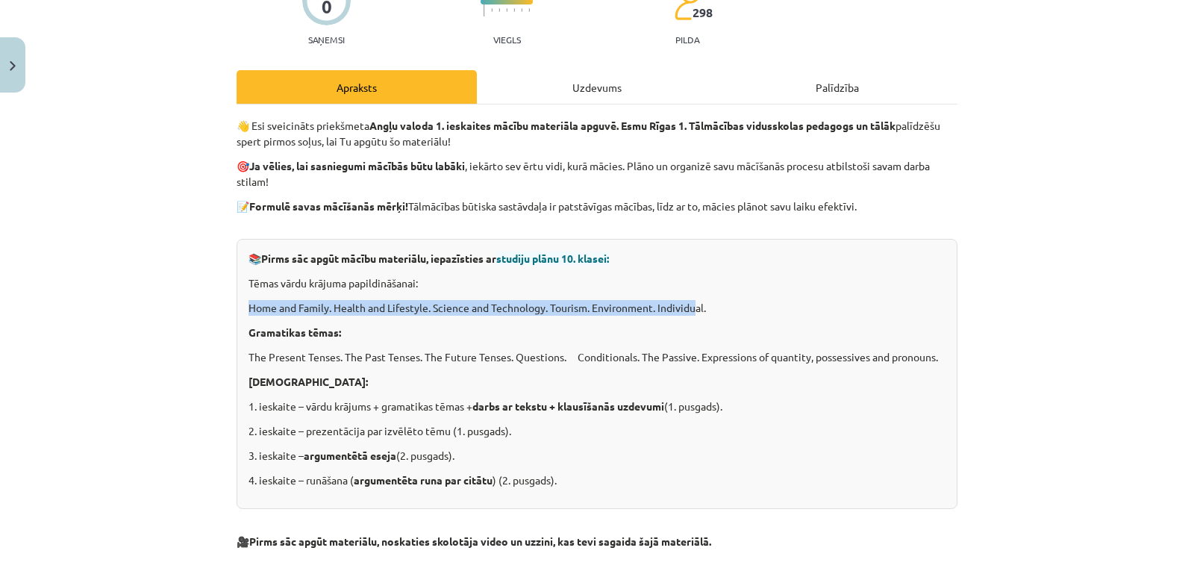
drag, startPoint x: 246, startPoint y: 311, endPoint x: 690, endPoint y: 311, distance: 443.9
click at [690, 311] on p "Home and Family. Health and Lifestyle. Science and Technology. Tourism. Environ…" at bounding box center [596, 308] width 697 height 16
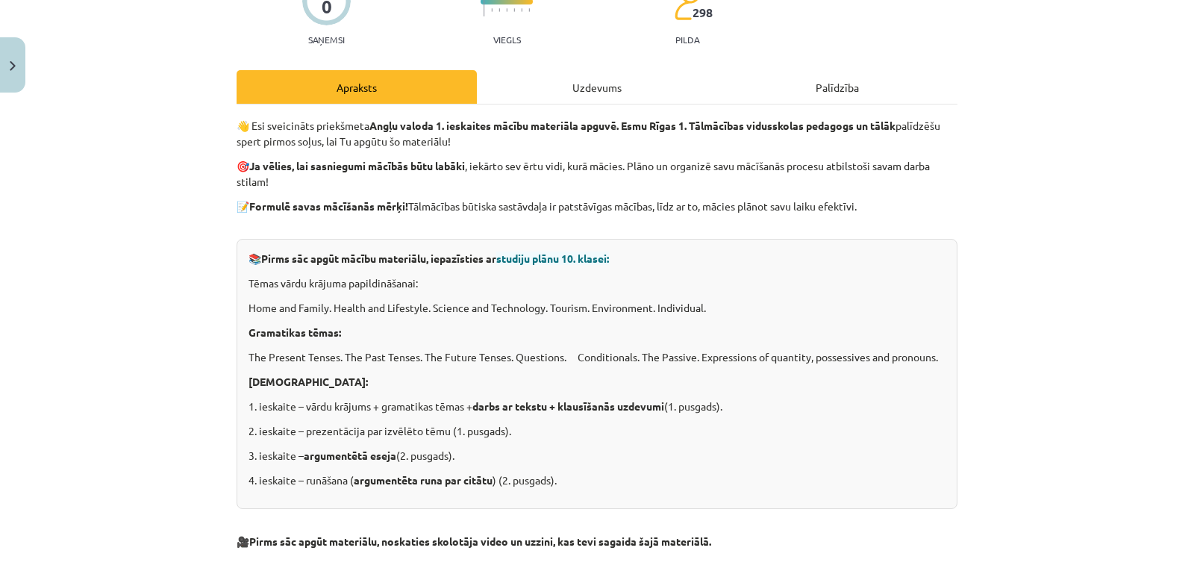
click at [825, 316] on div "📚 Pirms sāc apgūt mācību materiālu, iepazīsties ar studiju plānu 10. klasei: Tē…" at bounding box center [597, 374] width 721 height 270
click at [319, 385] on p "[DEMOGRAPHIC_DATA]:" at bounding box center [596, 382] width 697 height 16
drag, startPoint x: 240, startPoint y: 407, endPoint x: 378, endPoint y: 407, distance: 137.3
click at [378, 407] on div "📚 Pirms sāc apgūt mācību materiālu, iepazīsties ar studiju plānu 10. klasei: Tē…" at bounding box center [597, 374] width 721 height 270
click at [464, 417] on div "📚 Pirms sāc apgūt mācību materiālu, iepazīsties ar studiju plānu 10. klasei: Tē…" at bounding box center [597, 374] width 721 height 270
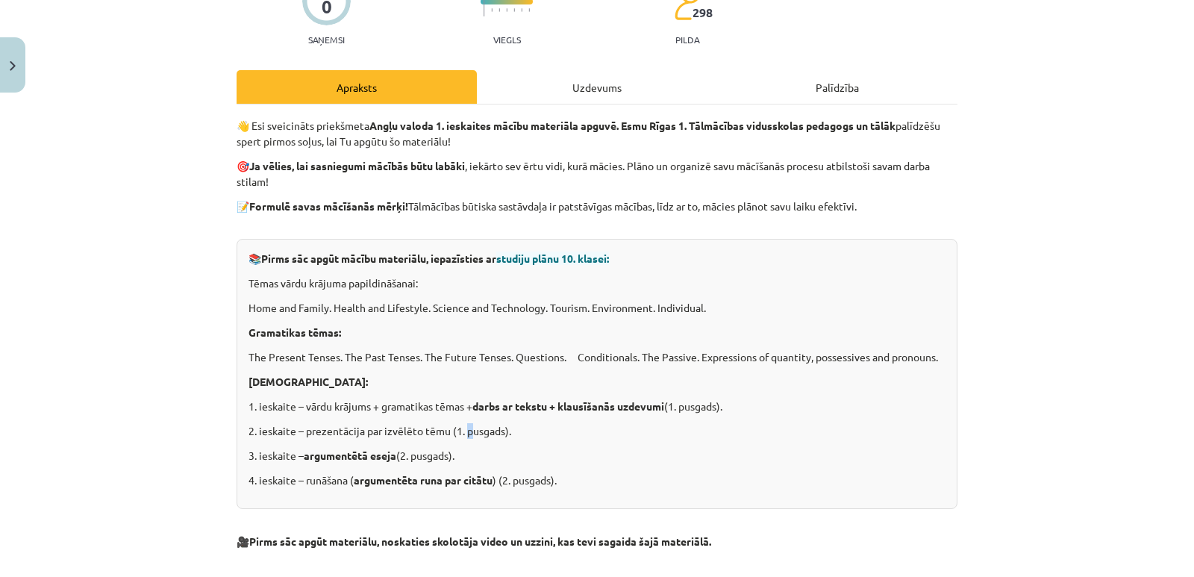
drag, startPoint x: 750, startPoint y: 410, endPoint x: 243, endPoint y: 395, distance: 506.9
click at [243, 395] on div "📚 Pirms sāc apgūt mācību materiālu, iepazīsties ar studiju plānu 10. klasei: Tē…" at bounding box center [597, 374] width 721 height 270
click at [509, 434] on p "2. ieskaite – prezentācija par izvēlēto tēmu (1. pusgads)." at bounding box center [596, 431] width 697 height 16
click at [540, 445] on div "📚 Pirms sāc apgūt mācību materiālu, iepazīsties ar studiju plānu 10. klasei: Tē…" at bounding box center [597, 374] width 721 height 270
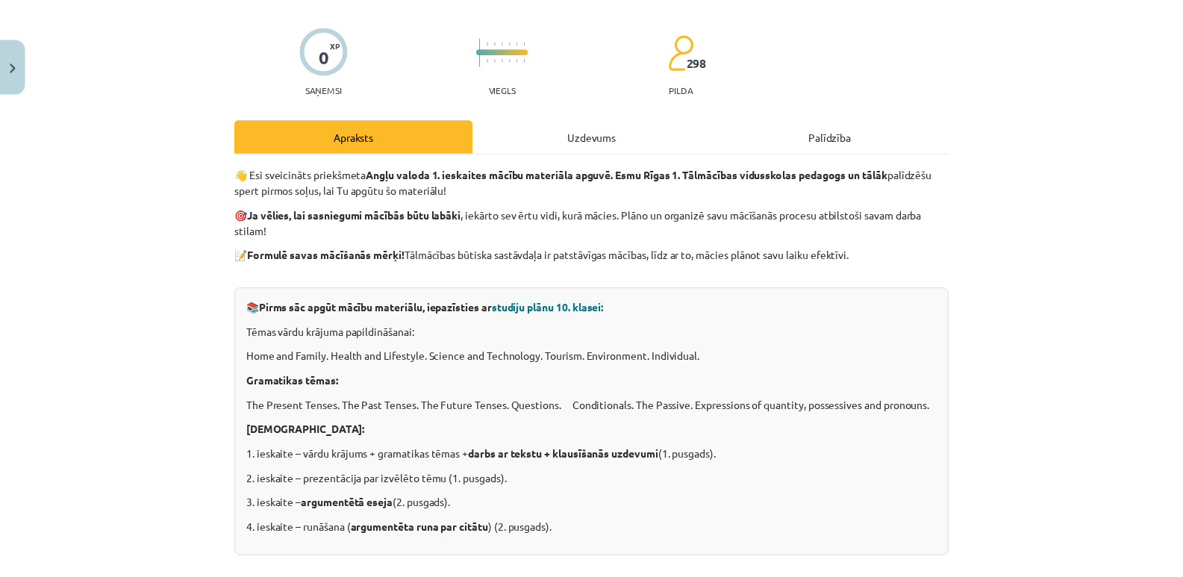
scroll to position [75, 0]
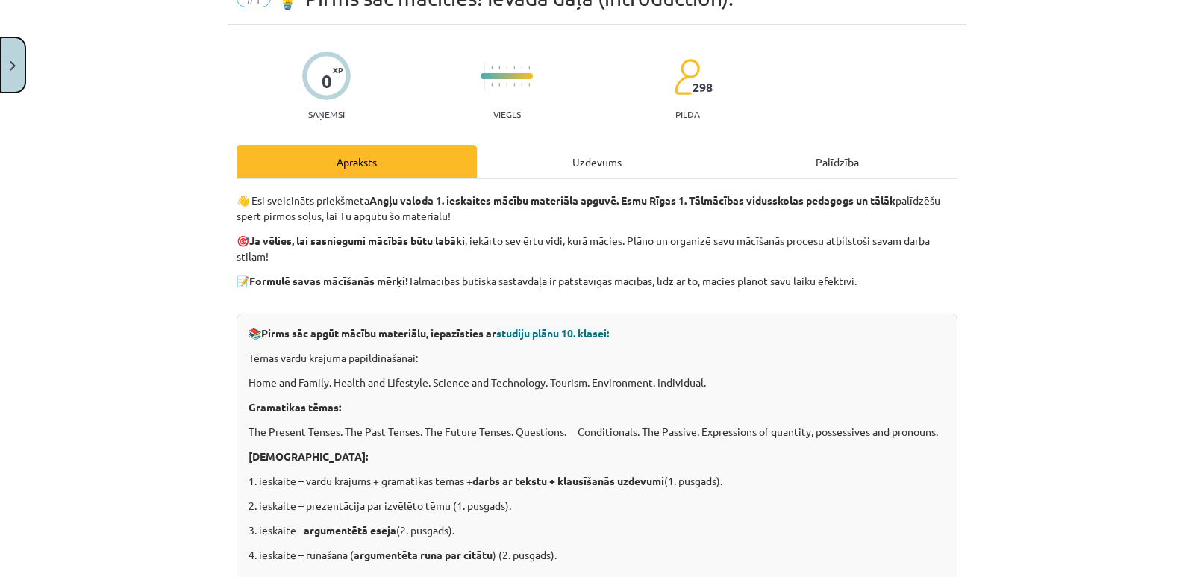
click at [14, 66] on img "Close" at bounding box center [13, 66] width 6 height 10
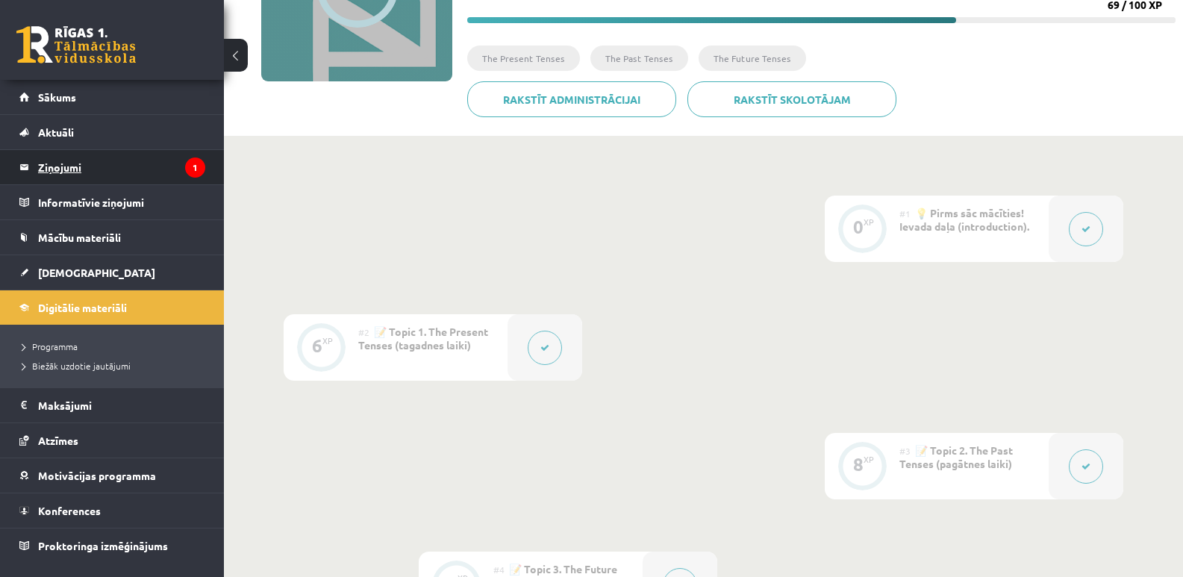
click at [100, 166] on legend "Ziņojumi 1" at bounding box center [121, 167] width 167 height 34
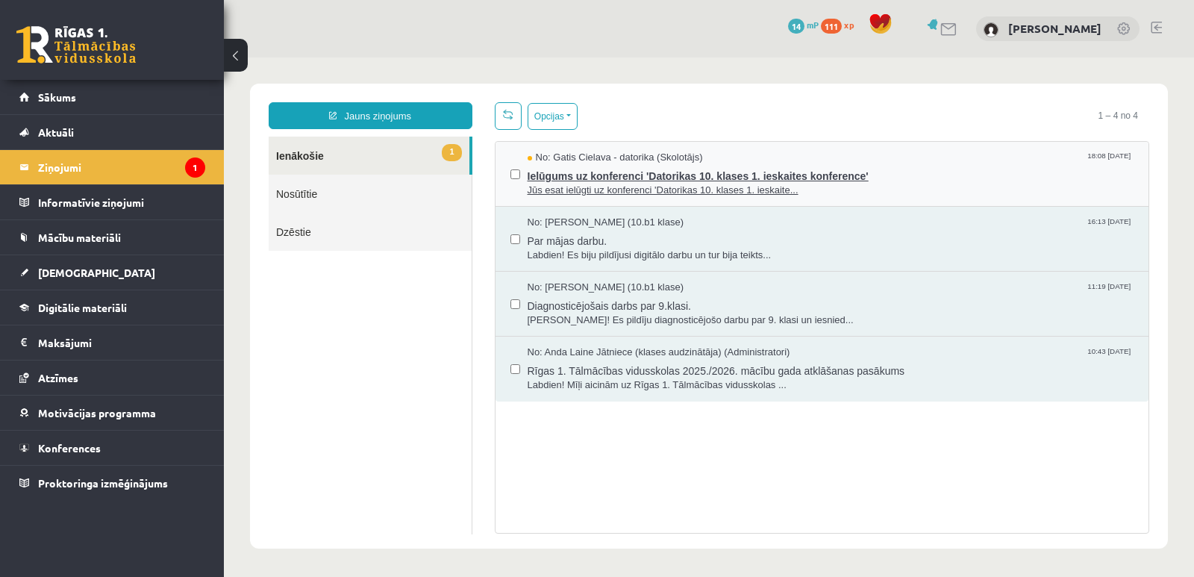
click at [555, 179] on span "Ielūgums uz konferenci 'Datorikas 10. klases 1. ieskaites konference'" at bounding box center [831, 174] width 607 height 19
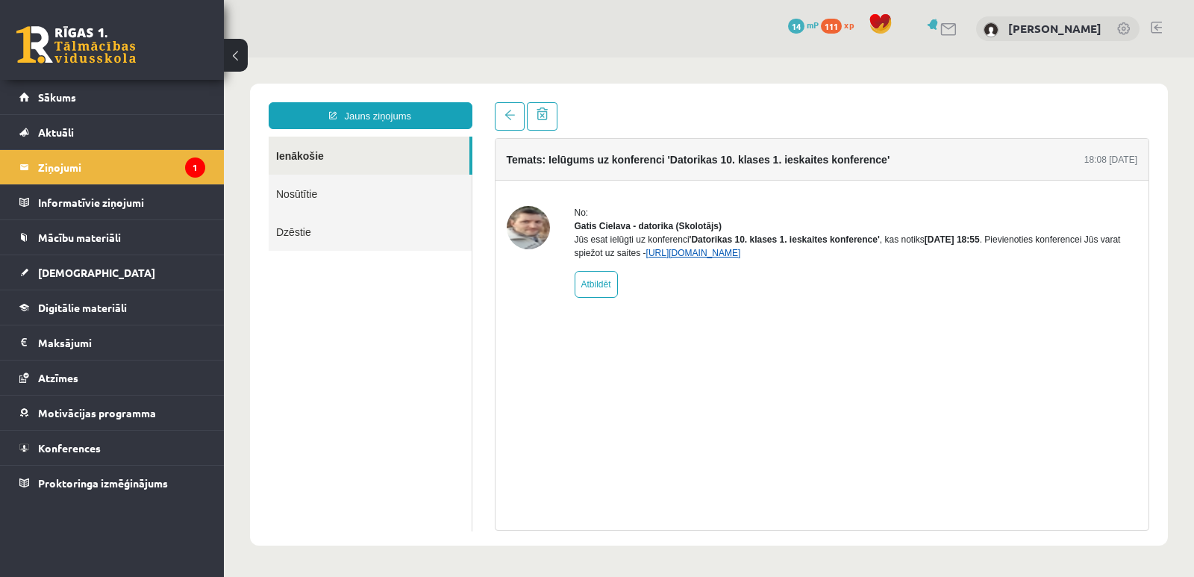
click at [663, 258] on link "[URL][DOMAIN_NAME]" at bounding box center [693, 253] width 95 height 10
click at [848, 350] on div "Temats: Ielūgums uz konferenci 'Datorikas 10. klases 1. ieskaites konference' 1…" at bounding box center [822, 334] width 655 height 392
click at [101, 304] on span "Digitālie materiāli" at bounding box center [82, 307] width 89 height 13
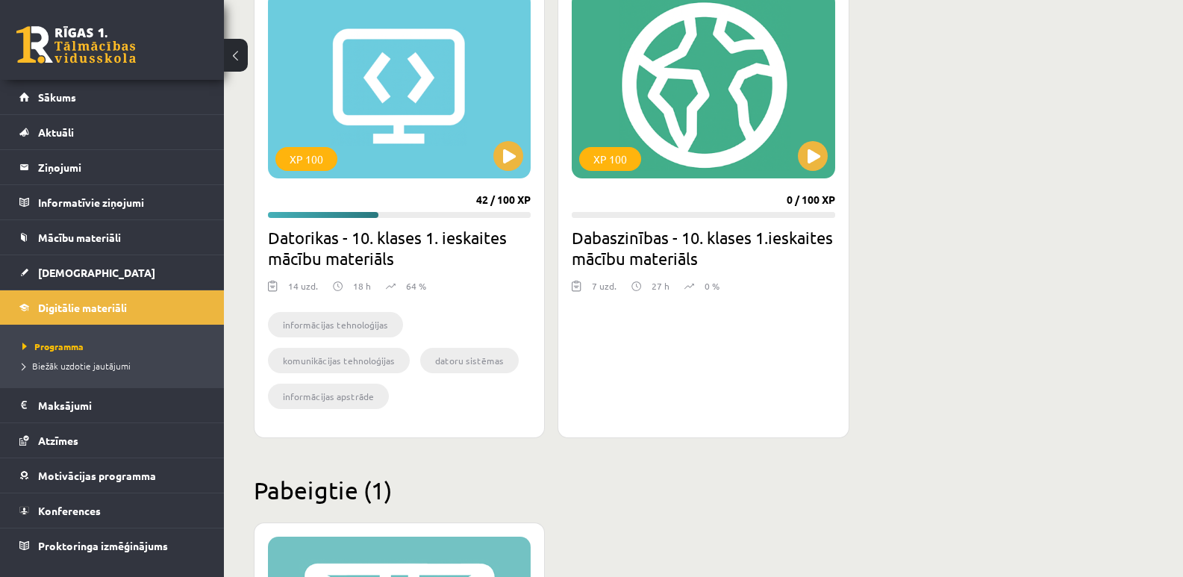
scroll to position [373, 0]
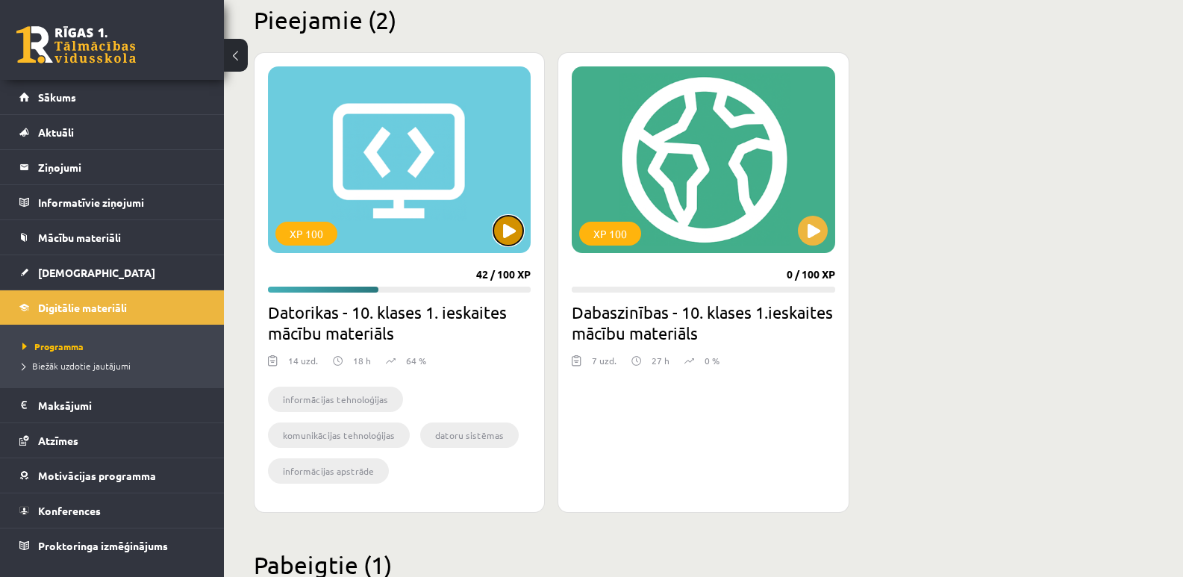
click at [507, 231] on button at bounding box center [508, 231] width 30 height 30
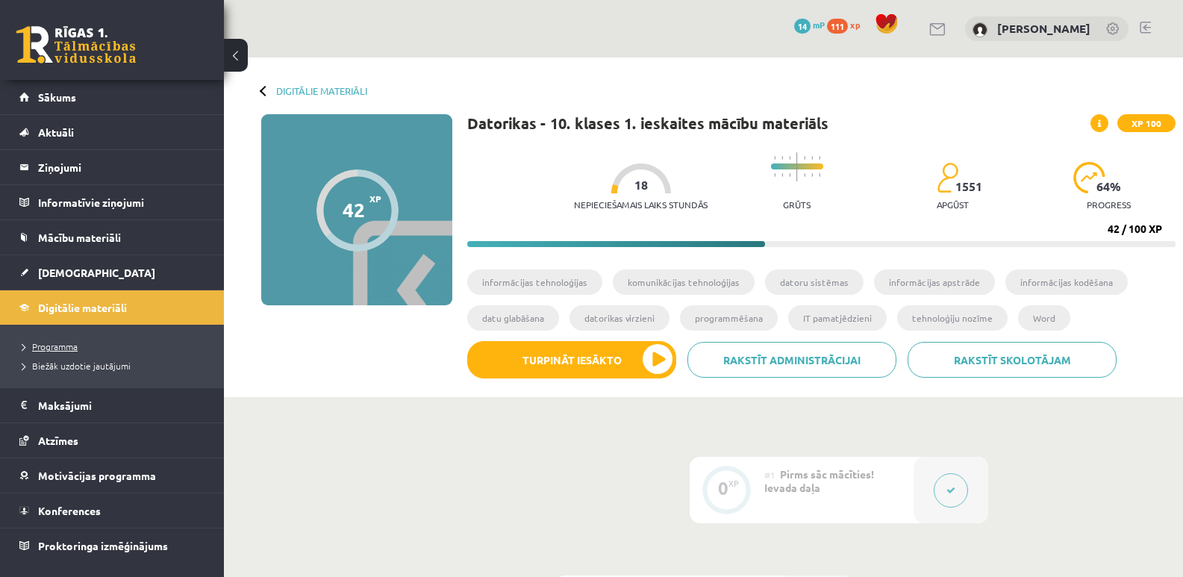
click at [63, 345] on span "Programma" at bounding box center [49, 346] width 55 height 12
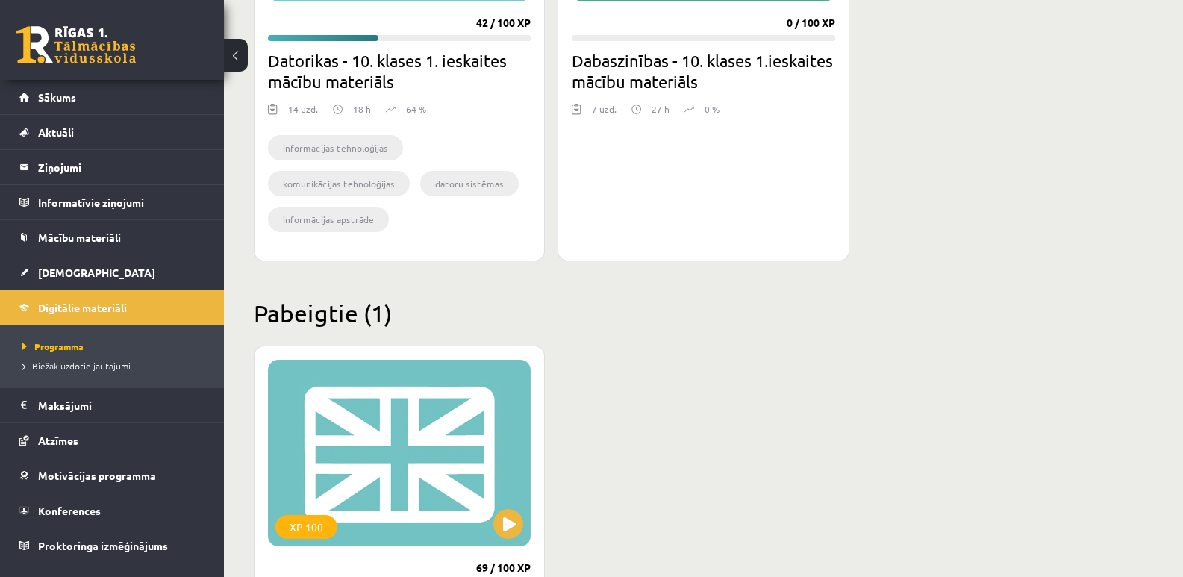
scroll to position [851, 0]
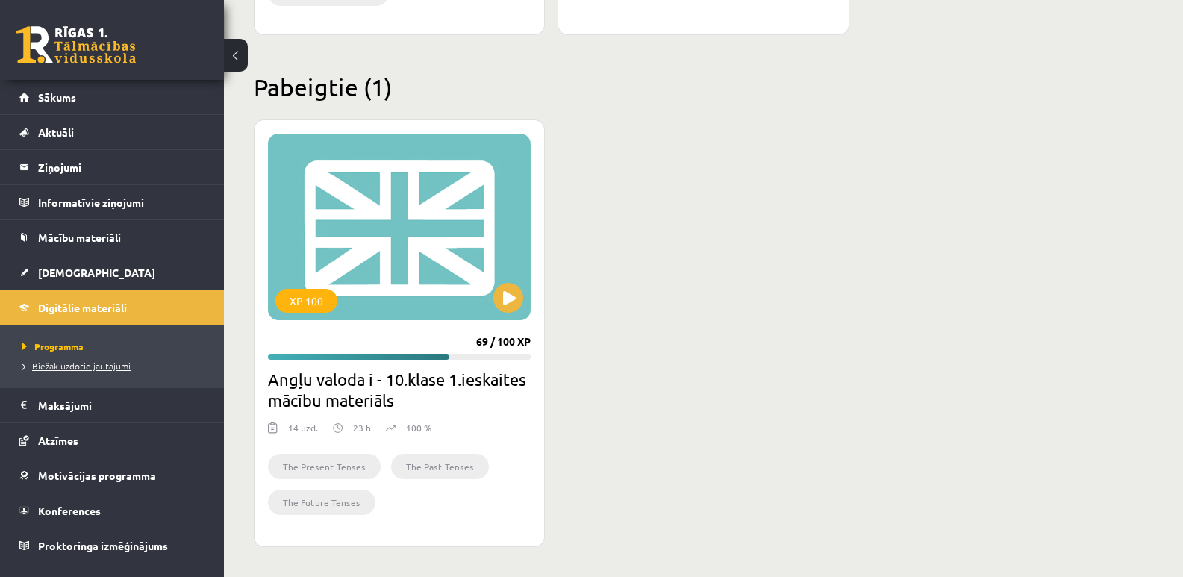
click at [84, 369] on span "Biežāk uzdotie jautājumi" at bounding box center [76, 366] width 108 height 12
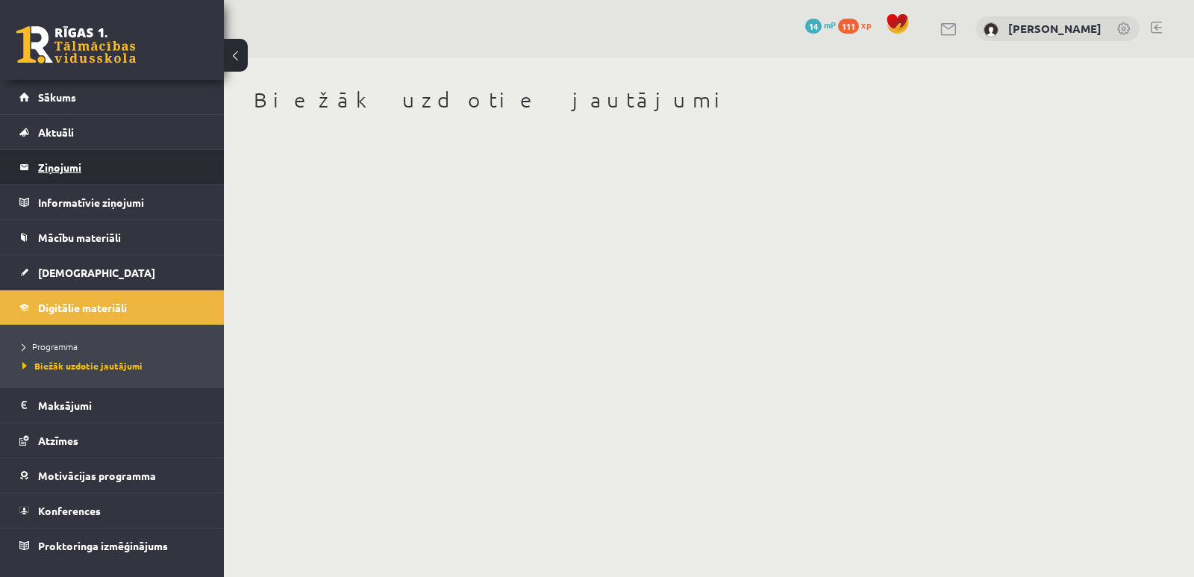
click at [75, 166] on legend "Ziņojumi 0" at bounding box center [121, 167] width 167 height 34
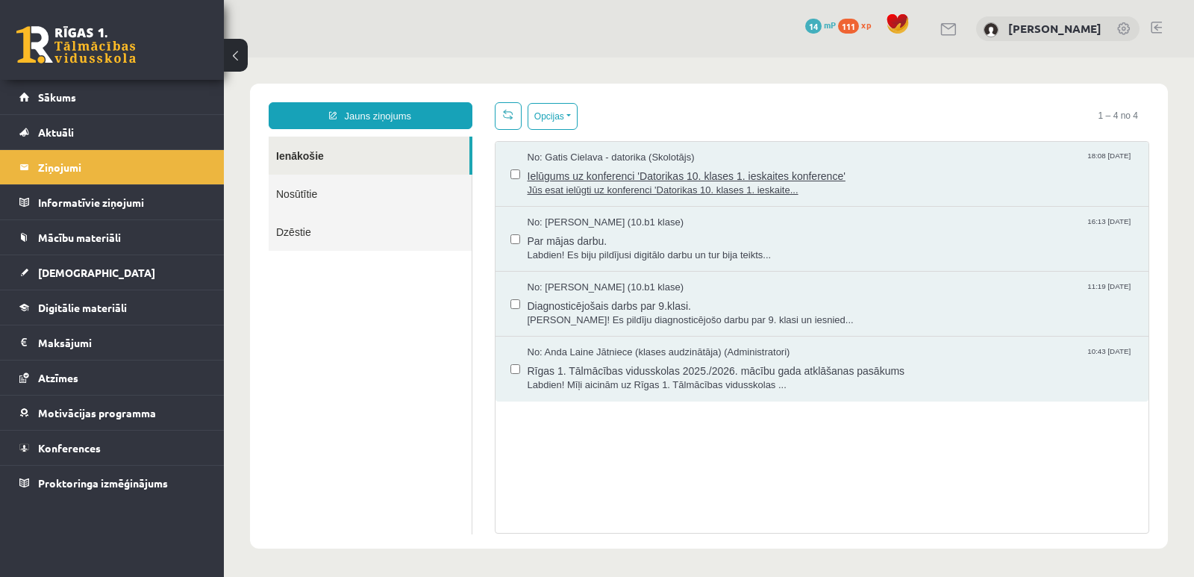
click at [681, 180] on span "Ielūgums uz konferenci 'Datorikas 10. klases 1. ieskaites konference'" at bounding box center [831, 174] width 607 height 19
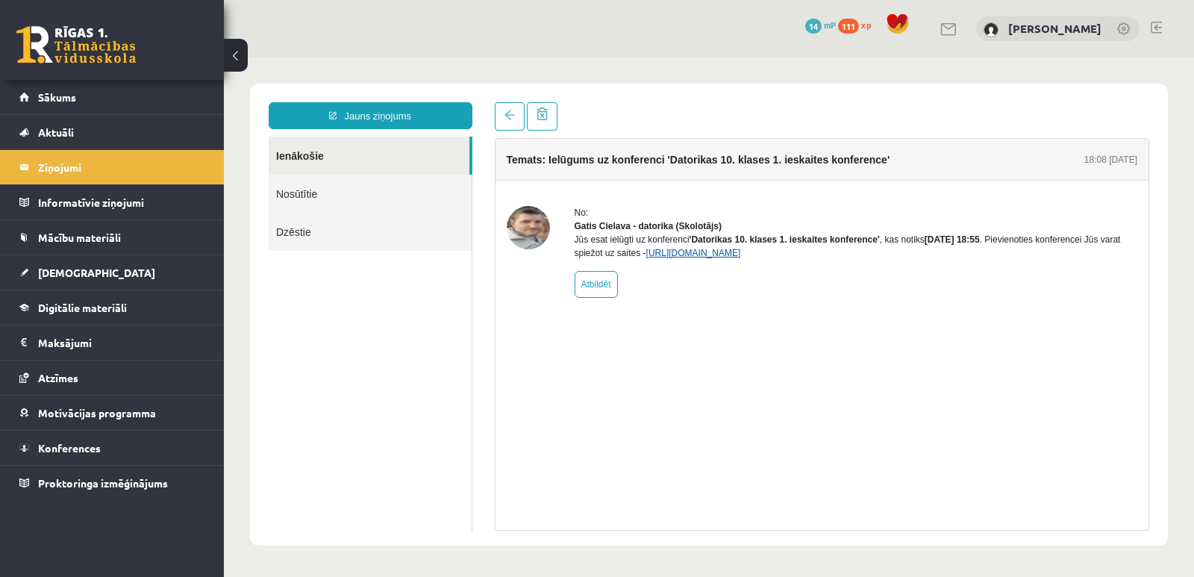
click at [703, 258] on link "[URL][DOMAIN_NAME]" at bounding box center [693, 253] width 95 height 10
